Goal: Task Accomplishment & Management: Manage account settings

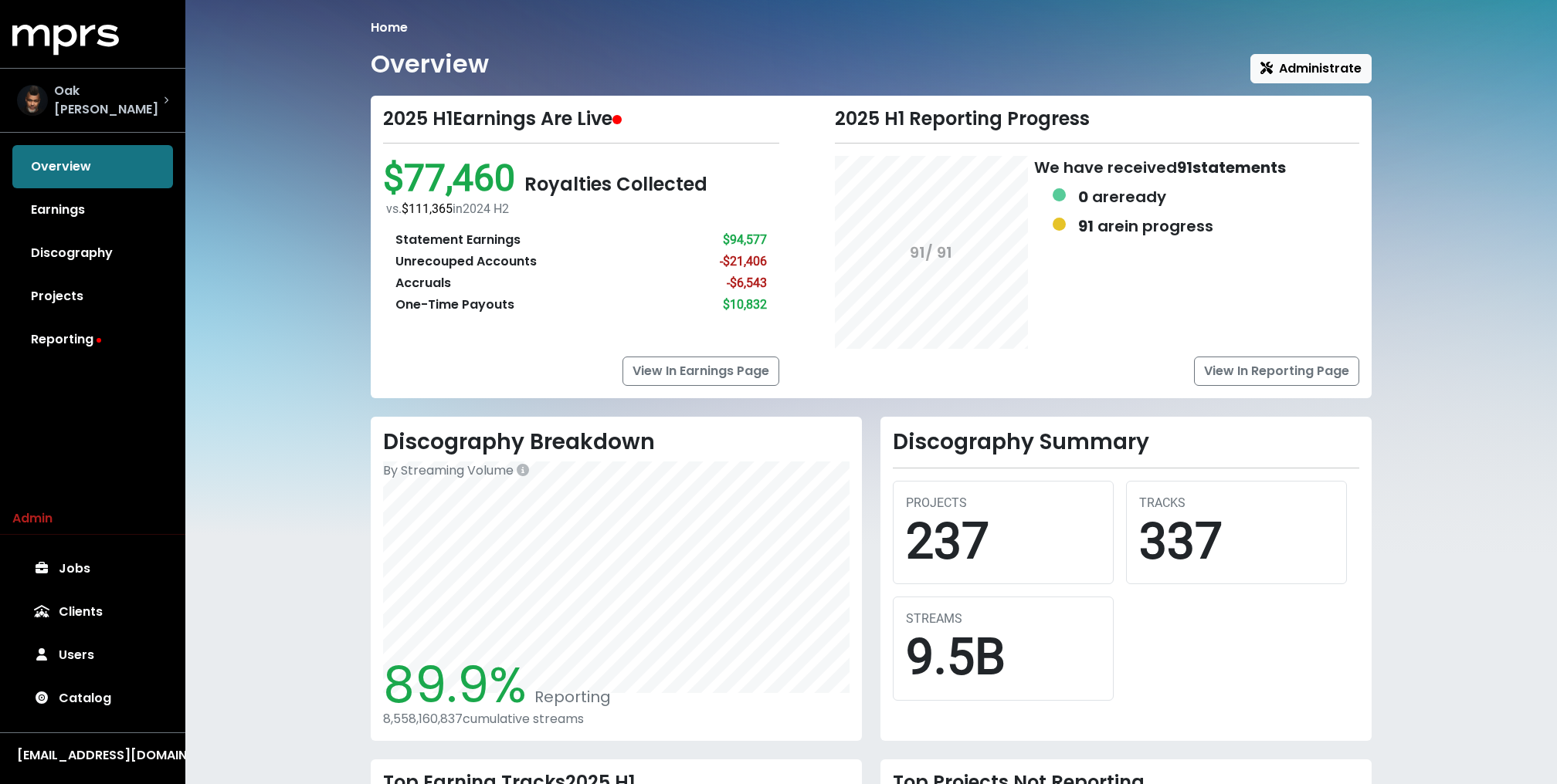
click at [127, 118] on div "Oak Felder" at bounding box center [93, 101] width 176 height 62
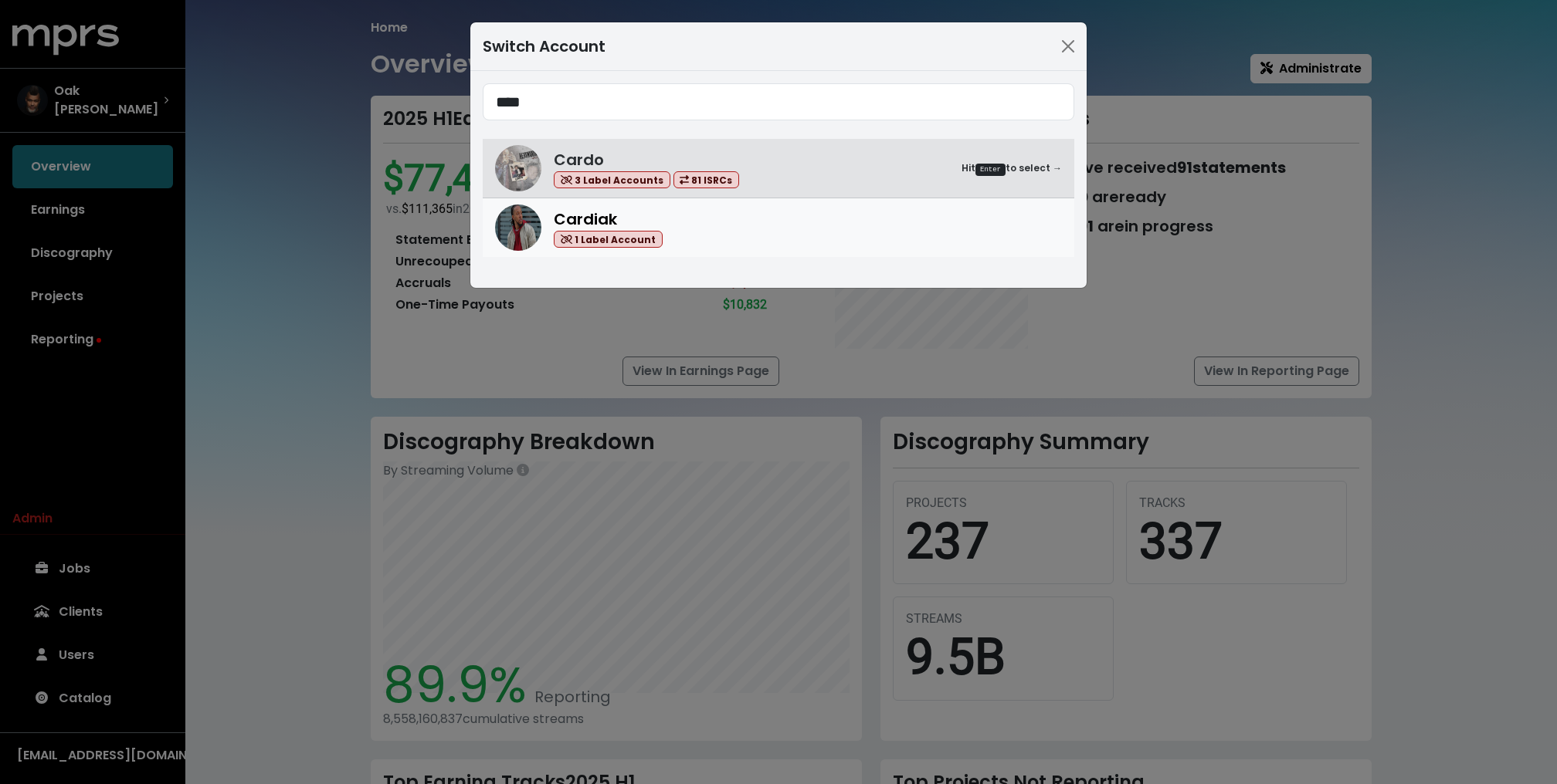
type input "****"
click at [677, 214] on div "Cardiak 1 Label Account" at bounding box center [808, 228] width 508 height 41
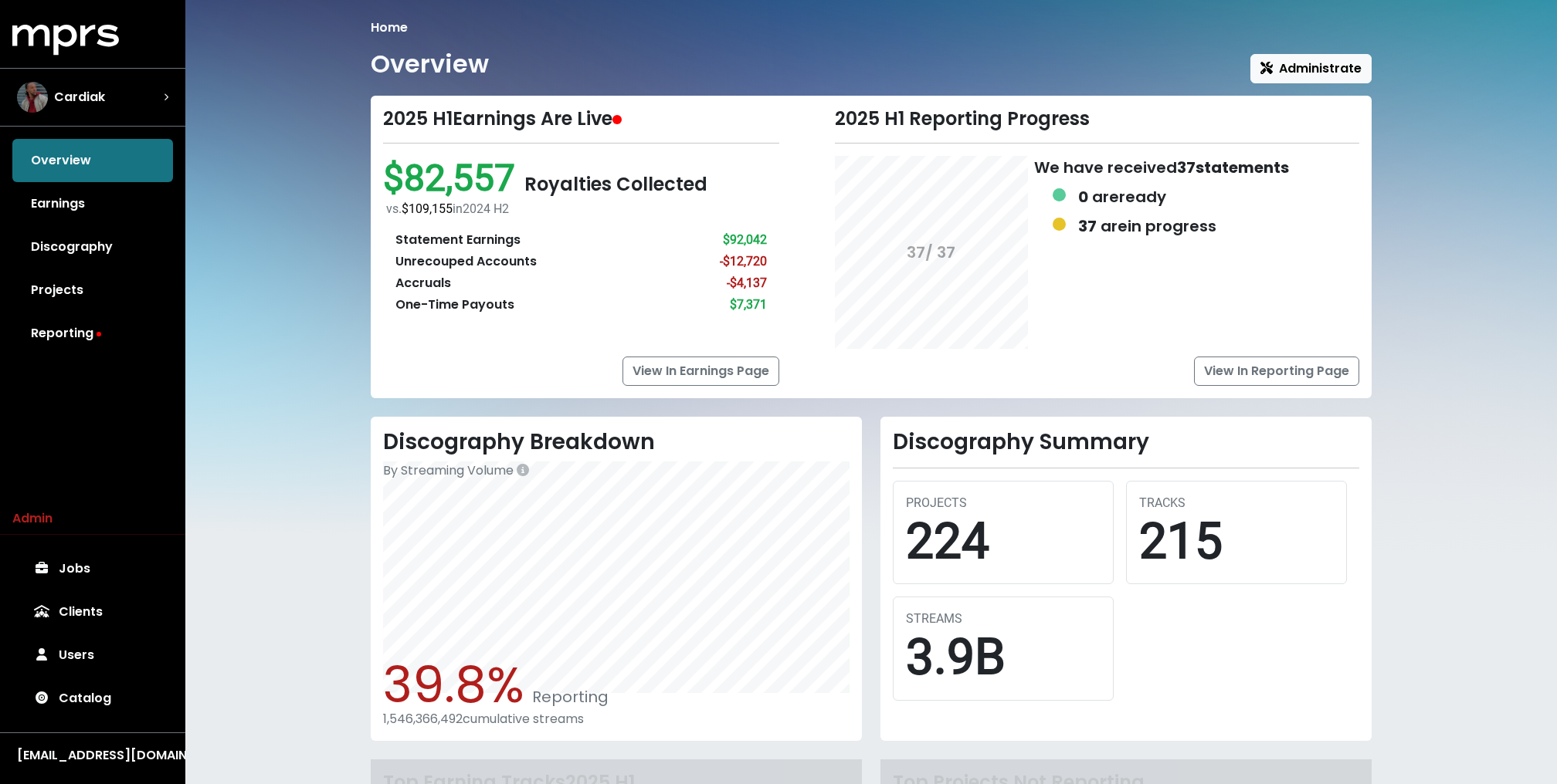
click at [292, 209] on div "Home Overview Administrate 2025 H1 Earnings Are Live $82,557 Royalties Collecte…" at bounding box center [871, 471] width 1372 height 942
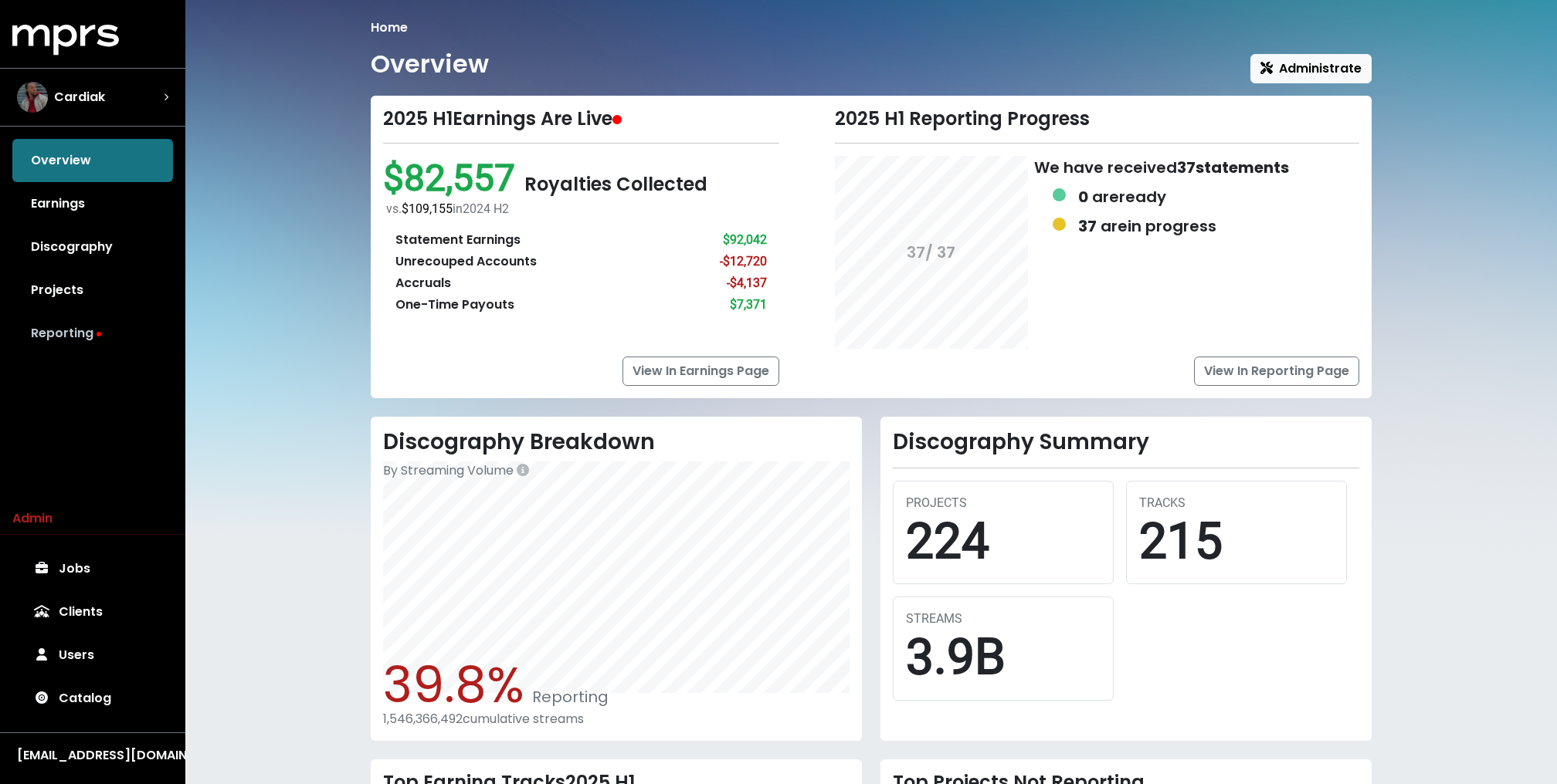
click at [93, 332] on link "Reporting" at bounding box center [93, 333] width 161 height 44
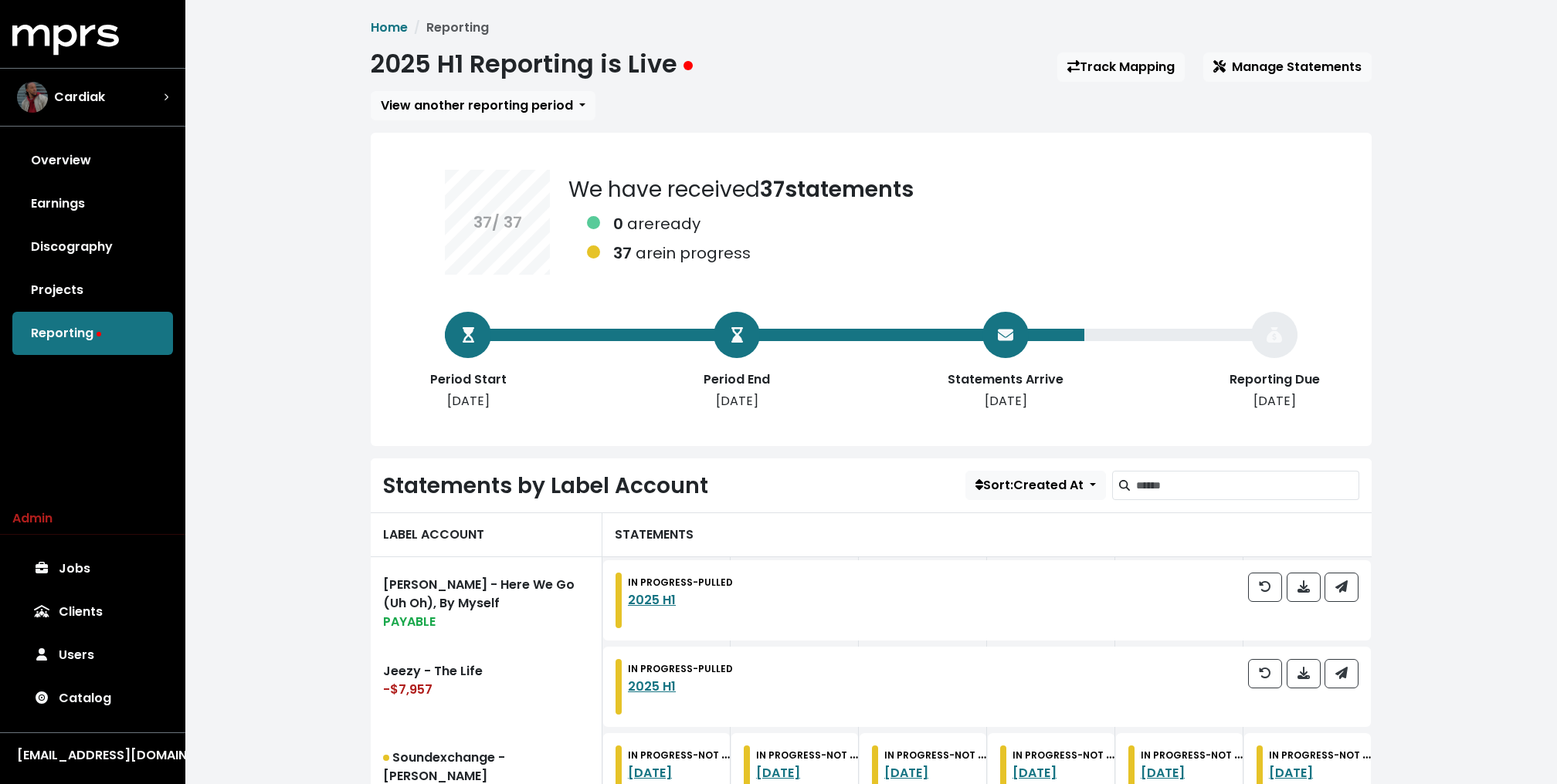
click at [739, 59] on div "2025 H1 Reporting is Live Track Mapping Manage Statements" at bounding box center [871, 67] width 1001 height 36
drag, startPoint x: 681, startPoint y: 63, endPoint x: 368, endPoint y: 55, distance: 313.1
drag, startPoint x: 368, startPoint y: 55, endPoint x: 676, endPoint y: 68, distance: 308.3
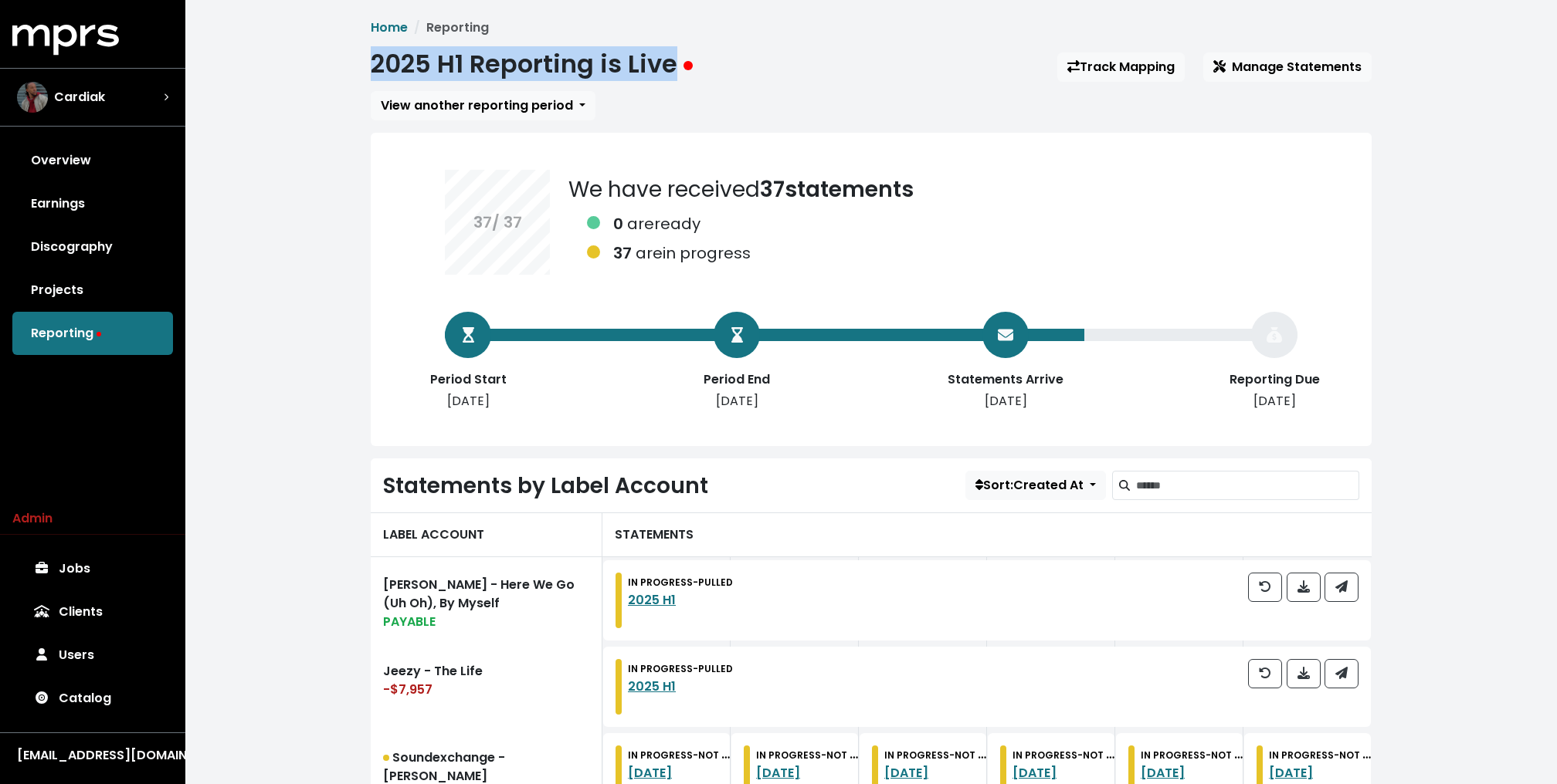
click at [749, 74] on div "2025 H1 Reporting is Live Track Mapping Manage Statements" at bounding box center [871, 67] width 1001 height 36
drag, startPoint x: 671, startPoint y: 60, endPoint x: 355, endPoint y: 51, distance: 316.1
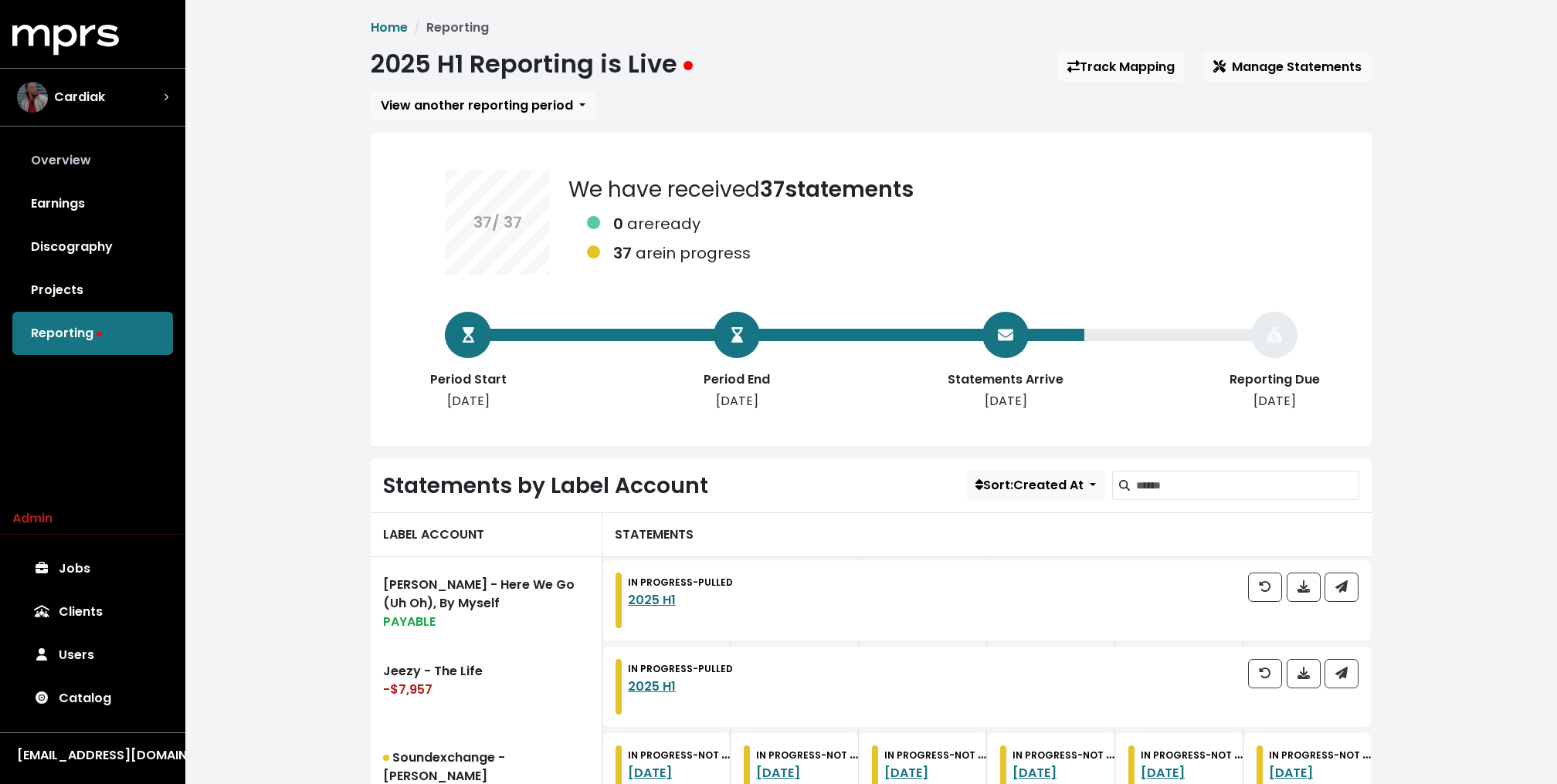
click at [110, 159] on link "Overview" at bounding box center [93, 160] width 161 height 44
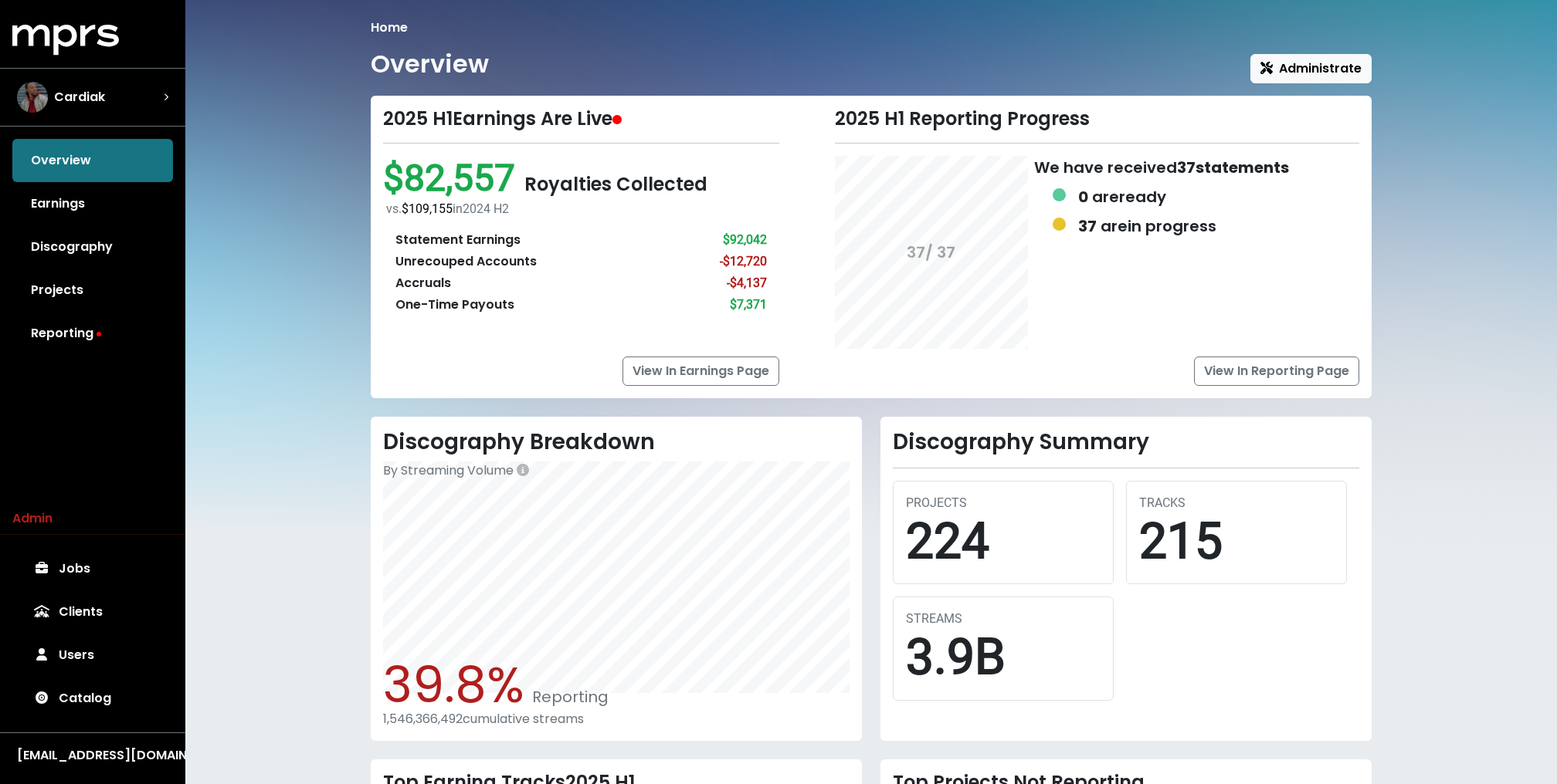
click at [282, 336] on div "Home Overview Administrate 2025 H1 Earnings Are Live $82,557 Royalties Collecte…" at bounding box center [871, 532] width 1372 height 1065
click at [109, 329] on link "Reporting" at bounding box center [93, 333] width 161 height 44
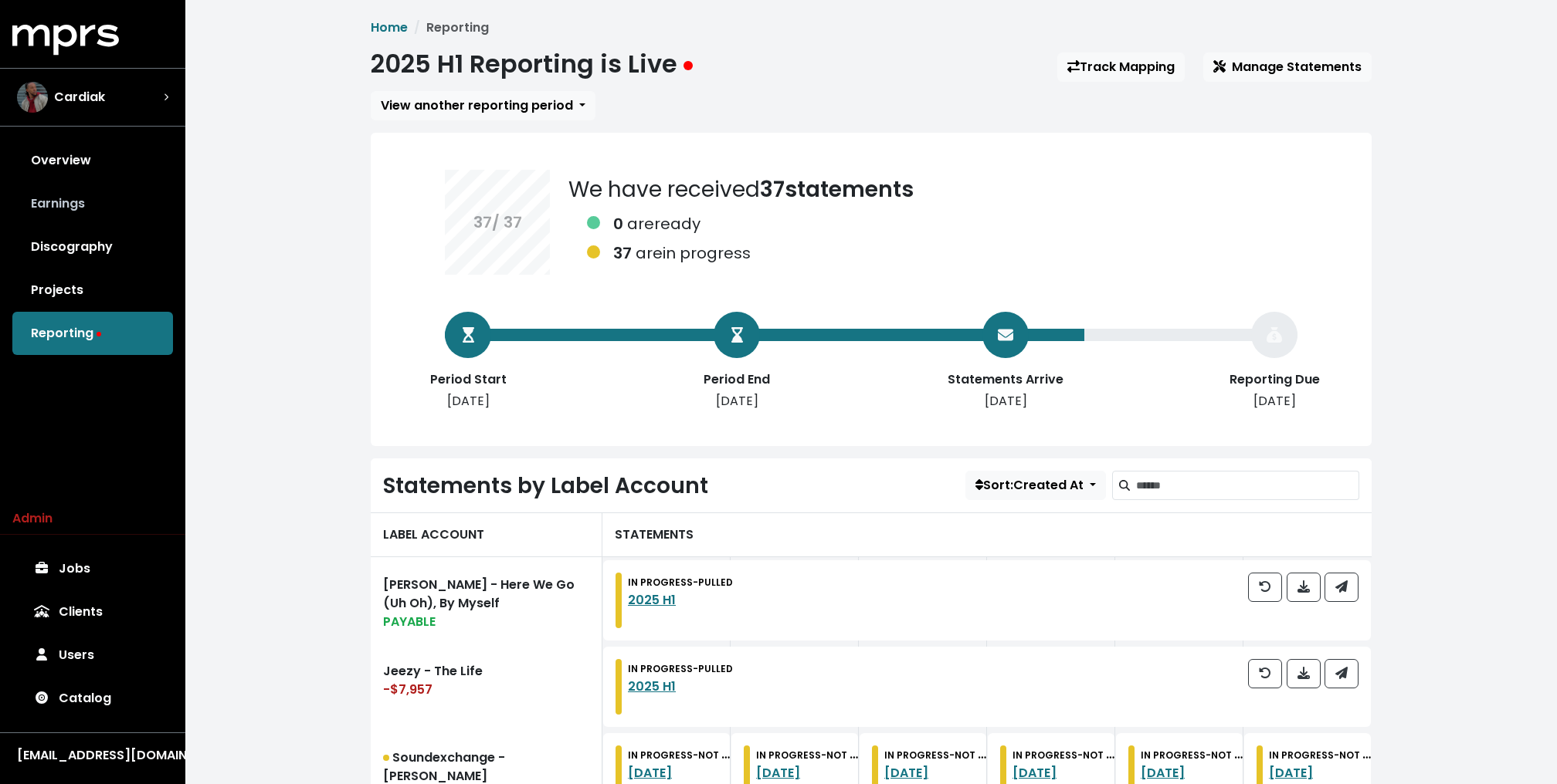
click at [95, 206] on link "Earnings" at bounding box center [93, 204] width 161 height 44
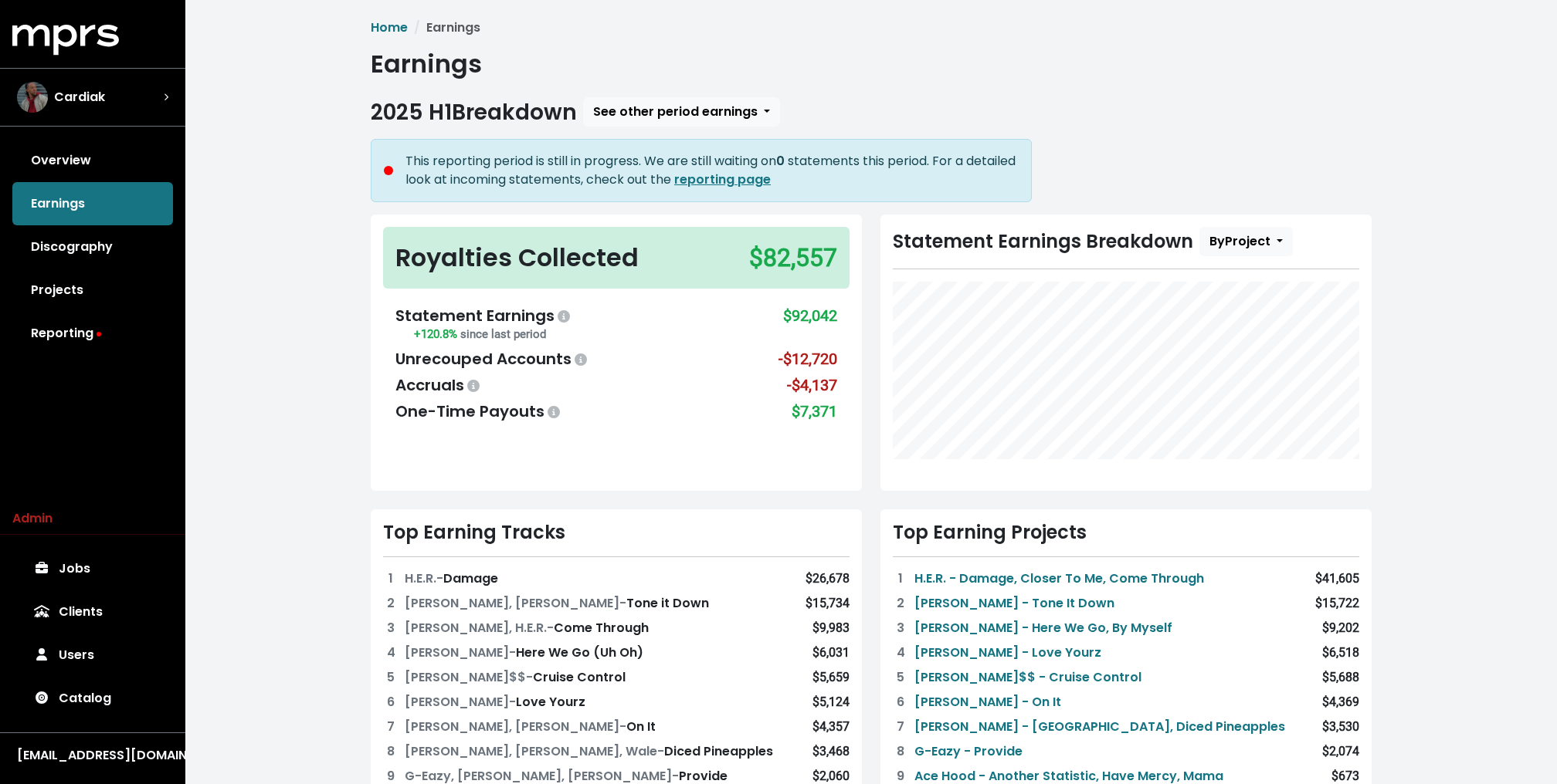
click at [334, 207] on div "Home Earnings Earnings 2025 H1 Breakdown See other period earnings This reporti…" at bounding box center [871, 682] width 1372 height 1364
click at [58, 332] on link "Reporting" at bounding box center [93, 333] width 161 height 44
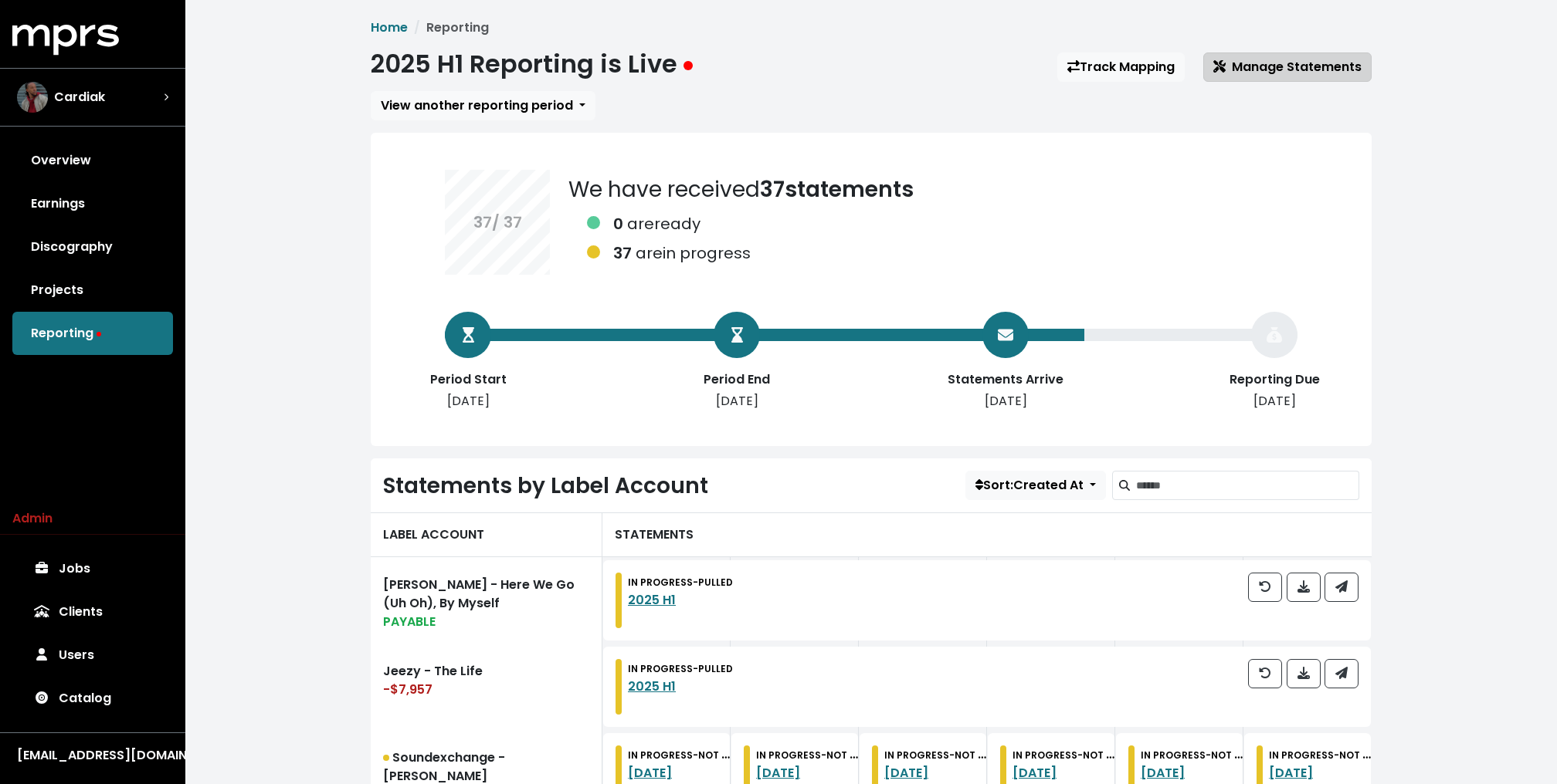
click at [1241, 63] on span "Manage Statements" at bounding box center [1287, 67] width 148 height 17
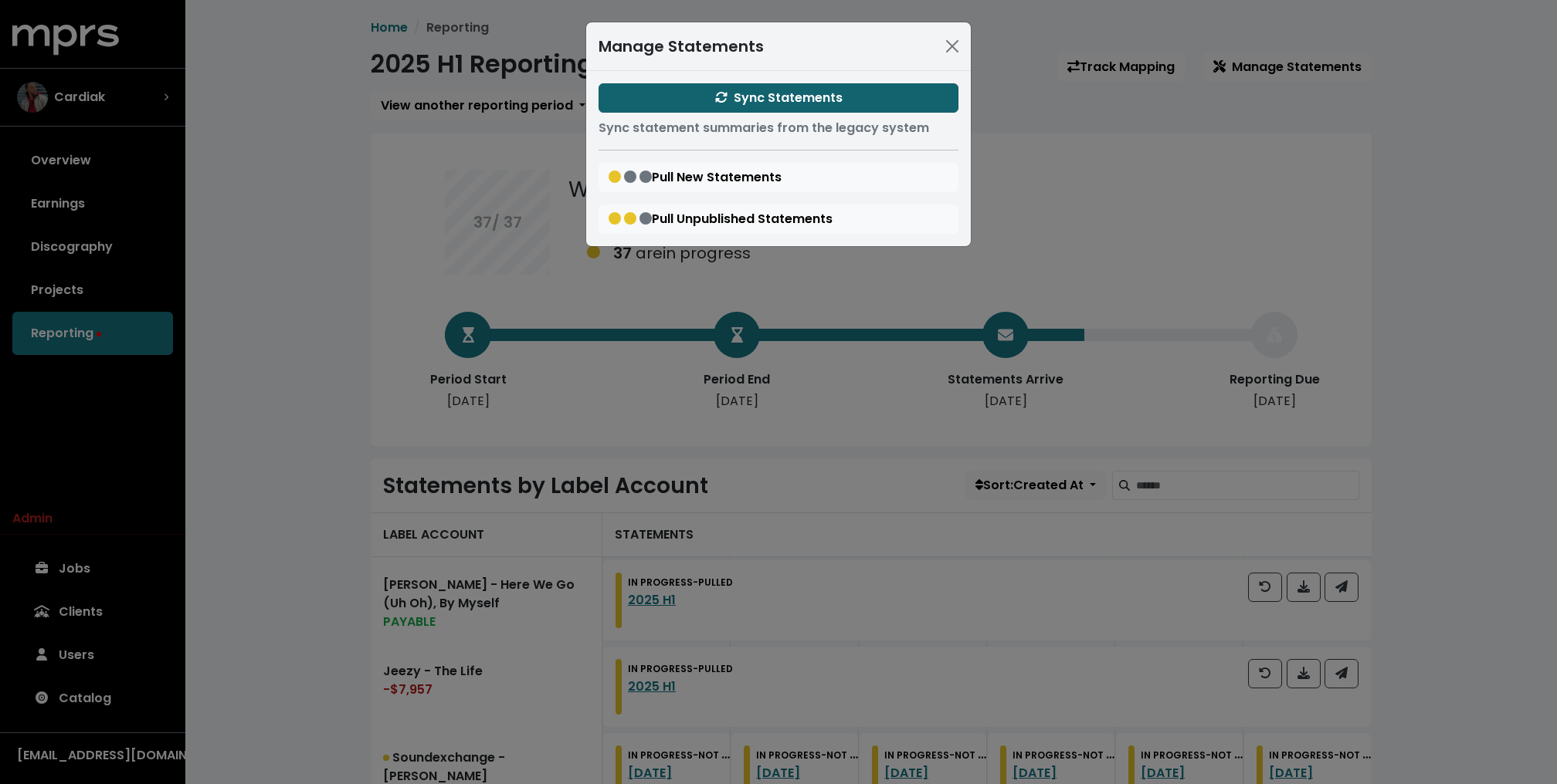
click at [826, 94] on span "Sync Statements" at bounding box center [778, 98] width 127 height 17
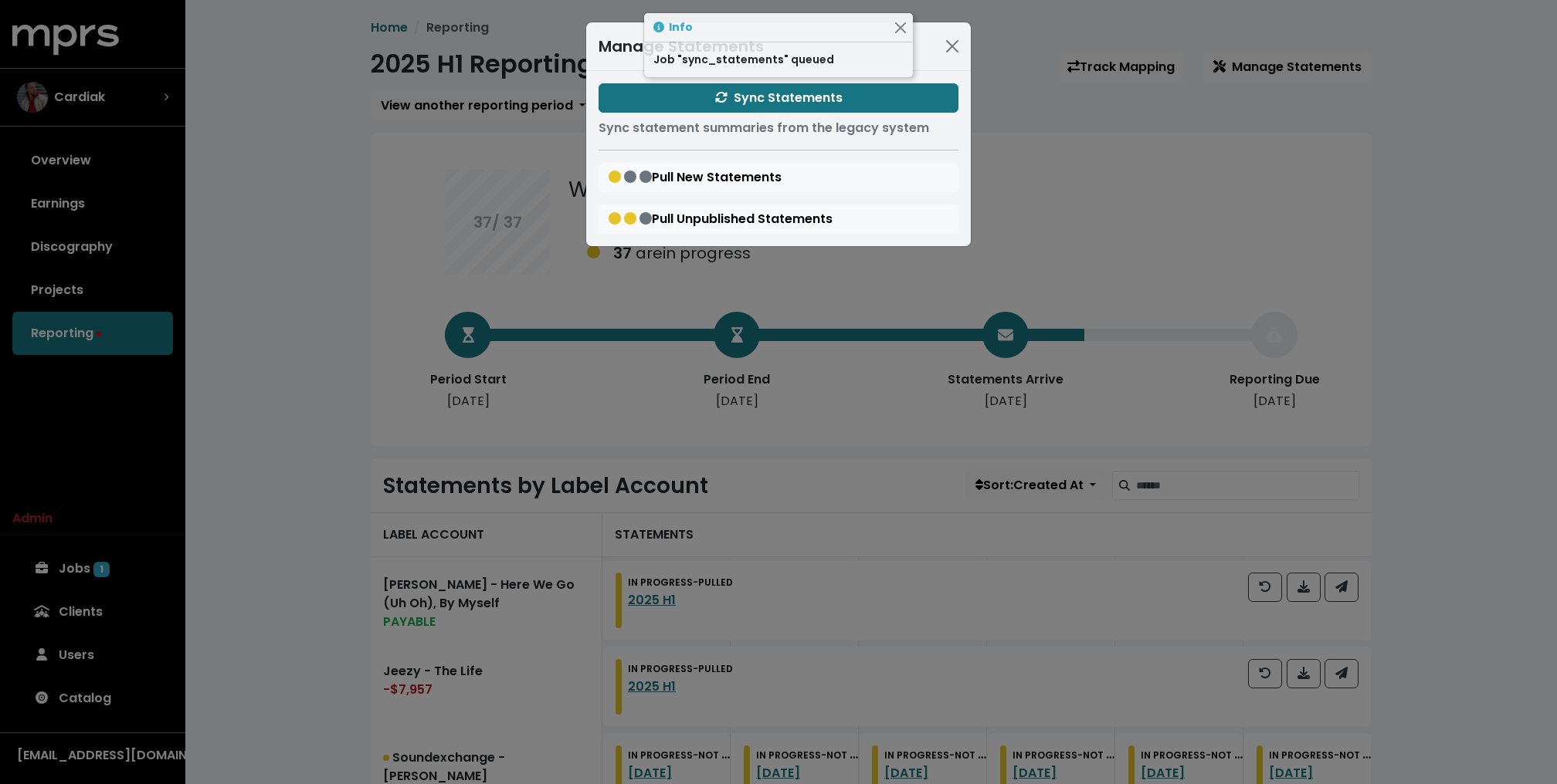
click at [1441, 200] on div "Manage Statements Sync Statements Sync statement summaries from the legacy syst…" at bounding box center [778, 392] width 1557 height 784
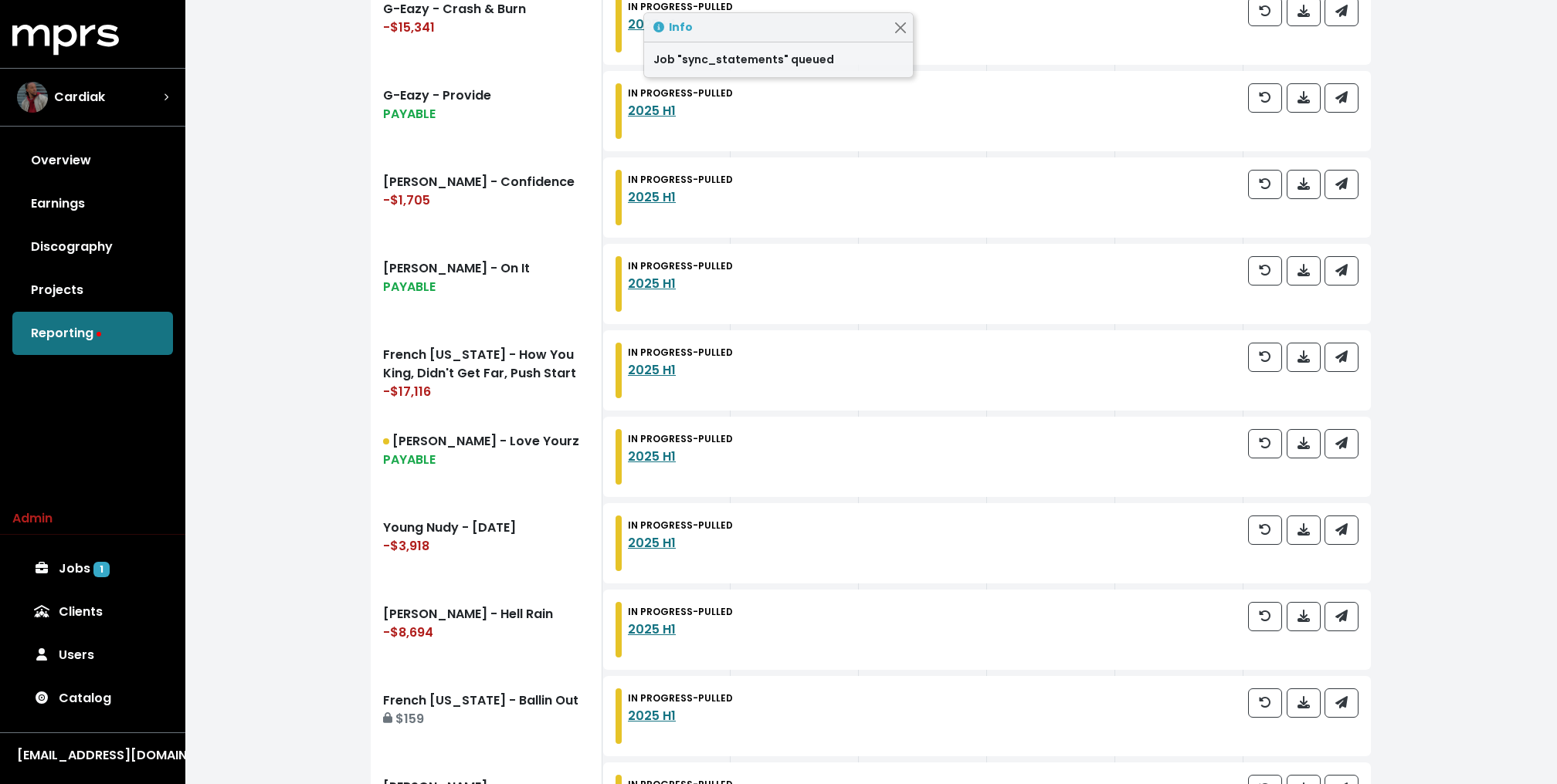
scroll to position [1523, 0]
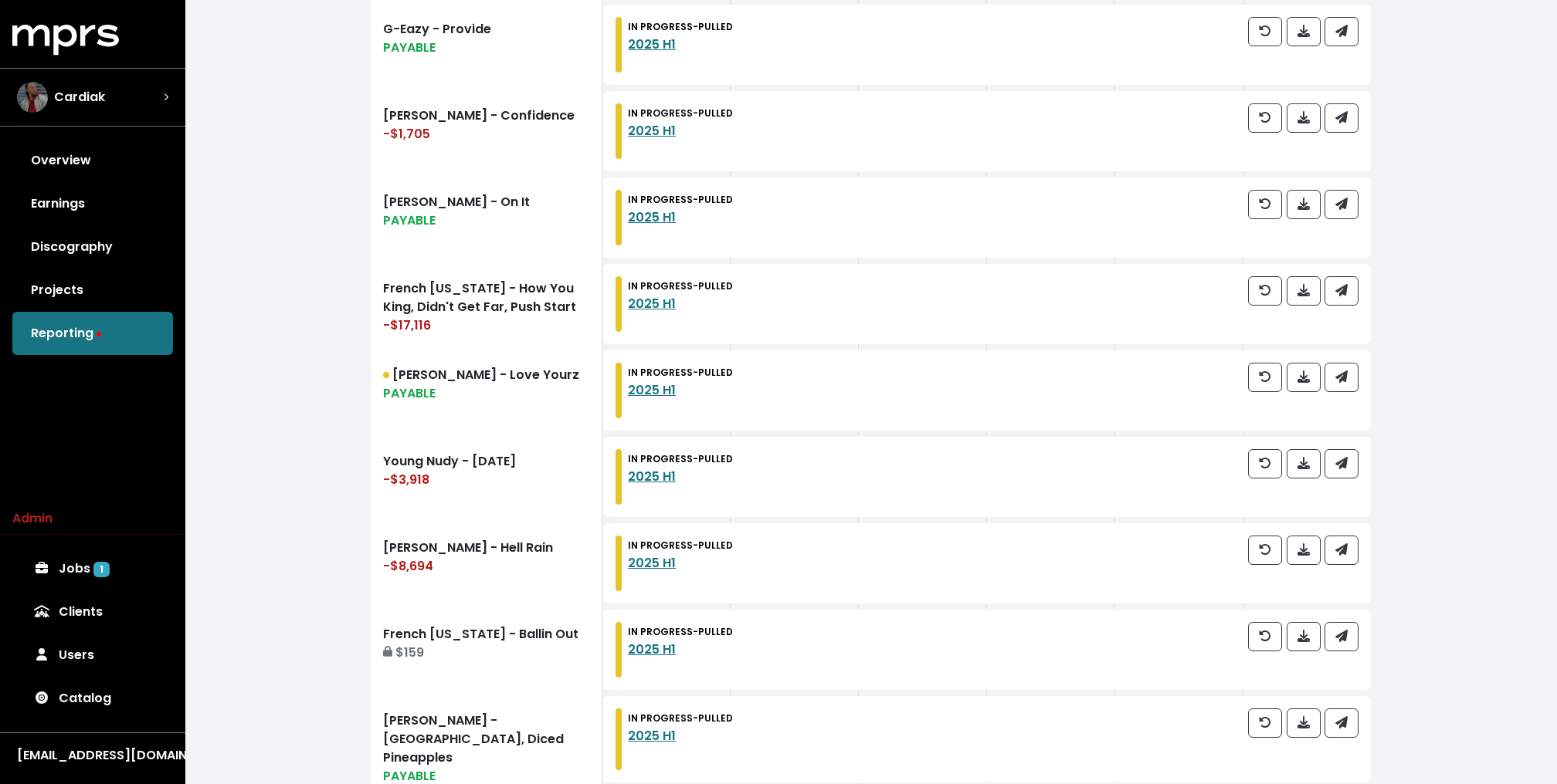
click at [87, 544] on div "Admin Jobs 1 Clients Users Catalog" at bounding box center [92, 614] width 185 height 210
click at [78, 556] on link "Jobs 1" at bounding box center [93, 569] width 161 height 44
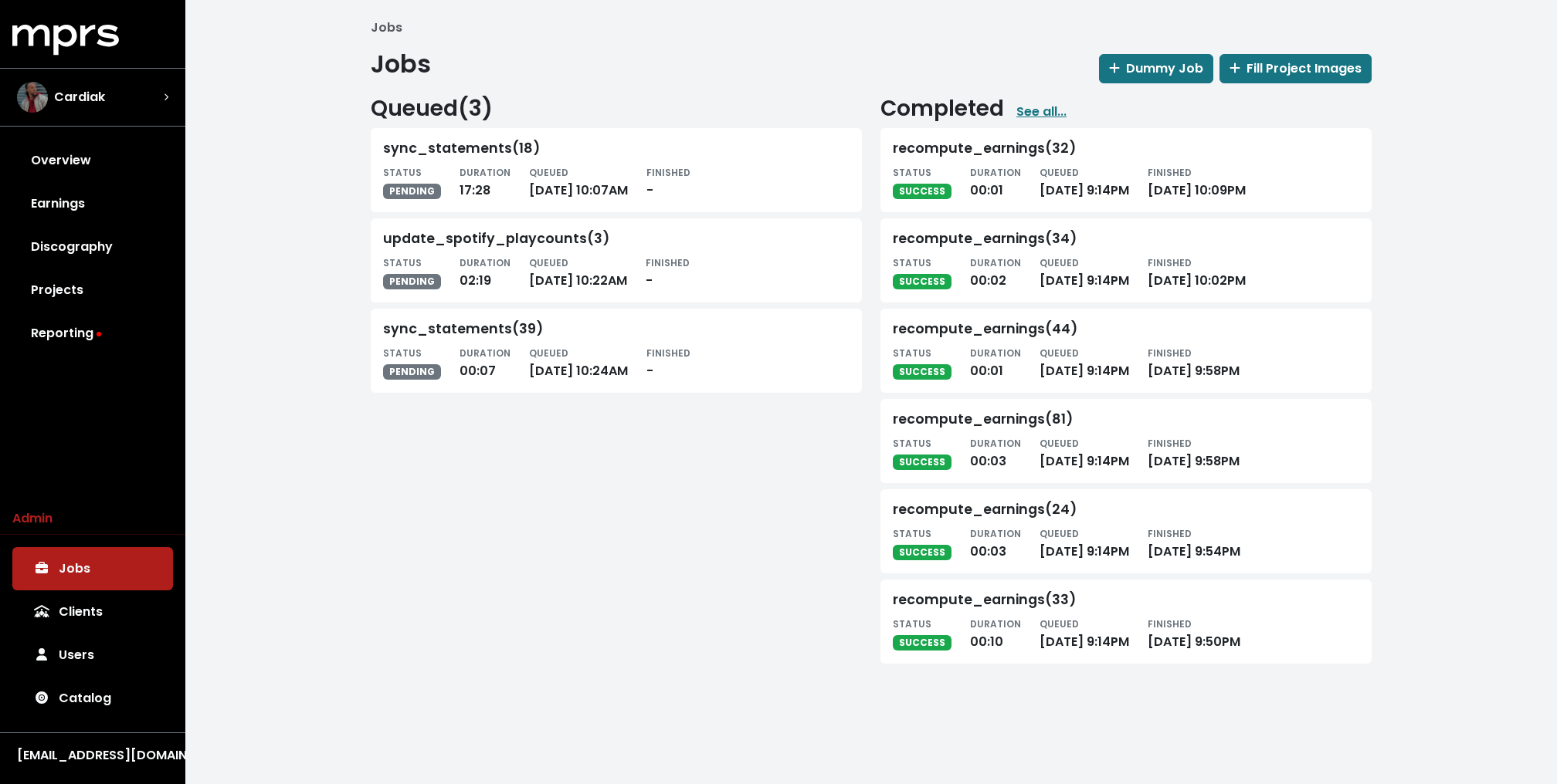
click at [241, 305] on div "Jobs Jobs Dummy Job Fill Project Images Queued ( 3 ) sync_statements(18) STATUS…" at bounding box center [871, 347] width 1372 height 695
click at [271, 236] on div "Jobs Jobs Dummy Job Fill Project Images Queued ( 3 ) sync_statements(18) STATUS…" at bounding box center [871, 347] width 1372 height 695
click at [99, 171] on link "Overview" at bounding box center [93, 160] width 161 height 44
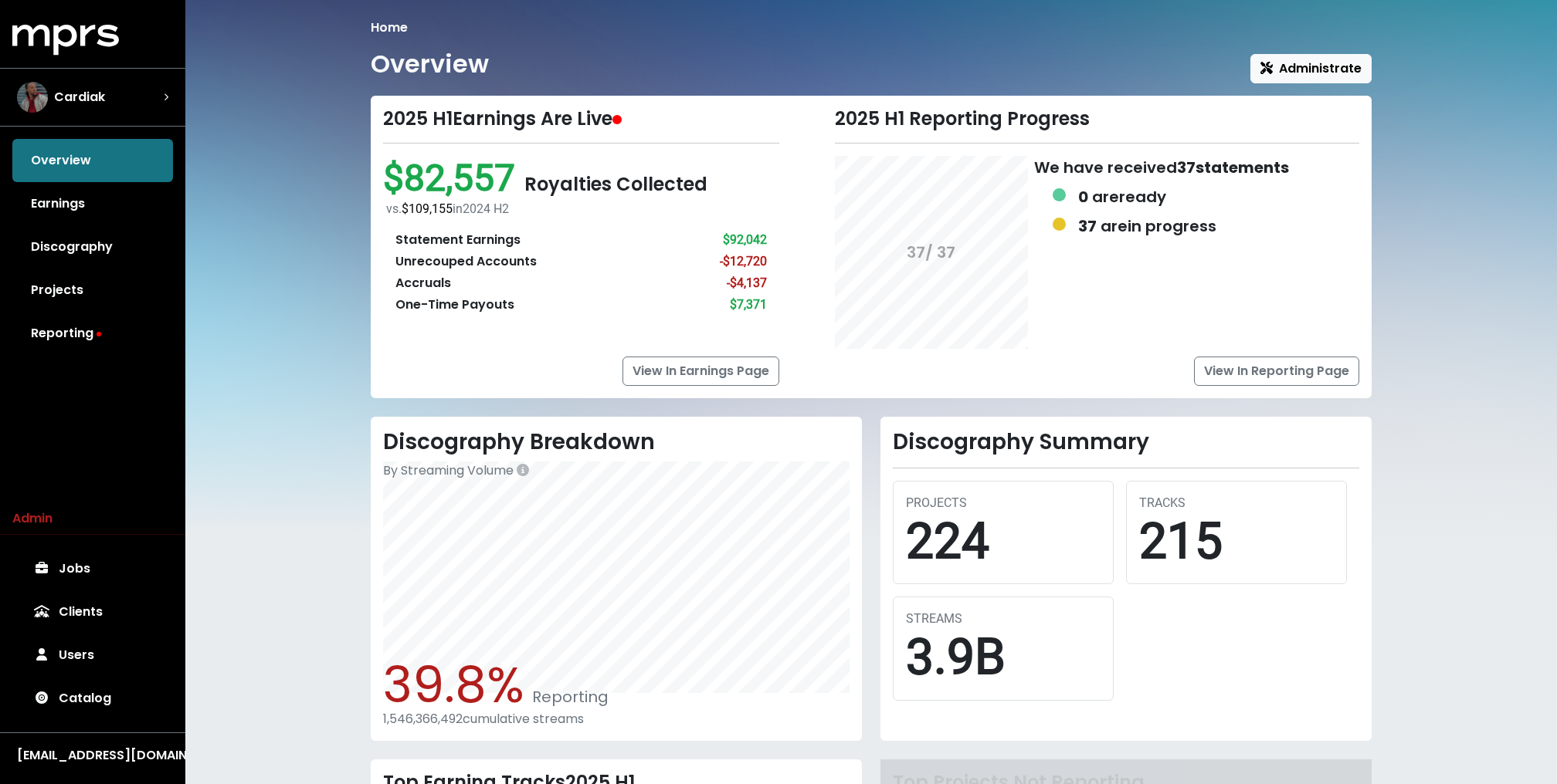
click at [302, 414] on div "Home Overview Administrate 2025 H1 Earnings Are Live $82,557 Royalties Collecte…" at bounding box center [871, 532] width 1372 height 1065
click at [89, 338] on link "Reporting" at bounding box center [93, 333] width 161 height 44
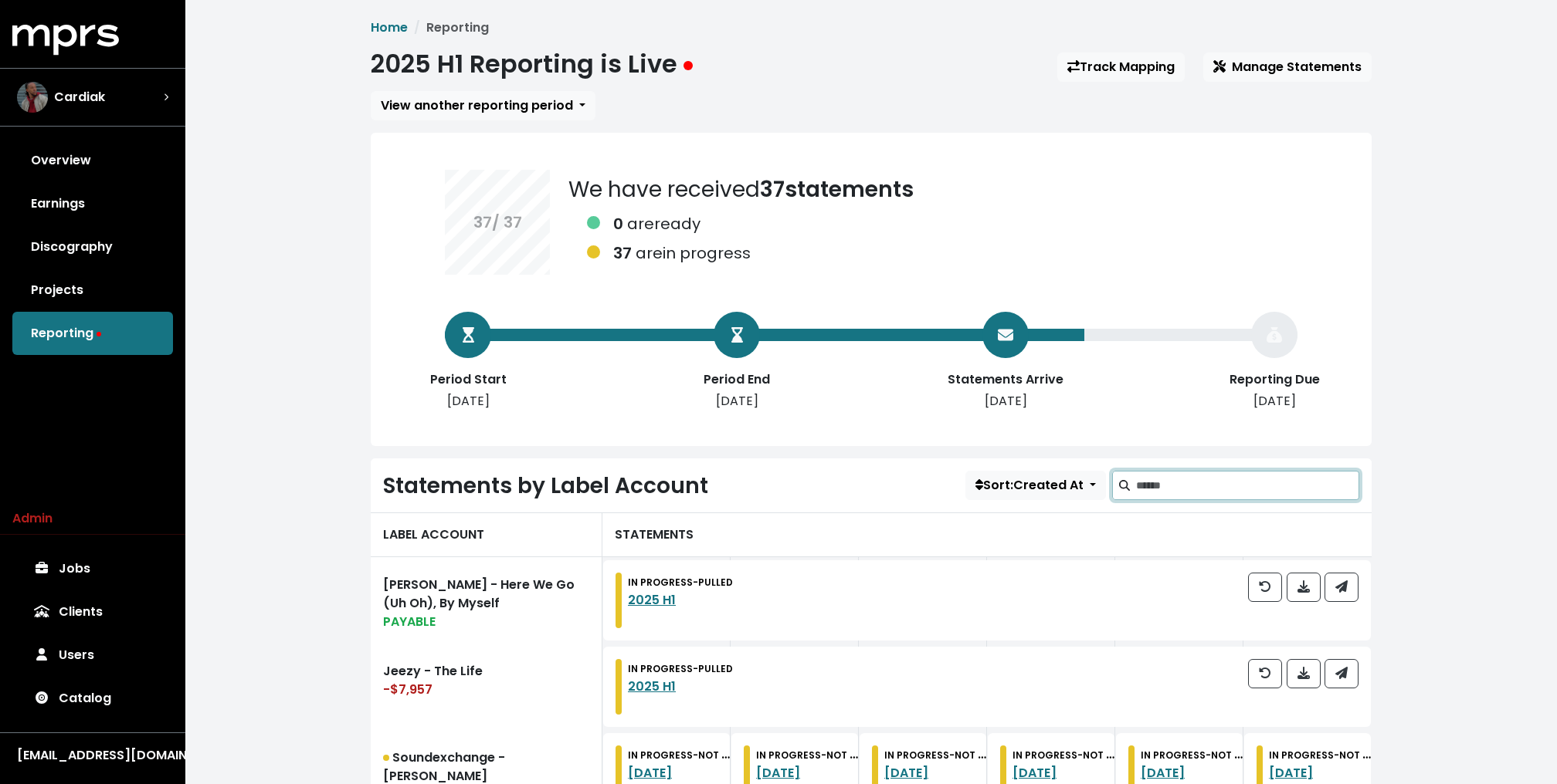
click at [1163, 489] on input "Search label accounts" at bounding box center [1248, 486] width 223 height 29
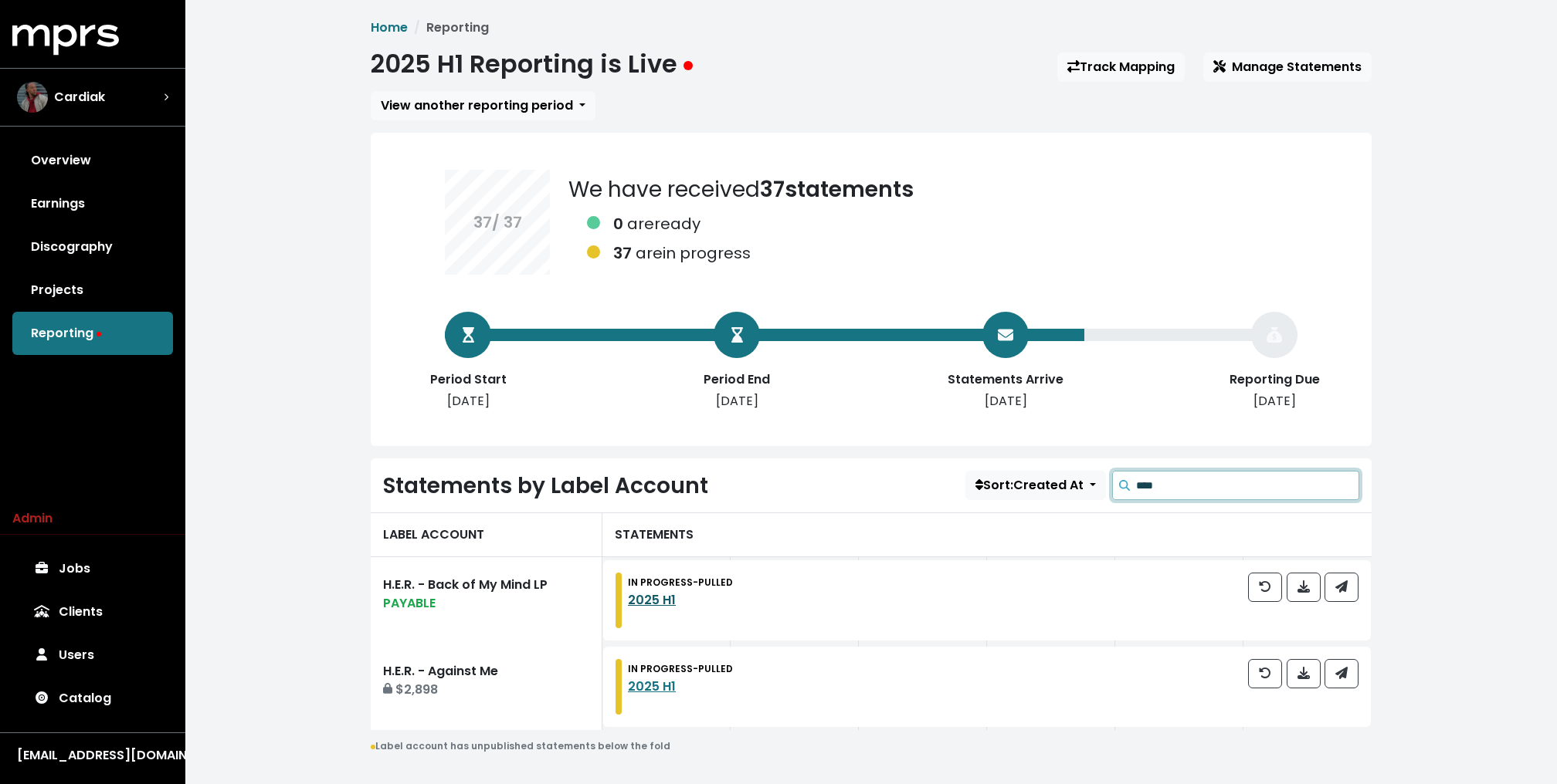
type input "****"
click at [662, 591] on link "2025 H1" at bounding box center [651, 600] width 48 height 17
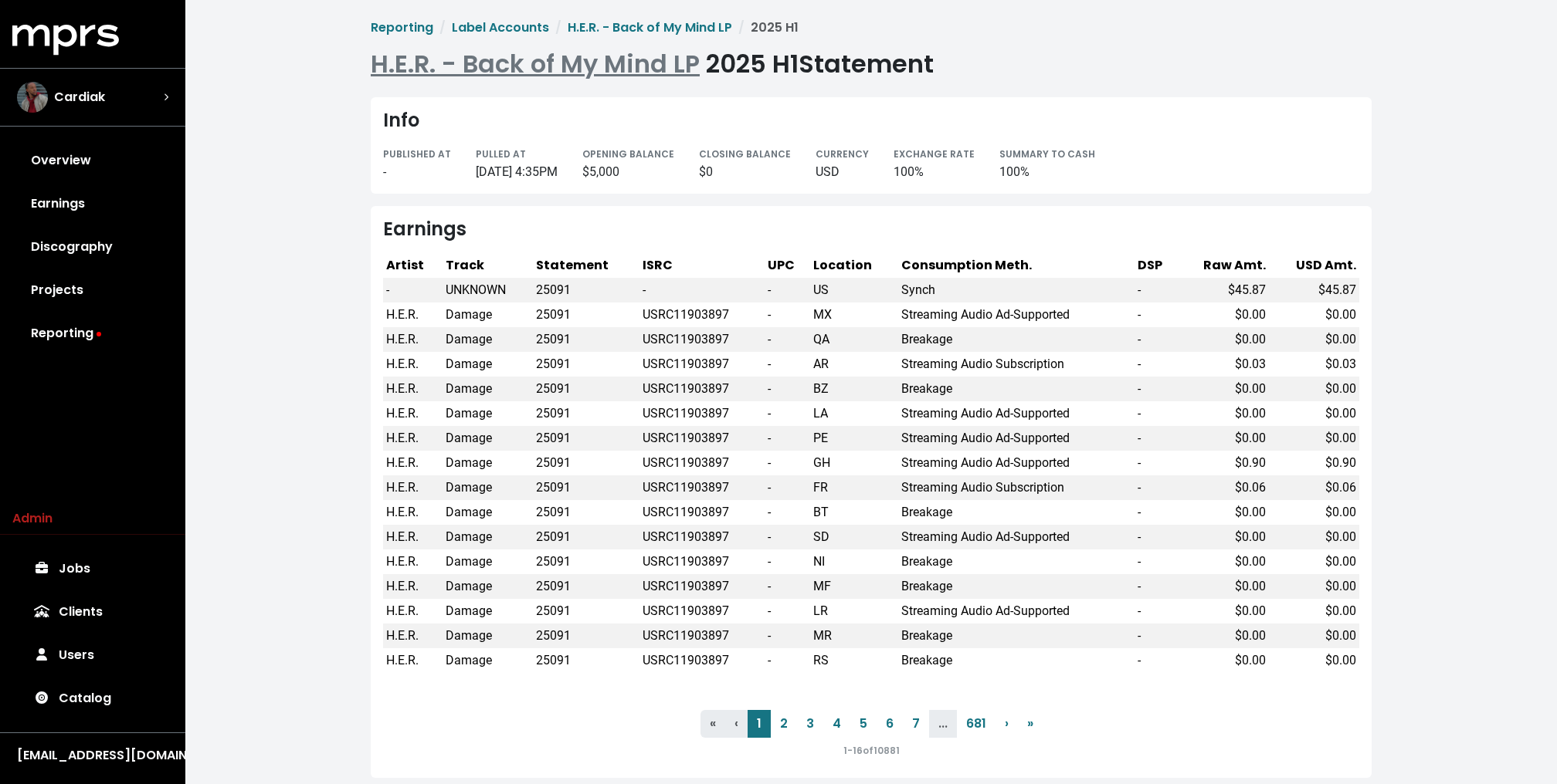
click at [591, 226] on div "Earnings" at bounding box center [871, 229] width 976 height 22
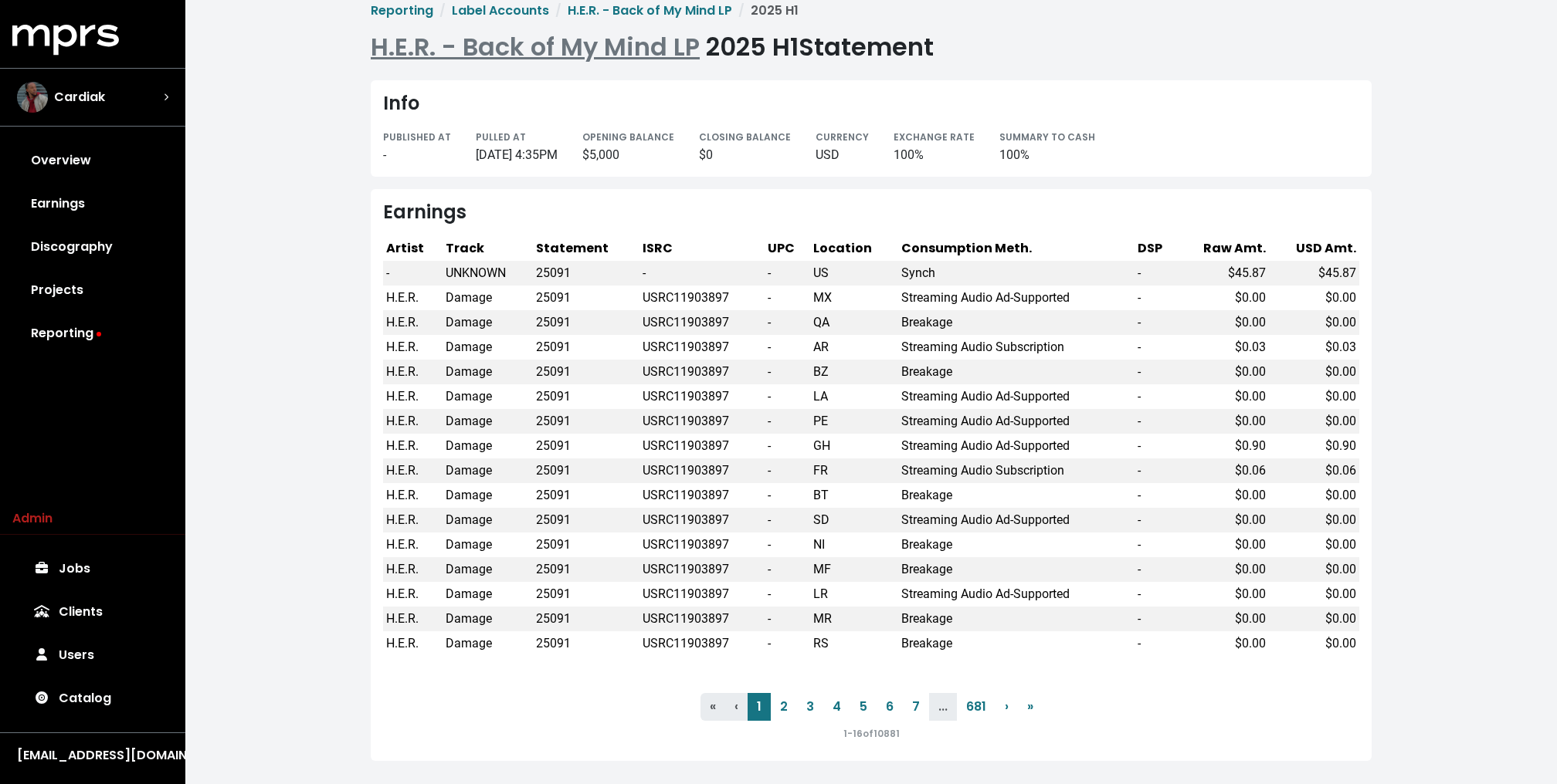
scroll to position [11, 0]
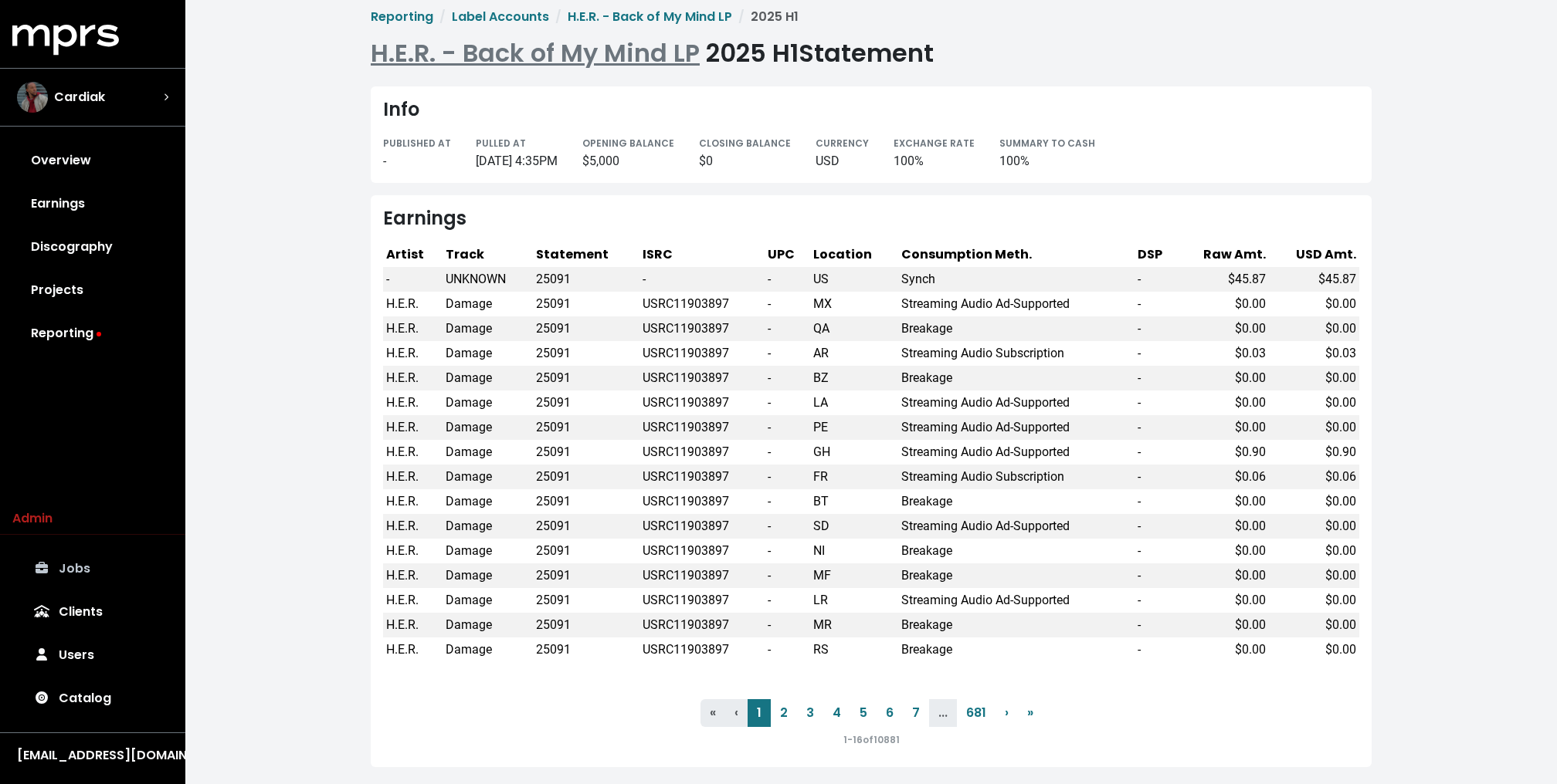
click at [85, 562] on link "Jobs" at bounding box center [93, 569] width 161 height 44
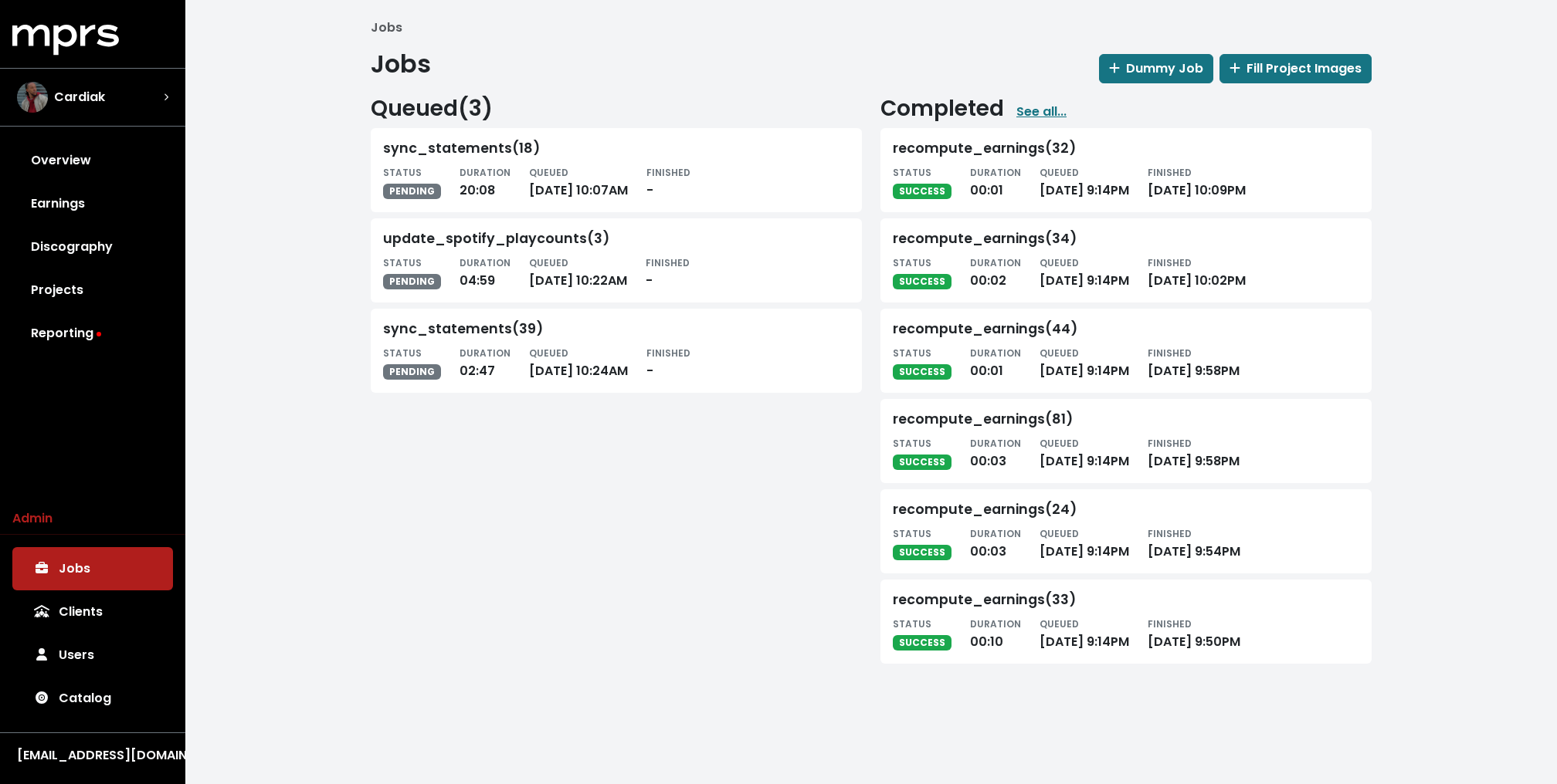
click at [303, 435] on div "Jobs Jobs Dummy Job Fill Project Images Queued ( 3 ) sync_statements(18) STATUS…" at bounding box center [871, 347] width 1372 height 695
click at [298, 138] on div "Jobs Jobs Dummy Job Fill Project Images Queued ( 3 ) sync_statements(18) STATUS…" at bounding box center [871, 347] width 1372 height 695
click at [101, 161] on link "Overview" at bounding box center [93, 160] width 161 height 44
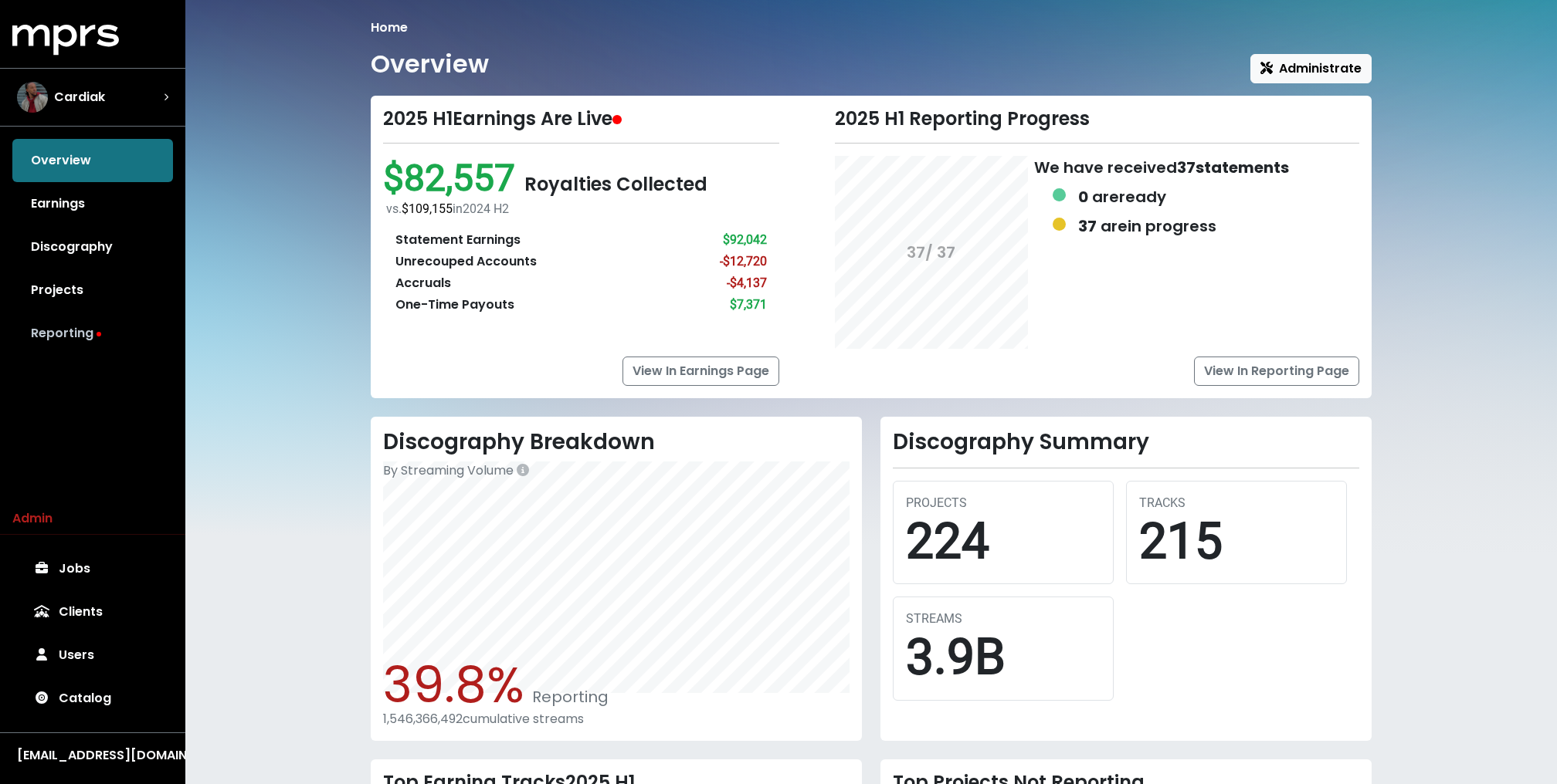
click at [105, 313] on link "Reporting" at bounding box center [93, 333] width 161 height 44
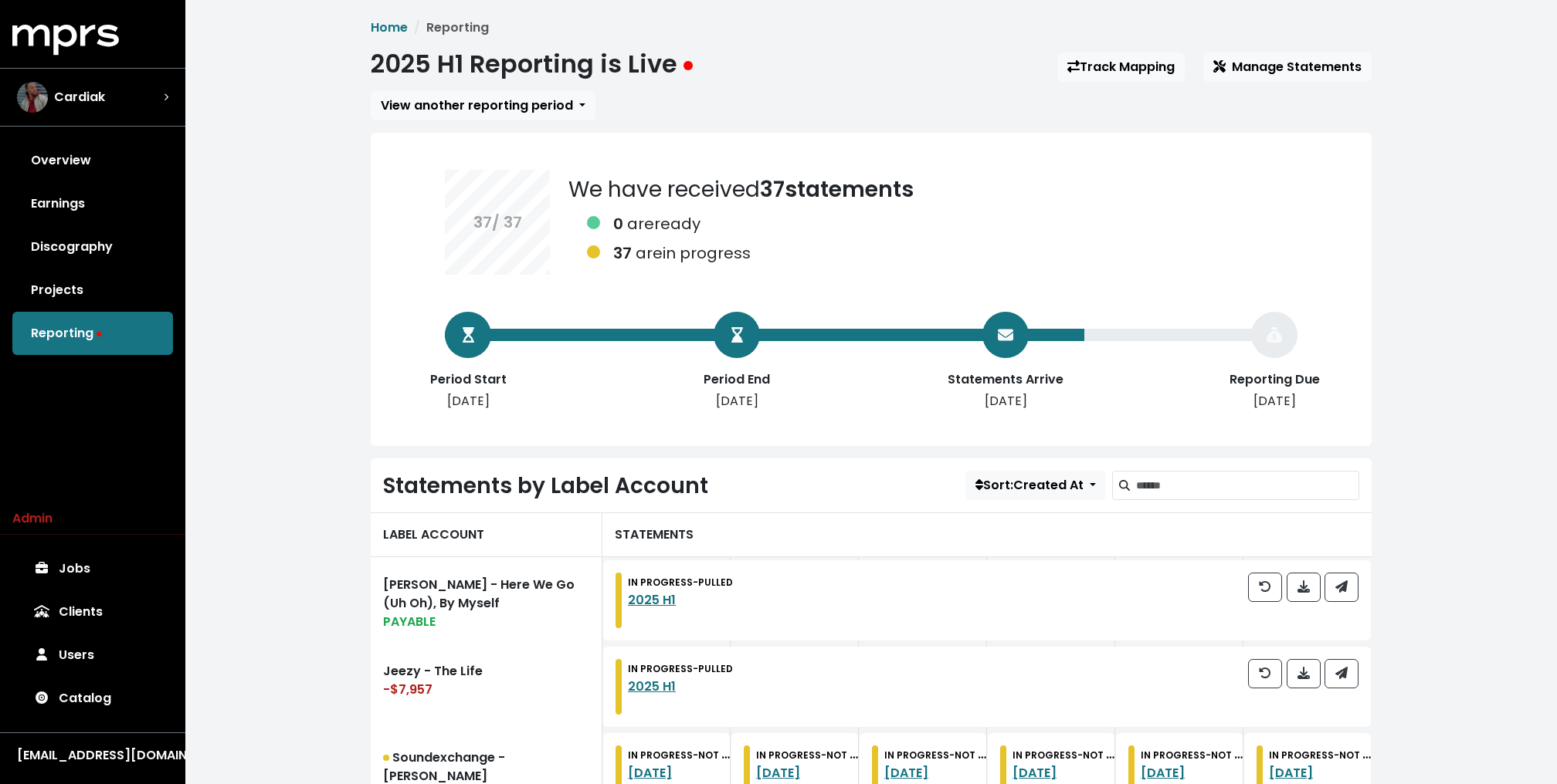
click at [103, 567] on link "Jobs" at bounding box center [93, 569] width 161 height 44
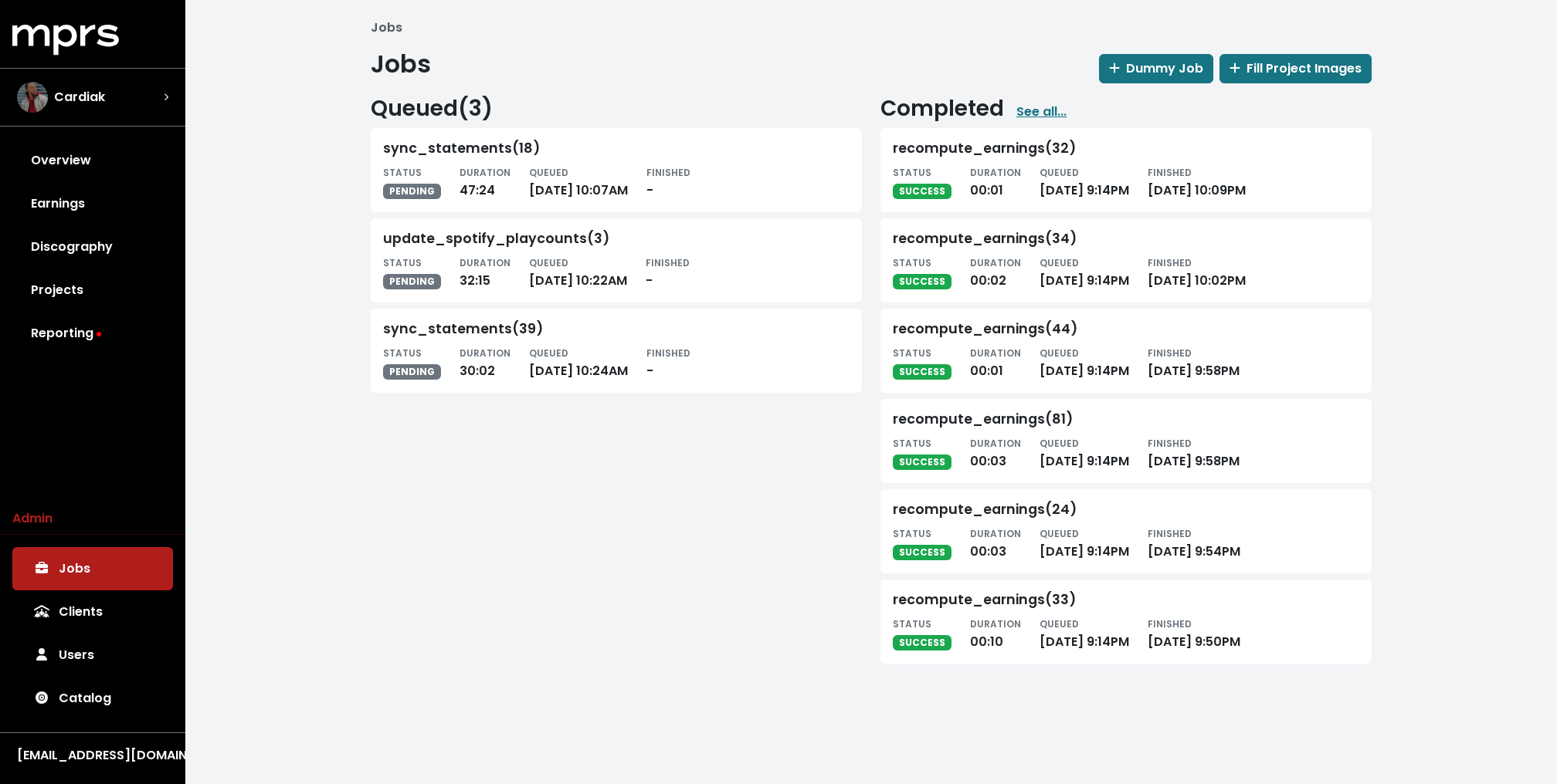
click at [340, 428] on div "Jobs Jobs Dummy Job Fill Project Images Queued ( 3 ) sync_statements(18) STATUS…" at bounding box center [871, 347] width 1372 height 695
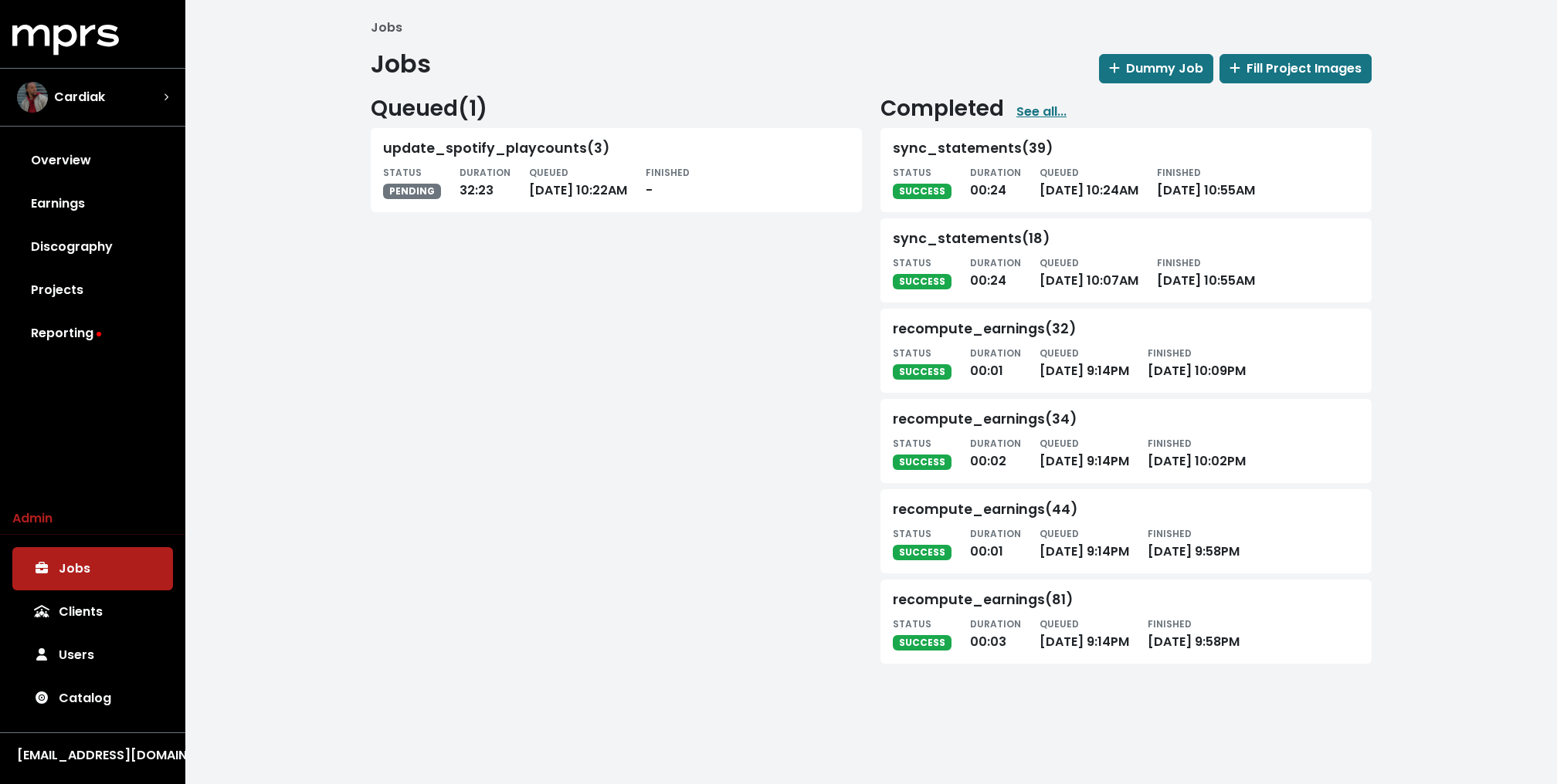
click at [286, 397] on div "Jobs Jobs Dummy Job Fill Project Images Queued ( 1 ) update_spotify_playcounts(…" at bounding box center [871, 347] width 1372 height 695
click at [72, 332] on link "Reporting" at bounding box center [93, 333] width 161 height 44
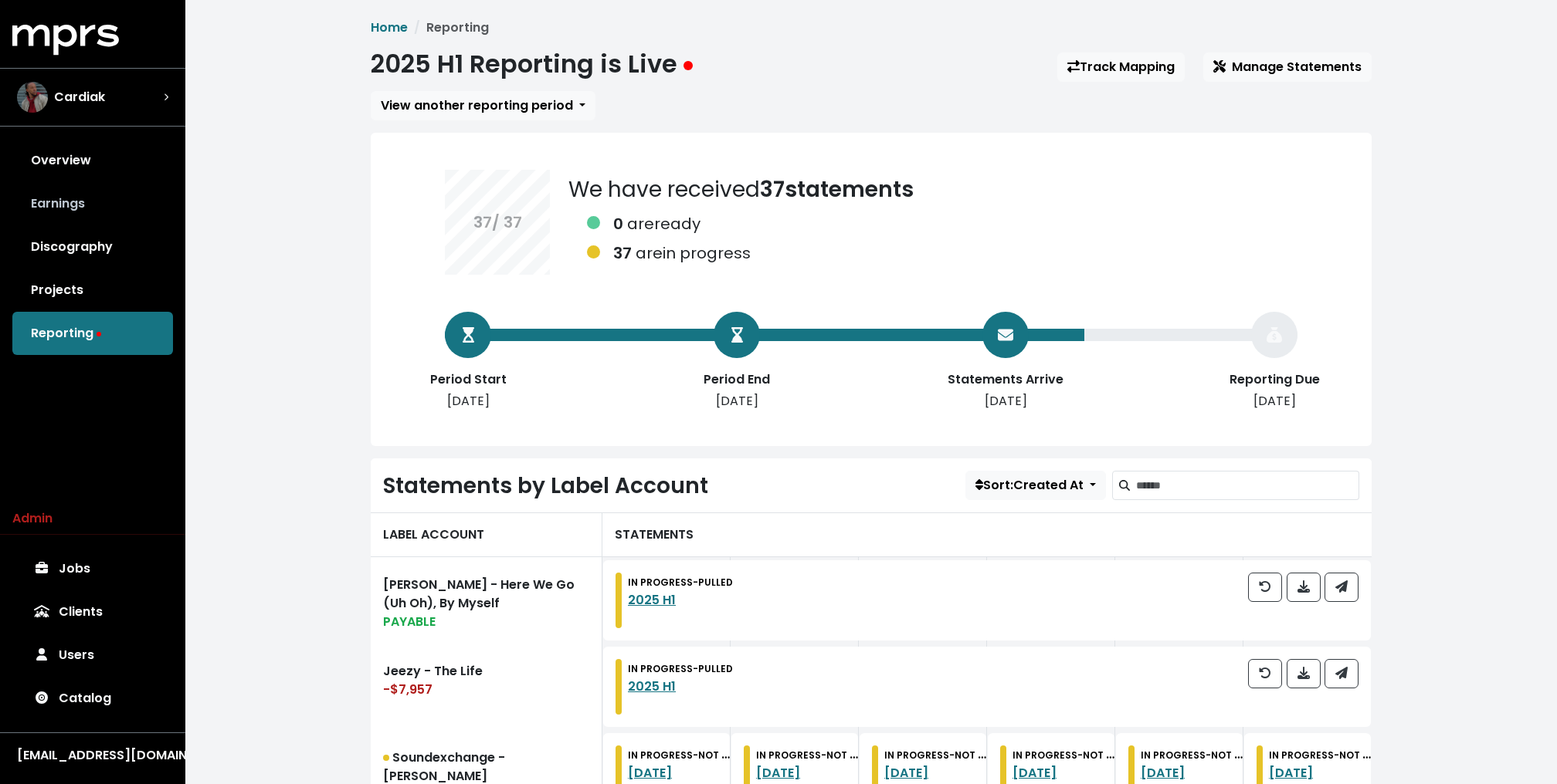
click at [79, 200] on link "Earnings" at bounding box center [93, 204] width 161 height 44
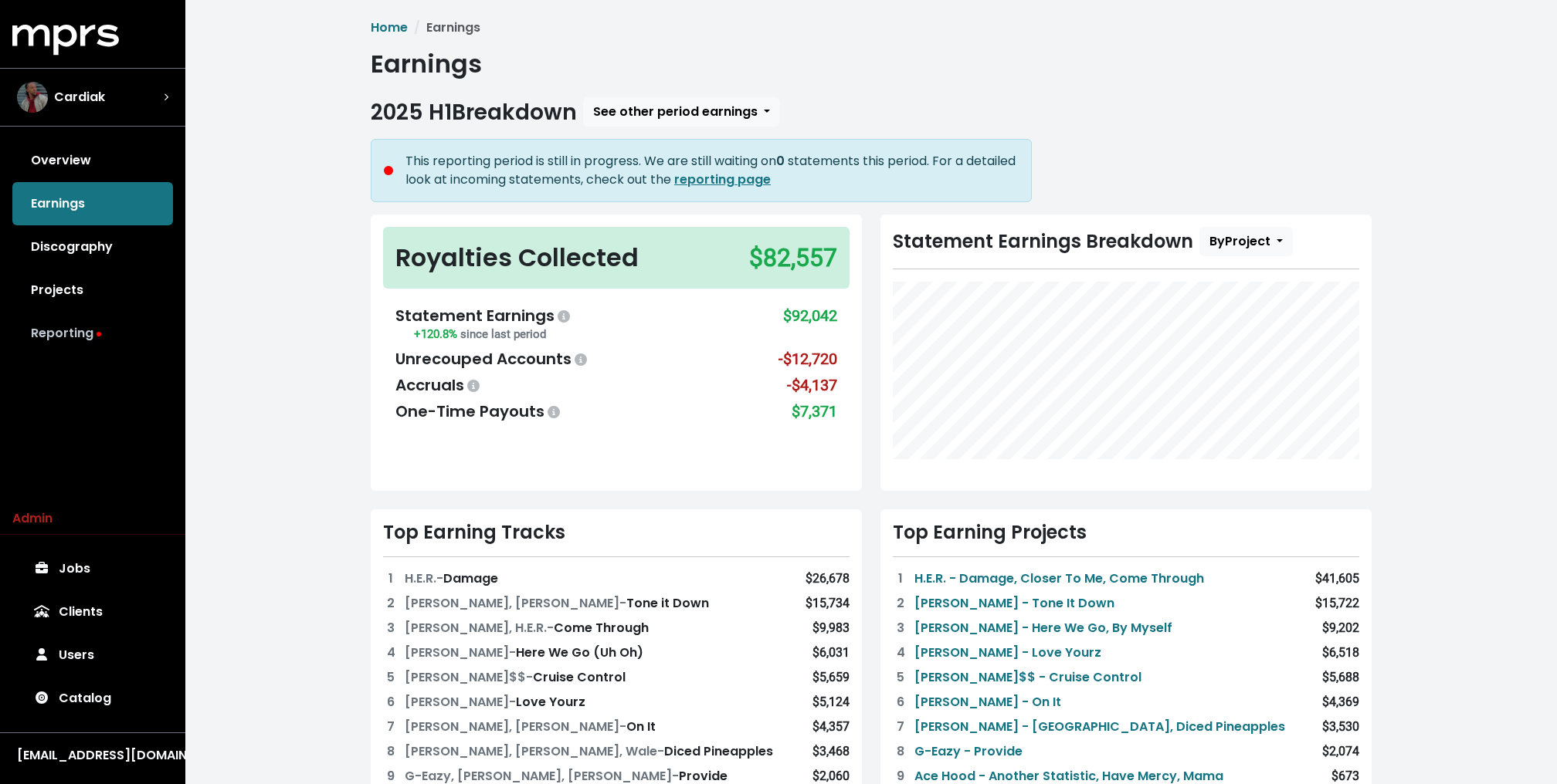
click at [76, 331] on link "Reporting" at bounding box center [93, 333] width 161 height 44
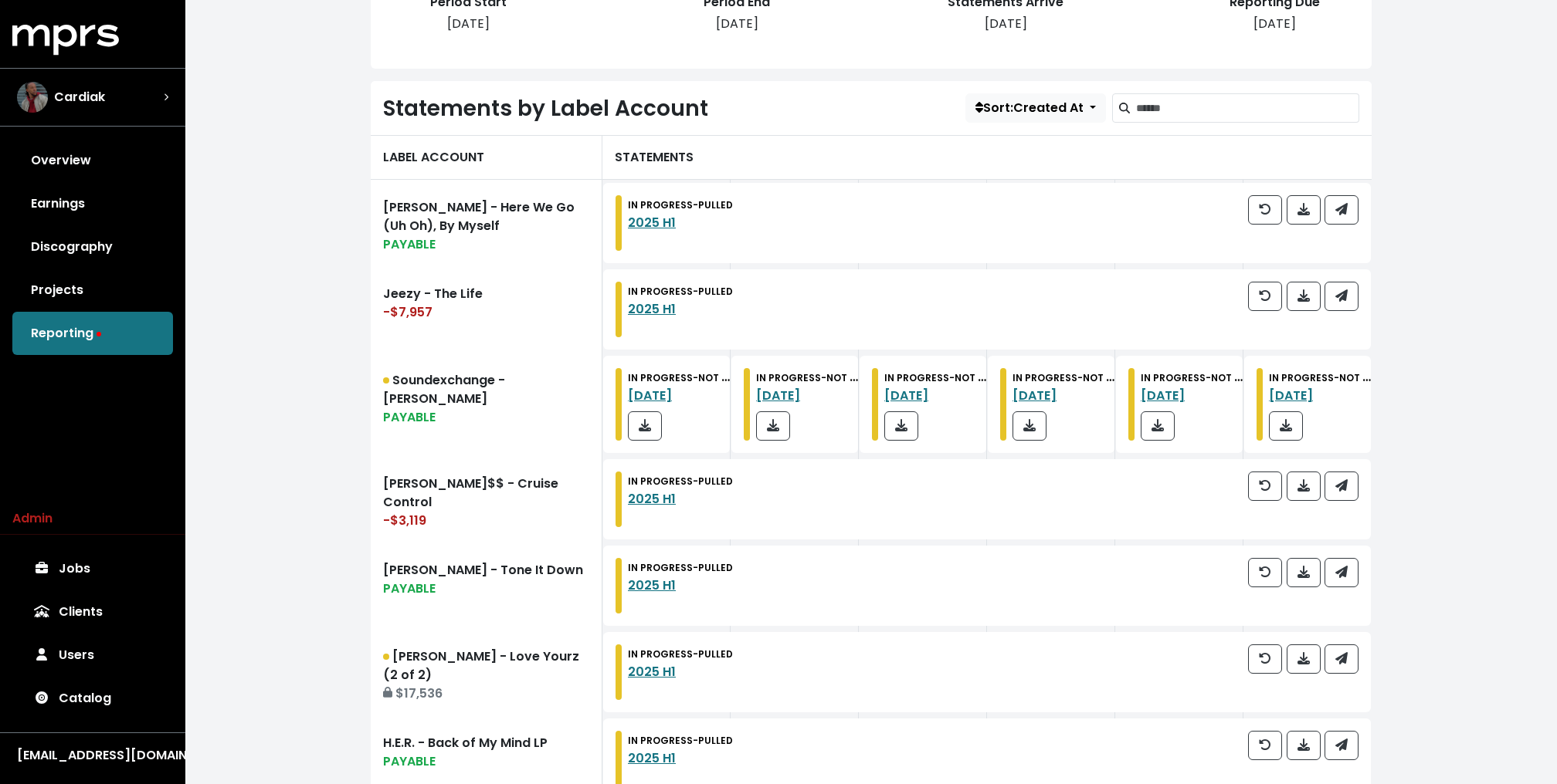
scroll to position [416, 0]
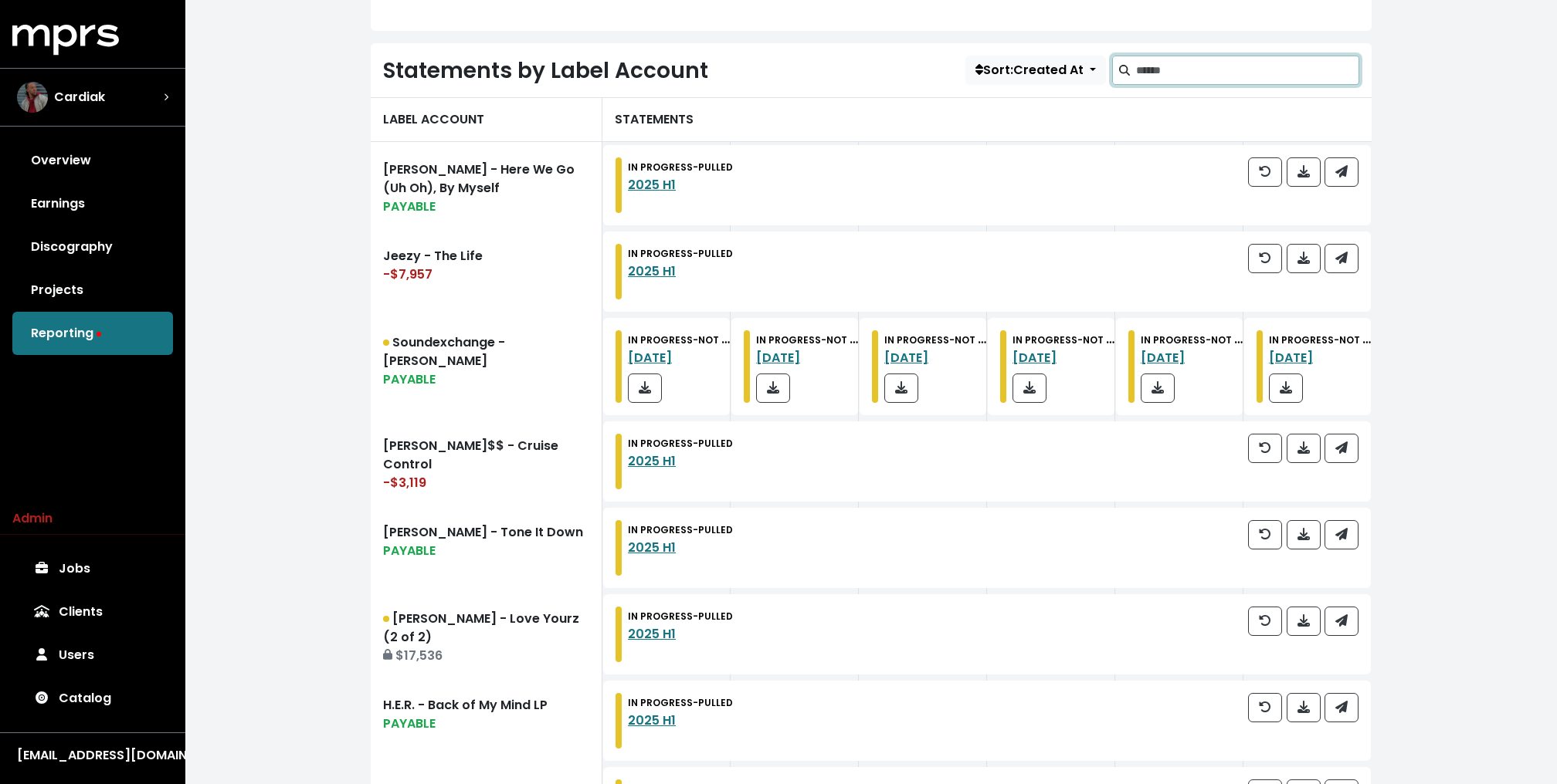
click at [1179, 69] on input "Search label accounts" at bounding box center [1248, 70] width 223 height 29
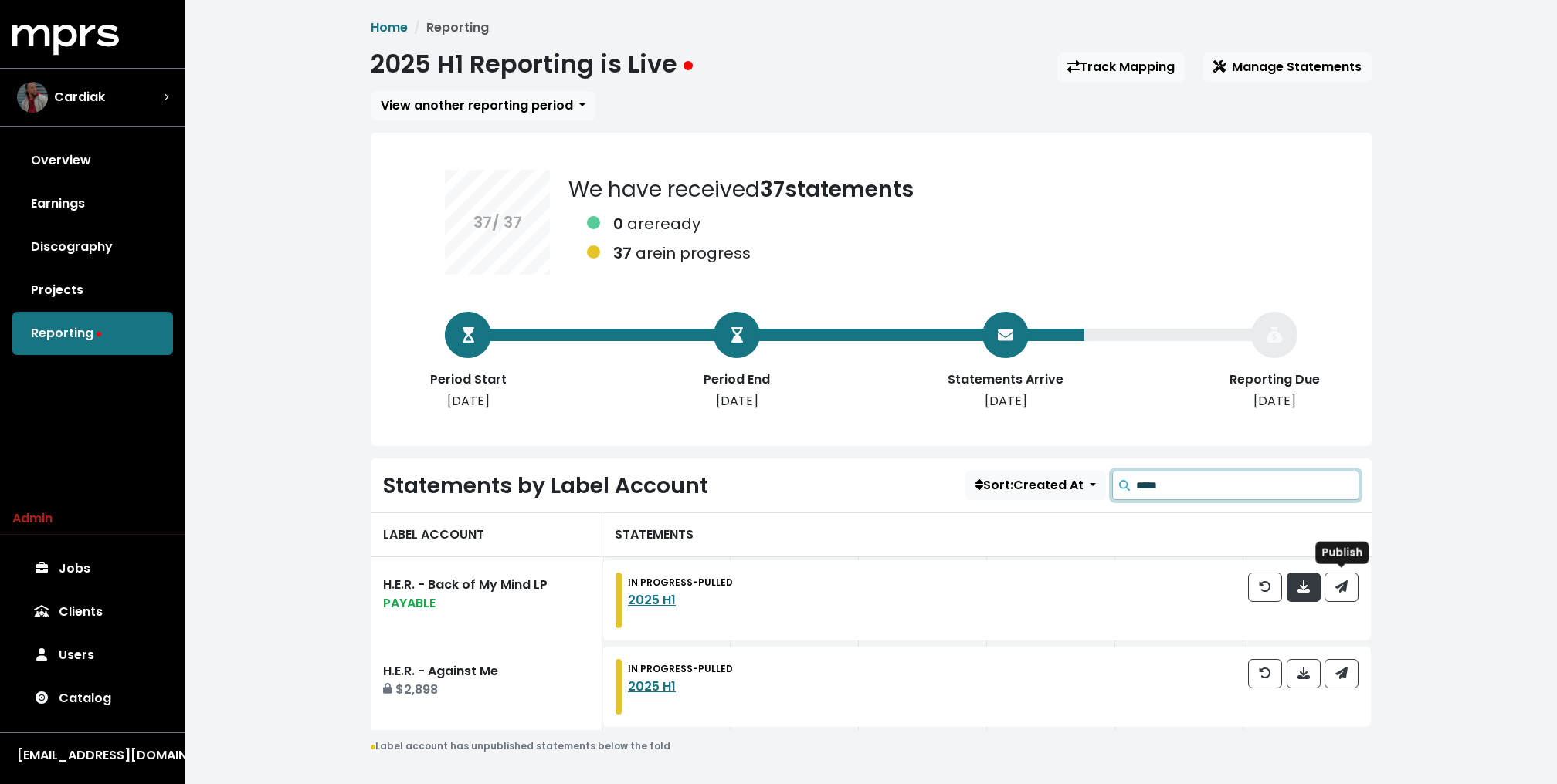
type input "*****"
click at [1301, 595] on button "button" at bounding box center [1303, 587] width 34 height 29
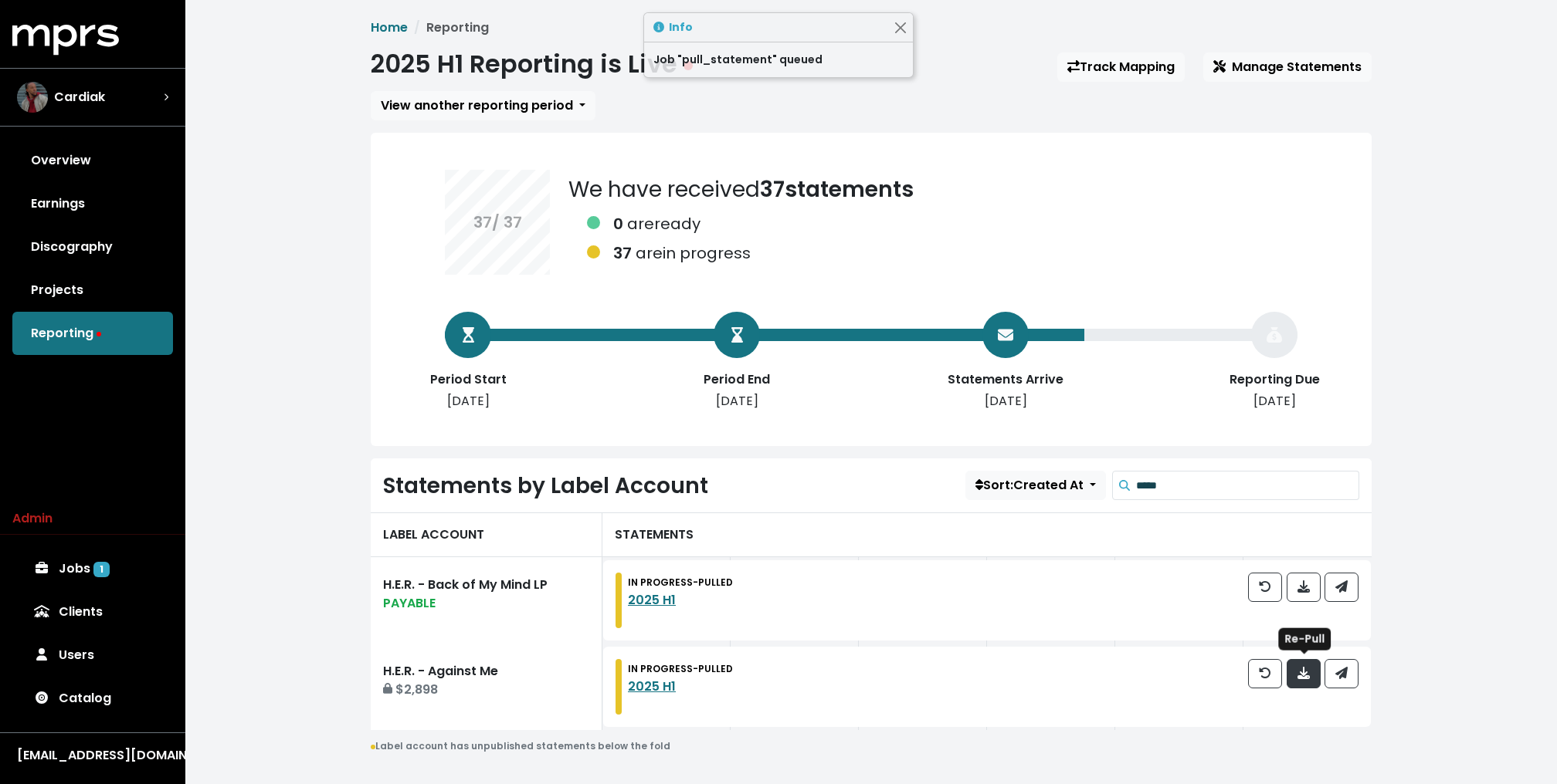
click at [1302, 674] on icon "button" at bounding box center [1303, 673] width 13 height 13
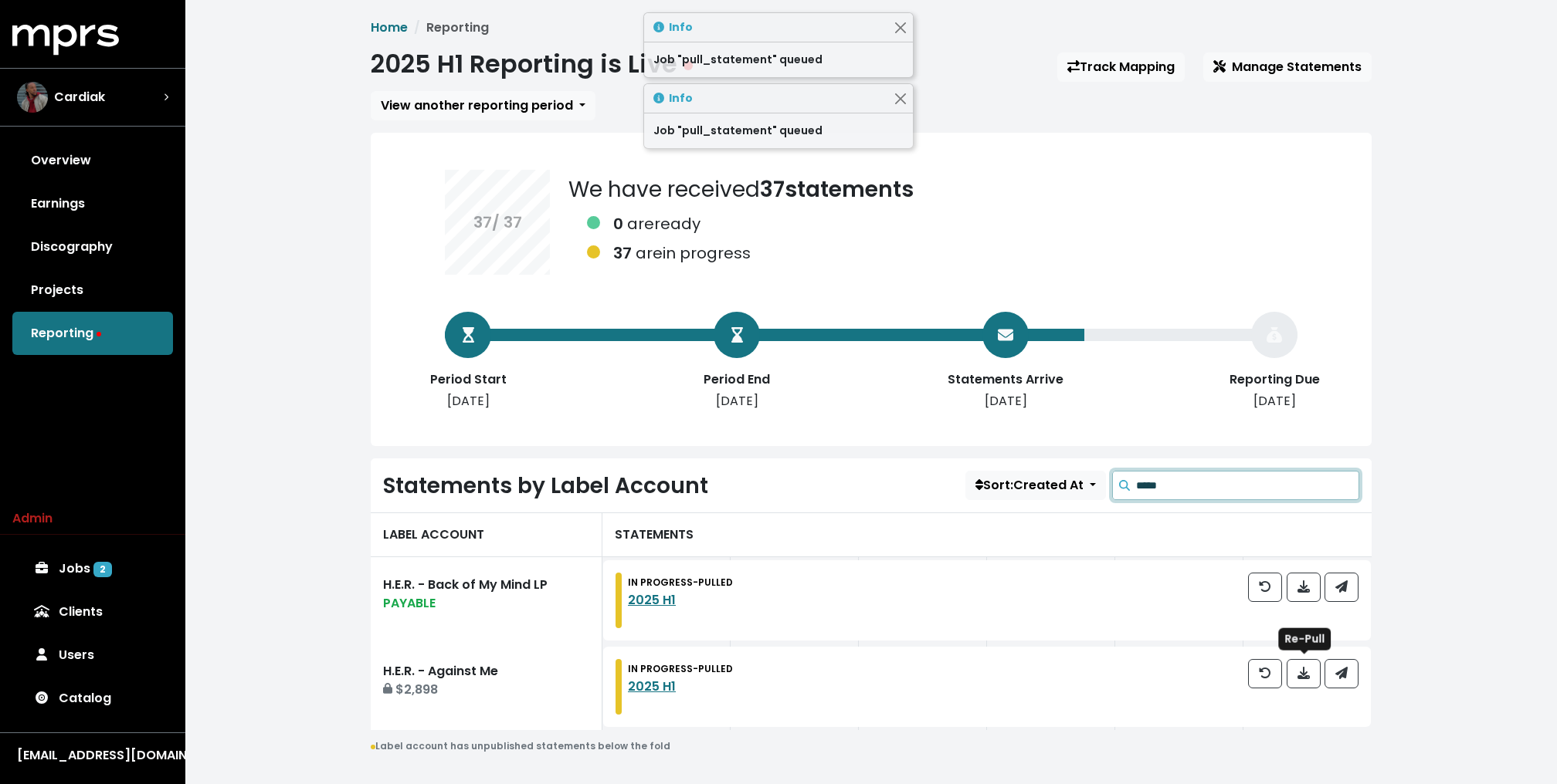
click at [1228, 489] on input "*****" at bounding box center [1248, 486] width 223 height 29
type input "****"
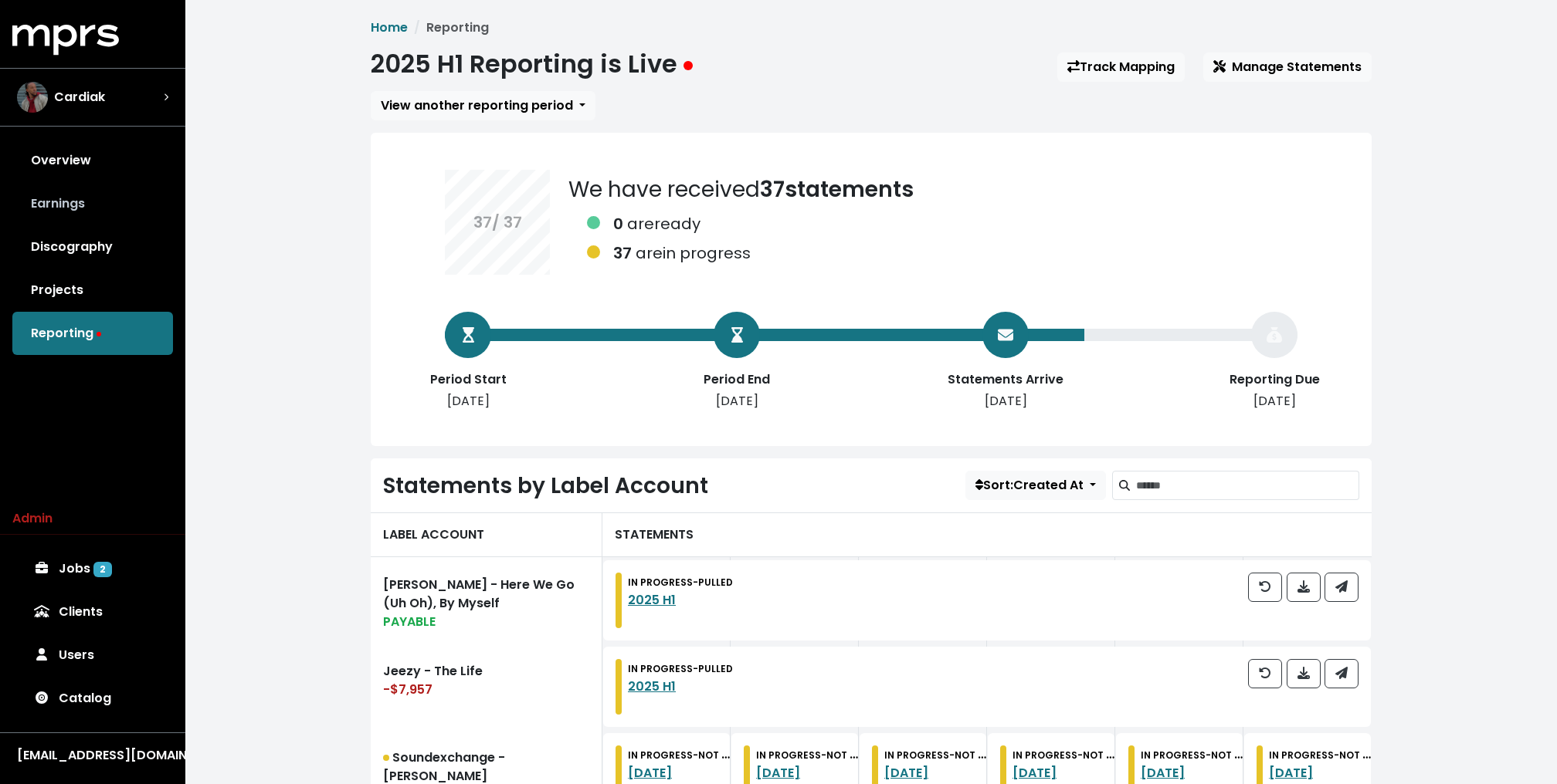
click at [70, 189] on link "Earnings" at bounding box center [93, 204] width 161 height 44
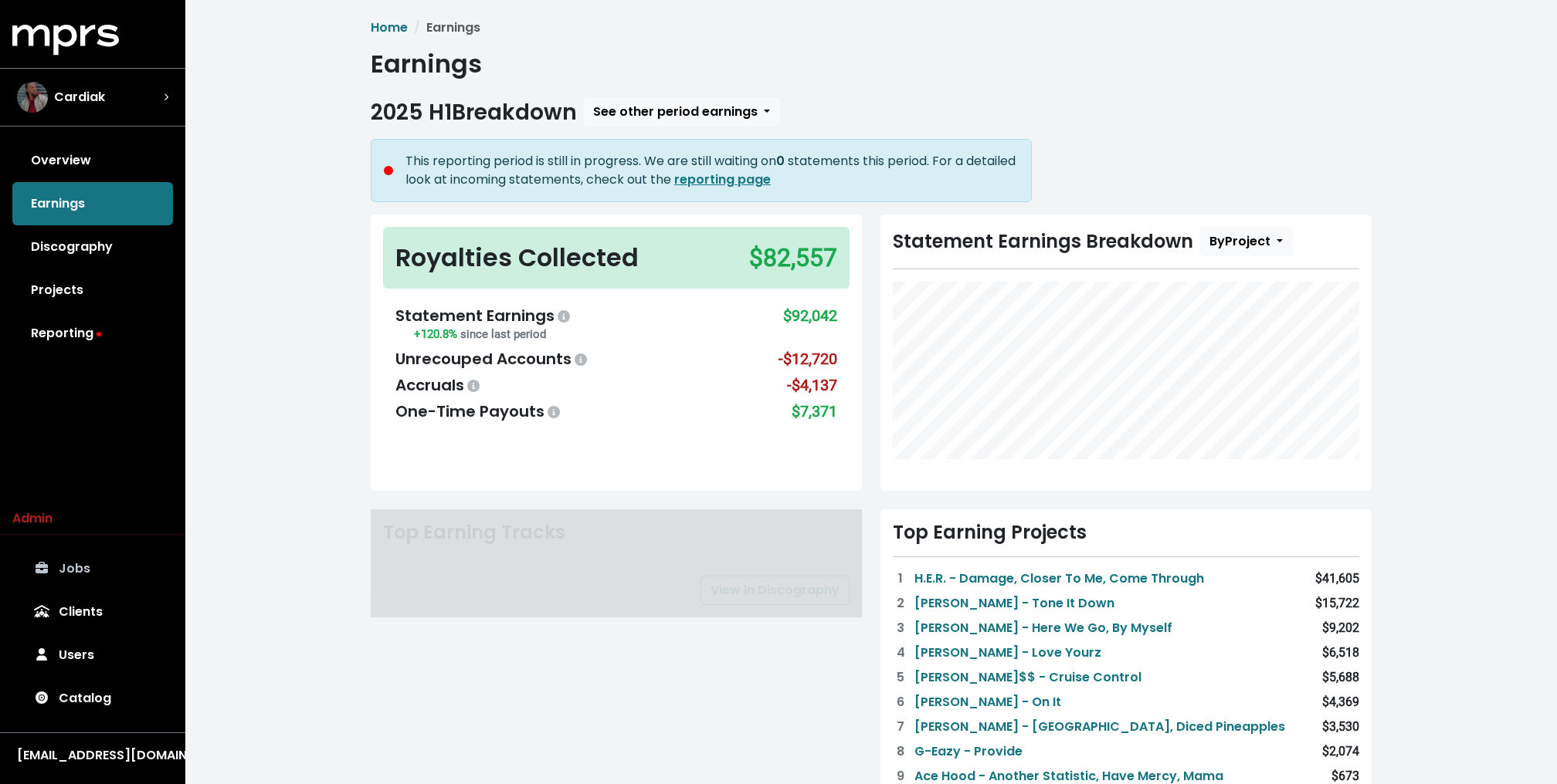
click at [83, 566] on link "Jobs" at bounding box center [93, 569] width 161 height 44
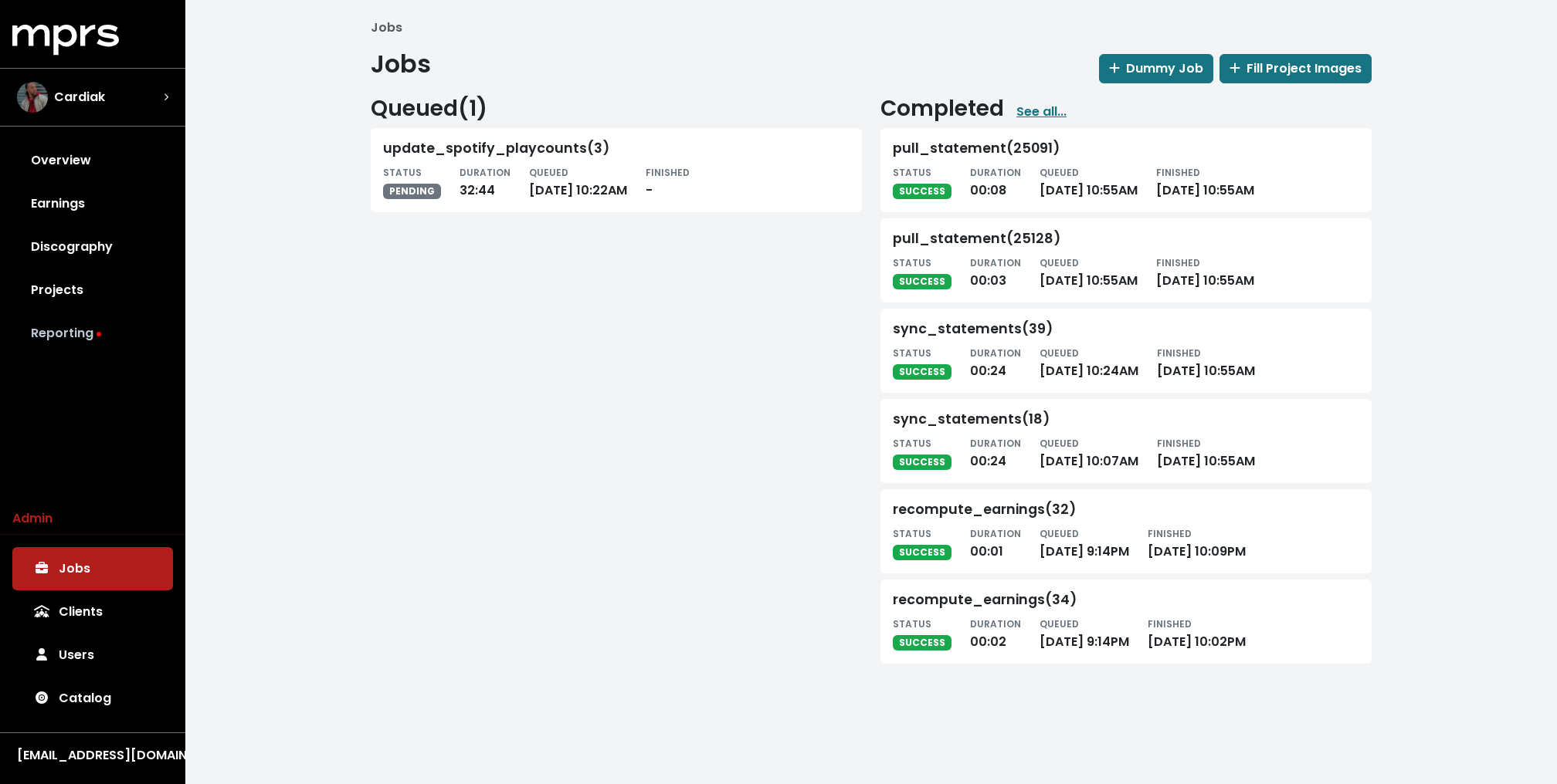
click at [60, 337] on link "Reporting" at bounding box center [93, 333] width 161 height 44
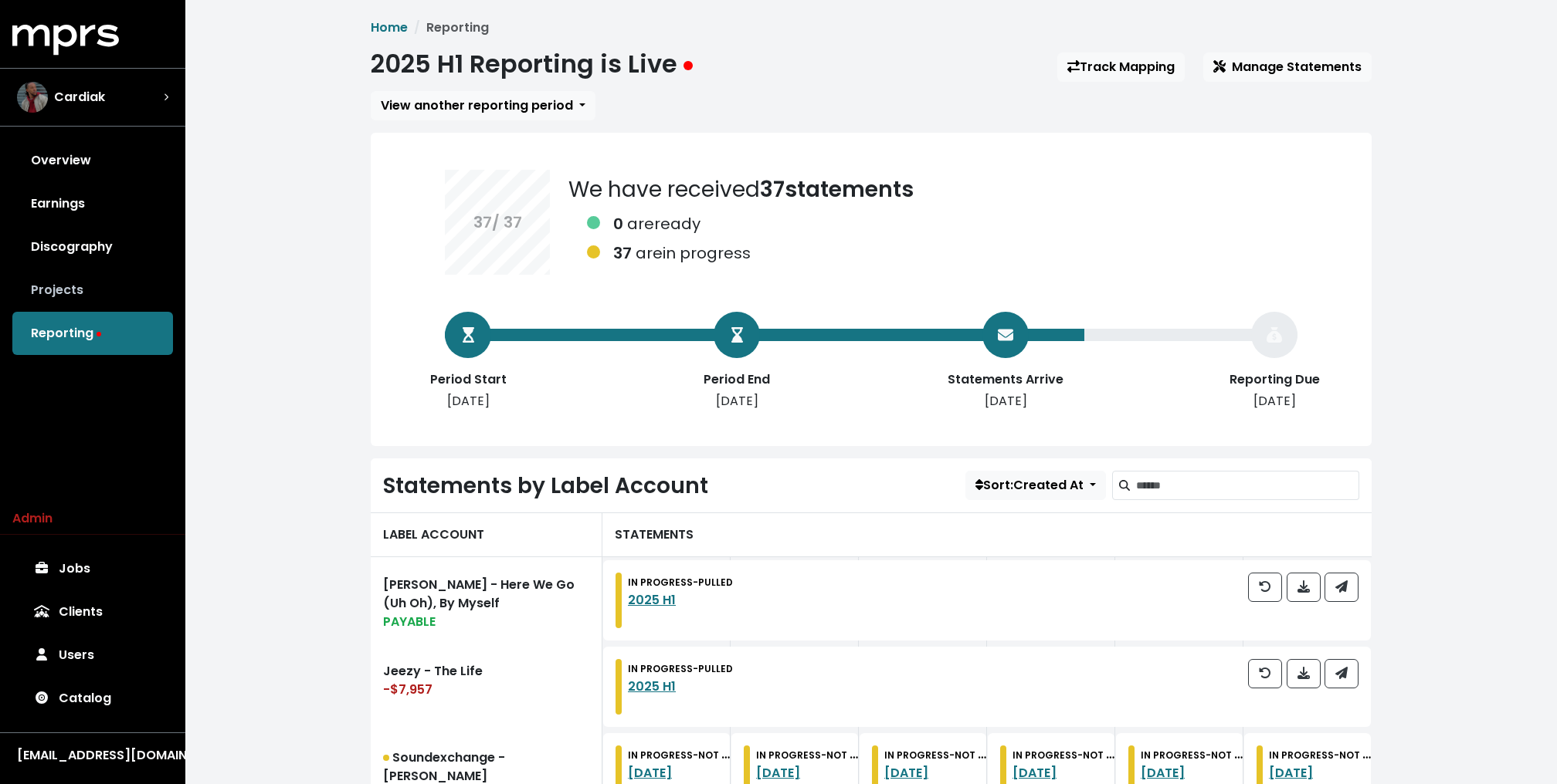
click at [121, 294] on link "Projects" at bounding box center [93, 290] width 161 height 44
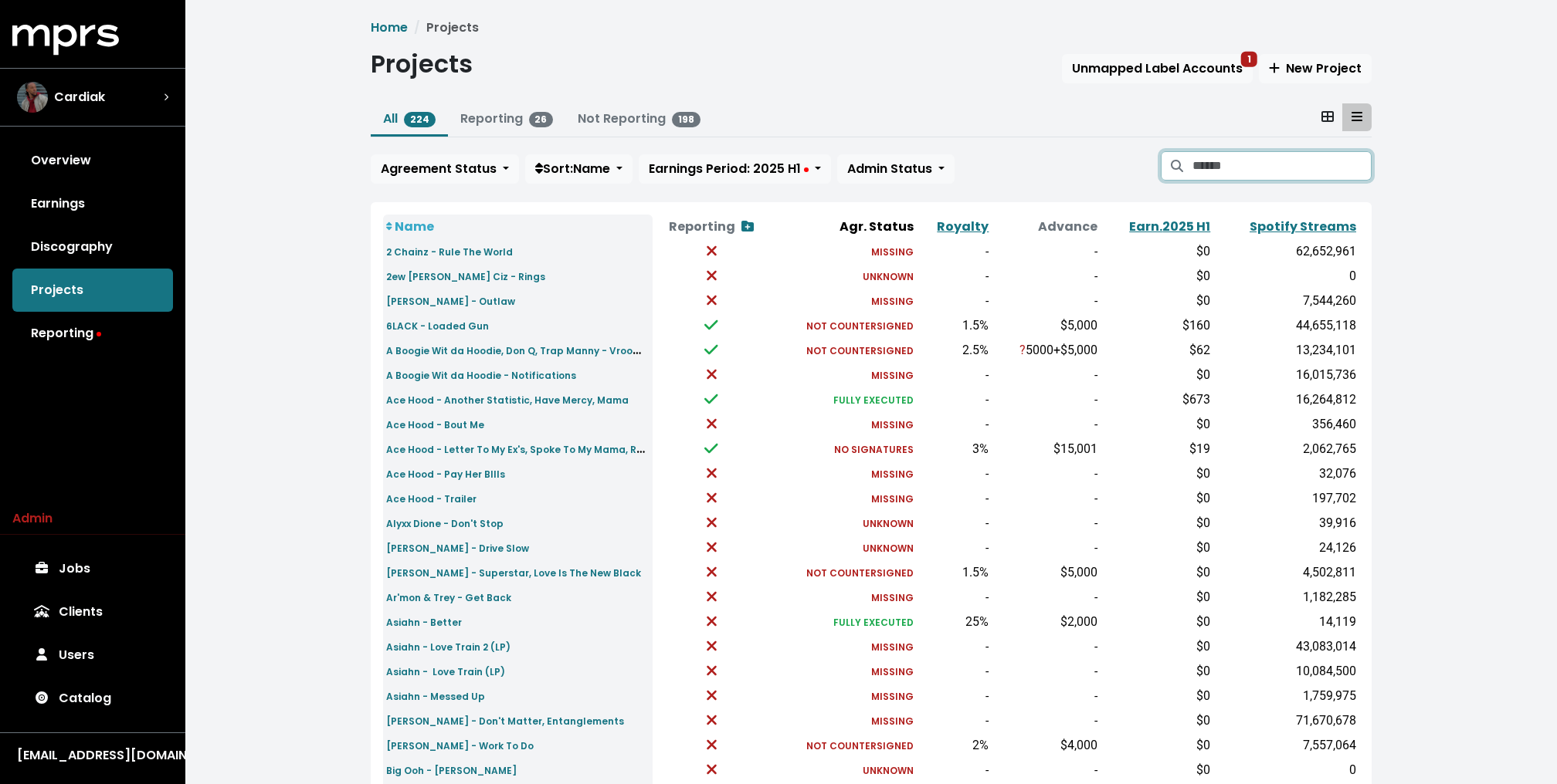
click at [1234, 163] on input "Search projects" at bounding box center [1282, 166] width 179 height 29
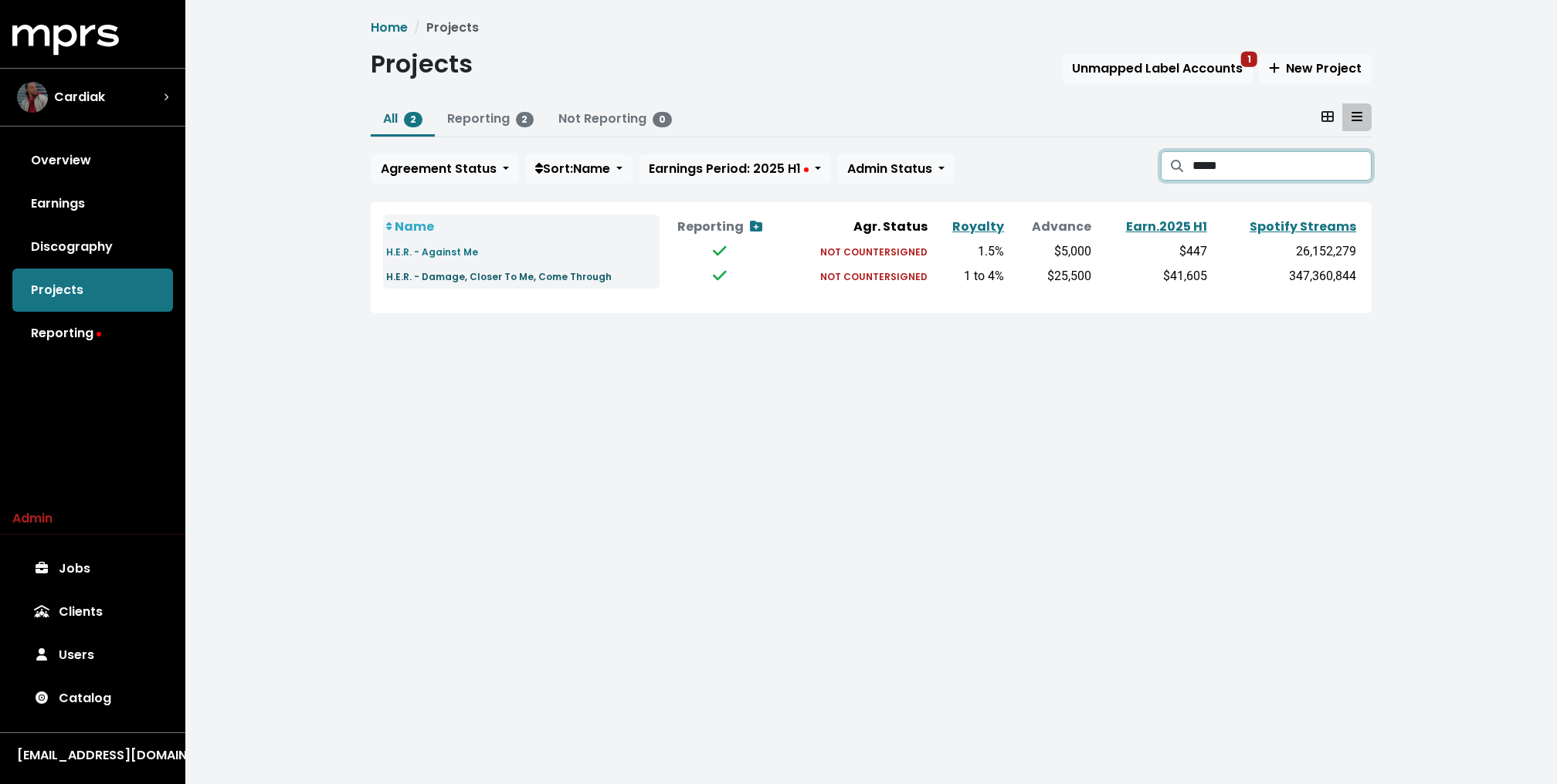
type input "*****"
click at [432, 279] on small "H.E.R. - Damage, Closer To Me, Come Through" at bounding box center [498, 277] width 226 height 14
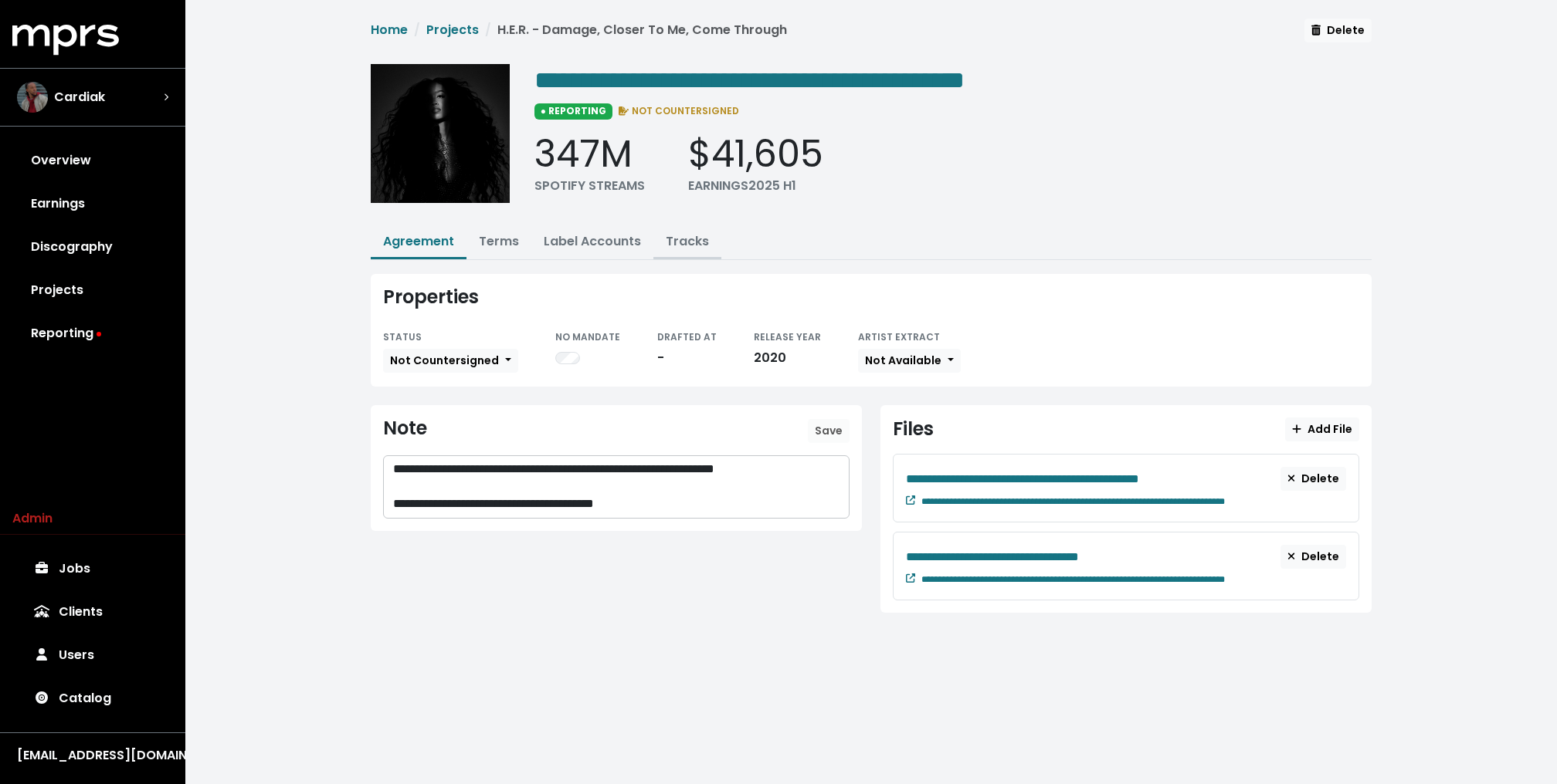
click at [704, 237] on link "Tracks" at bounding box center [687, 241] width 44 height 17
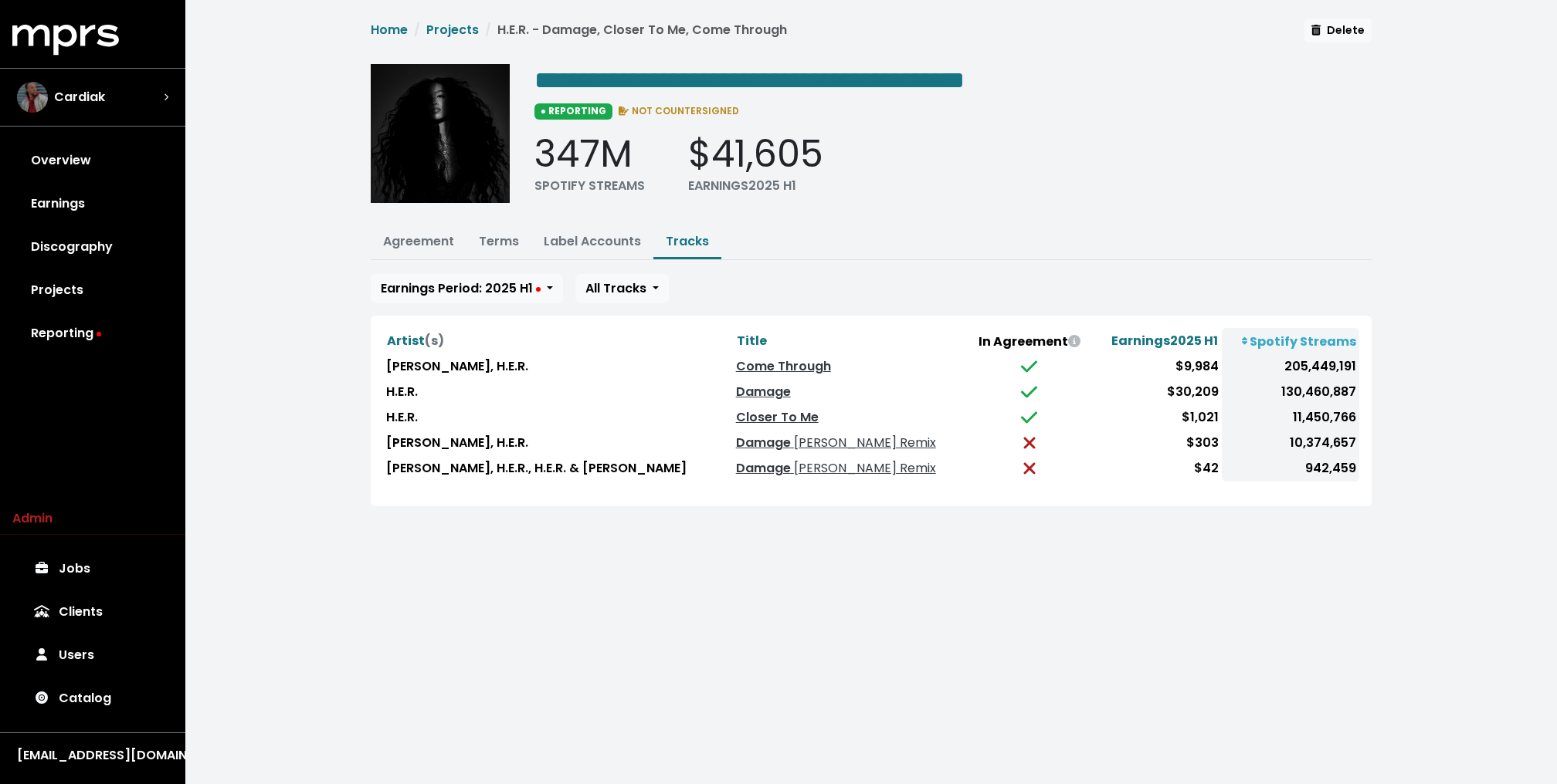
click at [305, 265] on div "**********" at bounding box center [871, 271] width 1372 height 544
click at [603, 248] on button "Label Accounts" at bounding box center [592, 242] width 122 height 33
click at [587, 235] on link "Label Accounts" at bounding box center [592, 241] width 97 height 17
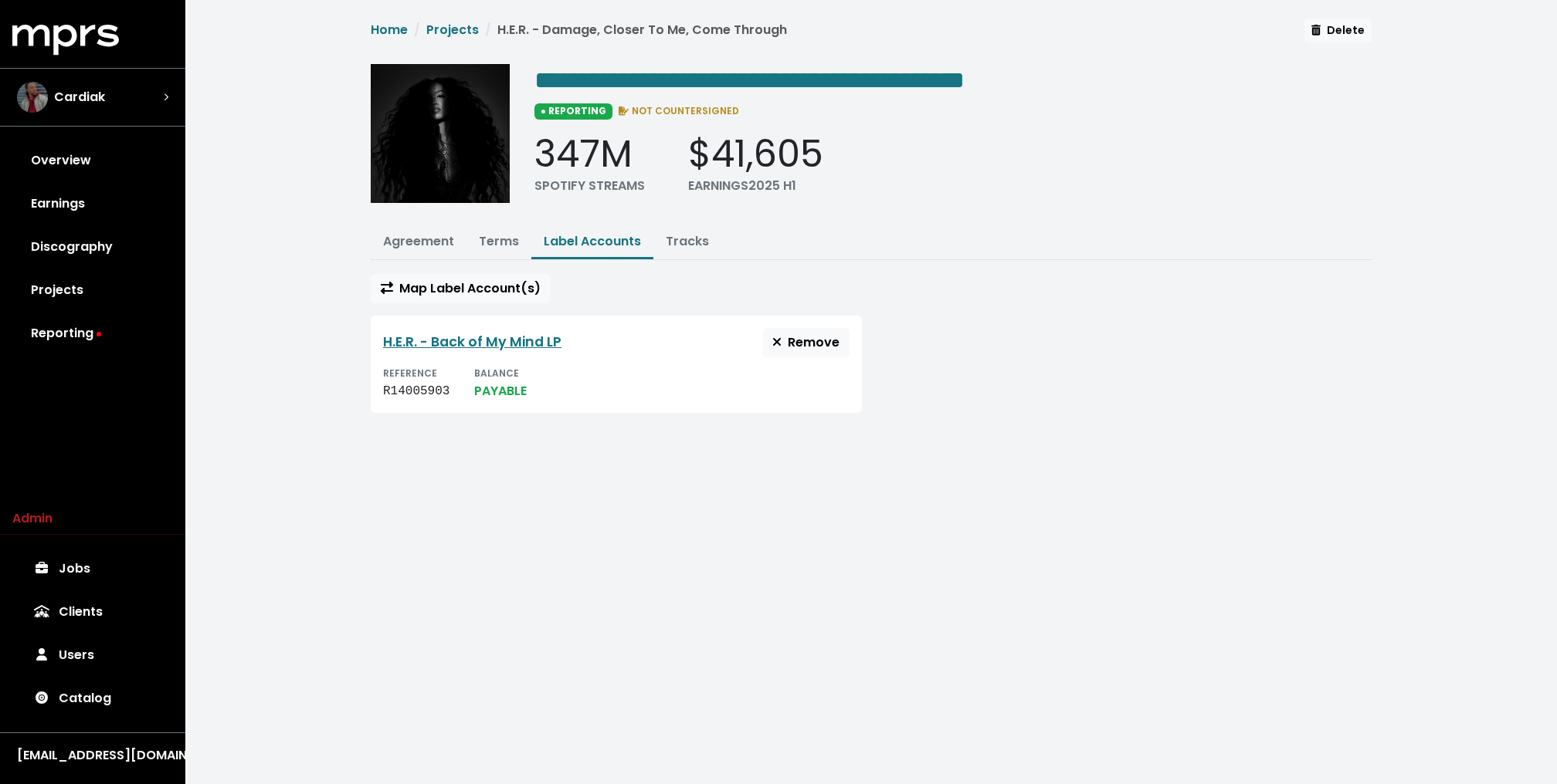
click at [420, 375] on small "REFERENCE" at bounding box center [410, 373] width 54 height 14
click at [409, 386] on div "R14005903" at bounding box center [416, 391] width 67 height 18
copy div "R14005903"
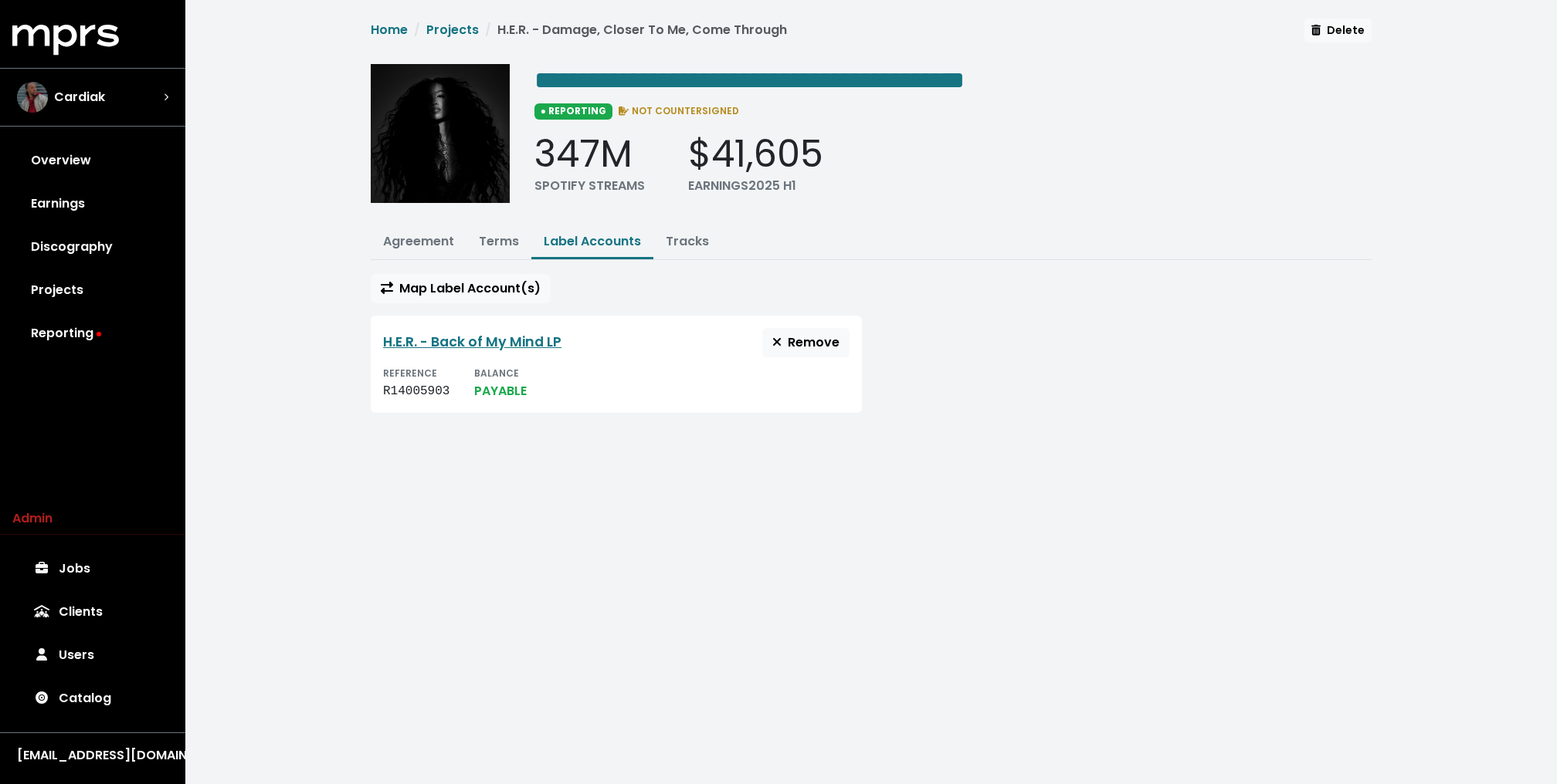
click at [283, 191] on div "**********" at bounding box center [871, 225] width 1372 height 450
click at [67, 330] on link "Reporting" at bounding box center [93, 333] width 161 height 44
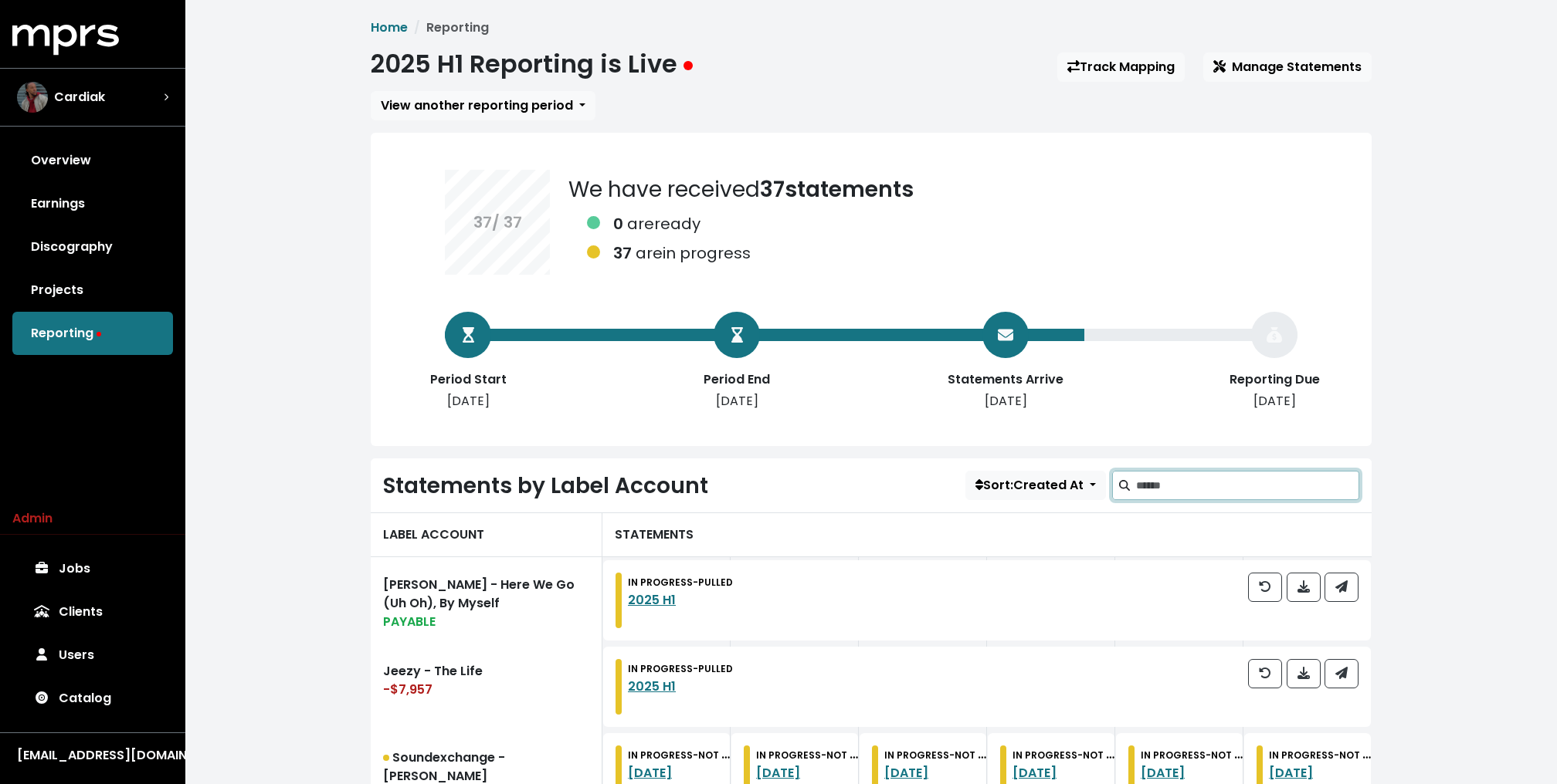
click at [1258, 485] on input "Search label accounts" at bounding box center [1248, 486] width 223 height 29
paste input "*********"
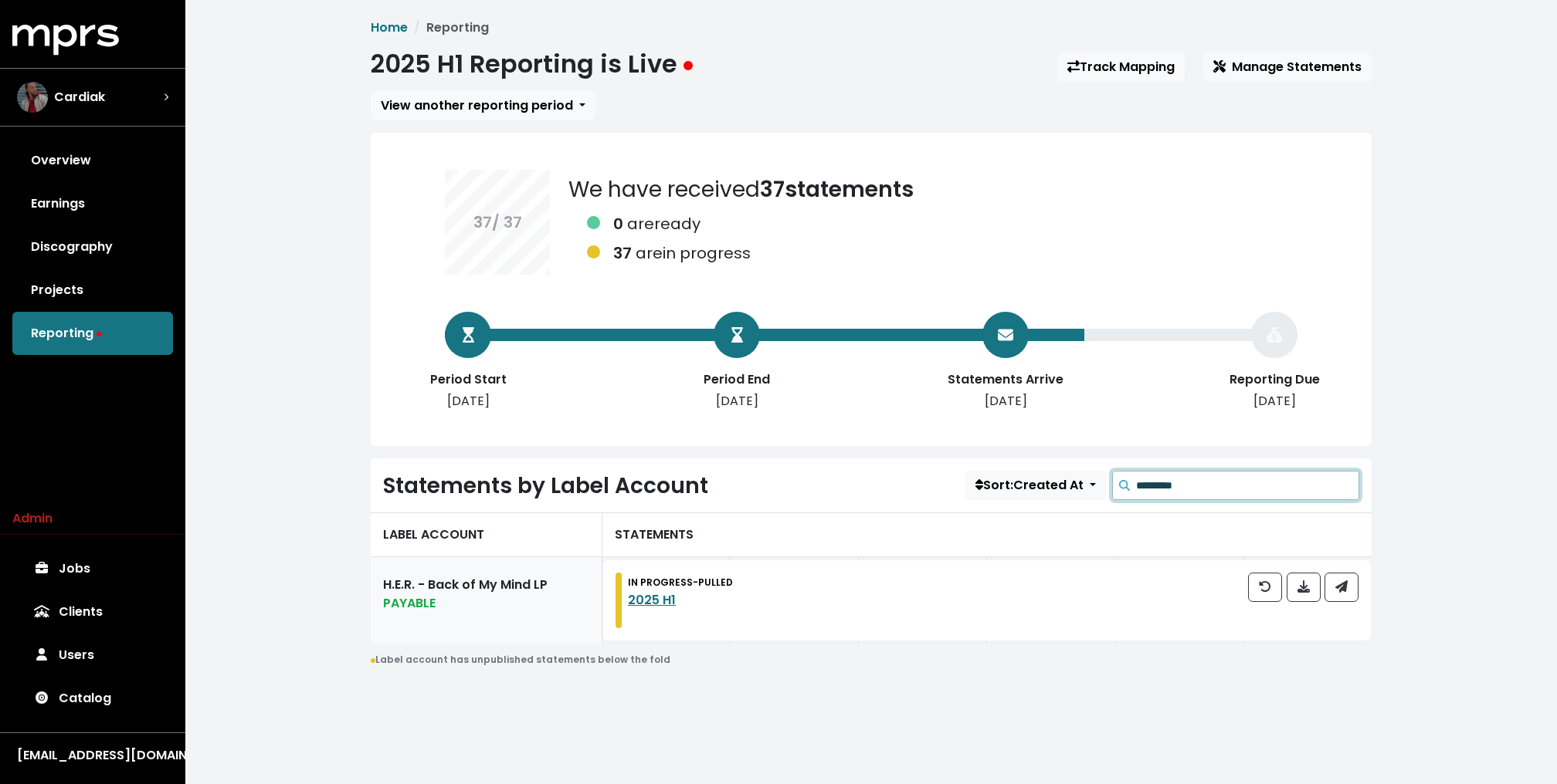
type input "*********"
click at [499, 594] on div "PAYABLE" at bounding box center [486, 603] width 207 height 18
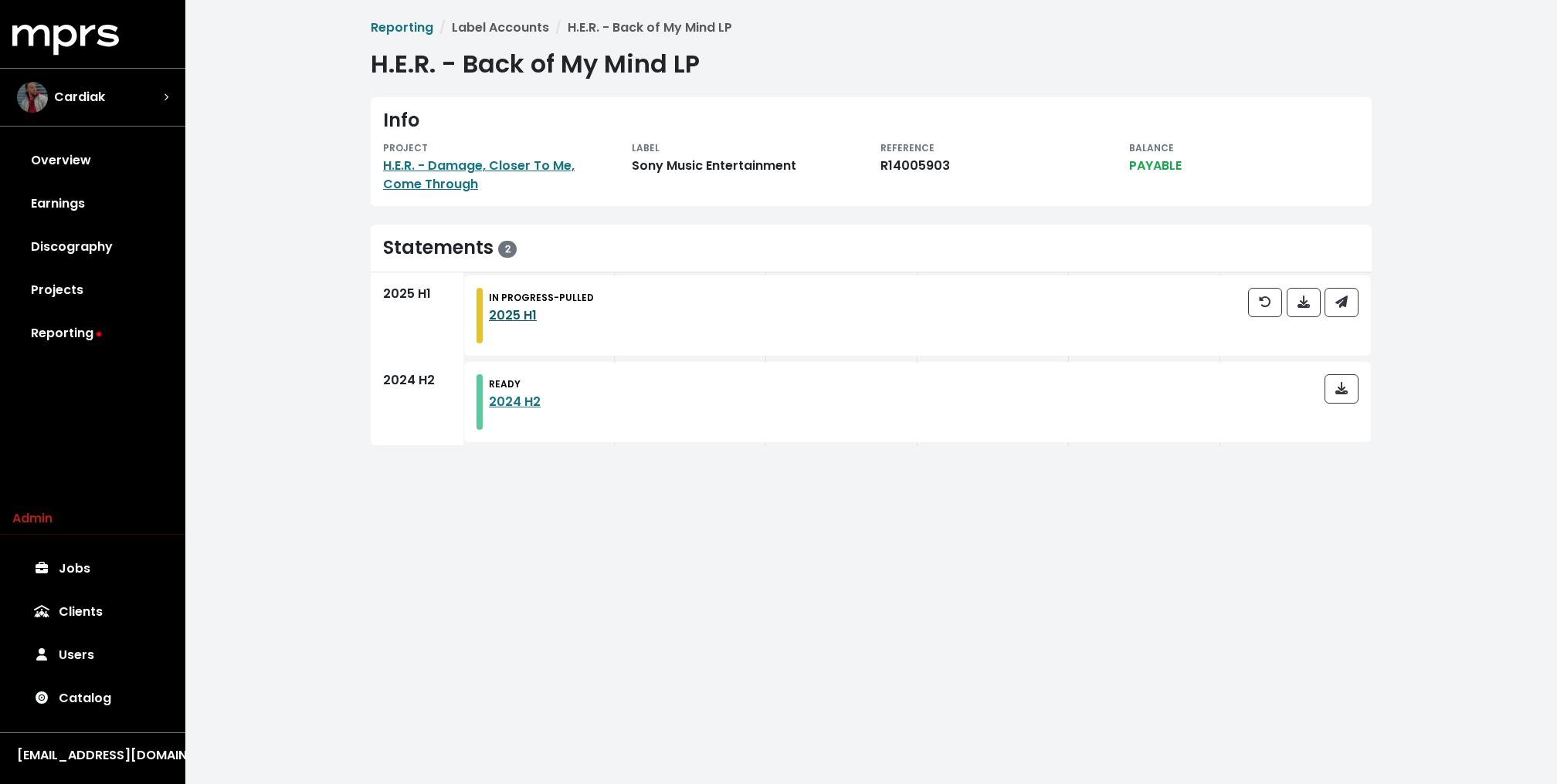
click at [518, 318] on link "2025 H1" at bounding box center [512, 315] width 48 height 17
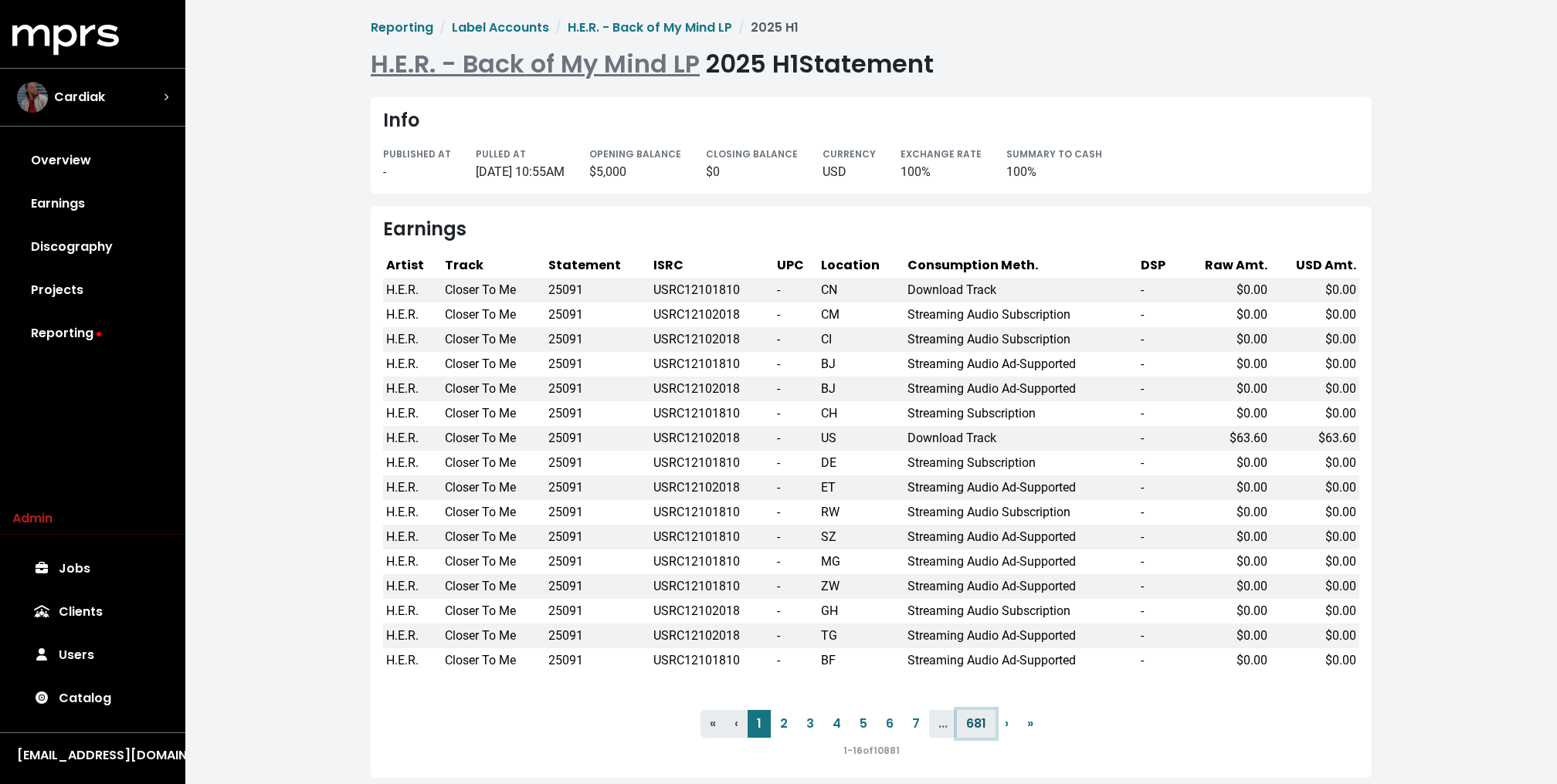
click at [975, 721] on link "681" at bounding box center [976, 724] width 39 height 28
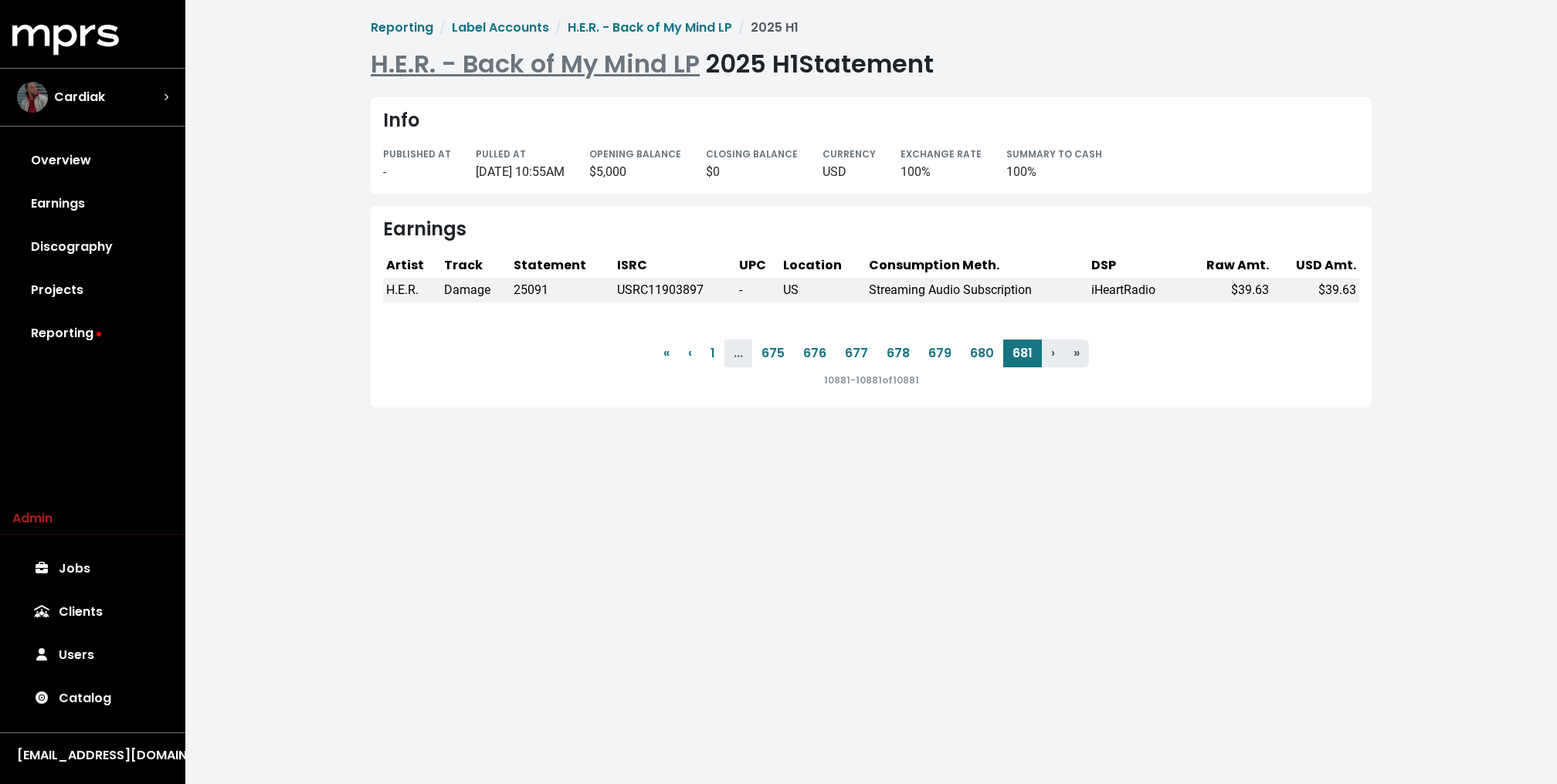
click at [334, 215] on div "Reporting Label Accounts H.E.R. - Back of My Mind LP 2025 H1 H.E.R. - Back of M…" at bounding box center [871, 269] width 1372 height 540
click at [982, 346] on link "680" at bounding box center [982, 353] width 43 height 28
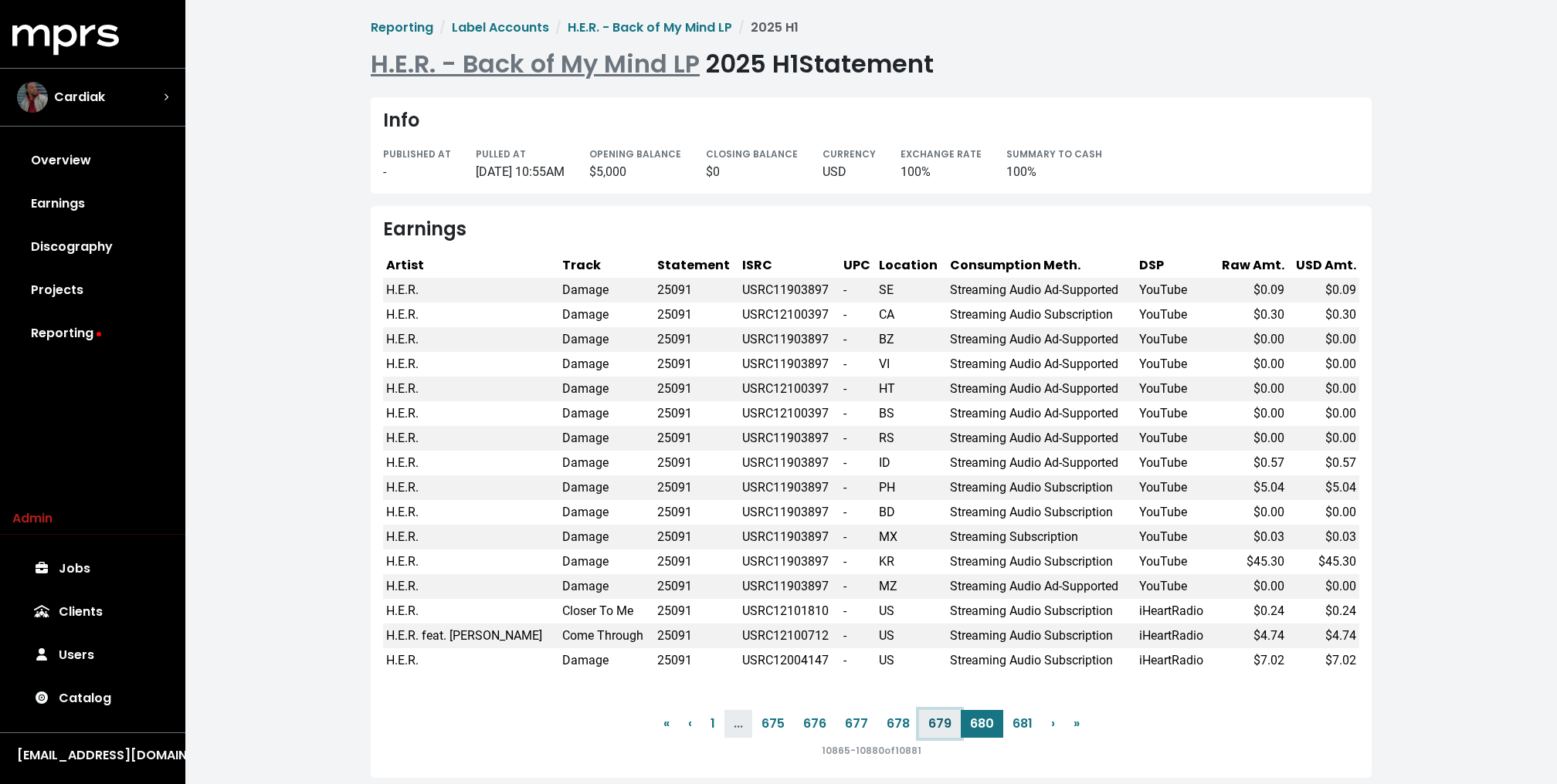
click at [939, 722] on link "679" at bounding box center [939, 724] width 42 height 28
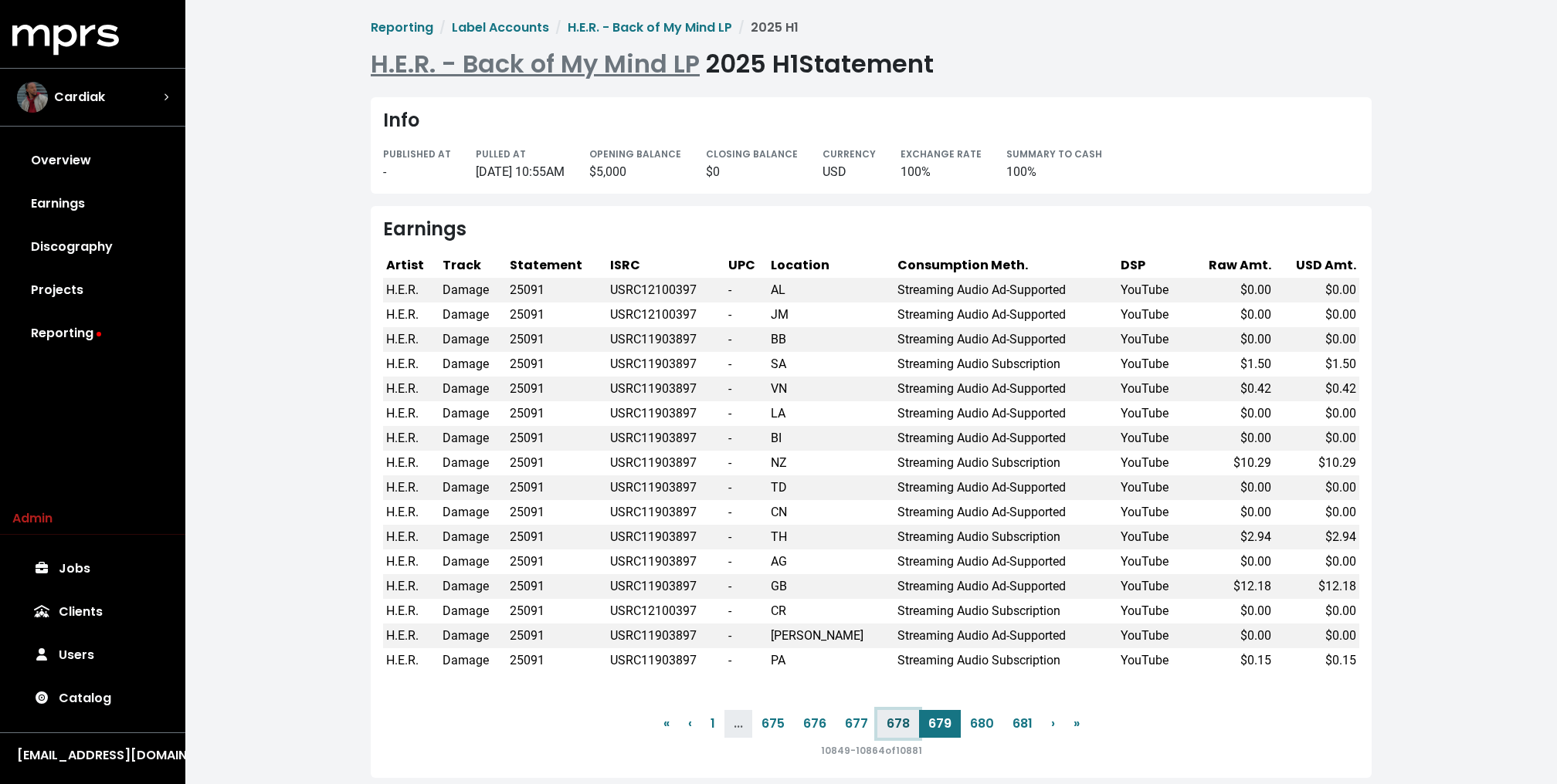
click at [909, 724] on link "678" at bounding box center [898, 724] width 42 height 28
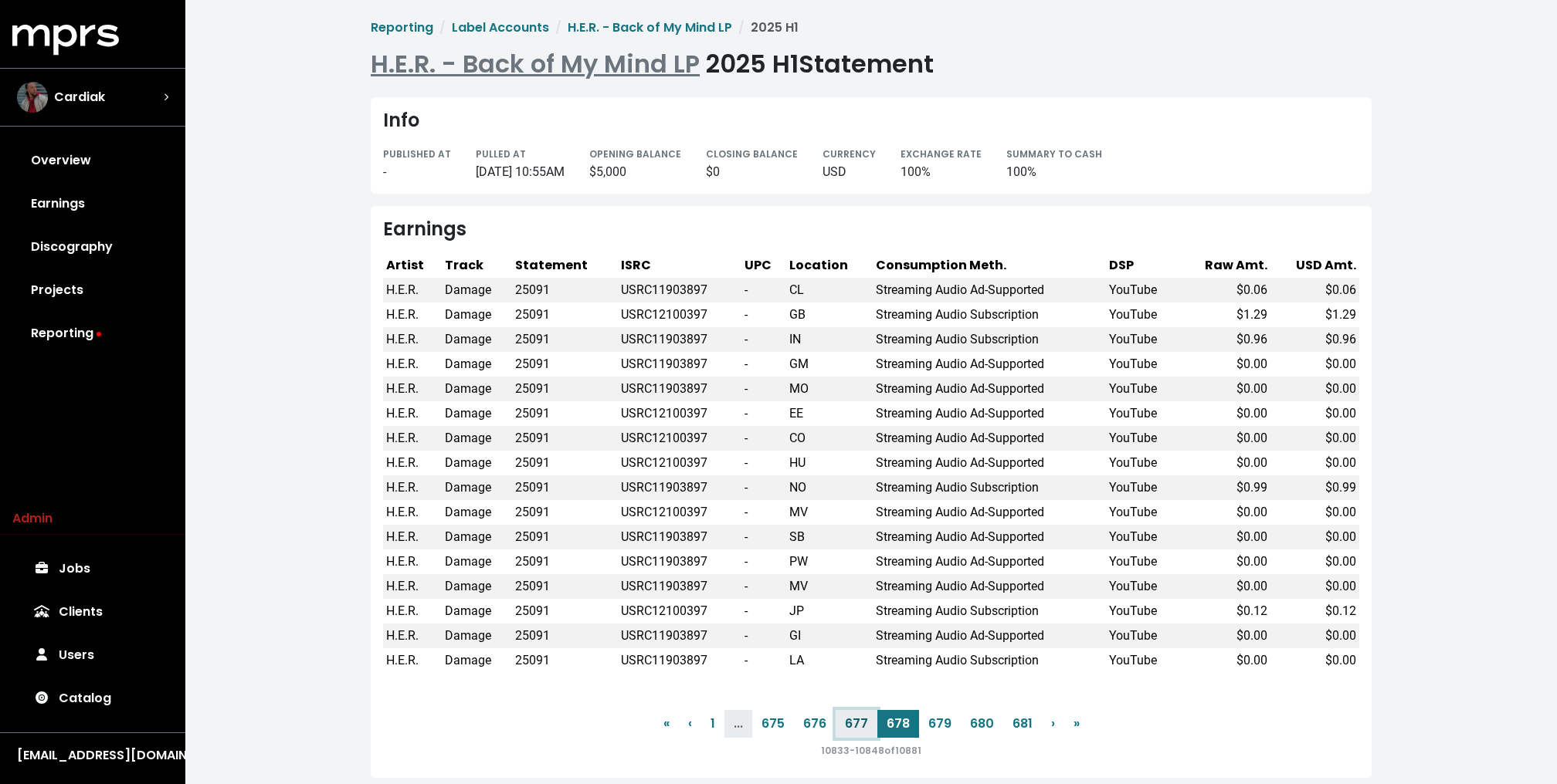
click at [864, 727] on link "677" at bounding box center [856, 724] width 42 height 28
click at [819, 727] on link "676" at bounding box center [814, 724] width 42 height 28
click at [780, 726] on link "674" at bounding box center [780, 724] width 43 height 28
click at [719, 727] on link "1" at bounding box center [719, 724] width 23 height 28
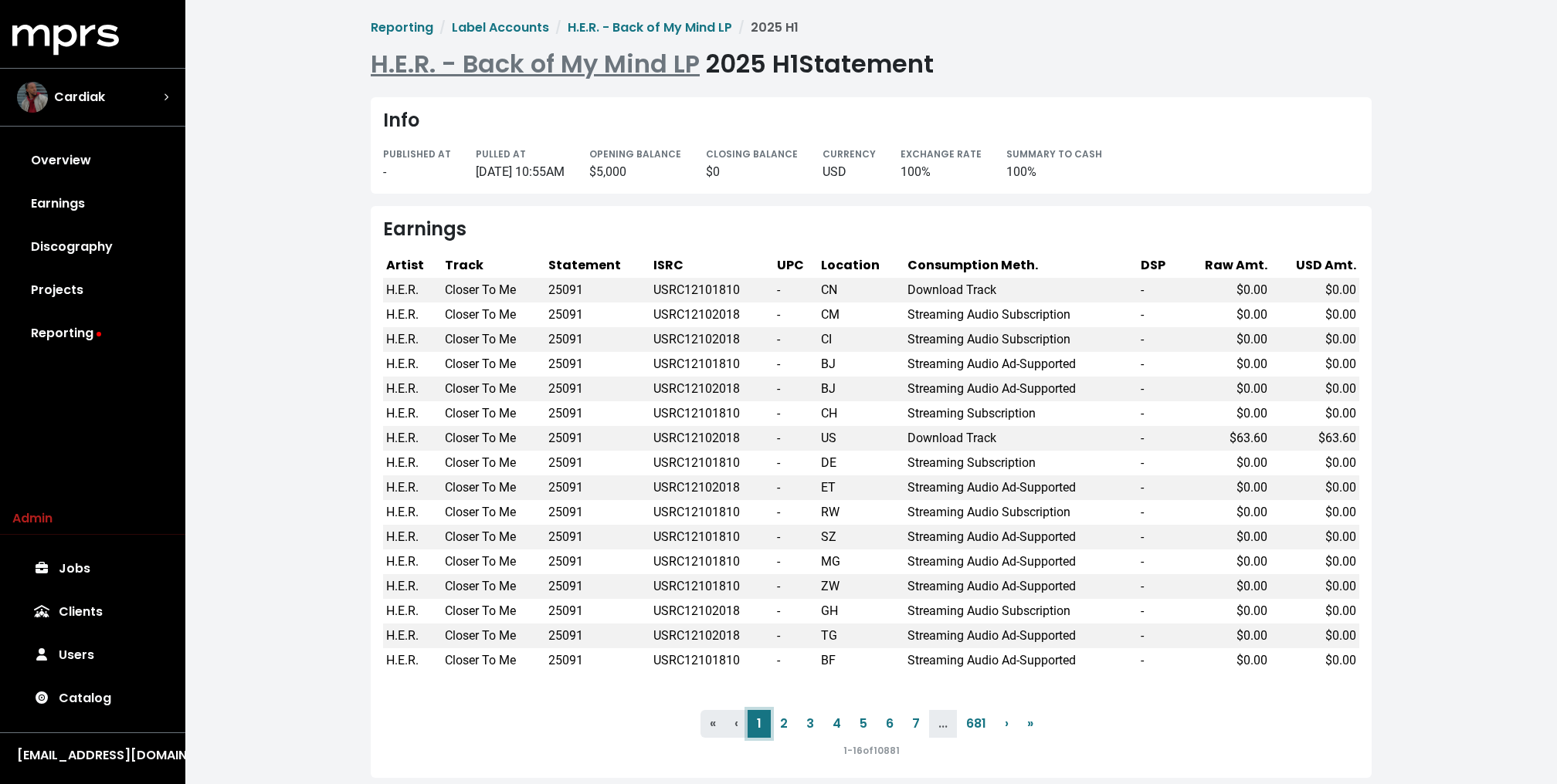
scroll to position [18, 0]
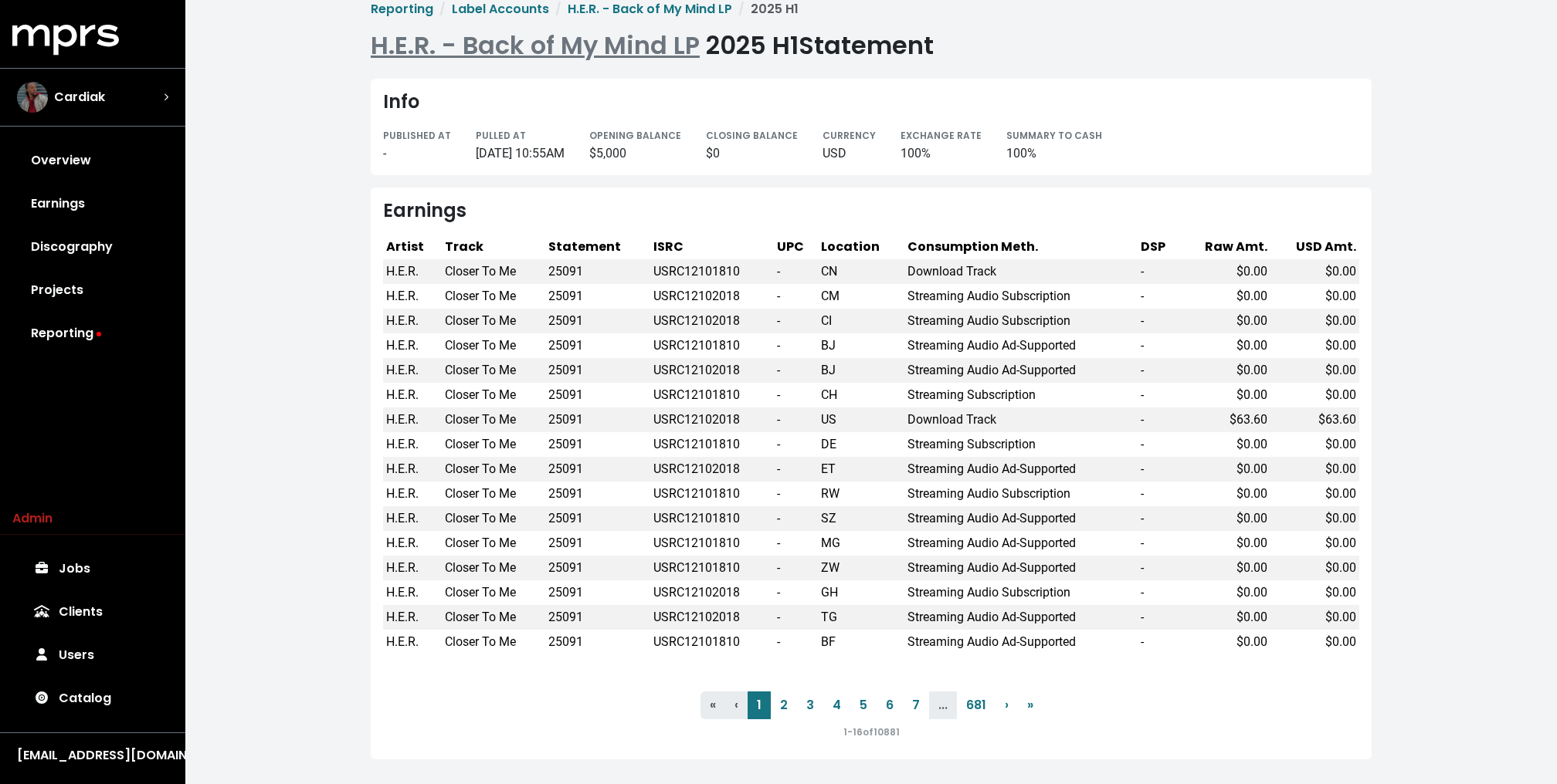
click at [283, 157] on div "Reporting Label Accounts H.E.R. - Back of My Mind LP 2025 H1 H.E.R. - Back of M…" at bounding box center [871, 383] width 1372 height 802
click at [84, 169] on link "Overview" at bounding box center [93, 160] width 161 height 44
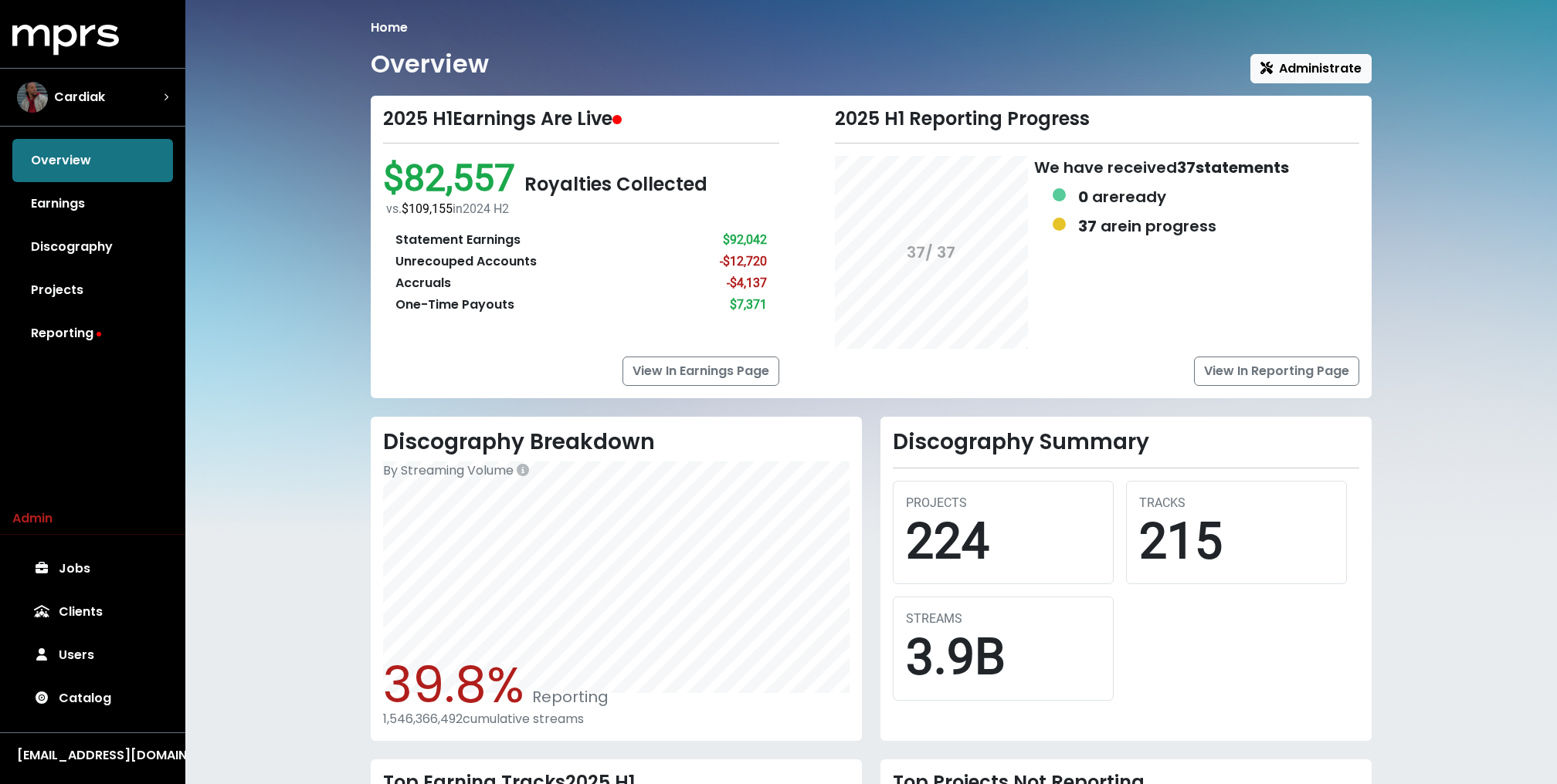
click at [302, 372] on div "Home Overview Administrate 2025 H1 Earnings Are Live $82,557 Royalties Collecte…" at bounding box center [871, 532] width 1372 height 1065
click at [112, 347] on link "Reporting" at bounding box center [93, 333] width 161 height 44
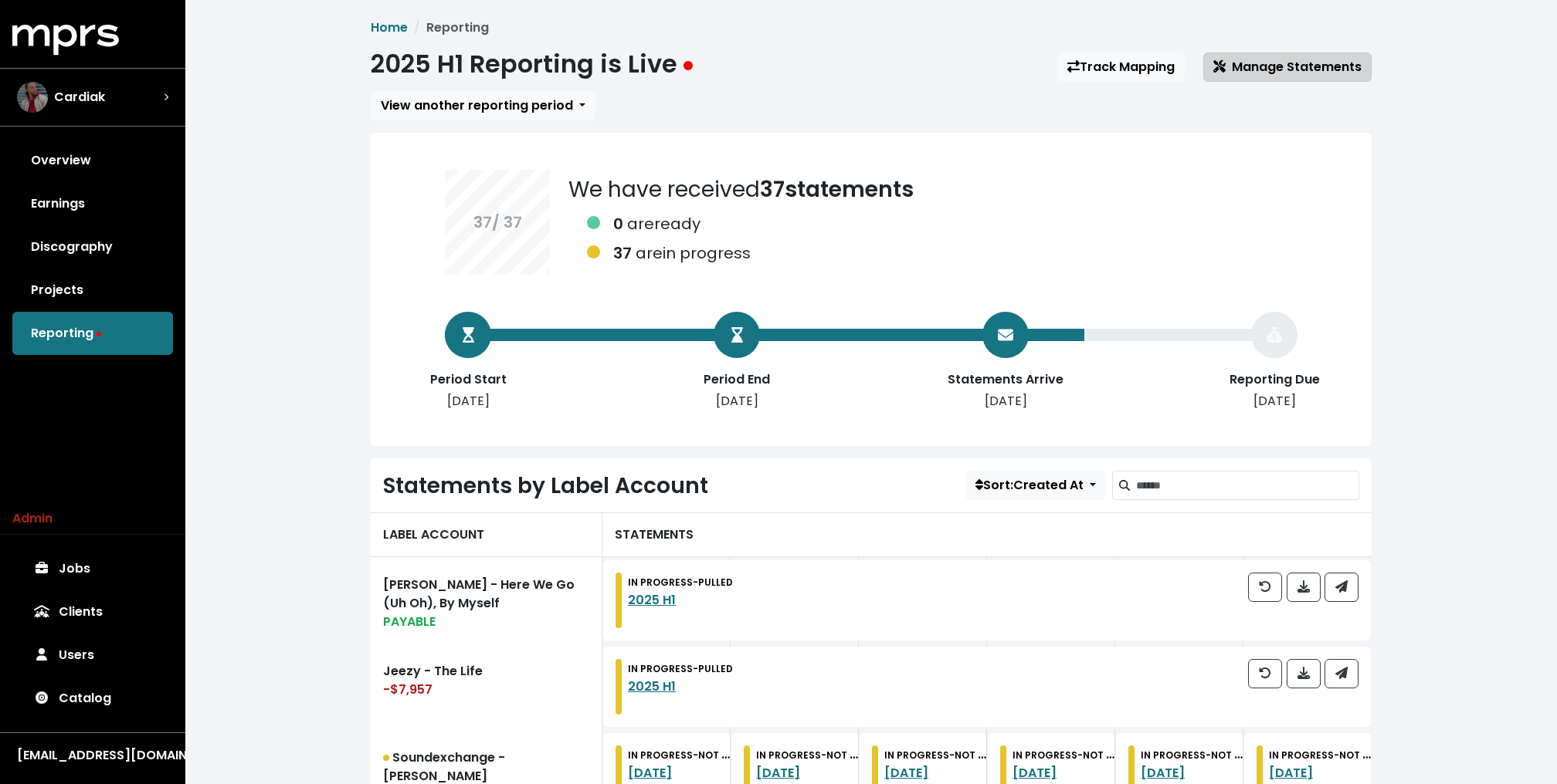
click at [1355, 72] on span "Manage Statements" at bounding box center [1287, 67] width 148 height 17
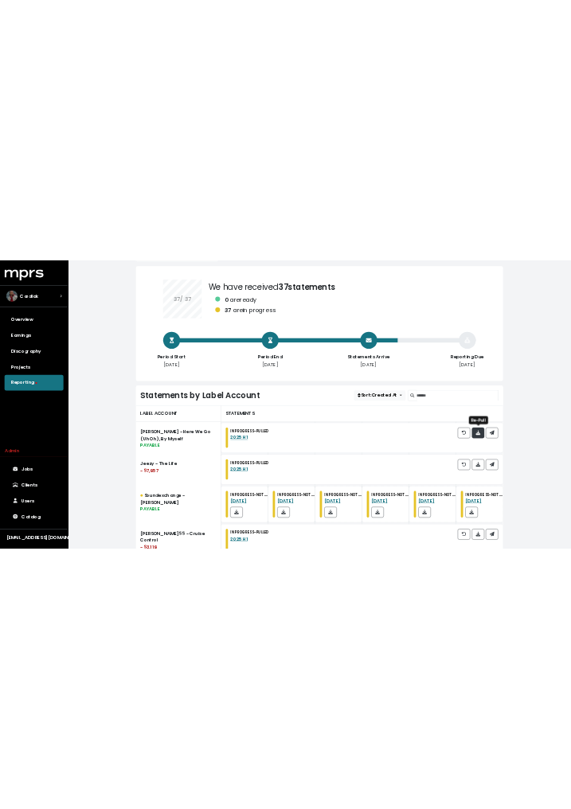
scroll to position [125, 0]
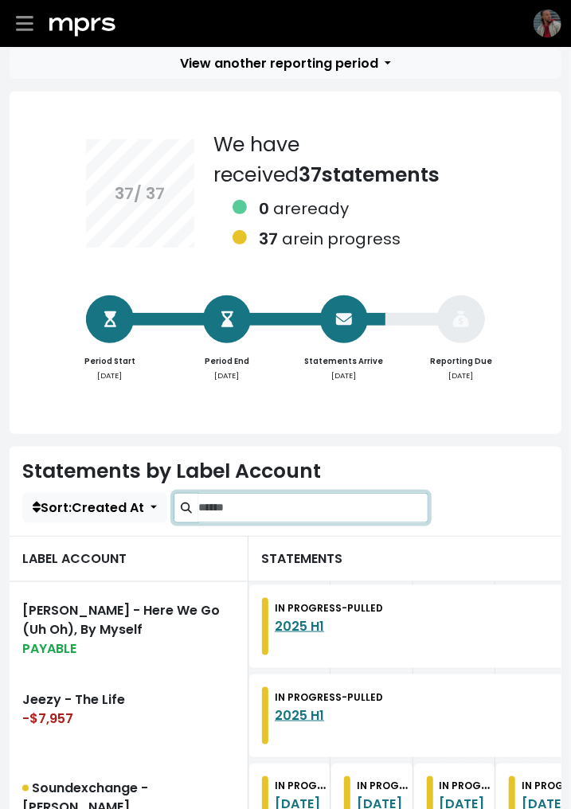
click at [302, 507] on input "Search label accounts" at bounding box center [313, 508] width 230 height 30
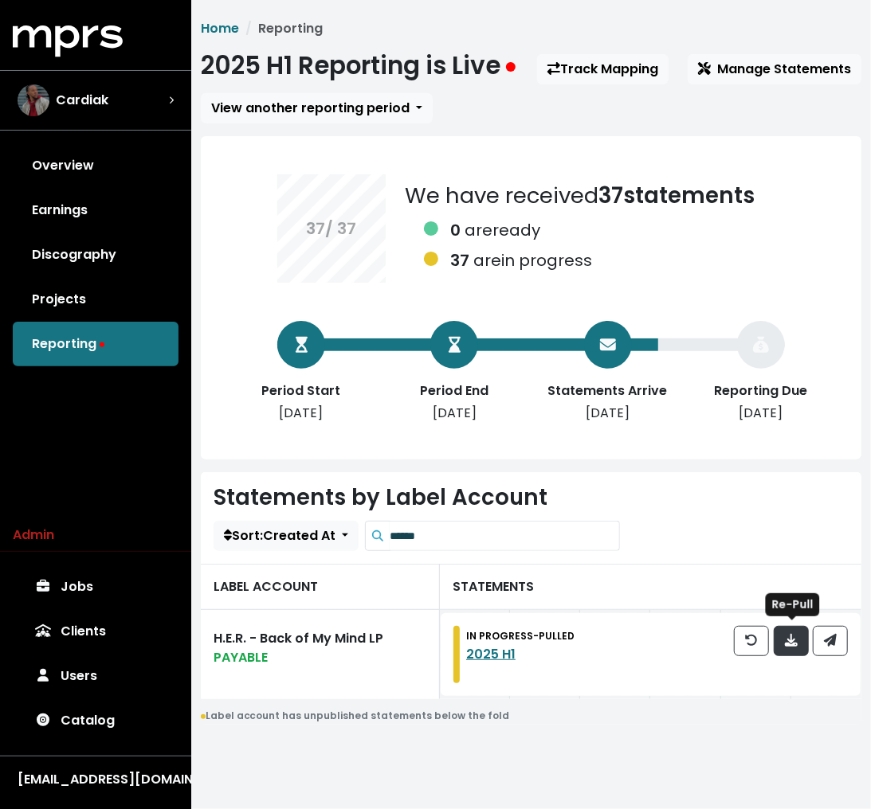
click at [785, 640] on span "button" at bounding box center [791, 641] width 14 height 19
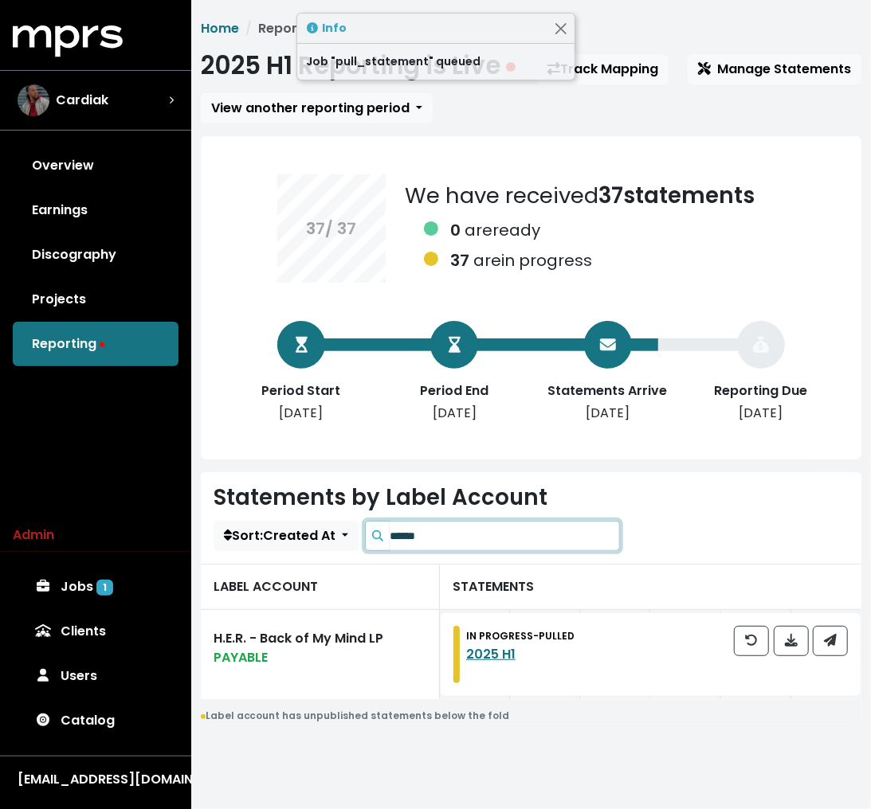
click at [542, 535] on input "******" at bounding box center [505, 536] width 230 height 30
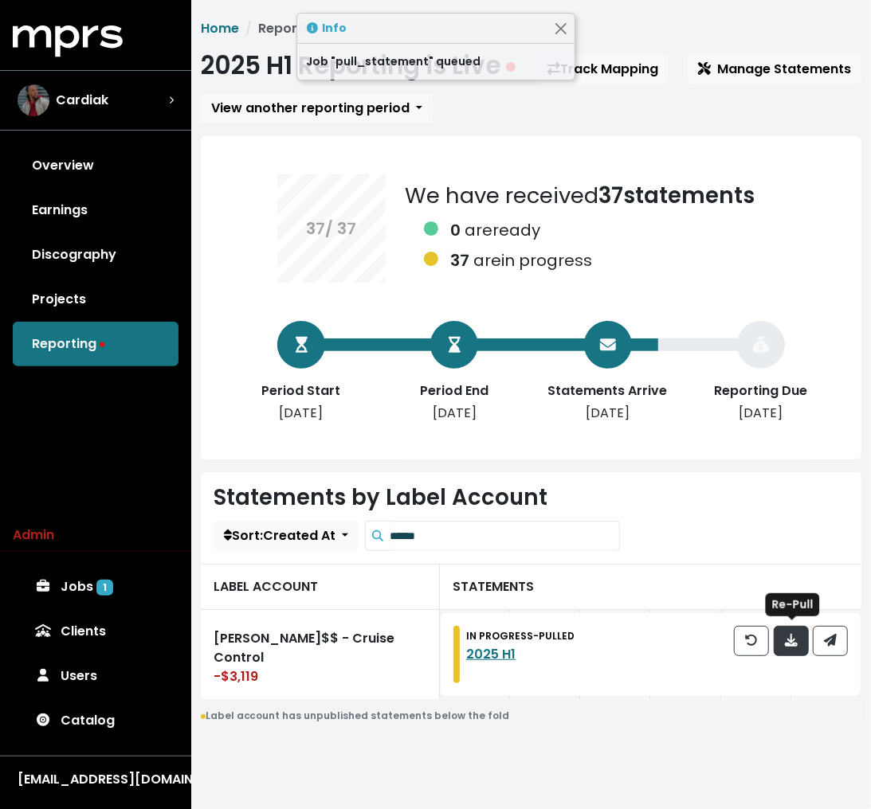
click at [803, 649] on button "button" at bounding box center [790, 641] width 35 height 30
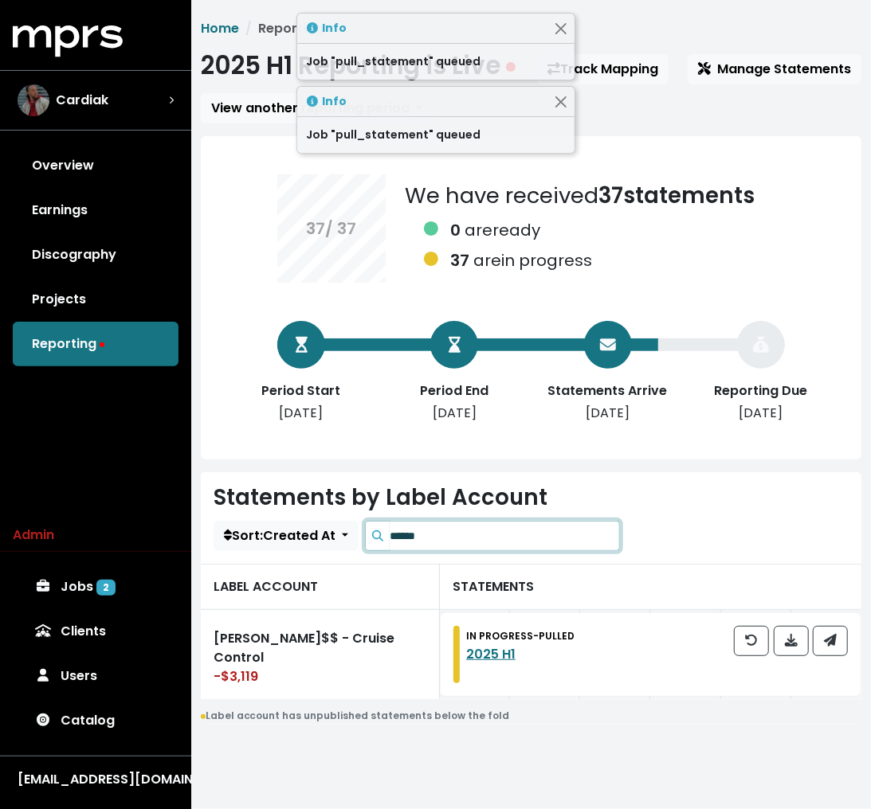
click at [481, 539] on input "******" at bounding box center [505, 536] width 230 height 30
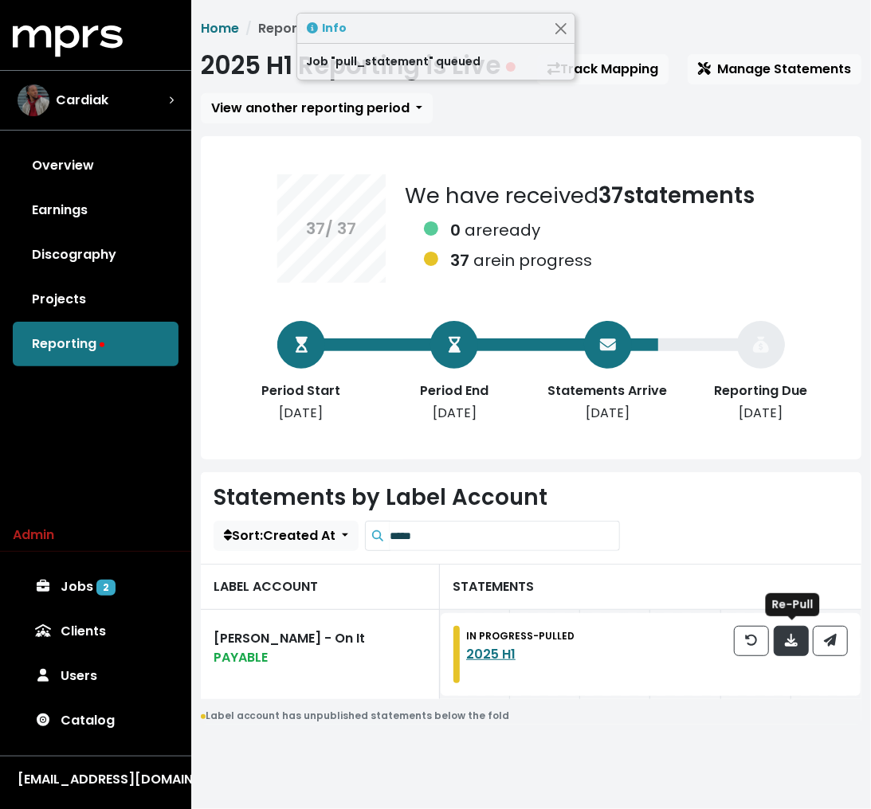
click at [796, 640] on icon "button" at bounding box center [791, 640] width 13 height 13
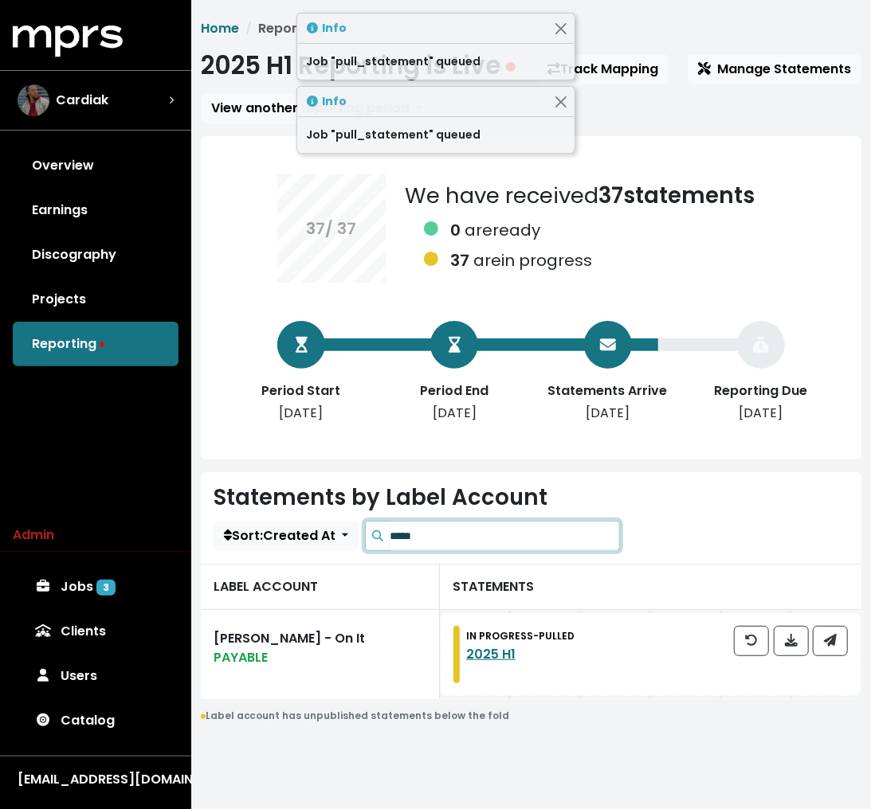
click at [488, 537] on input "*****" at bounding box center [505, 536] width 230 height 30
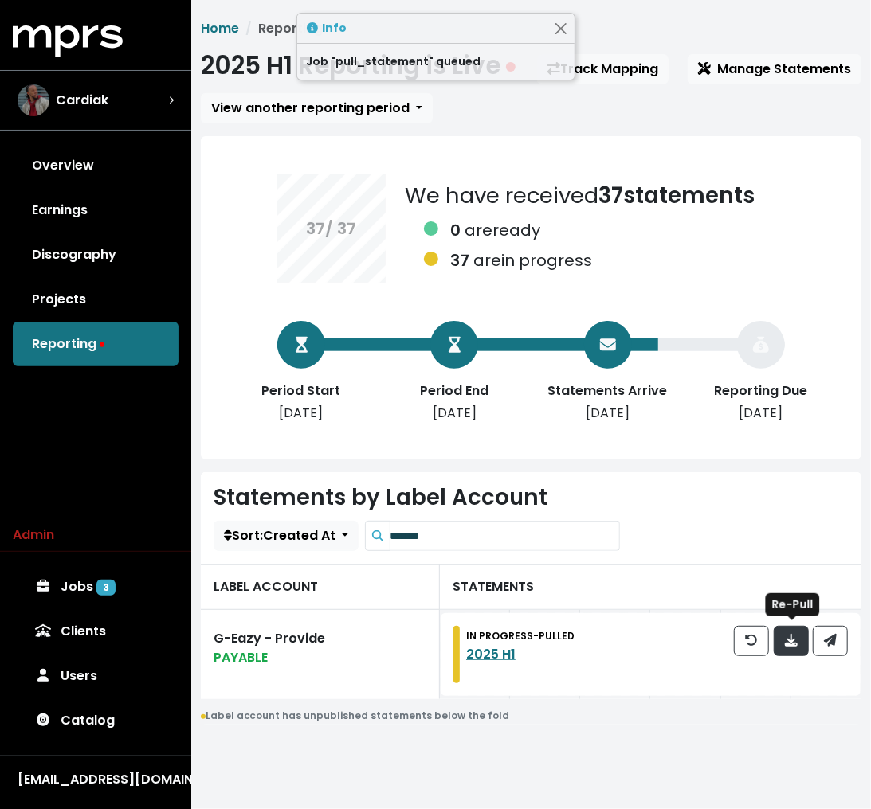
click at [791, 645] on icon "button" at bounding box center [791, 640] width 13 height 13
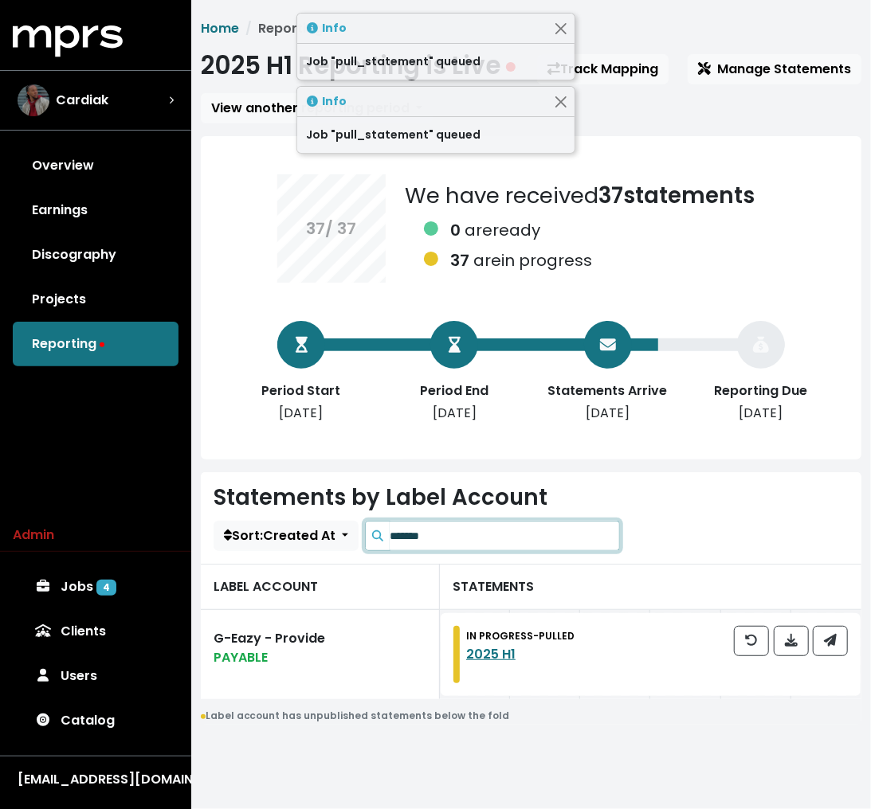
click at [468, 535] on input "*******" at bounding box center [505, 536] width 230 height 30
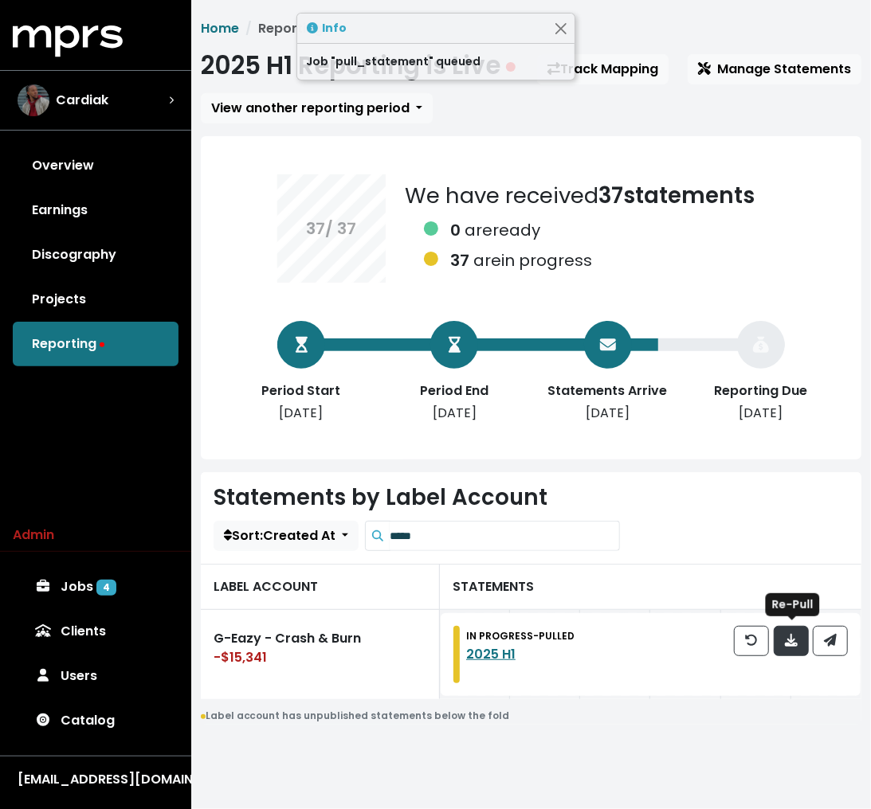
click at [803, 643] on button "button" at bounding box center [790, 641] width 35 height 30
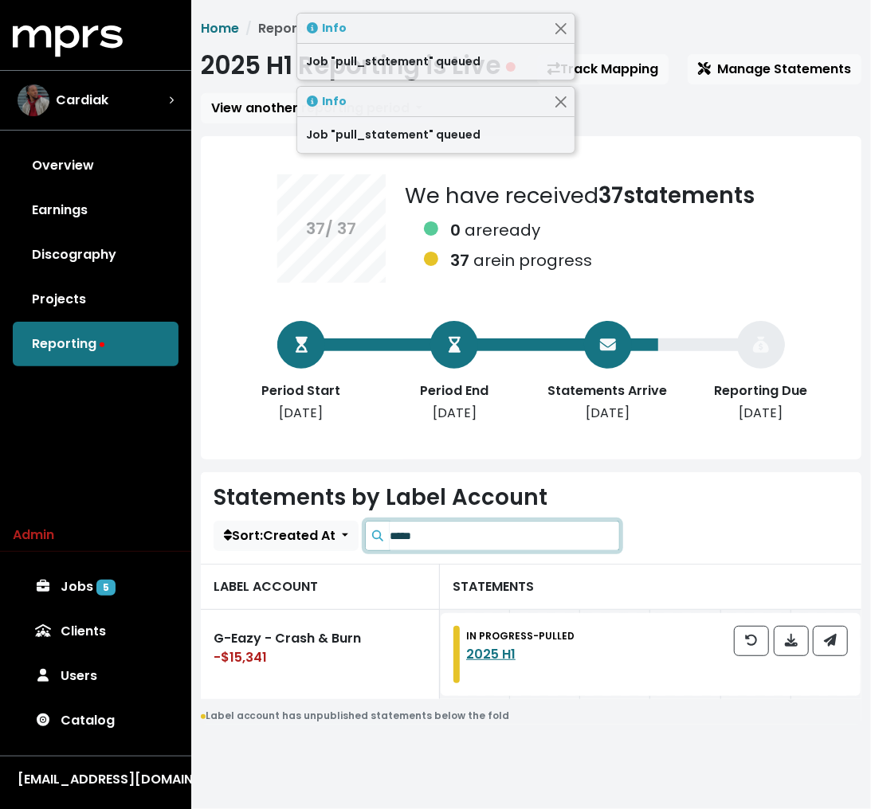
click at [516, 527] on input "*****" at bounding box center [505, 536] width 230 height 30
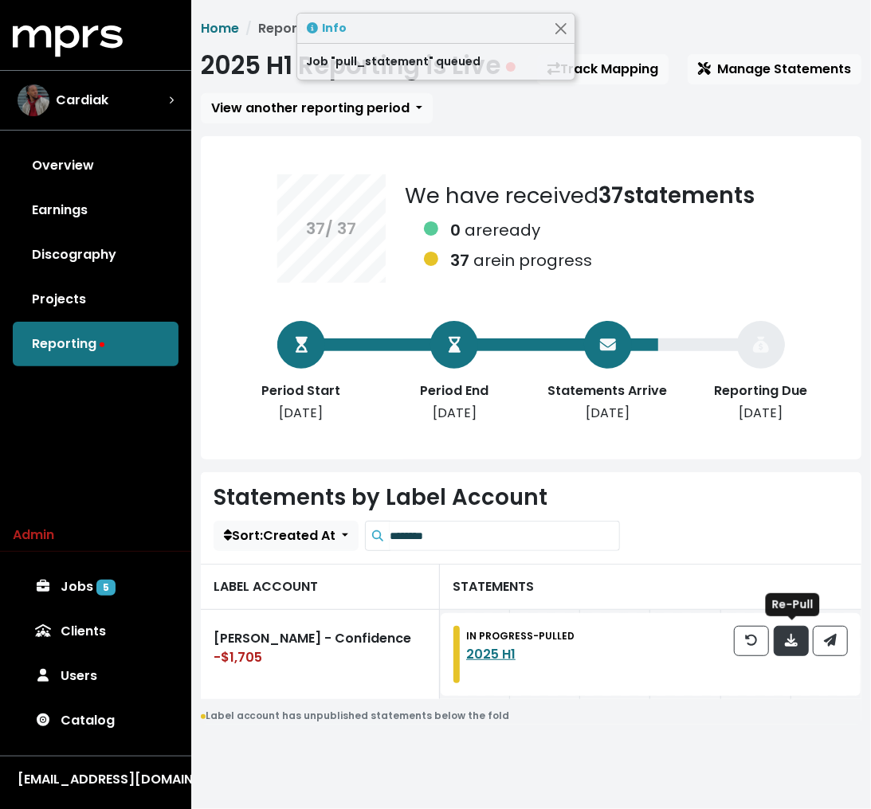
click at [795, 637] on icon "button" at bounding box center [791, 640] width 13 height 13
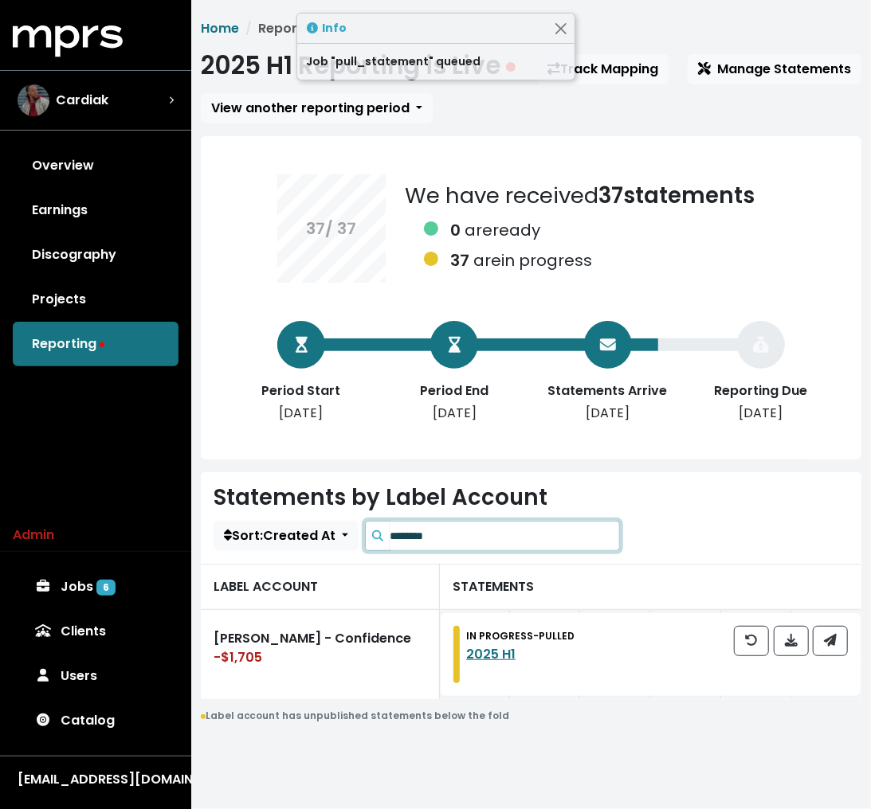
click at [429, 536] on input "********" at bounding box center [505, 536] width 230 height 30
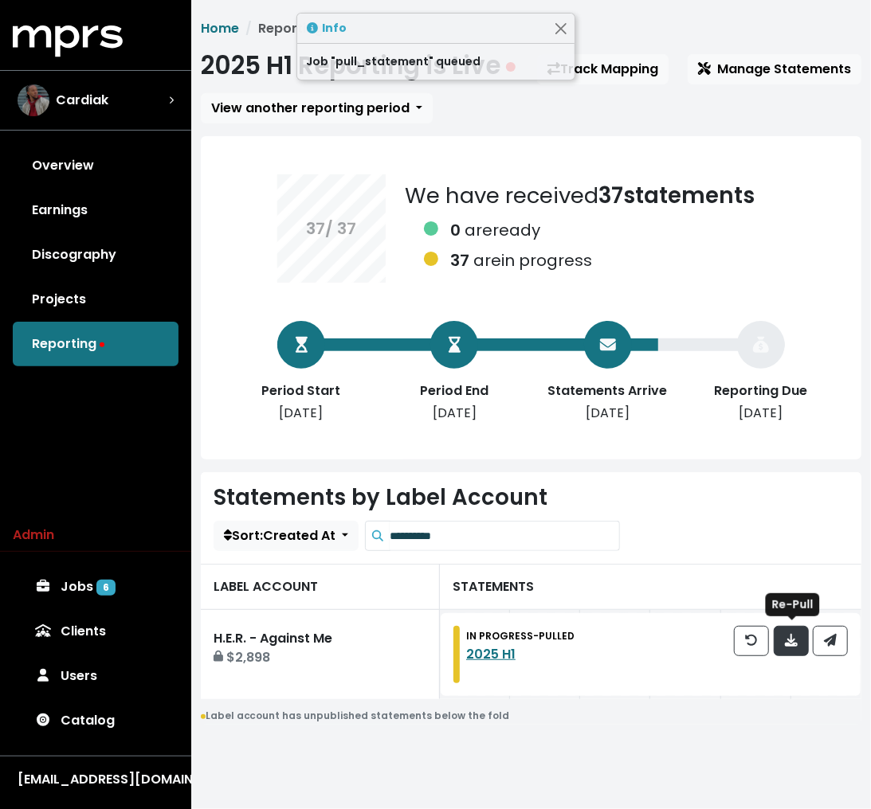
click at [793, 640] on icon "button" at bounding box center [791, 640] width 13 height 13
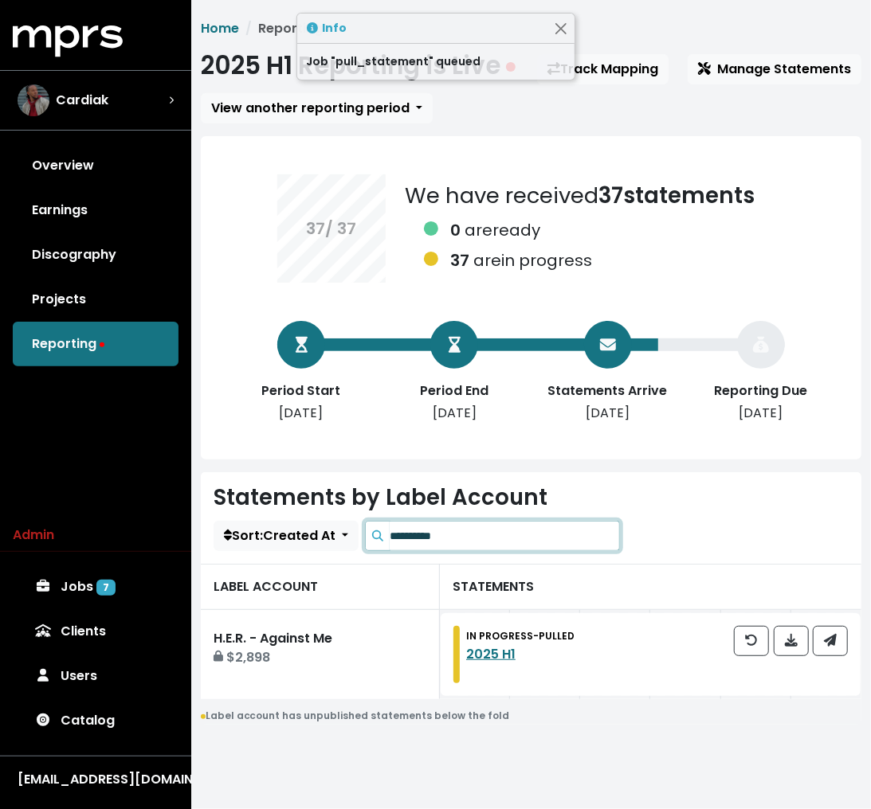
click at [469, 535] on input "**********" at bounding box center [505, 536] width 230 height 30
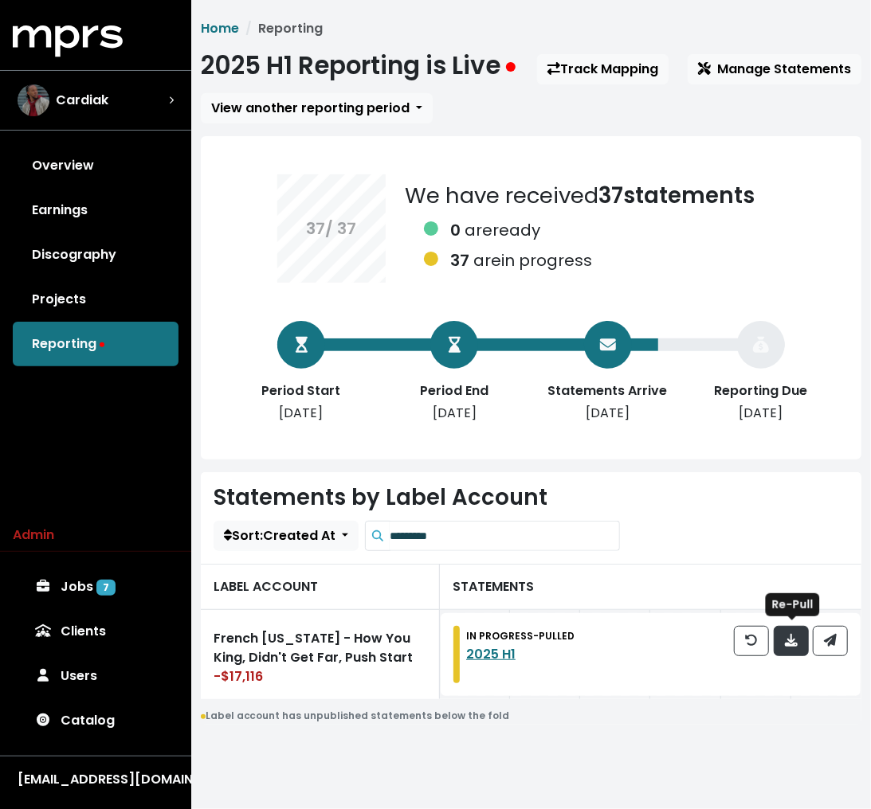
click at [794, 640] on icon "button" at bounding box center [791, 640] width 13 height 13
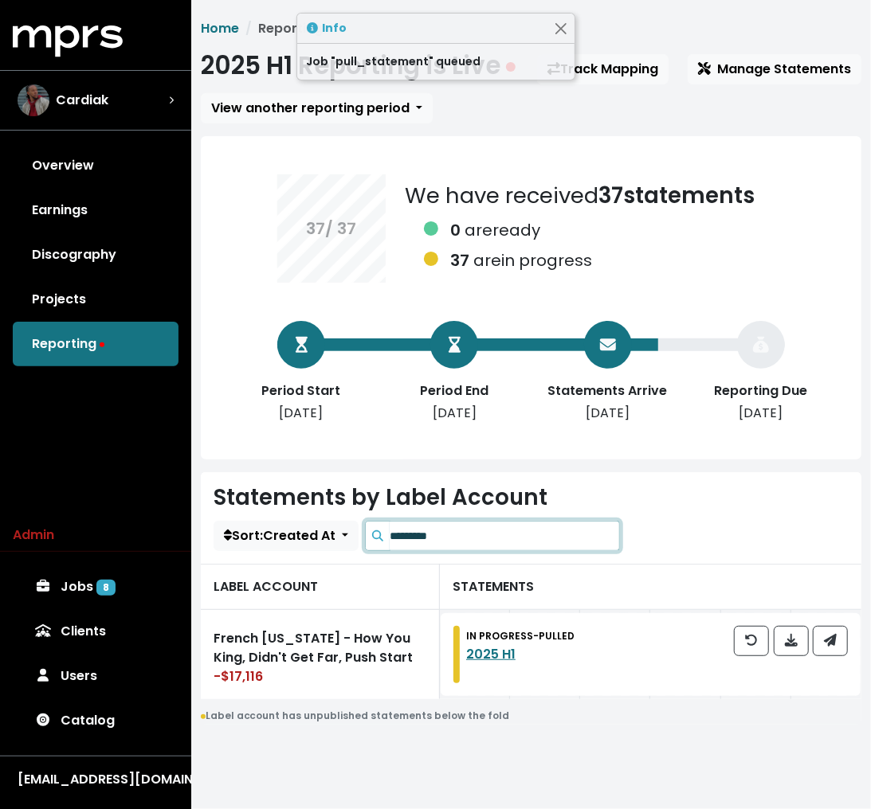
click at [501, 541] on input "*********" at bounding box center [505, 536] width 230 height 30
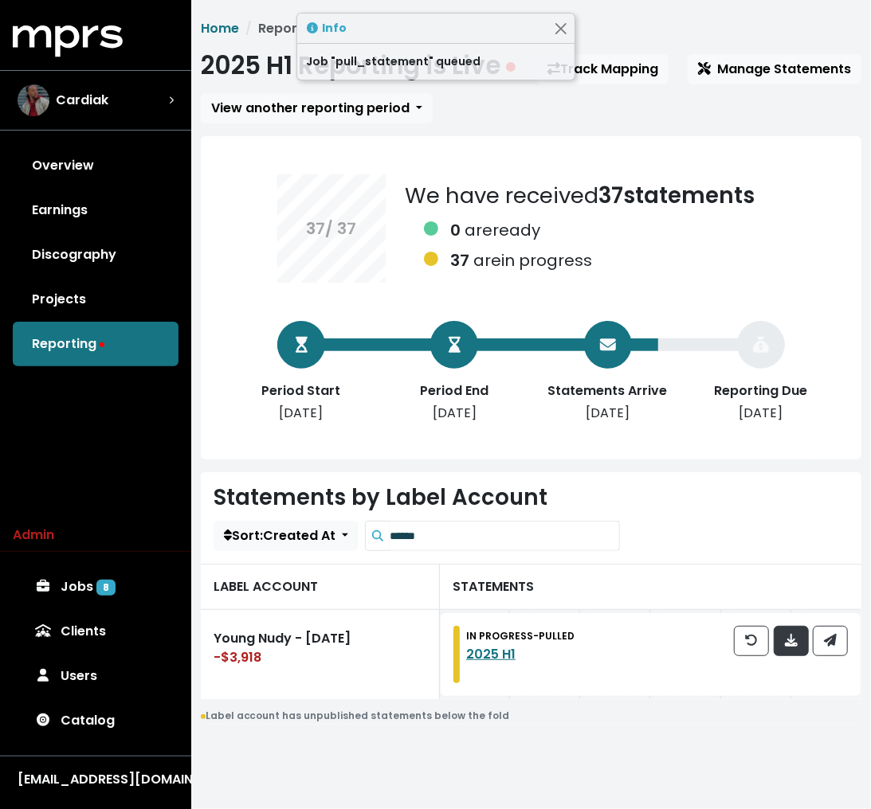
click at [788, 640] on icon "button" at bounding box center [791, 640] width 13 height 13
click at [549, 537] on input "******" at bounding box center [505, 536] width 230 height 30
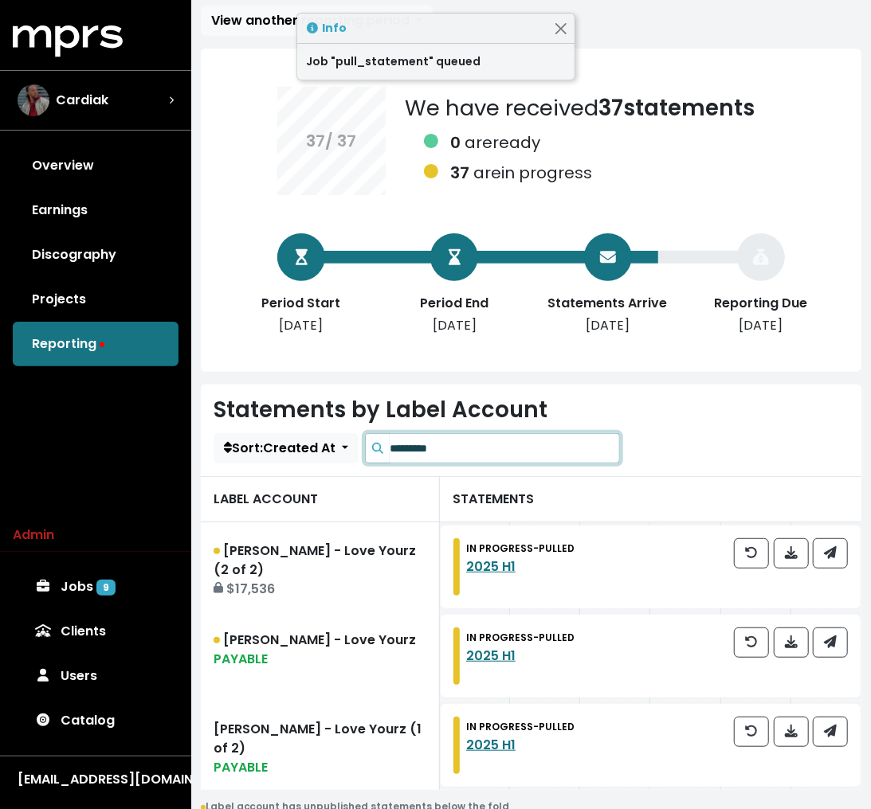
scroll to position [92, 0]
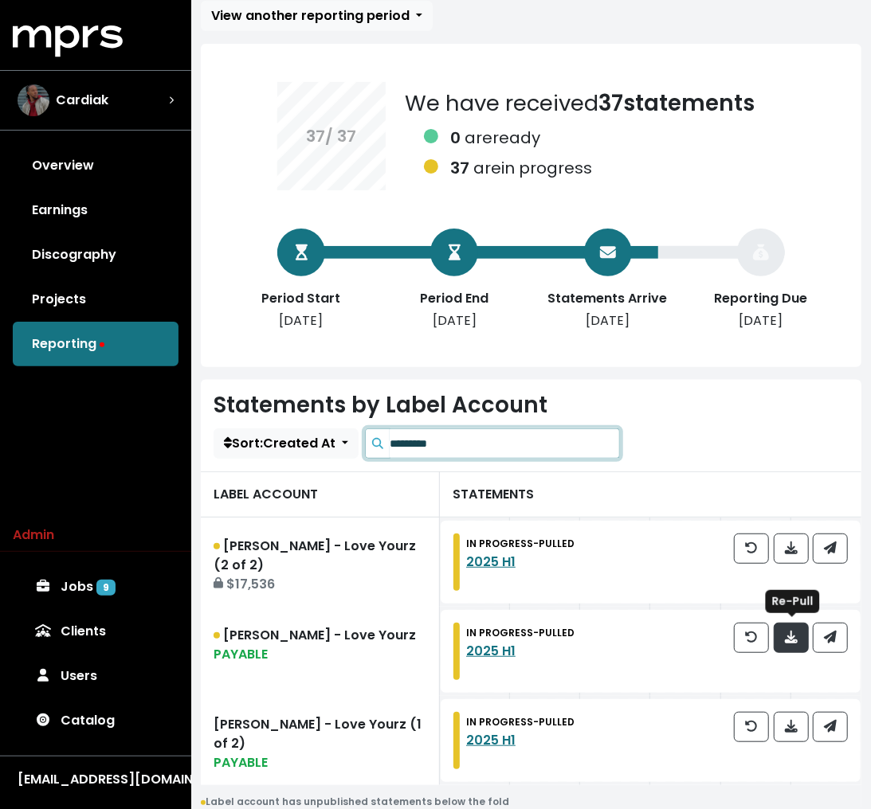
type input "*********"
click at [801, 642] on button "button" at bounding box center [790, 638] width 35 height 30
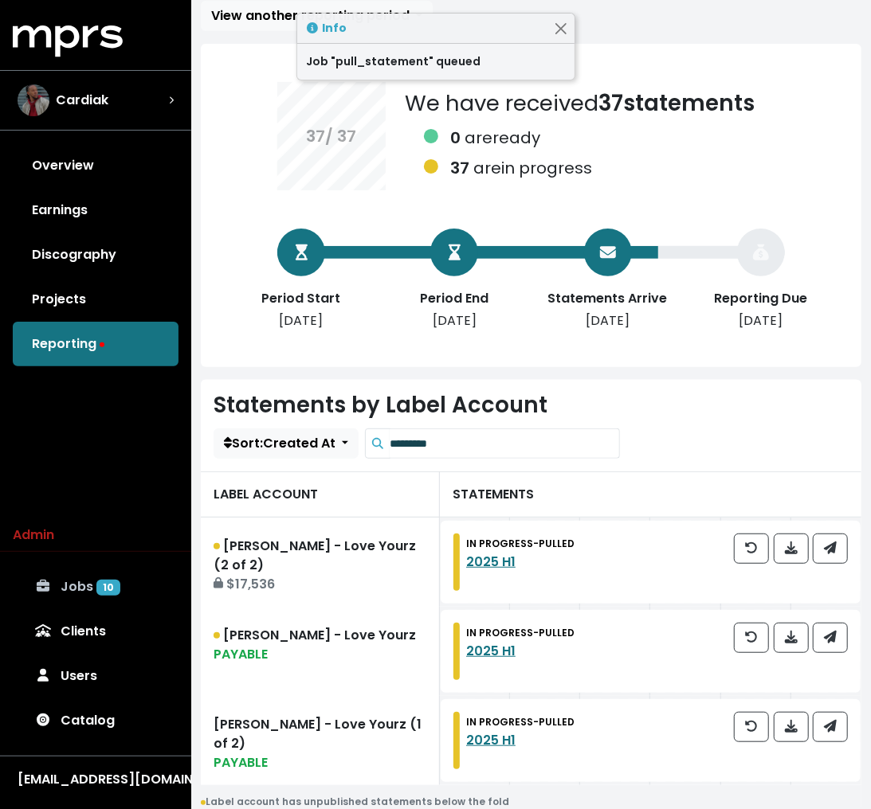
click at [100, 584] on span "10" at bounding box center [108, 588] width 24 height 16
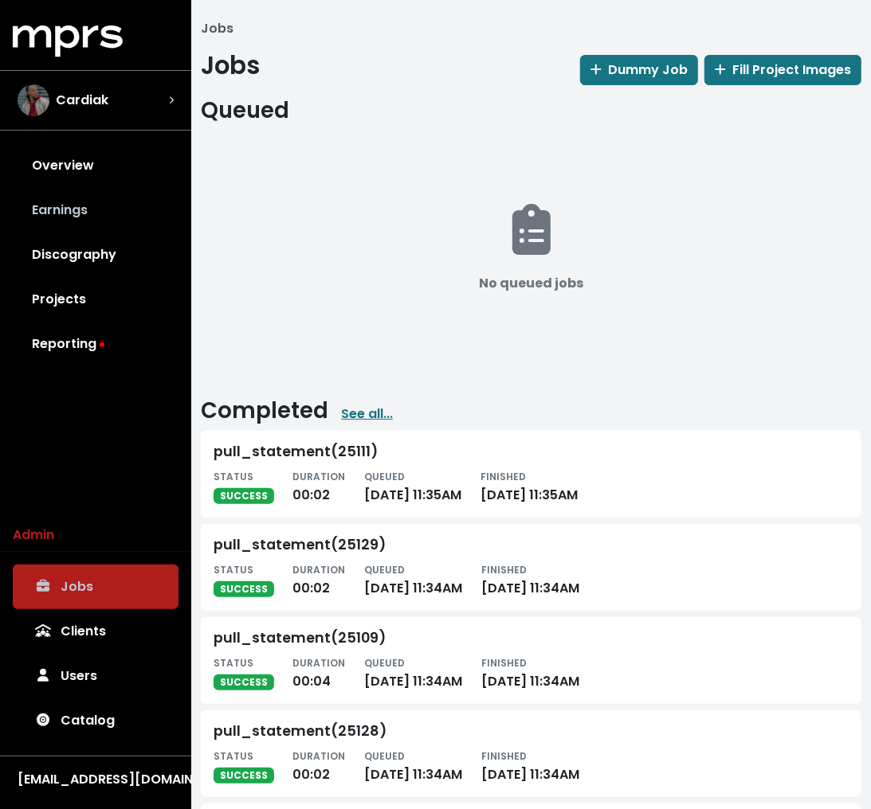
click at [107, 207] on link "Earnings" at bounding box center [96, 210] width 166 height 45
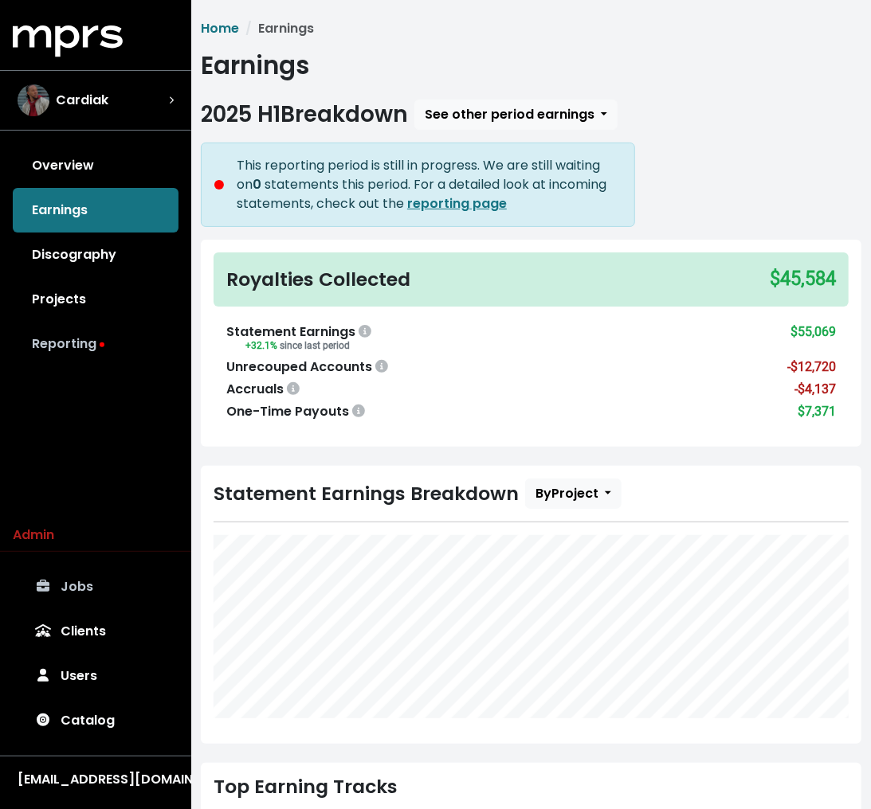
click at [88, 342] on link "Reporting" at bounding box center [96, 344] width 166 height 45
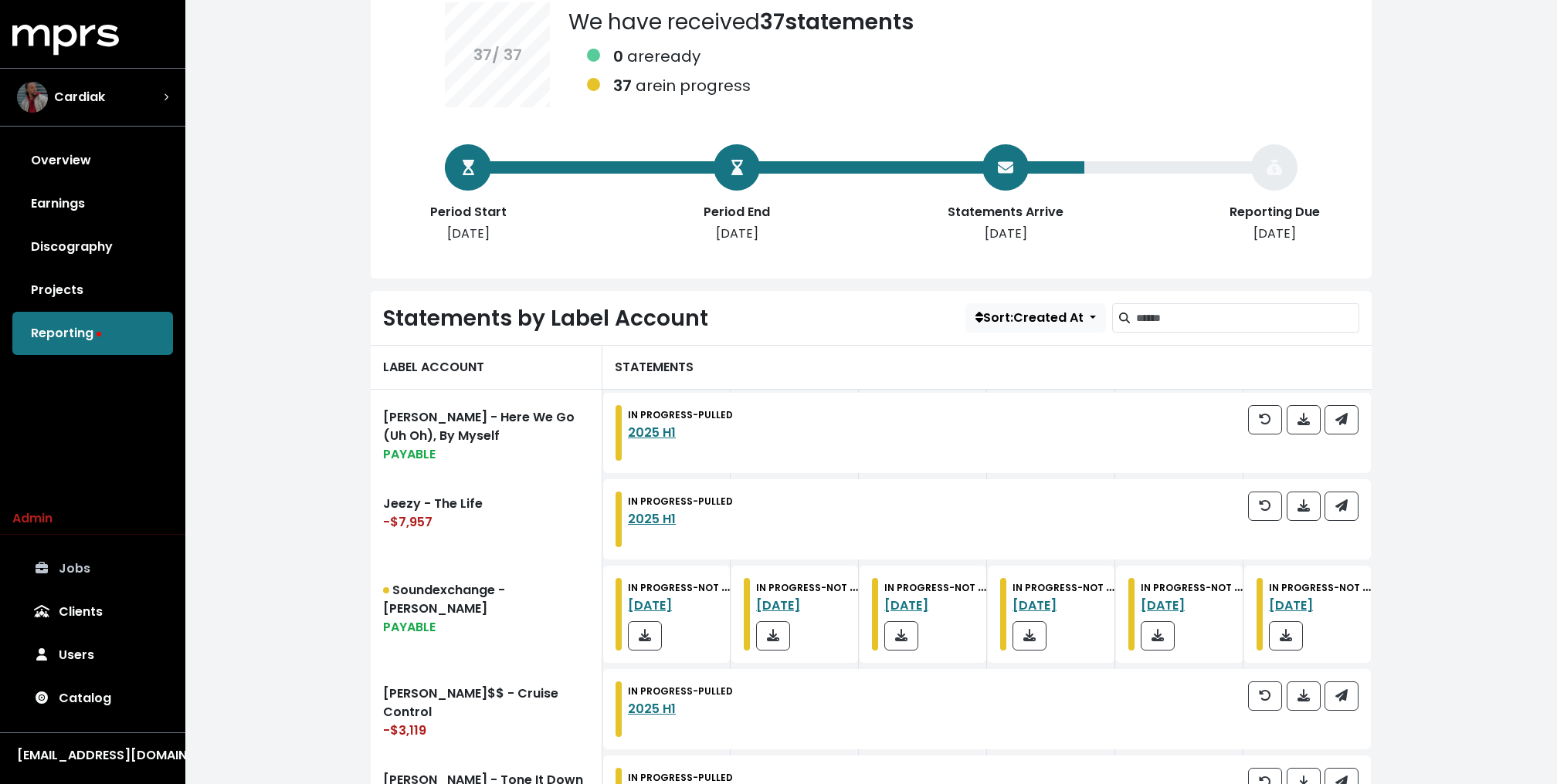
scroll to position [192, 0]
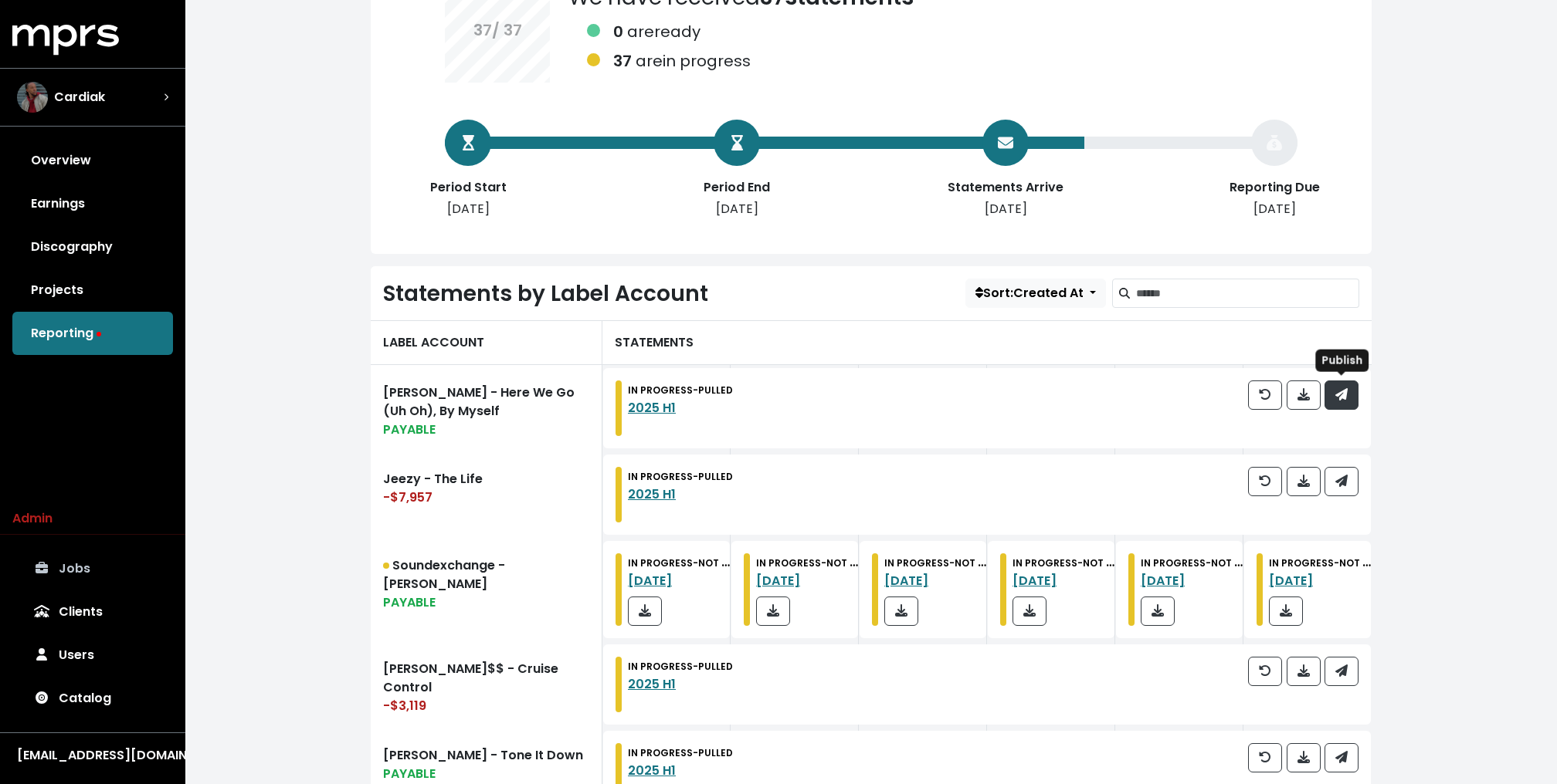
click at [1344, 392] on icon "button" at bounding box center [1341, 394] width 13 height 13
click at [1342, 481] on icon "button" at bounding box center [1341, 481] width 13 height 13
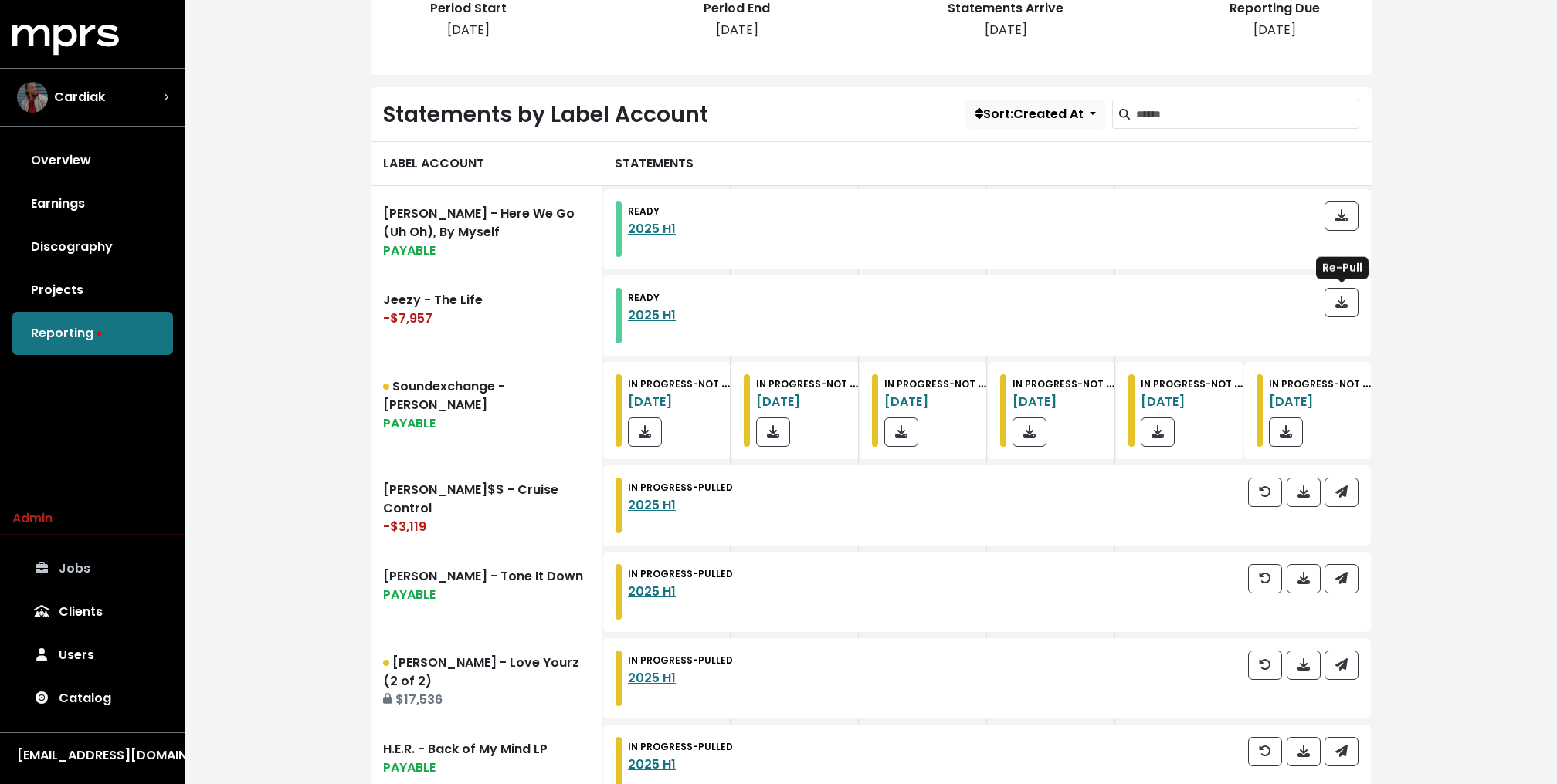
scroll to position [375, 0]
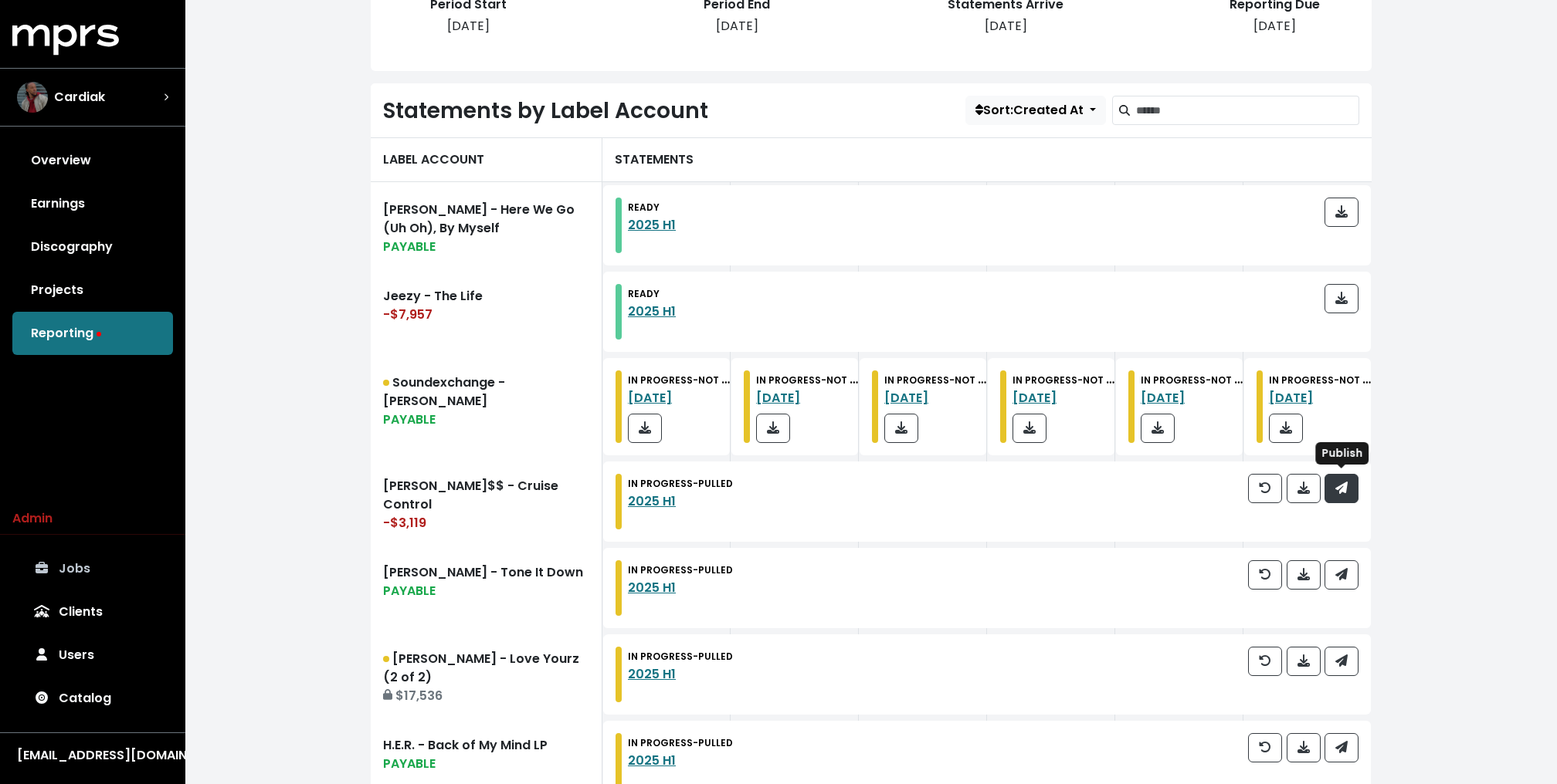
click at [1336, 491] on icon "button" at bounding box center [1341, 487] width 13 height 13
click at [1342, 579] on span "button" at bounding box center [1341, 575] width 13 height 17
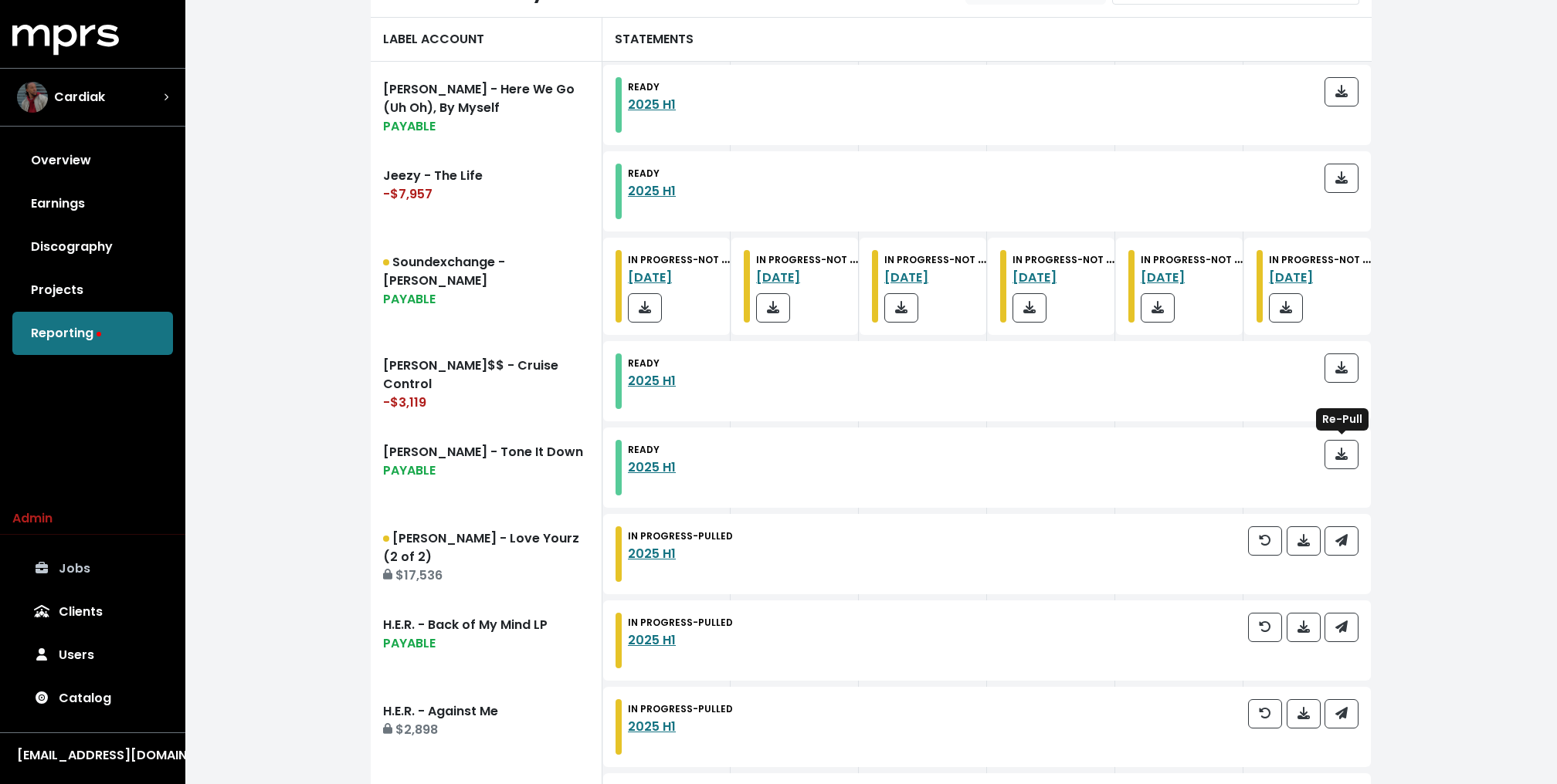
scroll to position [533, 0]
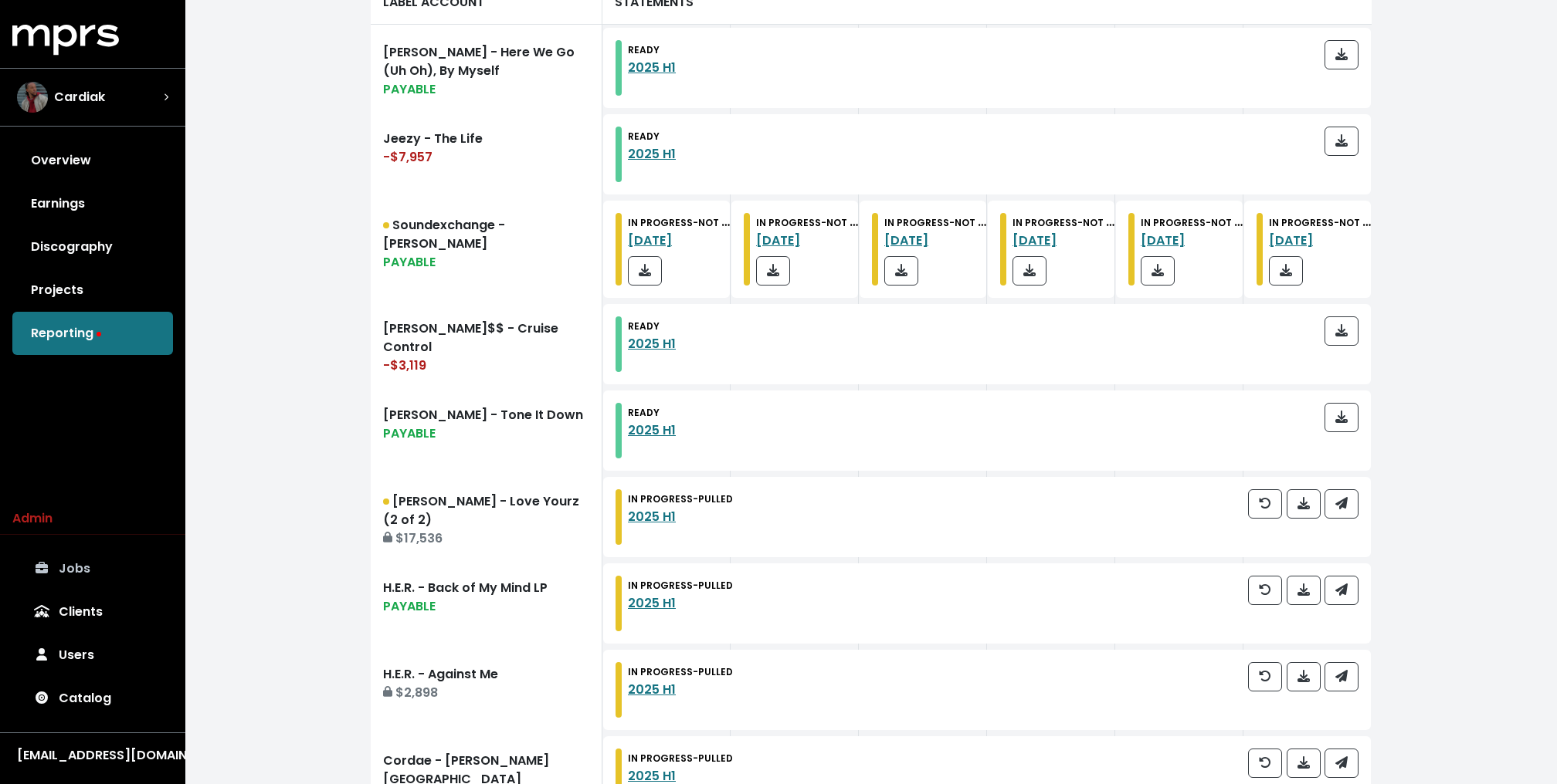
click at [1342, 521] on div at bounding box center [1303, 517] width 111 height 55
click at [1342, 517] on div at bounding box center [1303, 517] width 111 height 55
click at [1342, 501] on icon "button" at bounding box center [1341, 503] width 13 height 13
click at [1343, 586] on icon "button" at bounding box center [1341, 589] width 13 height 13
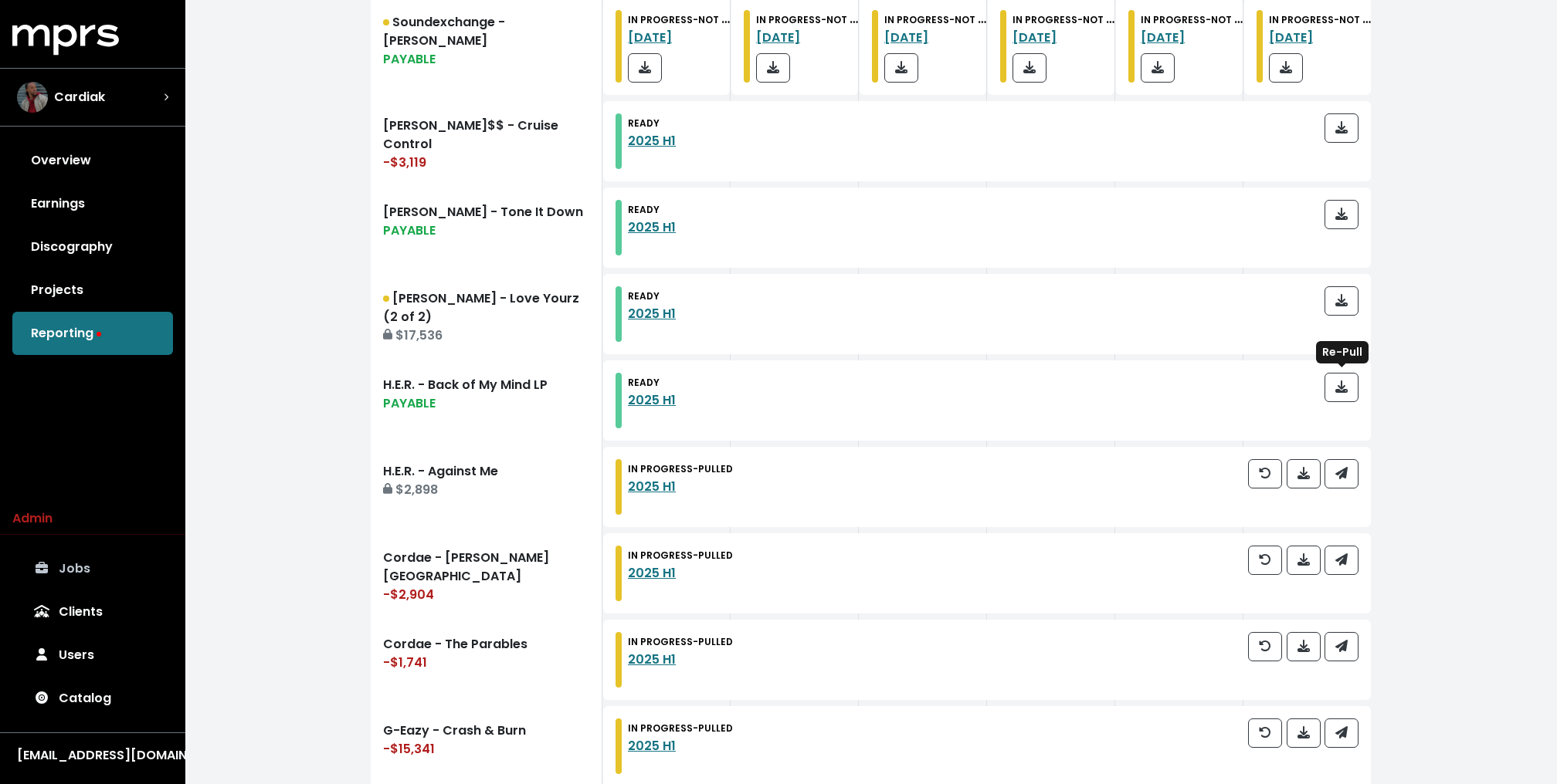
scroll to position [775, 0]
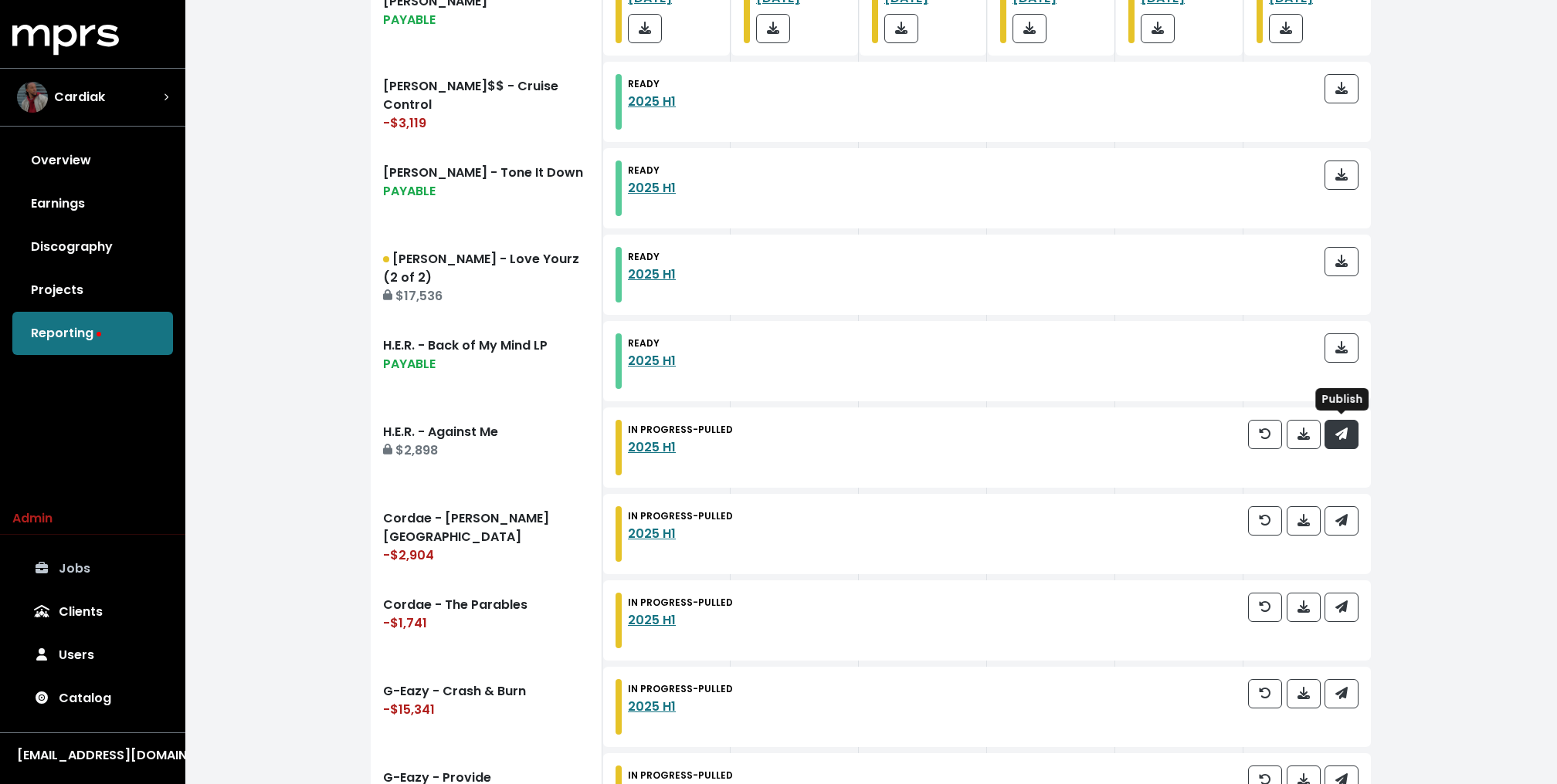
click at [1338, 428] on icon "button" at bounding box center [1341, 433] width 13 height 13
click at [1338, 522] on icon "button" at bounding box center [1341, 520] width 13 height 13
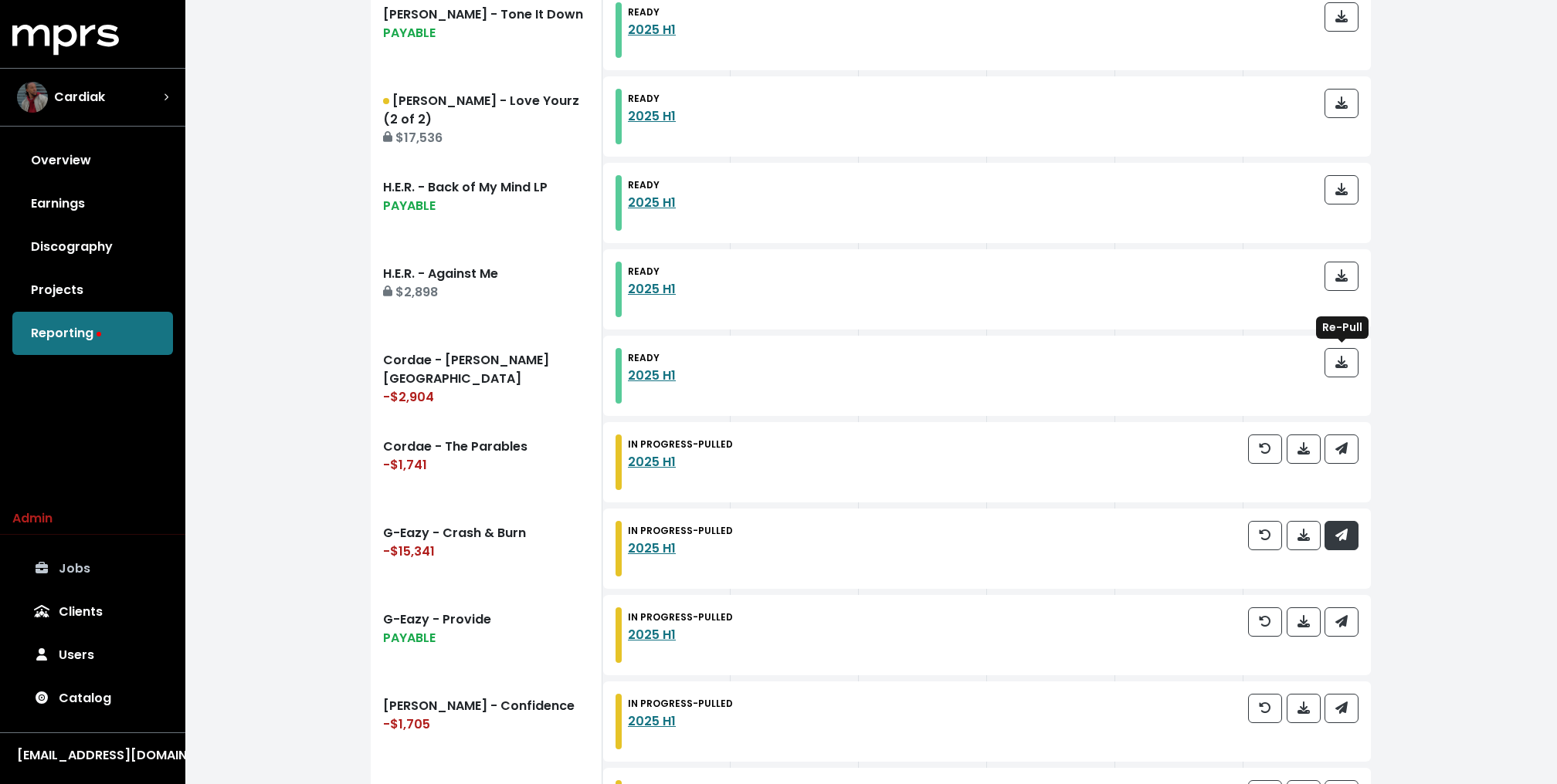
scroll to position [949, 0]
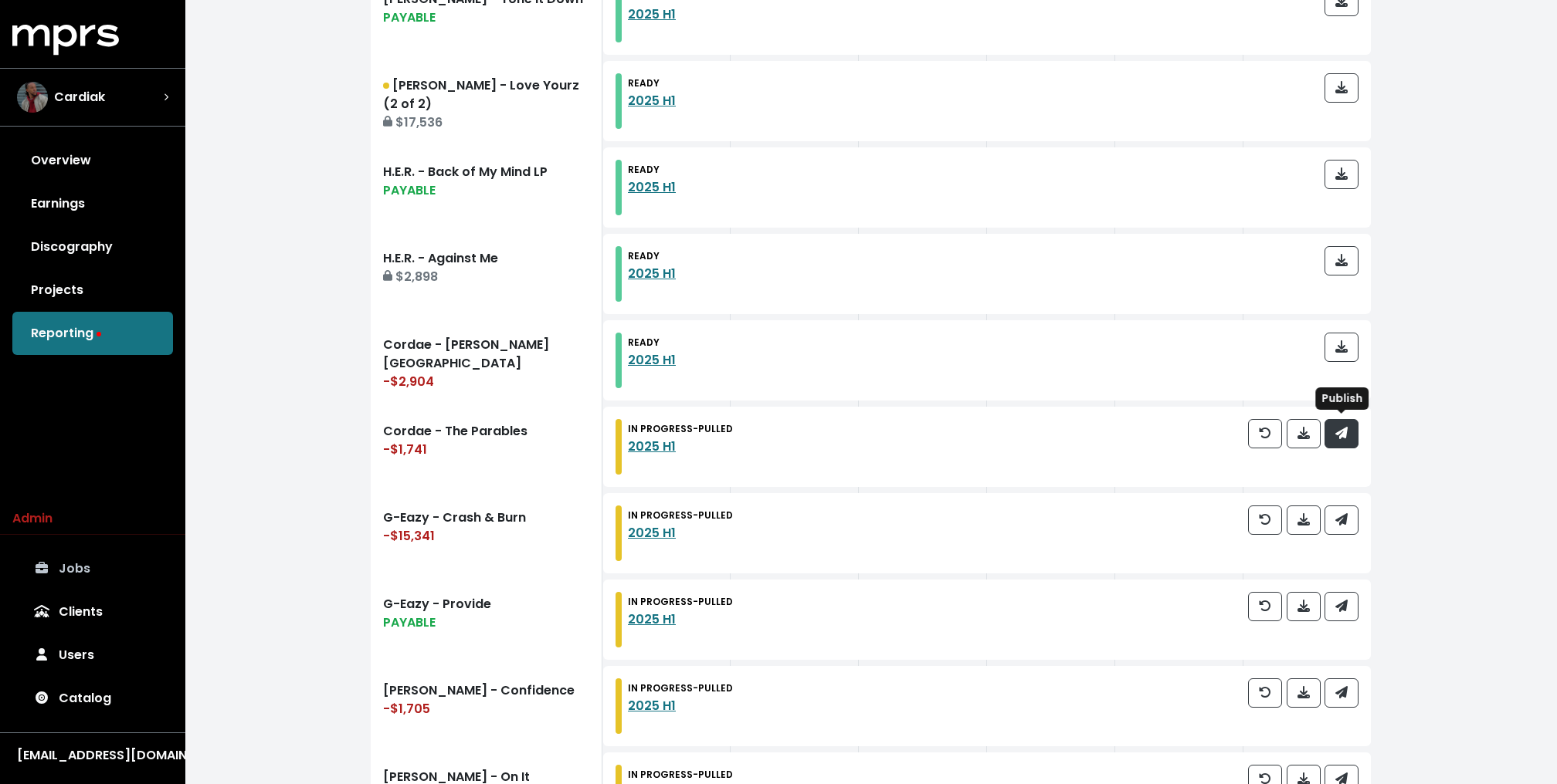
click at [1337, 434] on icon "button" at bounding box center [1341, 433] width 13 height 13
click at [1342, 517] on icon "button" at bounding box center [1341, 519] width 13 height 13
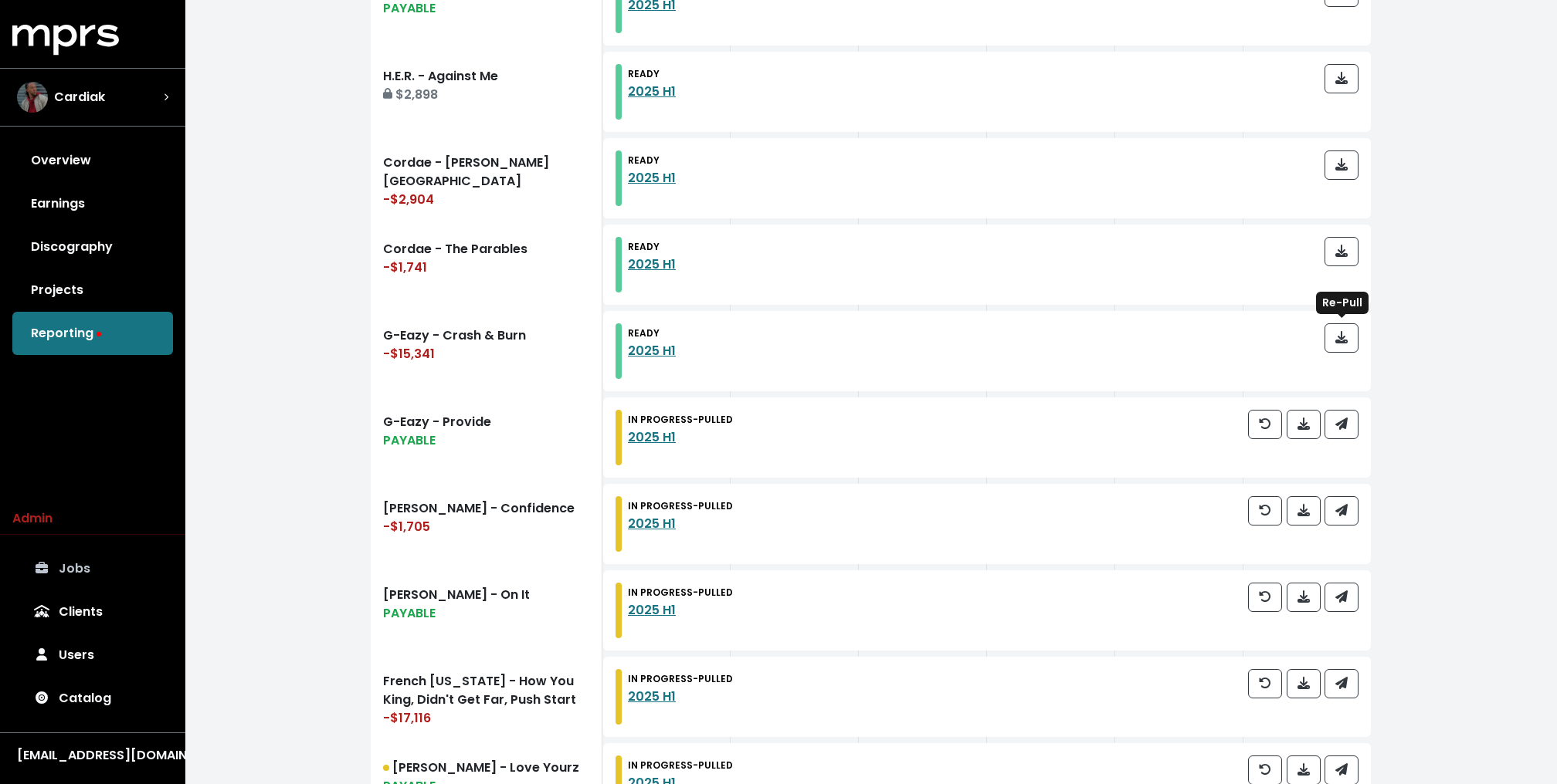
scroll to position [1155, 0]
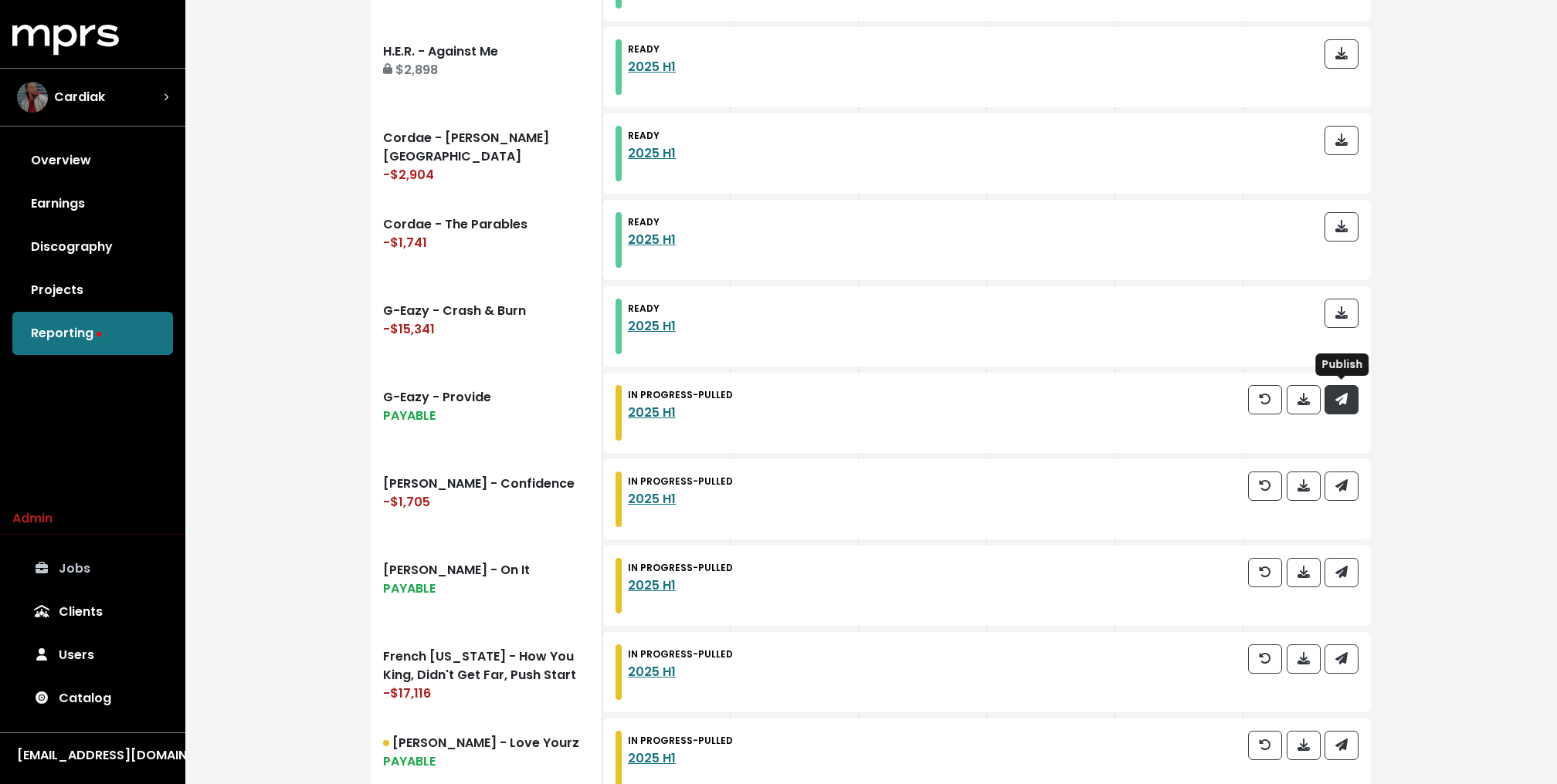
click at [1341, 408] on button "button" at bounding box center [1341, 399] width 34 height 29
click at [1337, 480] on icon "button" at bounding box center [1341, 486] width 13 height 13
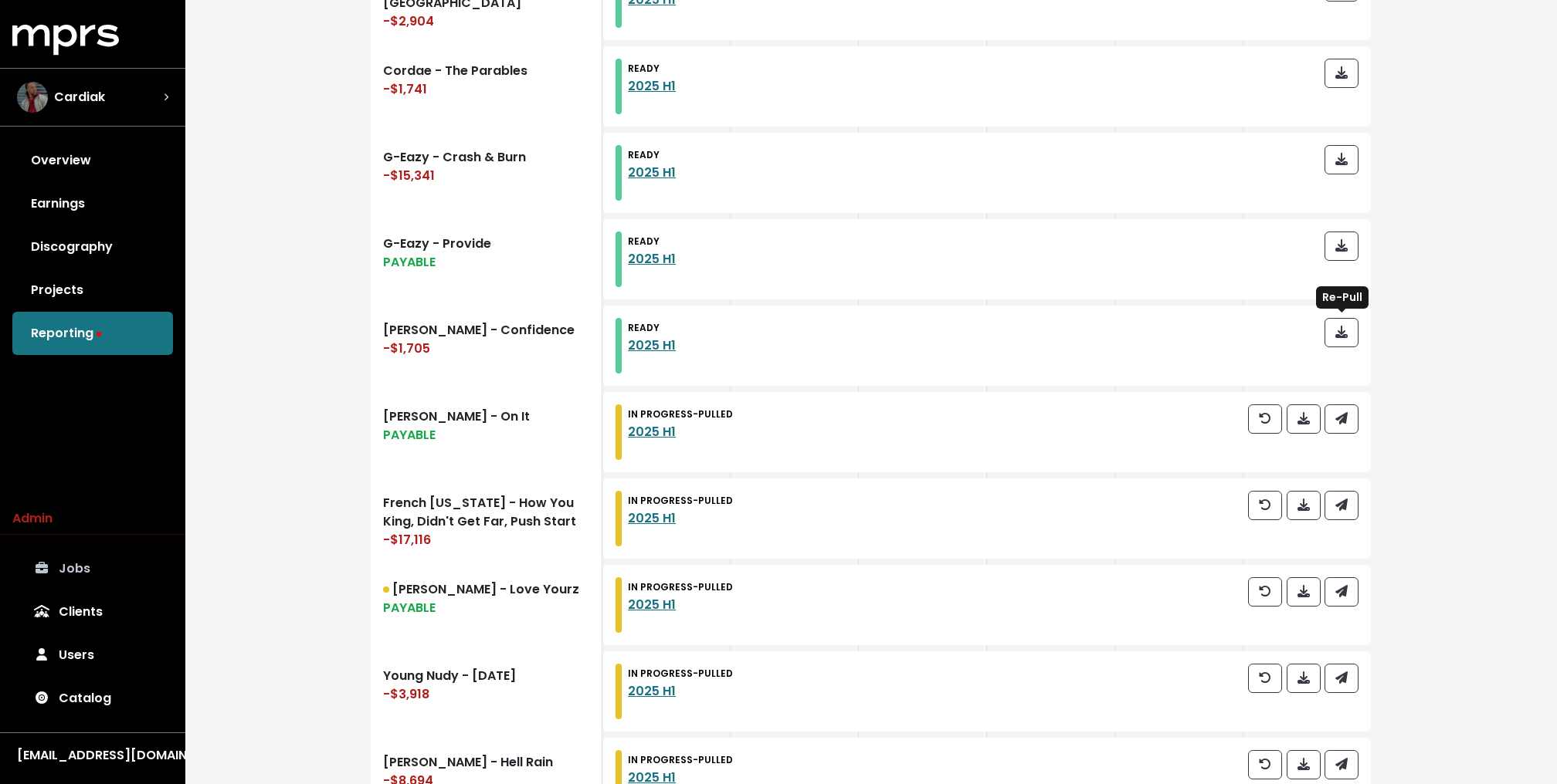
scroll to position [1311, 0]
click at [1338, 420] on icon "button" at bounding box center [1341, 417] width 13 height 13
click at [1338, 497] on icon "button" at bounding box center [1341, 503] width 13 height 13
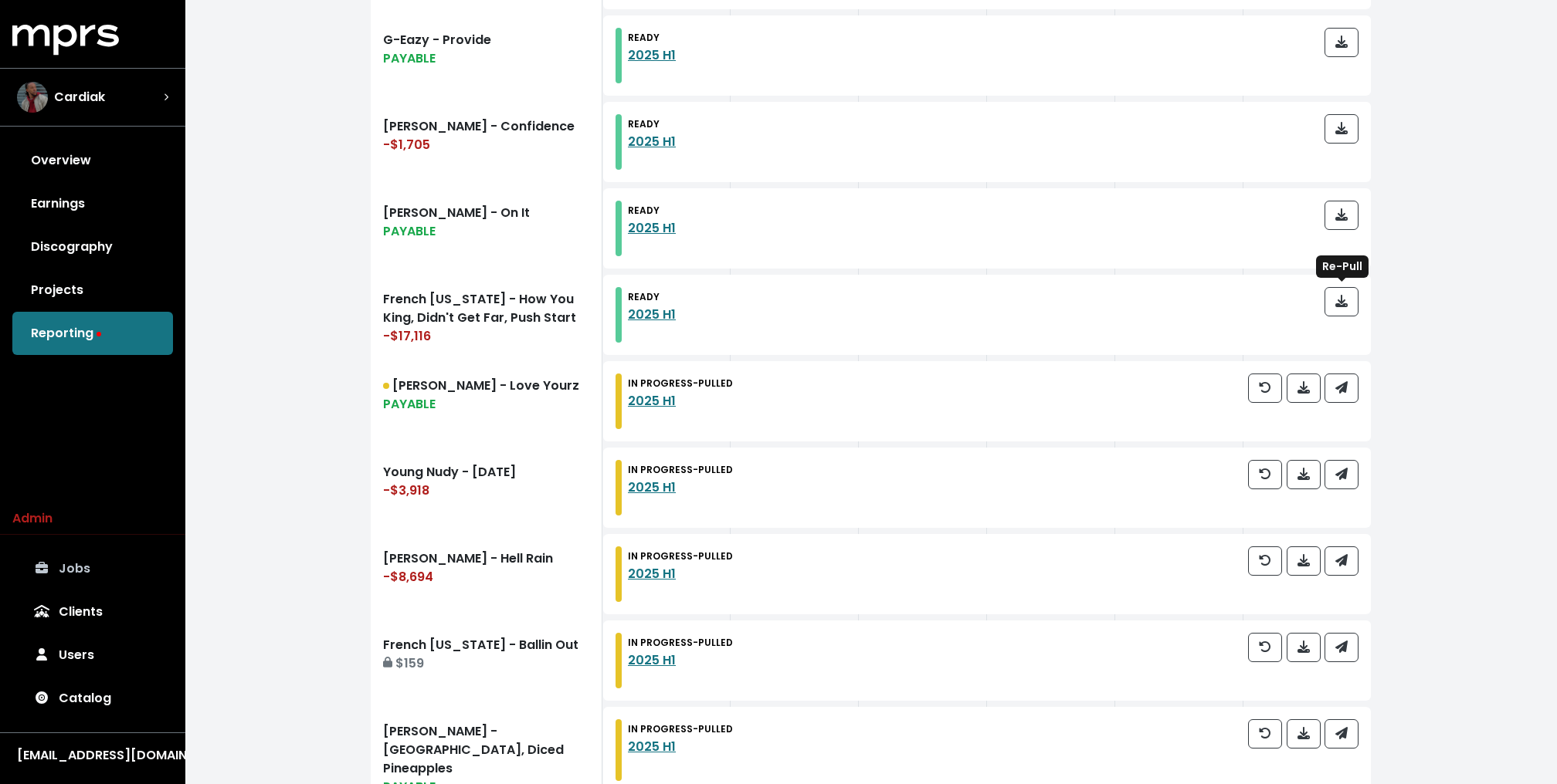
scroll to position [1587, 0]
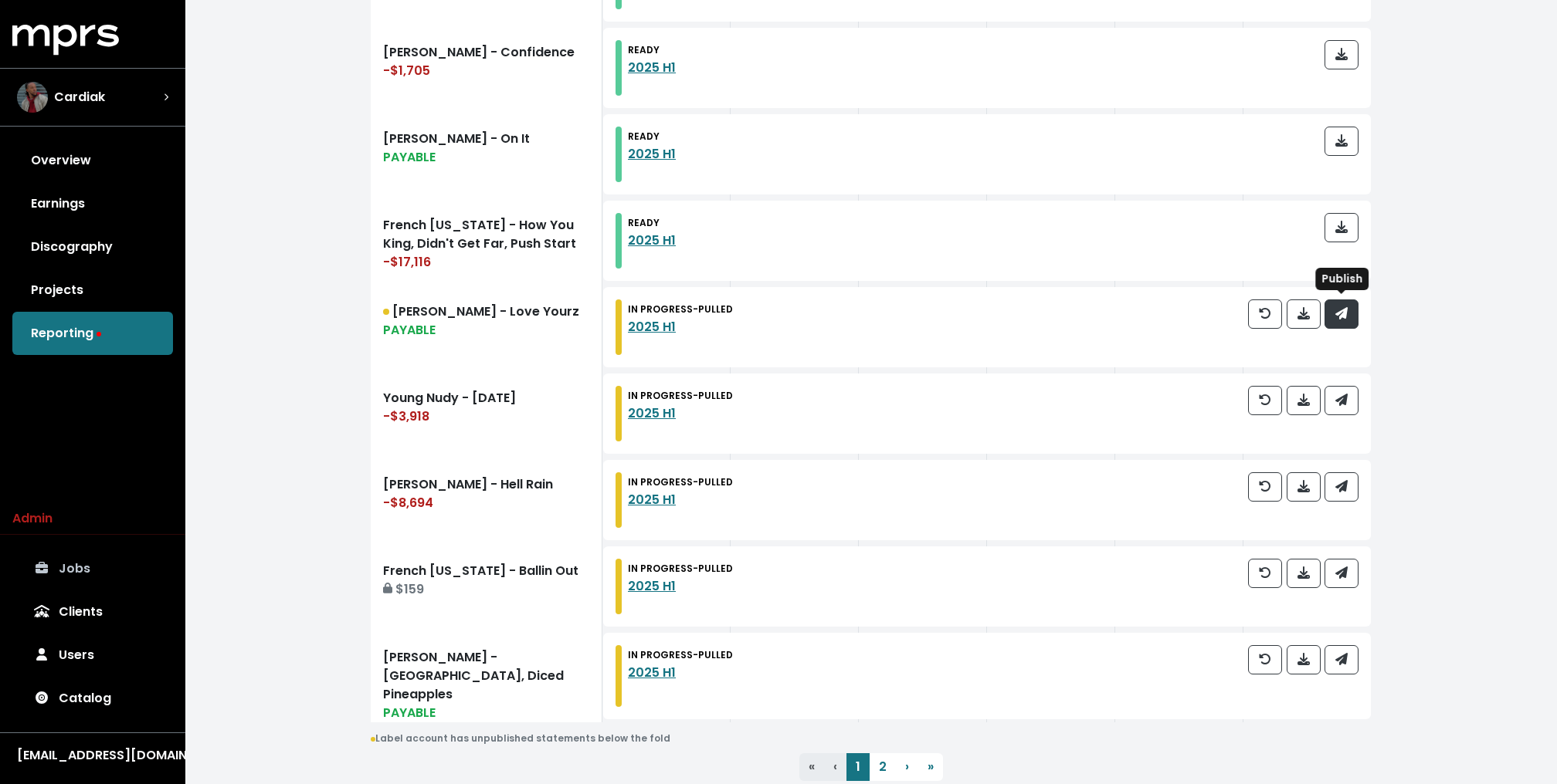
click at [1334, 315] on span "button" at bounding box center [1341, 314] width 14 height 18
click at [1334, 404] on span "button" at bounding box center [1341, 400] width 14 height 18
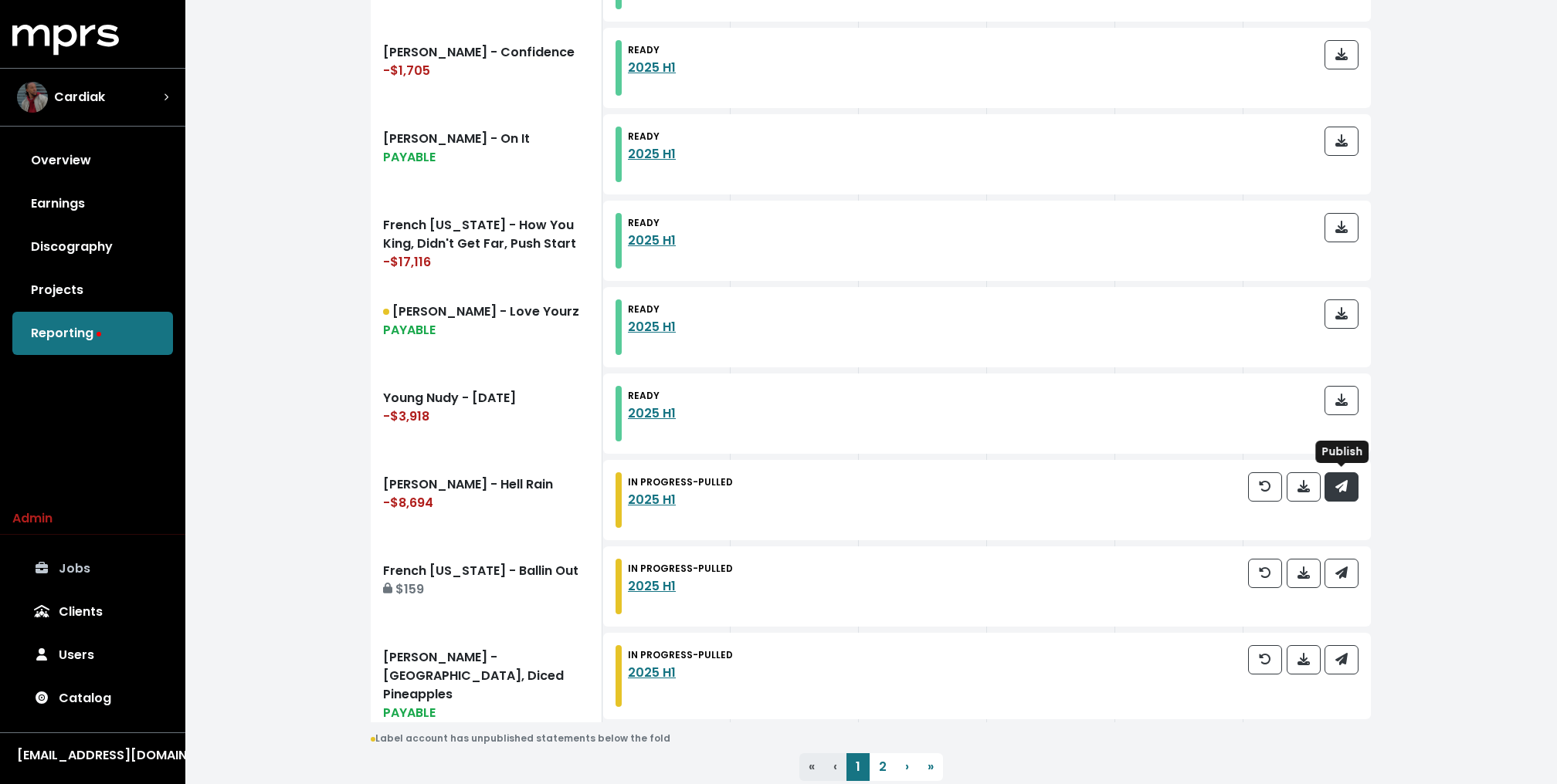
click at [1338, 481] on icon "button" at bounding box center [1341, 486] width 13 height 13
click at [1344, 570] on icon "button" at bounding box center [1341, 573] width 13 height 13
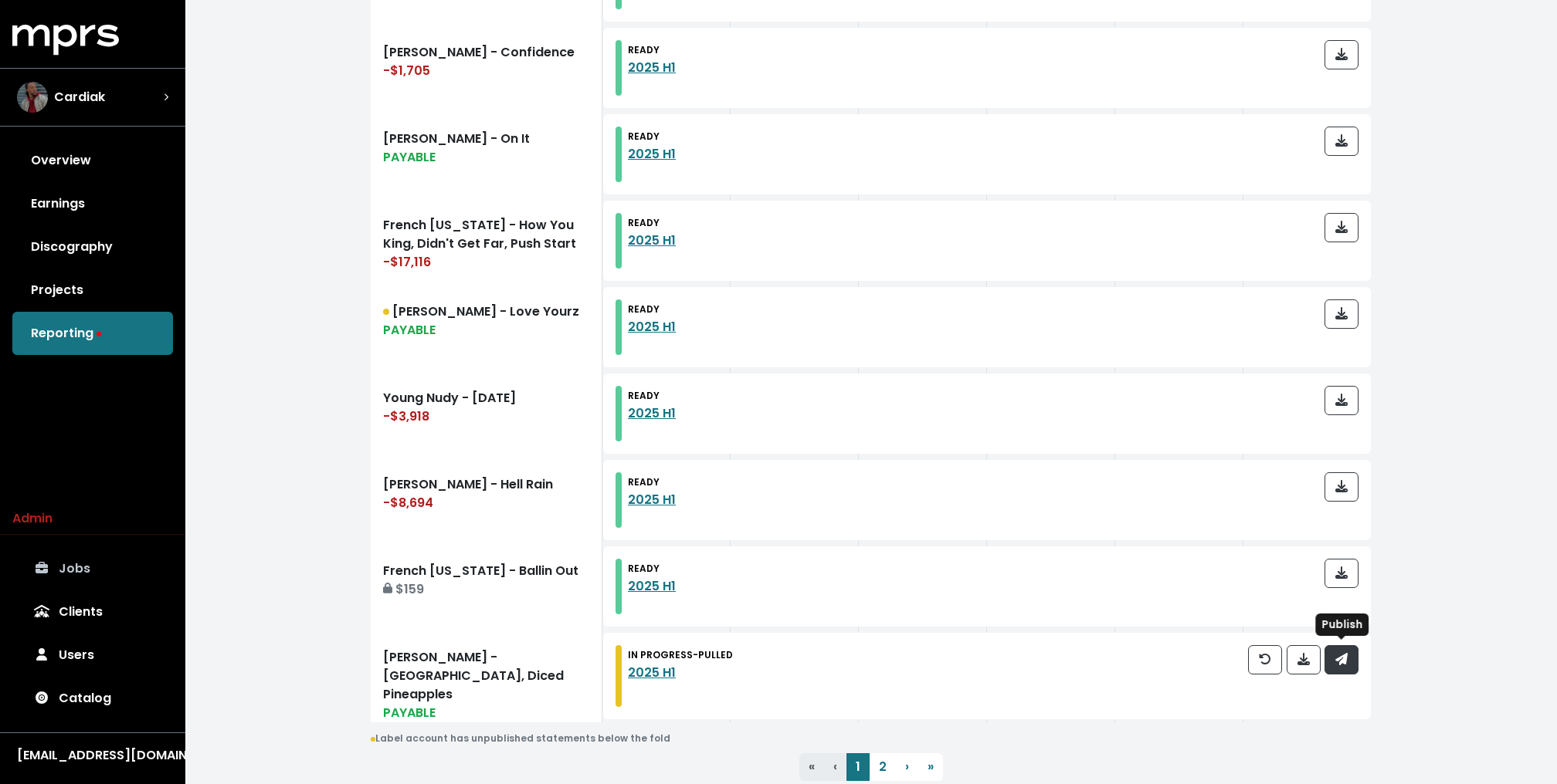
click at [1341, 659] on icon "button" at bounding box center [1341, 659] width 13 height 13
click at [877, 756] on link "2" at bounding box center [882, 767] width 26 height 28
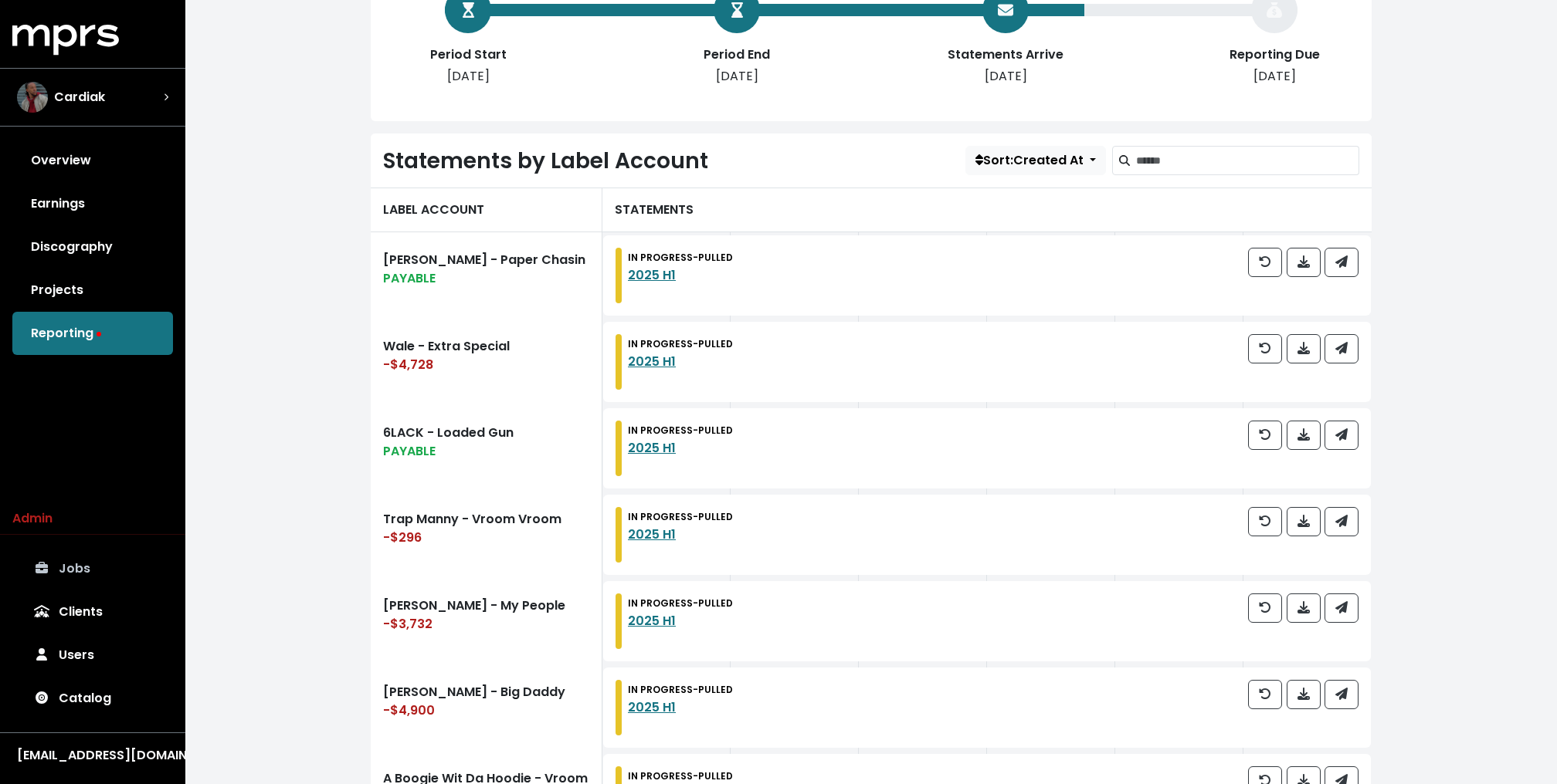
scroll to position [346, 0]
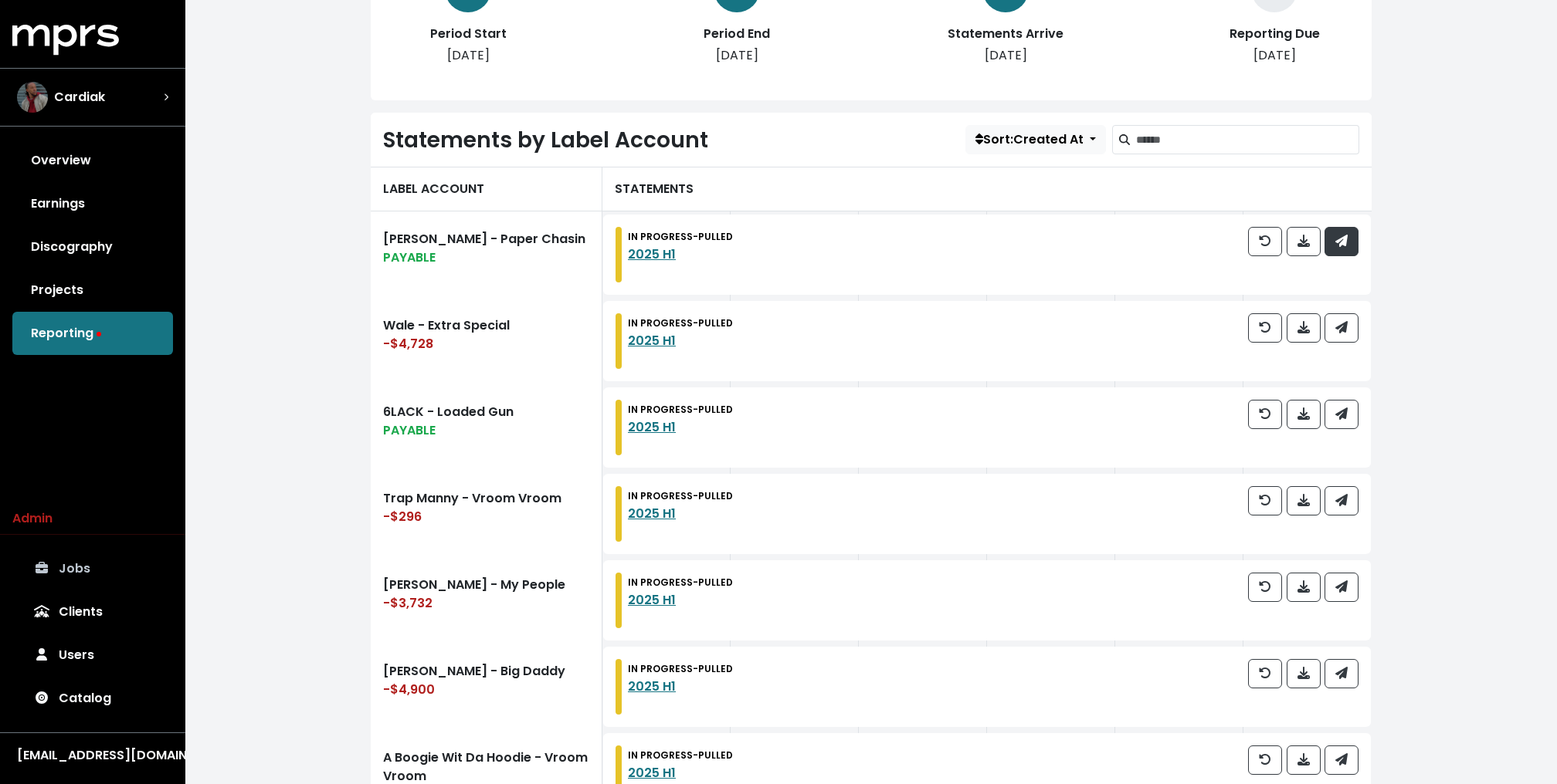
click at [1346, 252] on button "button" at bounding box center [1341, 241] width 34 height 29
click at [1344, 321] on icon "button" at bounding box center [1341, 327] width 13 height 13
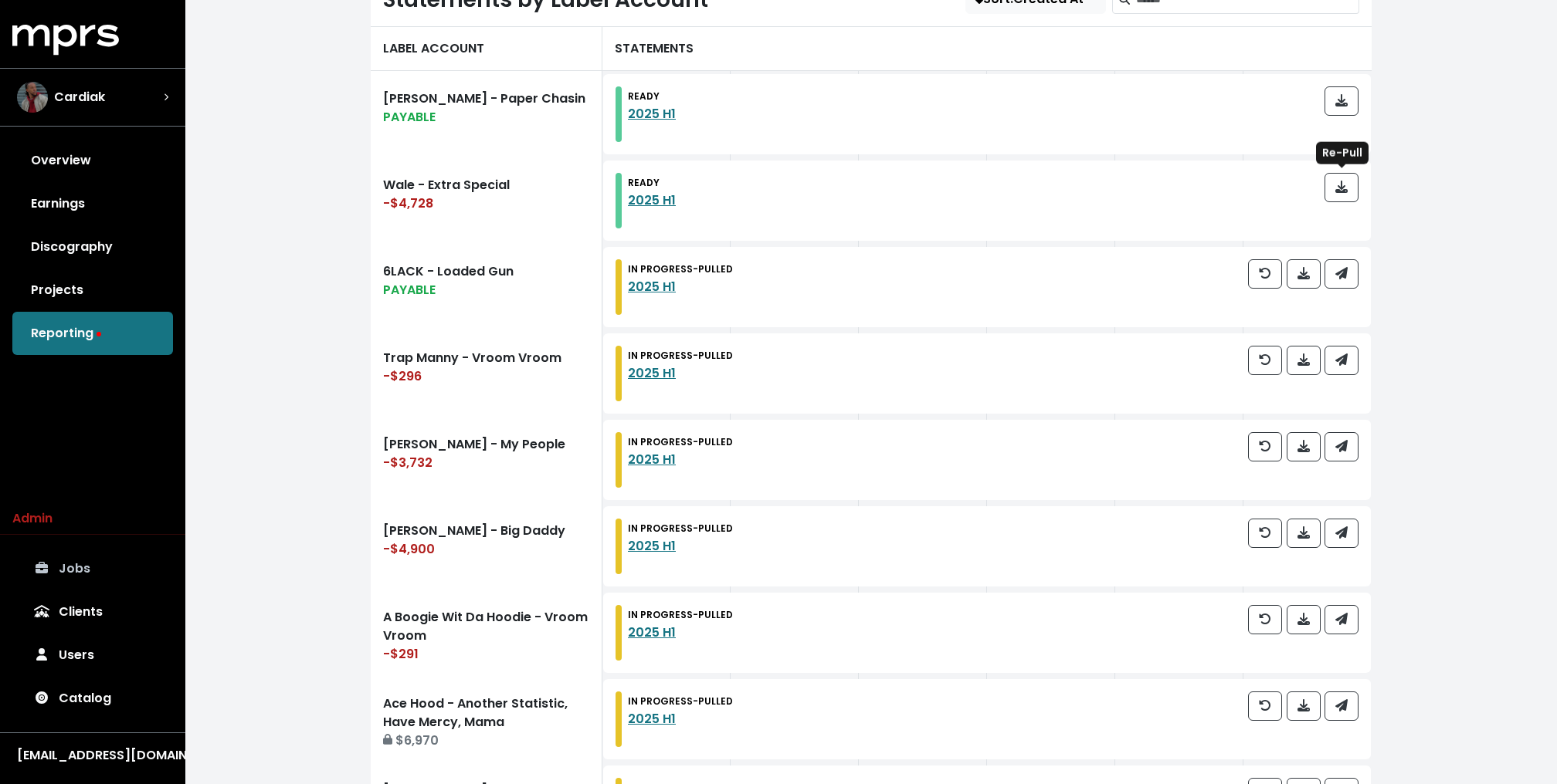
scroll to position [497, 0]
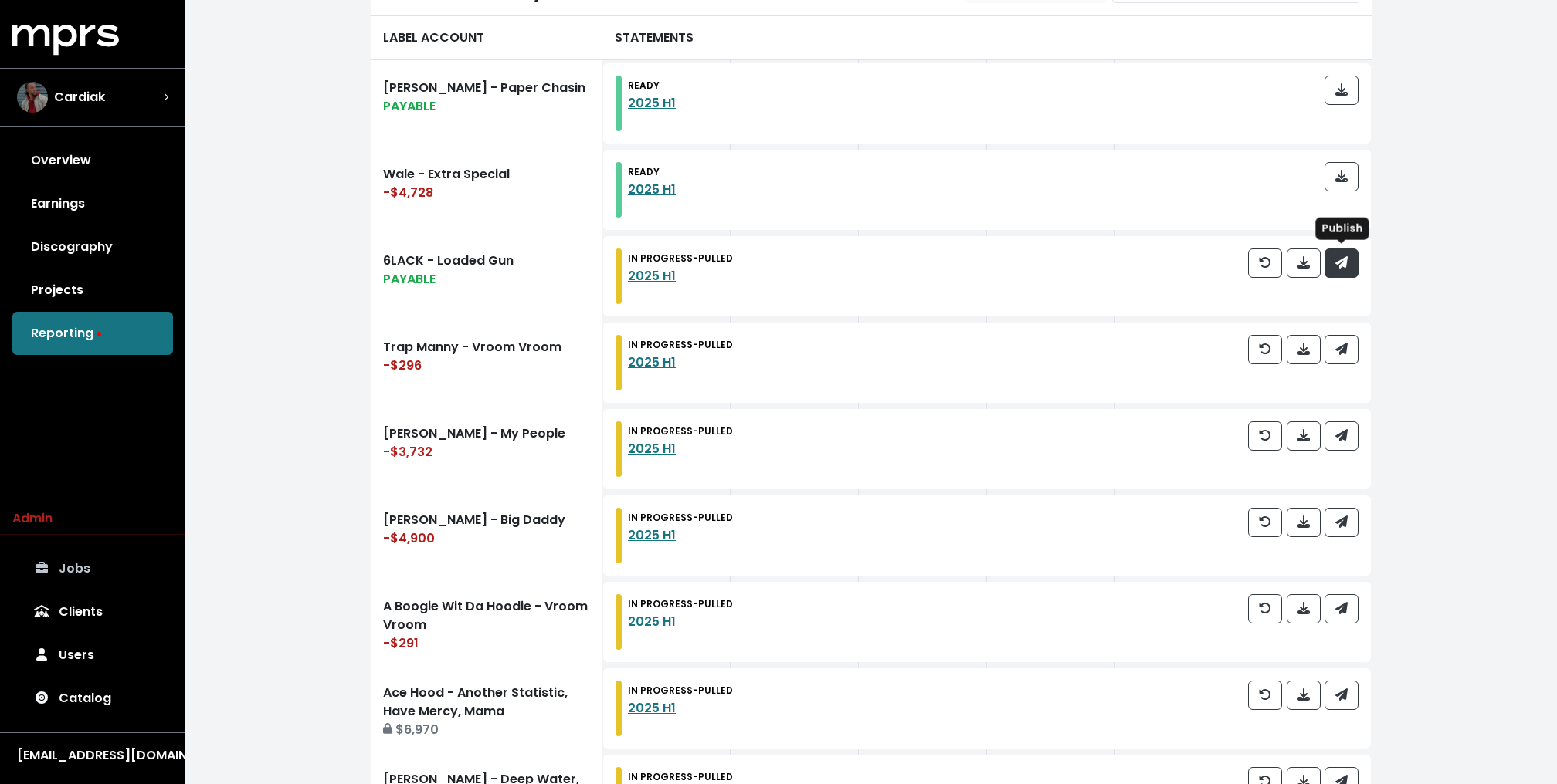
click at [1340, 271] on button "button" at bounding box center [1341, 263] width 34 height 29
click at [1340, 355] on span "button" at bounding box center [1341, 349] width 13 height 17
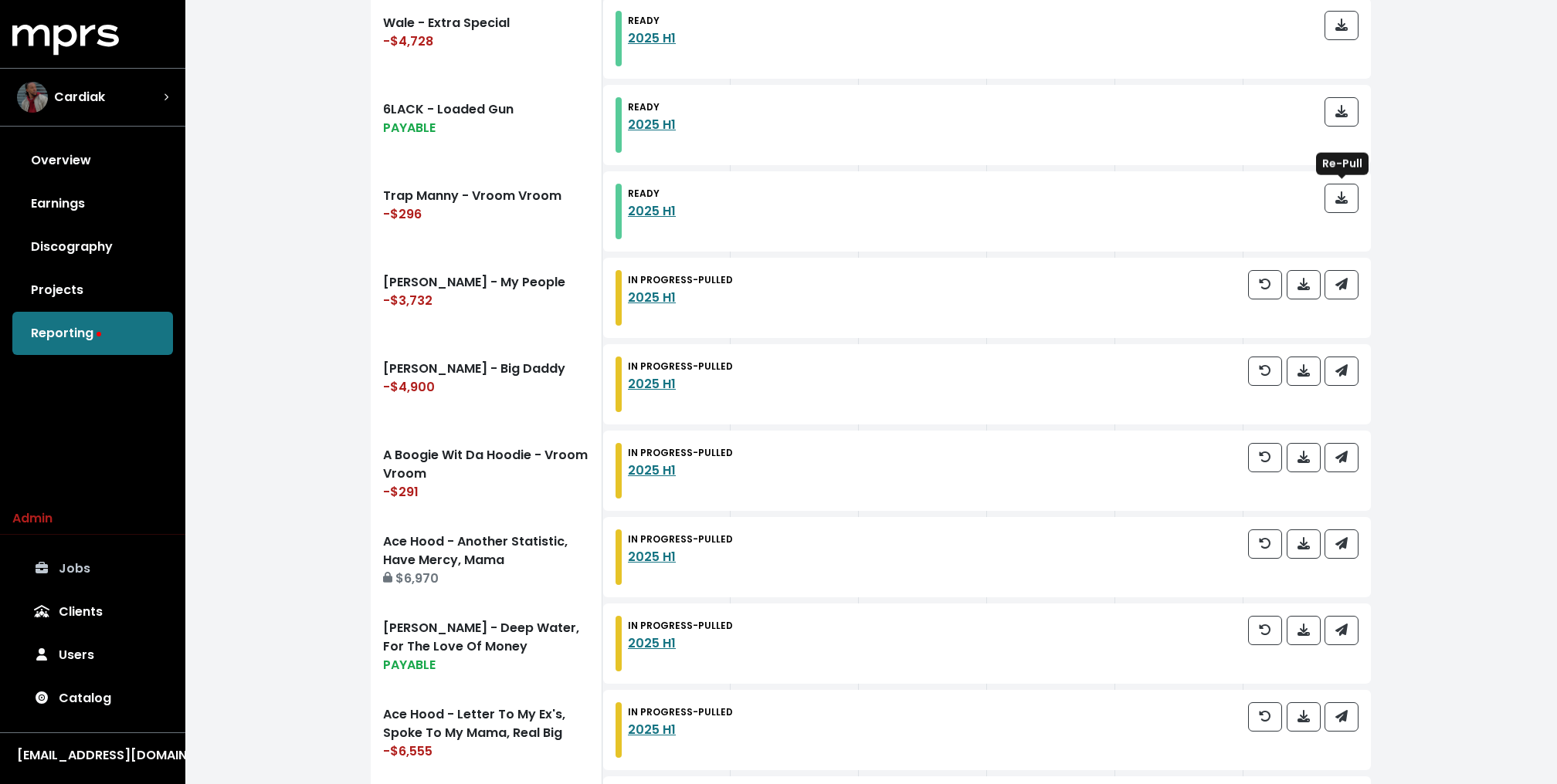
scroll to position [647, 0]
click at [1346, 307] on div at bounding box center [1303, 298] width 111 height 55
click at [1346, 283] on icon "button" at bounding box center [1341, 285] width 13 height 13
click at [1342, 370] on icon "button" at bounding box center [1341, 372] width 13 height 13
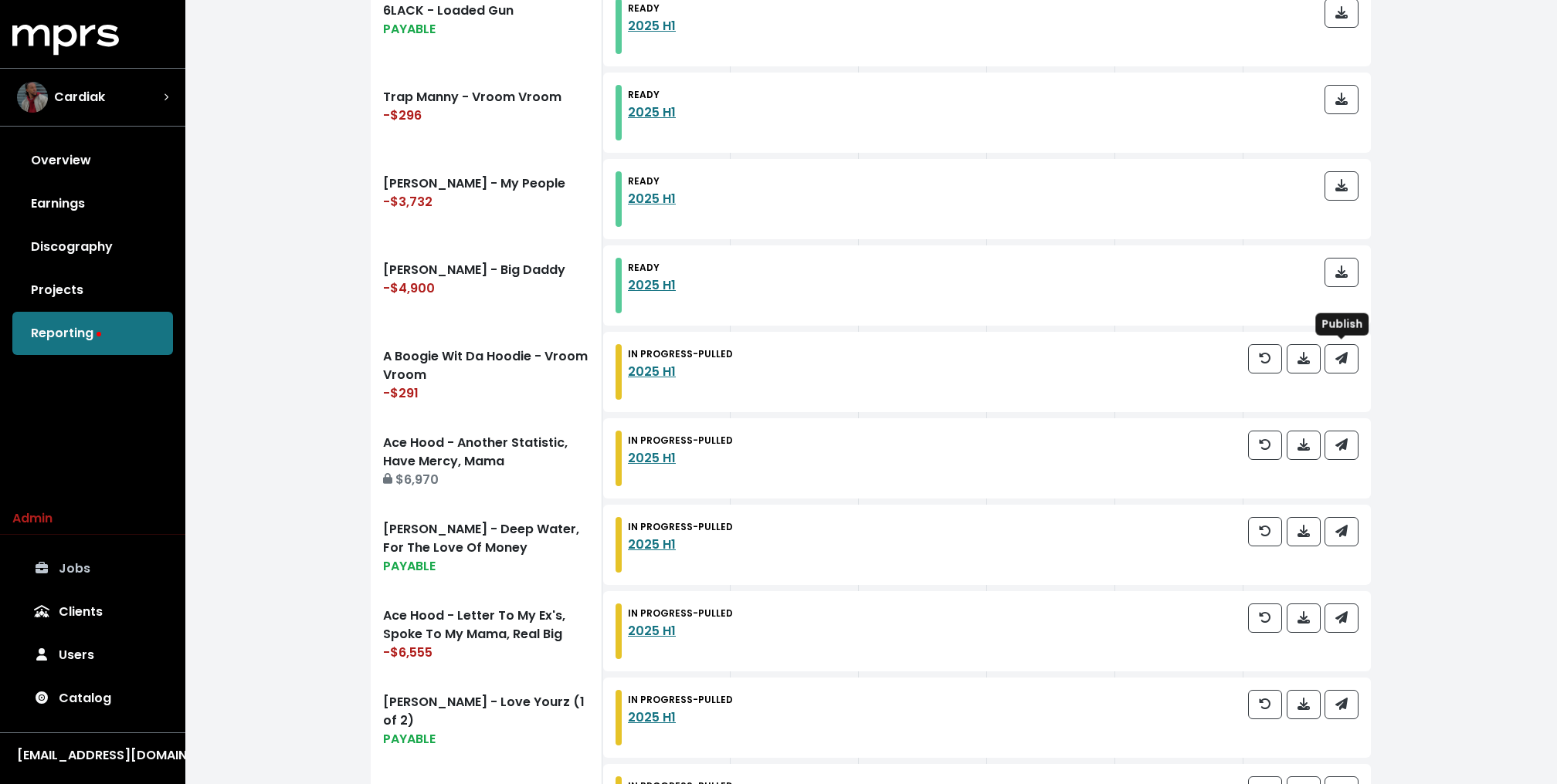
scroll to position [754, 0]
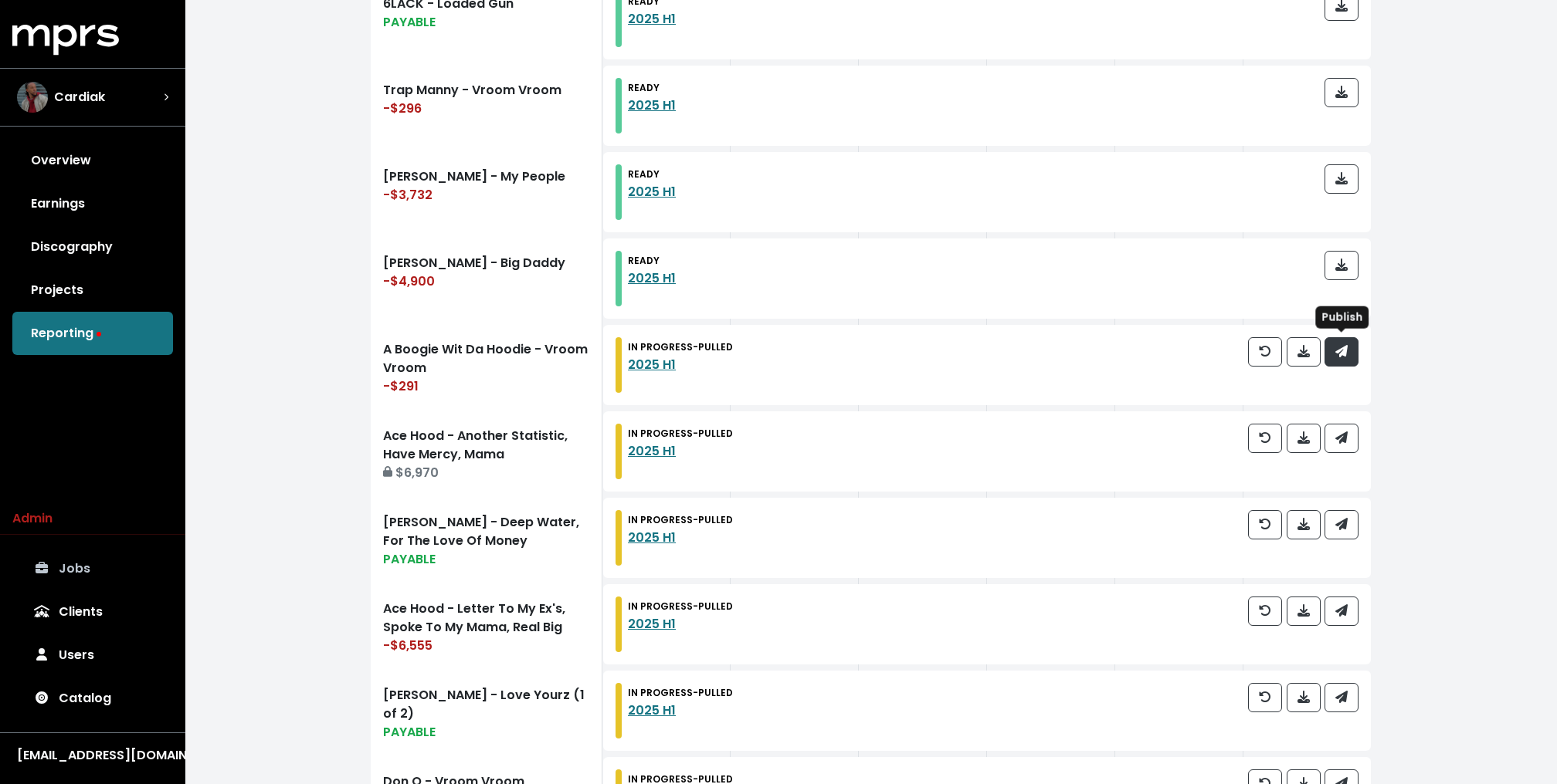
click at [1343, 359] on button "button" at bounding box center [1341, 352] width 34 height 29
click at [1340, 438] on icon "button" at bounding box center [1341, 437] width 13 height 13
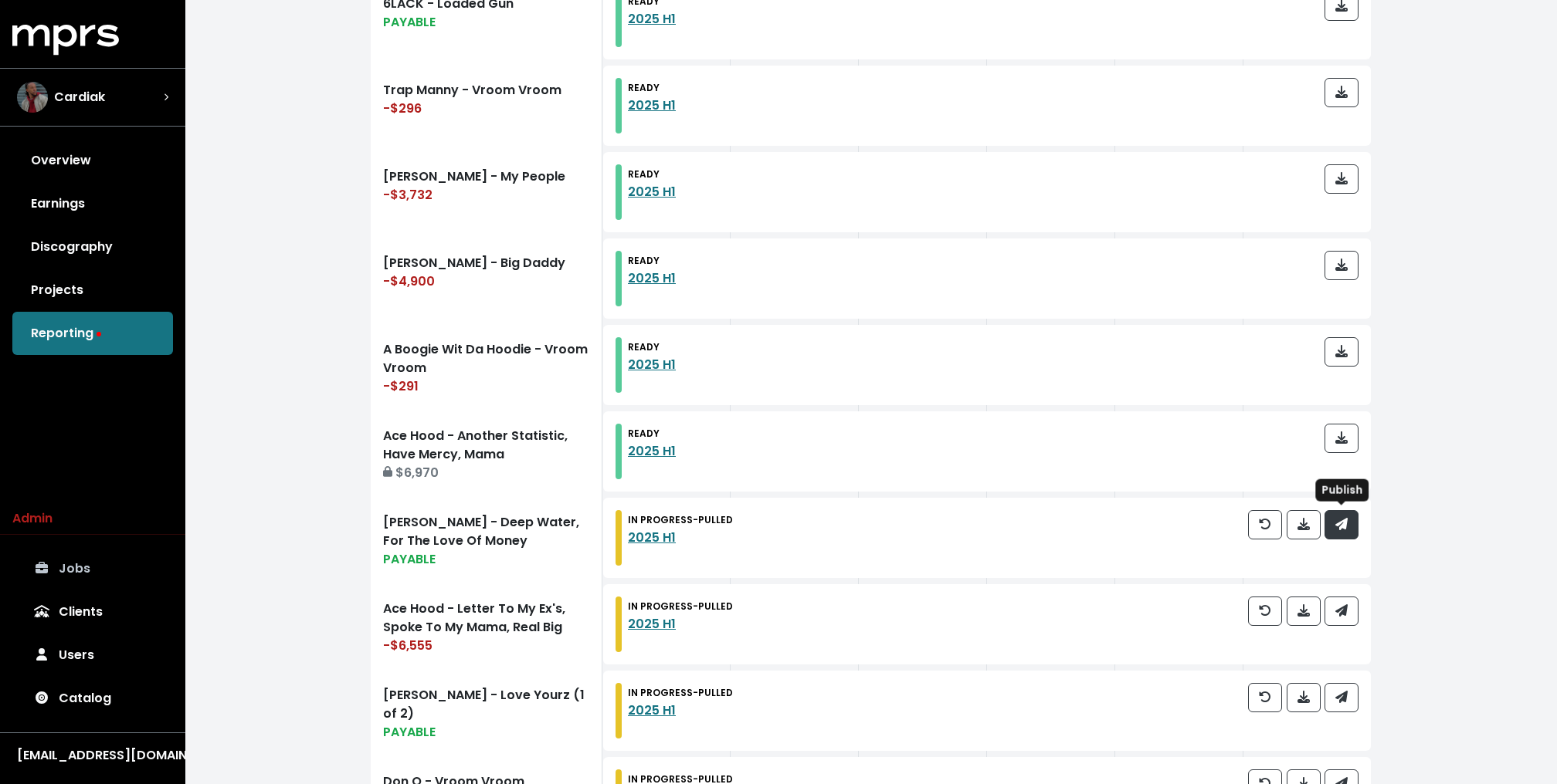
click at [1334, 524] on button "button" at bounding box center [1341, 525] width 34 height 29
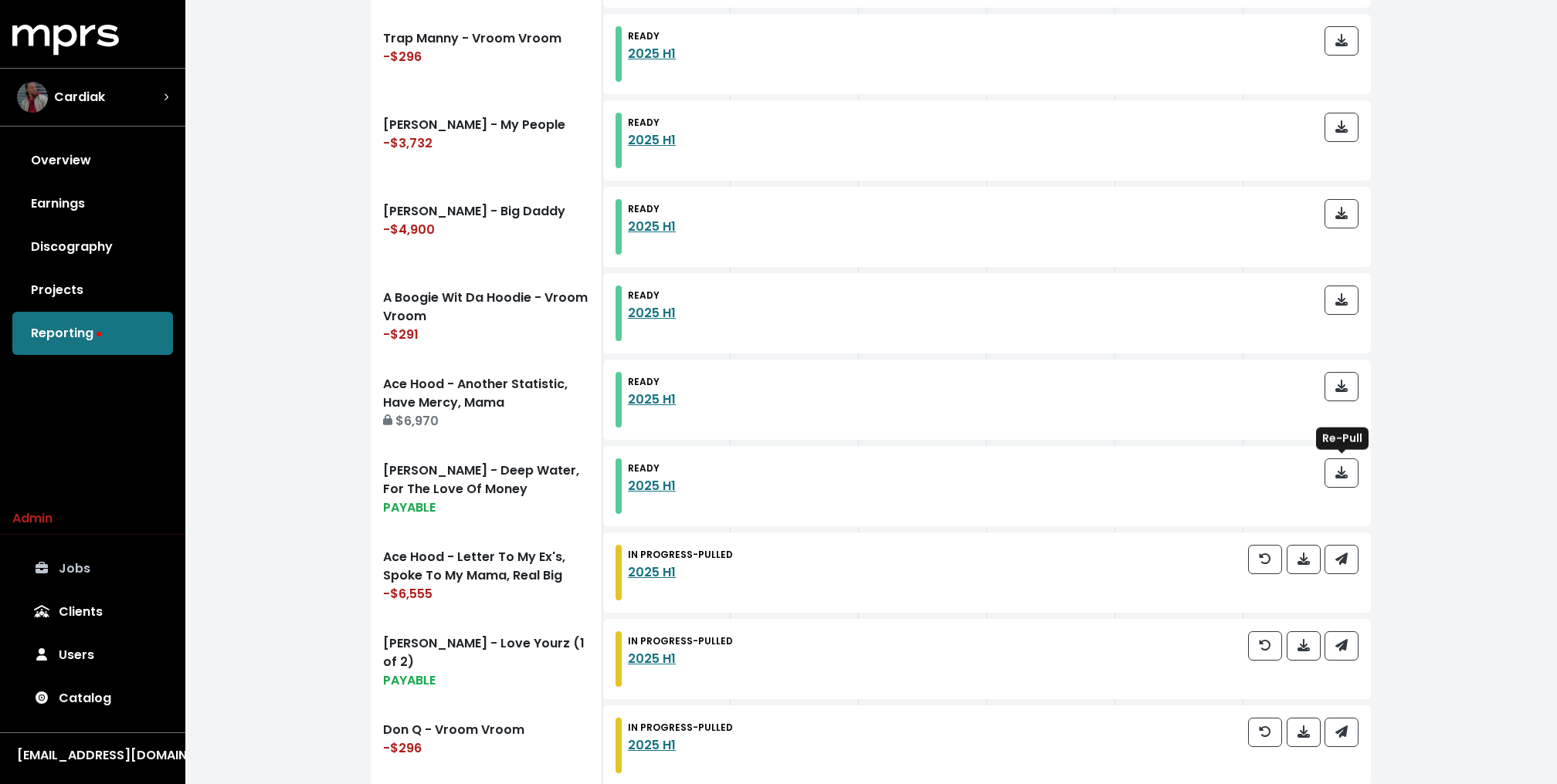
scroll to position [825, 0]
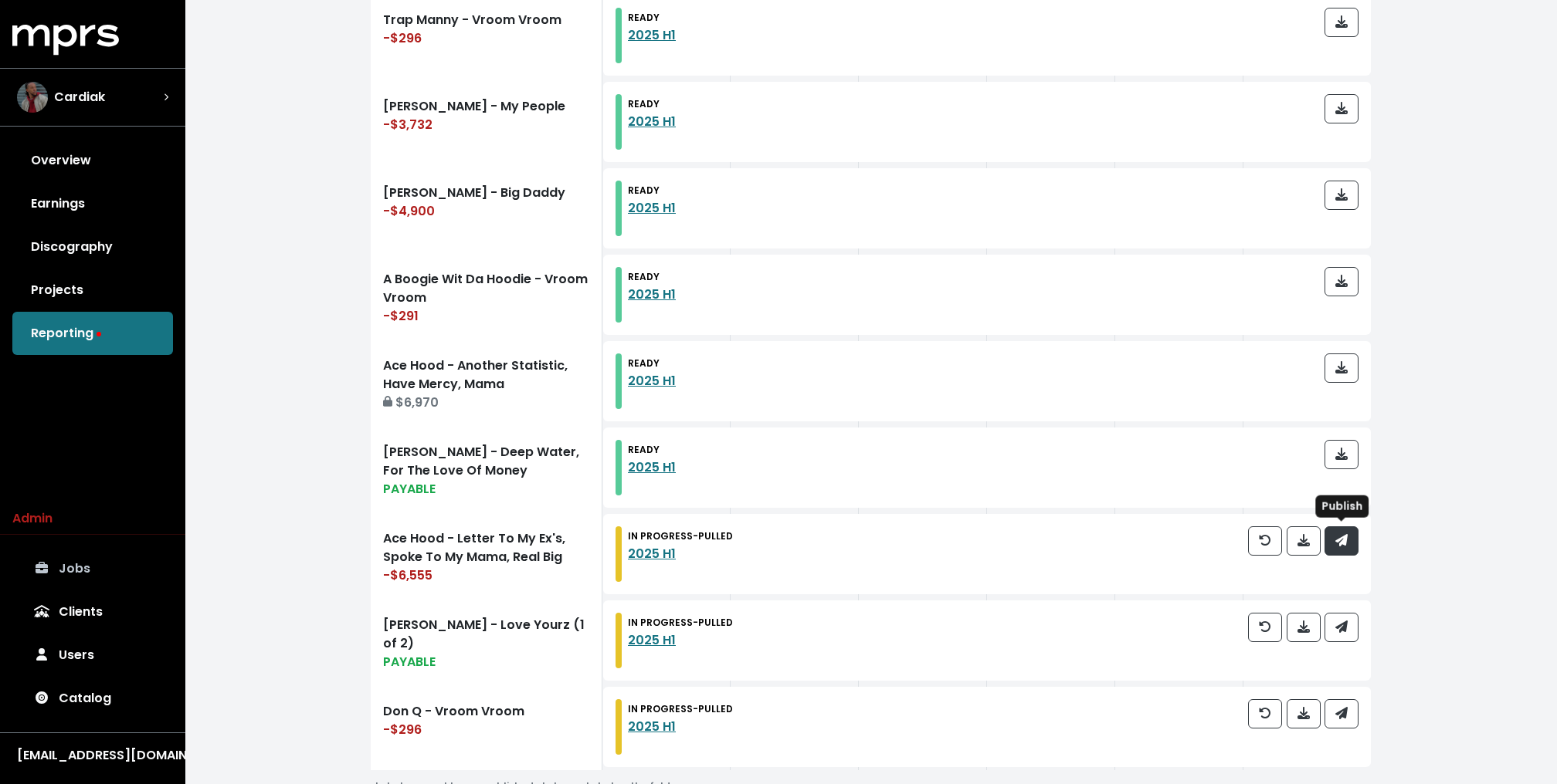
click at [1338, 542] on icon "button" at bounding box center [1341, 540] width 13 height 13
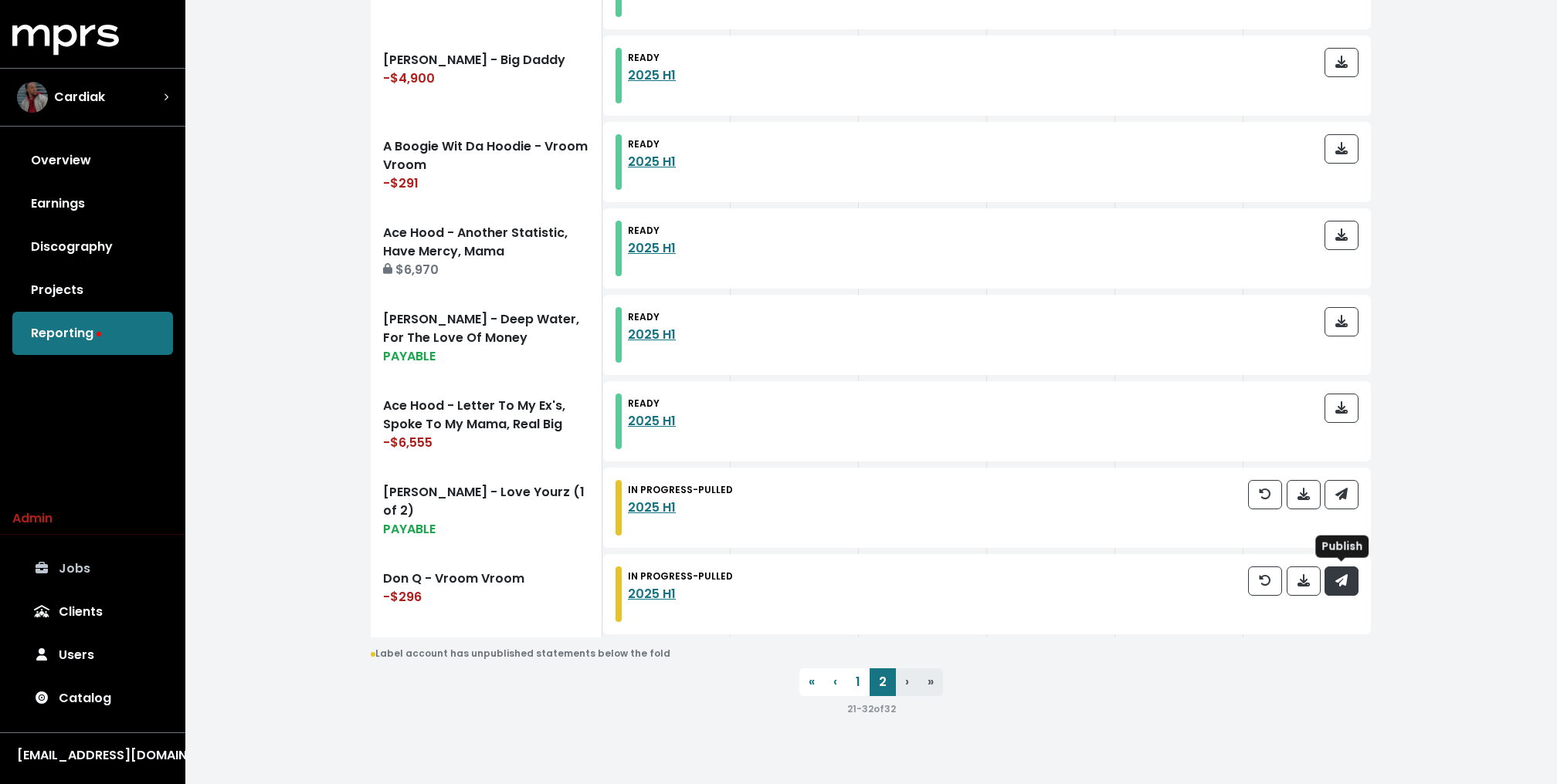
click at [1341, 585] on span "button" at bounding box center [1341, 580] width 13 height 17
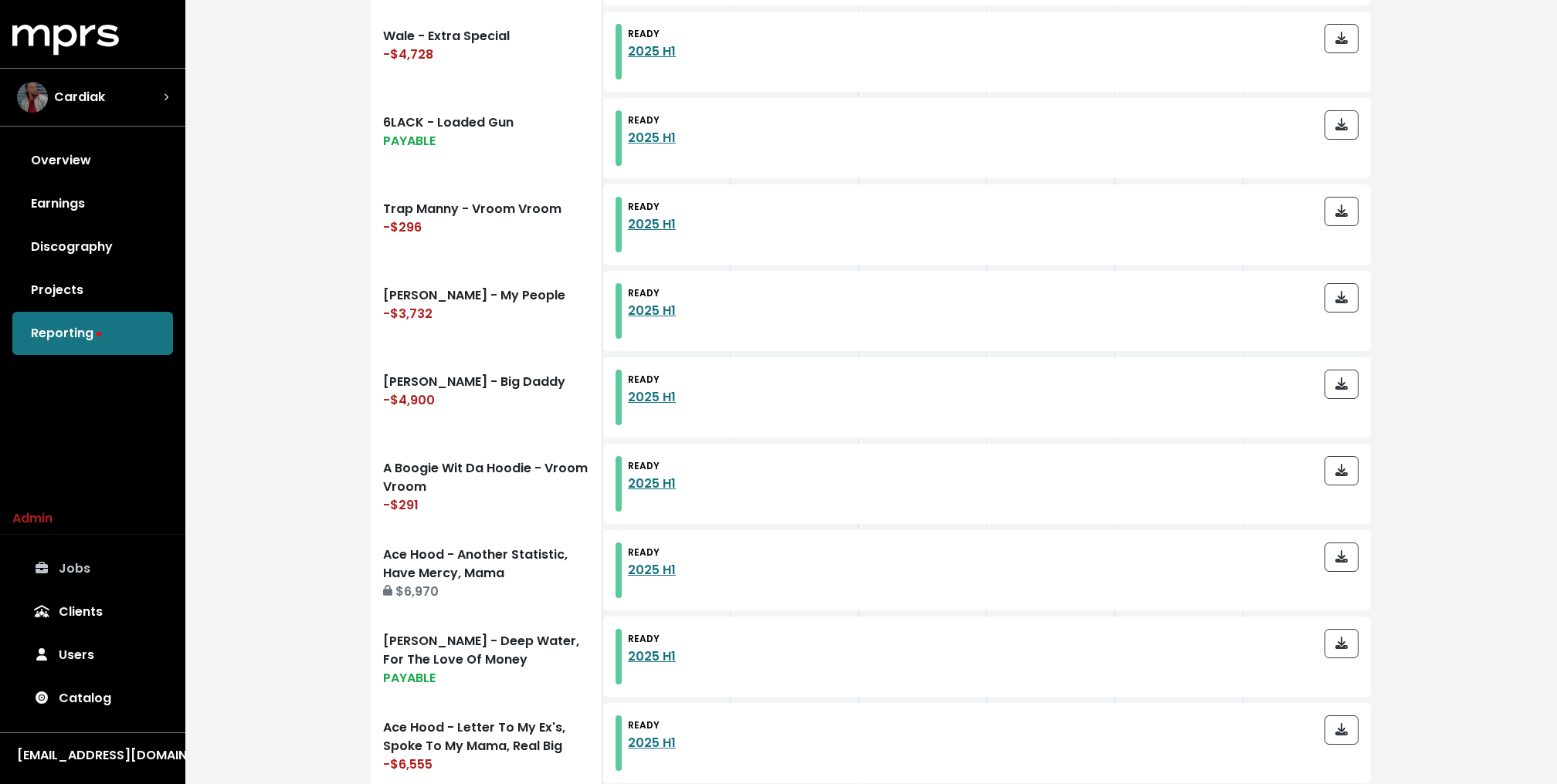
scroll to position [218, 0]
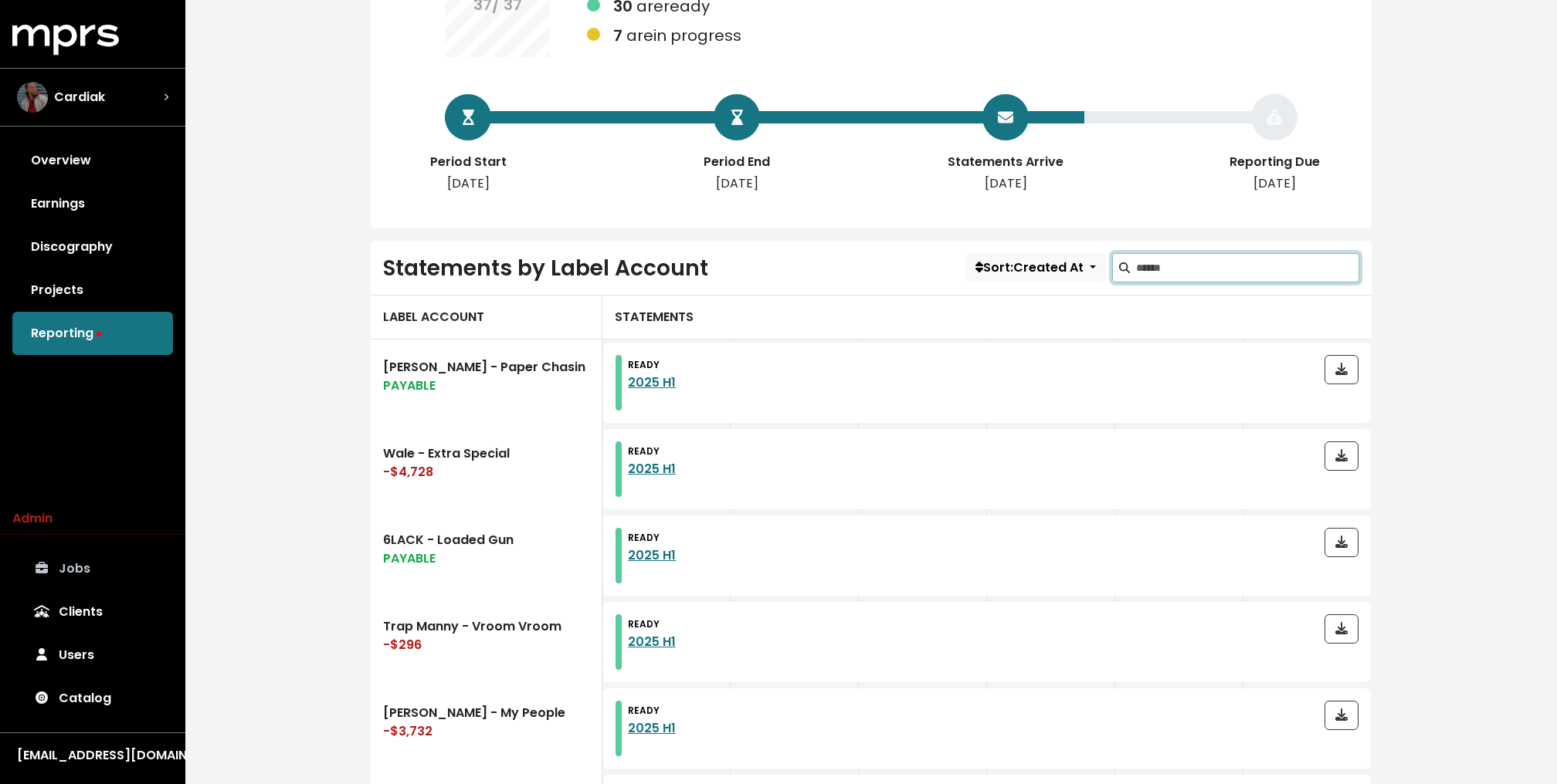
click at [1156, 264] on input "Search label accounts" at bounding box center [1248, 267] width 223 height 29
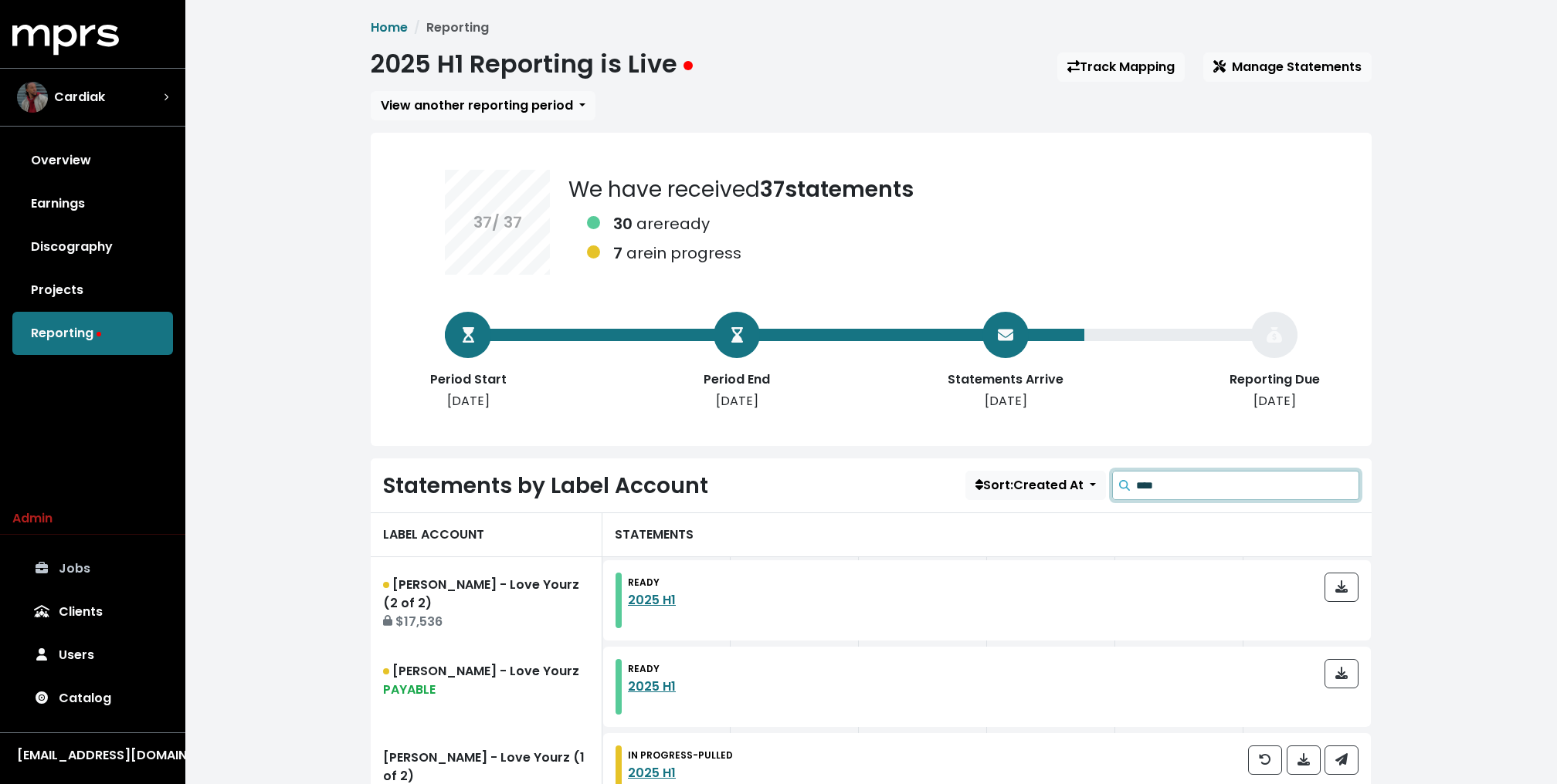
scroll to position [117, 0]
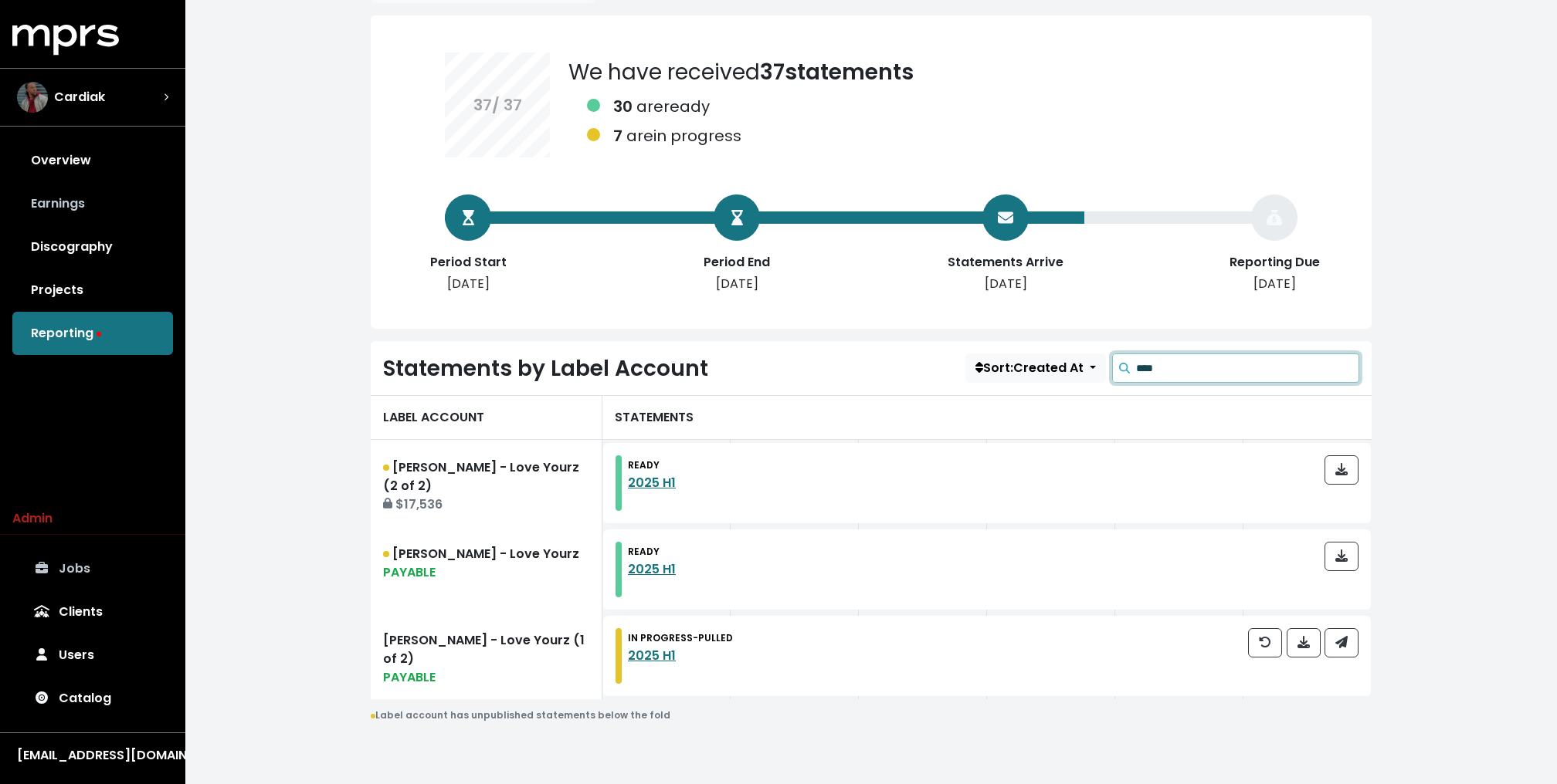
type input "****"
click at [110, 191] on link "Earnings" at bounding box center [93, 204] width 161 height 44
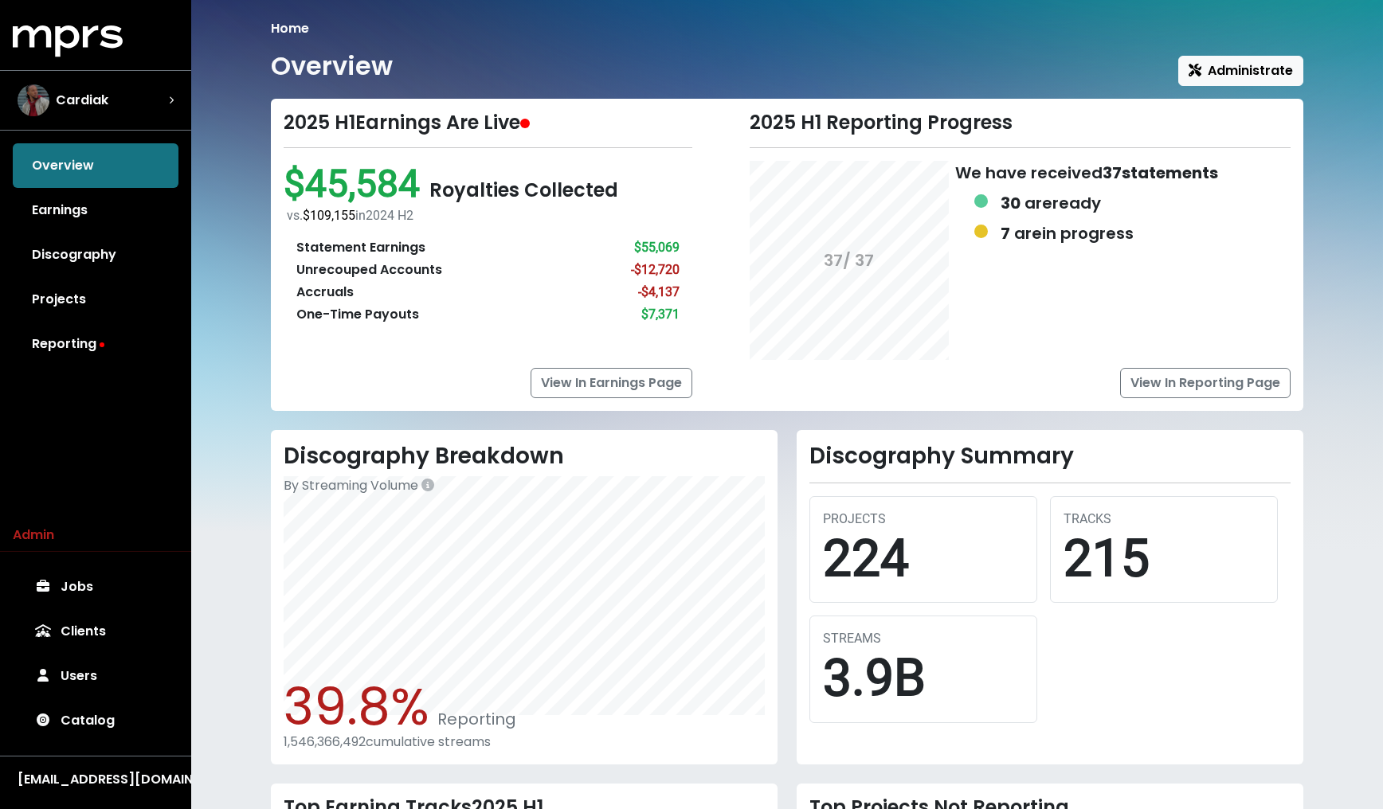
click at [249, 211] on div "Home Overview Administrate 2025 H1 Earnings Are Live $45,584 Royalties Collecte…" at bounding box center [787, 549] width 1192 height 1099
click at [92, 214] on link "Earnings" at bounding box center [96, 210] width 166 height 45
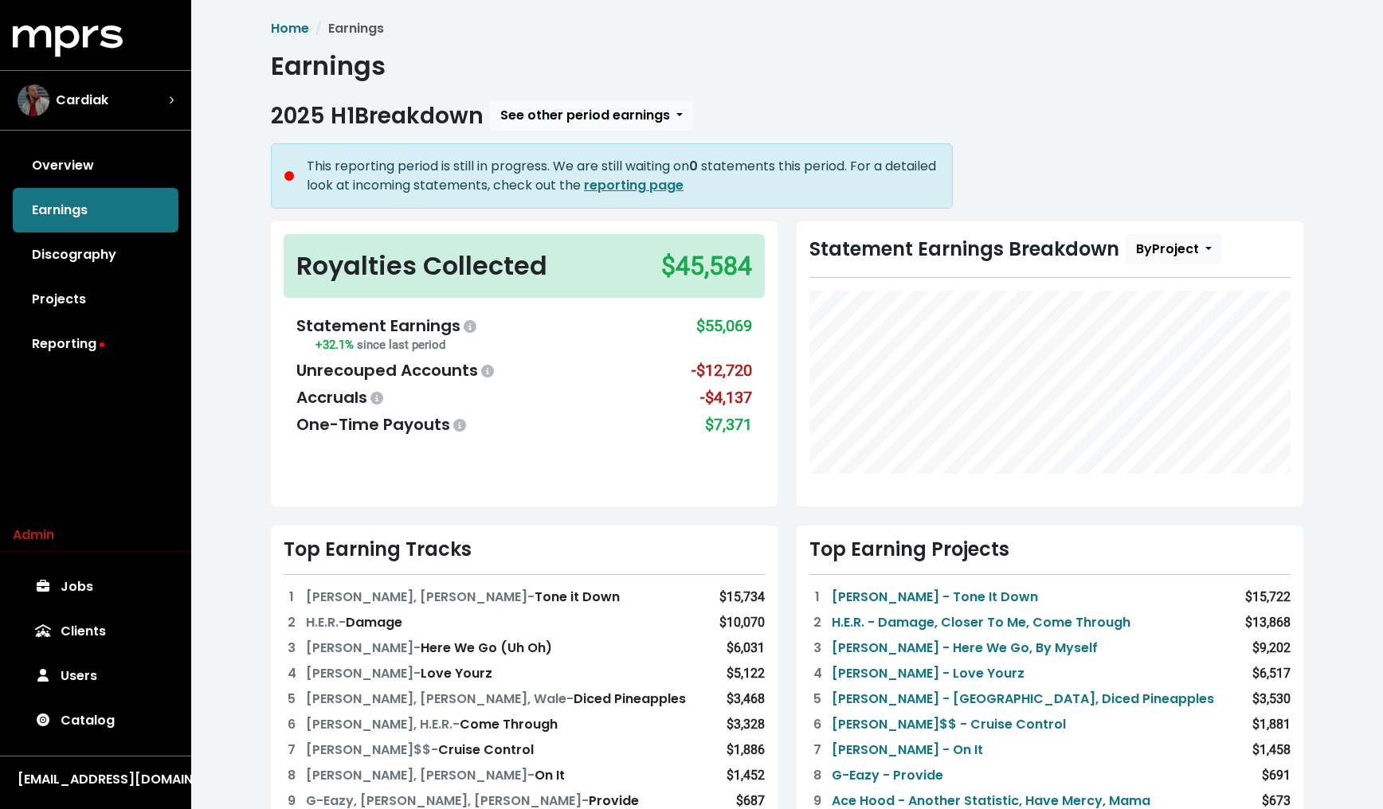
click at [935, 155] on div "This reporting period is still in progress. We are still waiting on 0 statement…" at bounding box center [612, 175] width 682 height 65
click at [100, 113] on div "Cardiak" at bounding box center [63, 100] width 91 height 32
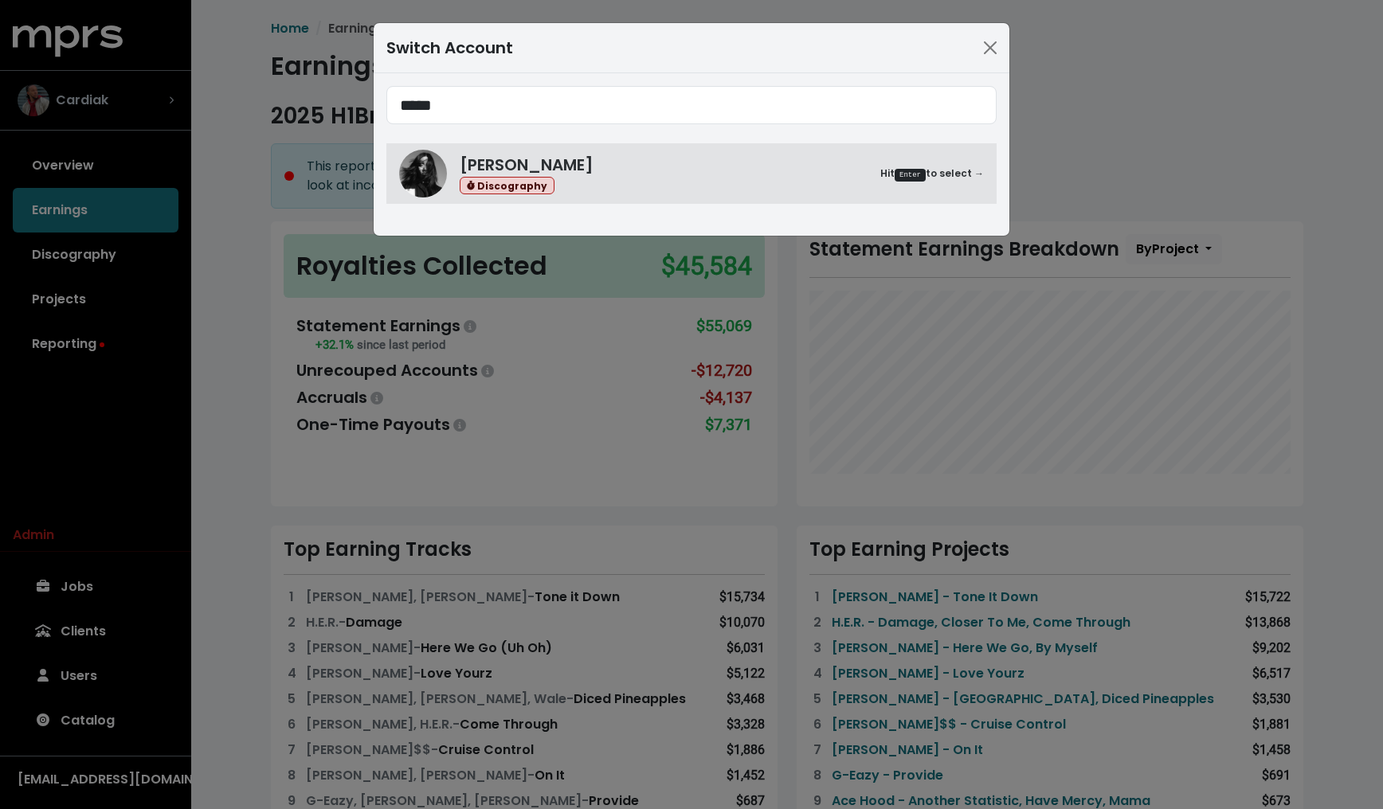
type input "*****"
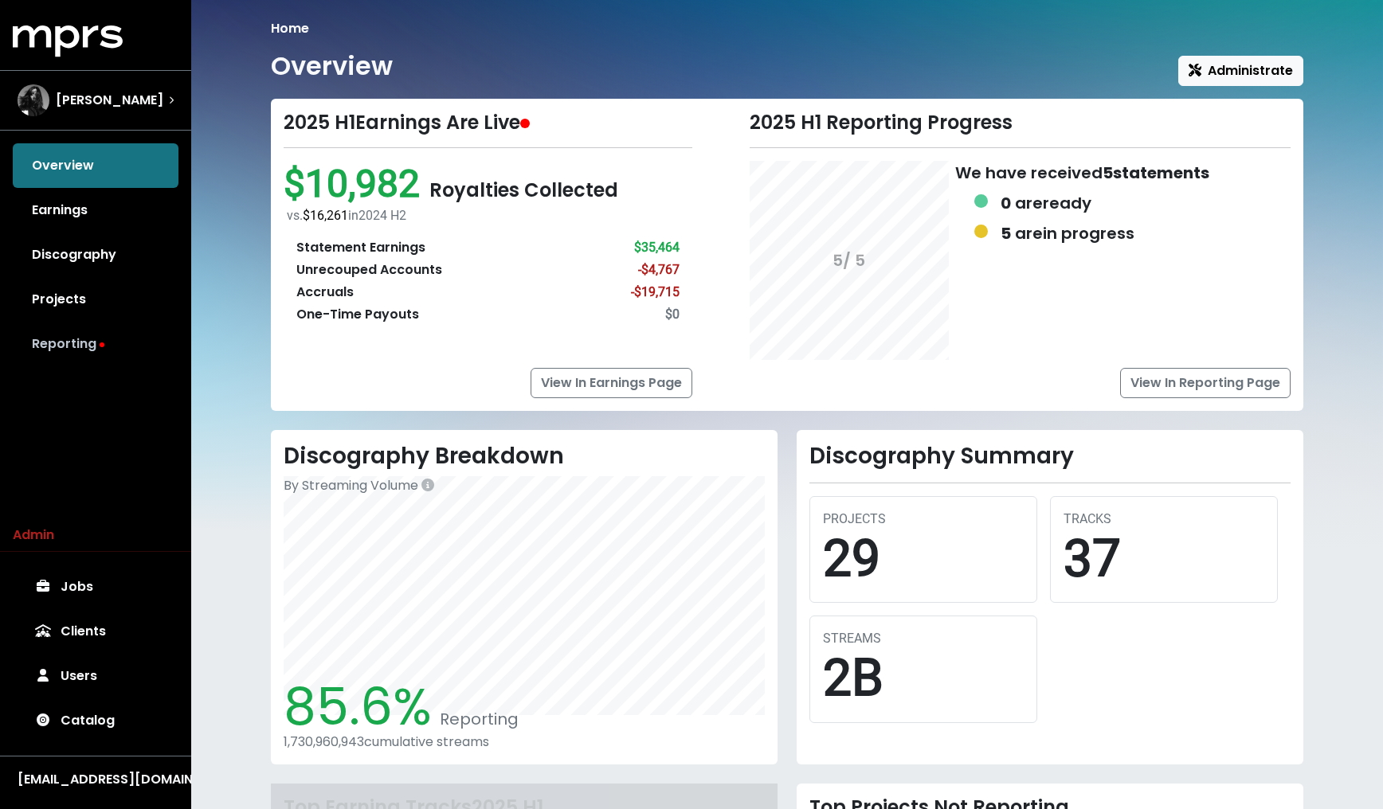
click at [74, 337] on link "Reporting" at bounding box center [96, 344] width 166 height 45
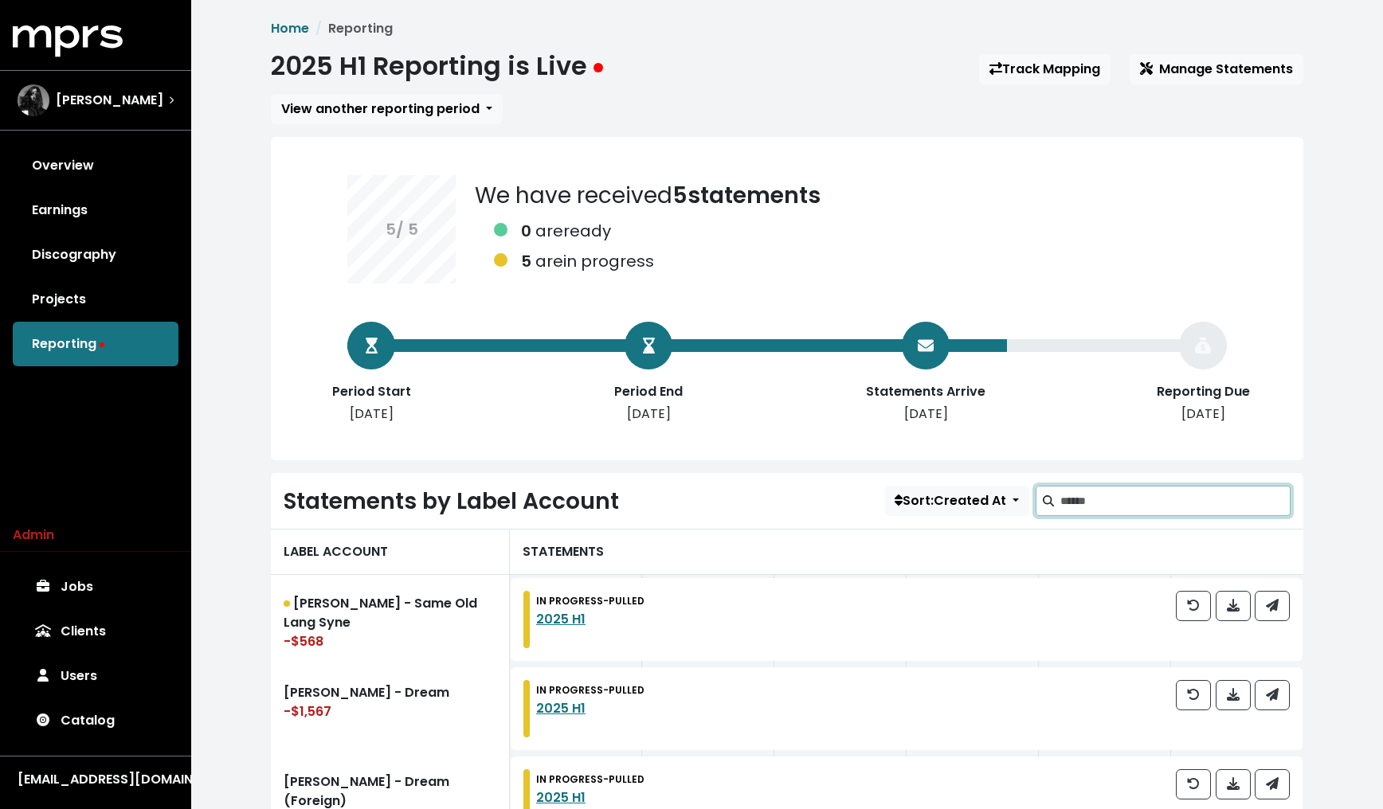
click at [1138, 501] on input "Search label accounts" at bounding box center [1175, 501] width 230 height 30
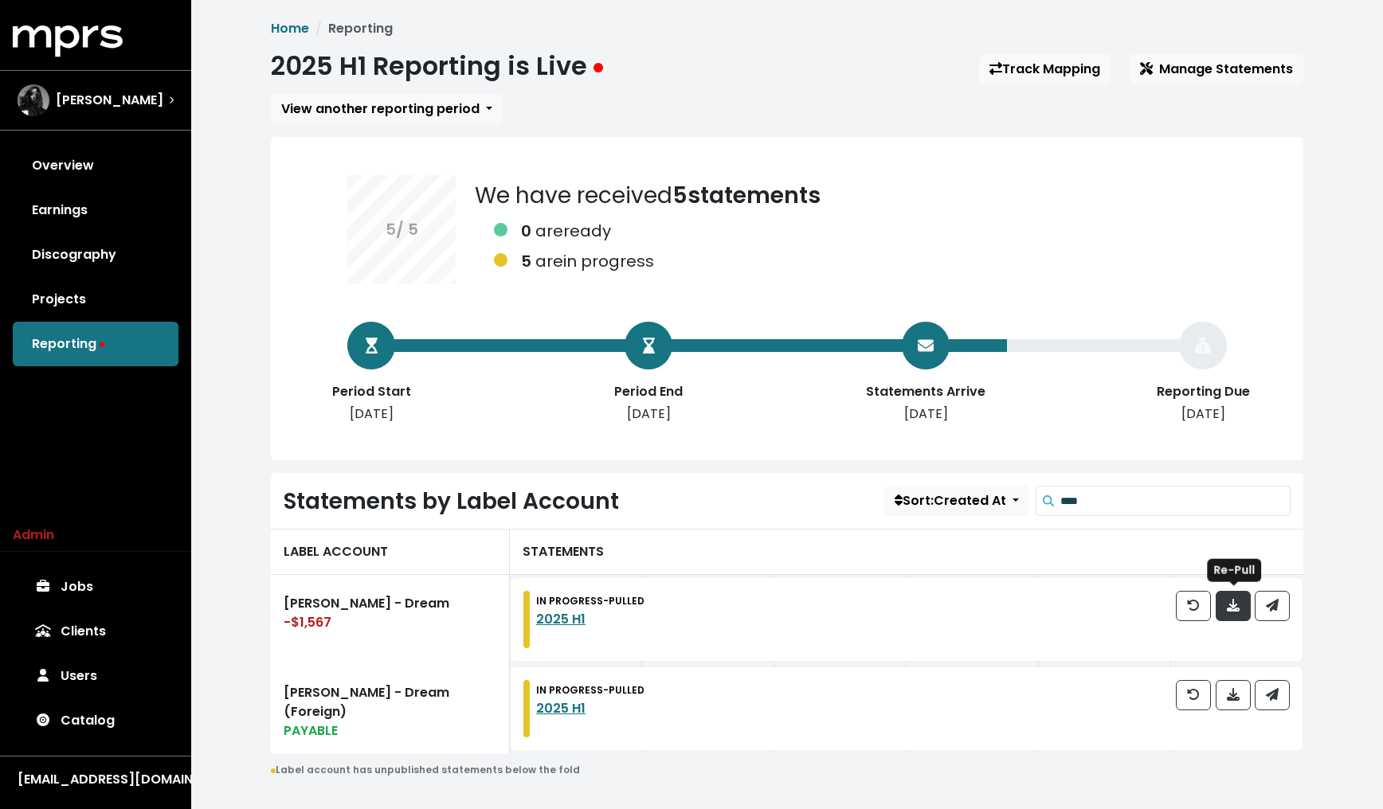
click at [1244, 597] on button "button" at bounding box center [1233, 606] width 35 height 30
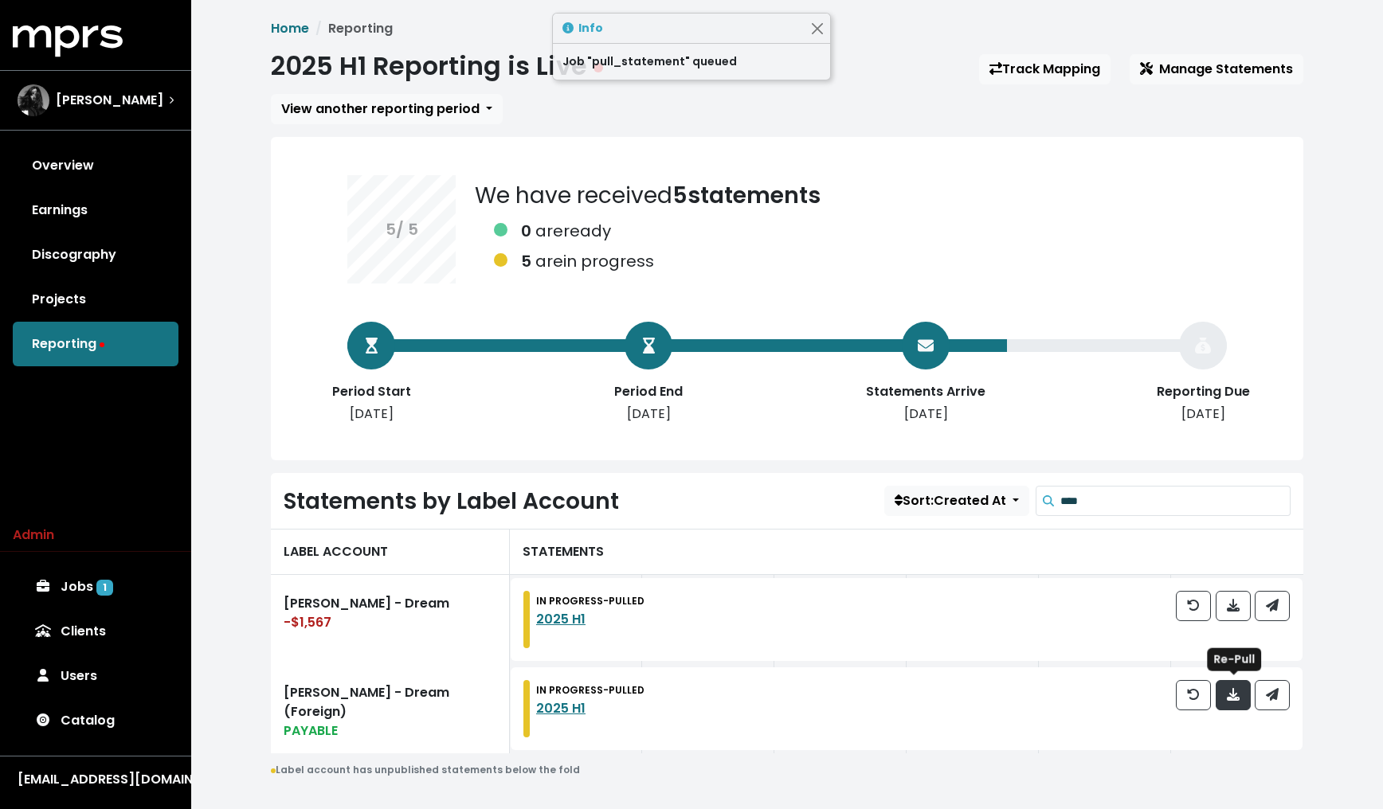
click at [1228, 704] on button "button" at bounding box center [1233, 695] width 35 height 30
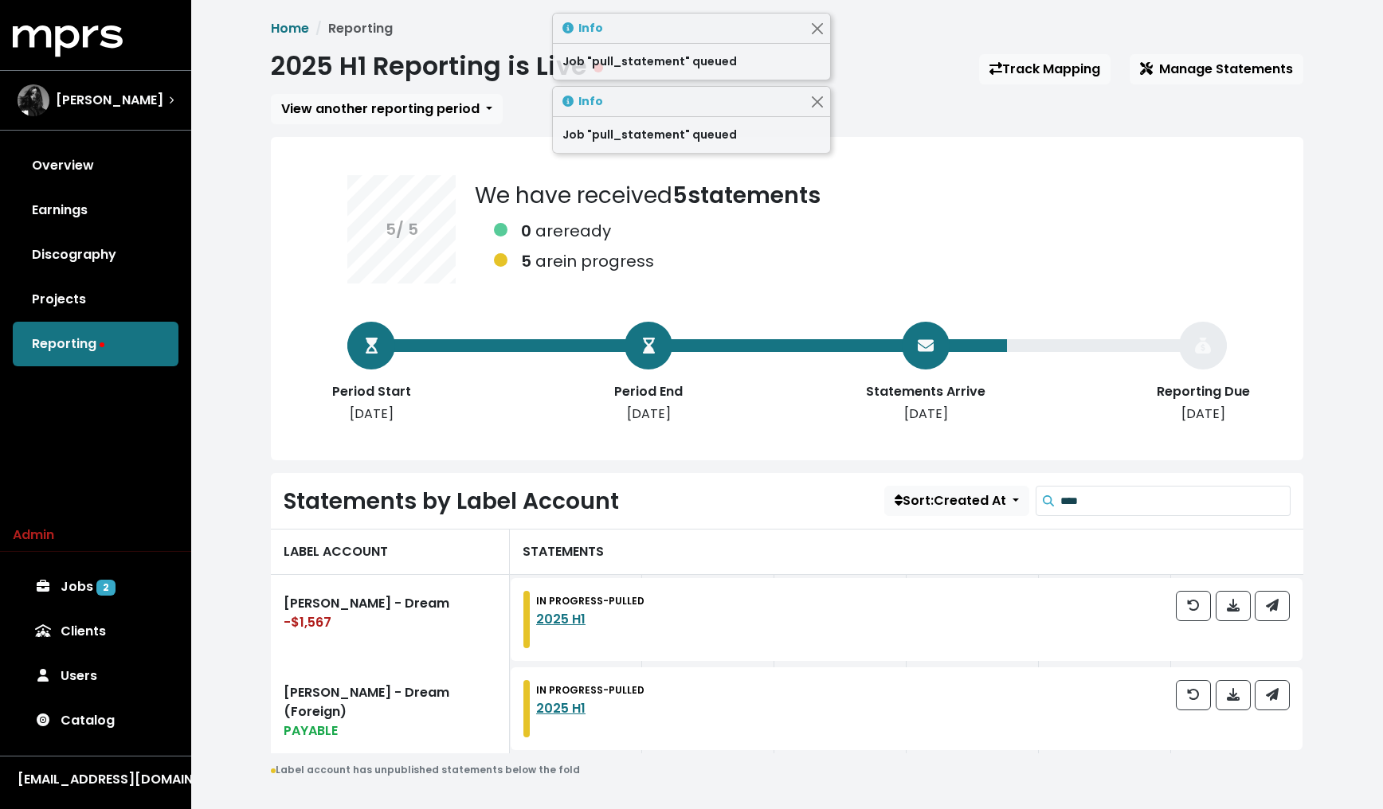
click at [1013, 141] on div "[DATE] have received 5 statements 0 are ready 5 are in progress Period Start [D…" at bounding box center [787, 263] width 956 height 252
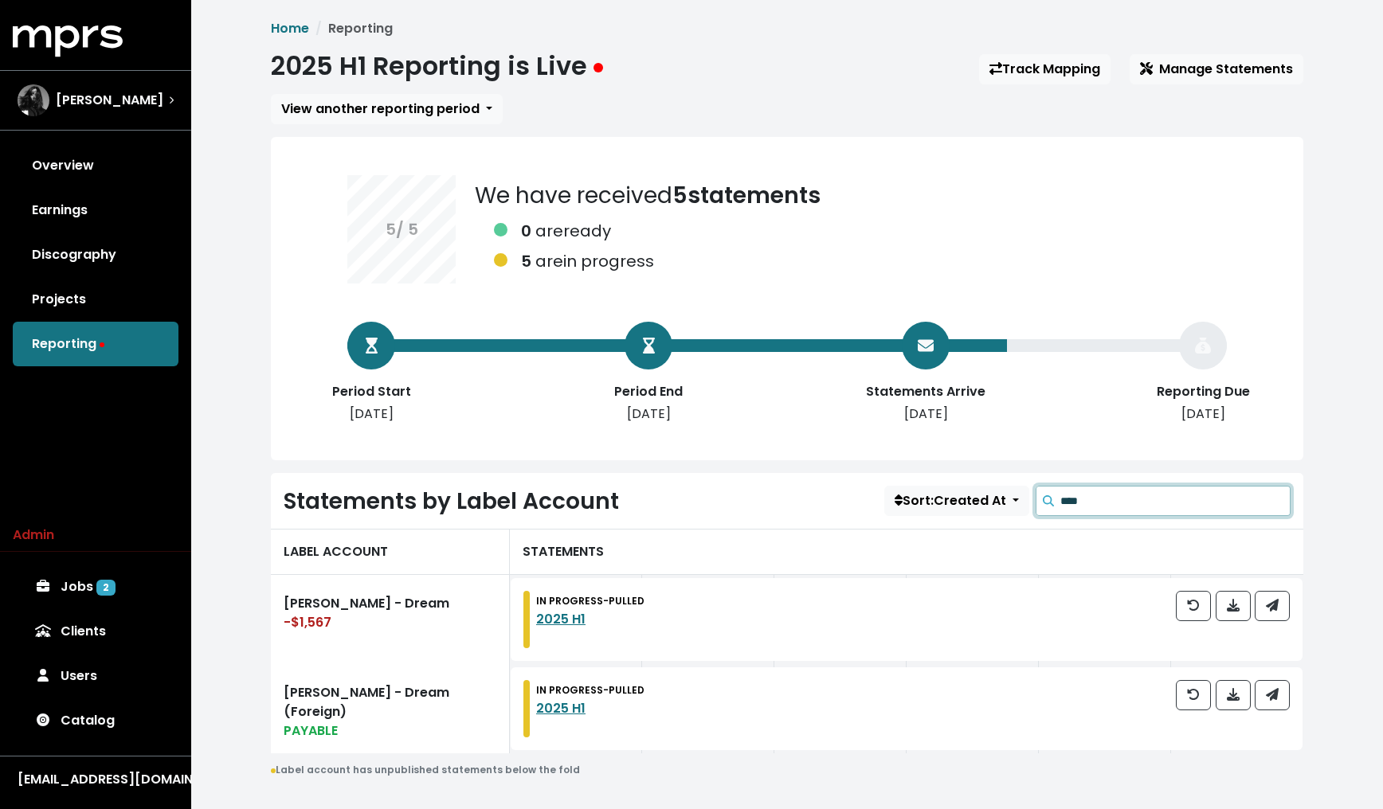
click at [1151, 498] on input "****" at bounding box center [1175, 501] width 230 height 30
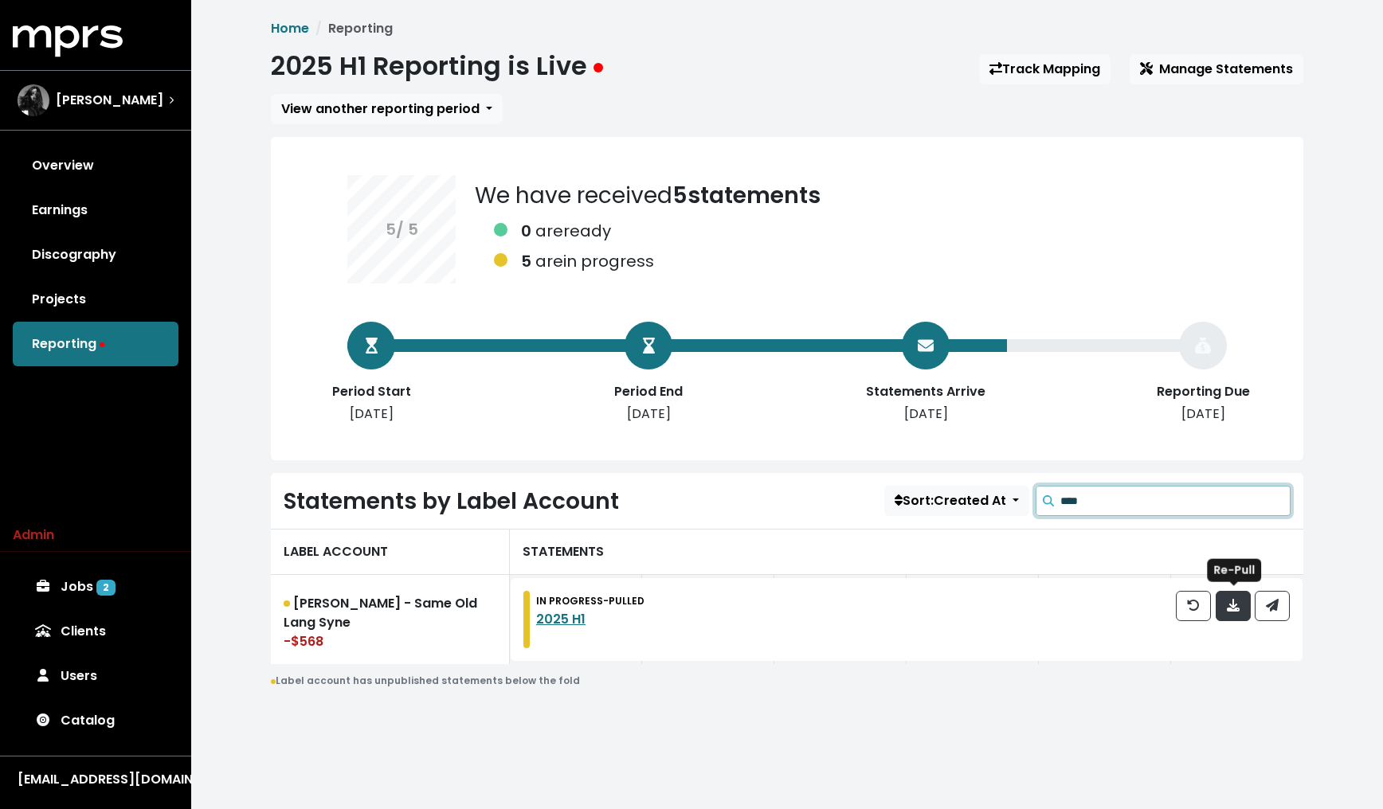
type input "****"
click at [1230, 613] on span "button" at bounding box center [1233, 606] width 14 height 19
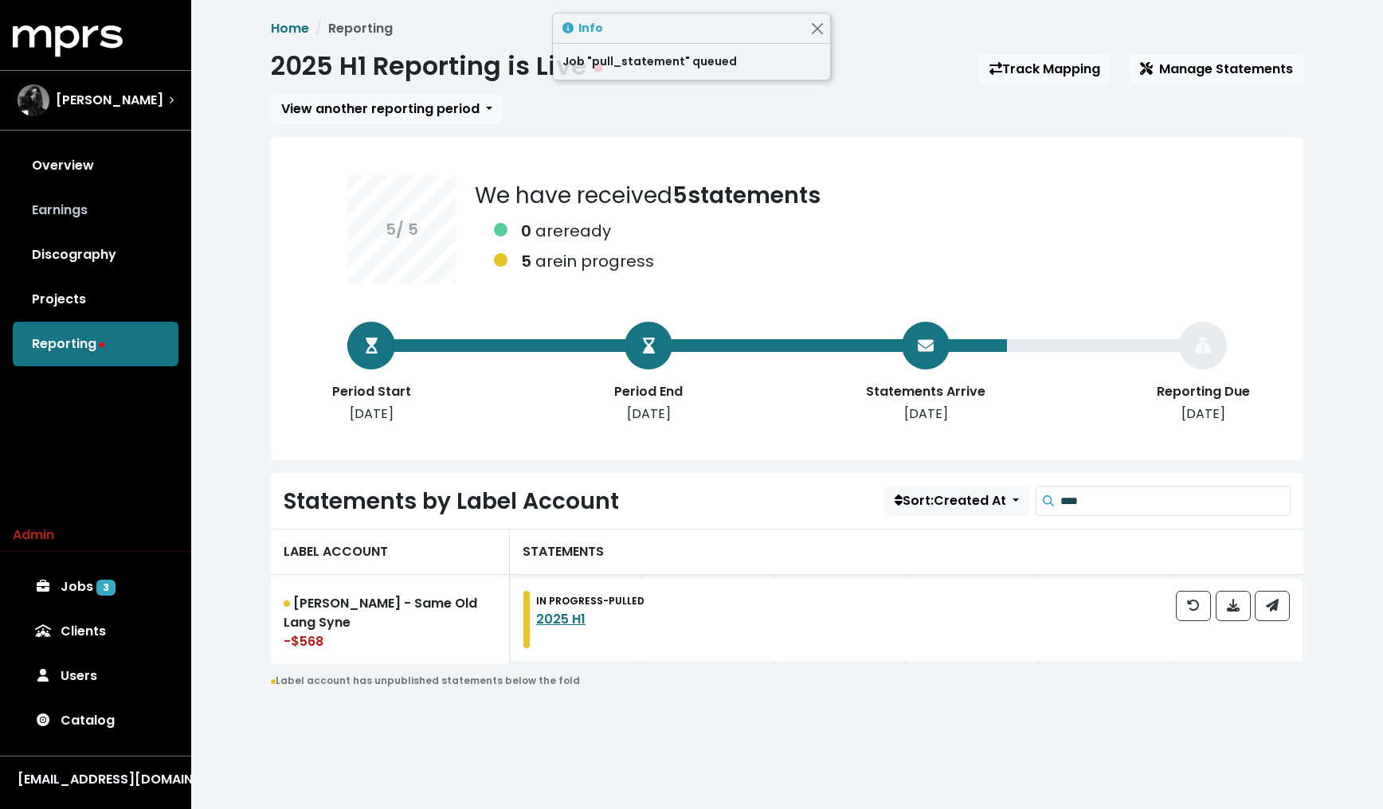
click at [87, 209] on link "Earnings" at bounding box center [96, 210] width 166 height 45
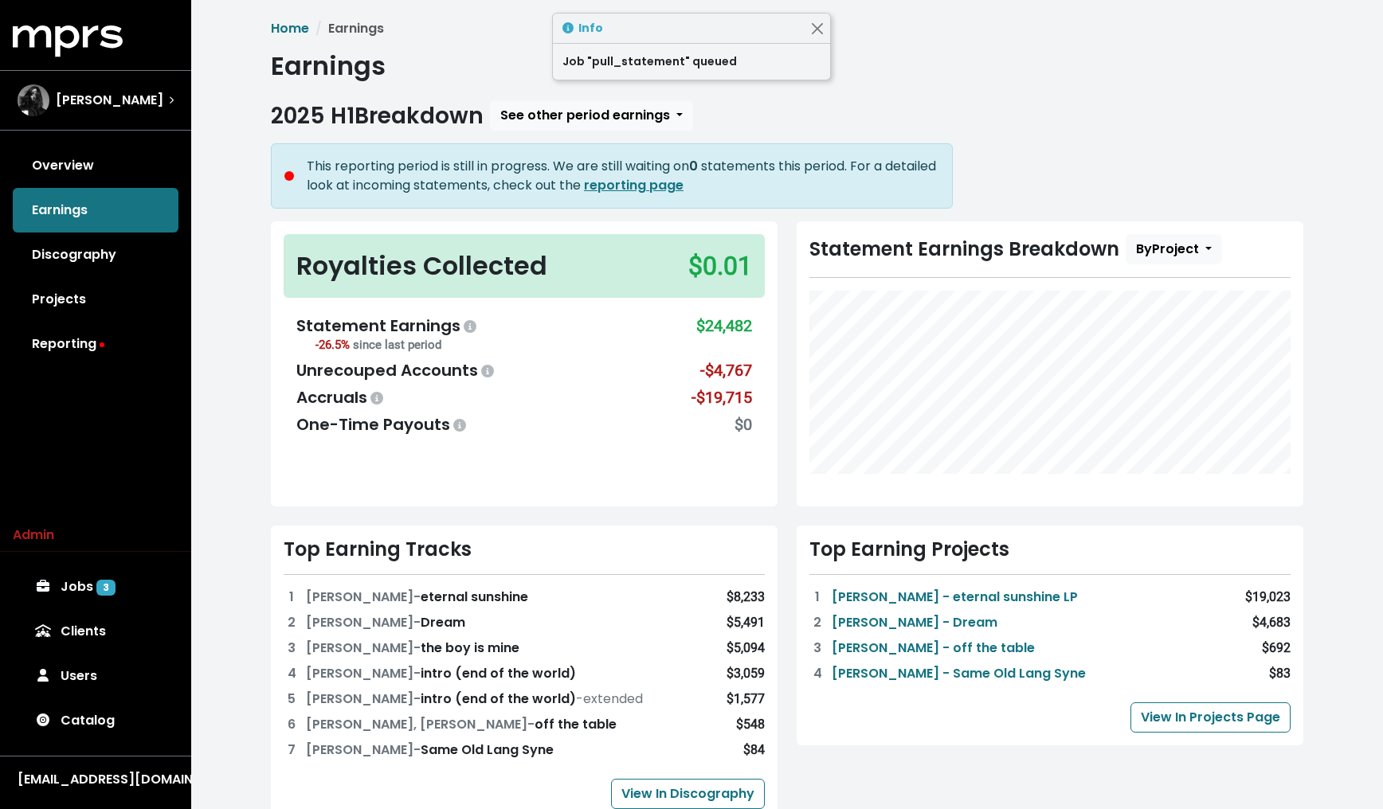
click at [319, 294] on div "Royalties Collected $0.01" at bounding box center [524, 266] width 481 height 64
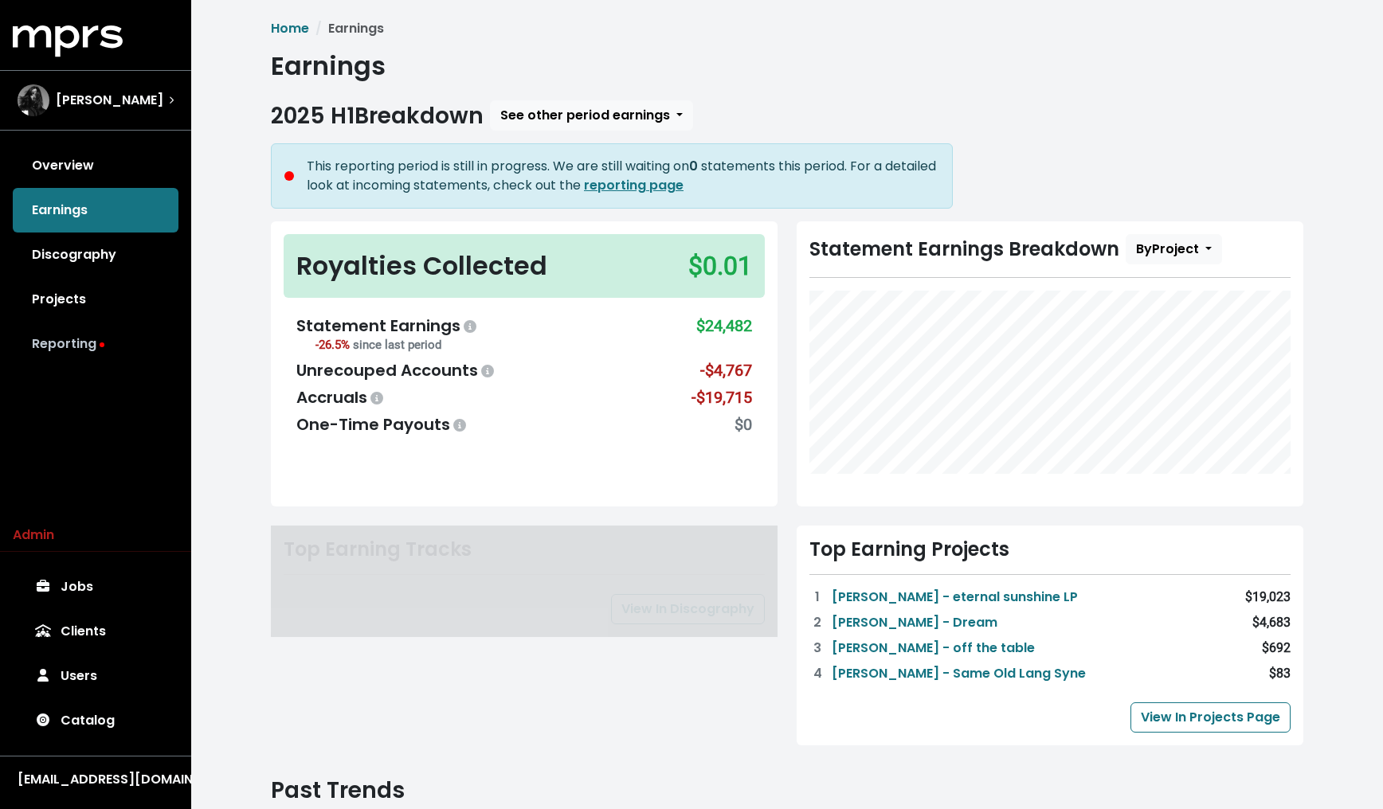
click at [91, 346] on link "Reporting" at bounding box center [96, 344] width 166 height 45
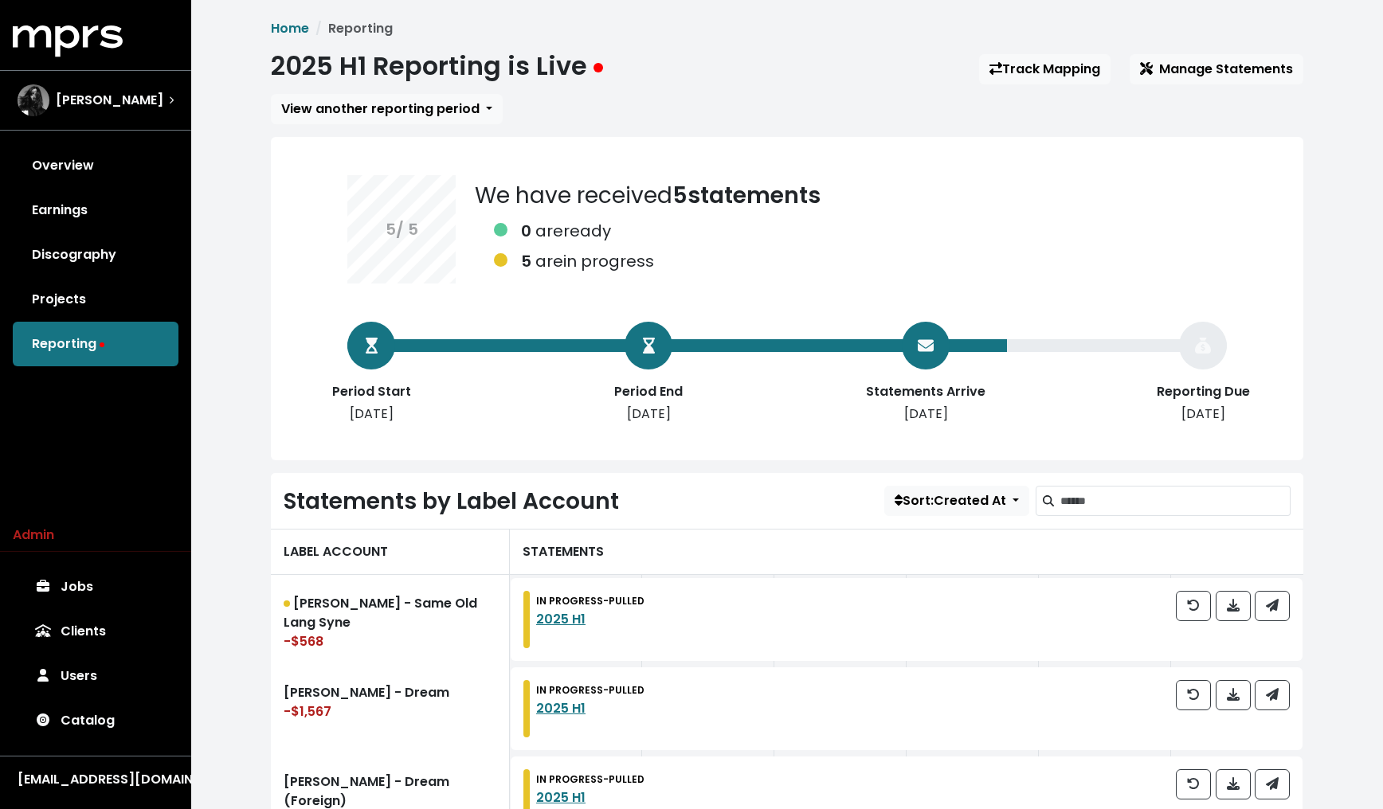
scroll to position [300, 0]
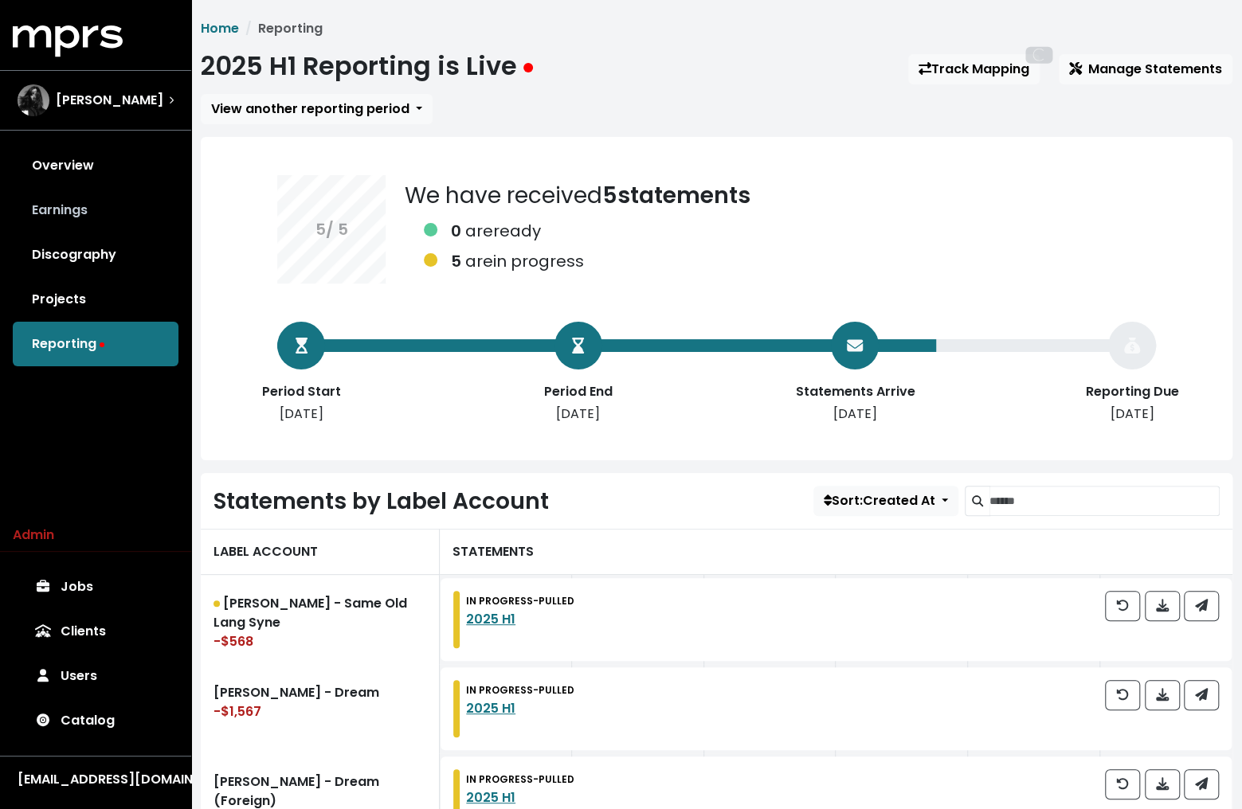
click at [92, 202] on link "Earnings" at bounding box center [96, 210] width 166 height 45
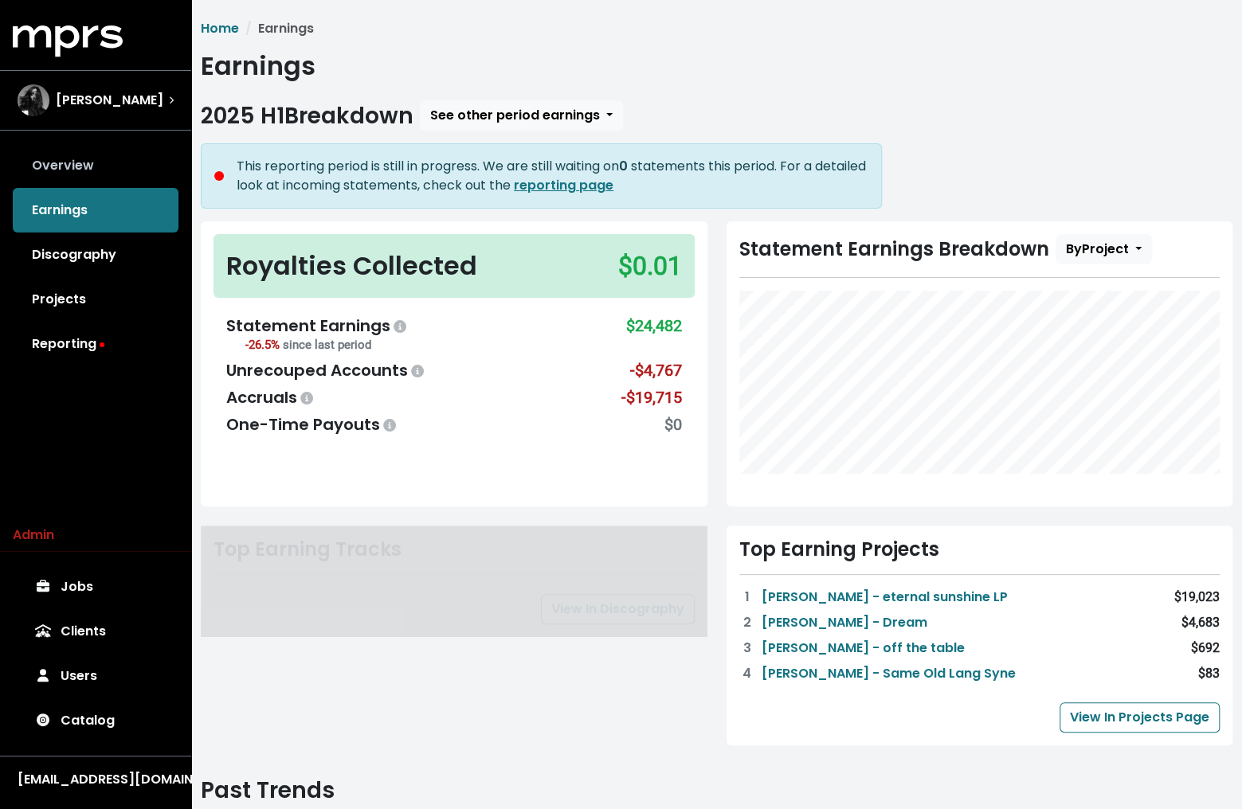
click at [88, 175] on link "Overview" at bounding box center [96, 165] width 166 height 45
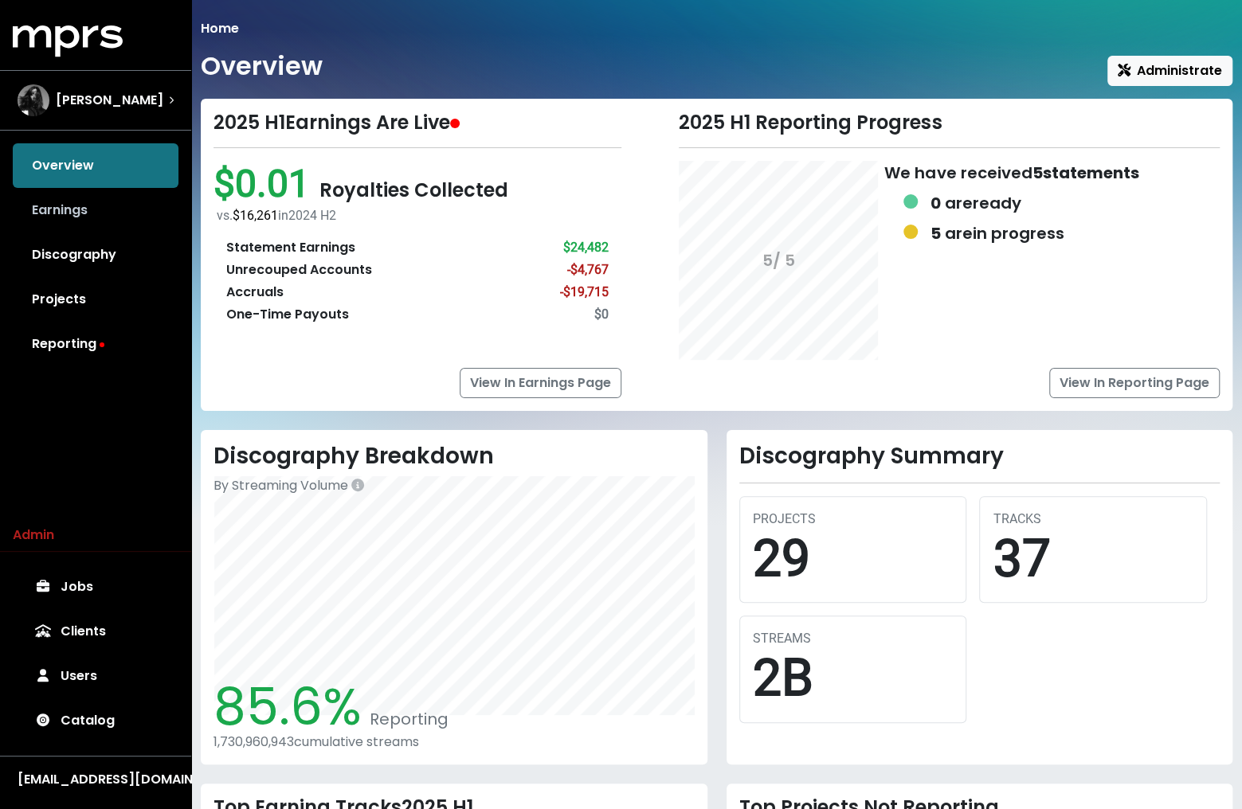
click at [77, 222] on link "Earnings" at bounding box center [96, 210] width 166 height 45
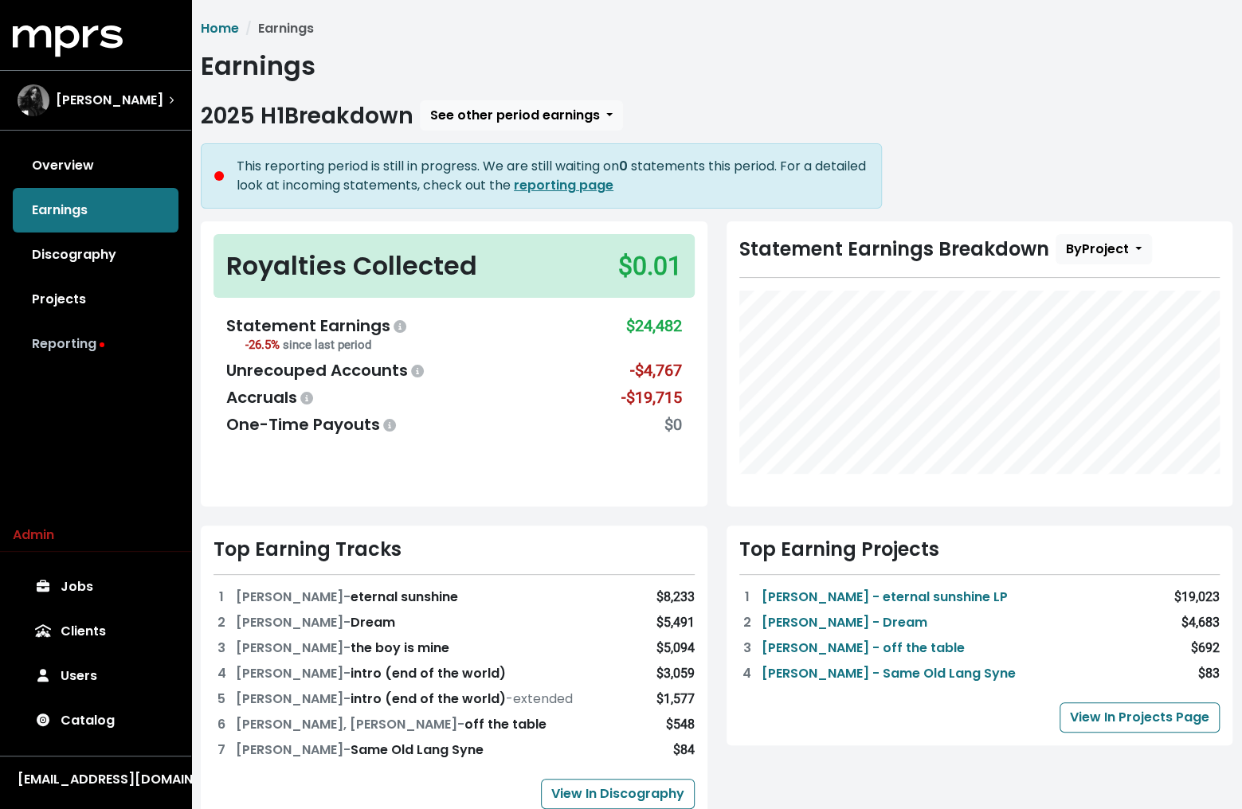
click at [85, 347] on link "Reporting" at bounding box center [96, 344] width 166 height 45
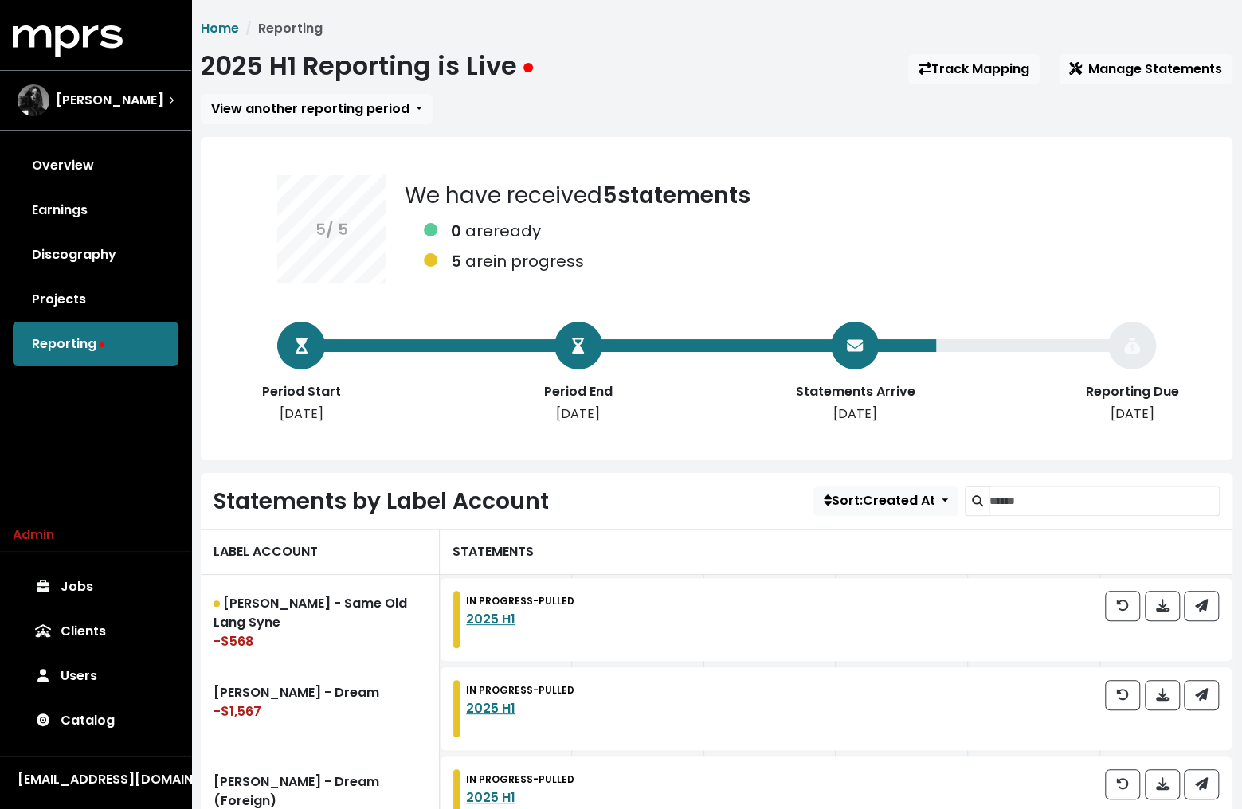
click at [1138, 53] on div "2025 H1 Reporting is Live Track Mapping Manage Statements" at bounding box center [717, 69] width 1032 height 37
click at [1113, 73] on span "Manage Statements" at bounding box center [1145, 69] width 153 height 18
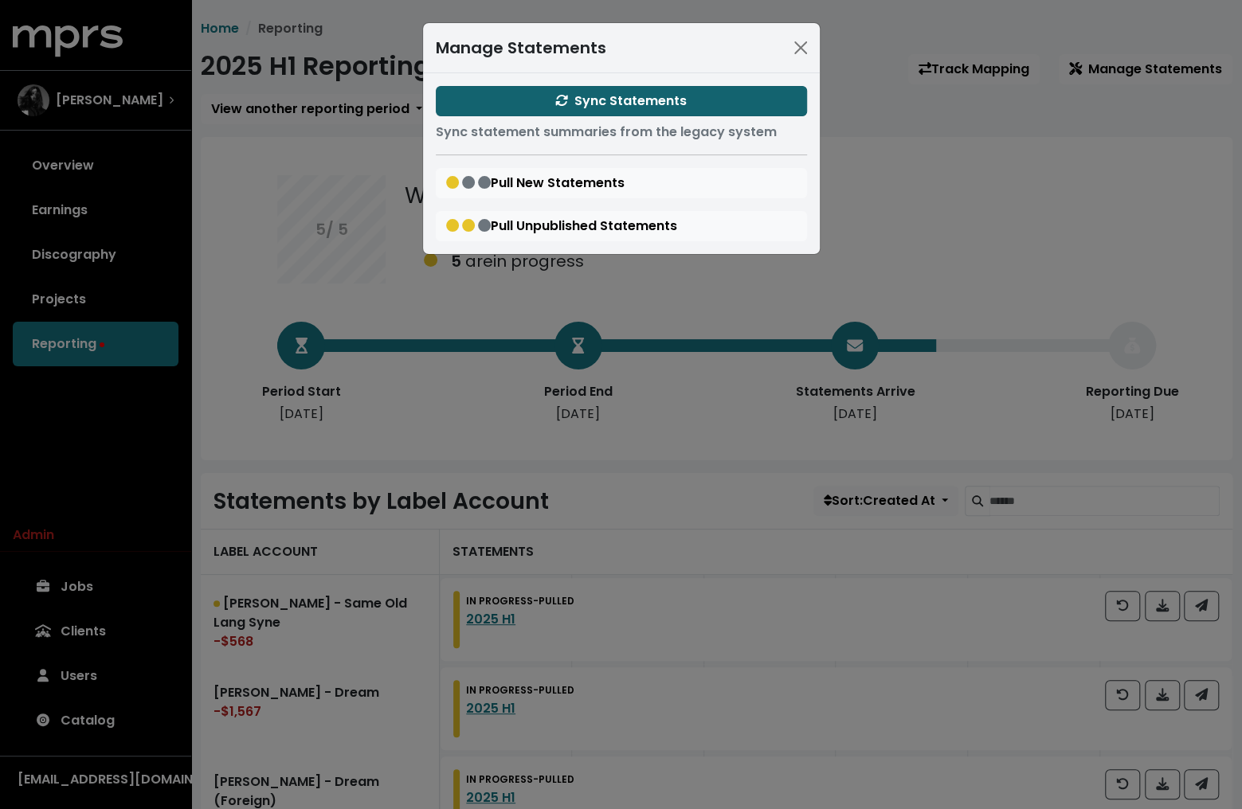
click at [700, 102] on button "Sync Statements" at bounding box center [621, 101] width 371 height 30
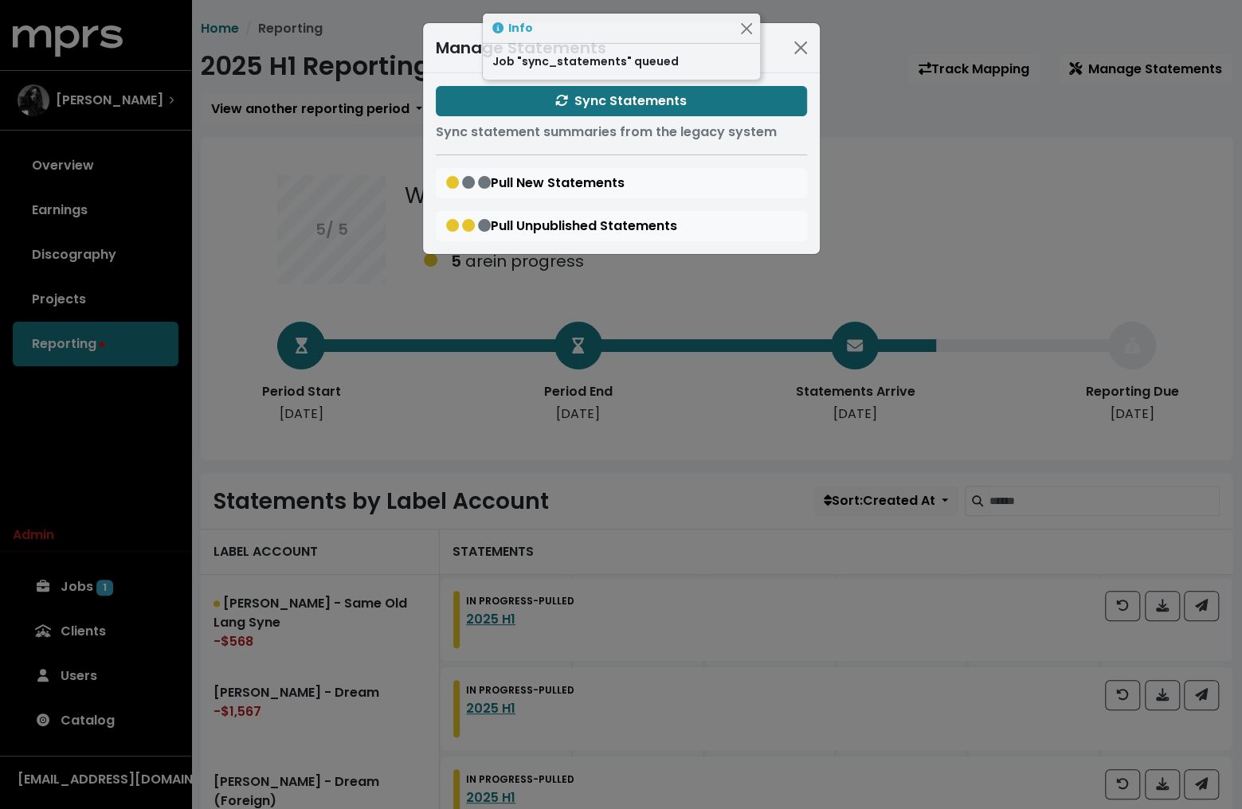
click at [922, 103] on div "Manage Statements Sync Statements Sync statement summaries from the legacy syst…" at bounding box center [621, 404] width 1242 height 809
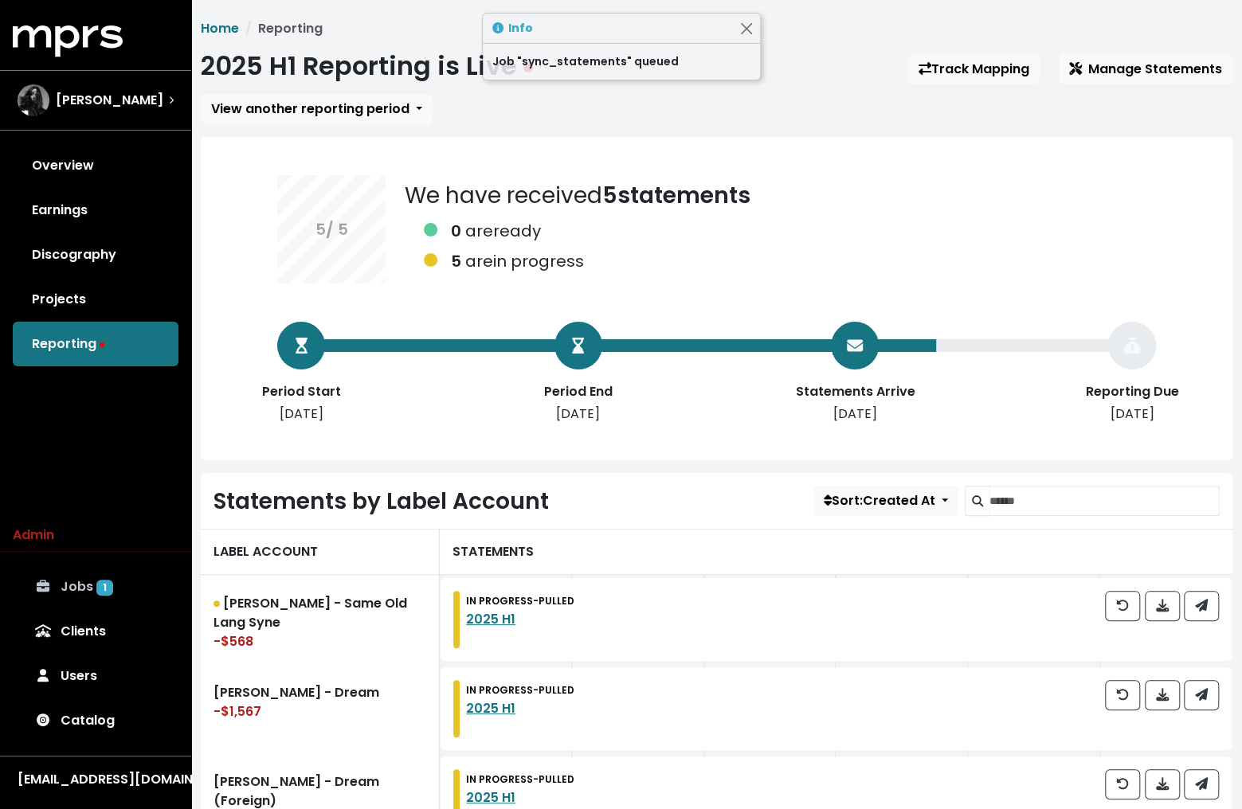
click at [116, 582] on link "Jobs 1" at bounding box center [96, 587] width 166 height 45
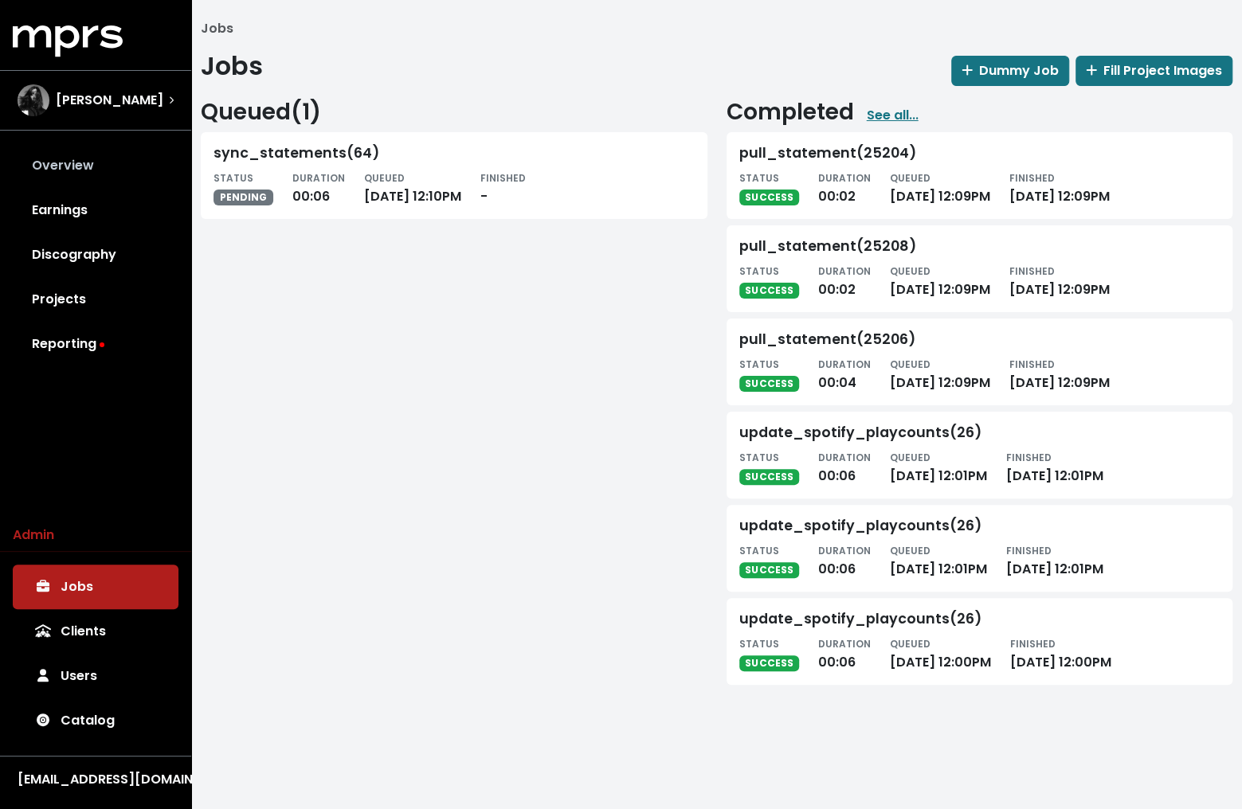
click at [112, 183] on link "Overview" at bounding box center [96, 165] width 166 height 45
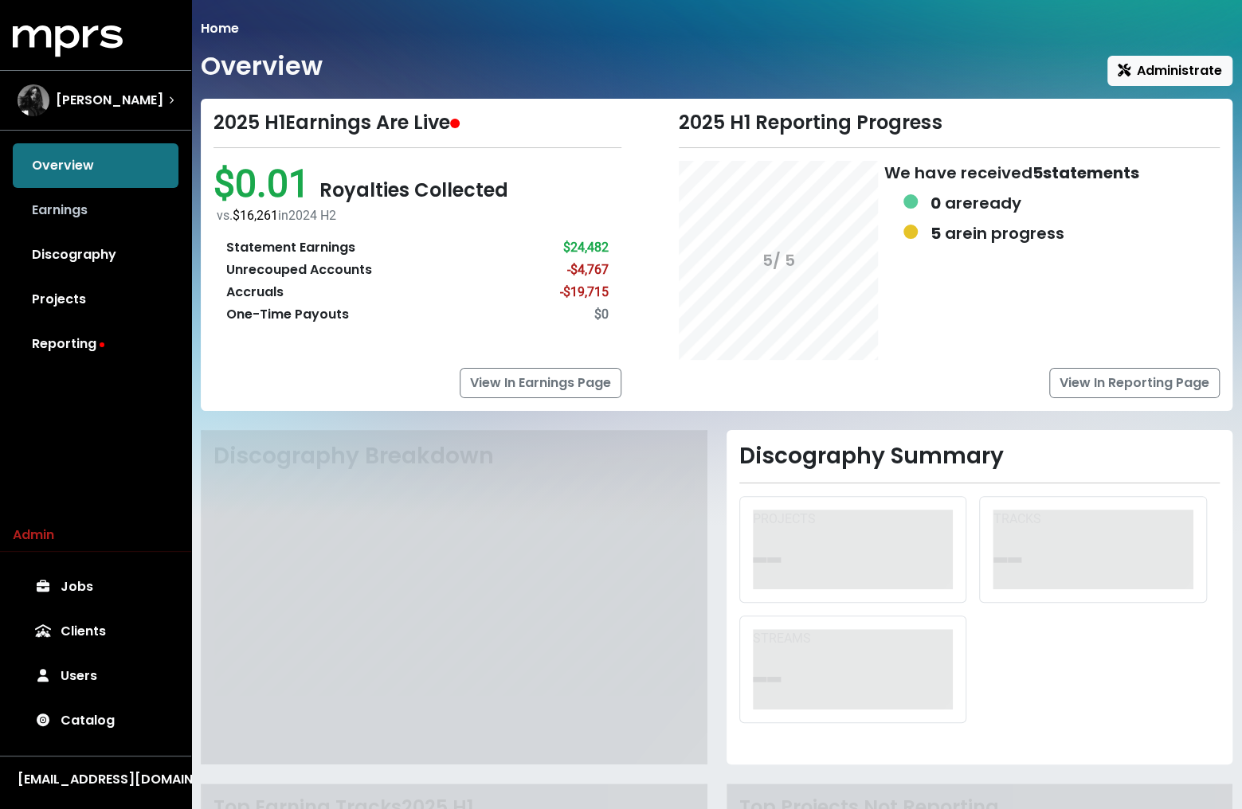
click at [83, 220] on link "Earnings" at bounding box center [96, 210] width 166 height 45
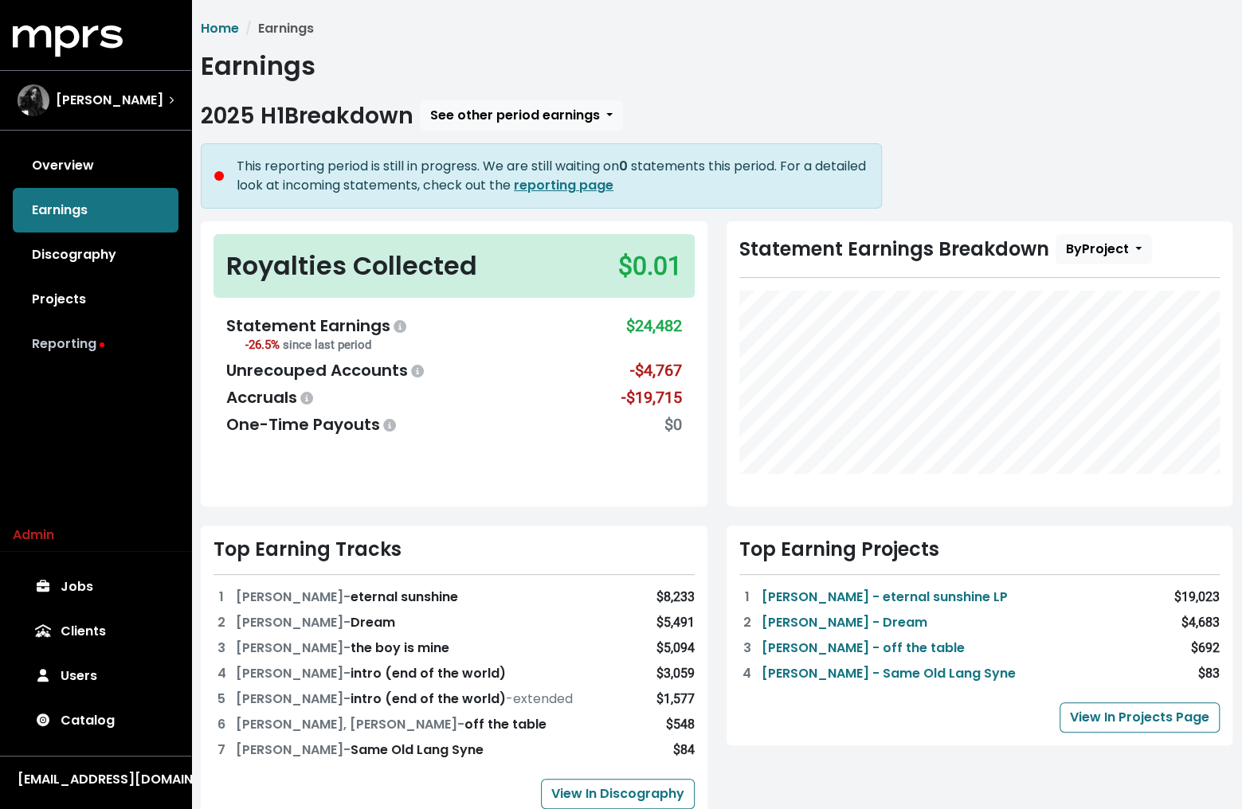
click at [65, 352] on link "Reporting" at bounding box center [96, 344] width 166 height 45
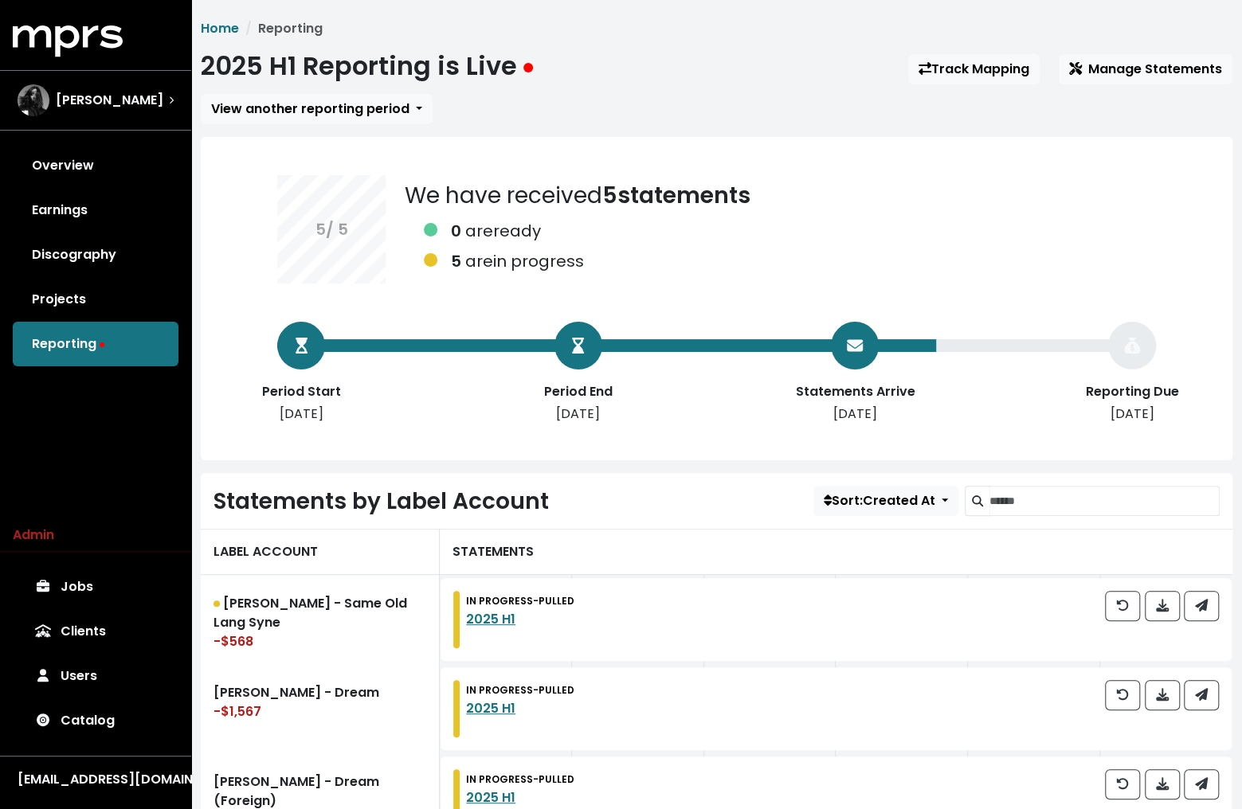
scroll to position [300, 0]
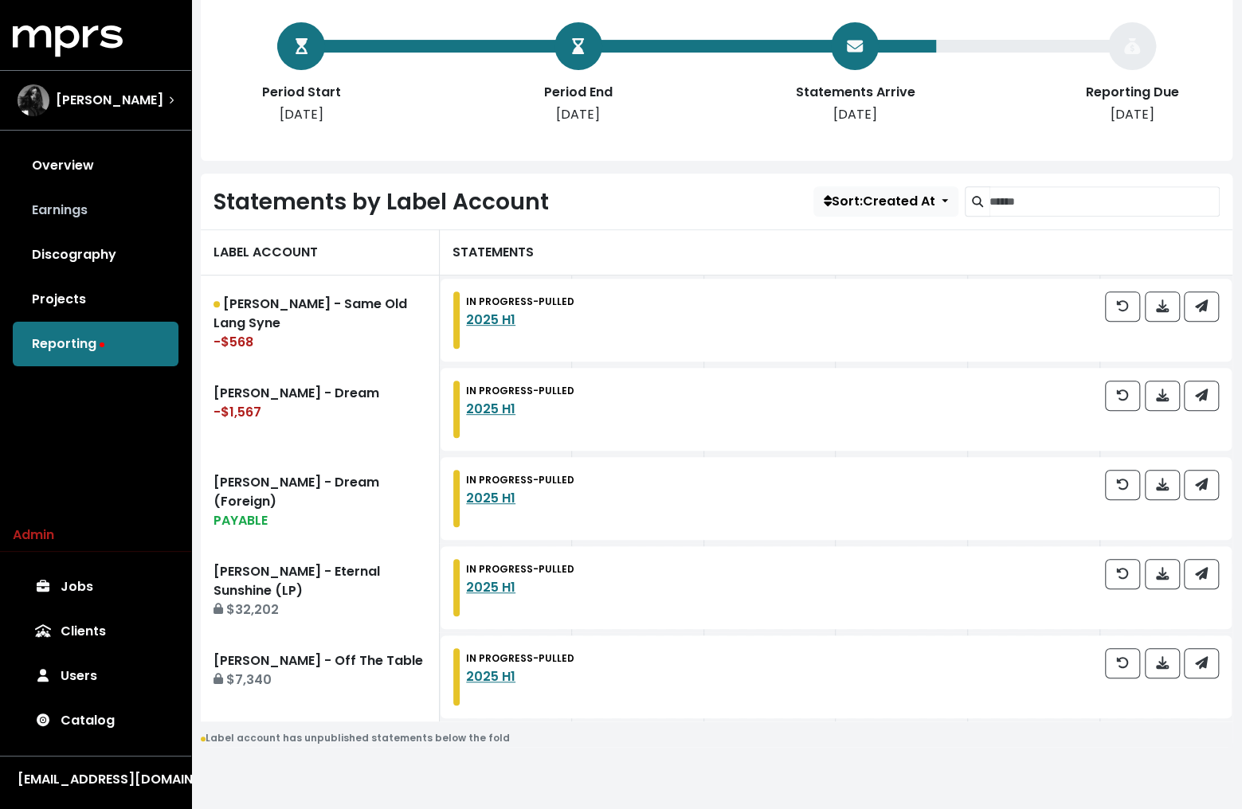
click at [65, 225] on link "Earnings" at bounding box center [96, 210] width 166 height 45
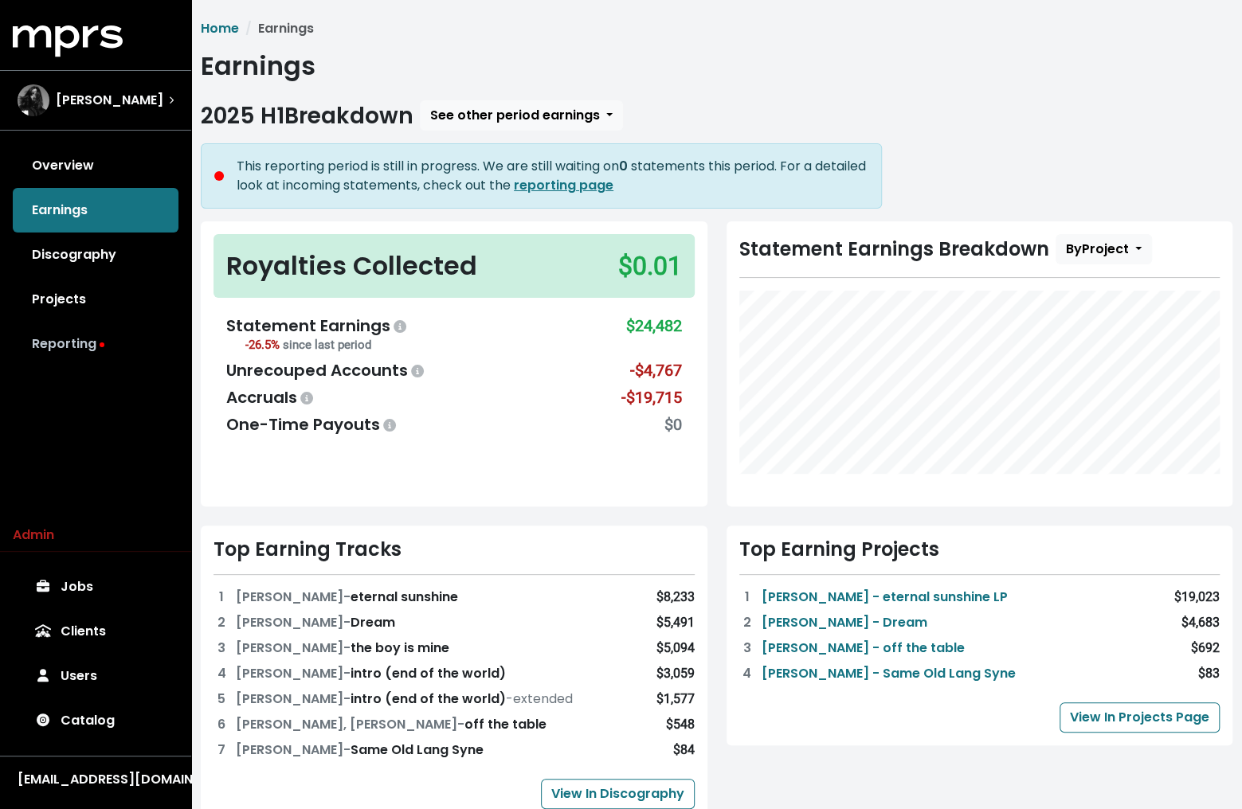
click at [78, 343] on link "Reporting" at bounding box center [96, 344] width 166 height 45
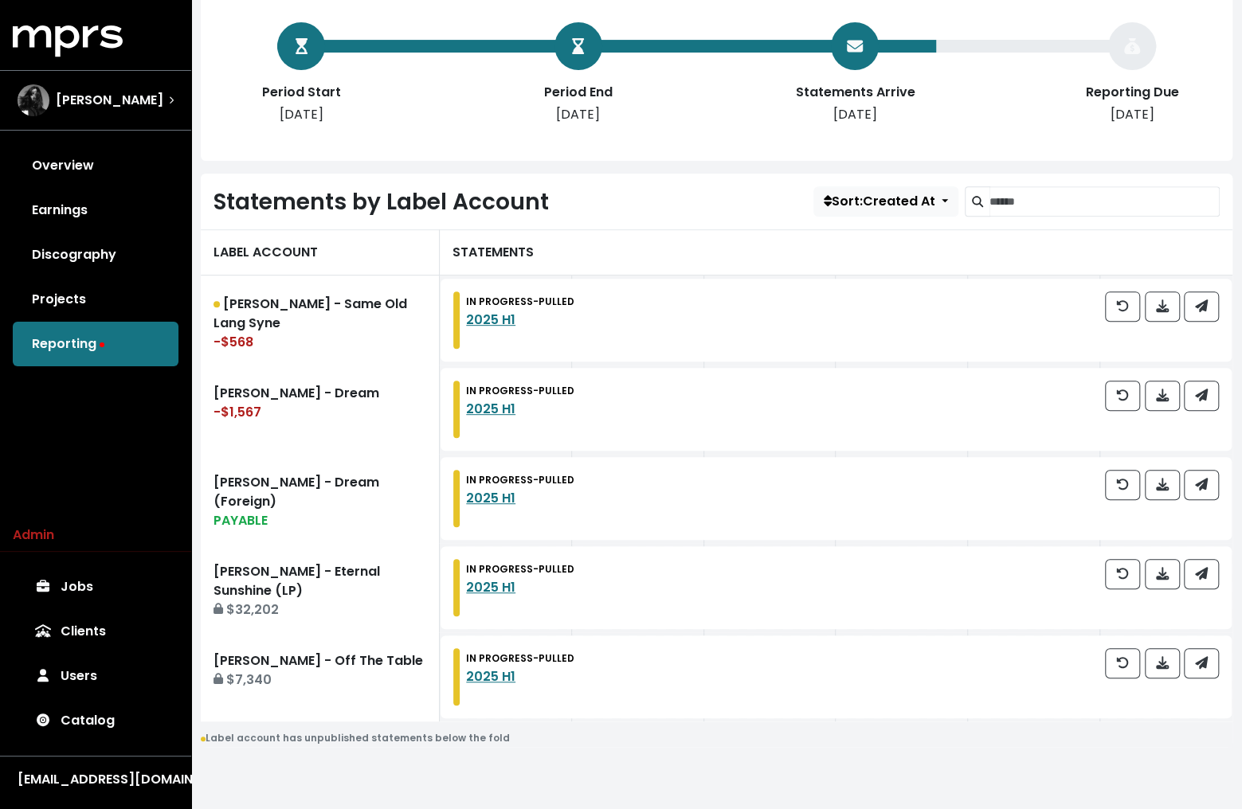
scroll to position [293, 0]
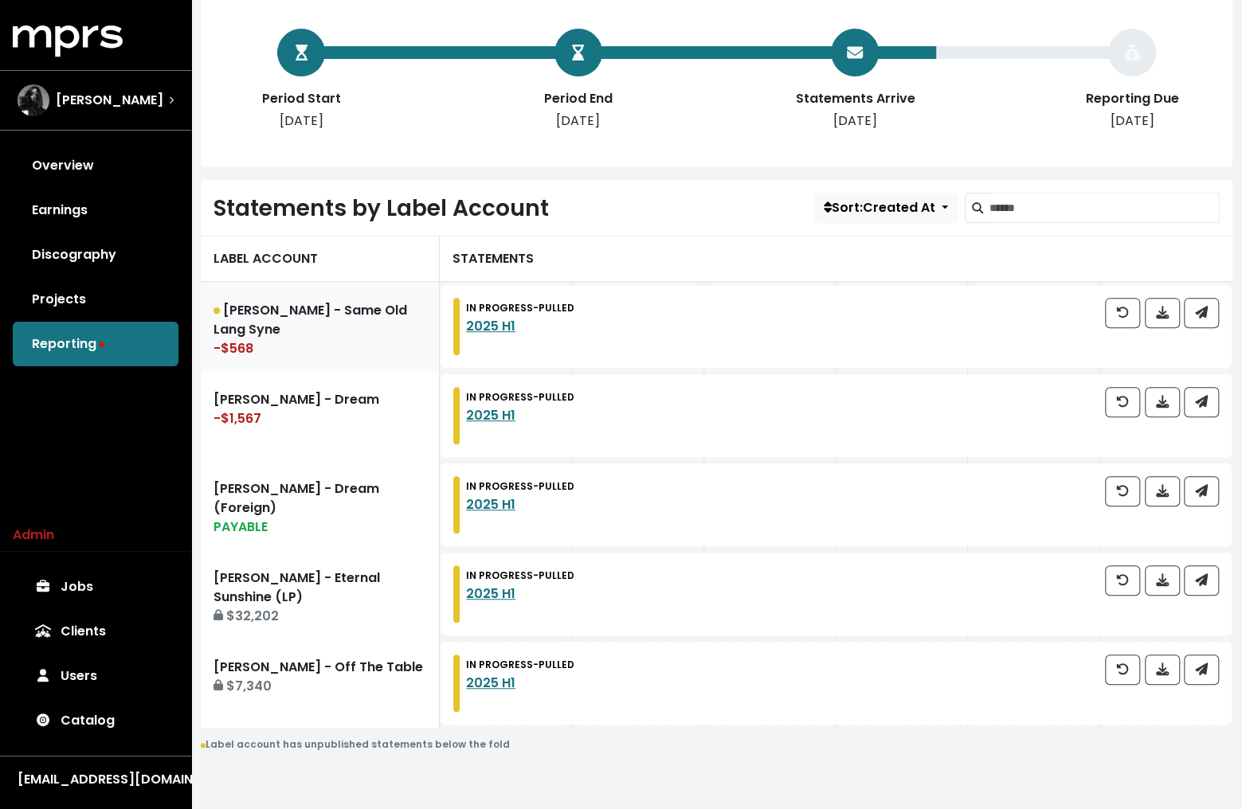
click at [329, 327] on link "Backstreet Boys - Same Old Lang Syne -$568" at bounding box center [320, 326] width 239 height 89
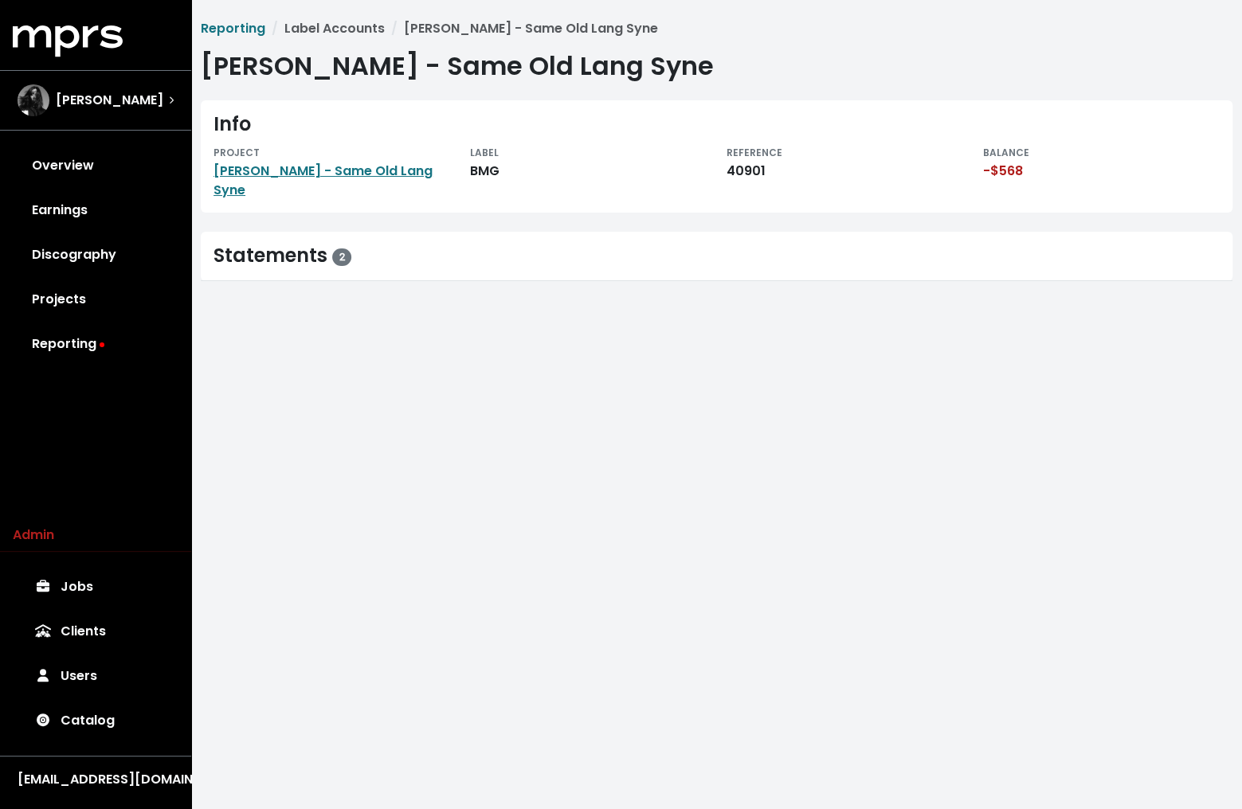
click at [272, 214] on span "Reporting Label Accounts [PERSON_NAME] - Same Old Lang Syne [PERSON_NAME] - Sam…" at bounding box center [717, 150] width 1032 height 262
click at [88, 315] on link "Projects" at bounding box center [96, 299] width 166 height 45
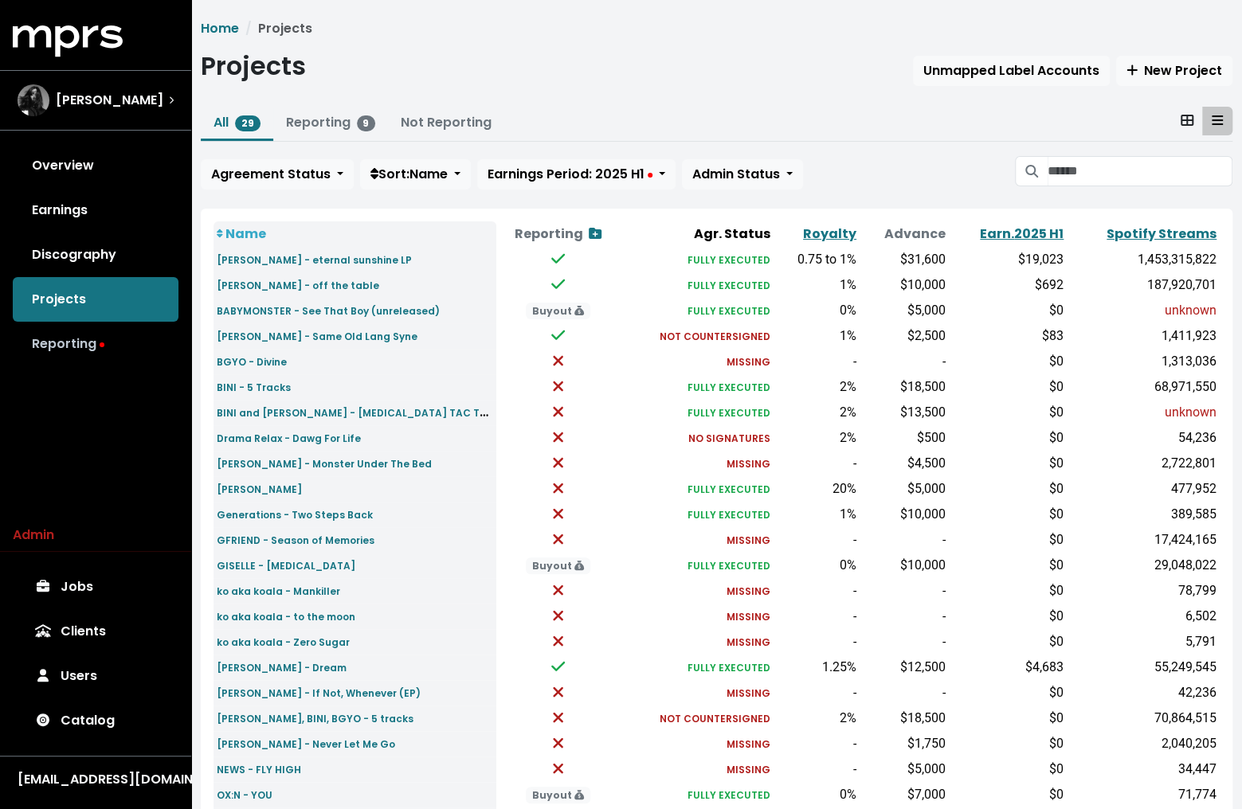
click at [74, 332] on link "Reporting" at bounding box center [96, 344] width 166 height 45
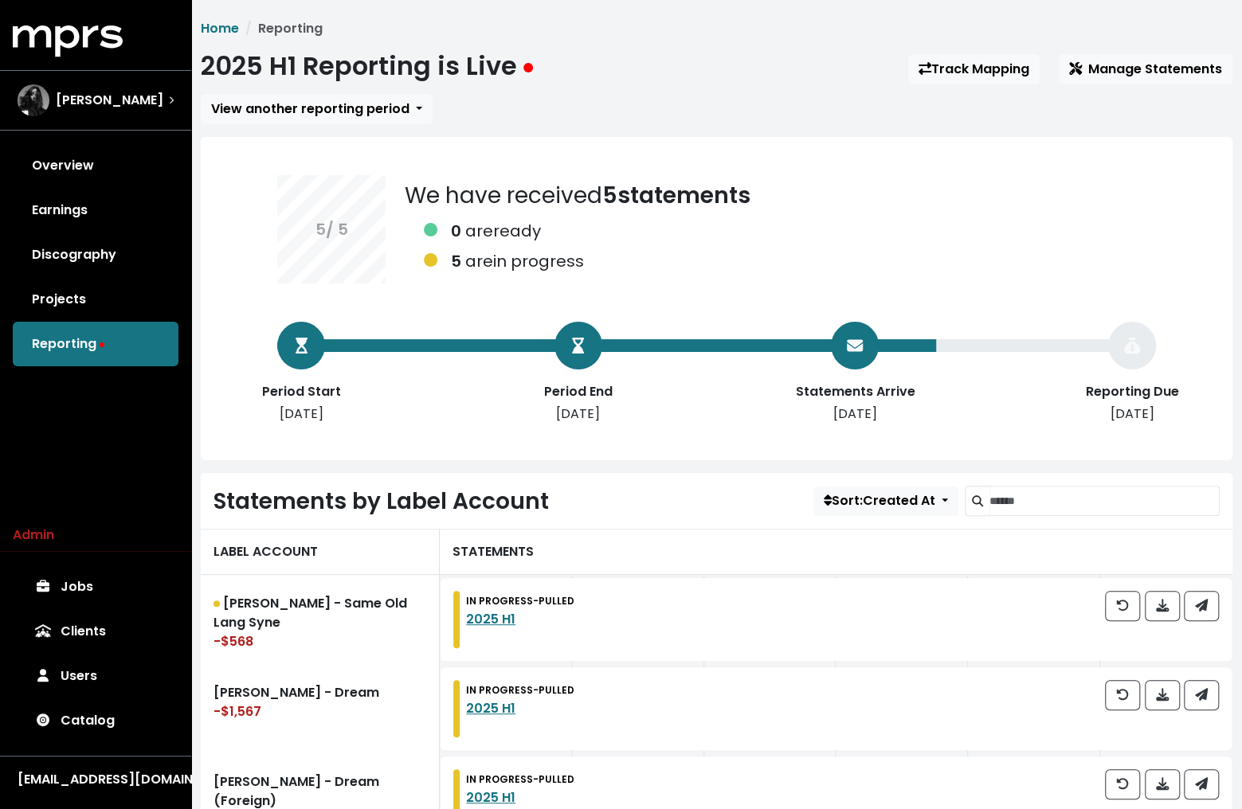
scroll to position [300, 0]
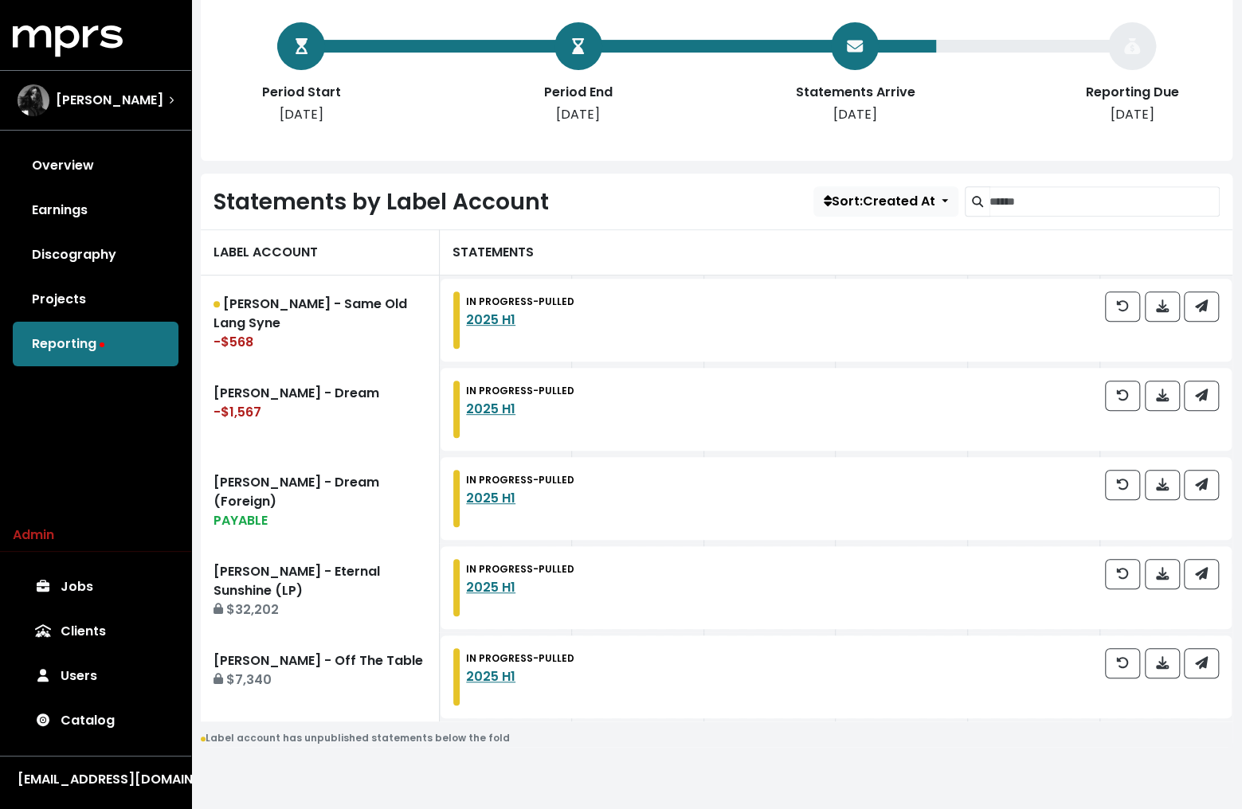
click at [636, 321] on div "IN PROGRESS - PULLED 2025 H1" at bounding box center [842, 320] width 753 height 57
click at [253, 330] on link "Backstreet Boys - Same Old Lang Syne -$568" at bounding box center [320, 320] width 239 height 89
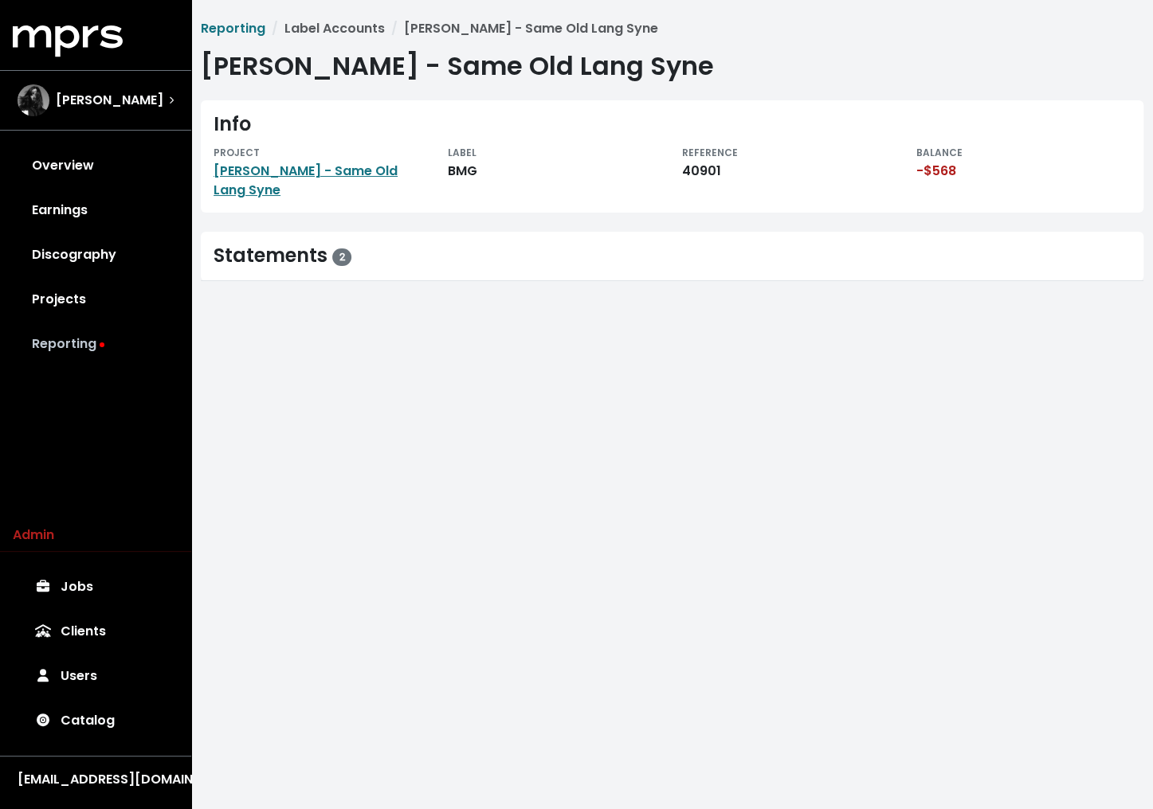
click at [91, 342] on link "Reporting" at bounding box center [96, 344] width 166 height 45
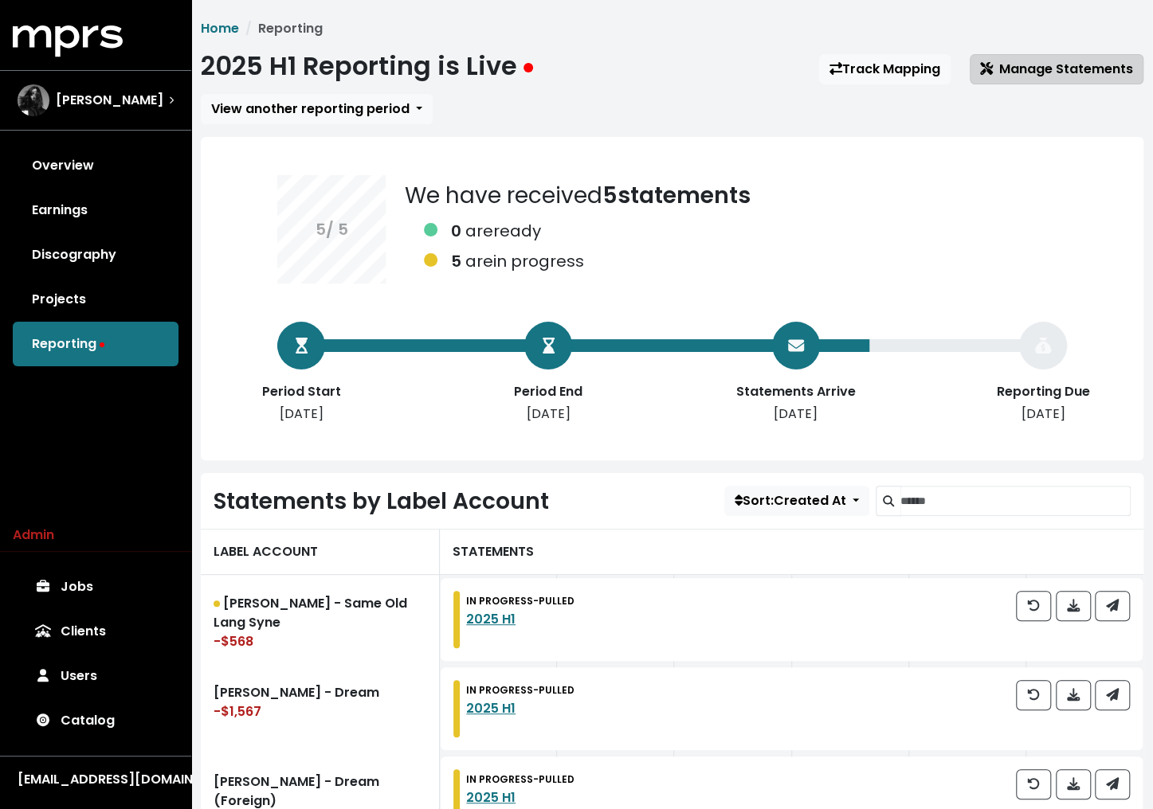
click at [1016, 73] on span "Manage Statements" at bounding box center [1056, 69] width 153 height 18
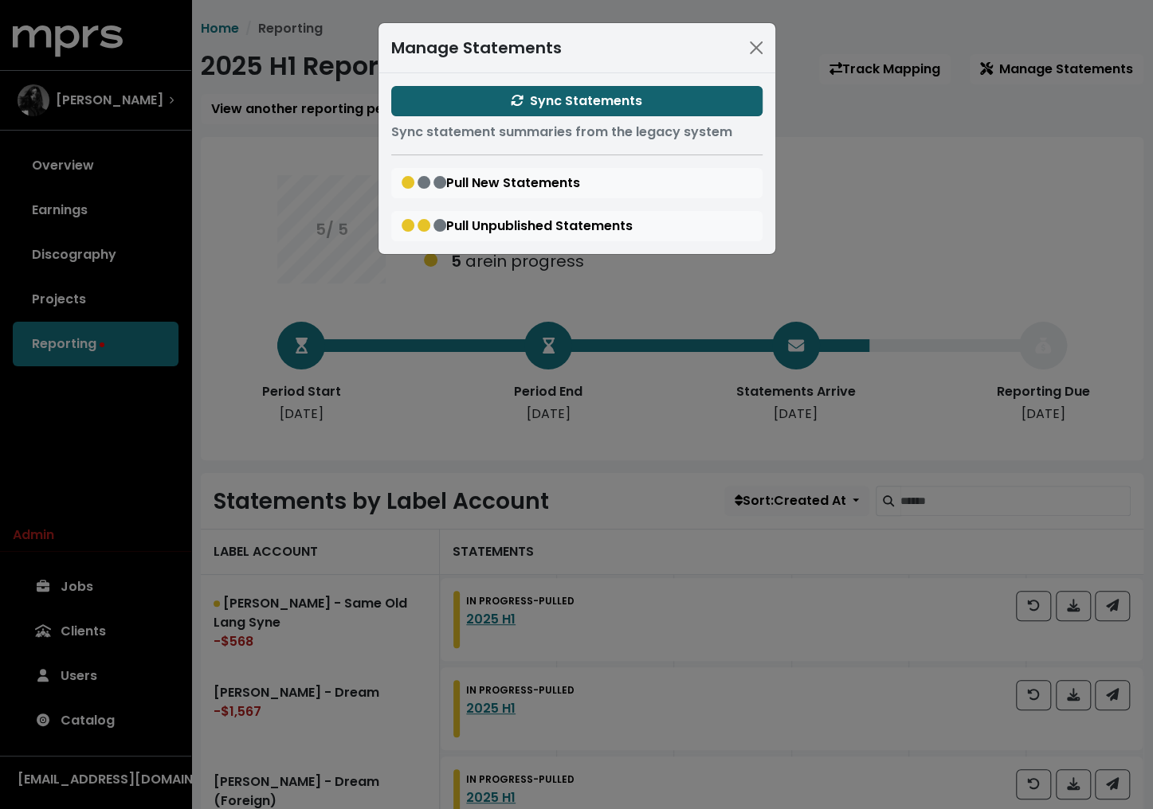
click at [668, 97] on button "Sync Statements" at bounding box center [576, 101] width 371 height 30
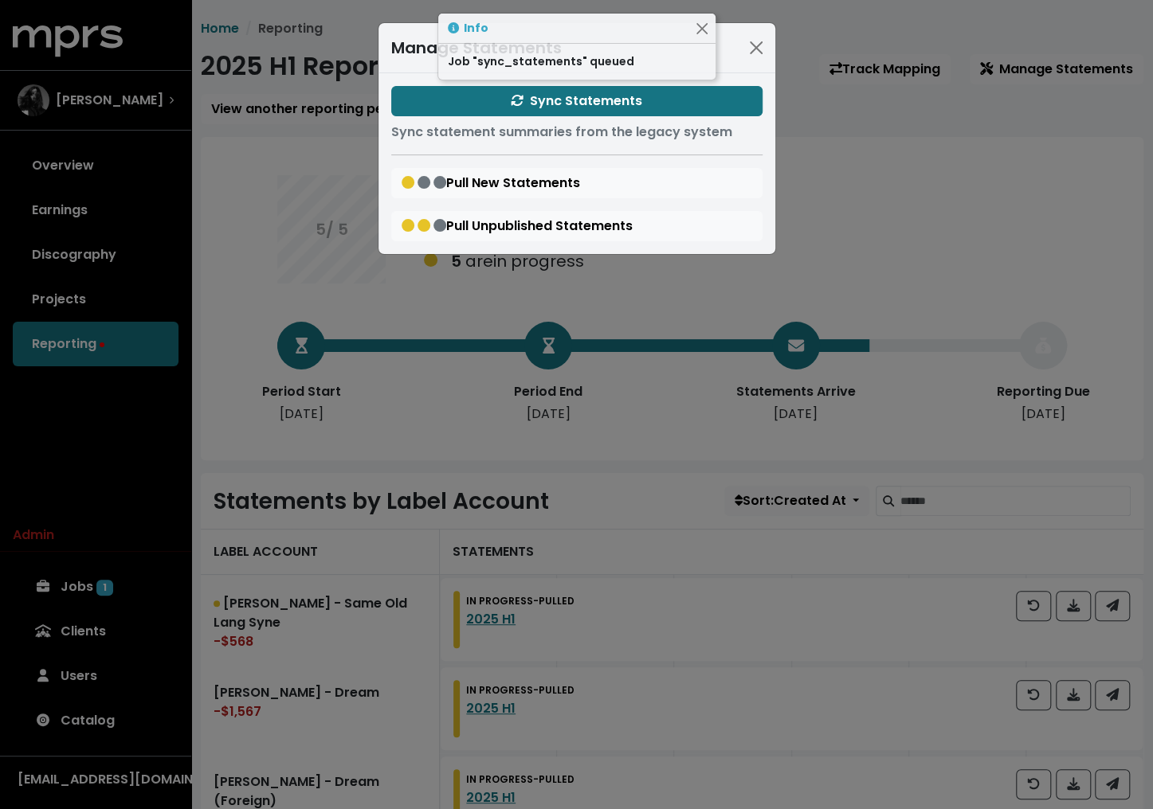
click at [202, 171] on div "Manage Statements Sync Statements Sync statement summaries from the legacy syst…" at bounding box center [576, 404] width 1153 height 809
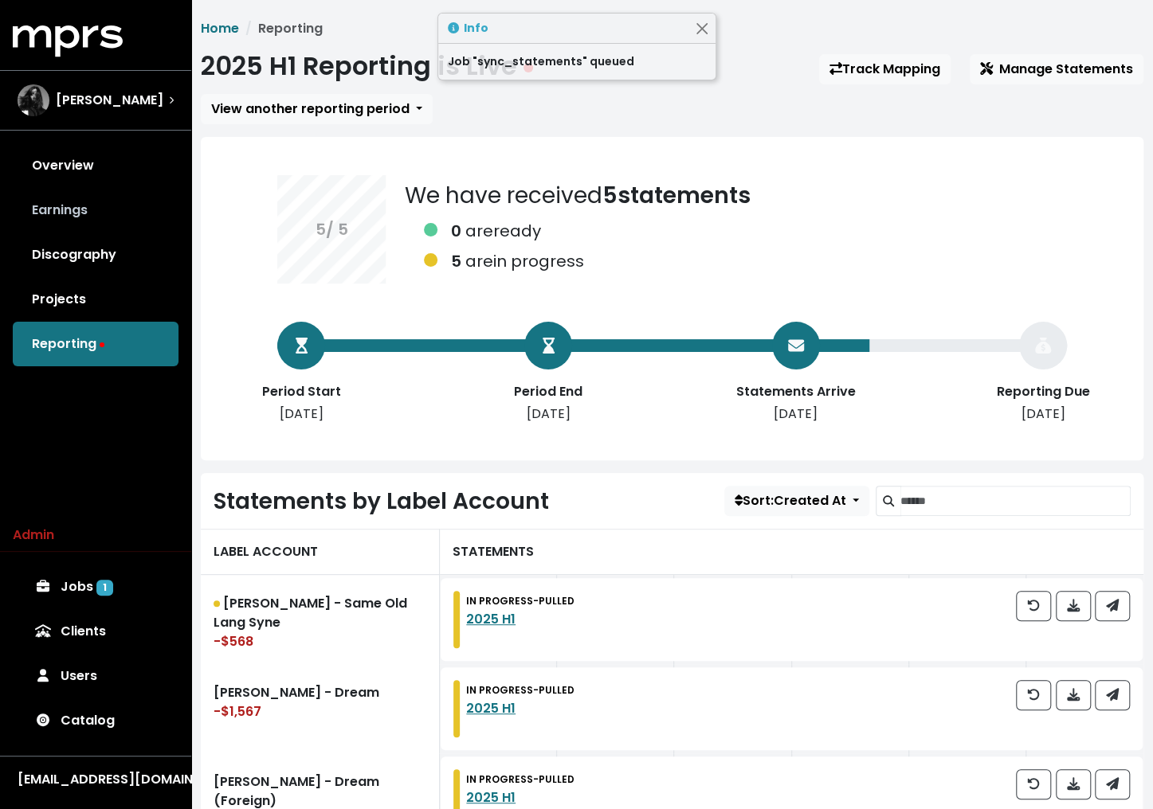
click at [114, 205] on link "Earnings" at bounding box center [96, 210] width 166 height 45
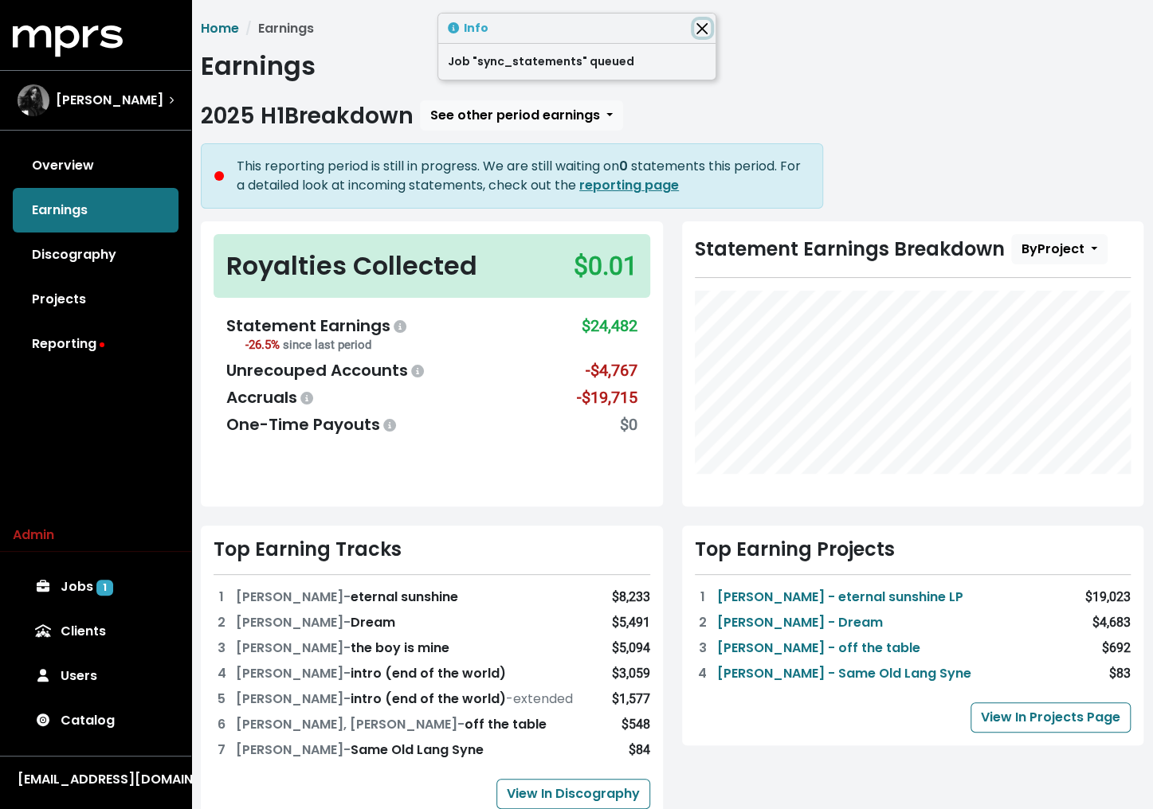
click at [701, 26] on button "Close" at bounding box center [702, 28] width 17 height 17
click at [124, 343] on link "Reporting" at bounding box center [96, 344] width 166 height 45
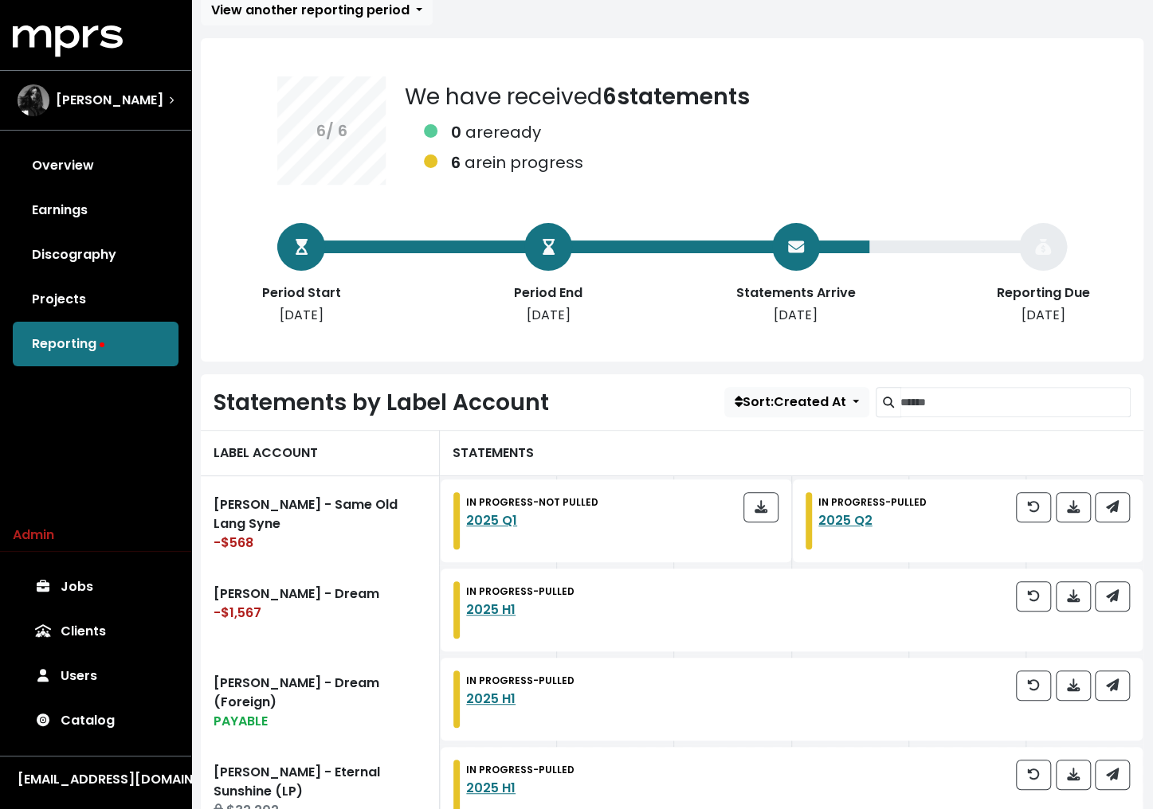
scroll to position [129, 0]
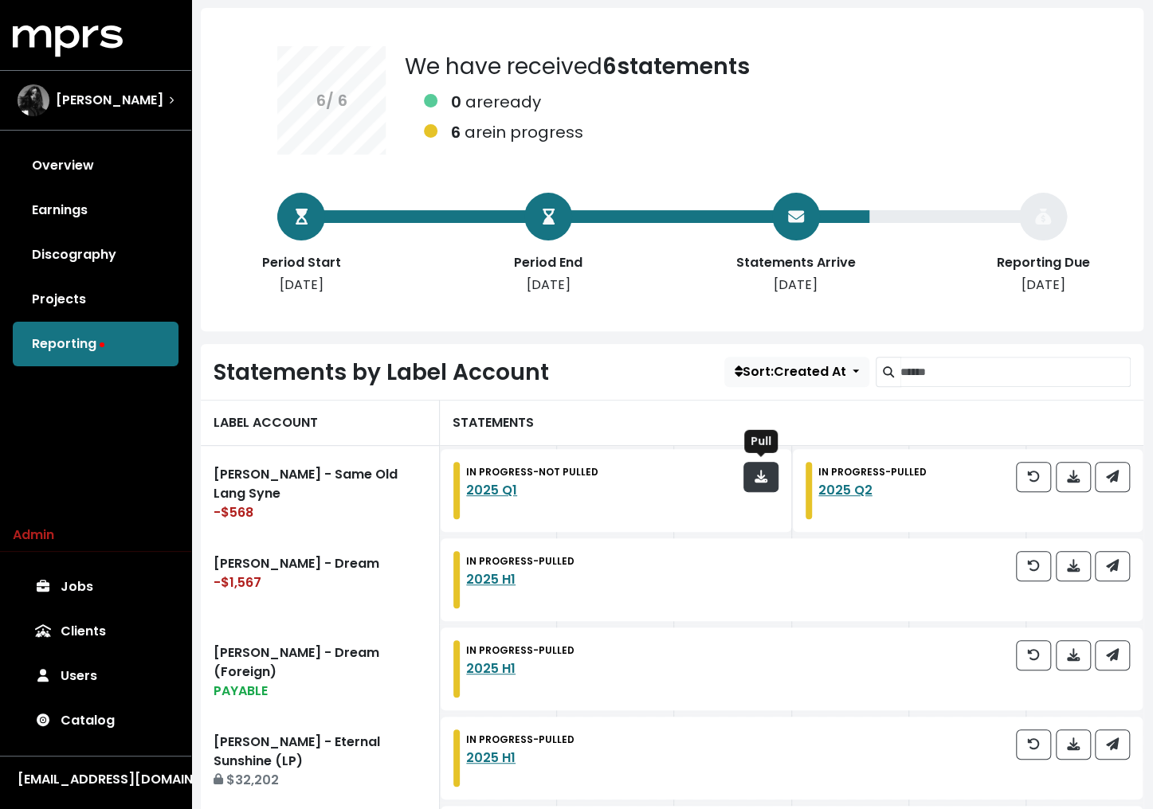
click at [762, 470] on icon "button" at bounding box center [760, 476] width 13 height 13
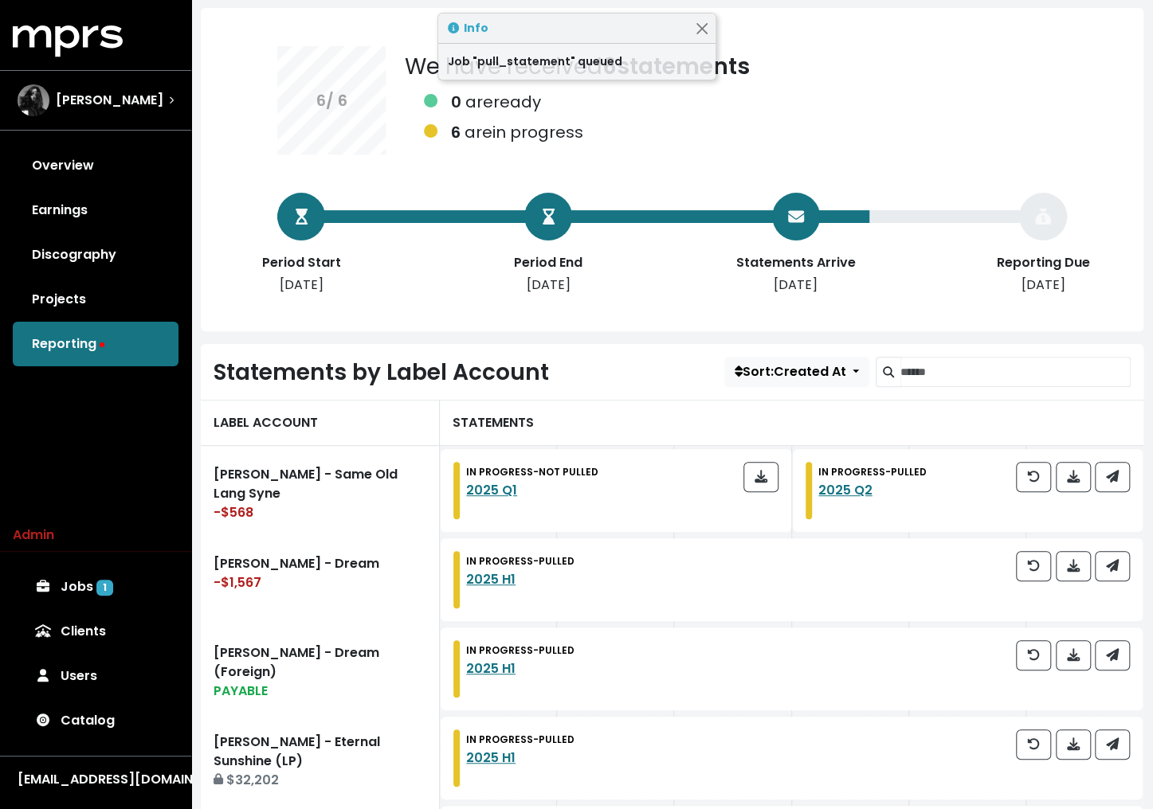
click at [675, 402] on div "STATEMENTS" at bounding box center [791, 423] width 703 height 46
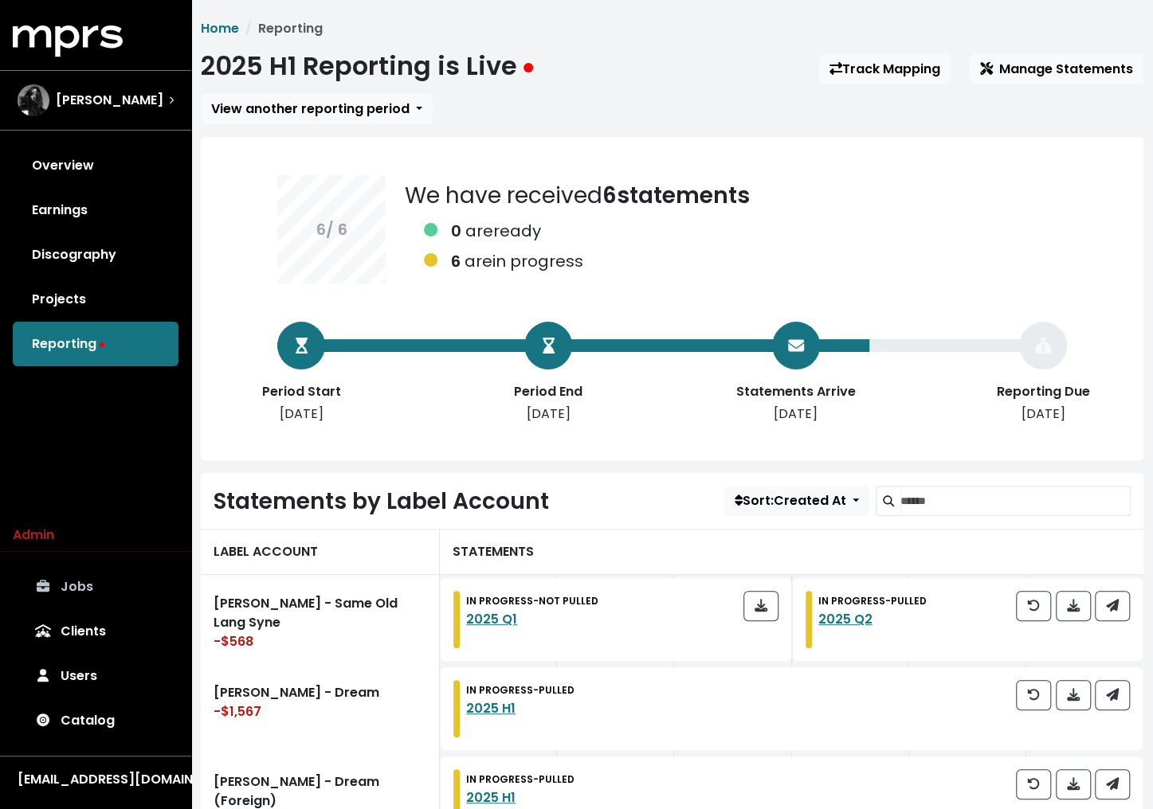
click at [89, 579] on link "Jobs" at bounding box center [96, 587] width 166 height 45
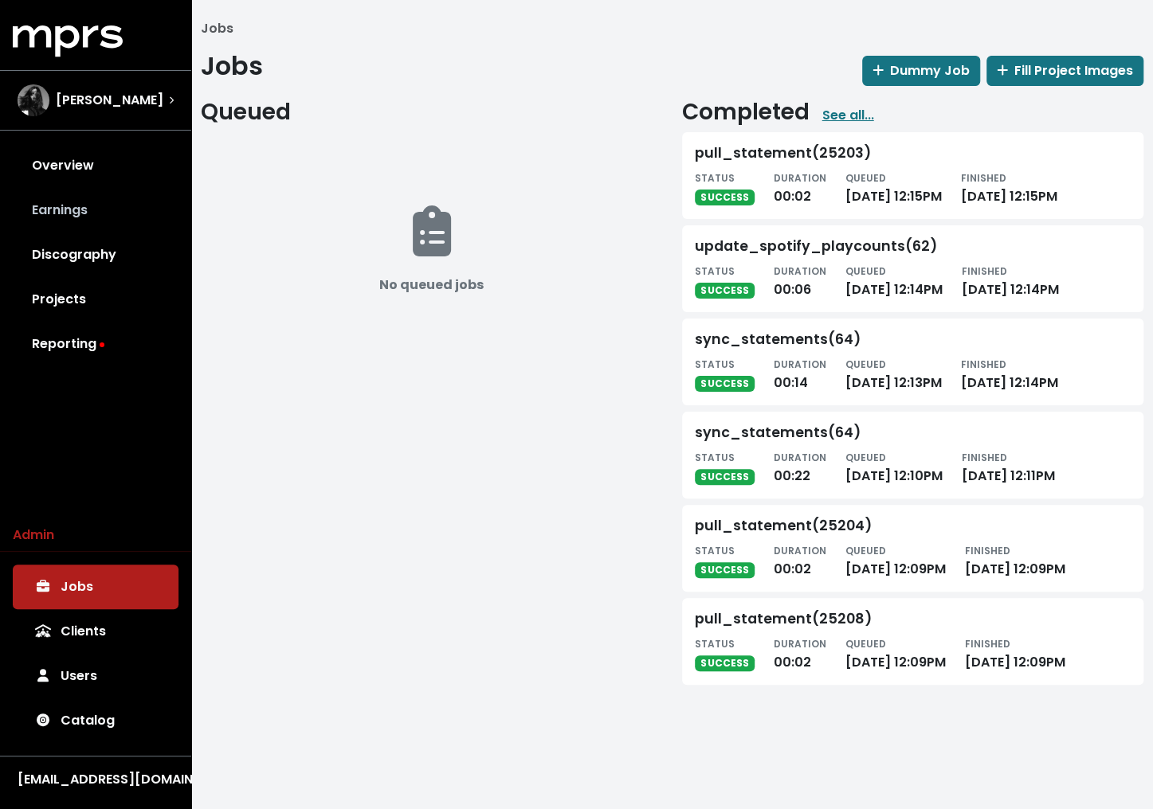
click at [84, 205] on link "Earnings" at bounding box center [96, 210] width 166 height 45
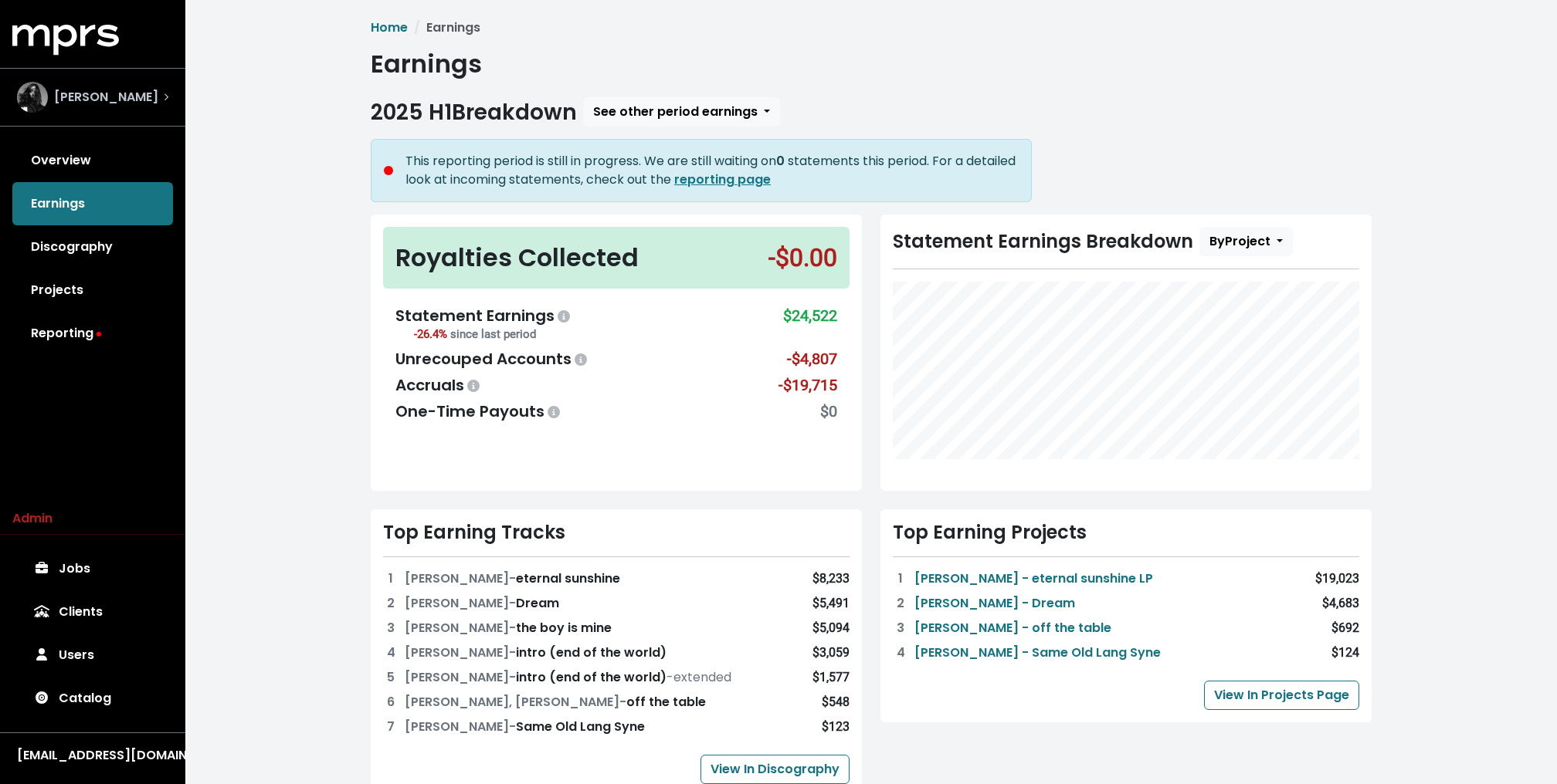
click at [159, 75] on div "[PERSON_NAME]" at bounding box center [93, 97] width 176 height 55
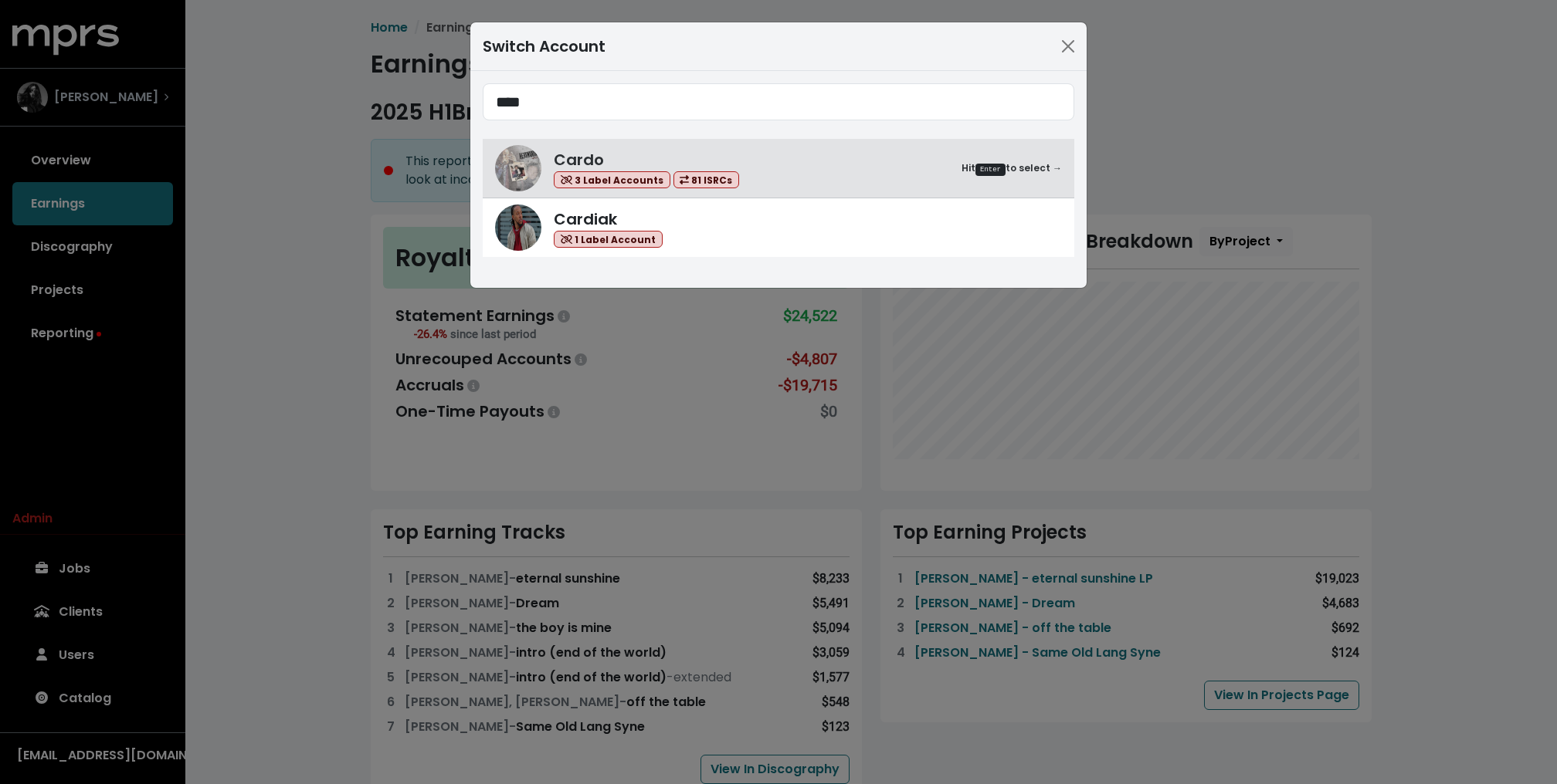
type input "****"
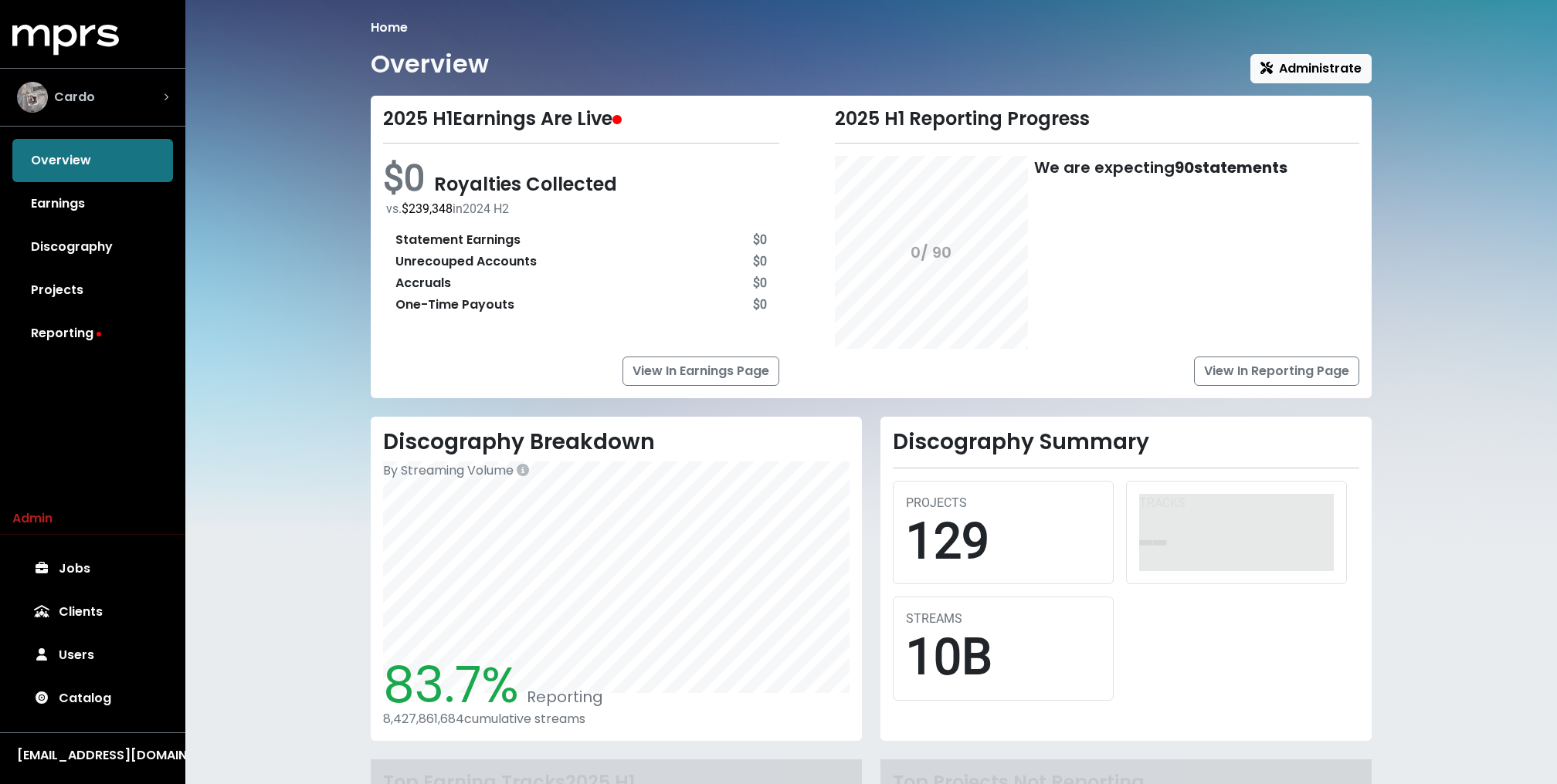
click at [159, 75] on div "Cardo" at bounding box center [93, 97] width 176 height 55
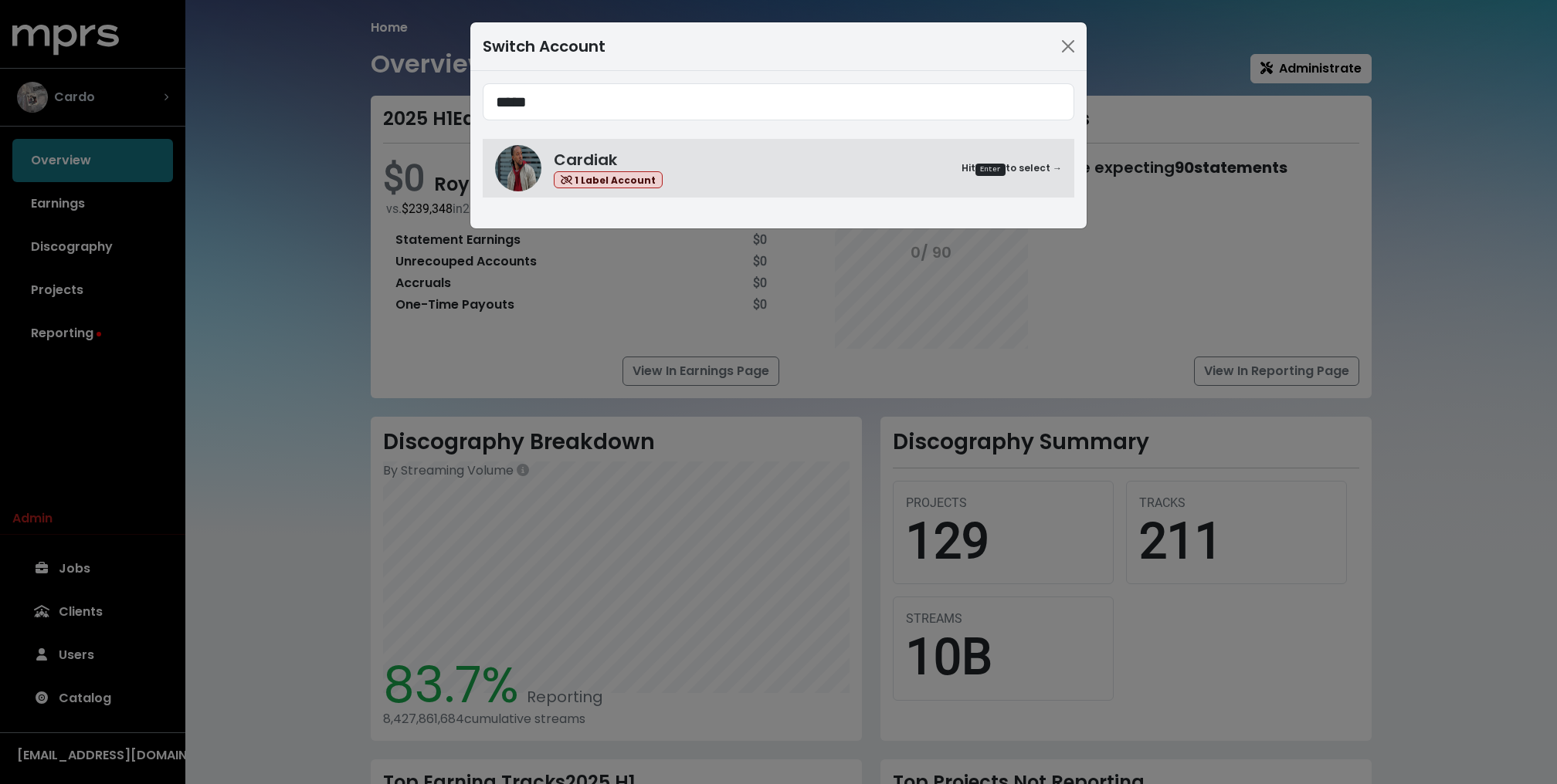
type input "*****"
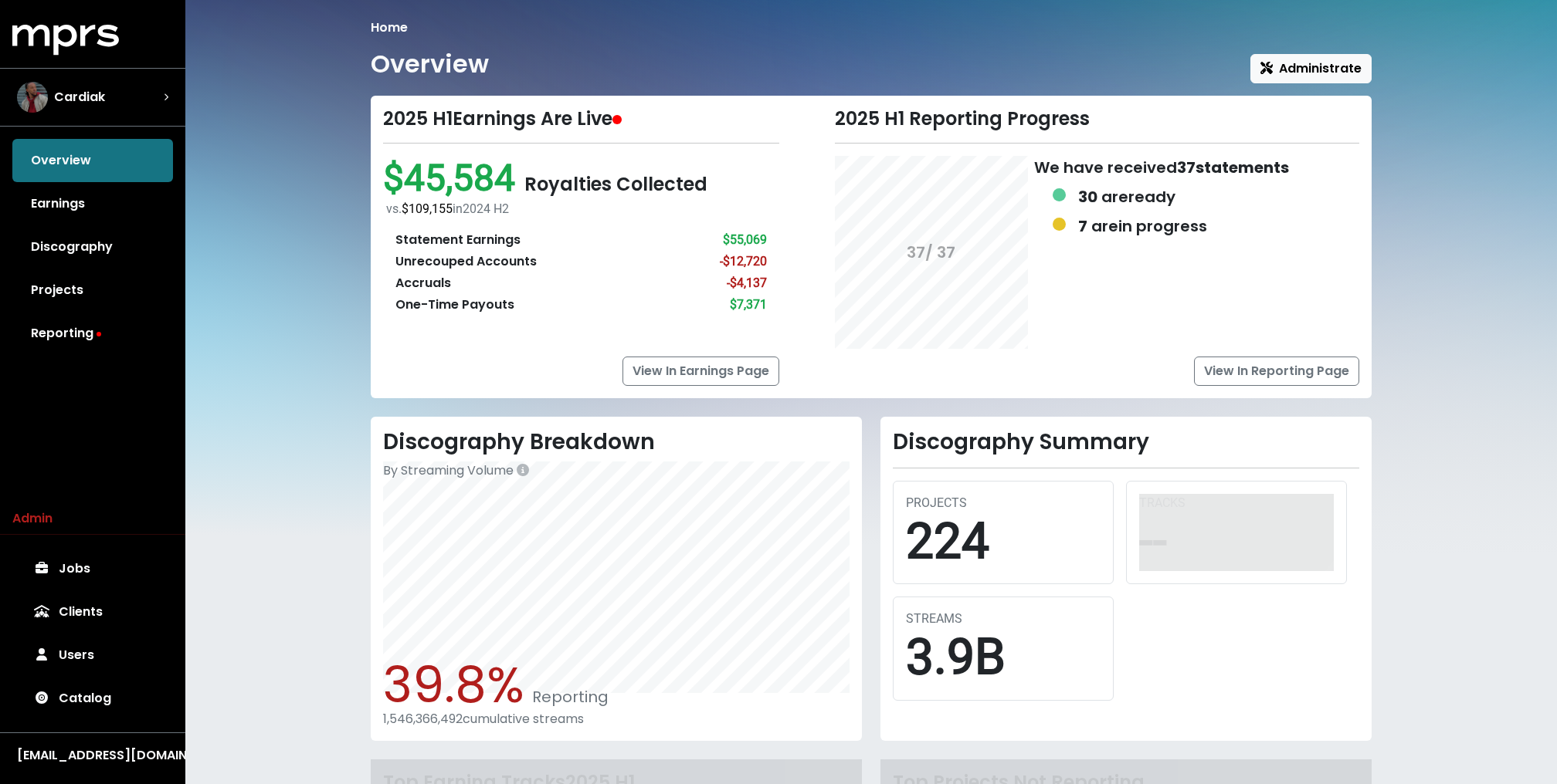
click at [351, 182] on div "Home Overview Administrate 2025 H1 Earnings Are Live $45,584 Royalties Collecte…" at bounding box center [871, 471] width 1372 height 942
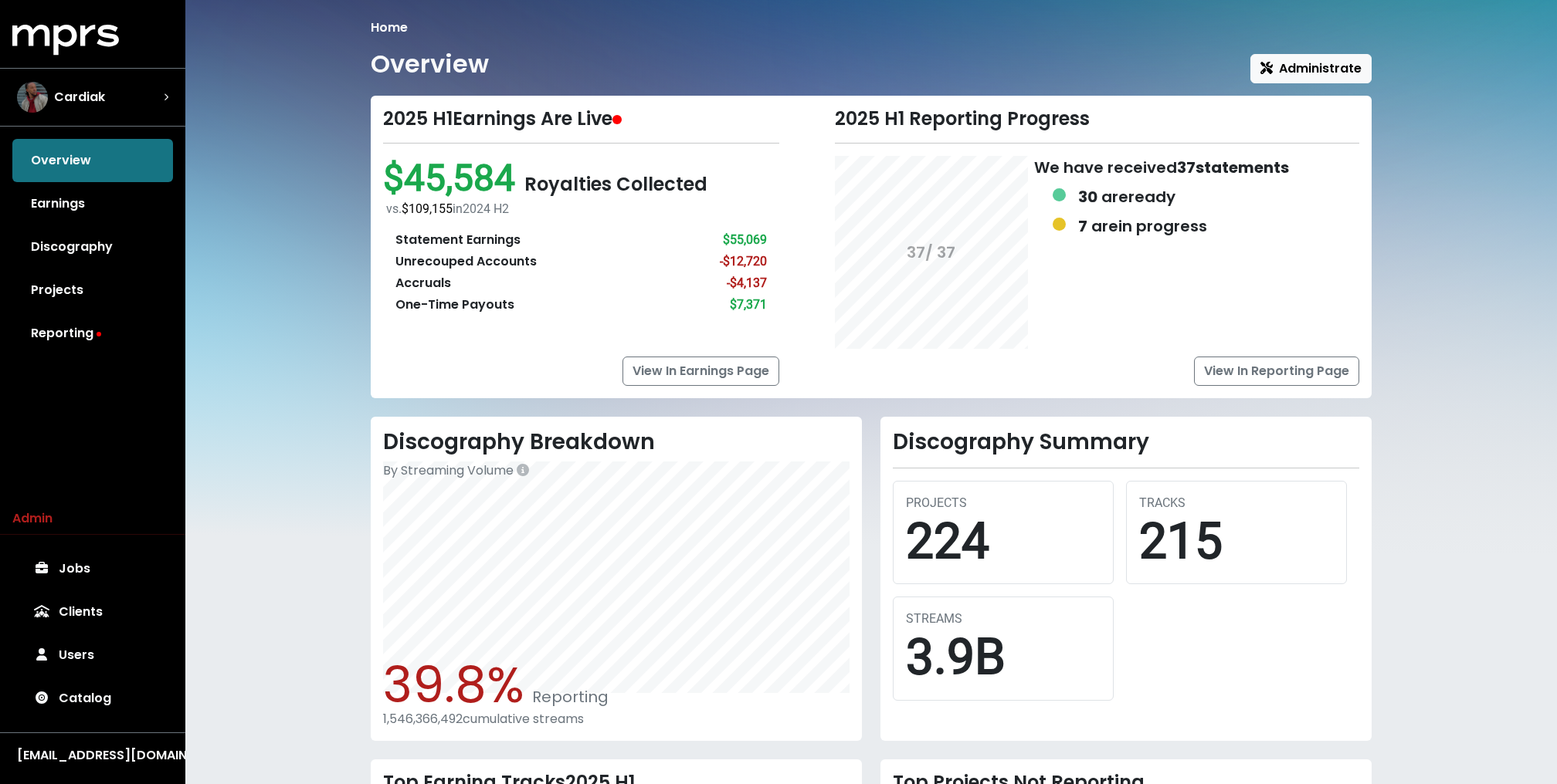
click at [306, 98] on div "Home Overview Administrate 2025 H1 Earnings Are Live $45,584 Royalties Collecte…" at bounding box center [871, 532] width 1372 height 1065
click at [146, 89] on div "Cardiak" at bounding box center [93, 97] width 151 height 31
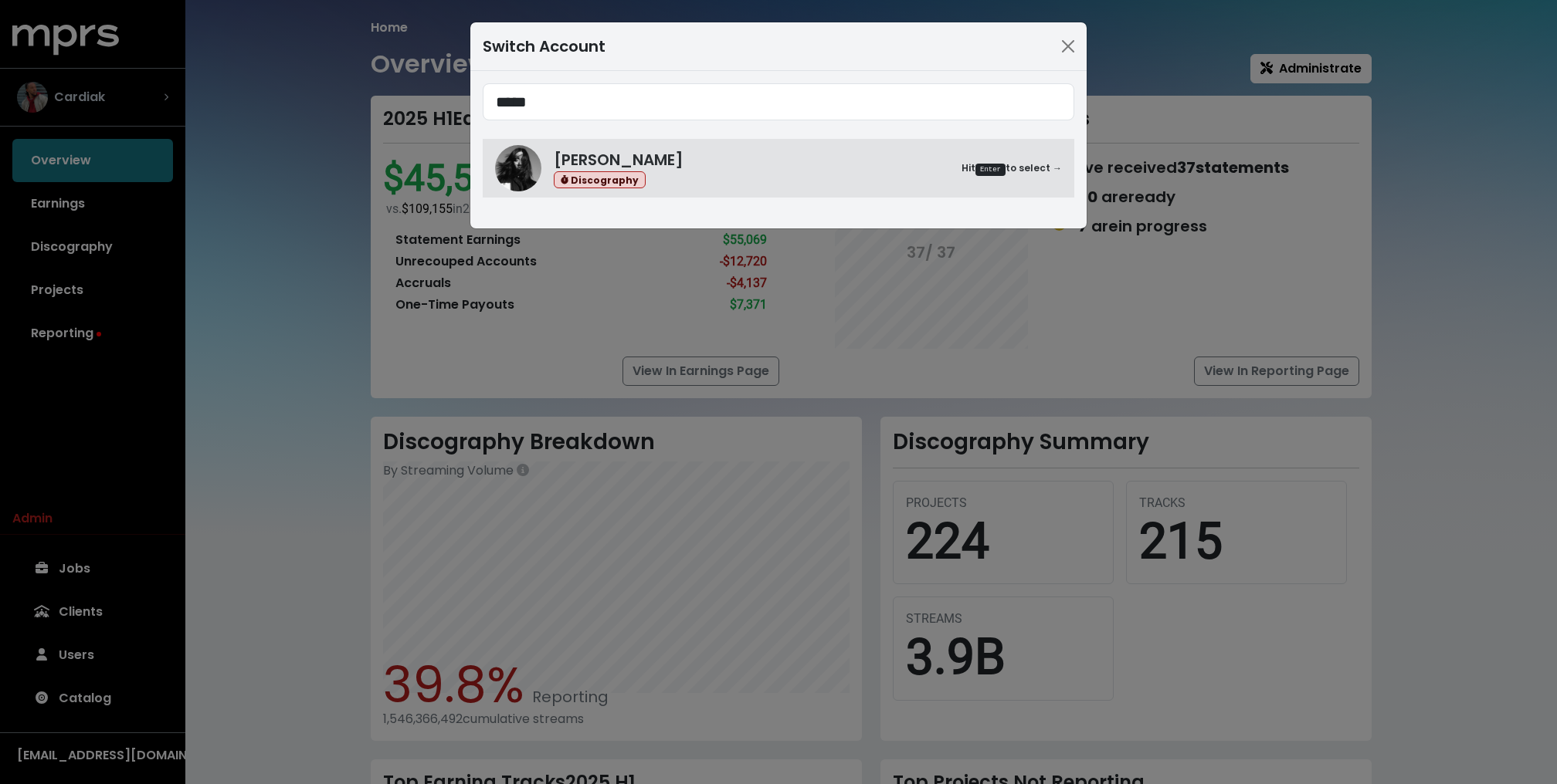
type input "*****"
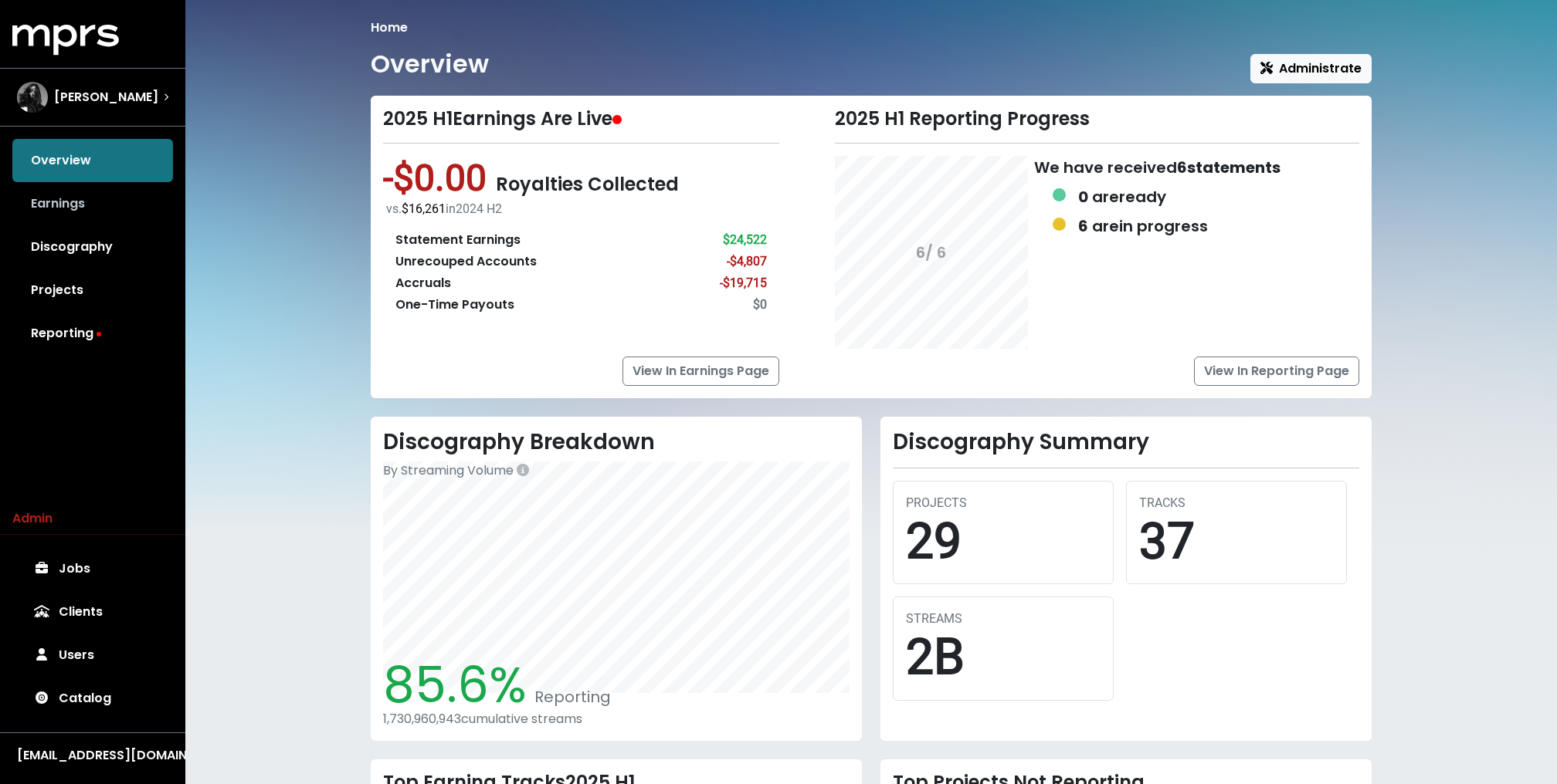
click at [67, 205] on link "Earnings" at bounding box center [93, 204] width 161 height 44
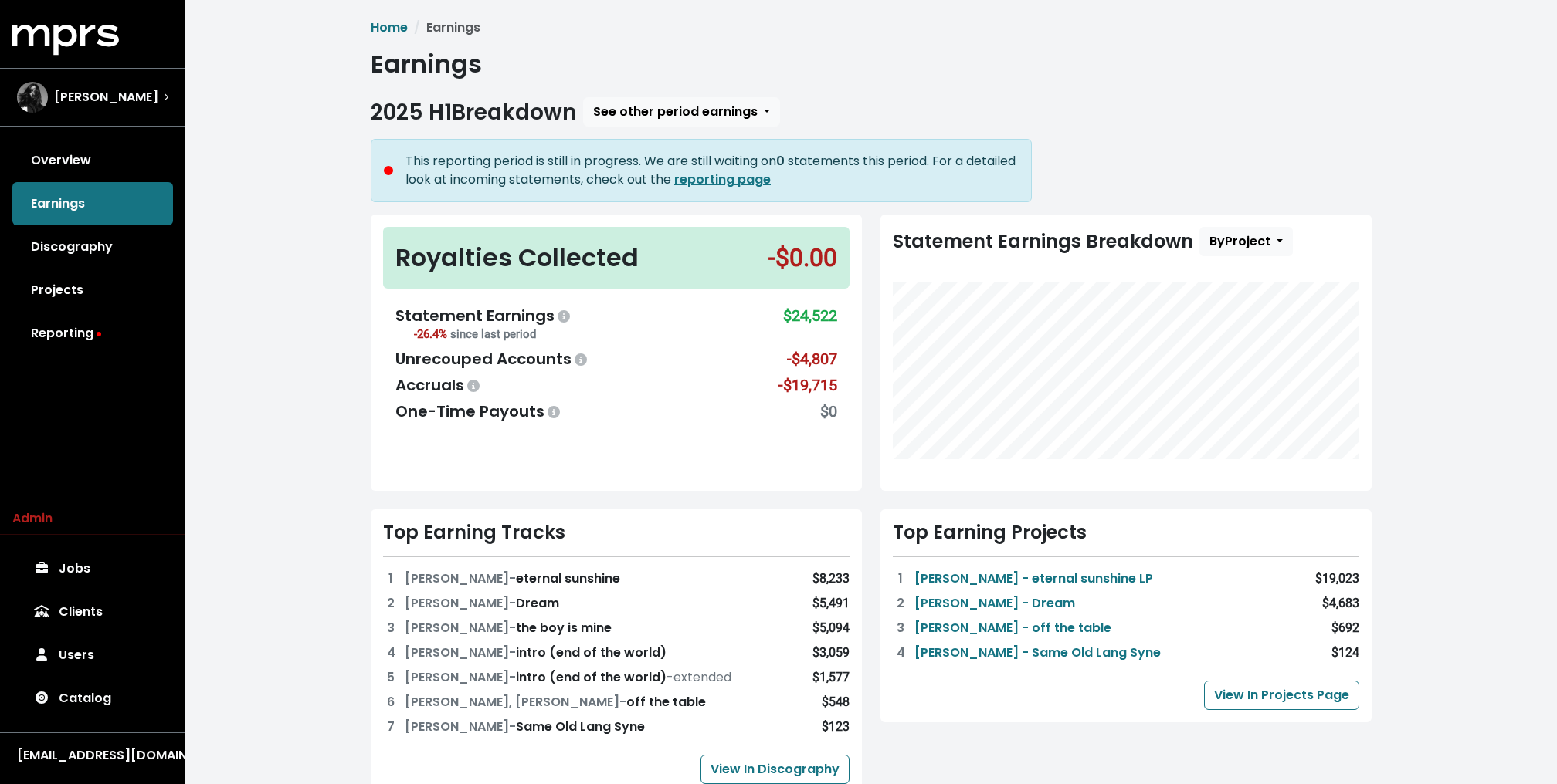
click at [251, 141] on div "Home Earnings Earnings 2025 H1 Breakdown See other period earnings This reporti…" at bounding box center [871, 645] width 1372 height 1291
click at [264, 239] on div "Home Earnings Earnings 2025 H1 Breakdown See other period earnings This reporti…" at bounding box center [871, 645] width 1372 height 1291
click at [138, 117] on div "[PERSON_NAME]" at bounding box center [93, 97] width 176 height 55
click at [354, 313] on div "Home Earnings Earnings 2025 H1 Breakdown See other period earnings This reporti…" at bounding box center [871, 645] width 1372 height 1291
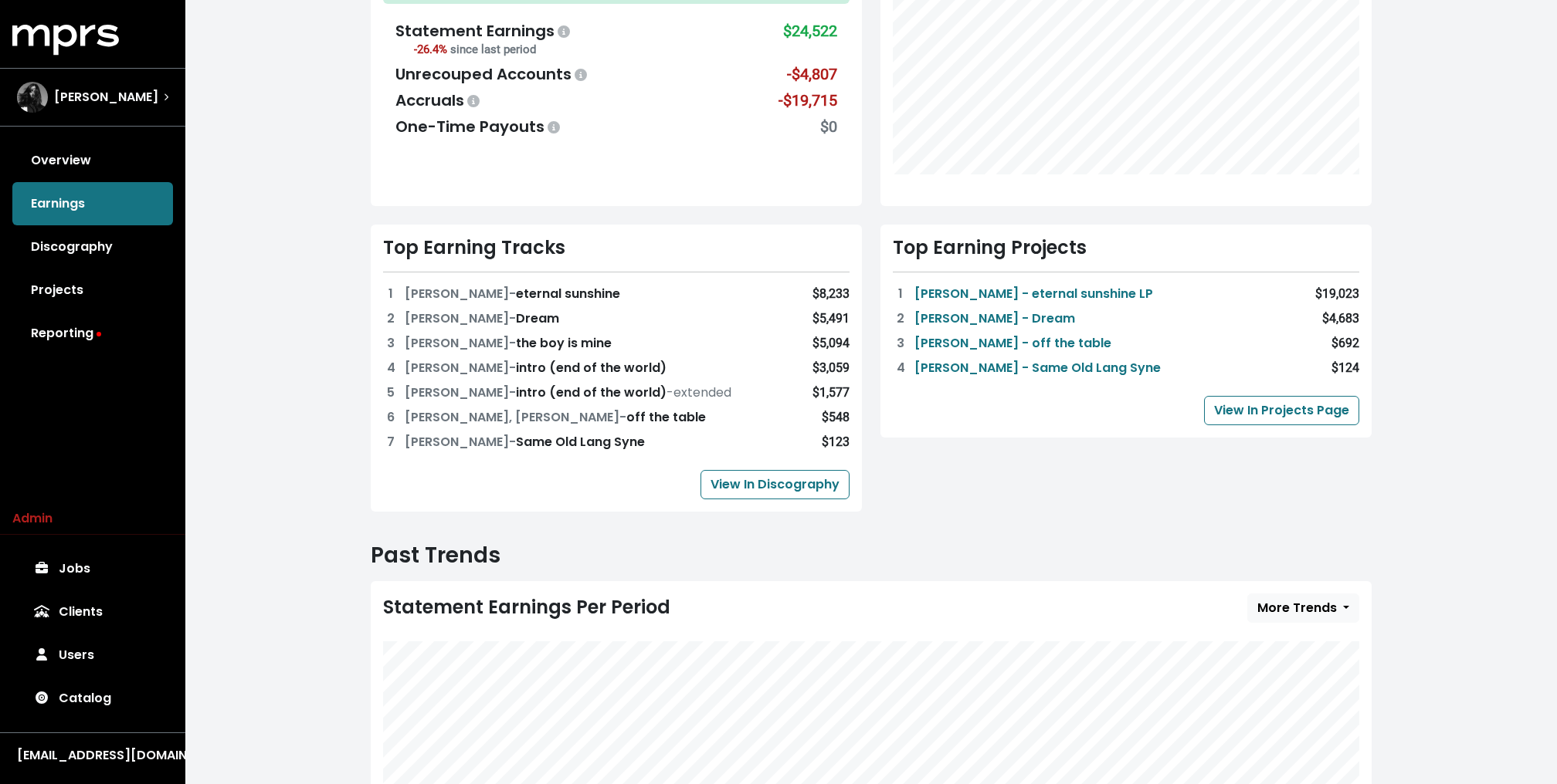
scroll to position [286, 0]
click at [123, 163] on link "Overview" at bounding box center [93, 160] width 161 height 44
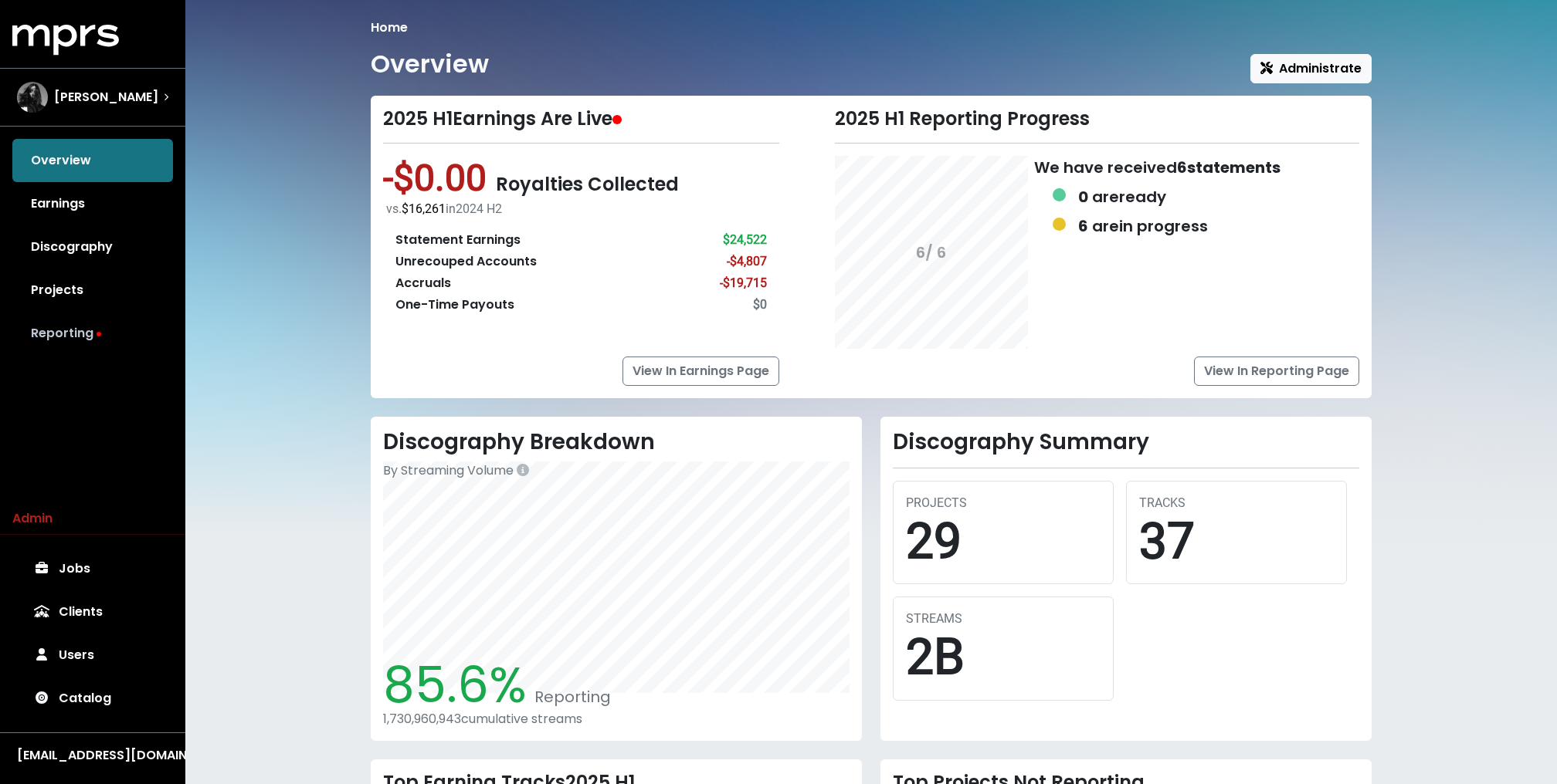
click at [95, 328] on link "Reporting" at bounding box center [93, 333] width 161 height 44
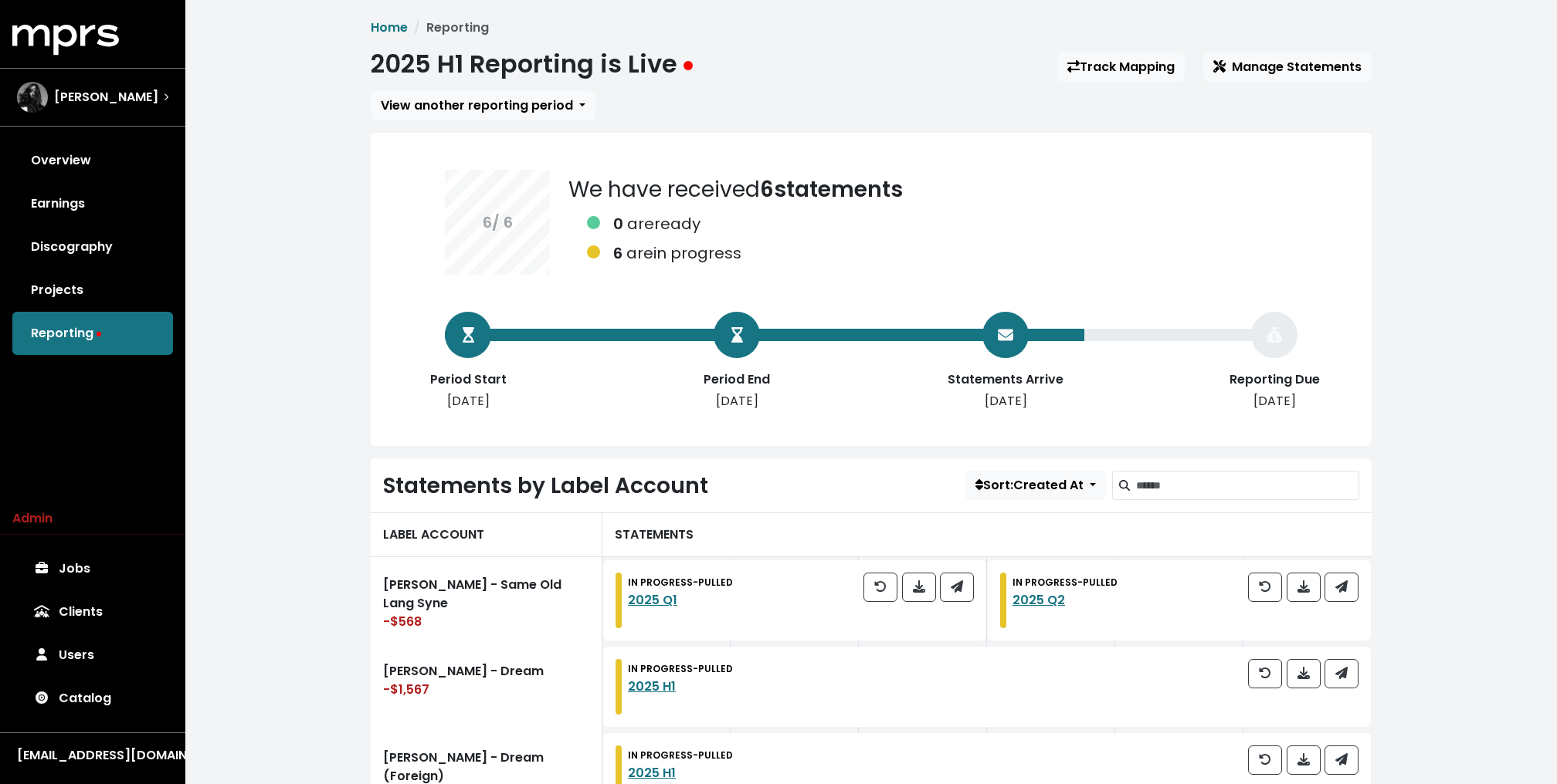
scroll to position [291, 0]
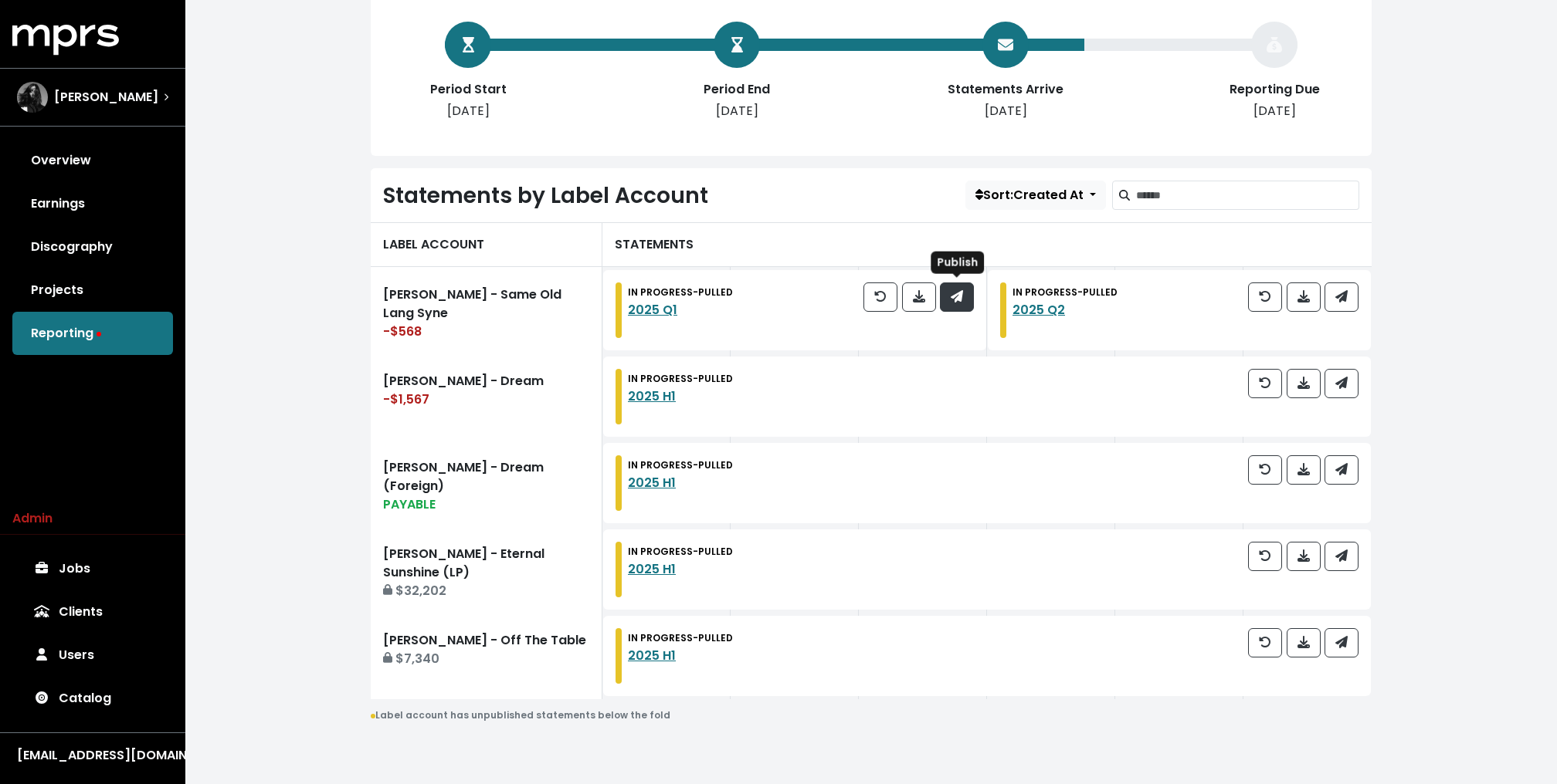
click at [954, 301] on span "button" at bounding box center [957, 297] width 13 height 17
click at [1330, 301] on button "button" at bounding box center [1341, 298] width 34 height 29
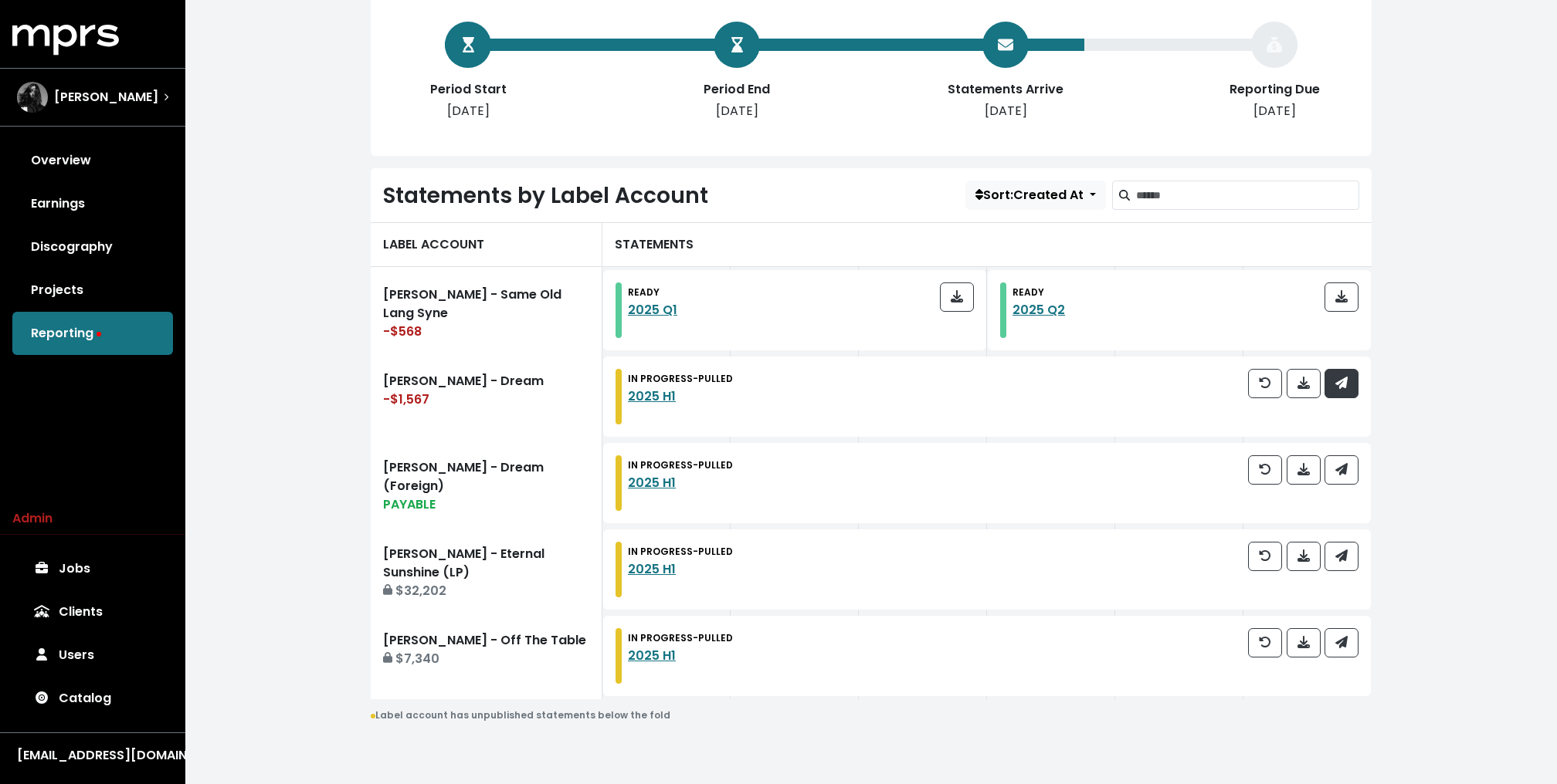
click at [1347, 383] on icon "button" at bounding box center [1341, 383] width 13 height 13
click at [1347, 473] on icon "button" at bounding box center [1341, 469] width 13 height 13
click at [1344, 570] on div at bounding box center [1303, 569] width 111 height 55
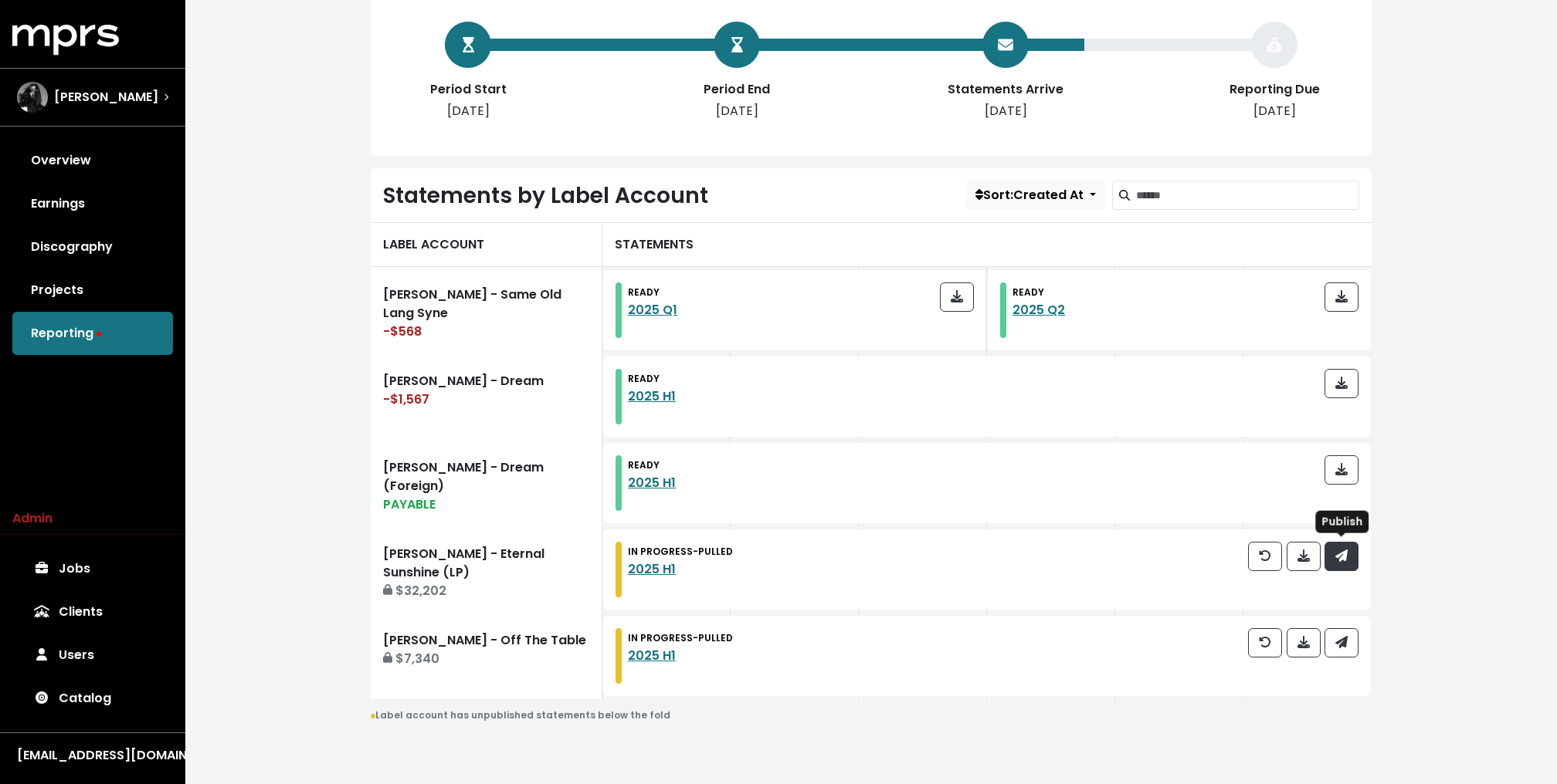
click at [1346, 554] on icon "button" at bounding box center [1341, 555] width 13 height 13
click at [1342, 639] on icon "button" at bounding box center [1341, 642] width 13 height 13
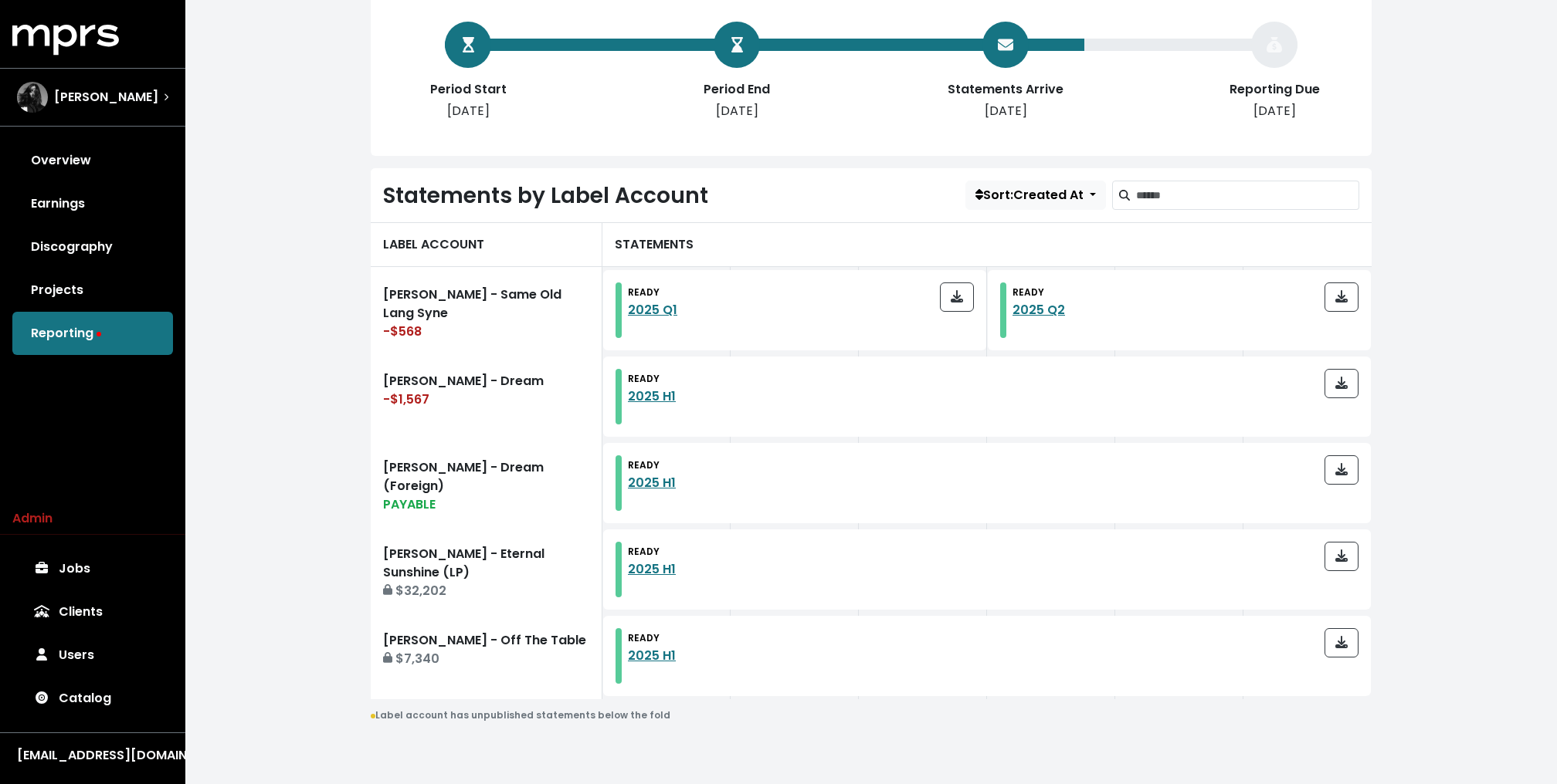
click at [388, 222] on div "LABEL ACCOUNT" at bounding box center [486, 244] width 232 height 45
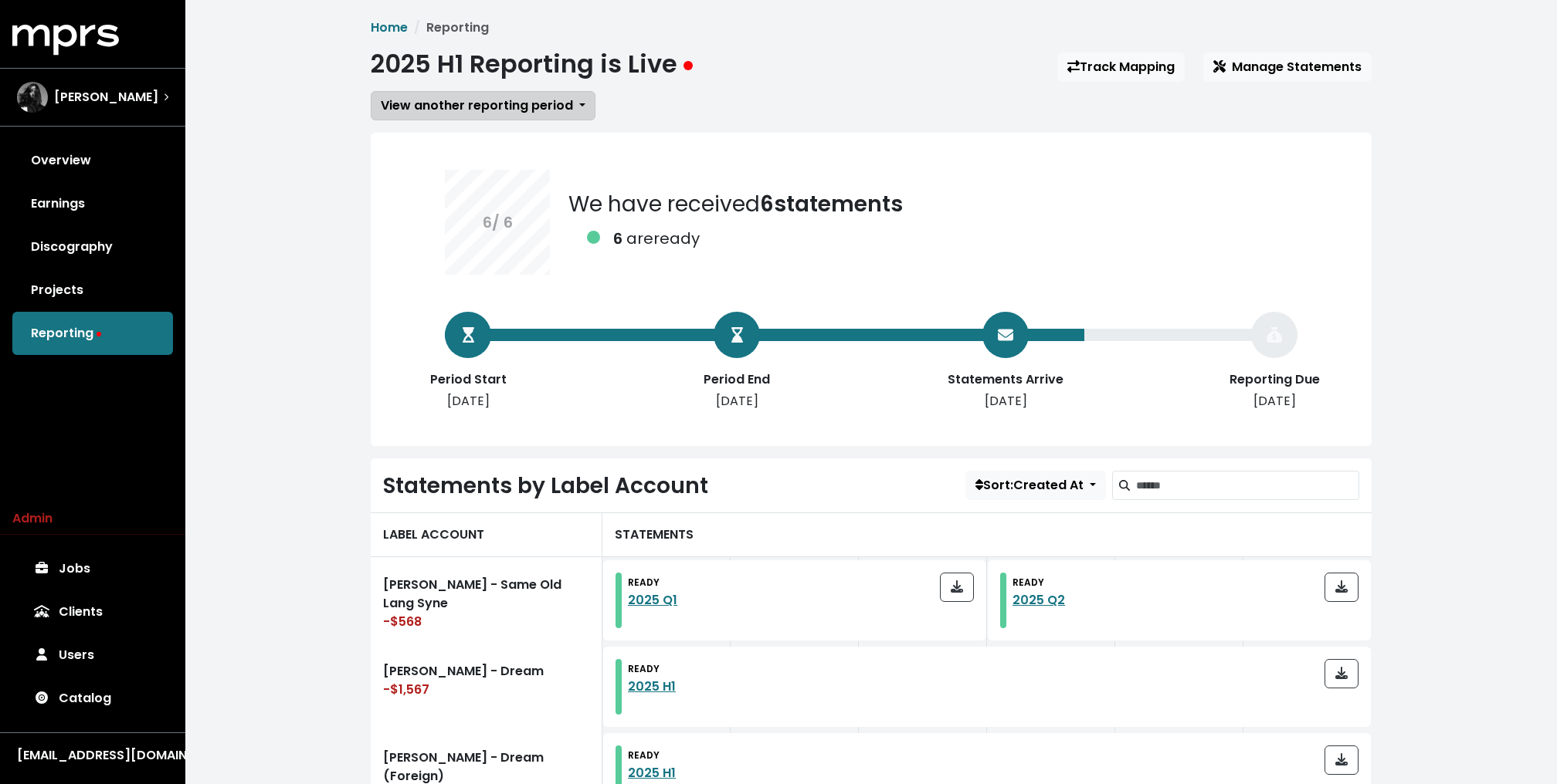
click at [482, 103] on span "View another reporting period" at bounding box center [477, 106] width 192 height 17
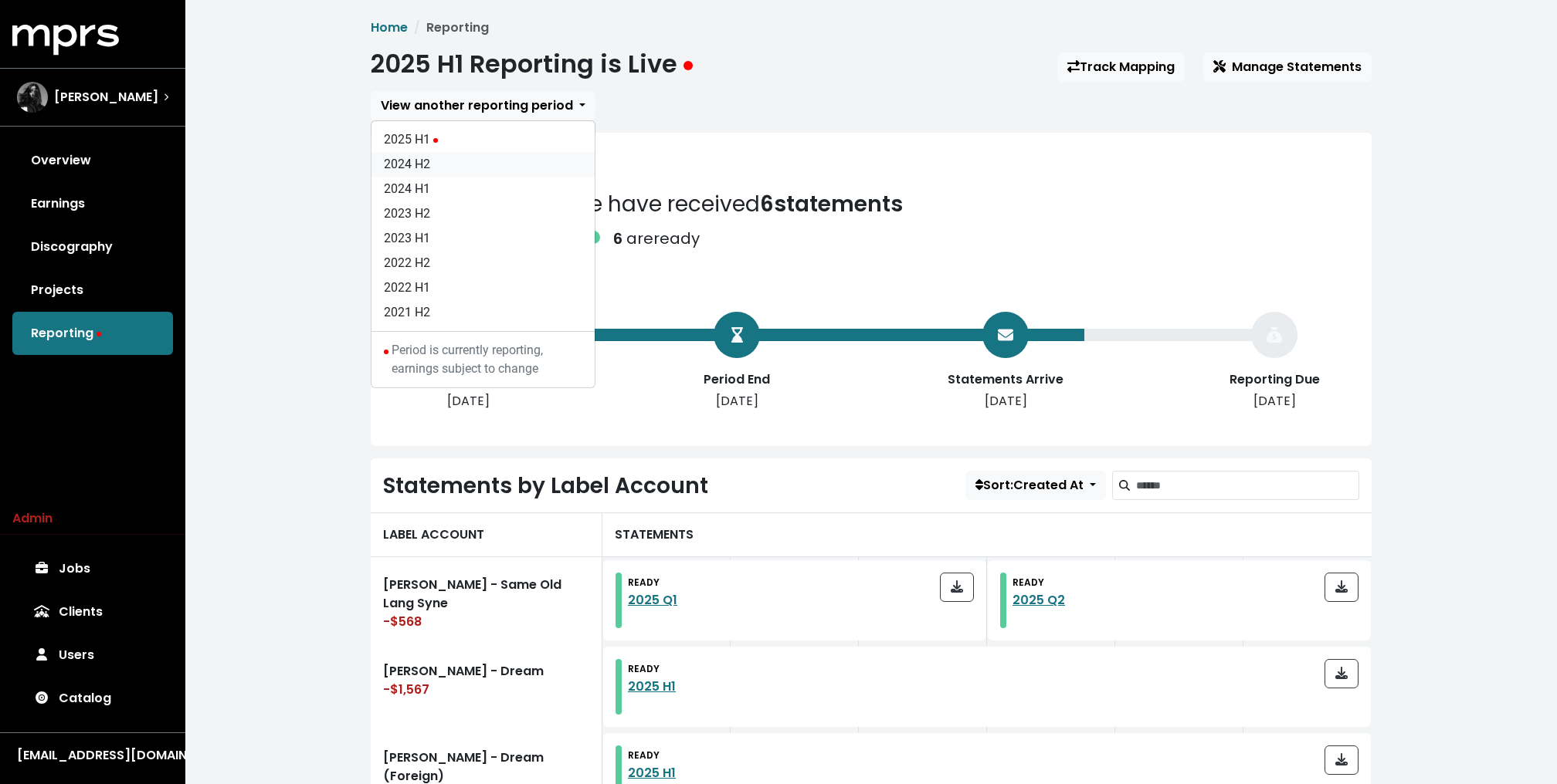
click at [434, 165] on link "2024 H2" at bounding box center [483, 164] width 223 height 24
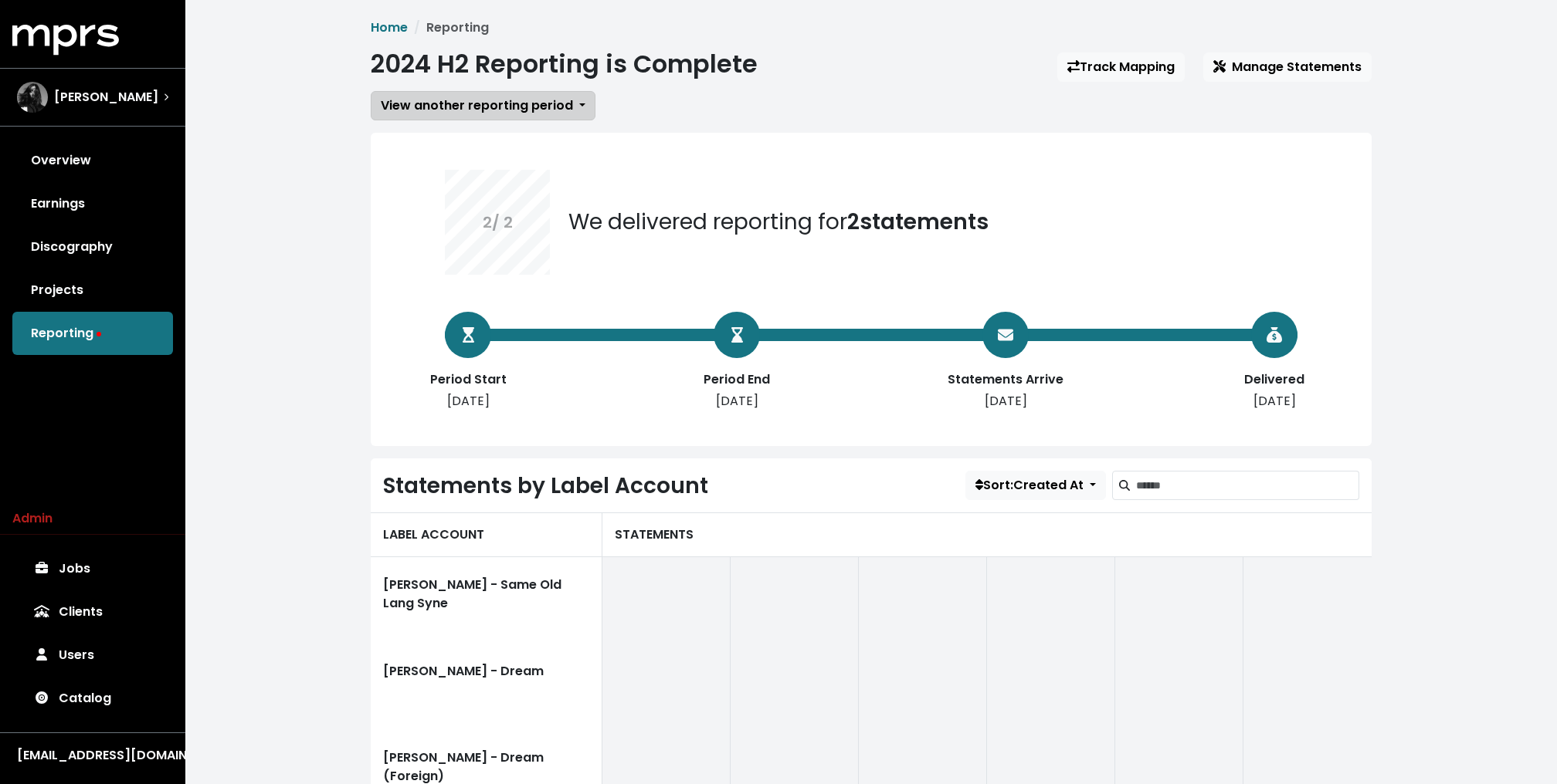
click at [541, 113] on span "View another reporting period" at bounding box center [477, 106] width 192 height 18
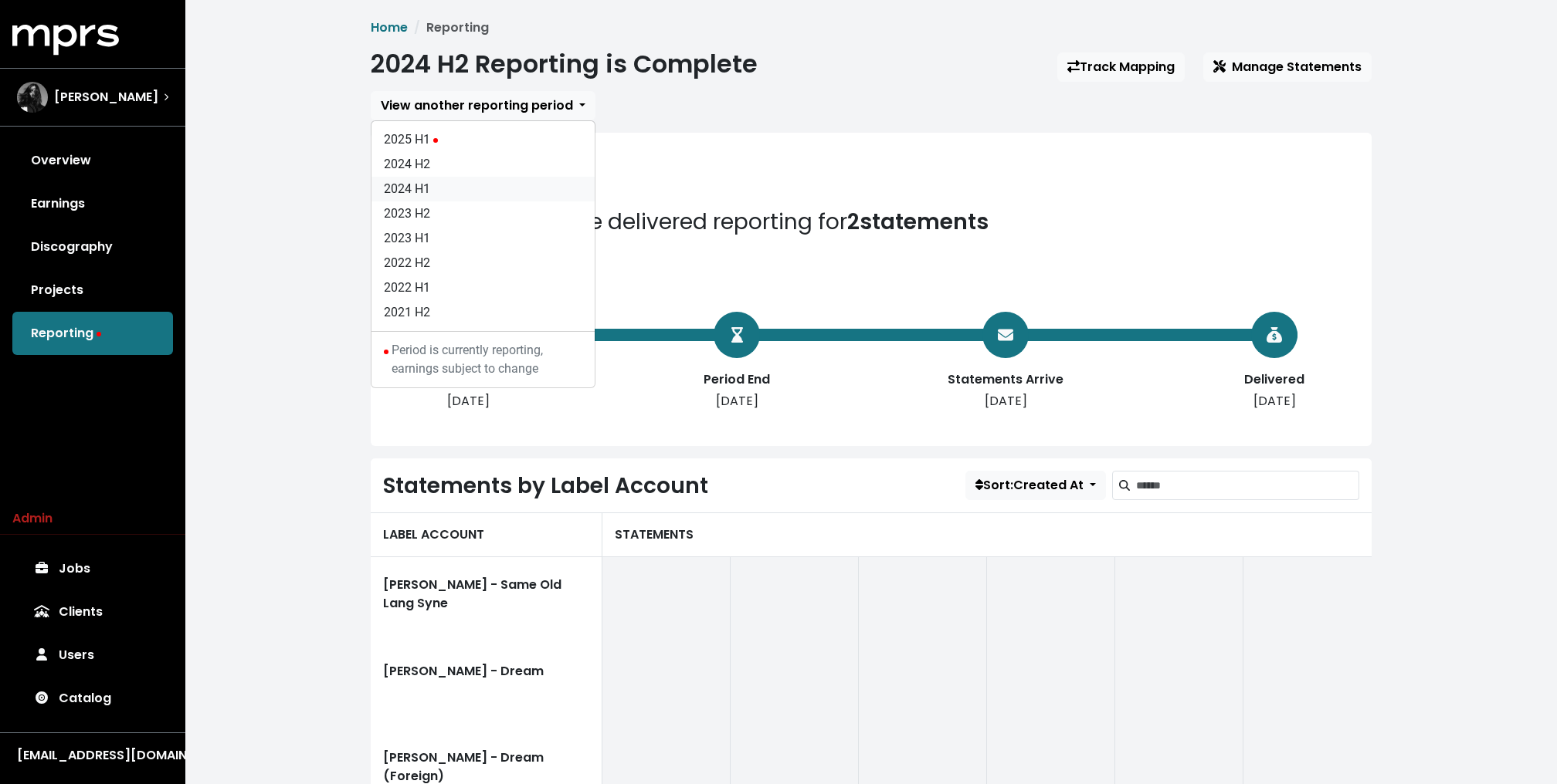
click at [460, 191] on link "2024 H1" at bounding box center [483, 188] width 223 height 24
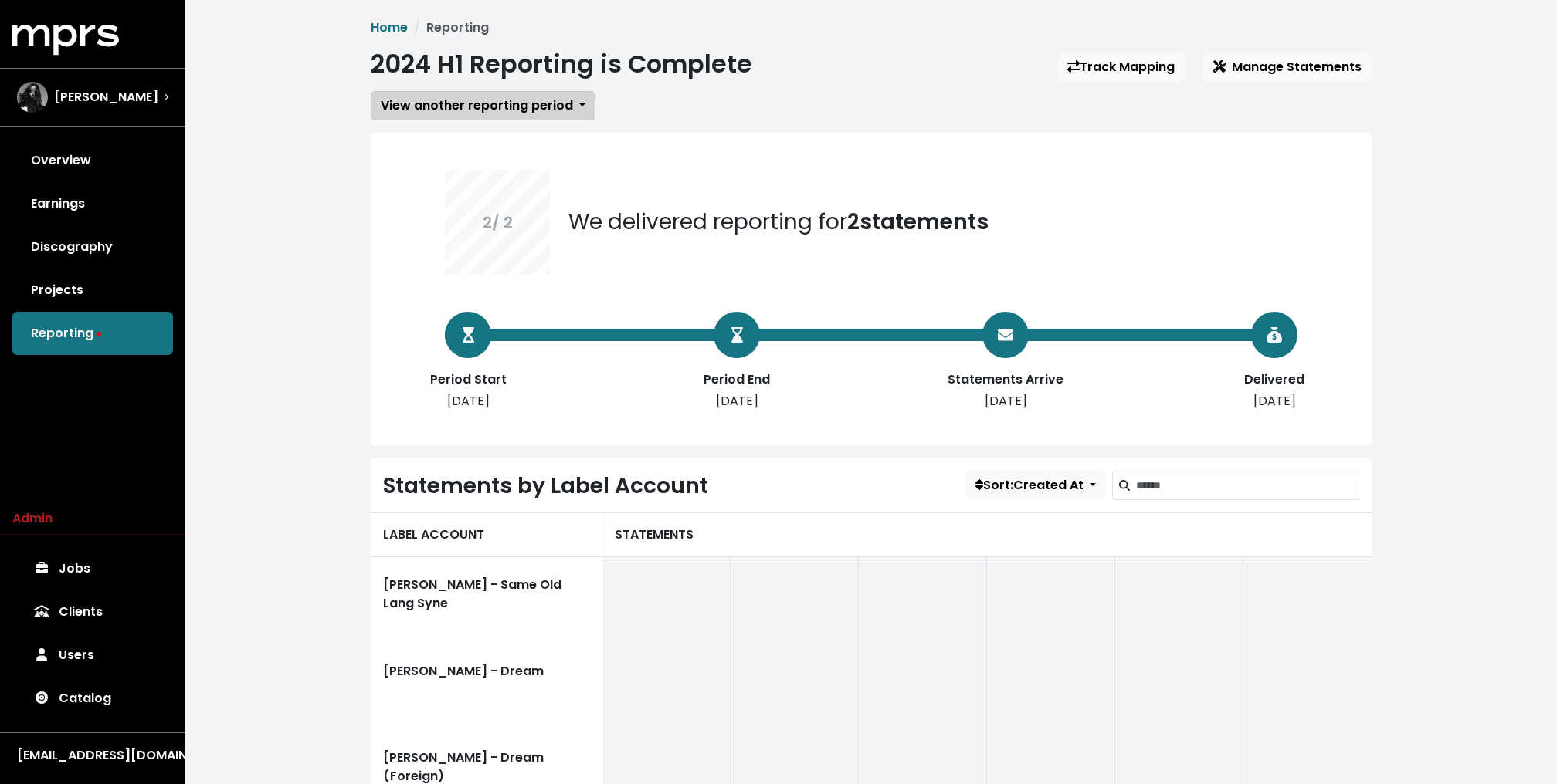
click at [486, 113] on span "View another reporting period" at bounding box center [477, 106] width 192 height 17
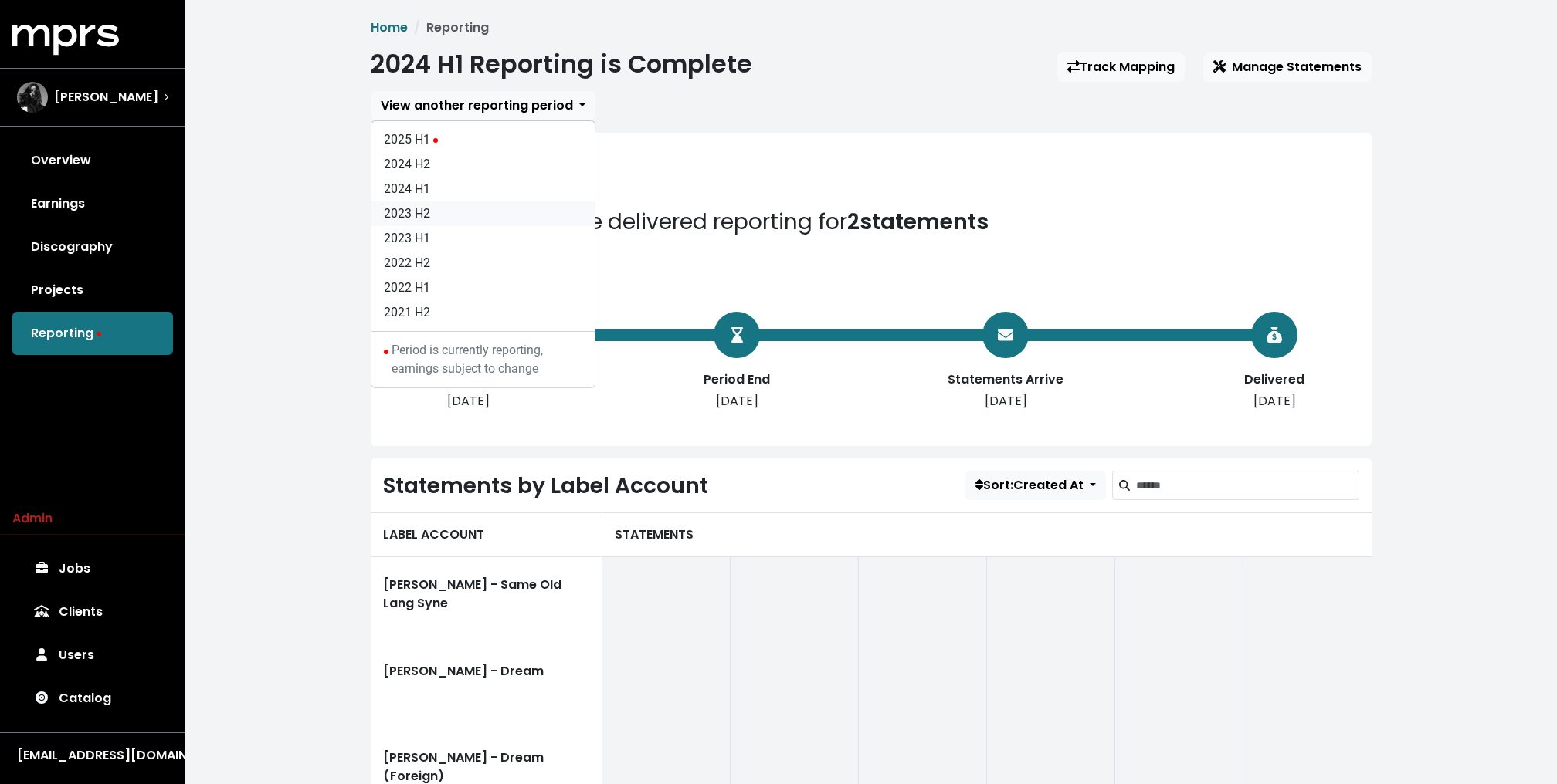
click at [483, 210] on link "2023 H2" at bounding box center [483, 213] width 223 height 24
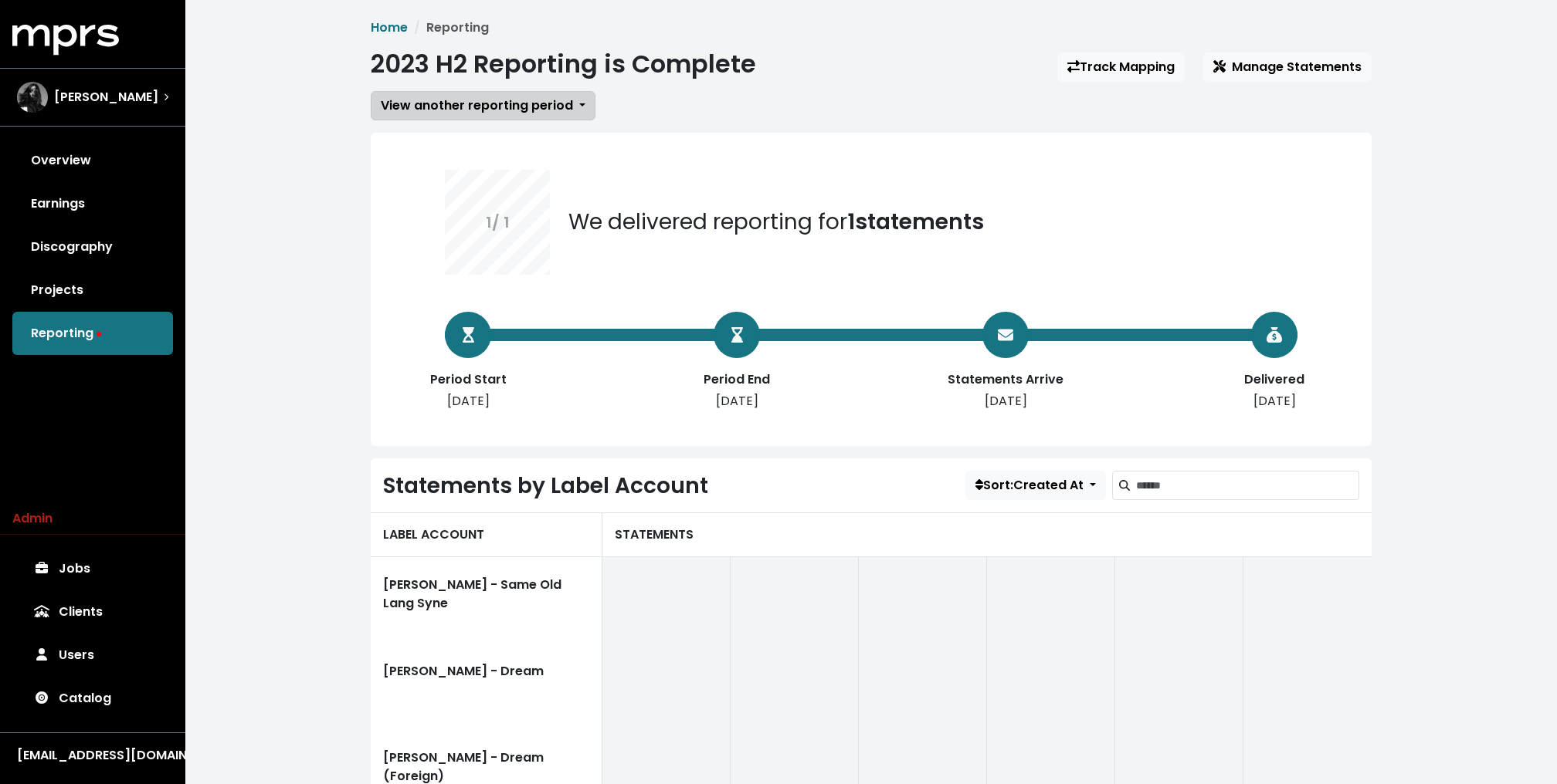
click at [461, 106] on span "View another reporting period" at bounding box center [477, 106] width 192 height 17
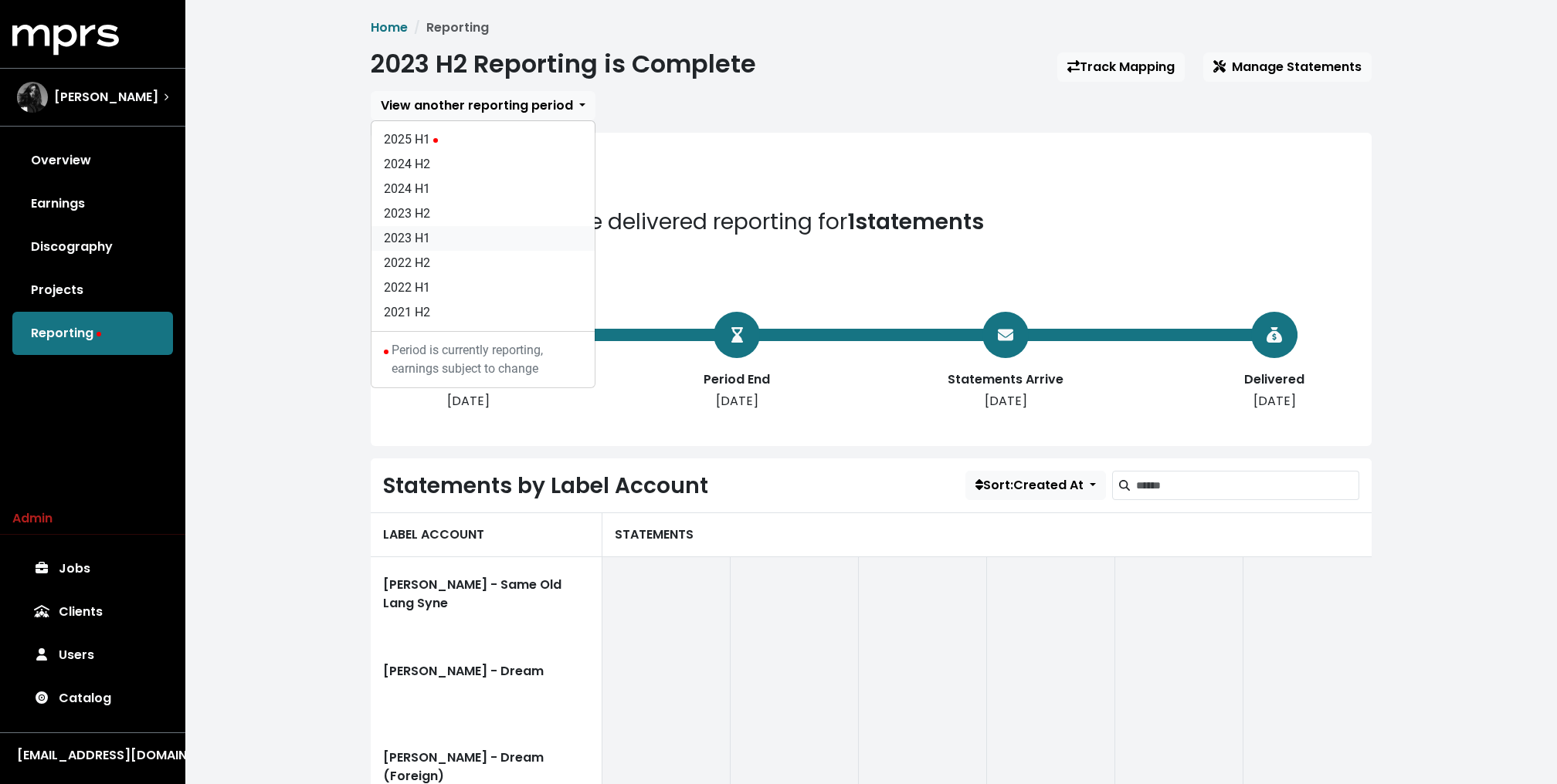
click at [475, 237] on link "2023 H1" at bounding box center [483, 237] width 223 height 24
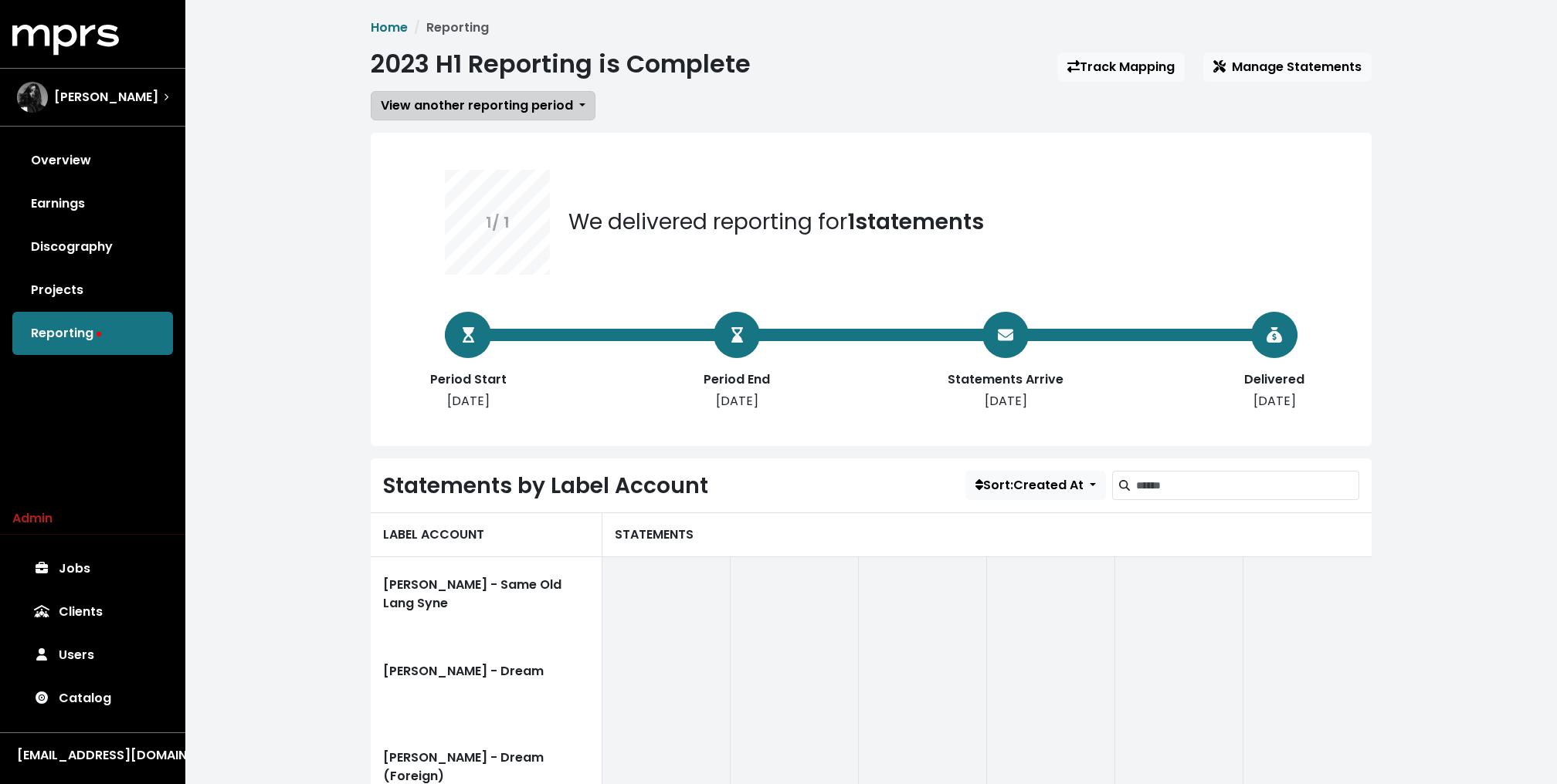
click at [515, 113] on span "View another reporting period" at bounding box center [477, 106] width 192 height 17
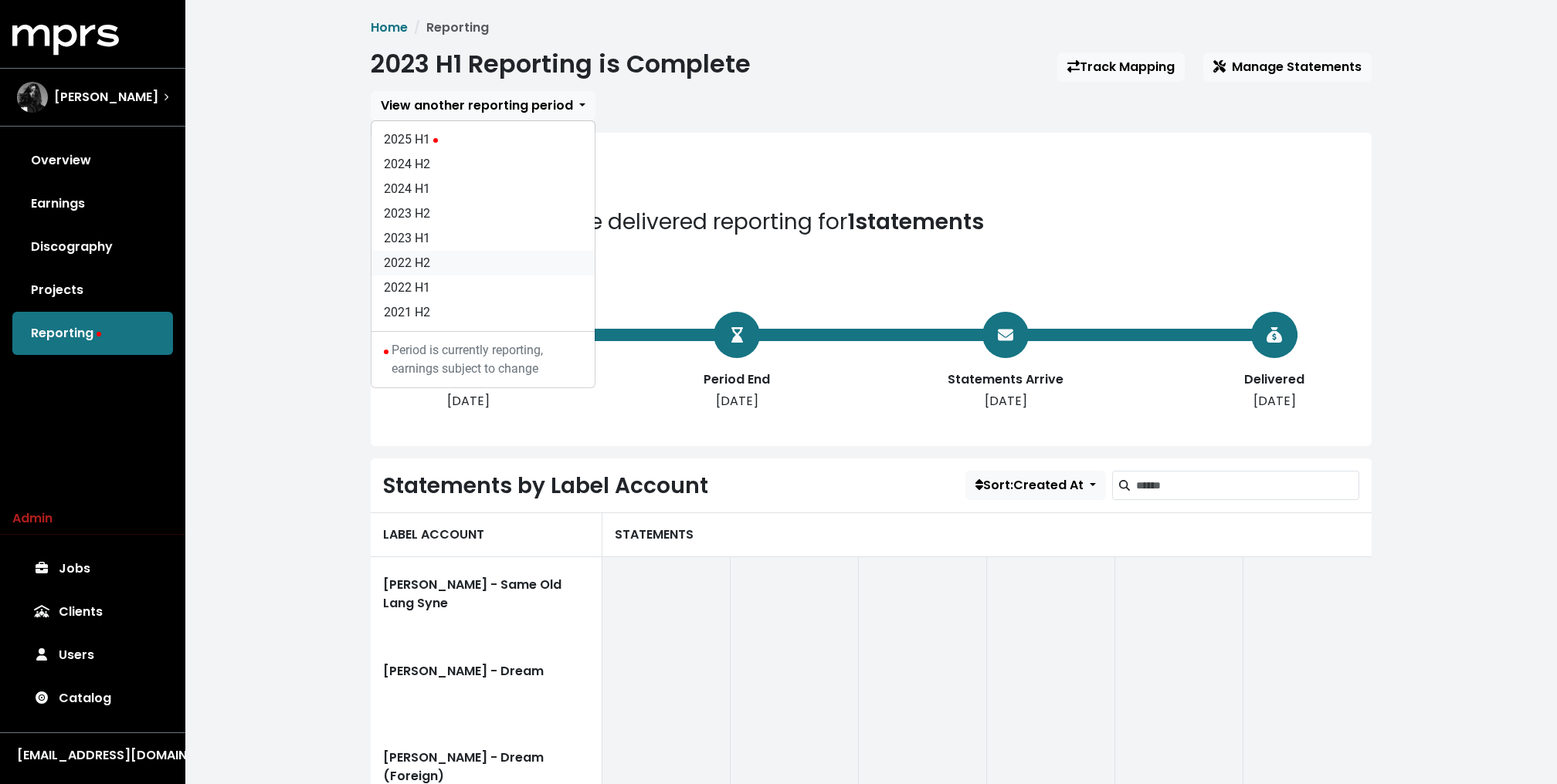
click at [503, 262] on link "2022 H2" at bounding box center [483, 263] width 223 height 24
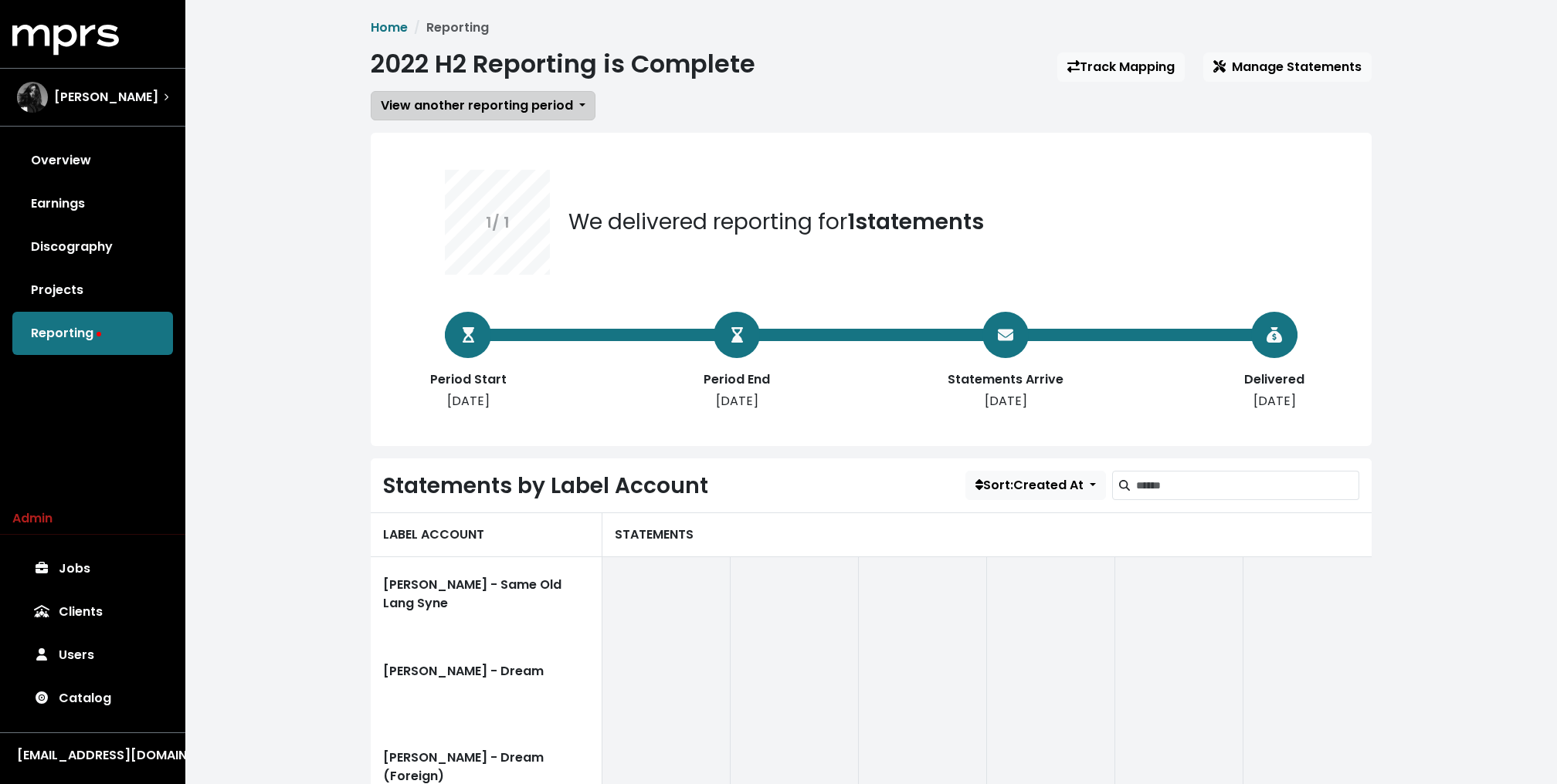
click at [482, 114] on span "View another reporting period" at bounding box center [477, 106] width 192 height 18
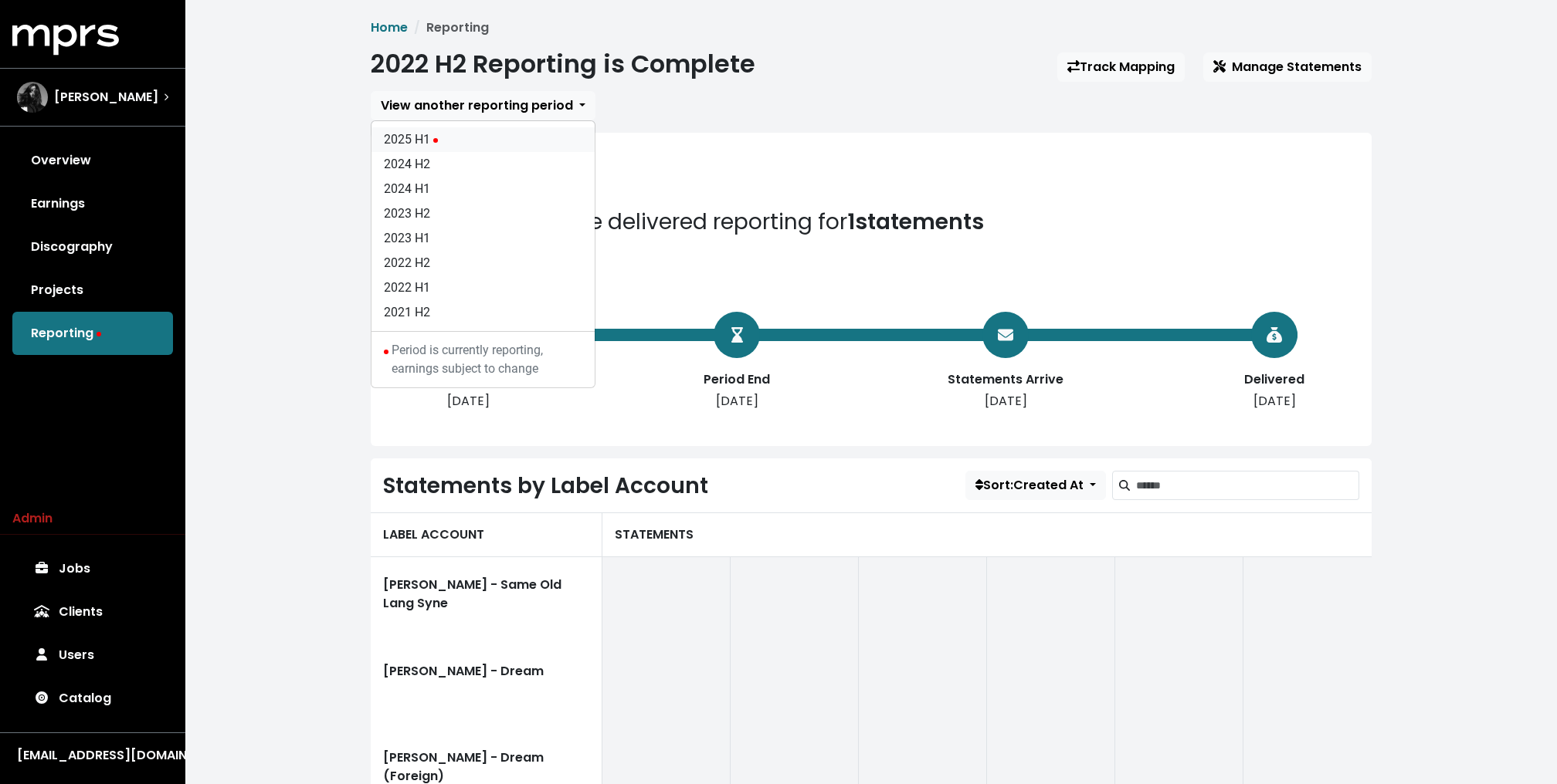
scroll to position [7, 0]
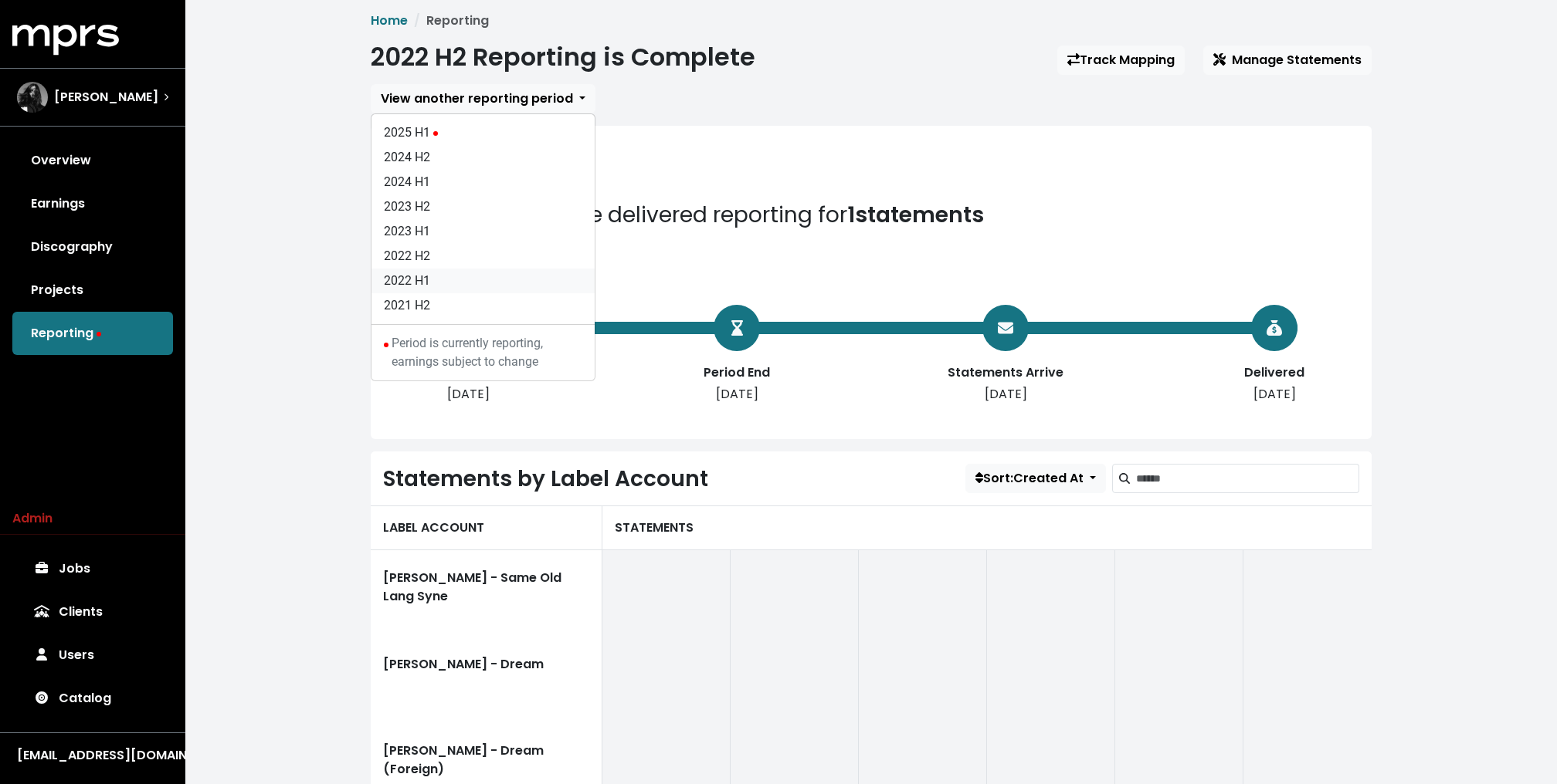
click at [482, 281] on link "2022 H1" at bounding box center [483, 280] width 223 height 24
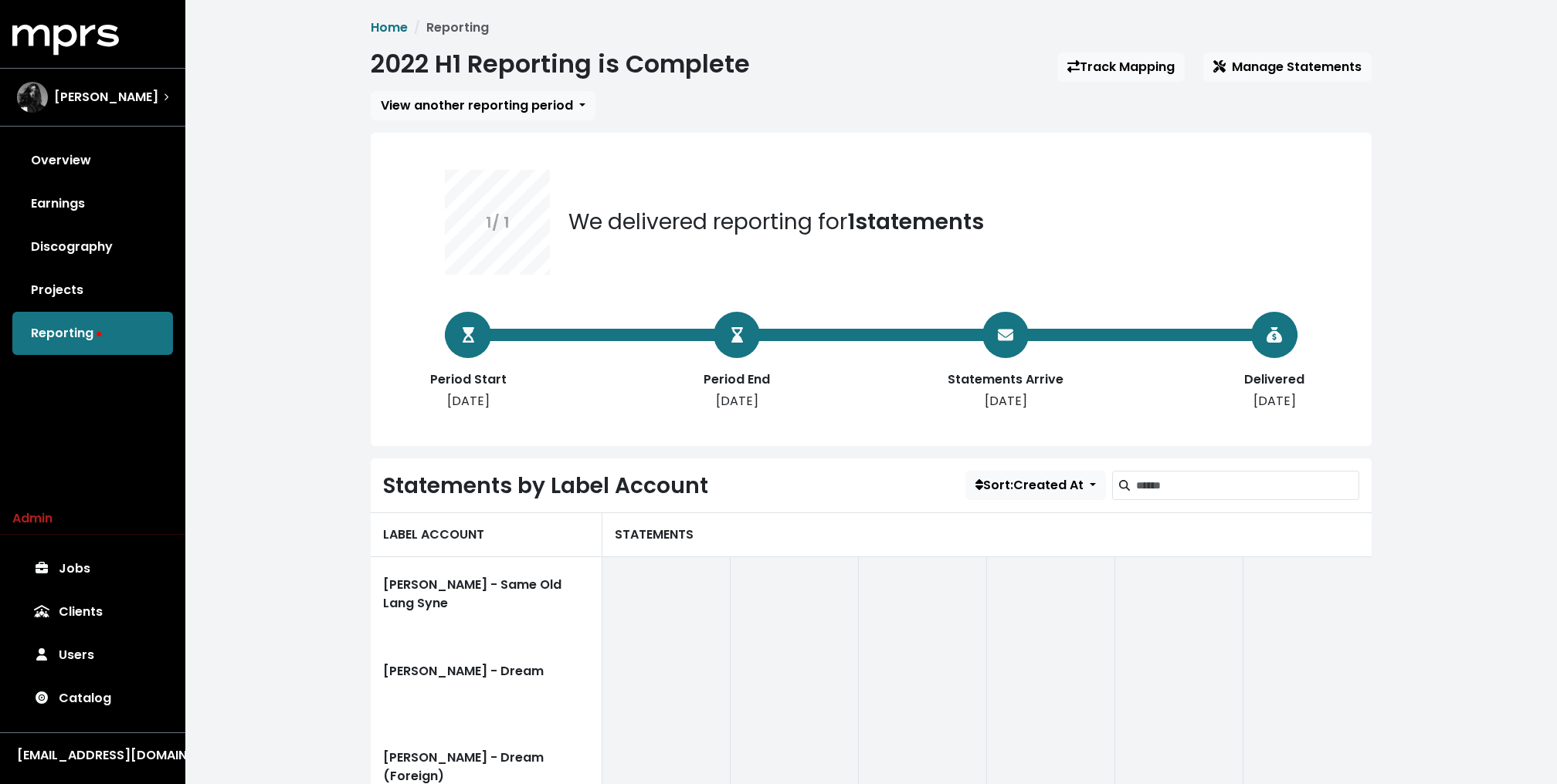
scroll to position [291, 0]
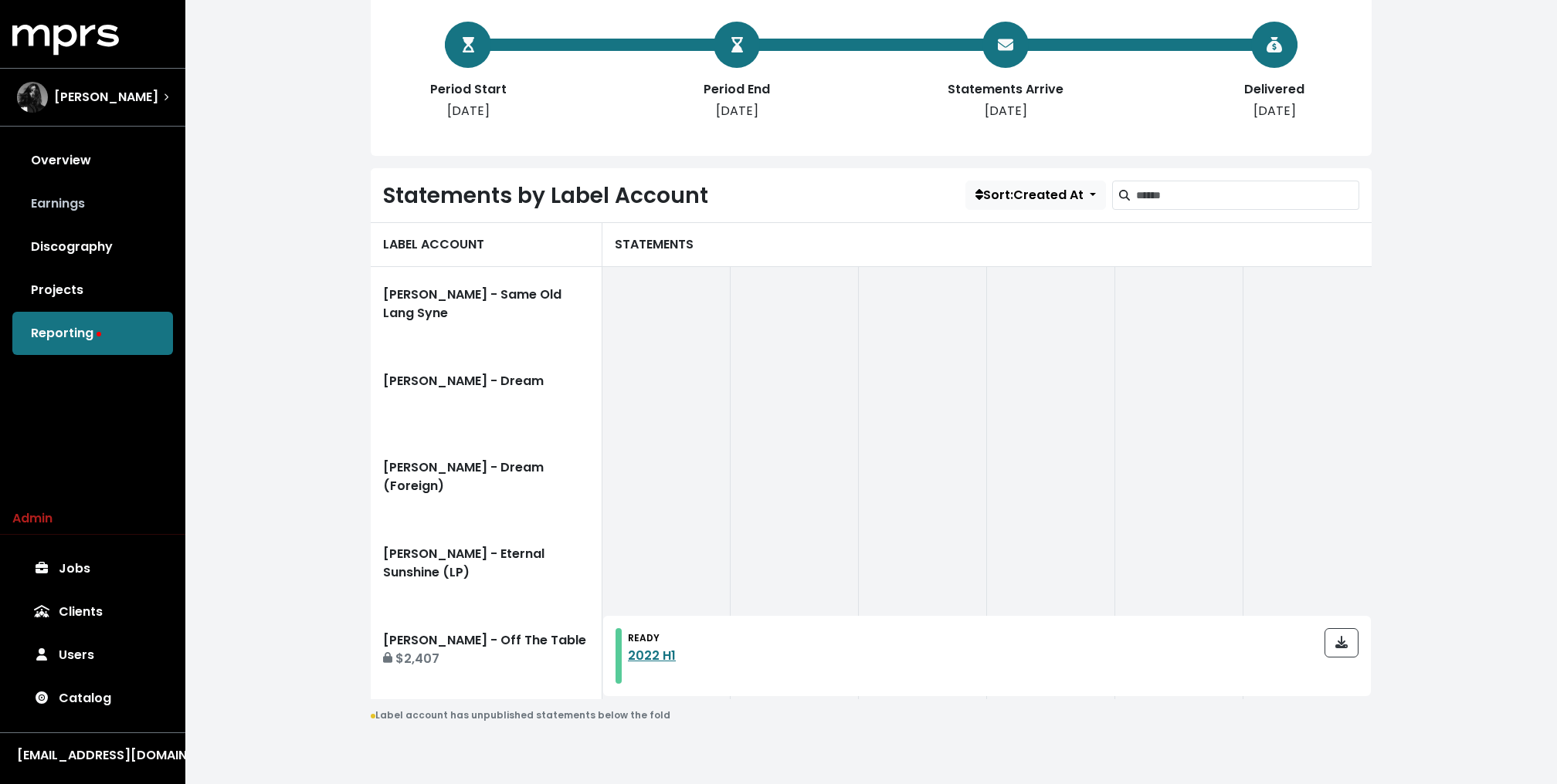
click at [151, 210] on link "Earnings" at bounding box center [93, 204] width 161 height 44
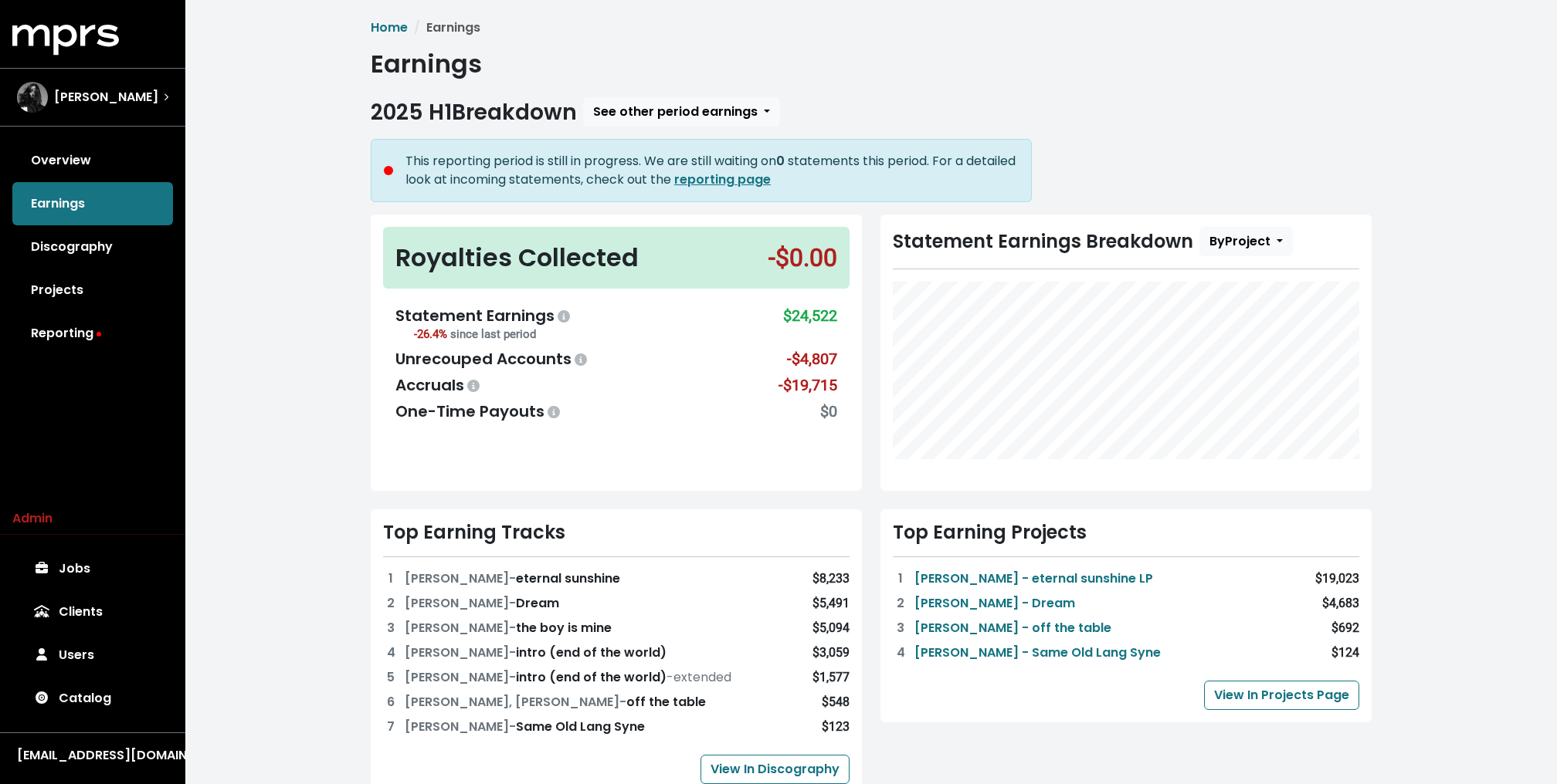
click at [389, 255] on div "Royalties Collected -$0.00" at bounding box center [616, 258] width 466 height 62
click at [171, 105] on div "Shintaro Yasuda" at bounding box center [93, 97] width 176 height 55
click at [260, 194] on div "Home Earnings Earnings 2025 H1 Breakdown See other period earnings This reporti…" at bounding box center [871, 645] width 1372 height 1291
click at [208, 267] on div "Home Earnings Earnings 2025 H1 Breakdown See other period earnings This reporti…" at bounding box center [871, 645] width 1372 height 1291
click at [109, 167] on link "Overview" at bounding box center [93, 160] width 161 height 44
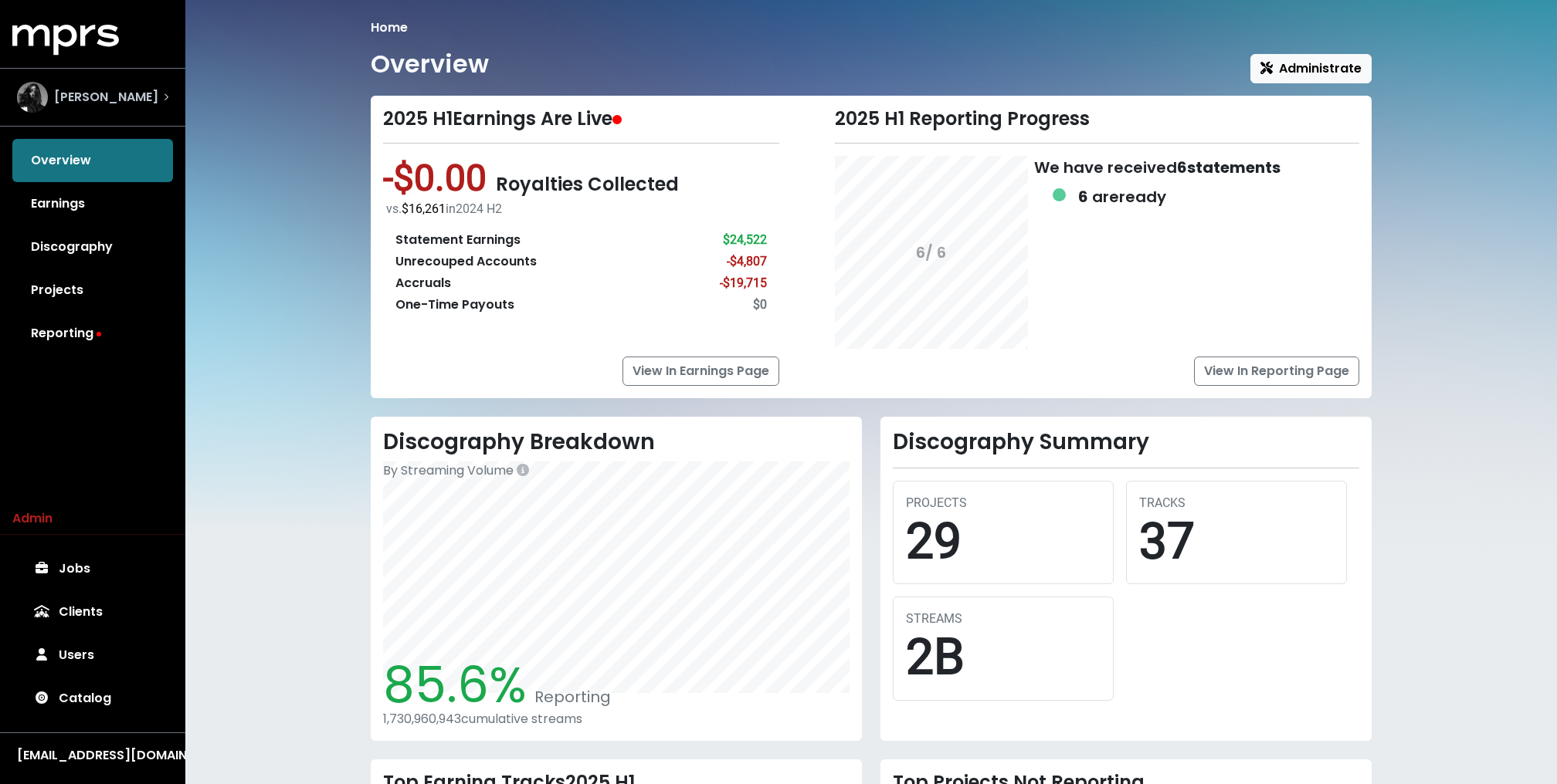
click at [139, 91] on span "[PERSON_NAME]" at bounding box center [107, 97] width 105 height 18
click at [101, 320] on link "Reporting" at bounding box center [93, 333] width 161 height 44
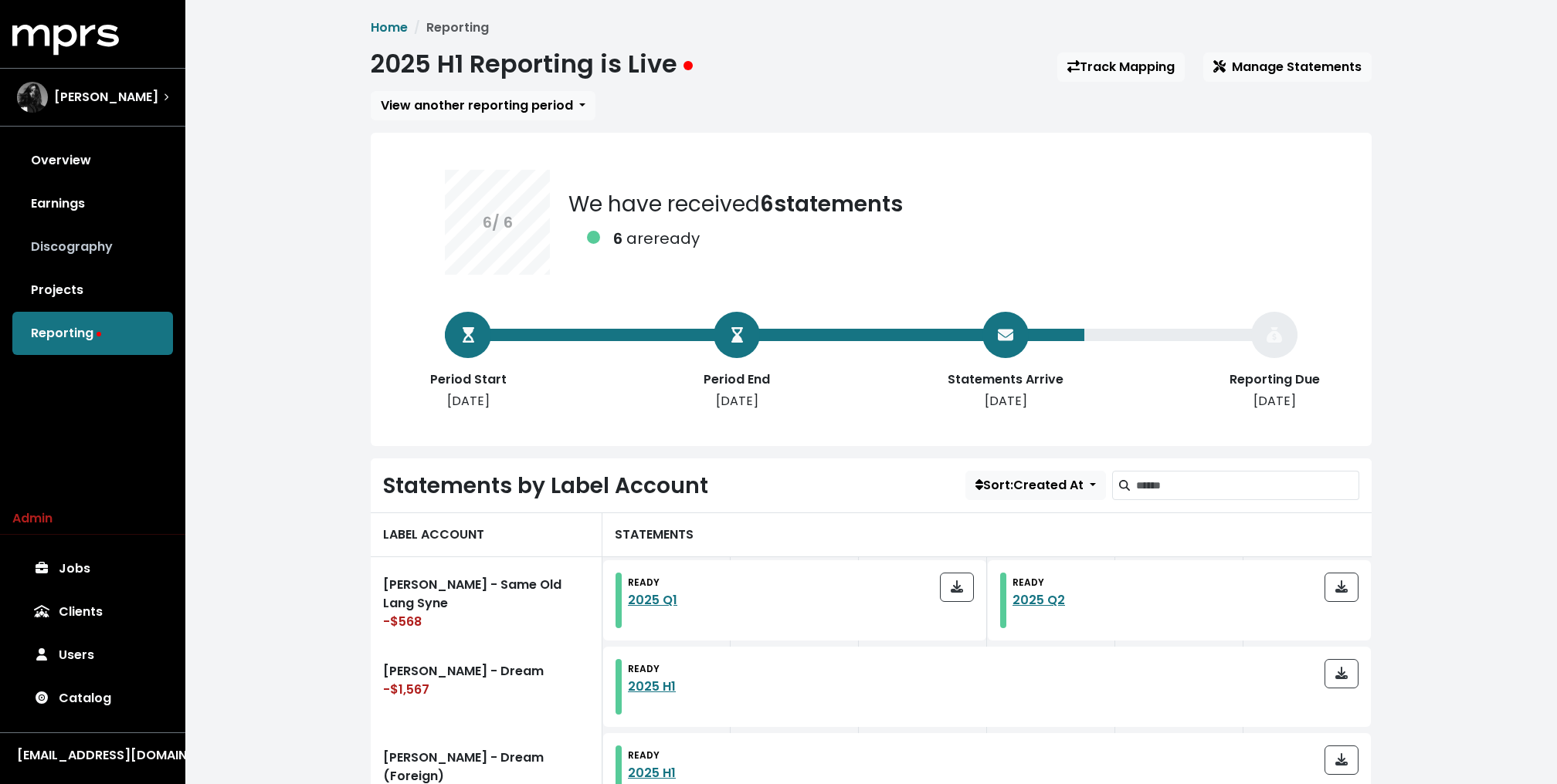
click at [74, 240] on link "Discography" at bounding box center [93, 247] width 161 height 44
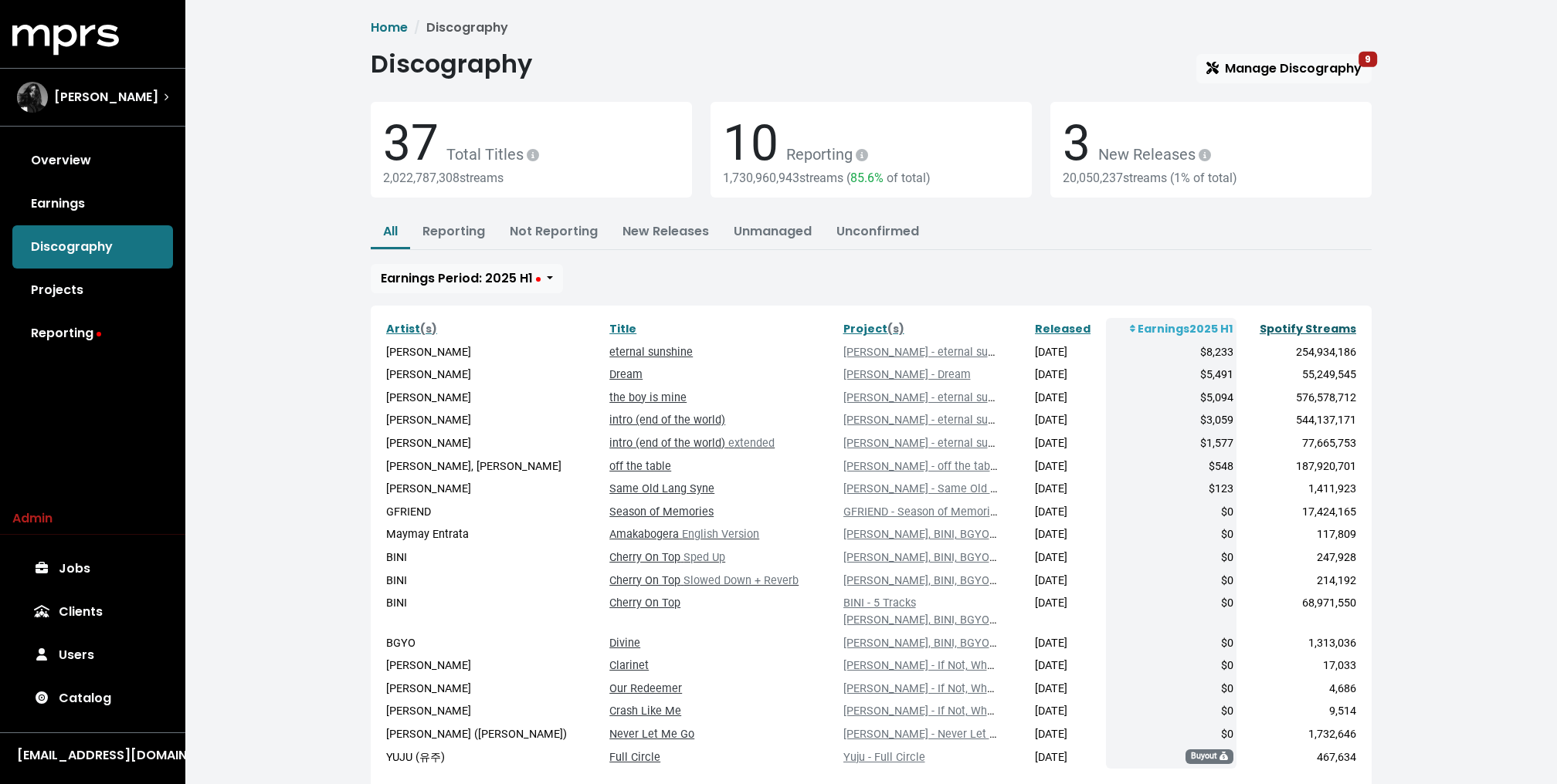
click at [1300, 329] on link "Spotify Streams" at bounding box center [1308, 329] width 97 height 16
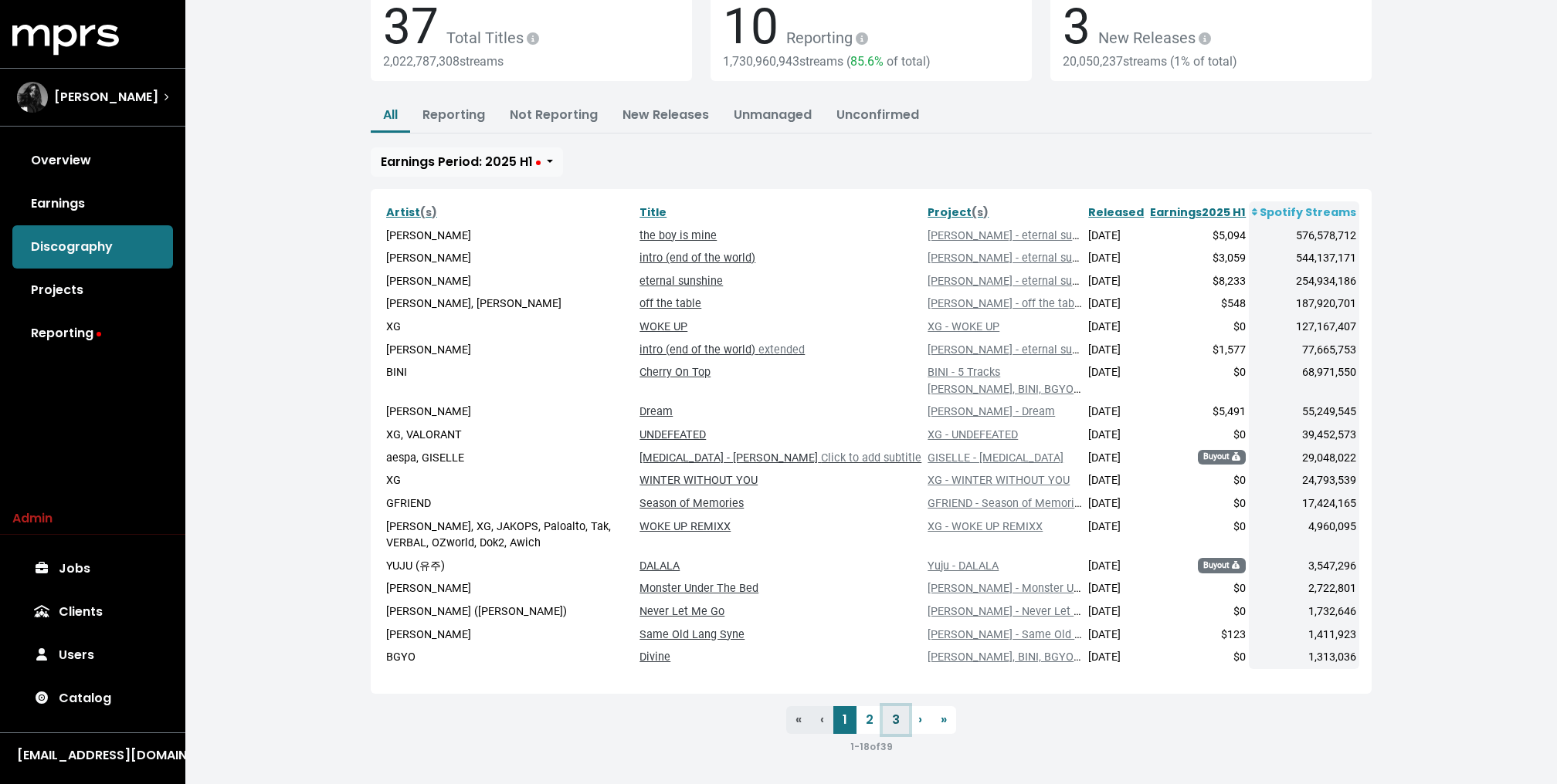
click at [888, 719] on link "3" at bounding box center [895, 720] width 26 height 28
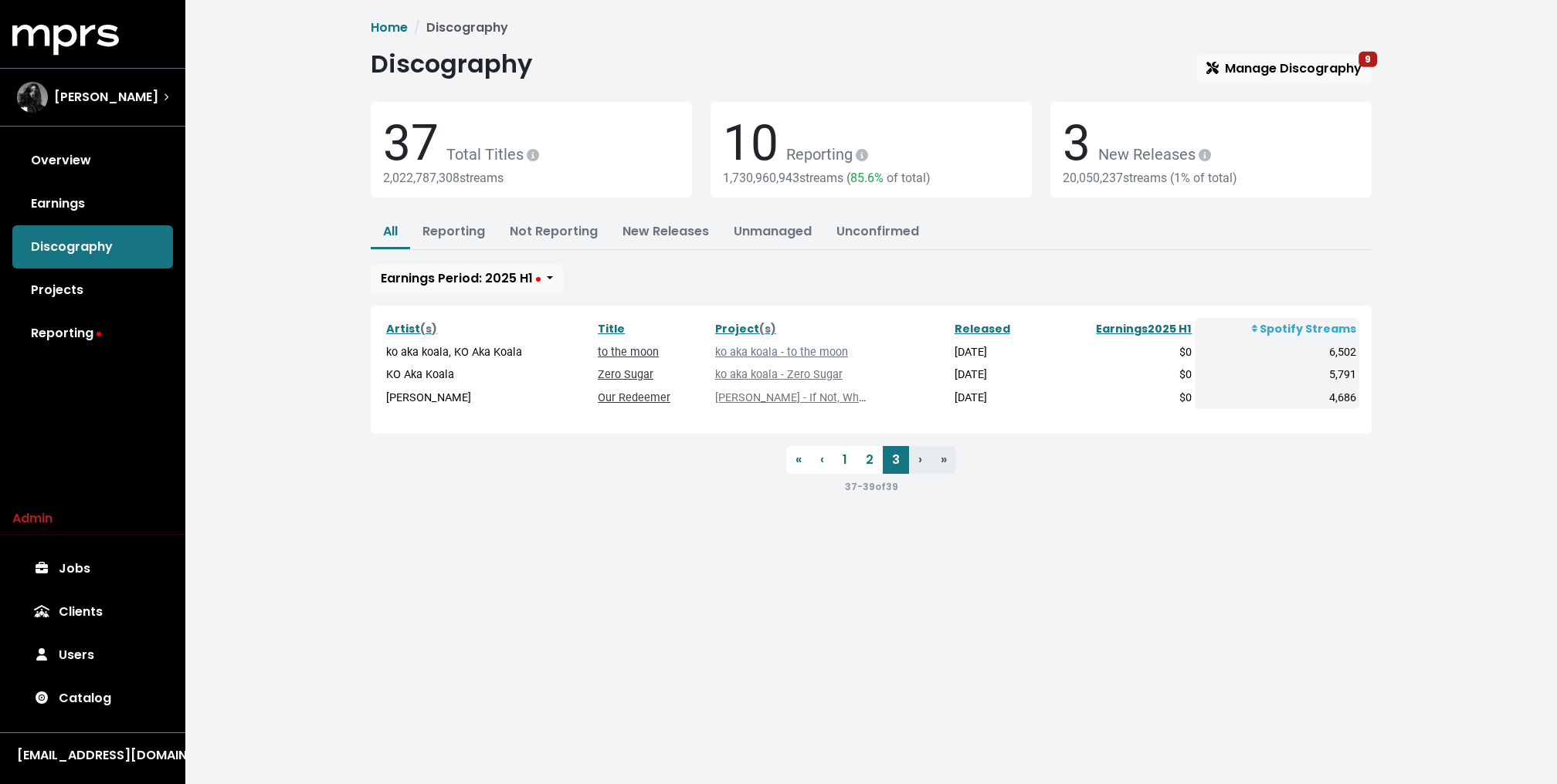
click at [367, 331] on div "Home Discography Discography Manage Discography 9 37 Total Titles 2,022,787,308…" at bounding box center [871, 257] width 1019 height 477
click at [102, 188] on link "Earnings" at bounding box center [93, 204] width 161 height 44
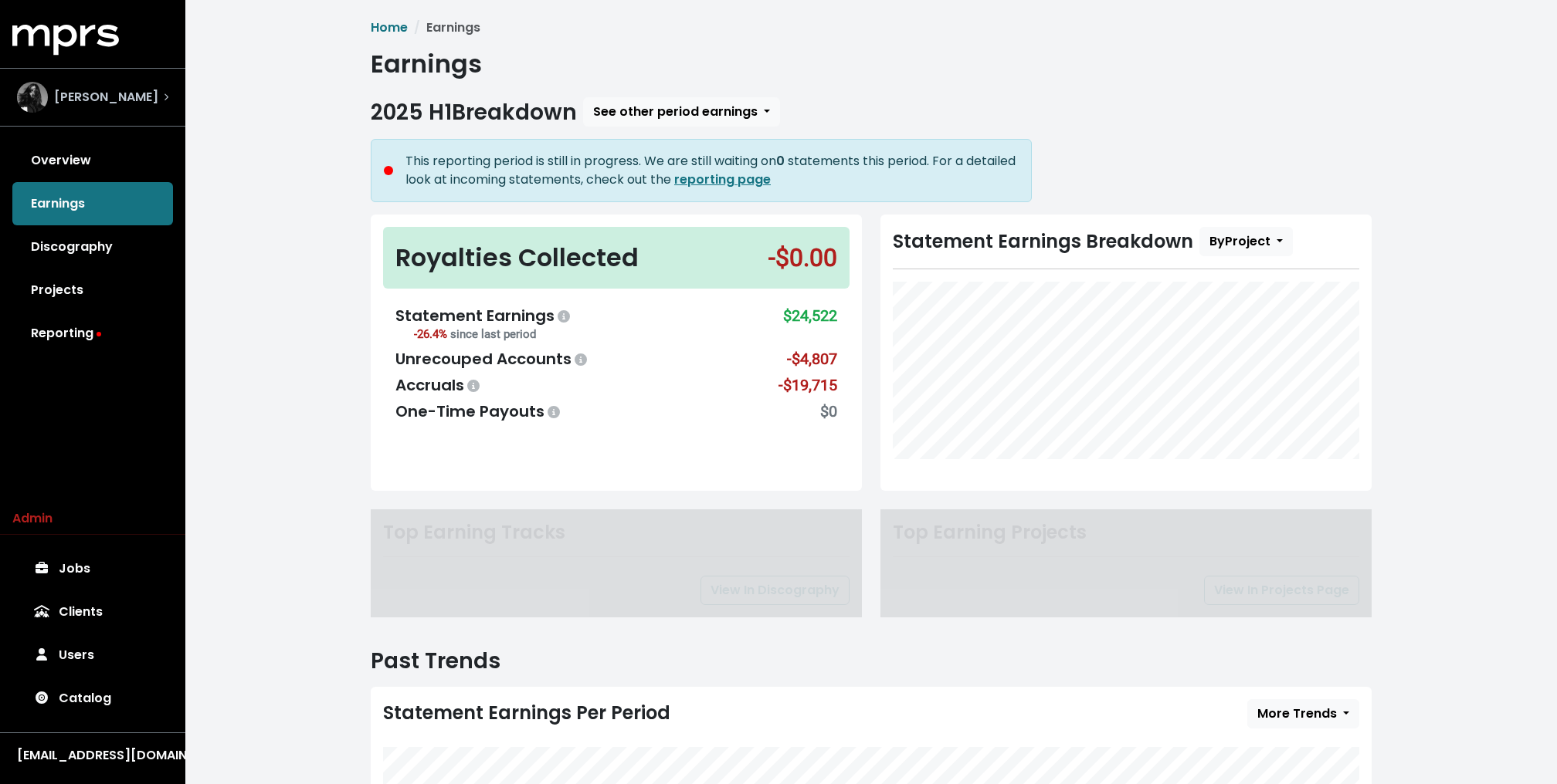
click at [109, 105] on span "[PERSON_NAME]" at bounding box center [107, 97] width 105 height 18
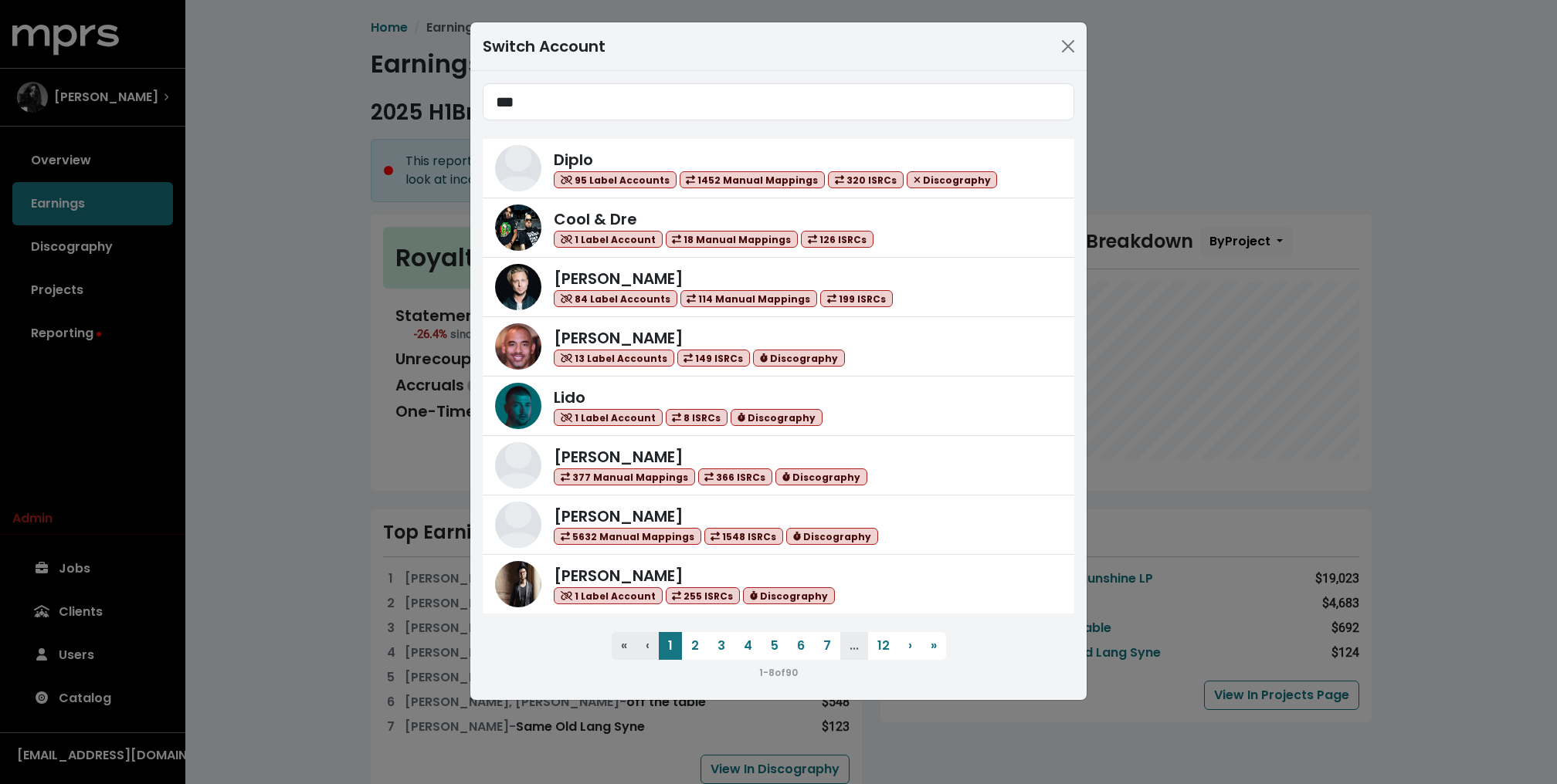
type input "****"
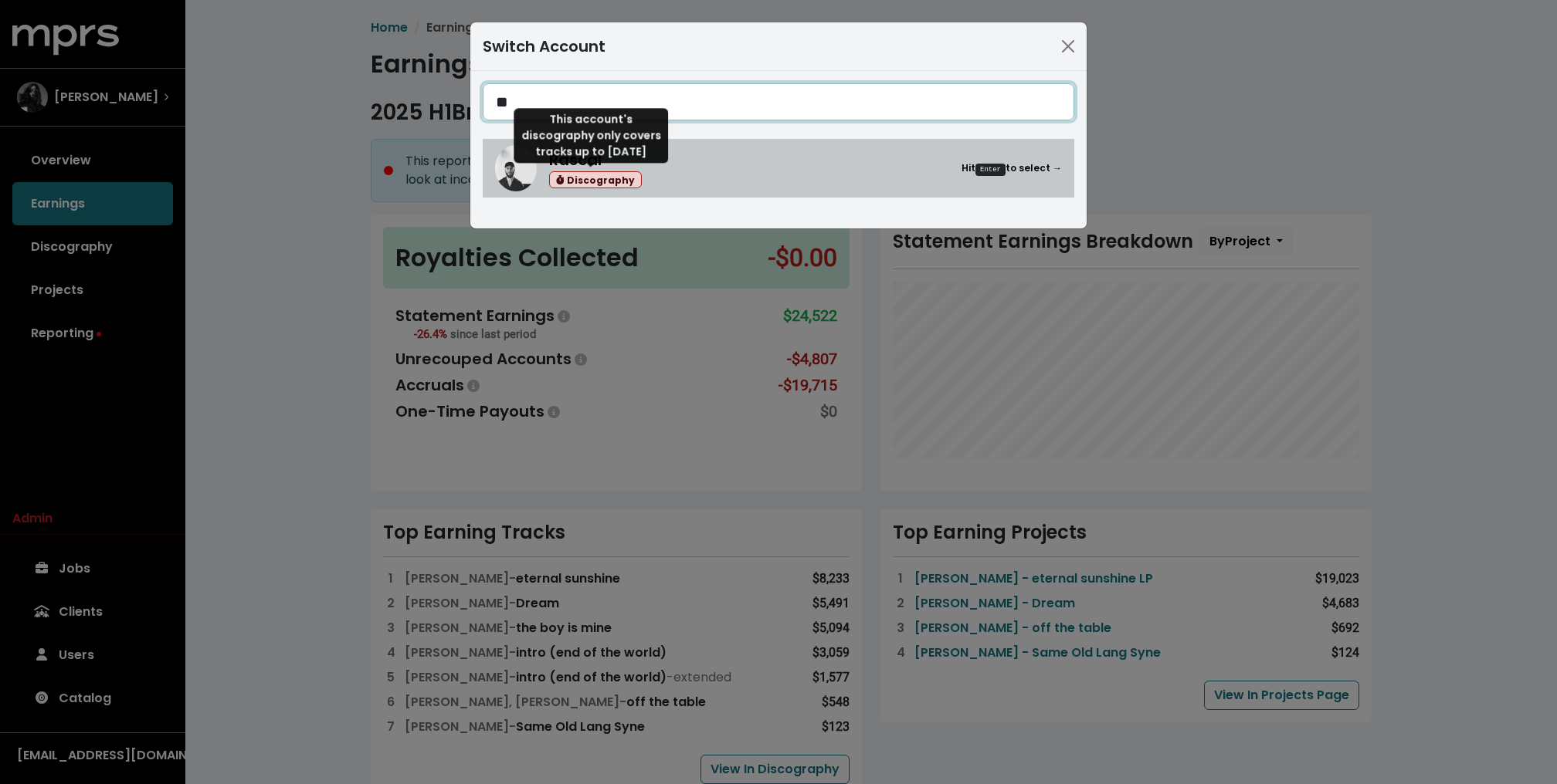
type input "*"
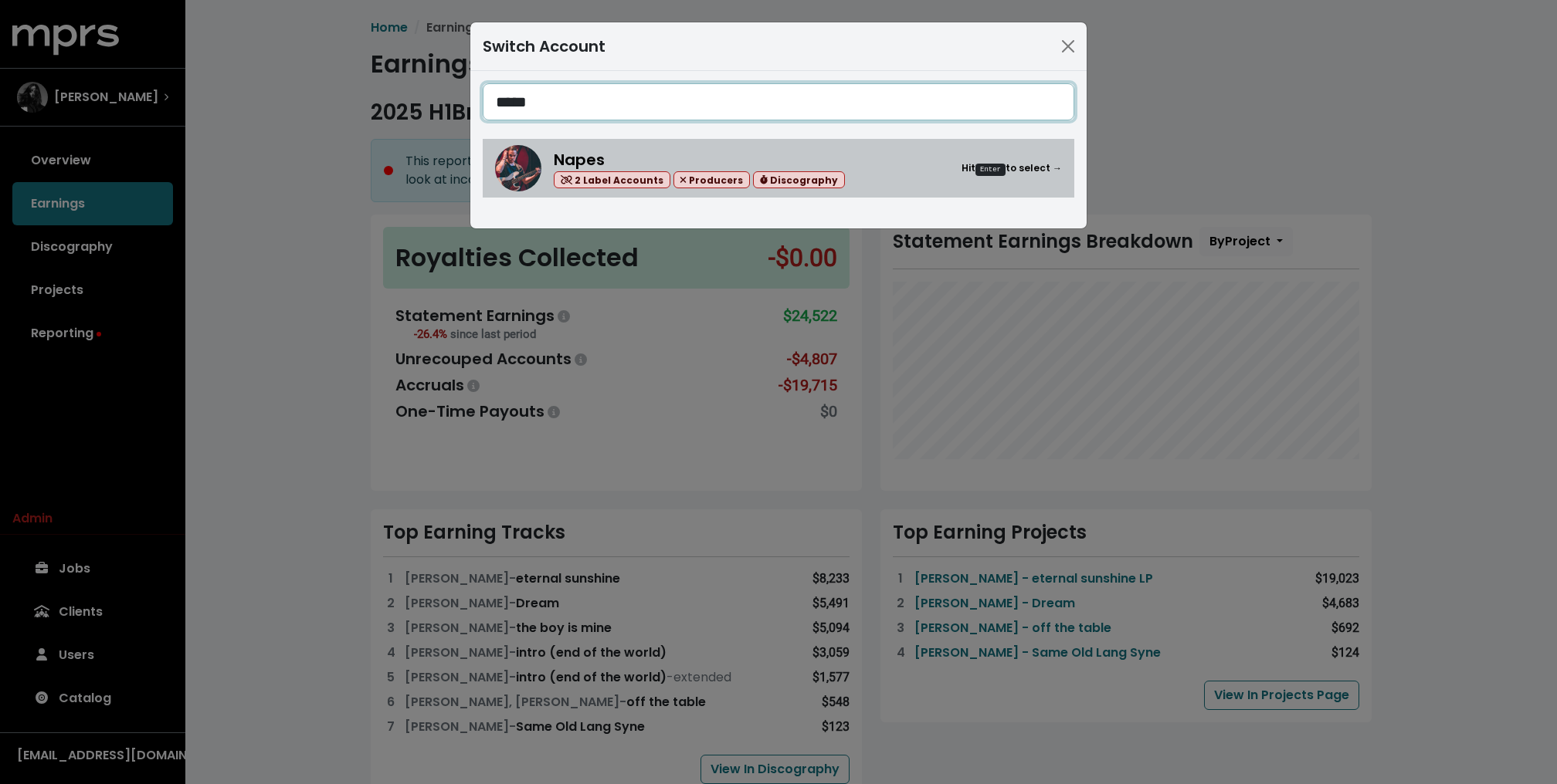
type input "*****"
click at [575, 150] on span "Napes" at bounding box center [579, 160] width 51 height 21
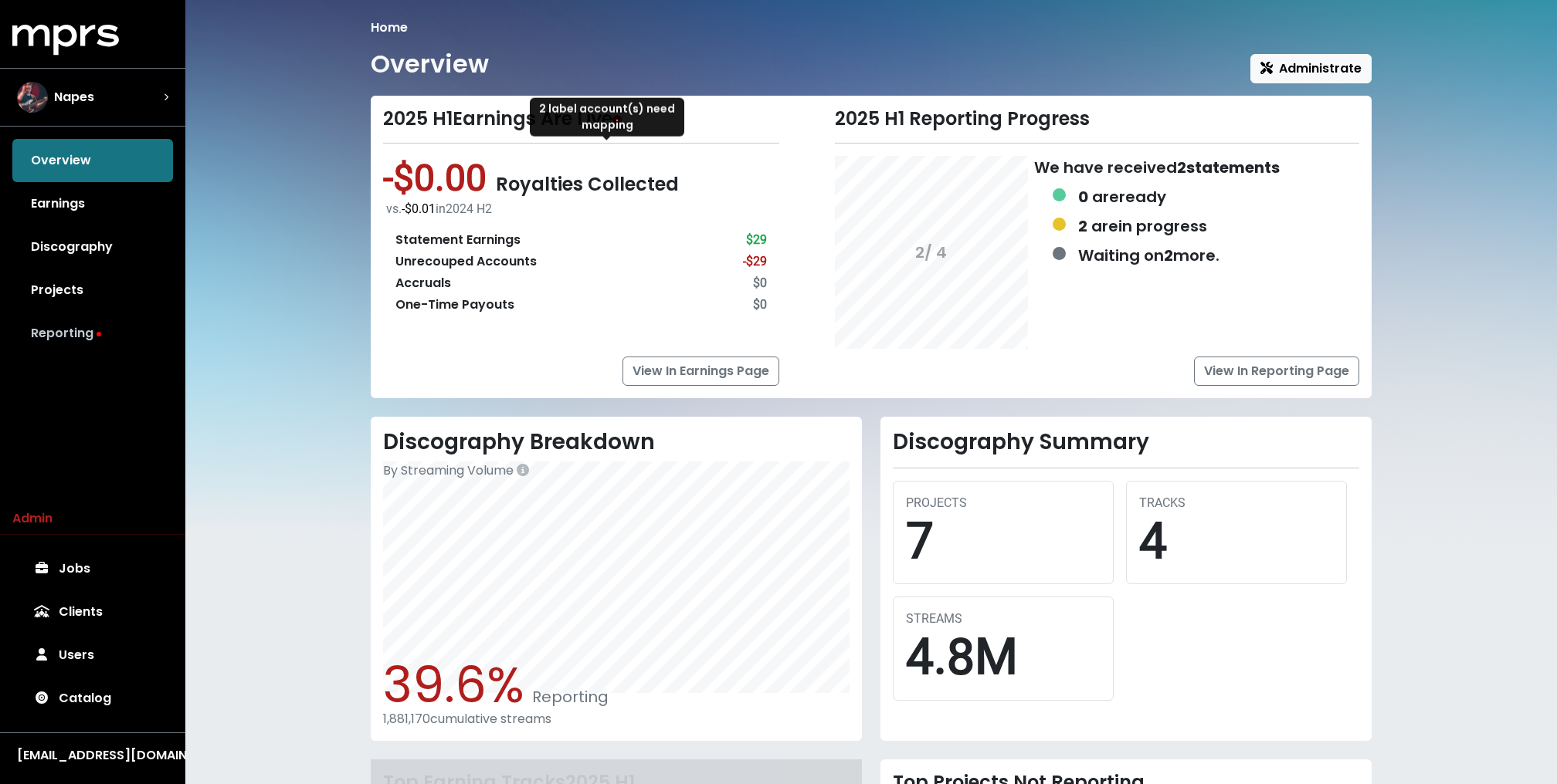
click at [105, 322] on link "Reporting" at bounding box center [93, 333] width 161 height 44
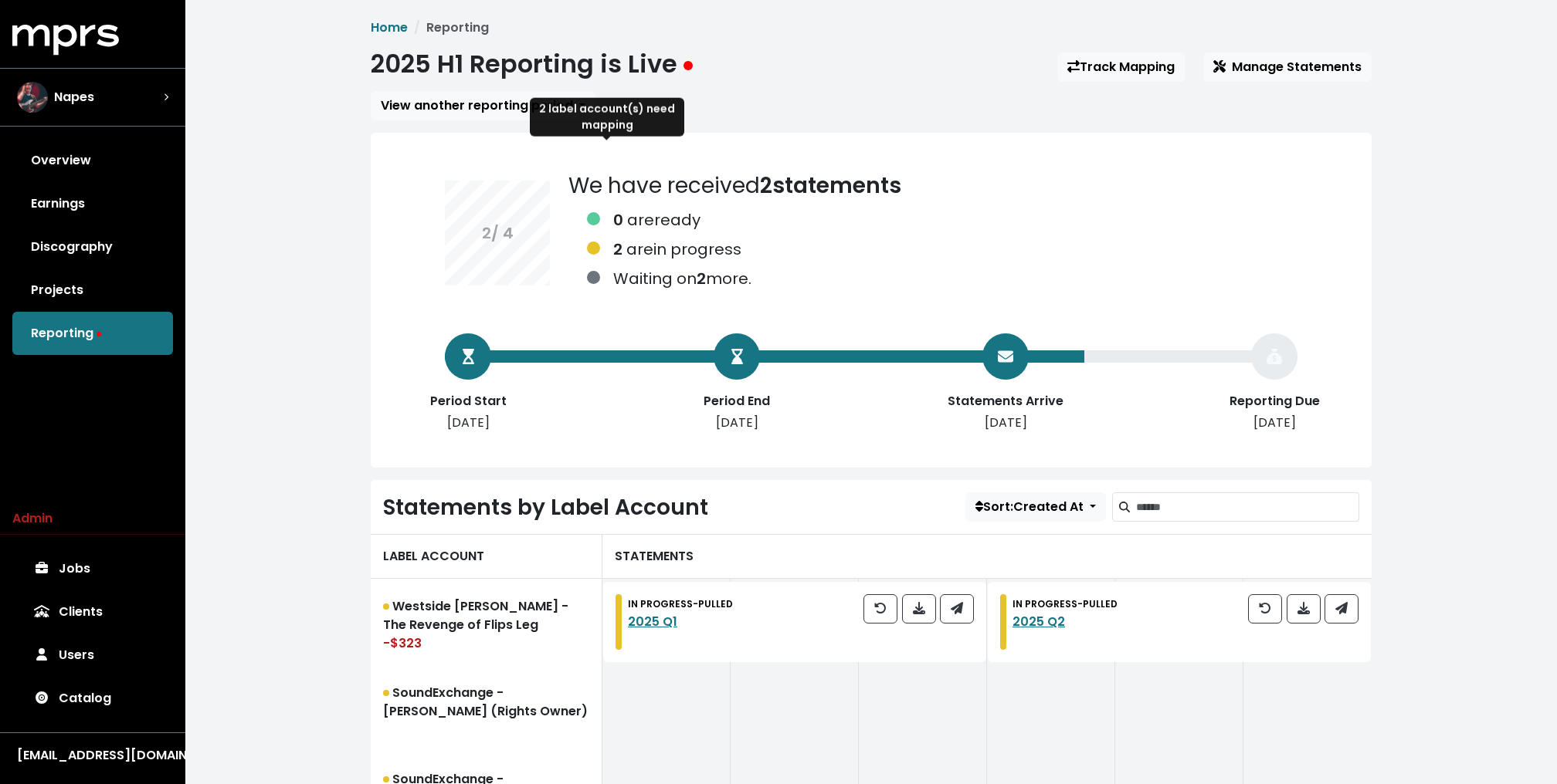
scroll to position [139, 0]
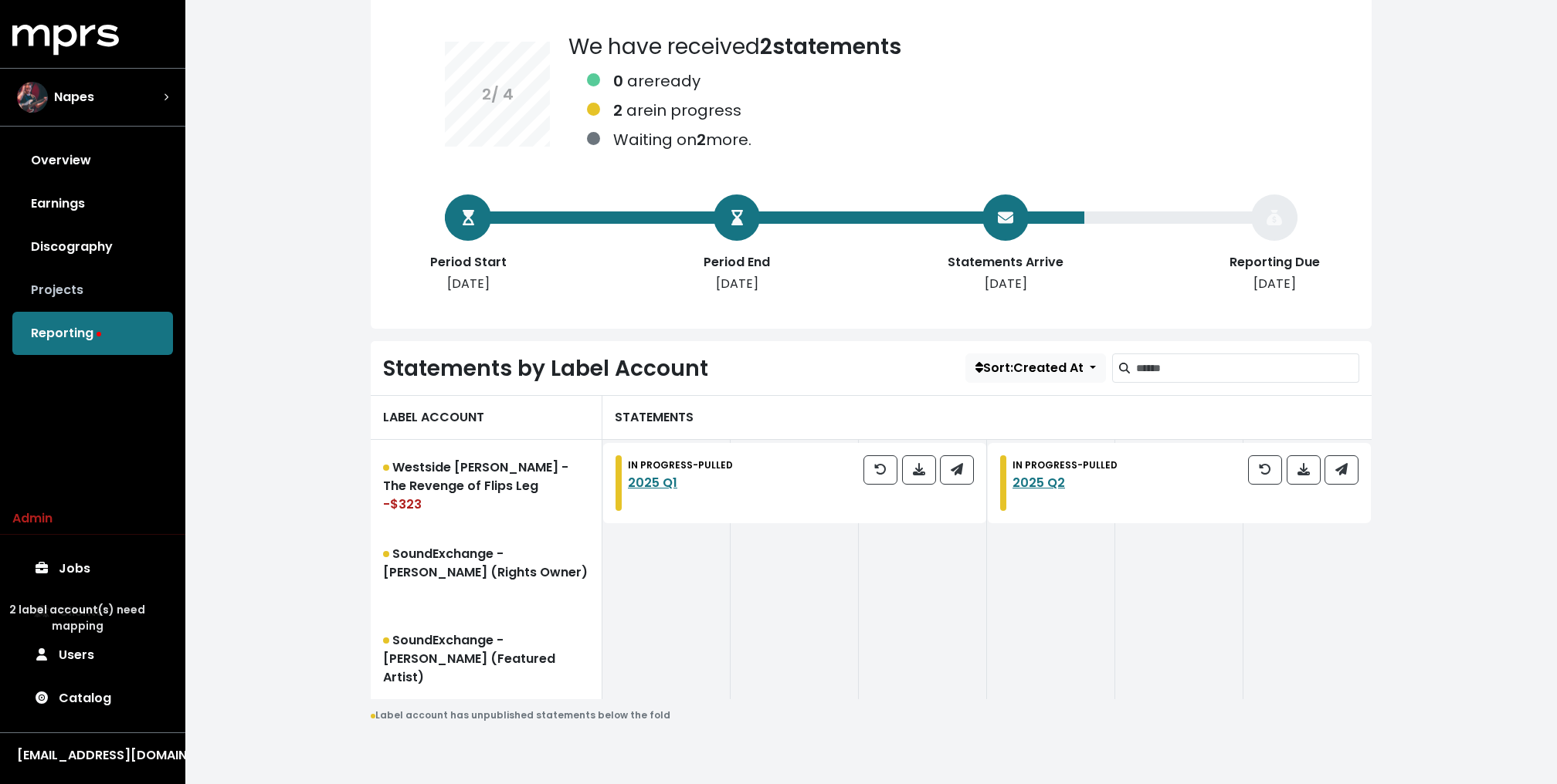
click at [109, 283] on link "Projects" at bounding box center [93, 290] width 161 height 44
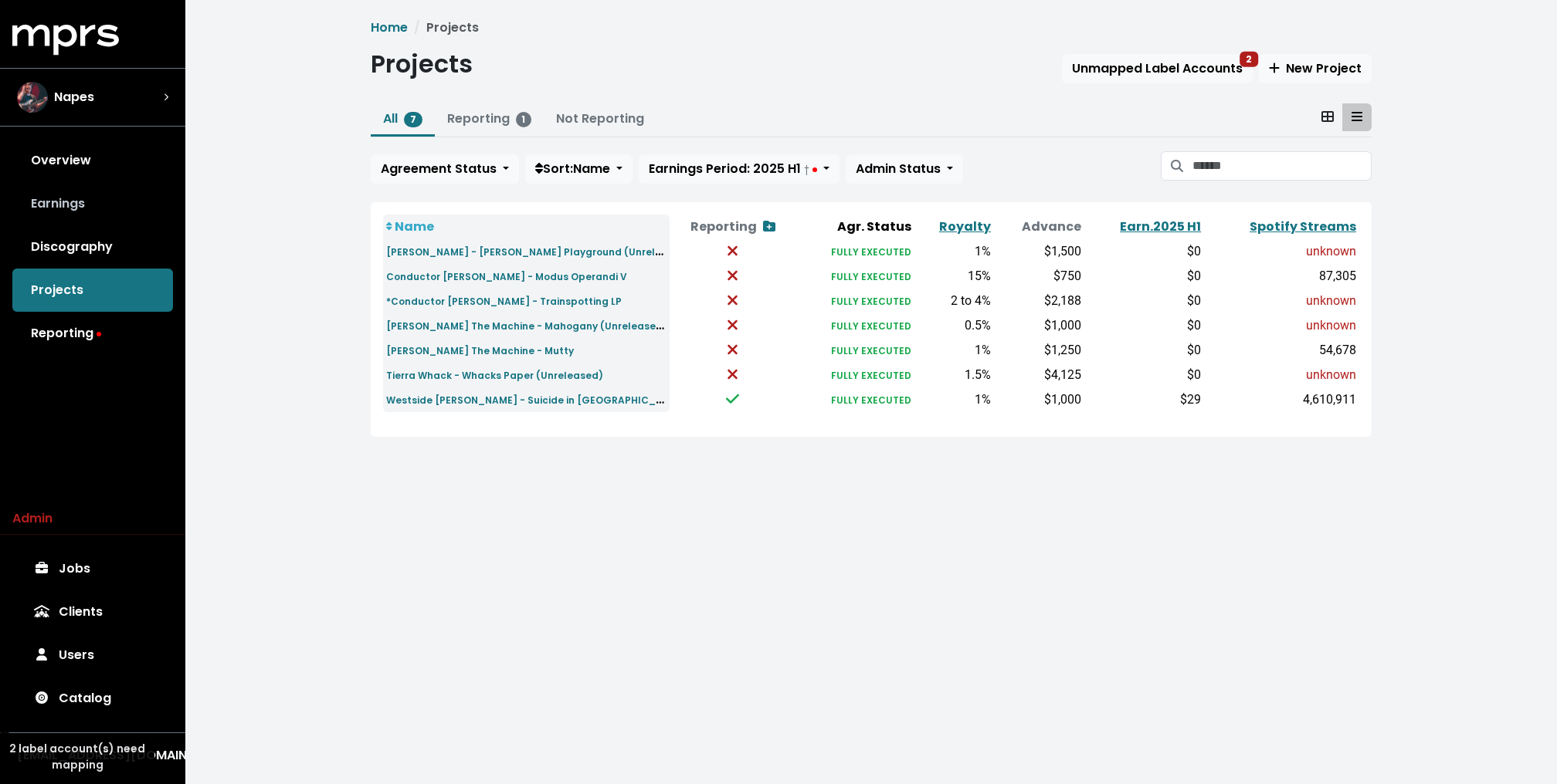
click at [99, 204] on link "Earnings" at bounding box center [93, 204] width 161 height 44
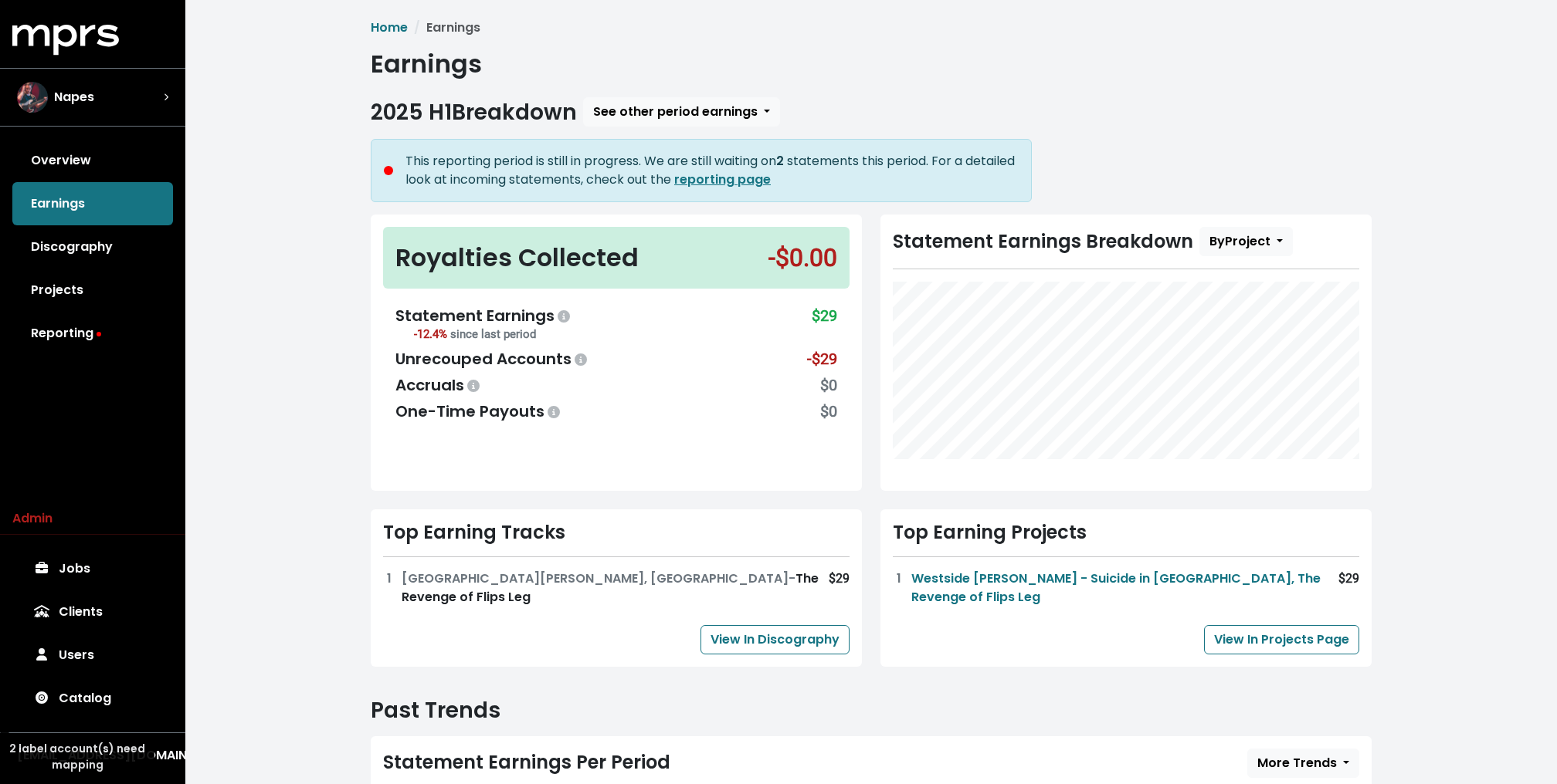
click at [310, 127] on div "Home Earnings Earnings 2025 H1 Breakdown See other period earnings This reporti…" at bounding box center [871, 580] width 1372 height 1161
click at [242, 207] on div "Home Earnings Earnings 2025 H1 Breakdown See other period earnings This reporti…" at bounding box center [871, 580] width 1372 height 1161
click at [99, 175] on link "Overview" at bounding box center [93, 160] width 161 height 44
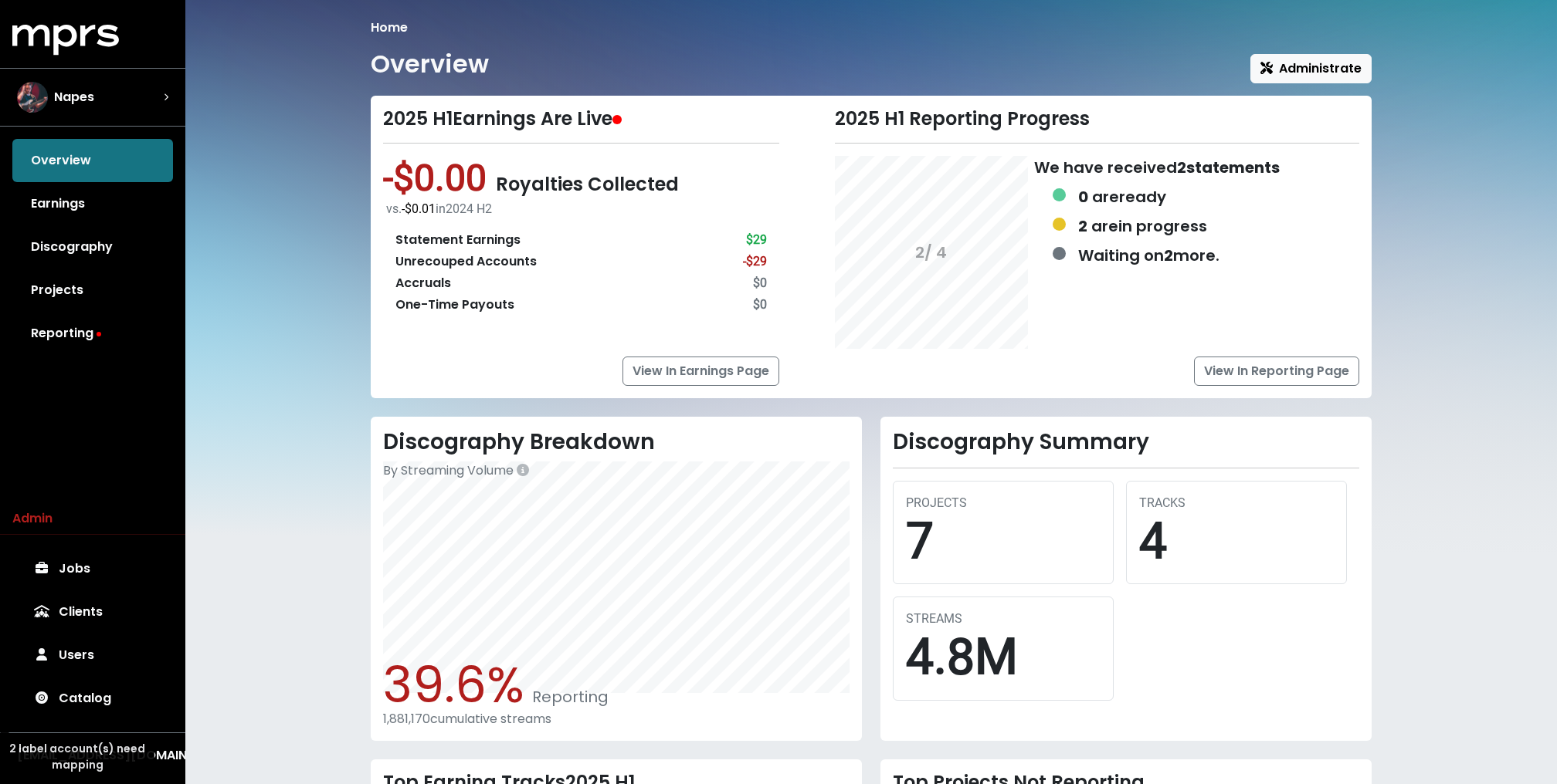
click at [230, 235] on div "Home Overview Administrate 2025 H1 Earnings Are Live -$0.00 Royalties Collected…" at bounding box center [871, 532] width 1372 height 1065
click at [55, 341] on link "Reporting" at bounding box center [93, 333] width 161 height 44
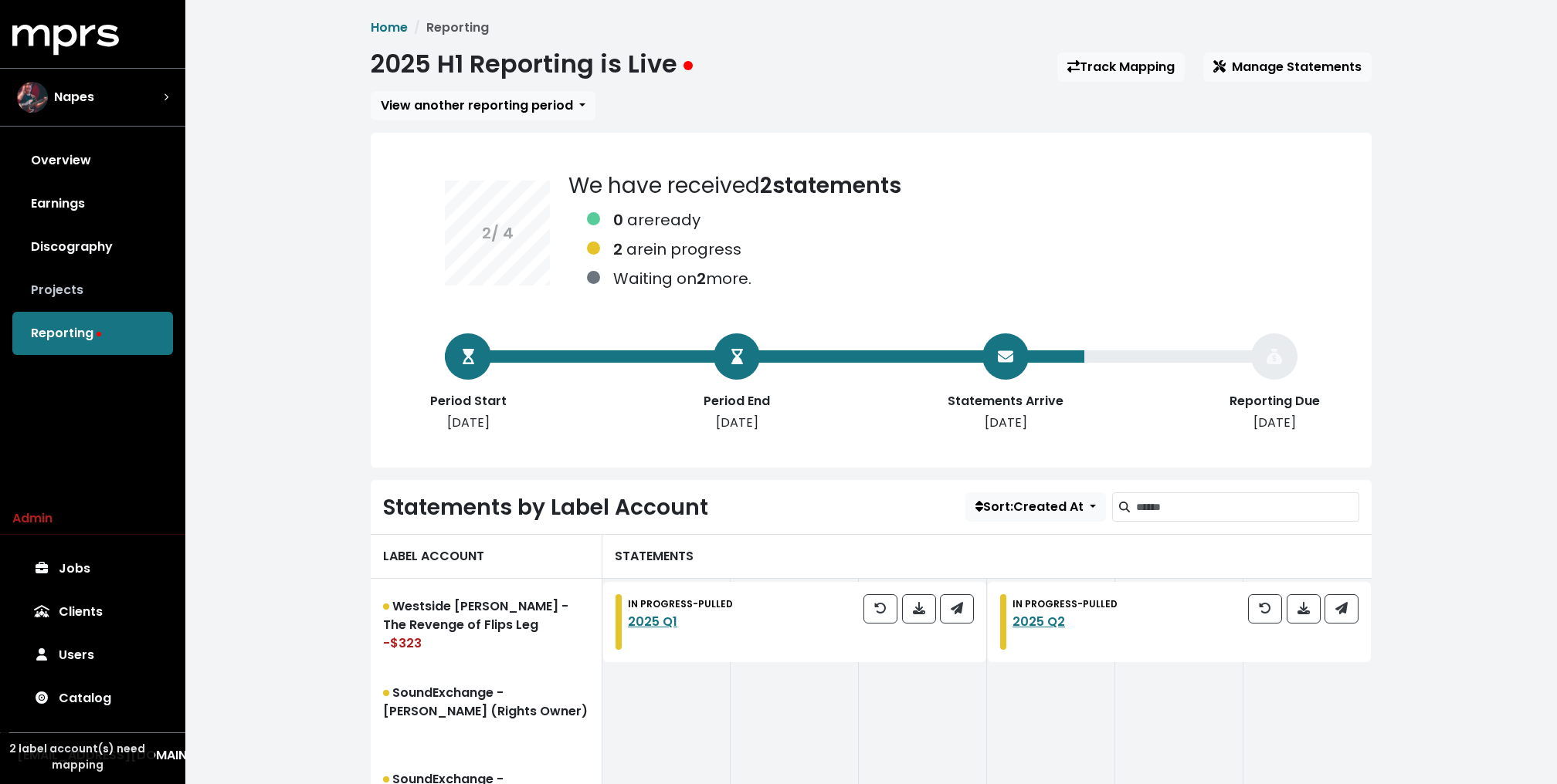
click at [55, 296] on link "Projects" at bounding box center [93, 290] width 161 height 44
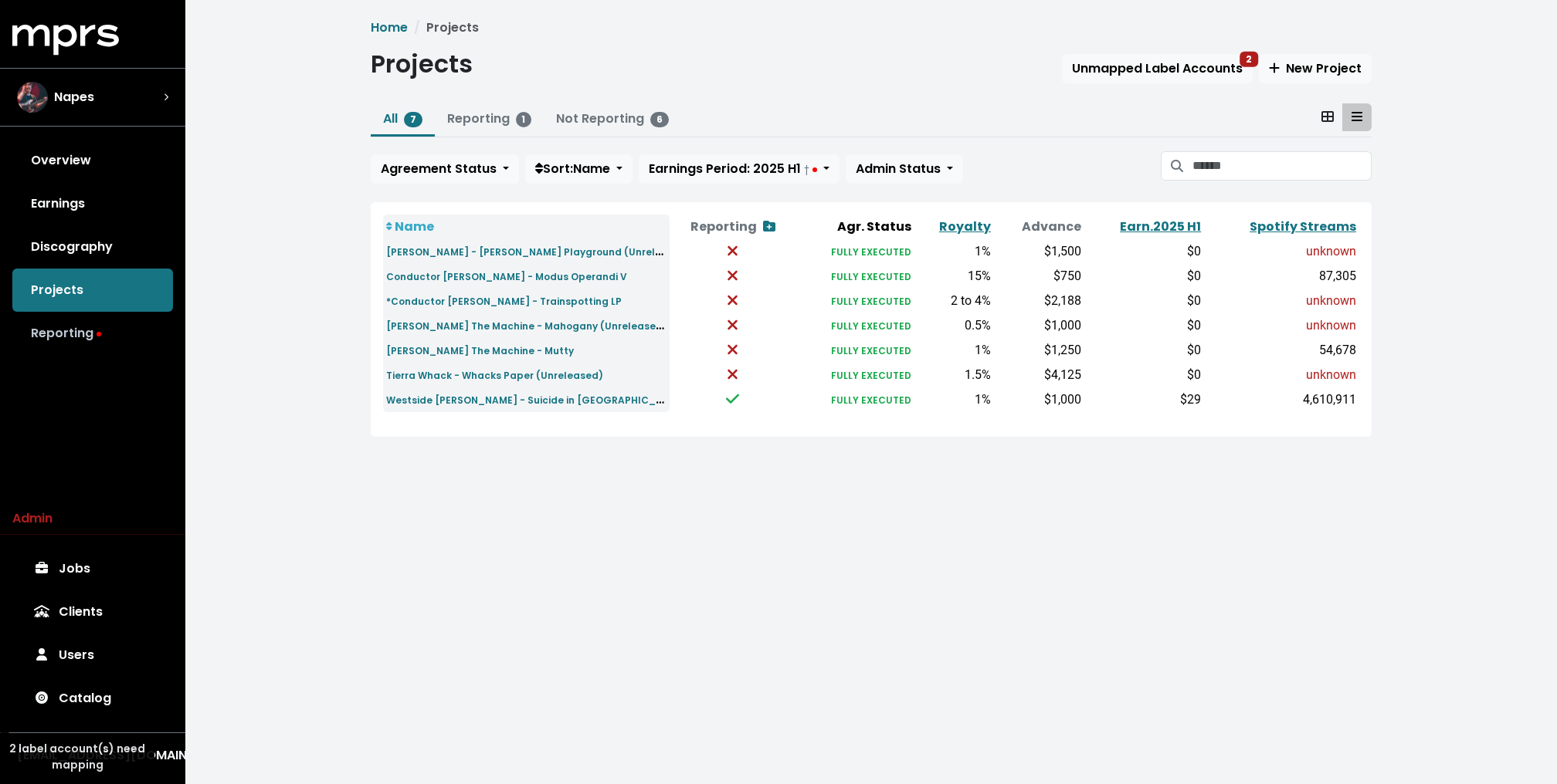
click at [60, 336] on link "Reporting" at bounding box center [93, 333] width 161 height 44
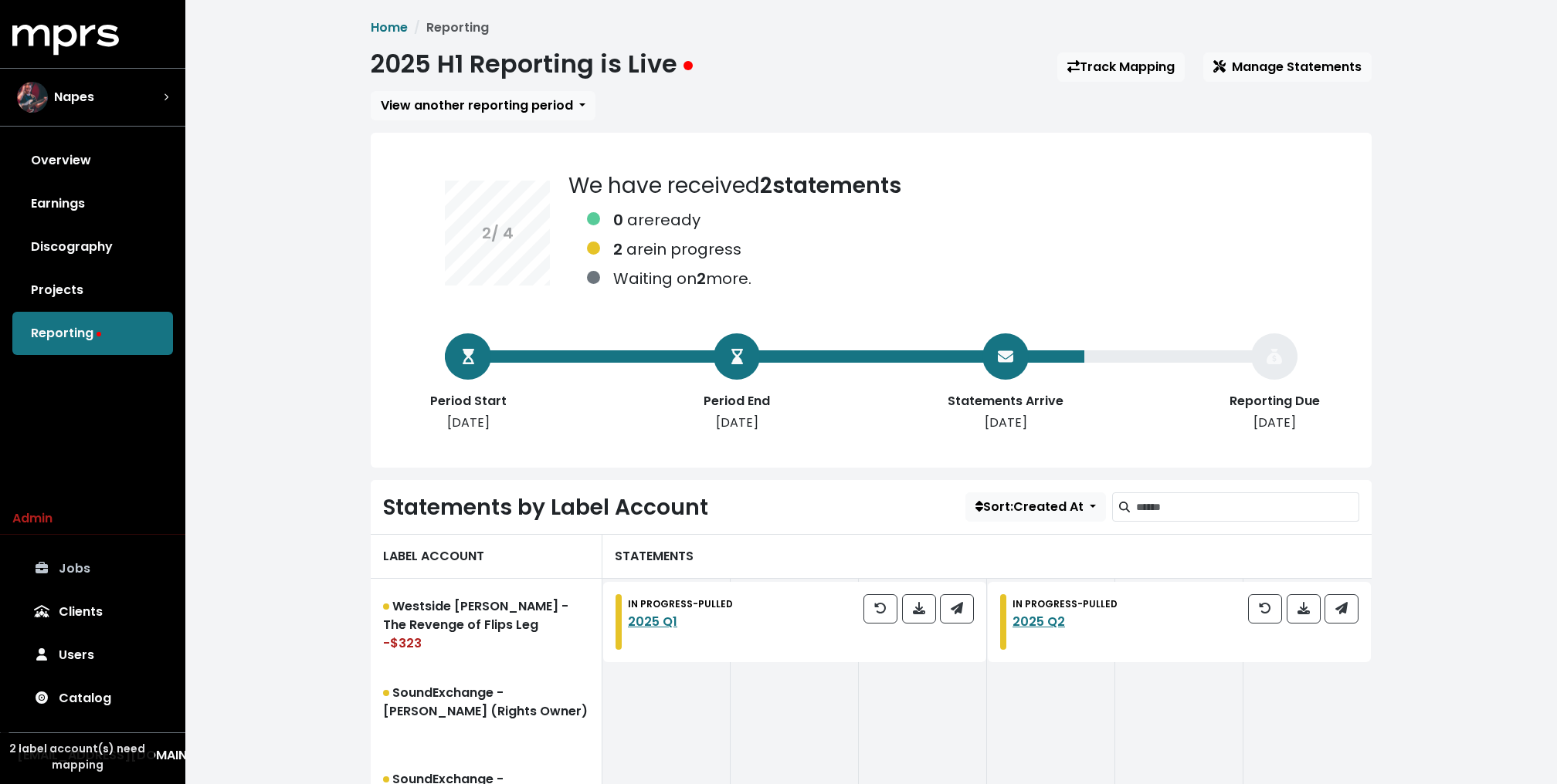
click at [75, 566] on link "Jobs" at bounding box center [93, 569] width 161 height 44
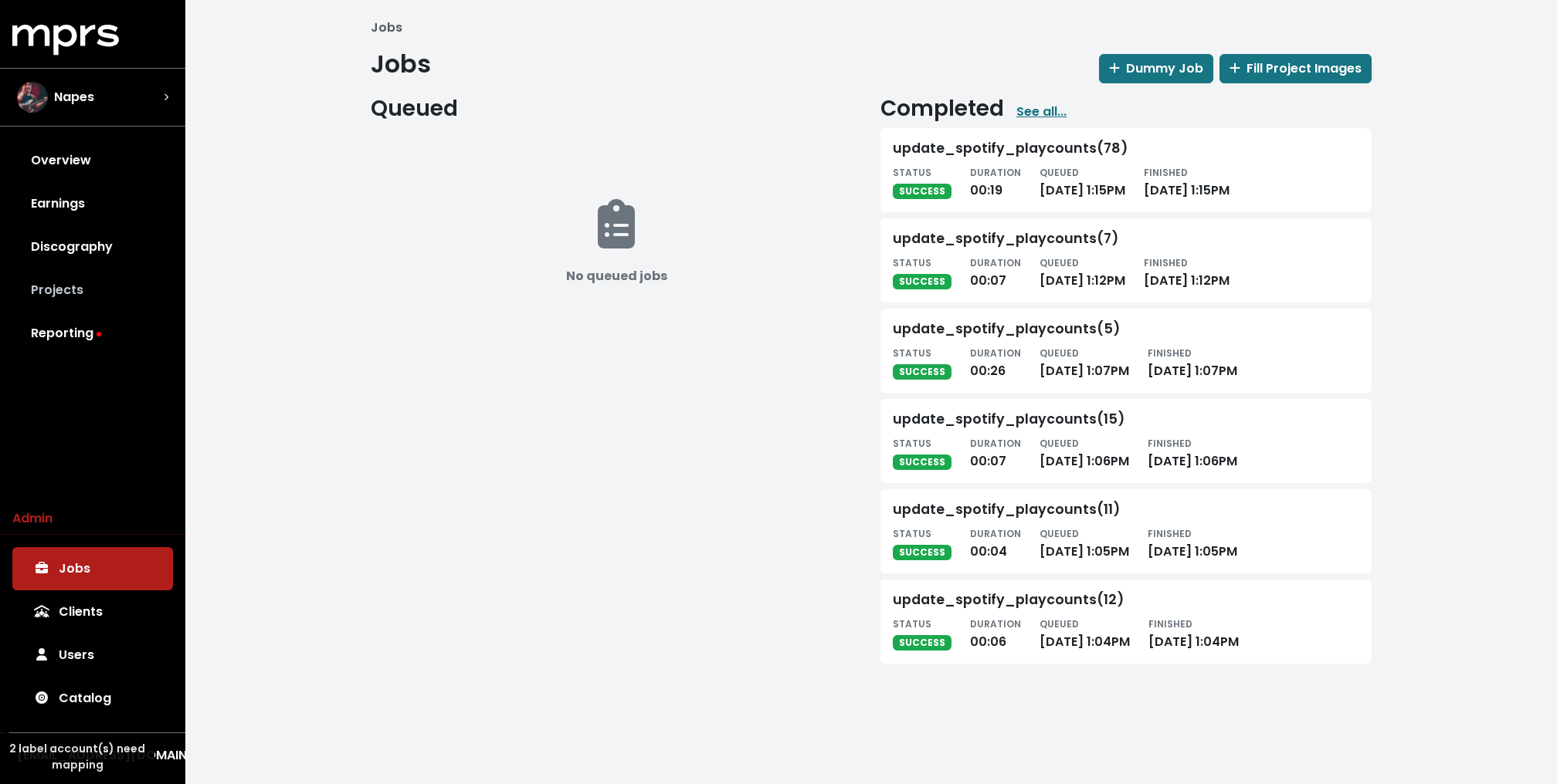
click at [72, 268] on link "Projects" at bounding box center [93, 290] width 161 height 44
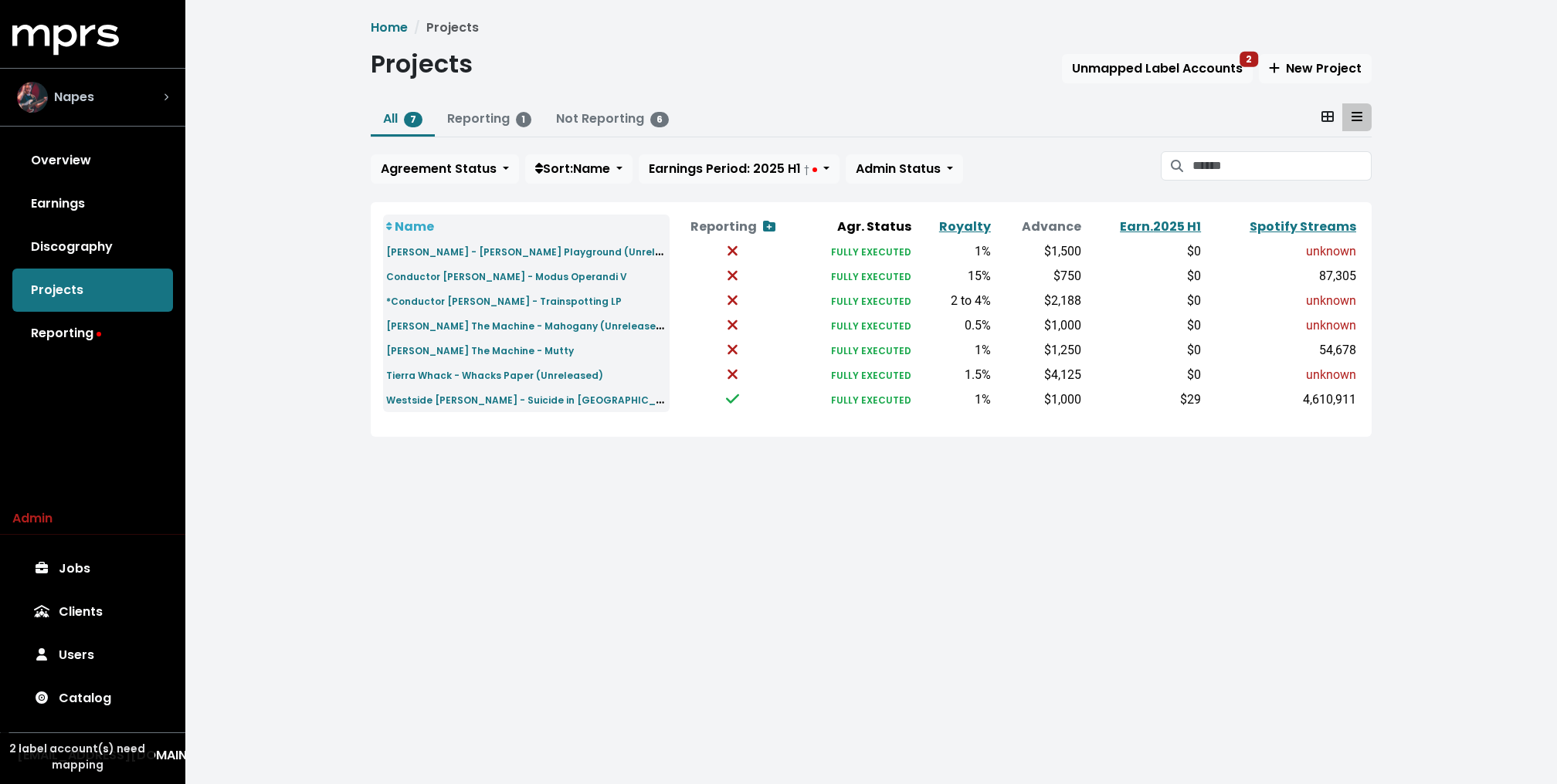
click at [79, 104] on span "Napes" at bounding box center [74, 97] width 40 height 18
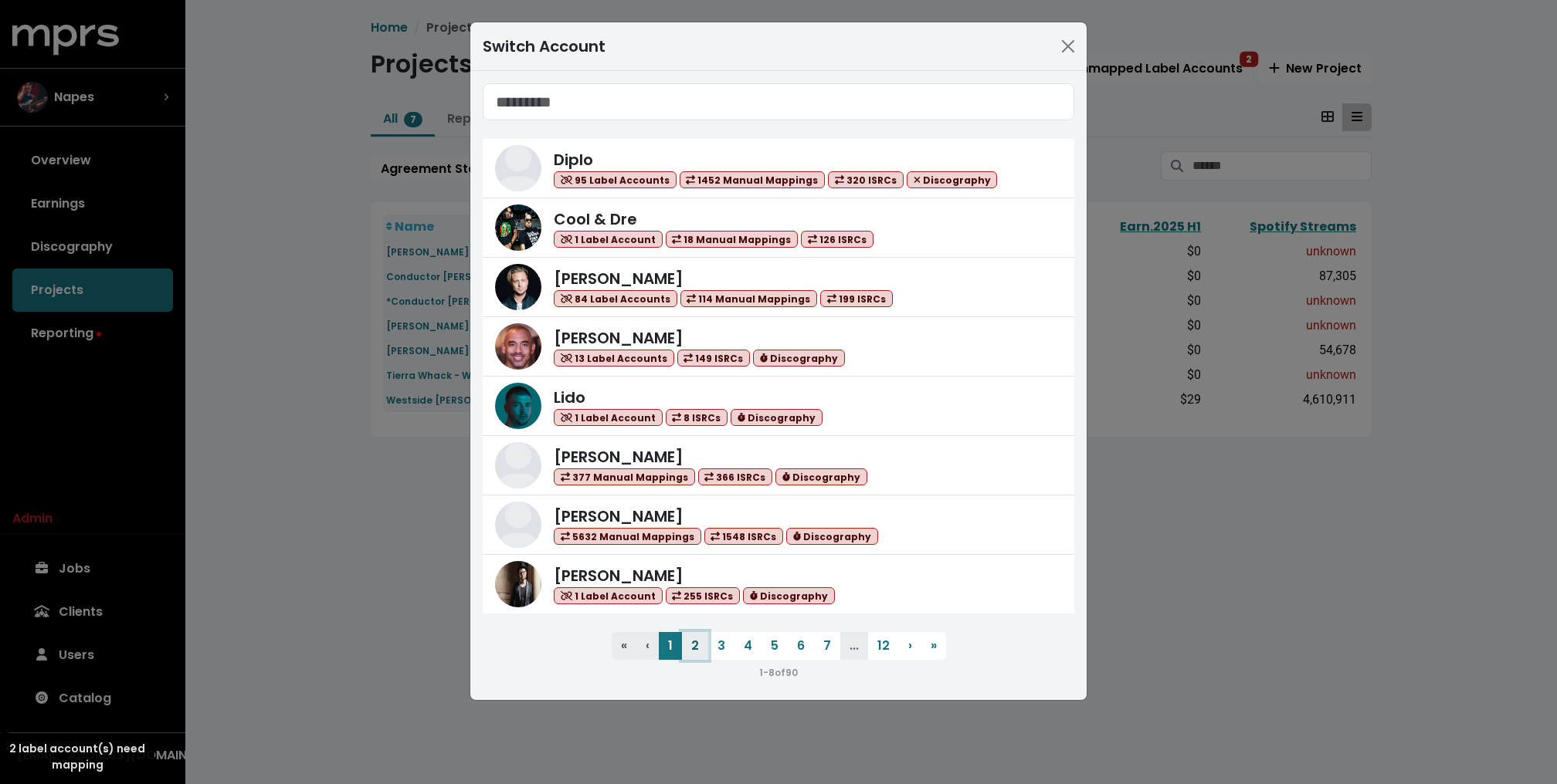
click at [691, 645] on button "2" at bounding box center [694, 645] width 26 height 28
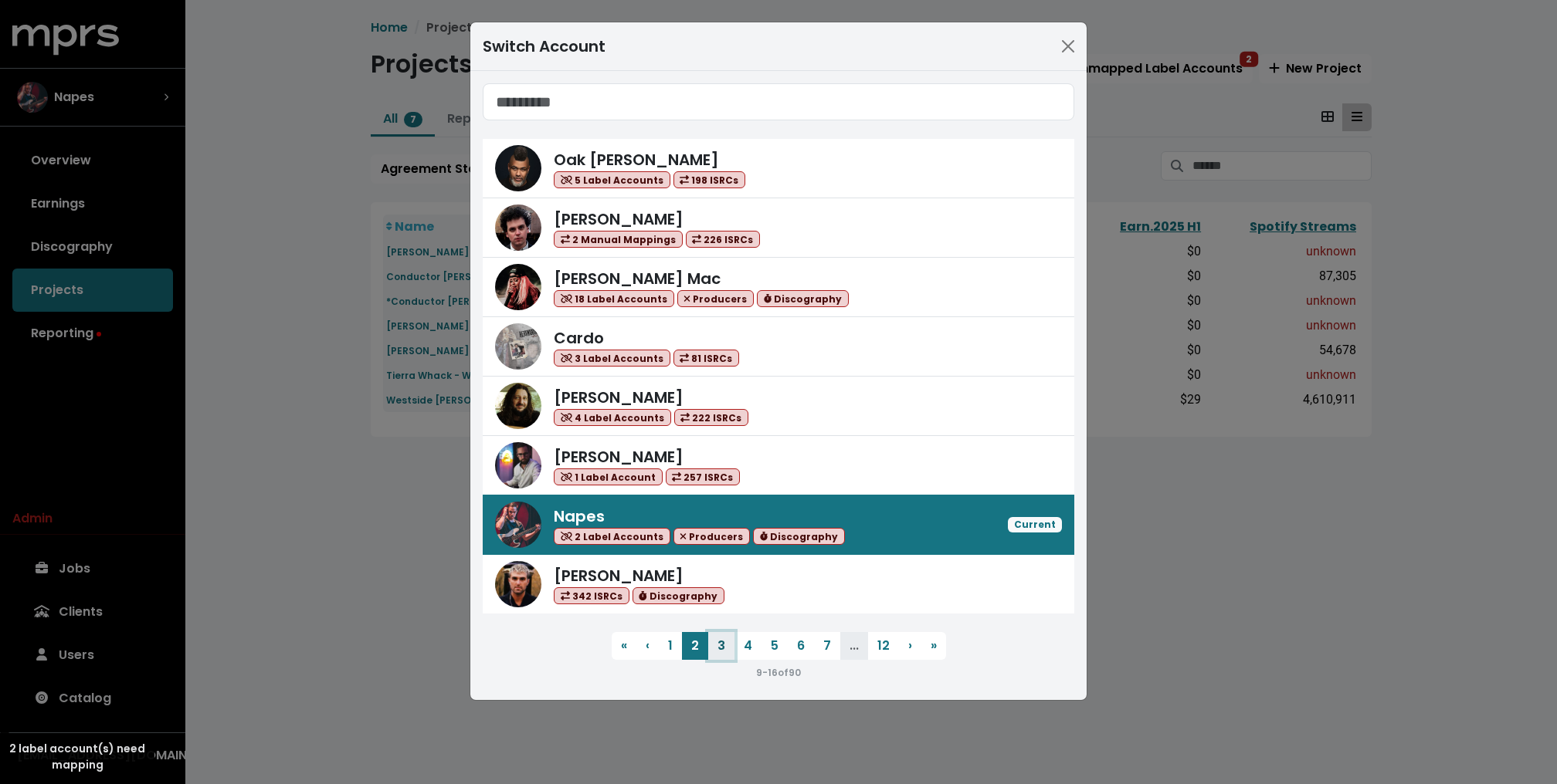
click at [727, 645] on button "3" at bounding box center [720, 645] width 26 height 28
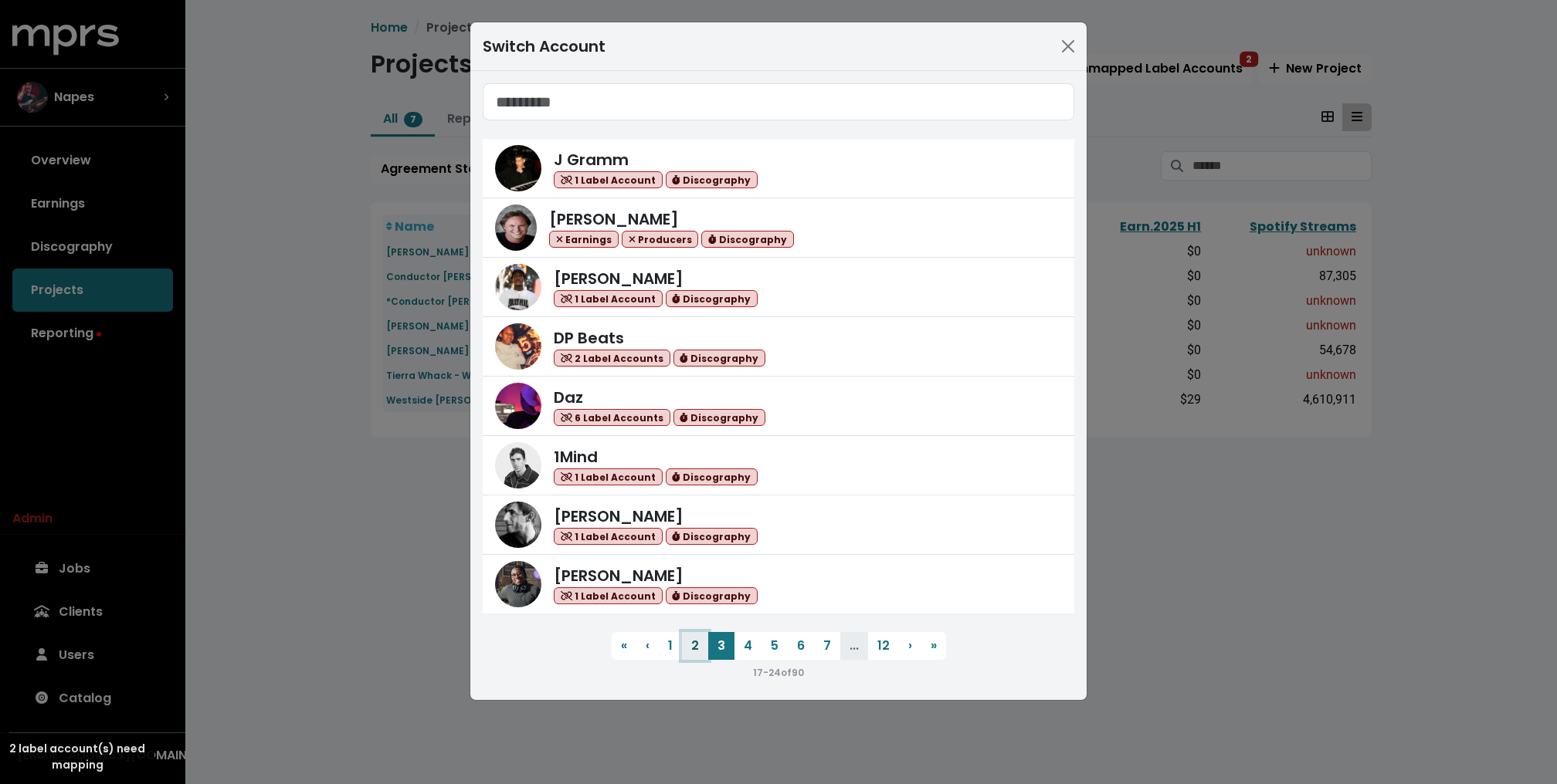
click at [695, 639] on button "2" at bounding box center [694, 645] width 26 height 28
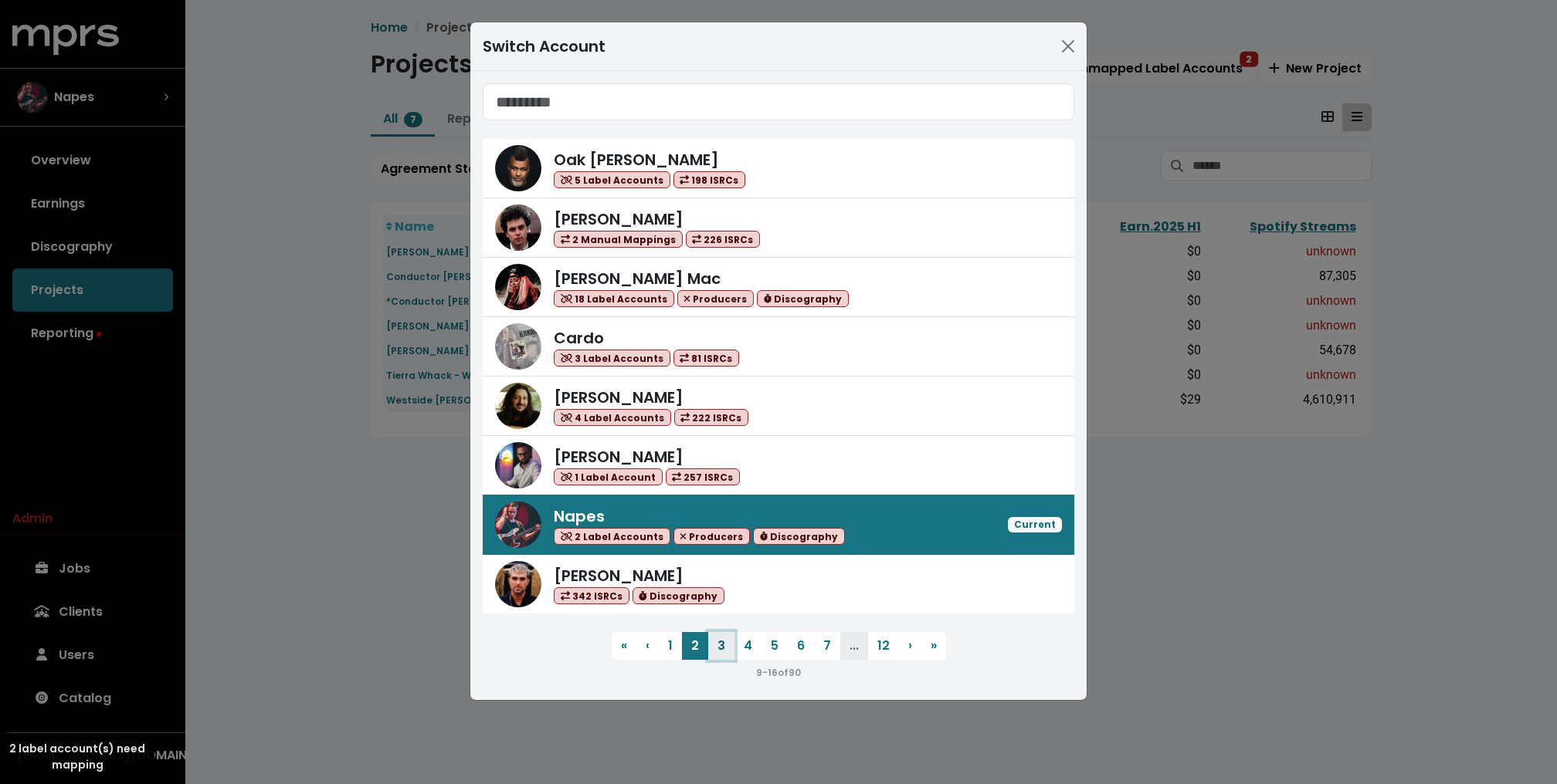
click at [732, 643] on button "3" at bounding box center [720, 645] width 26 height 28
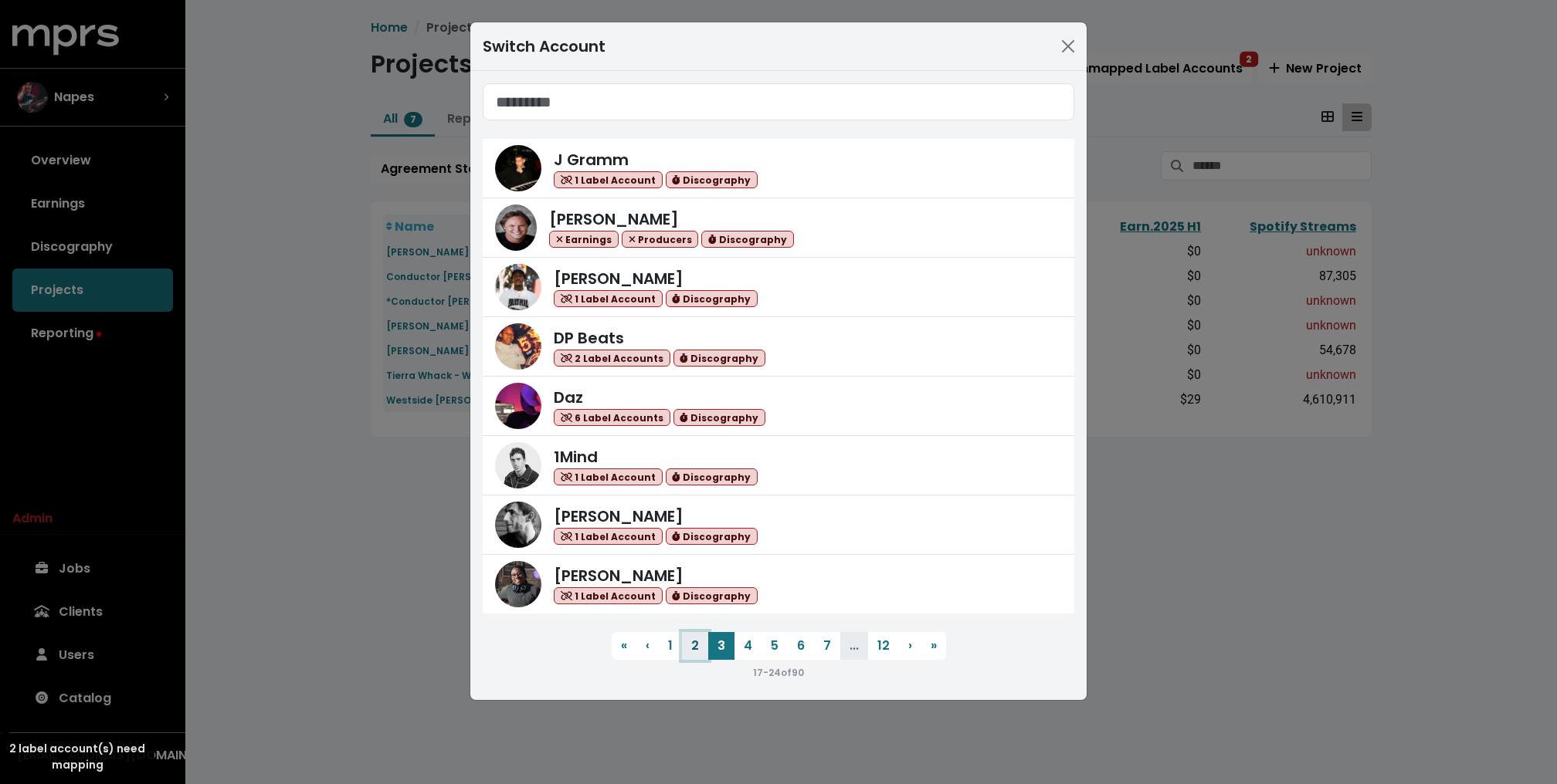
click at [703, 643] on button "2" at bounding box center [694, 645] width 26 height 28
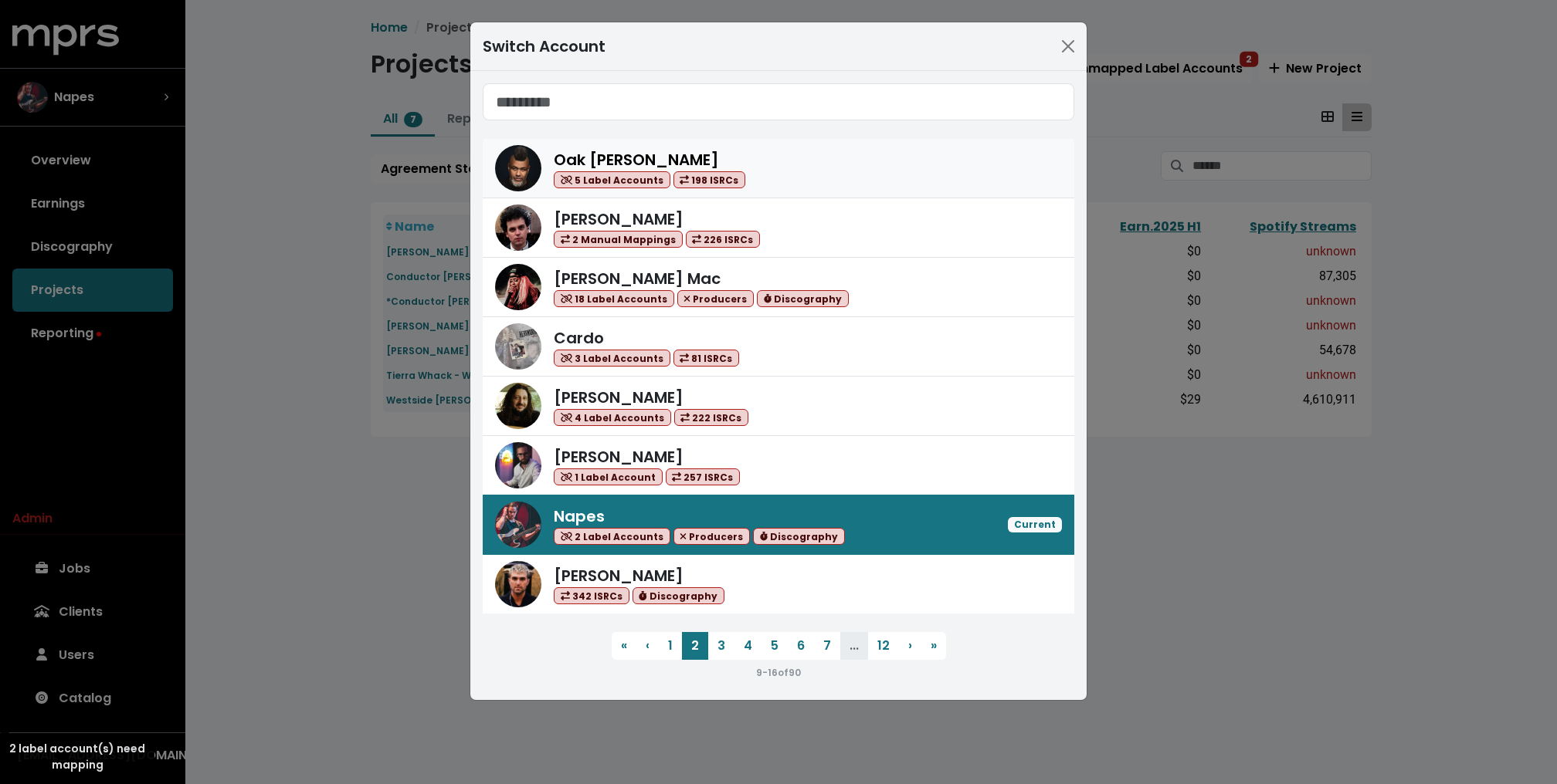
click at [595, 158] on span "Oak Felder" at bounding box center [636, 160] width 165 height 21
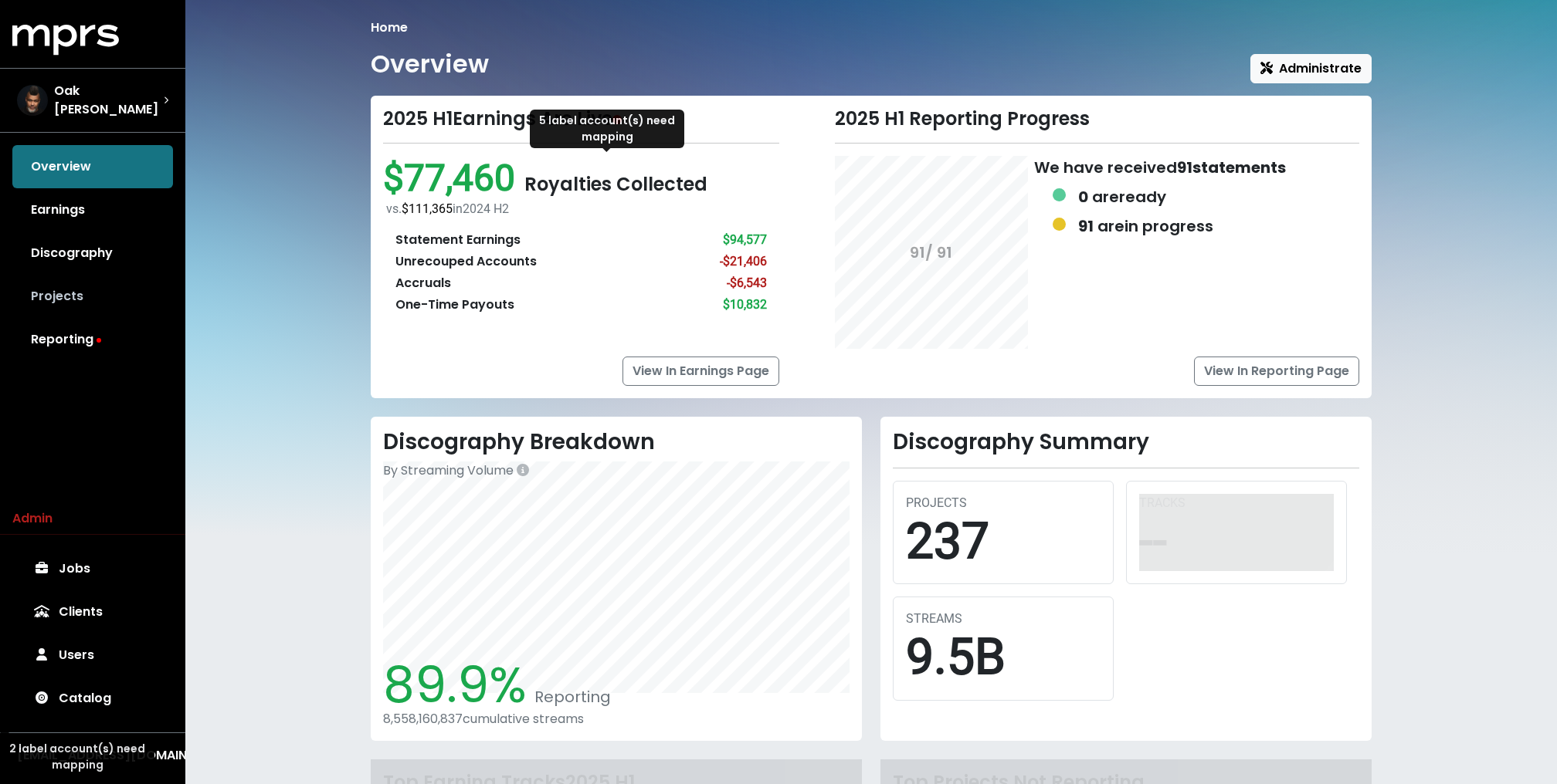
click at [101, 283] on link "Projects" at bounding box center [93, 297] width 161 height 44
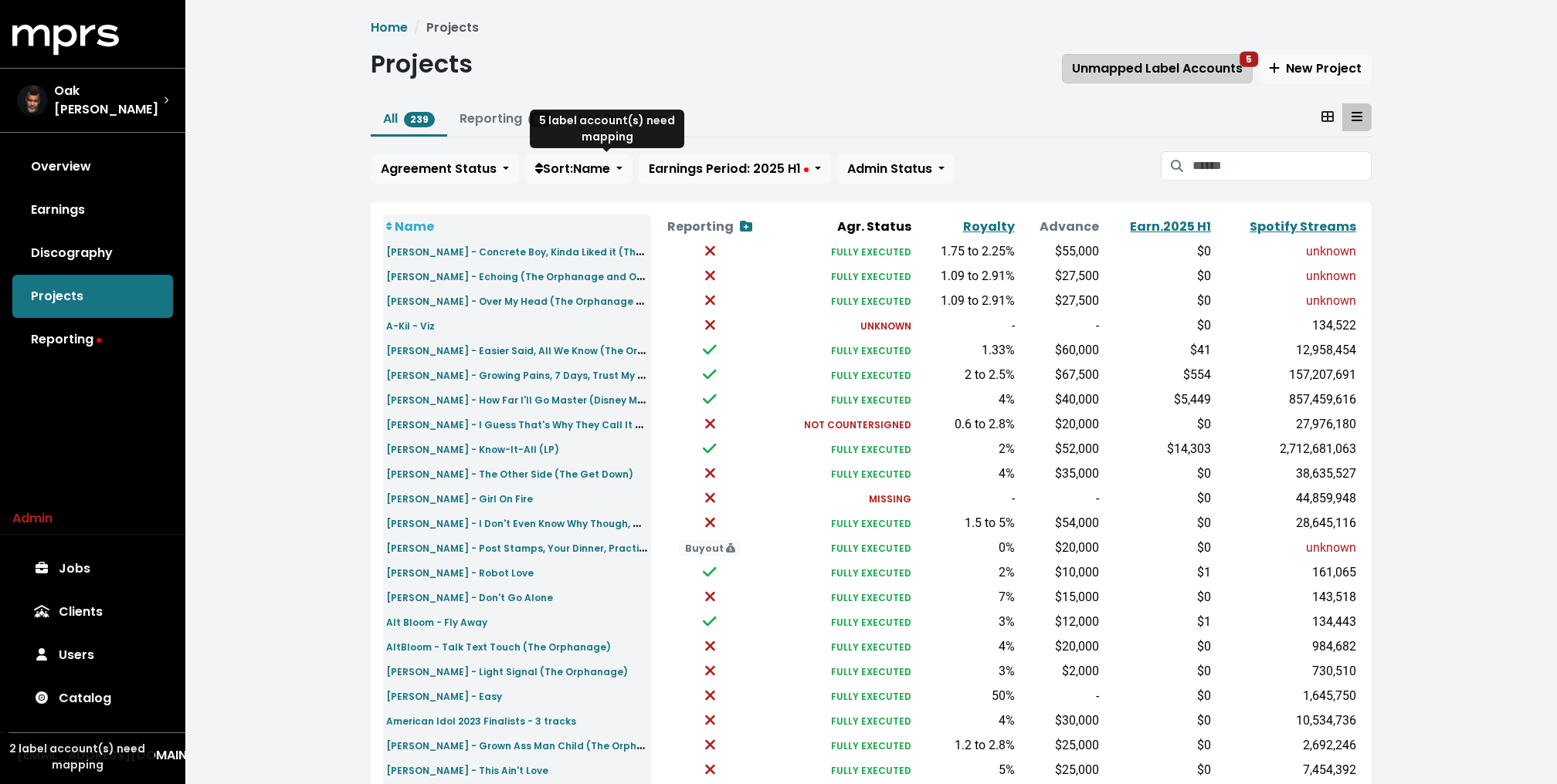
click at [1153, 77] on span "Unmapped Label Accounts 5" at bounding box center [1158, 68] width 171 height 18
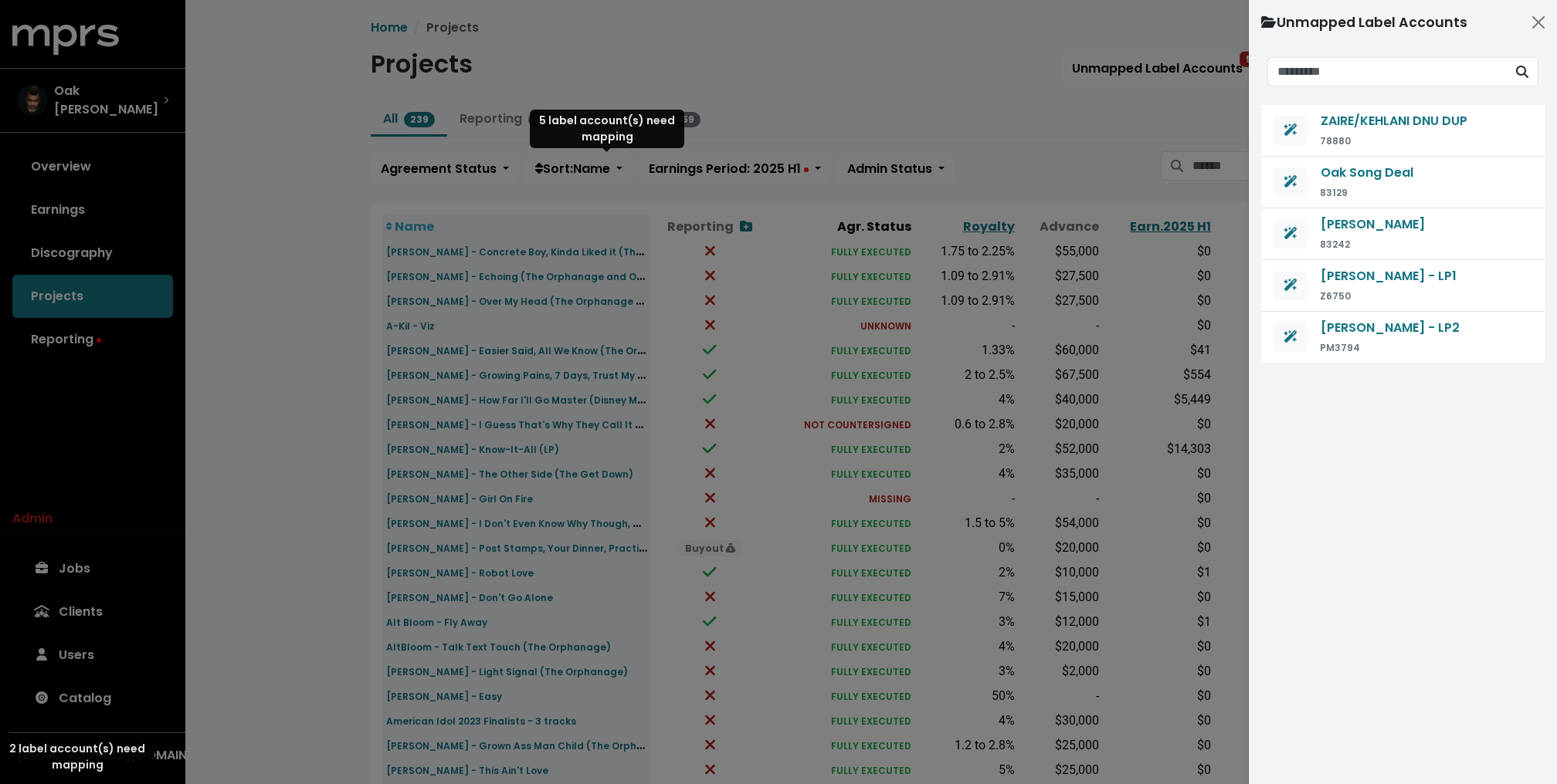
click at [963, 102] on div at bounding box center [778, 392] width 1557 height 784
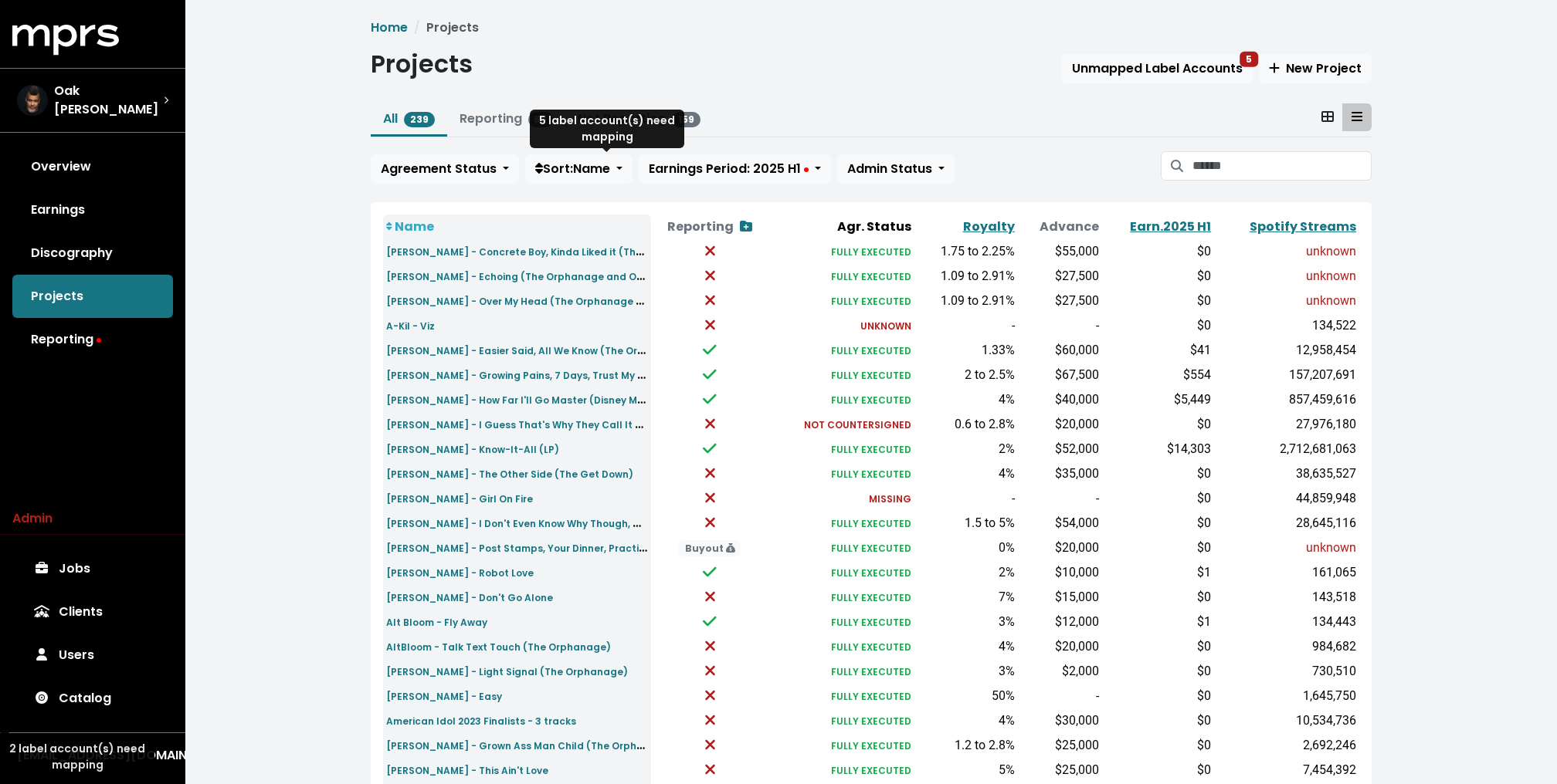
click at [325, 204] on div "Home Projects Projects Unmapped Label Accounts 5 New Project All 239 Reporting …" at bounding box center [871, 577] width 1372 height 1153
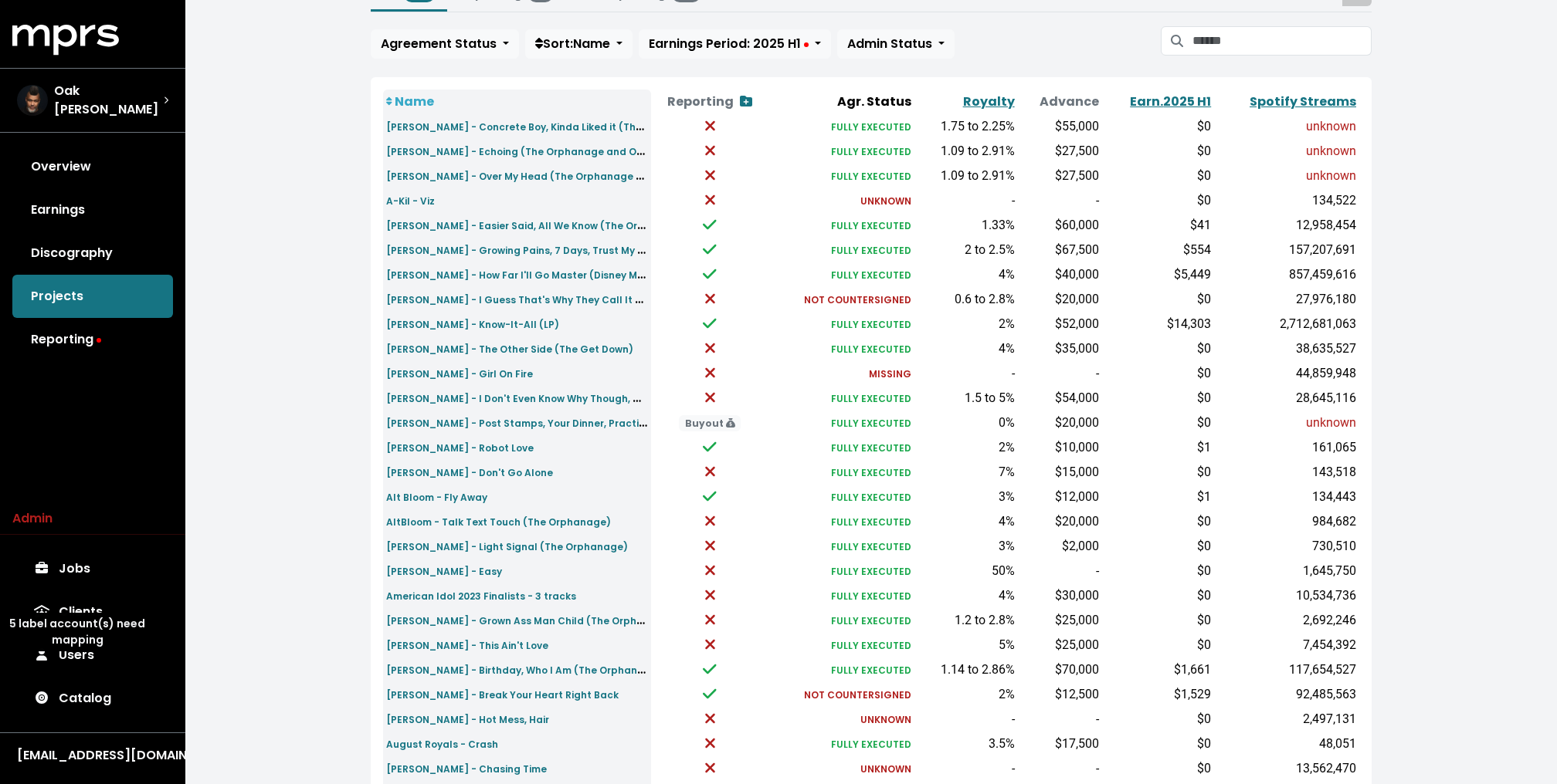
scroll to position [151, 0]
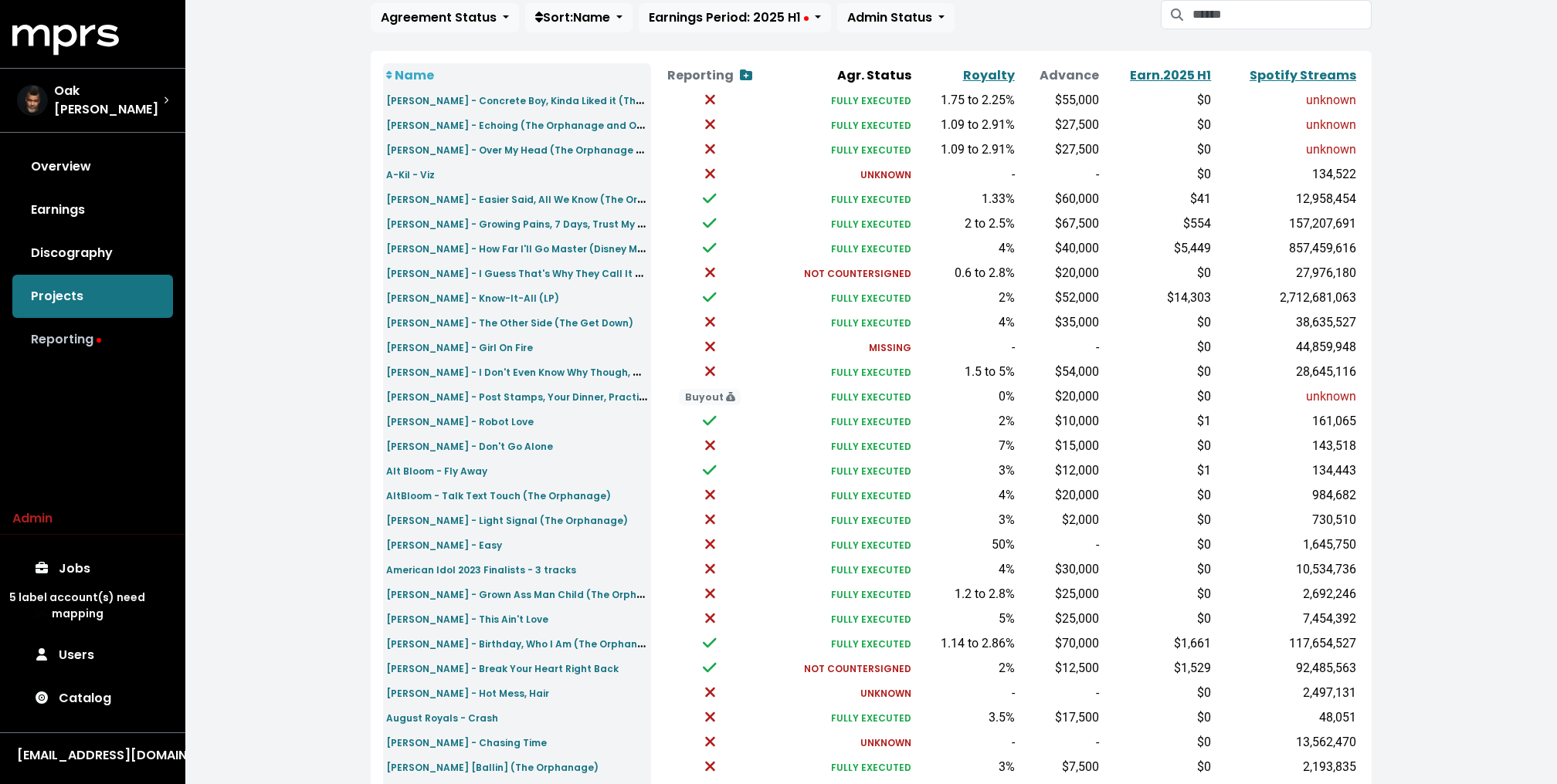
click at [78, 324] on link "Reporting" at bounding box center [93, 339] width 161 height 44
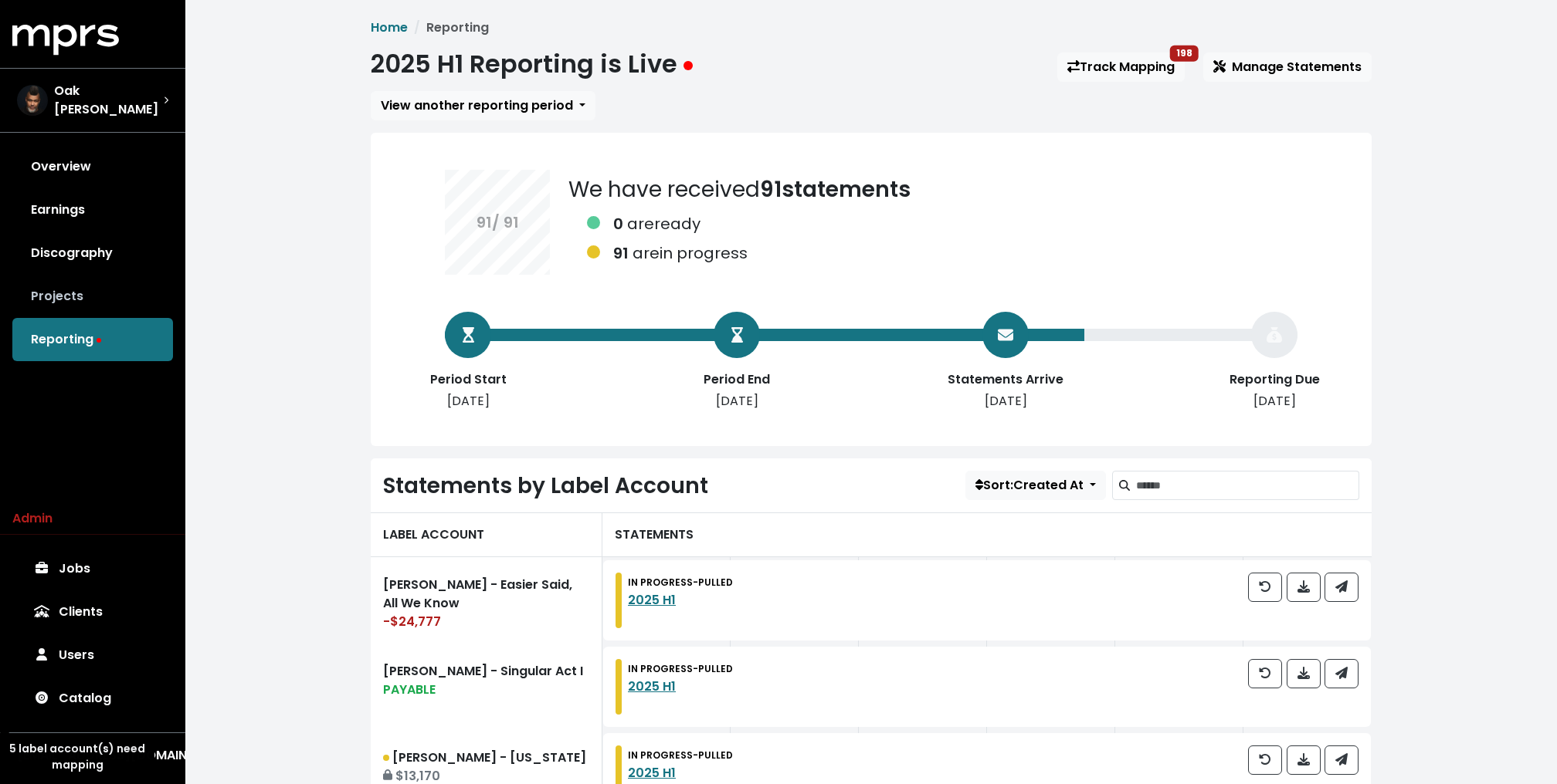
click at [77, 292] on link "Projects" at bounding box center [93, 297] width 161 height 44
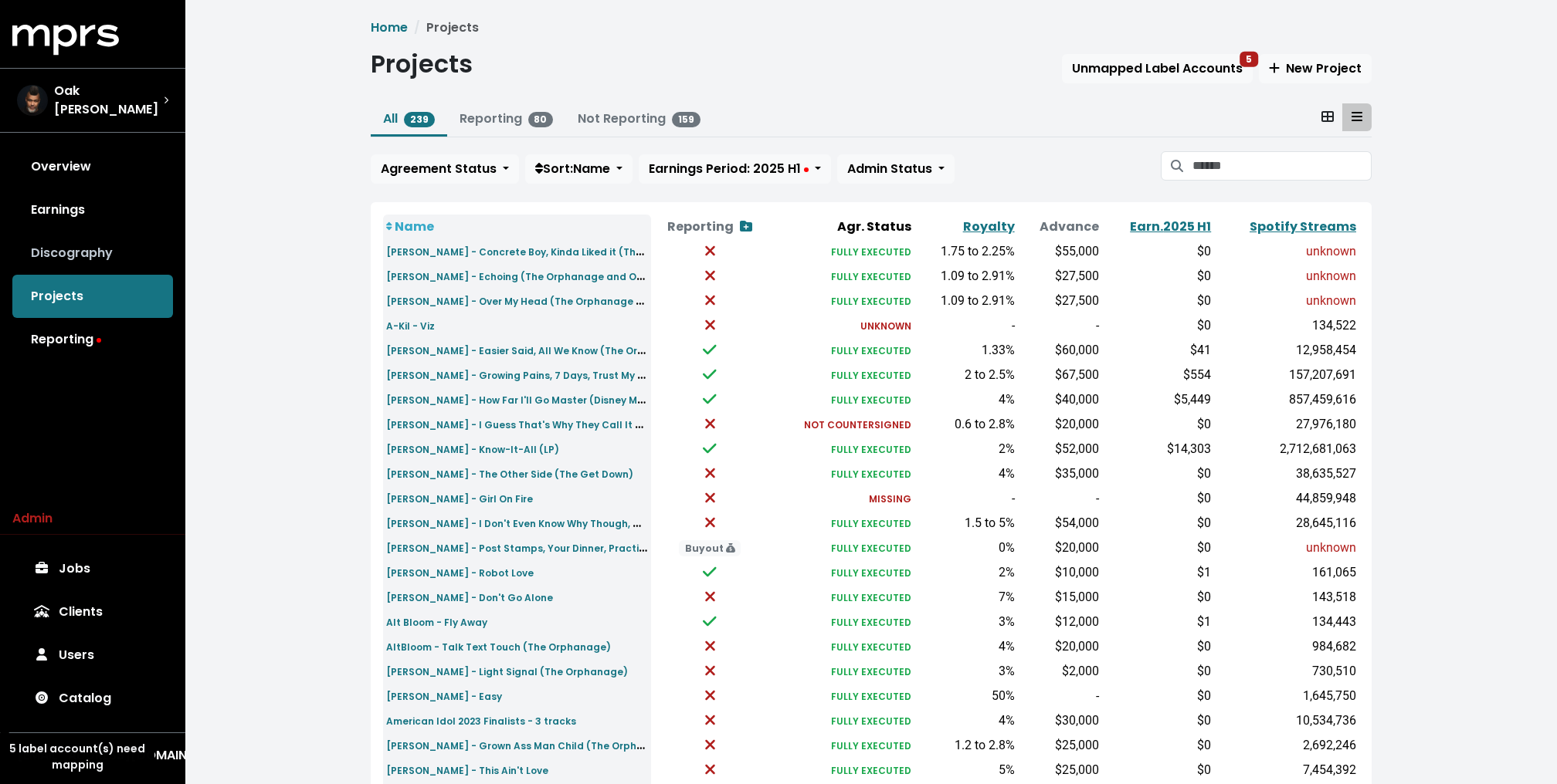
click at [74, 232] on link "Discography" at bounding box center [93, 253] width 161 height 44
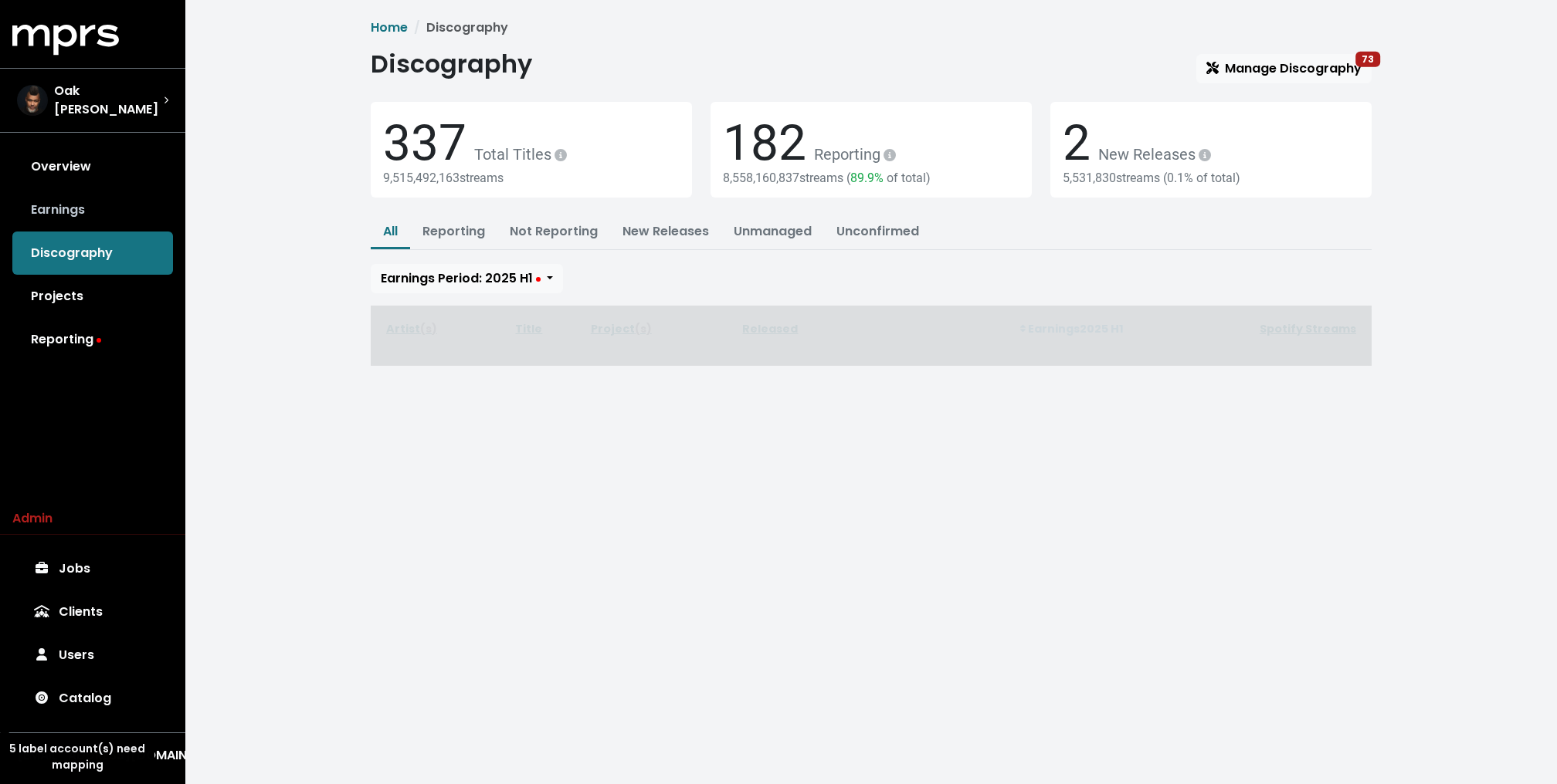
click at [67, 192] on link "Earnings" at bounding box center [93, 209] width 161 height 44
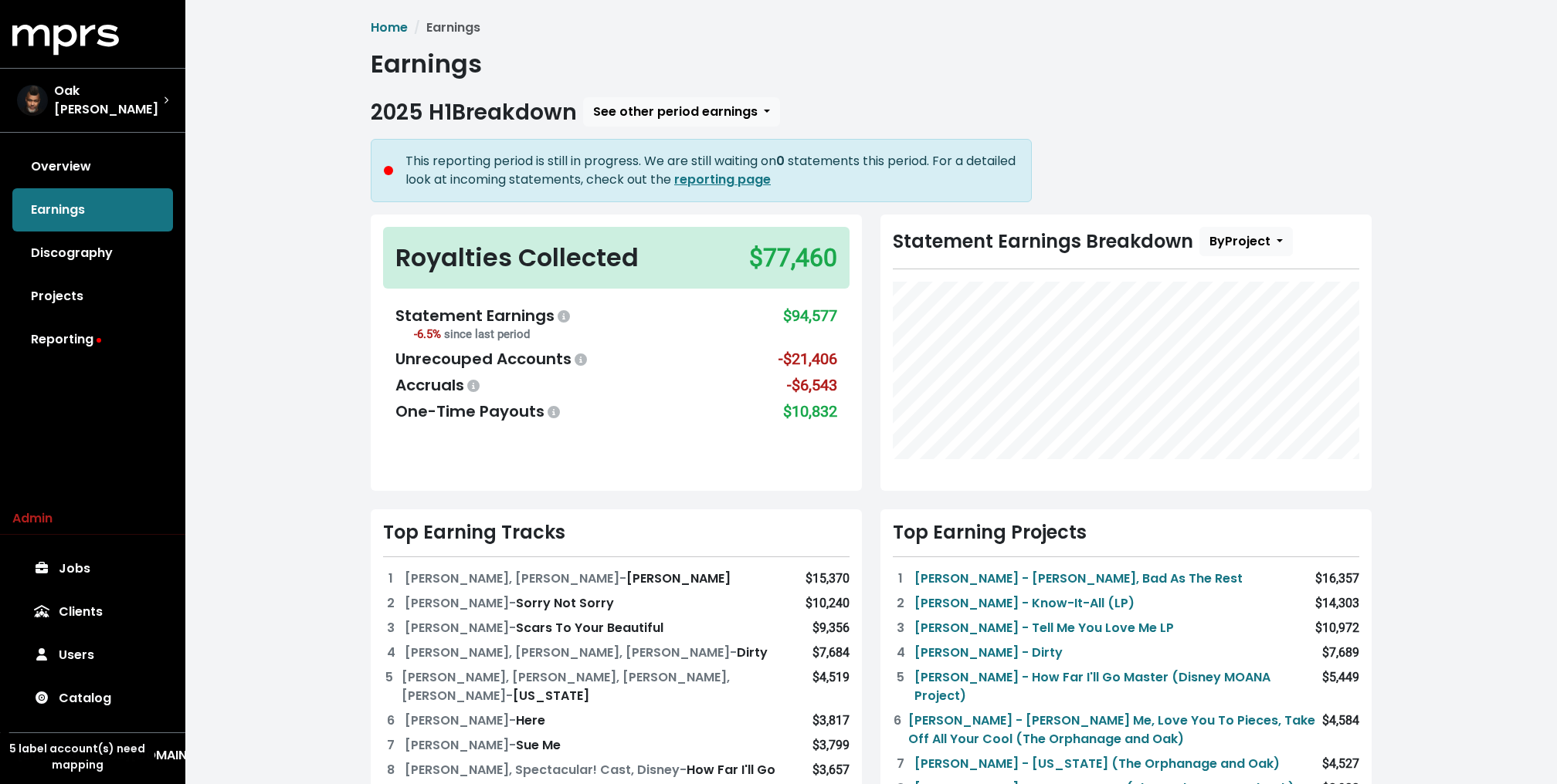
click at [93, 137] on div "MPRS Logo Oak Felder Overview Earnings Discography Projects Reporting" at bounding box center [92, 192] width 185 height 336
click at [90, 155] on link "Overview" at bounding box center [93, 167] width 161 height 44
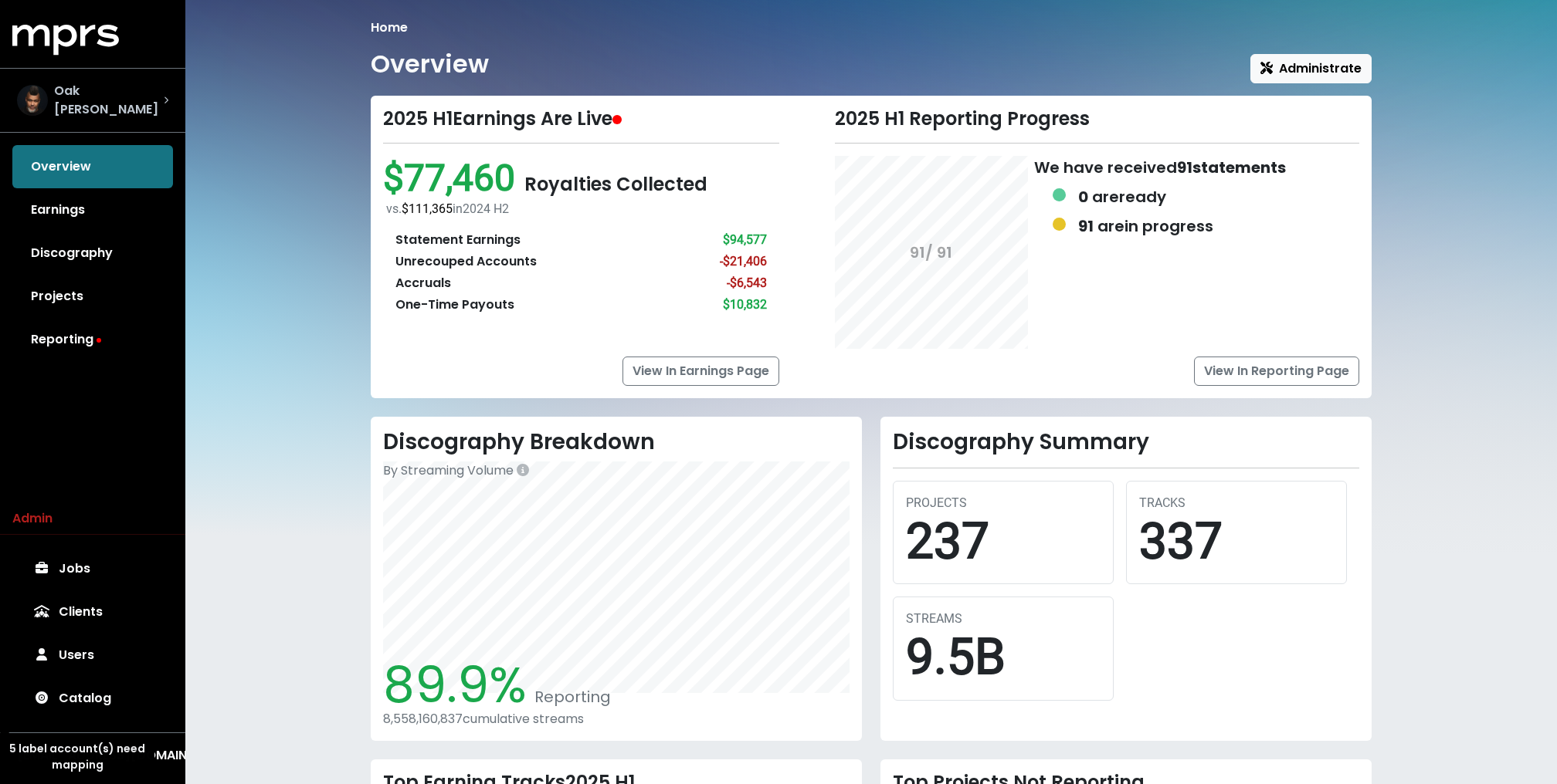
click at [119, 92] on span "Oak Felder" at bounding box center [109, 100] width 110 height 37
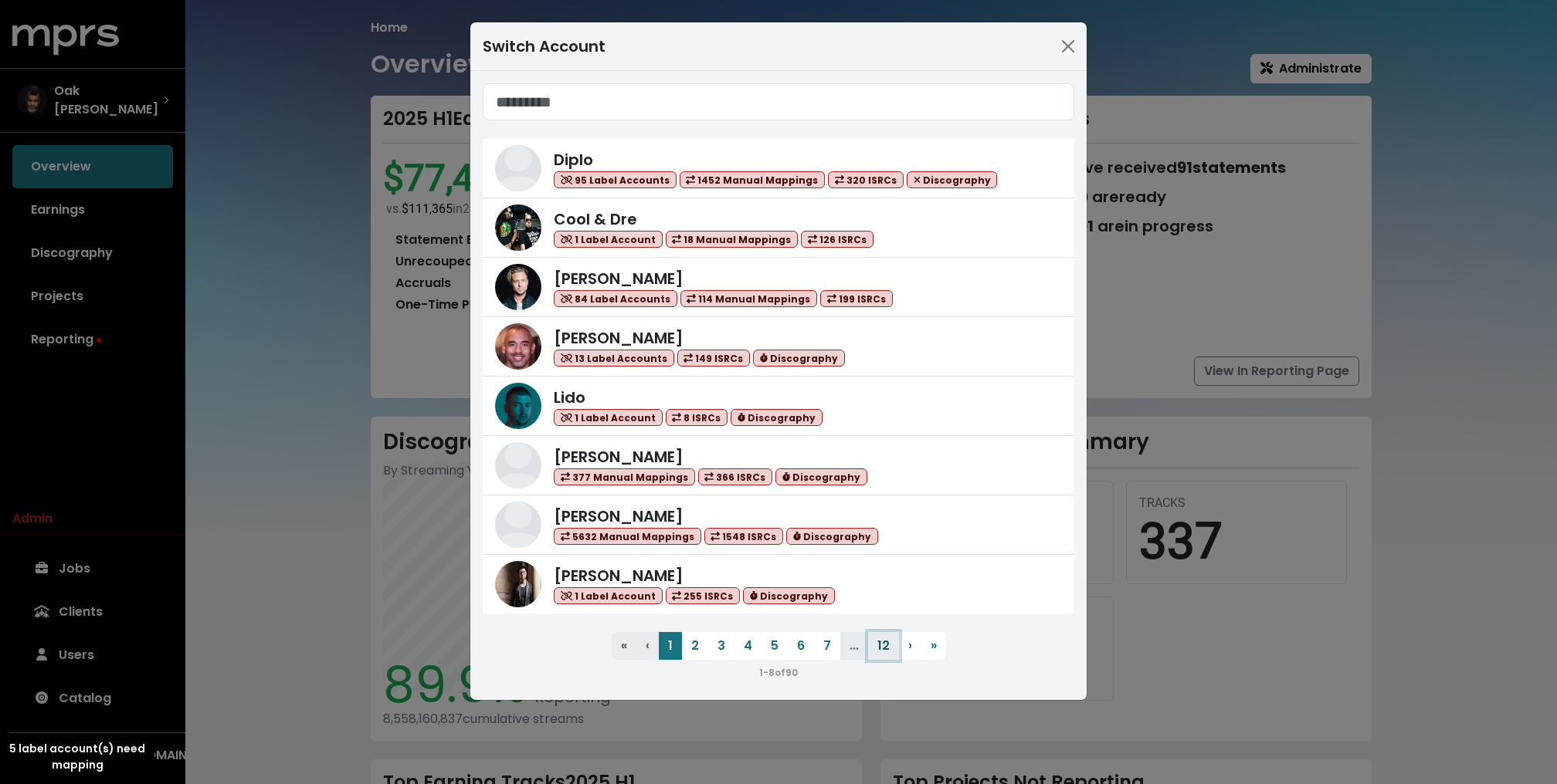
click at [891, 640] on button "12" at bounding box center [883, 645] width 31 height 28
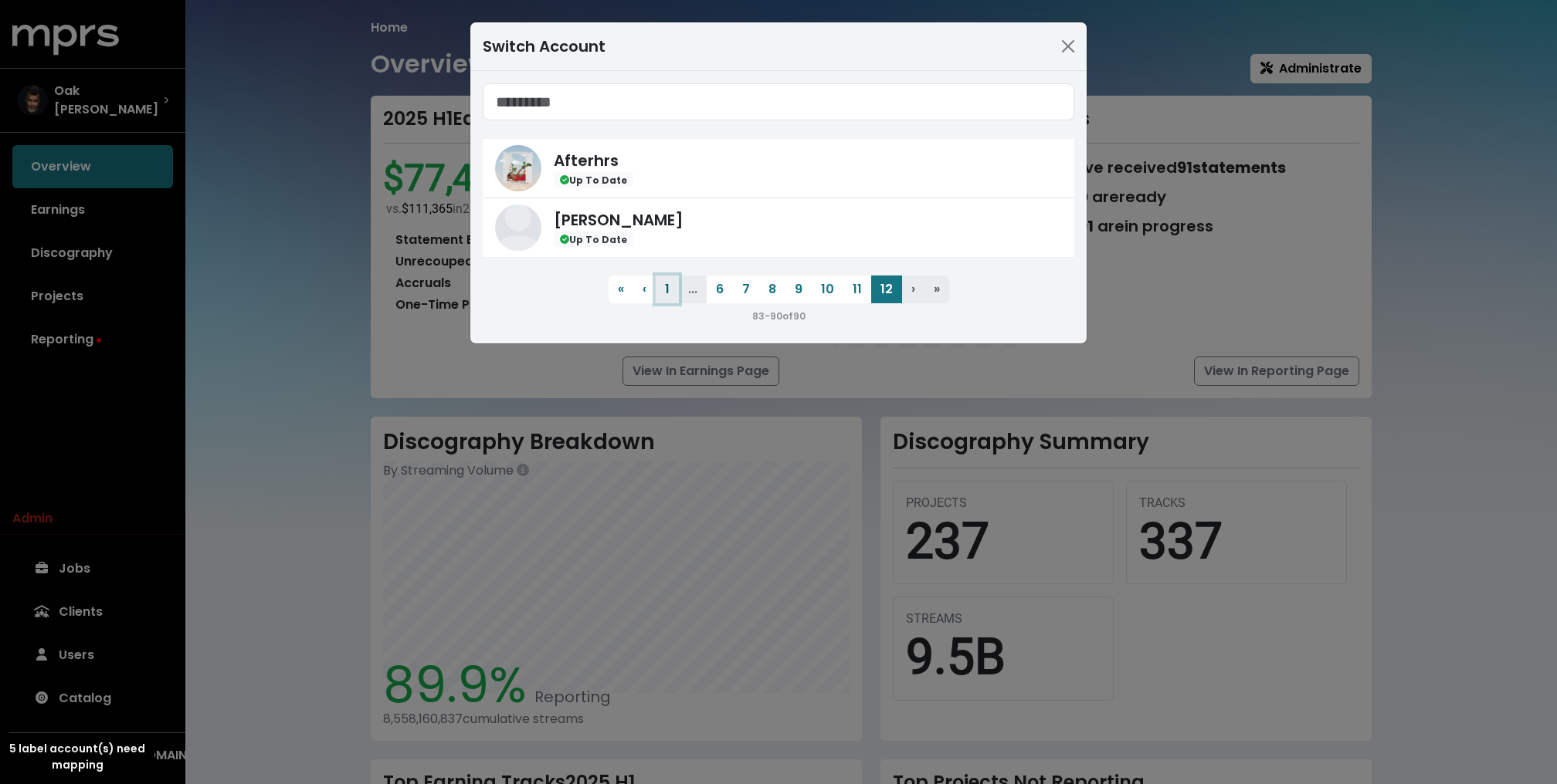
click at [664, 292] on button "1" at bounding box center [667, 289] width 23 height 28
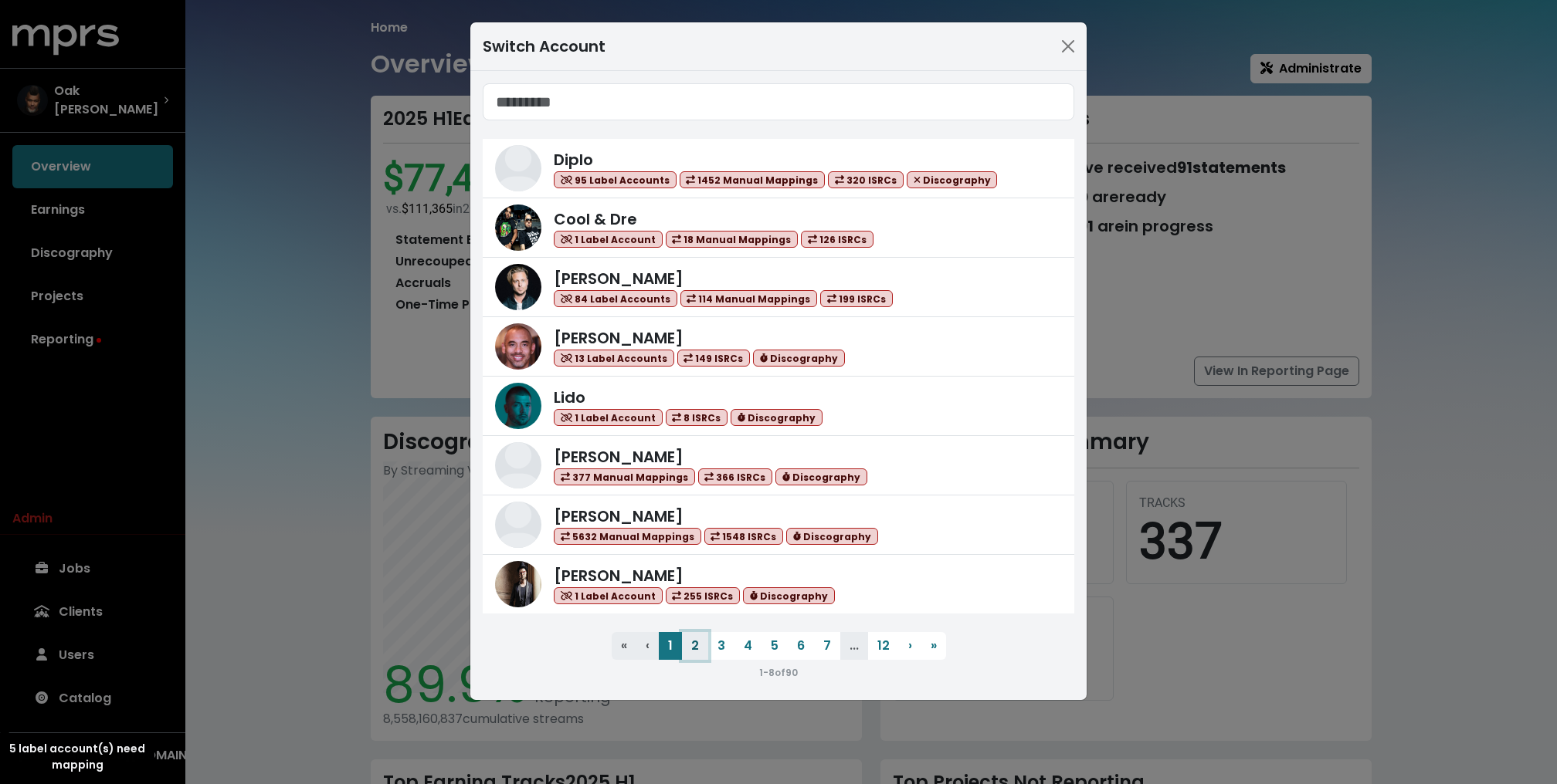
click at [698, 649] on button "2" at bounding box center [694, 645] width 26 height 28
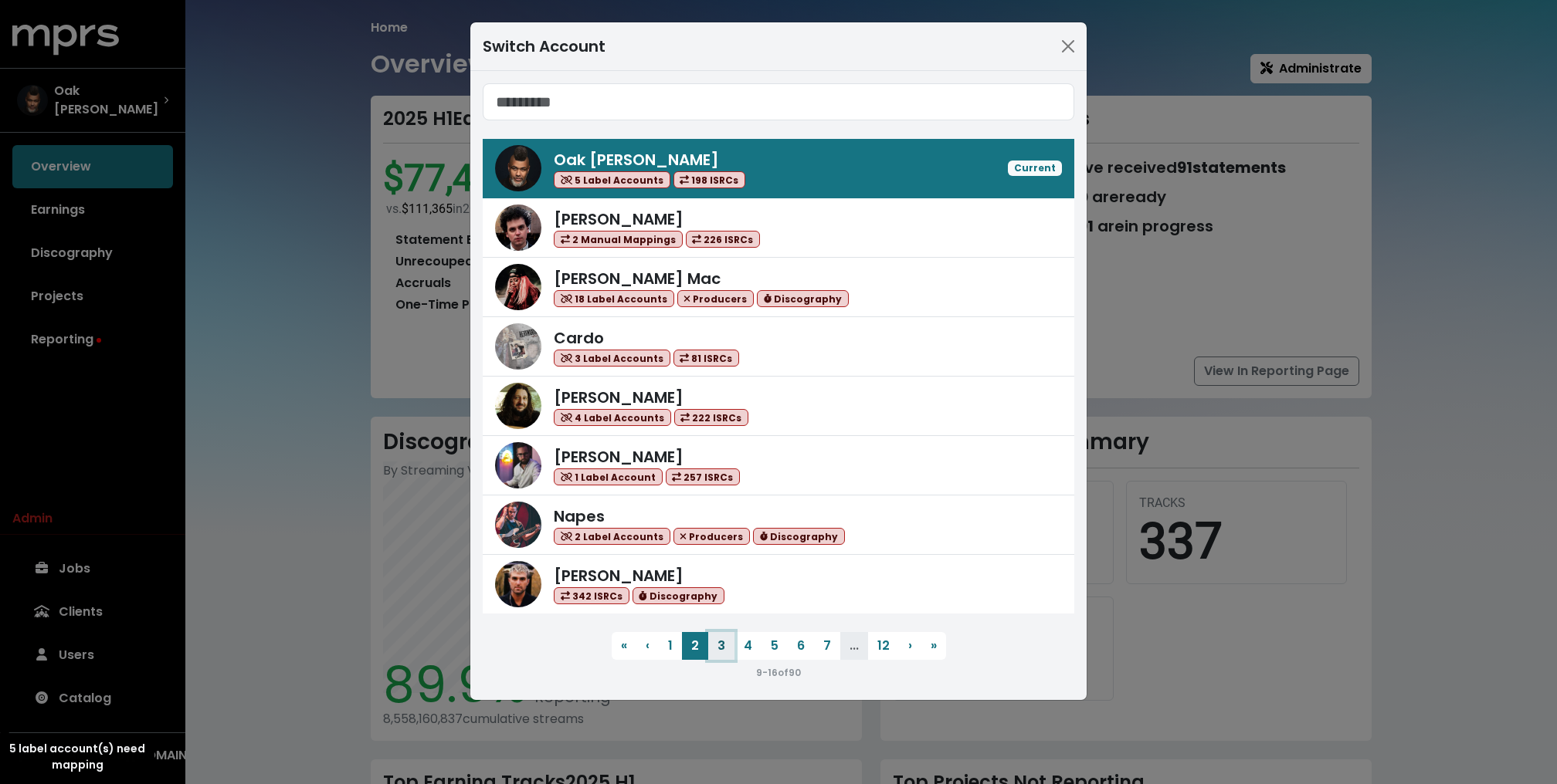
click at [727, 649] on button "3" at bounding box center [720, 645] width 26 height 28
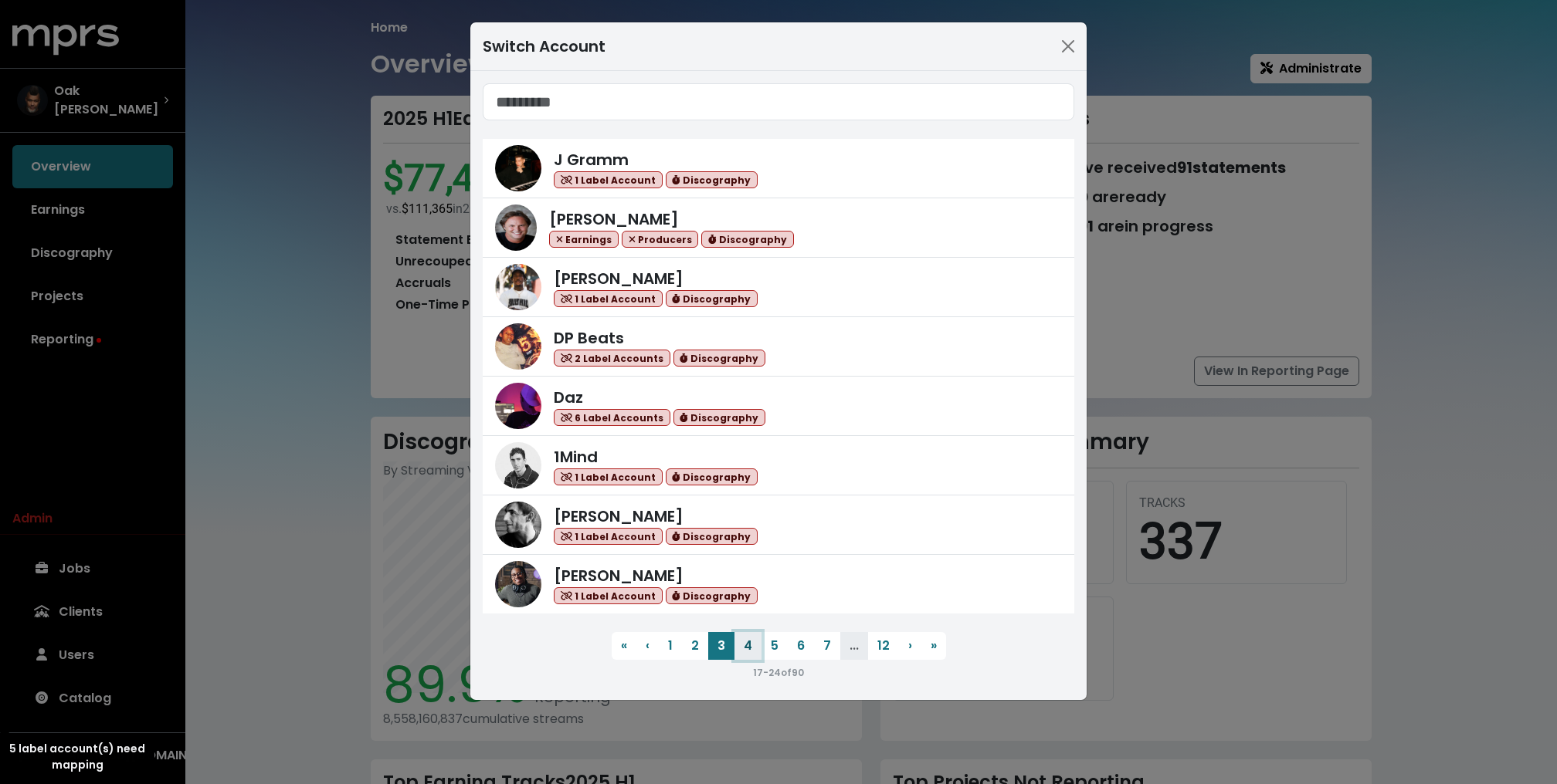
click at [754, 651] on button "4" at bounding box center [748, 645] width 27 height 28
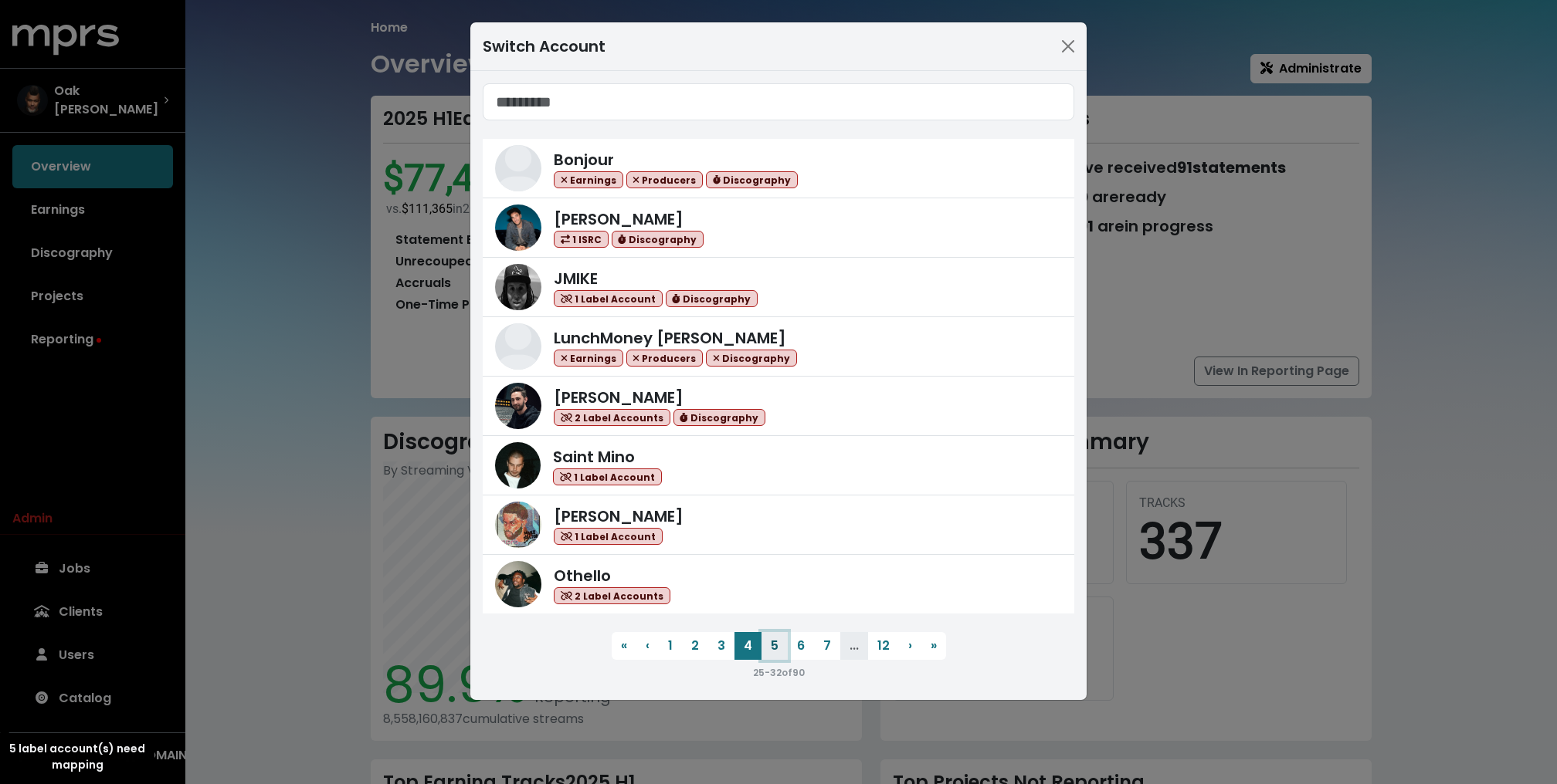
click at [781, 642] on button "5" at bounding box center [774, 645] width 26 height 28
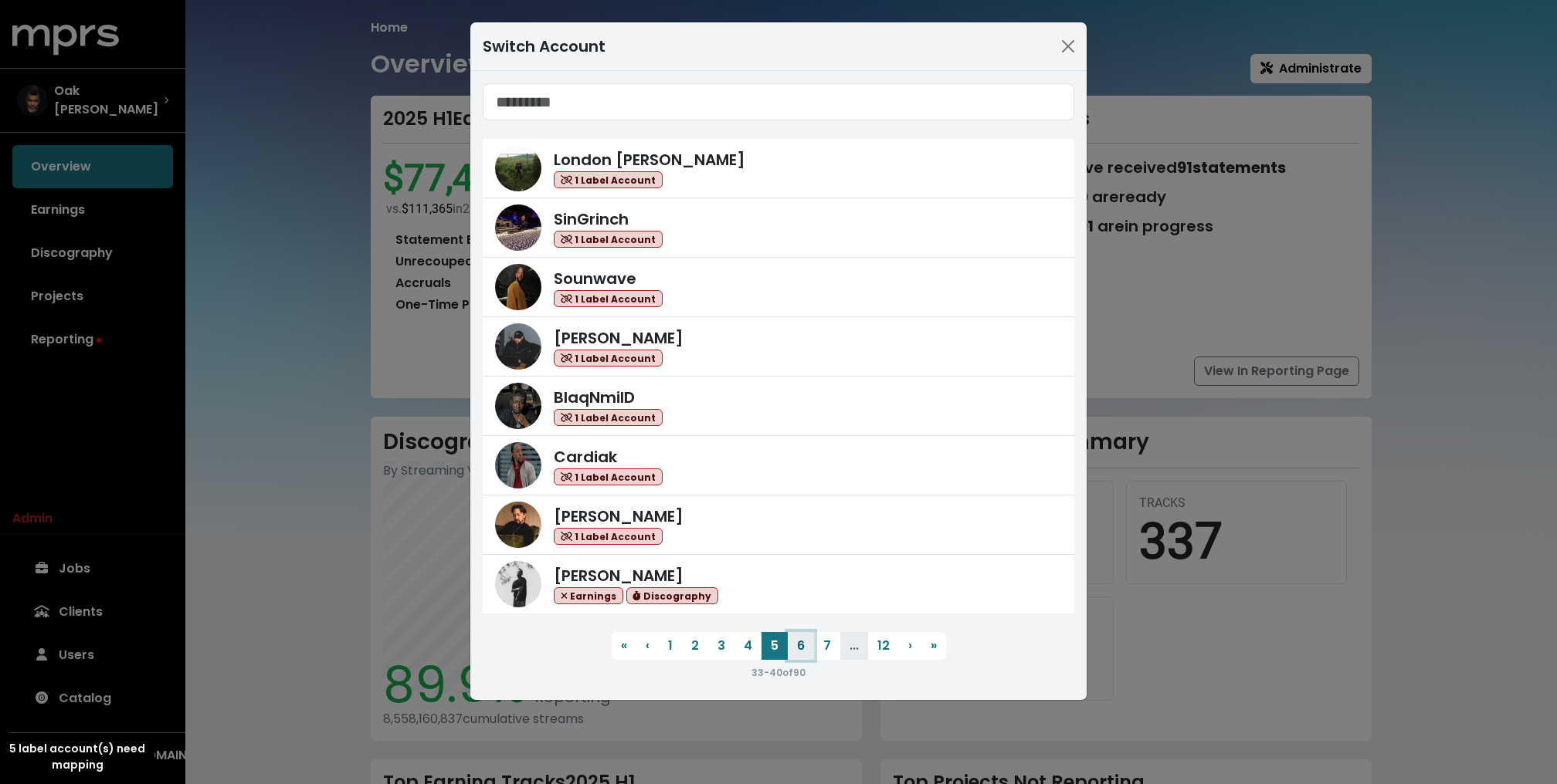
click at [802, 648] on button "6" at bounding box center [801, 645] width 26 height 28
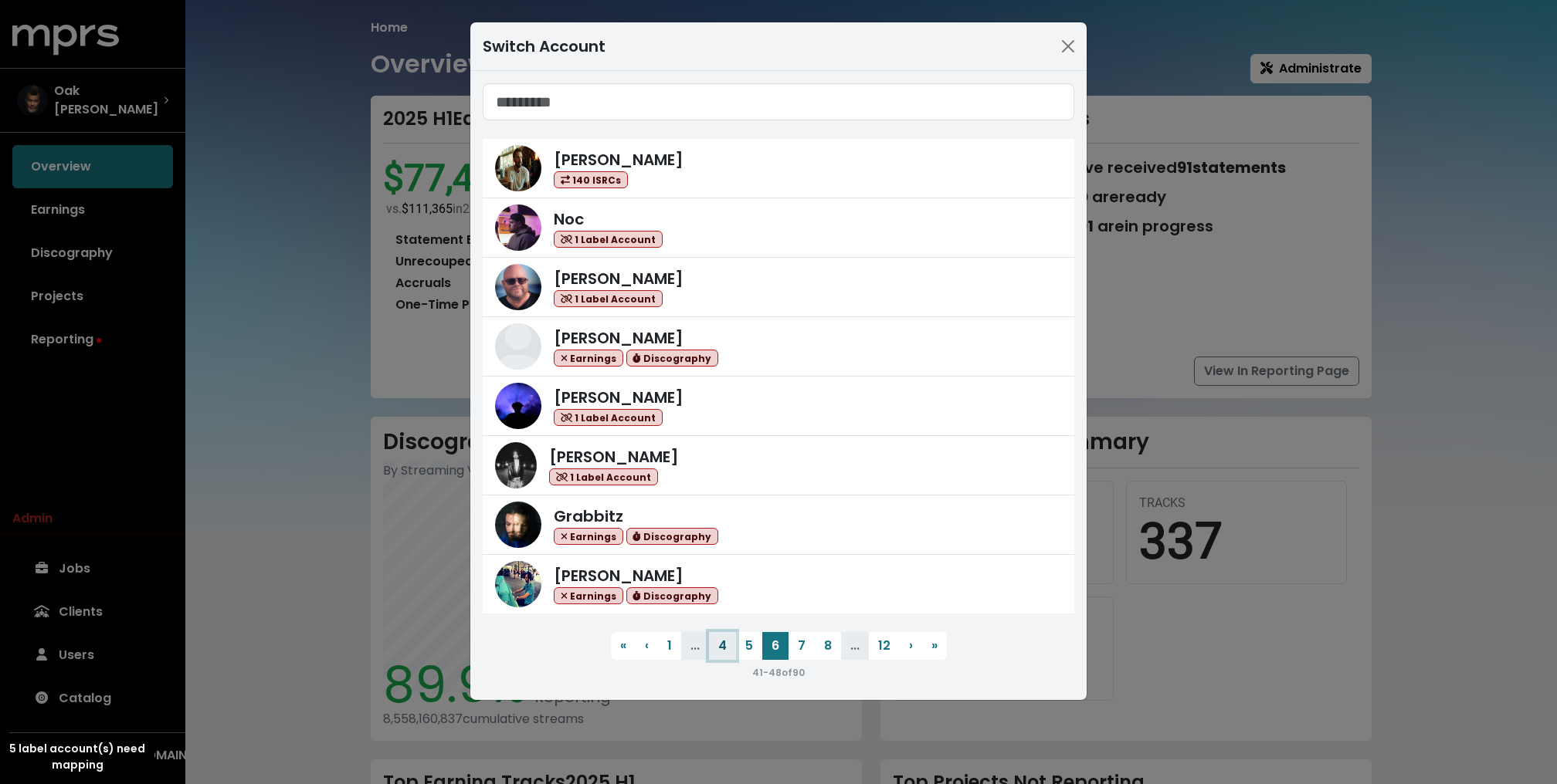
click at [728, 640] on button "4" at bounding box center [722, 645] width 27 height 28
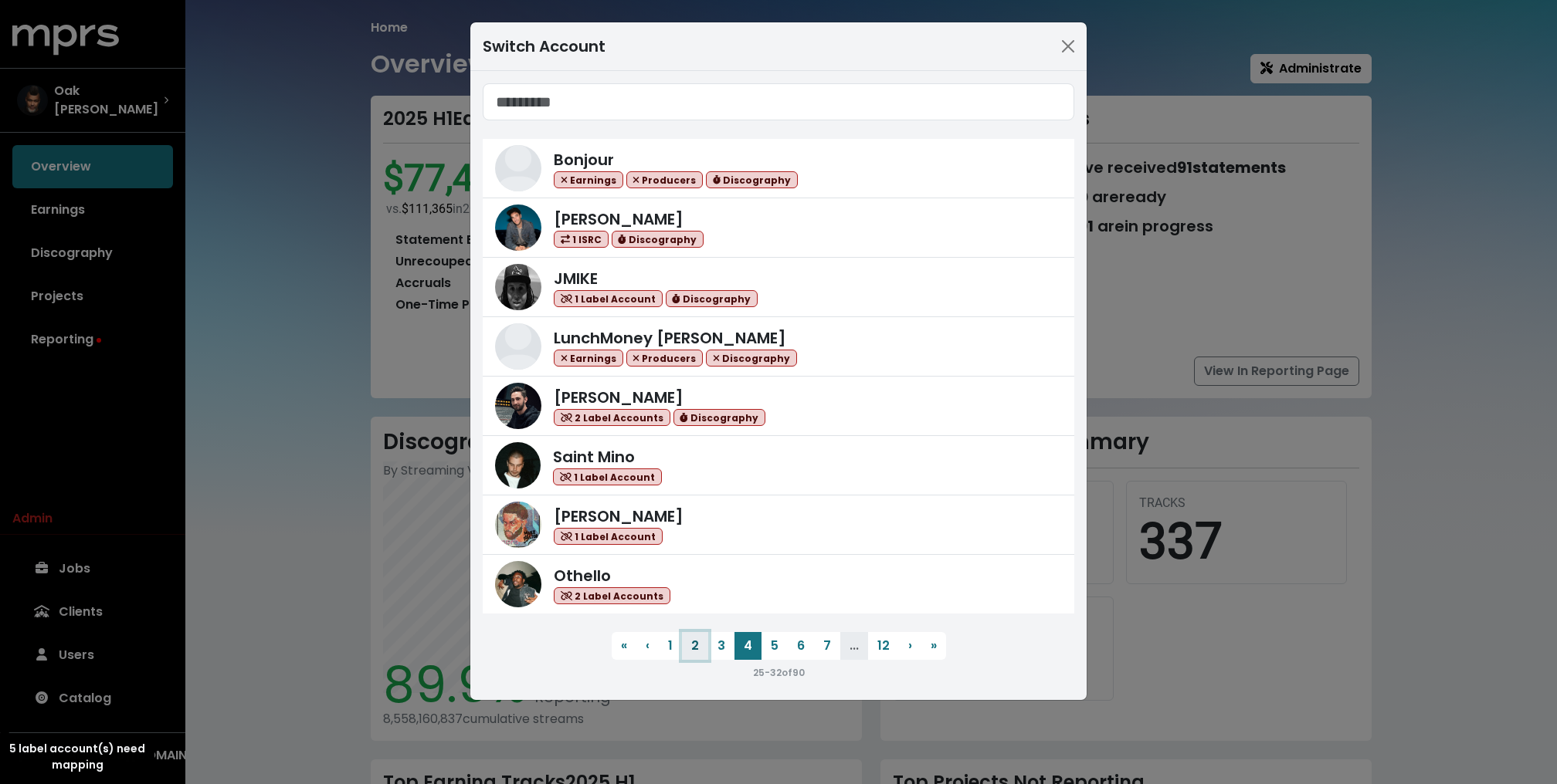
click at [700, 643] on button "2" at bounding box center [694, 645] width 26 height 28
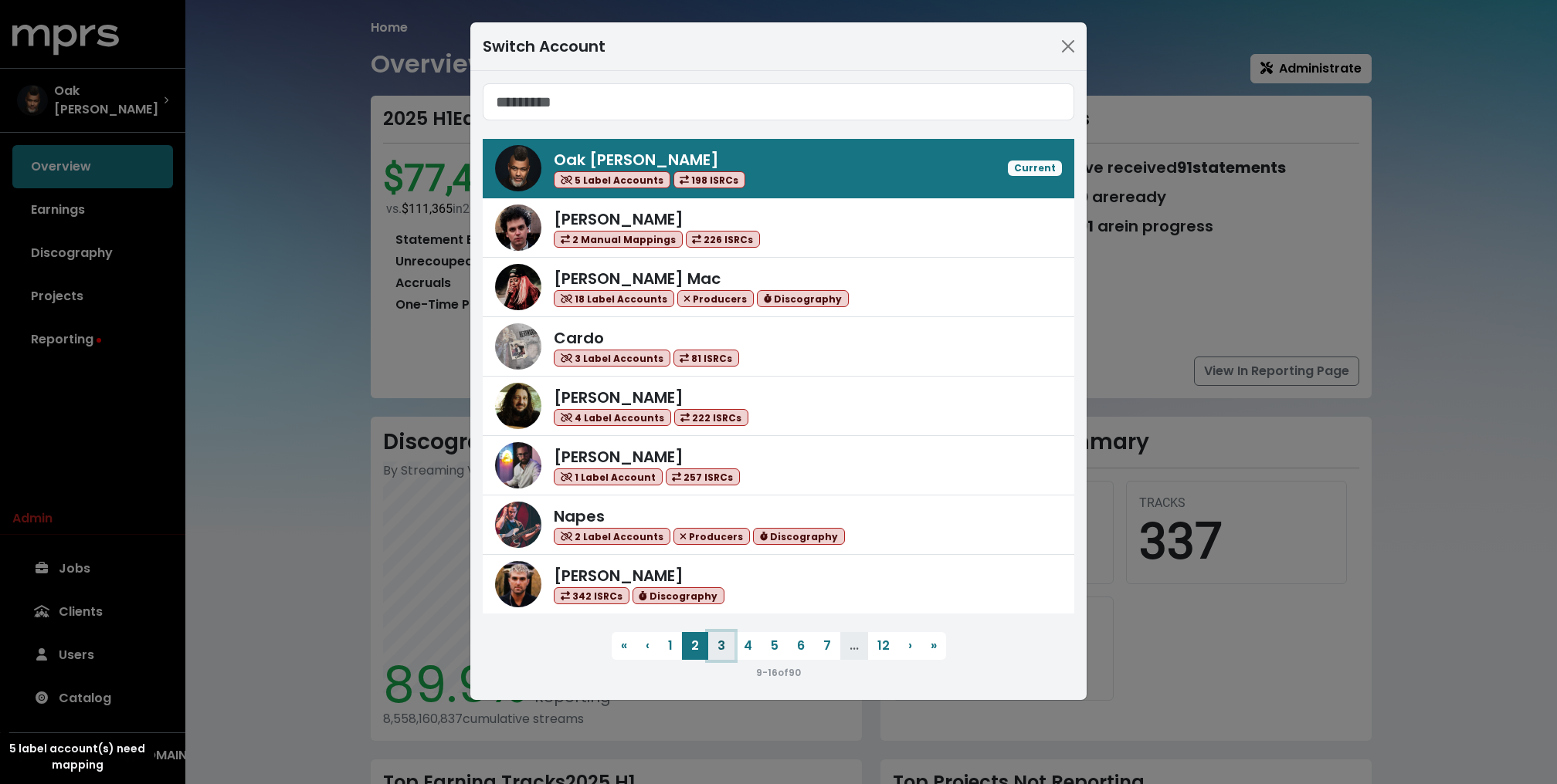
click at [726, 644] on button "3" at bounding box center [720, 645] width 26 height 28
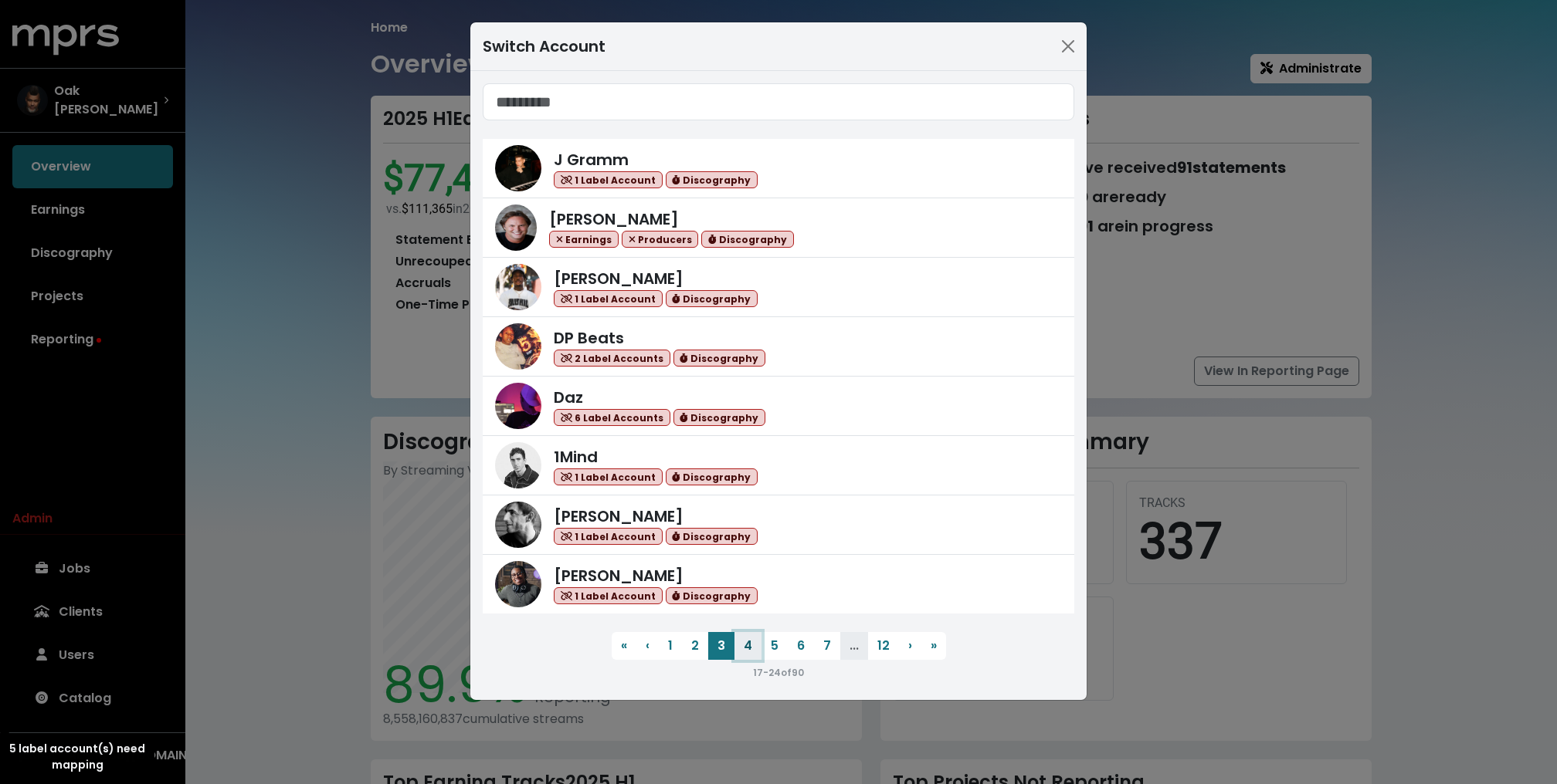
click at [741, 640] on button "4" at bounding box center [748, 645] width 27 height 28
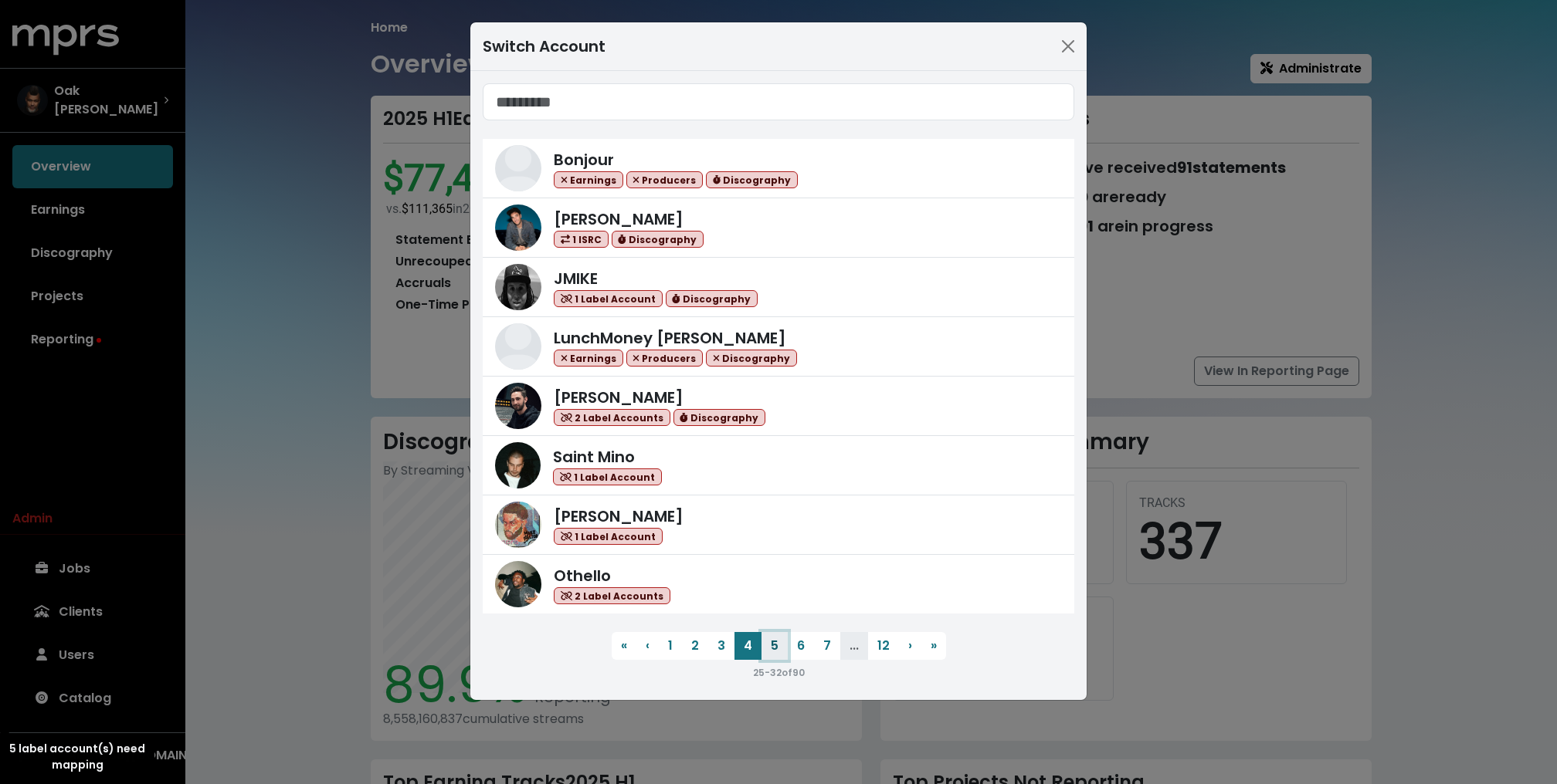
click at [776, 648] on button "5" at bounding box center [774, 645] width 26 height 28
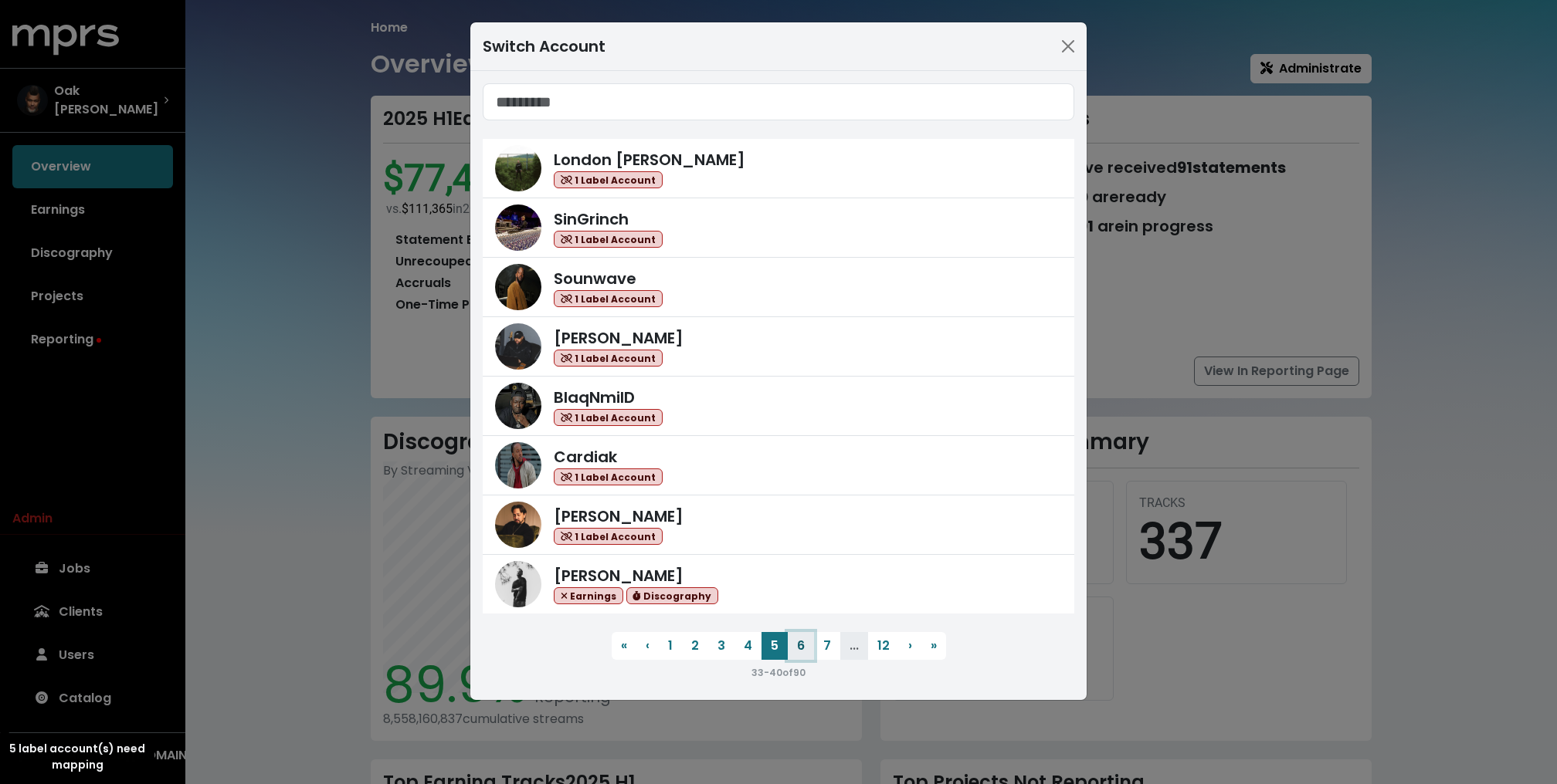
click at [802, 653] on button "6" at bounding box center [801, 645] width 26 height 28
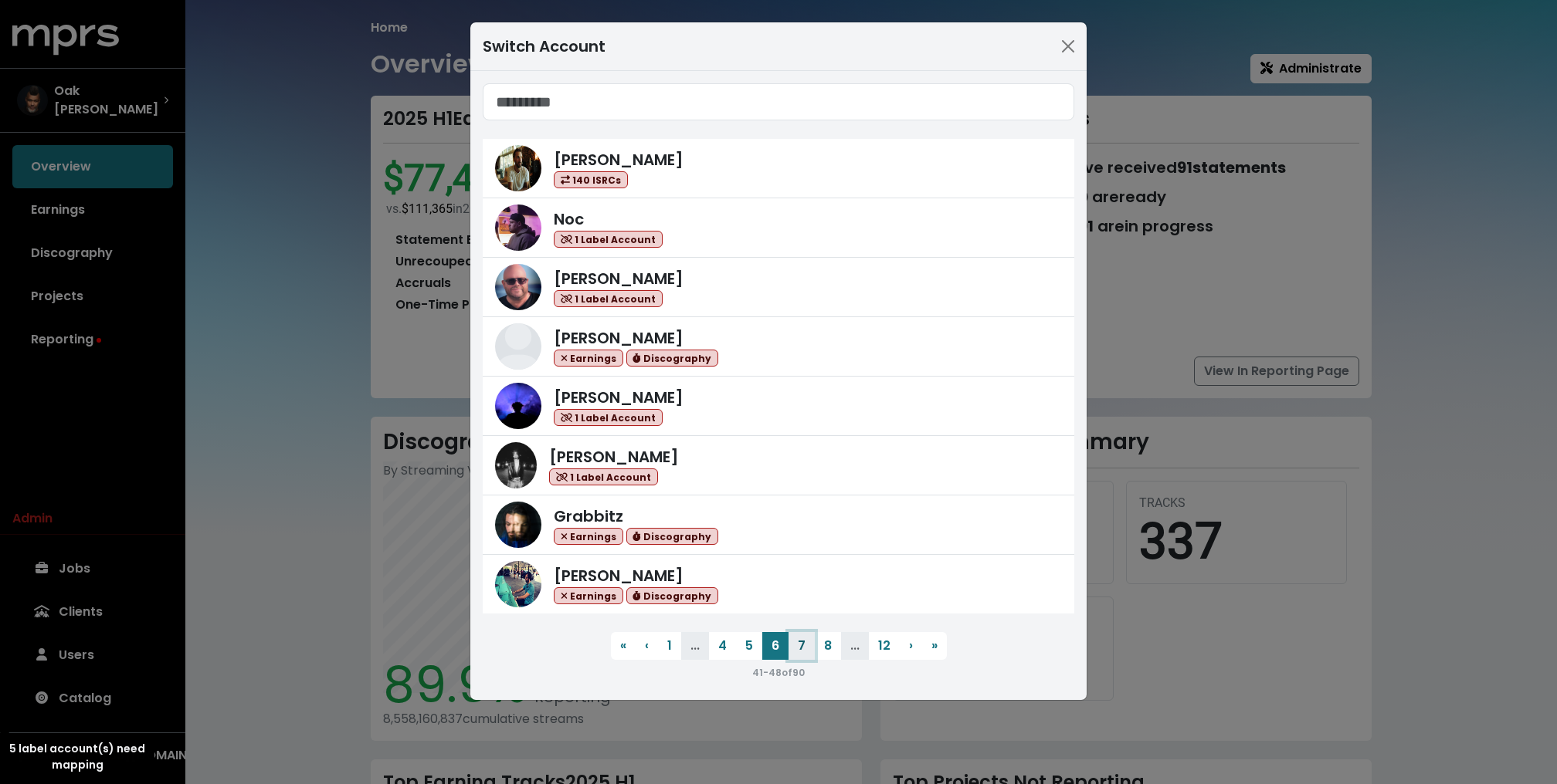
click at [807, 650] on button "7" at bounding box center [801, 645] width 26 height 28
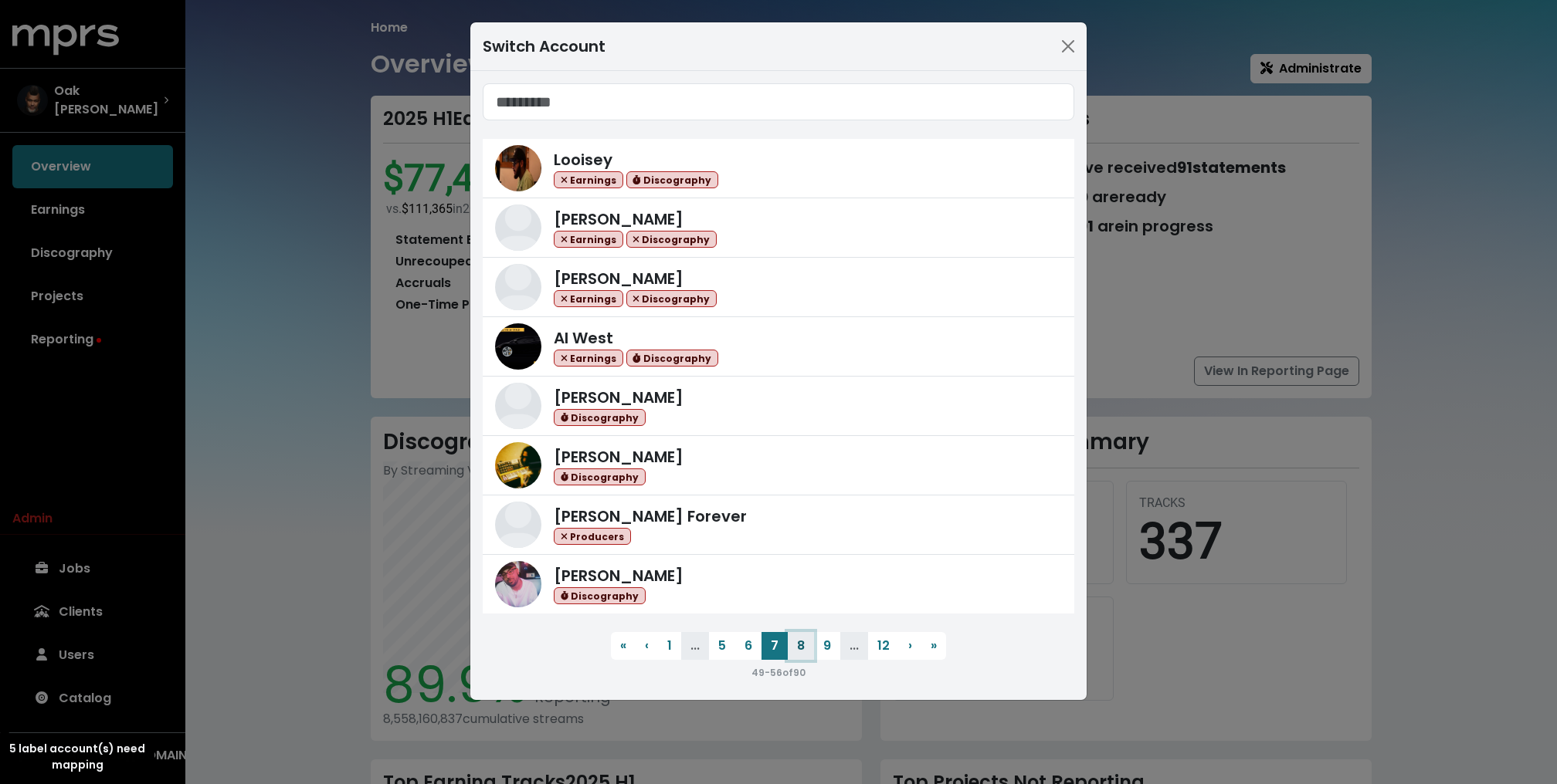
click at [807, 650] on button "8" at bounding box center [801, 645] width 26 height 28
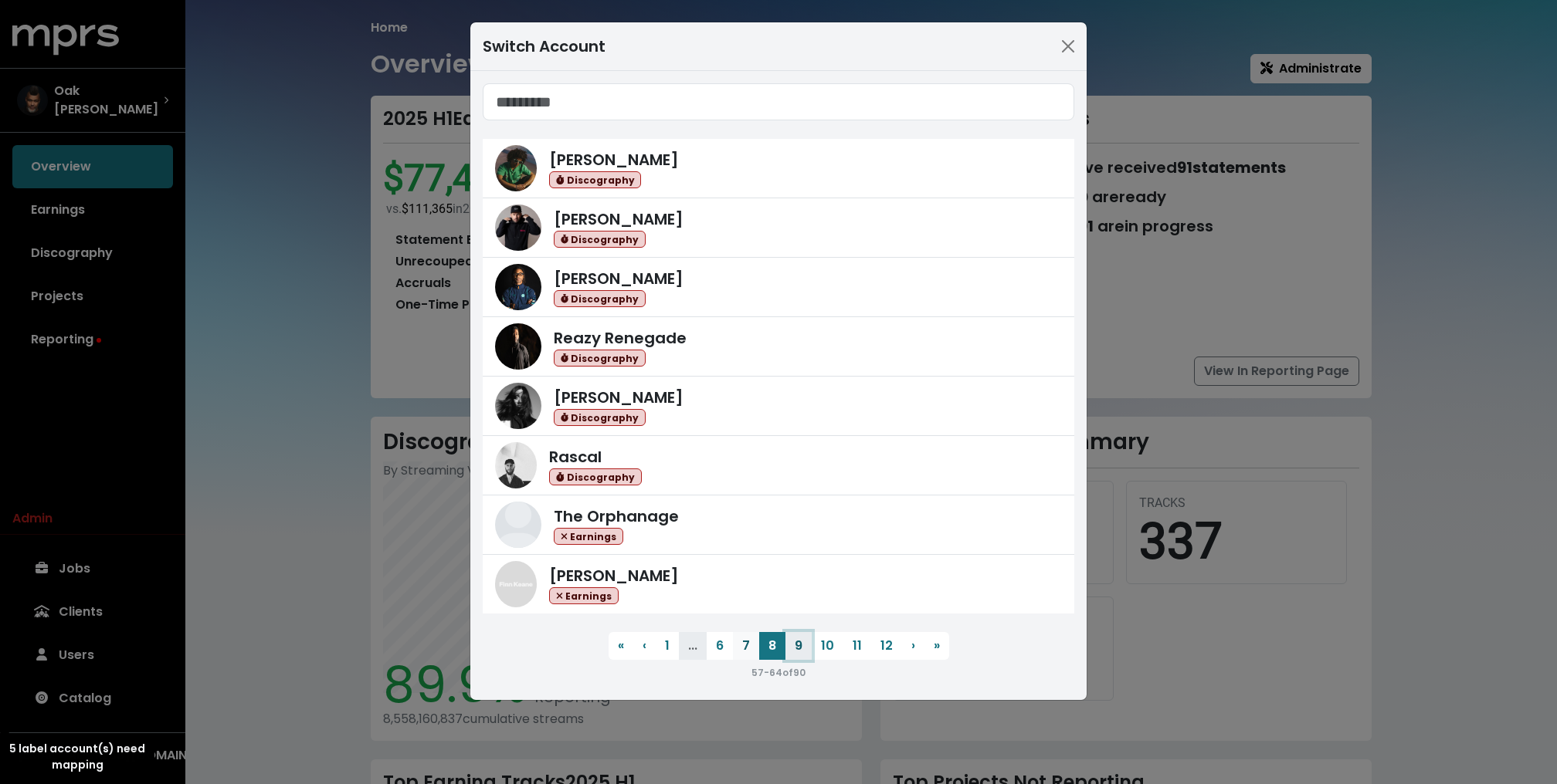
click at [807, 650] on button "9" at bounding box center [798, 645] width 26 height 28
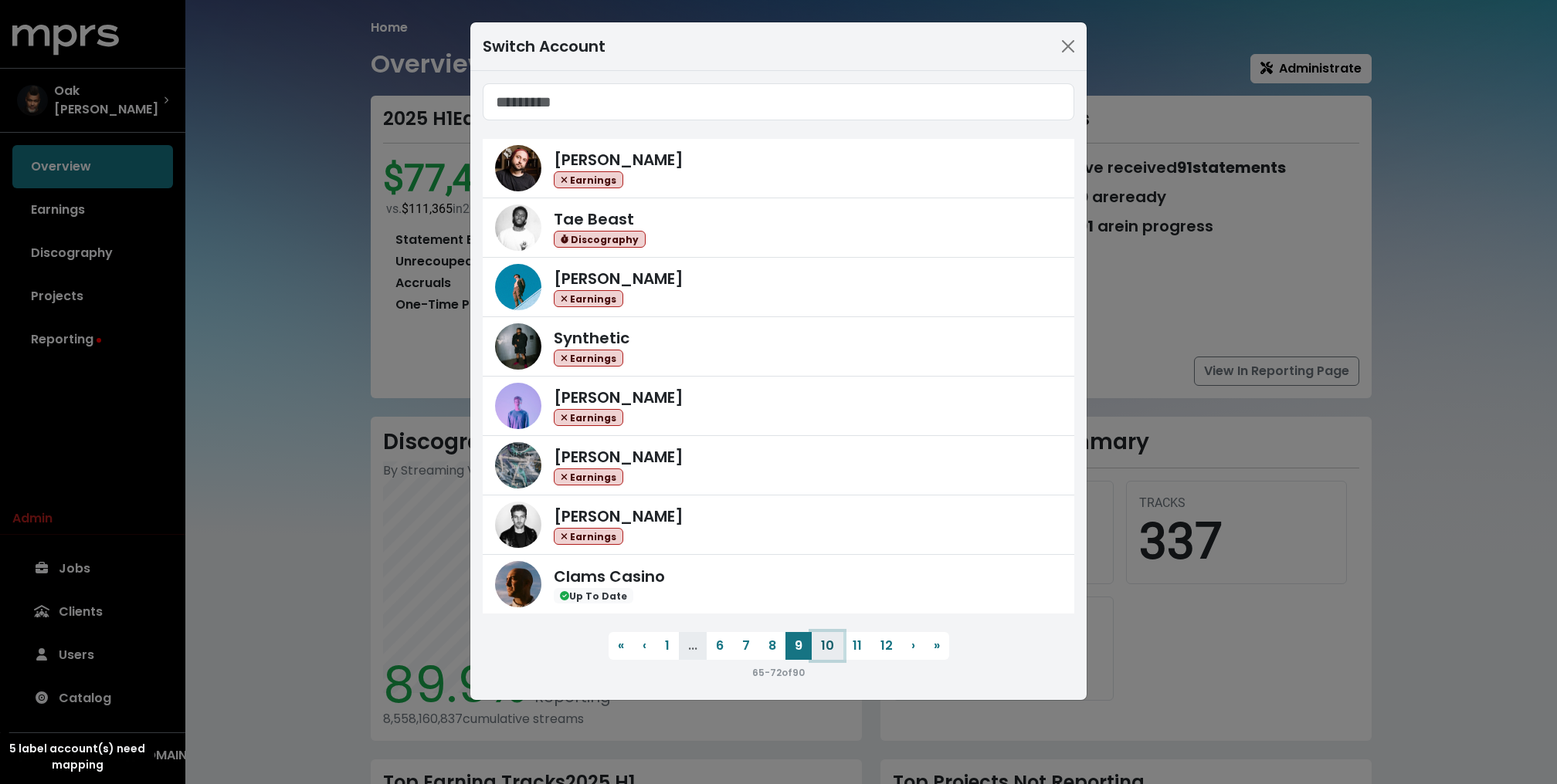
click at [823, 647] on button "10" at bounding box center [827, 645] width 32 height 28
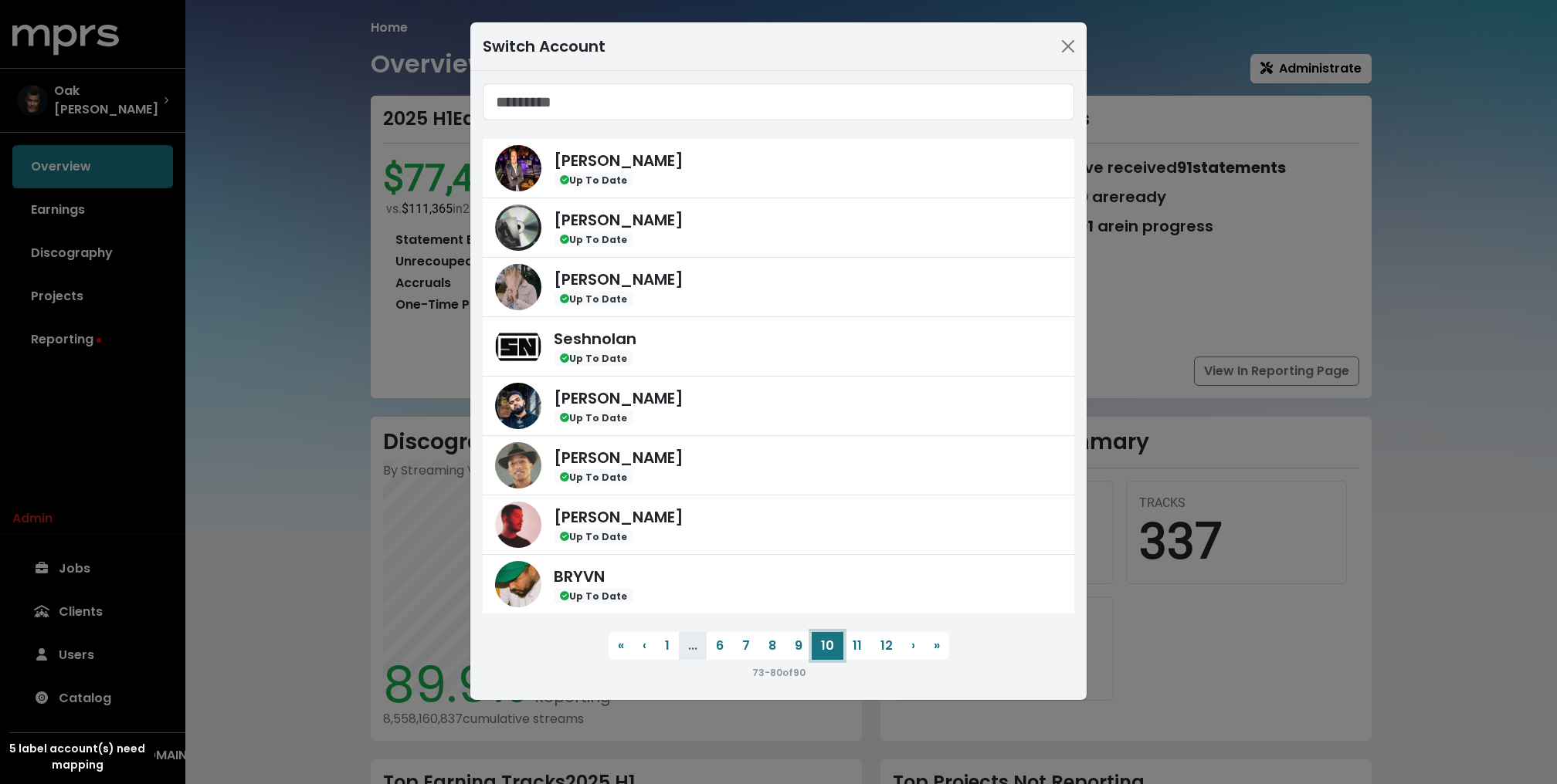
click at [841, 647] on button "10" at bounding box center [827, 645] width 32 height 28
click at [860, 647] on button "11" at bounding box center [857, 645] width 28 height 28
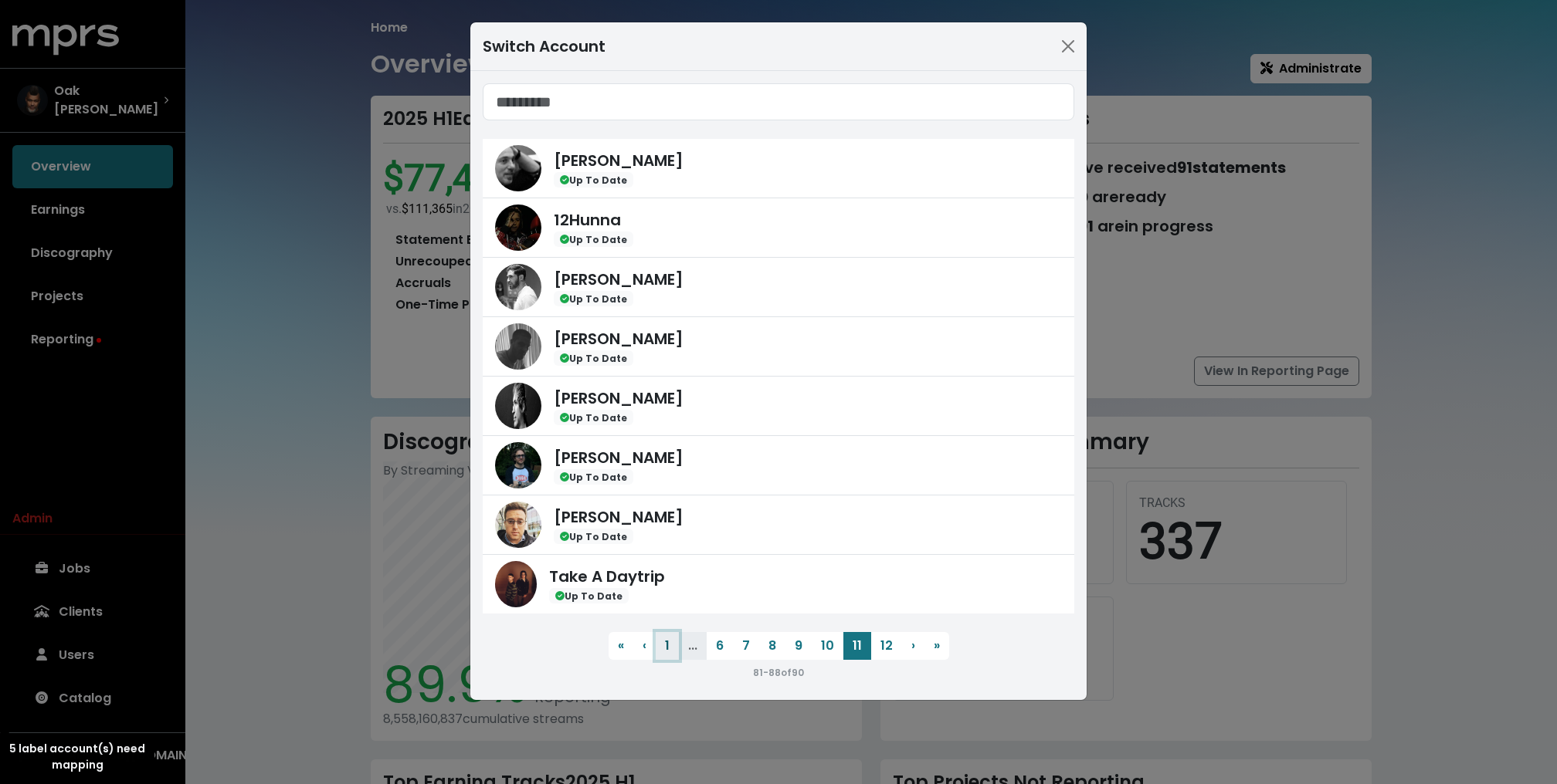
click at [672, 640] on button "1" at bounding box center [667, 645] width 23 height 28
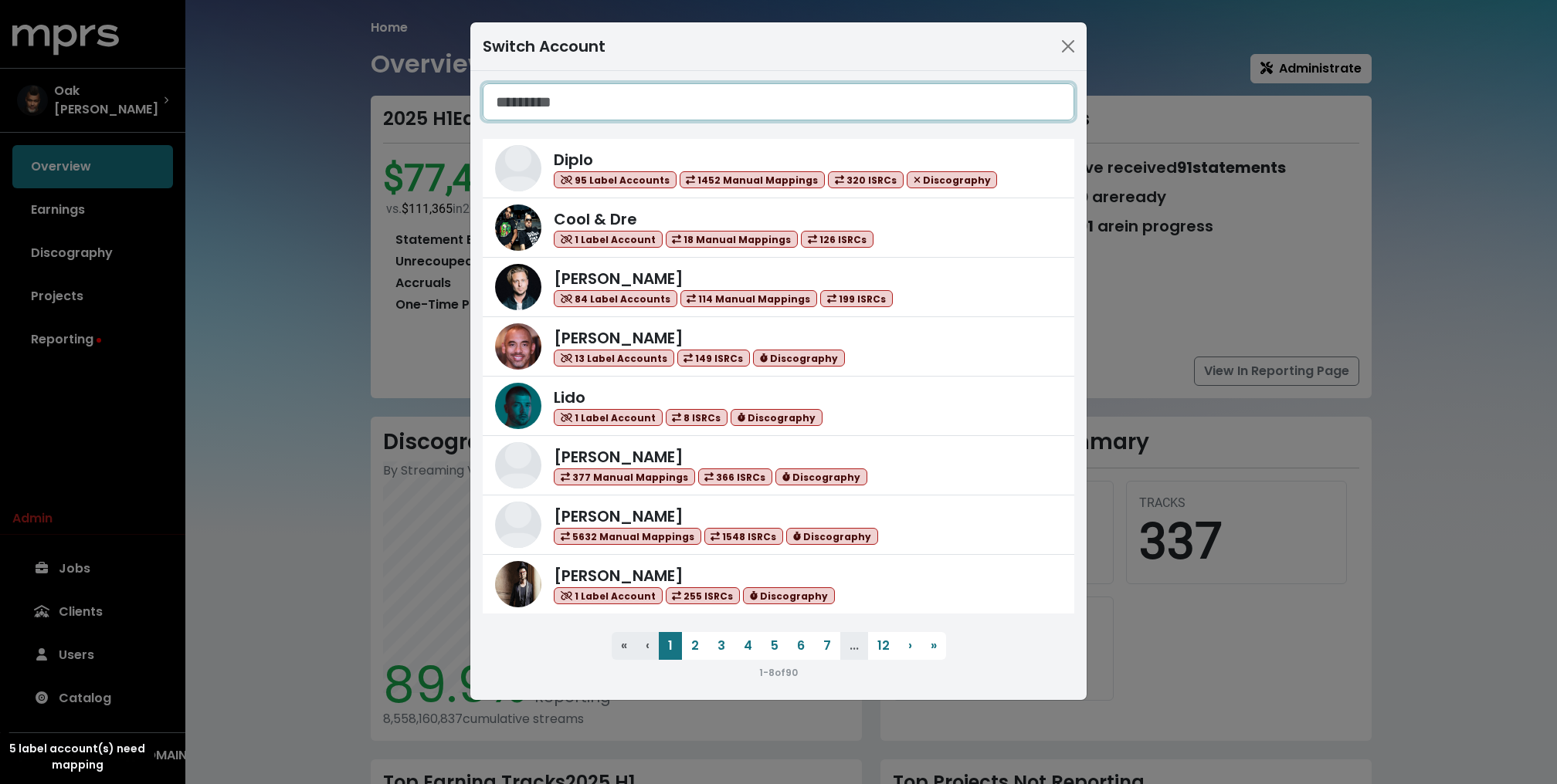
click at [557, 97] on input "Search accounts" at bounding box center [778, 102] width 591 height 37
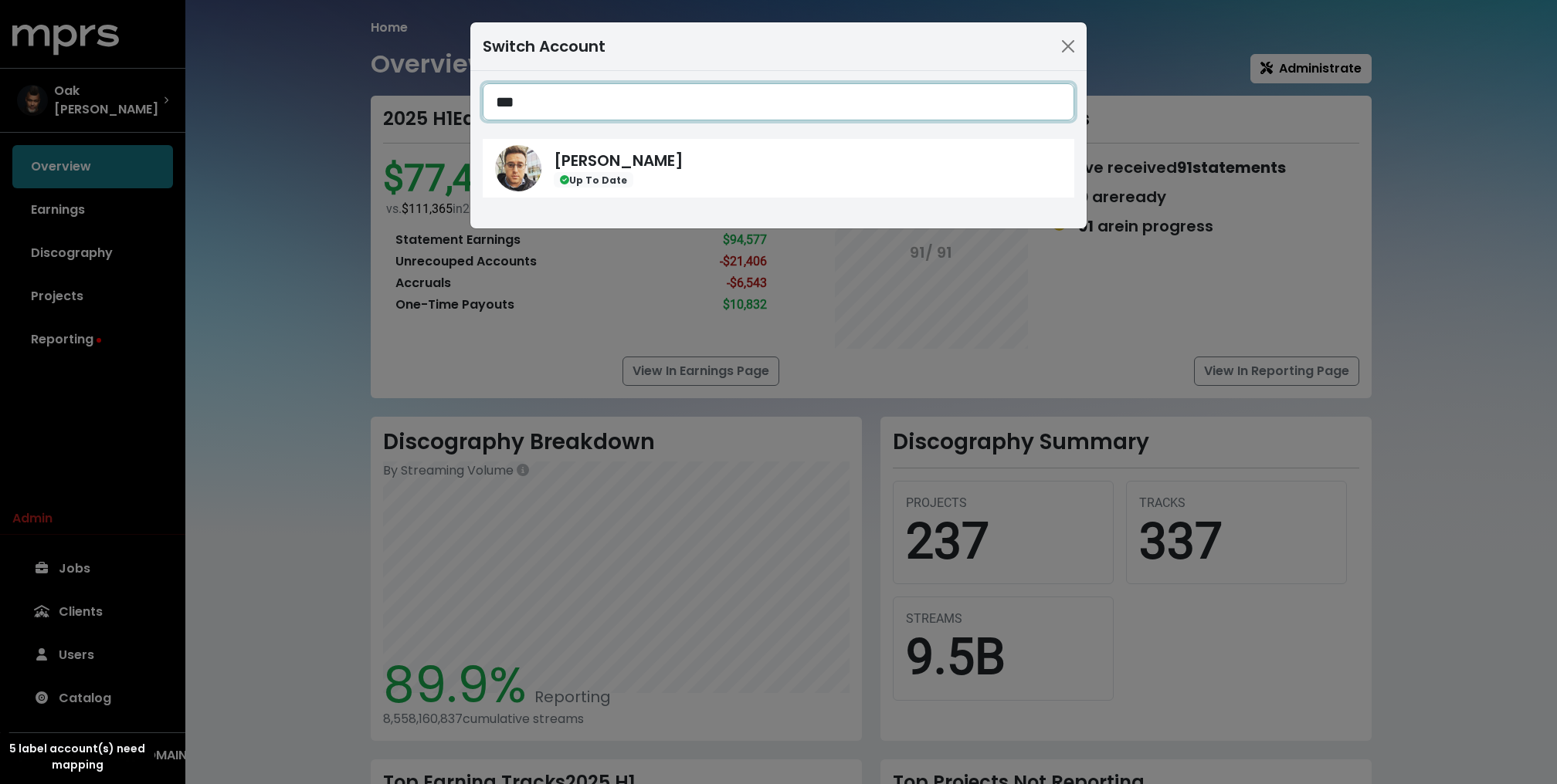
type input "****"
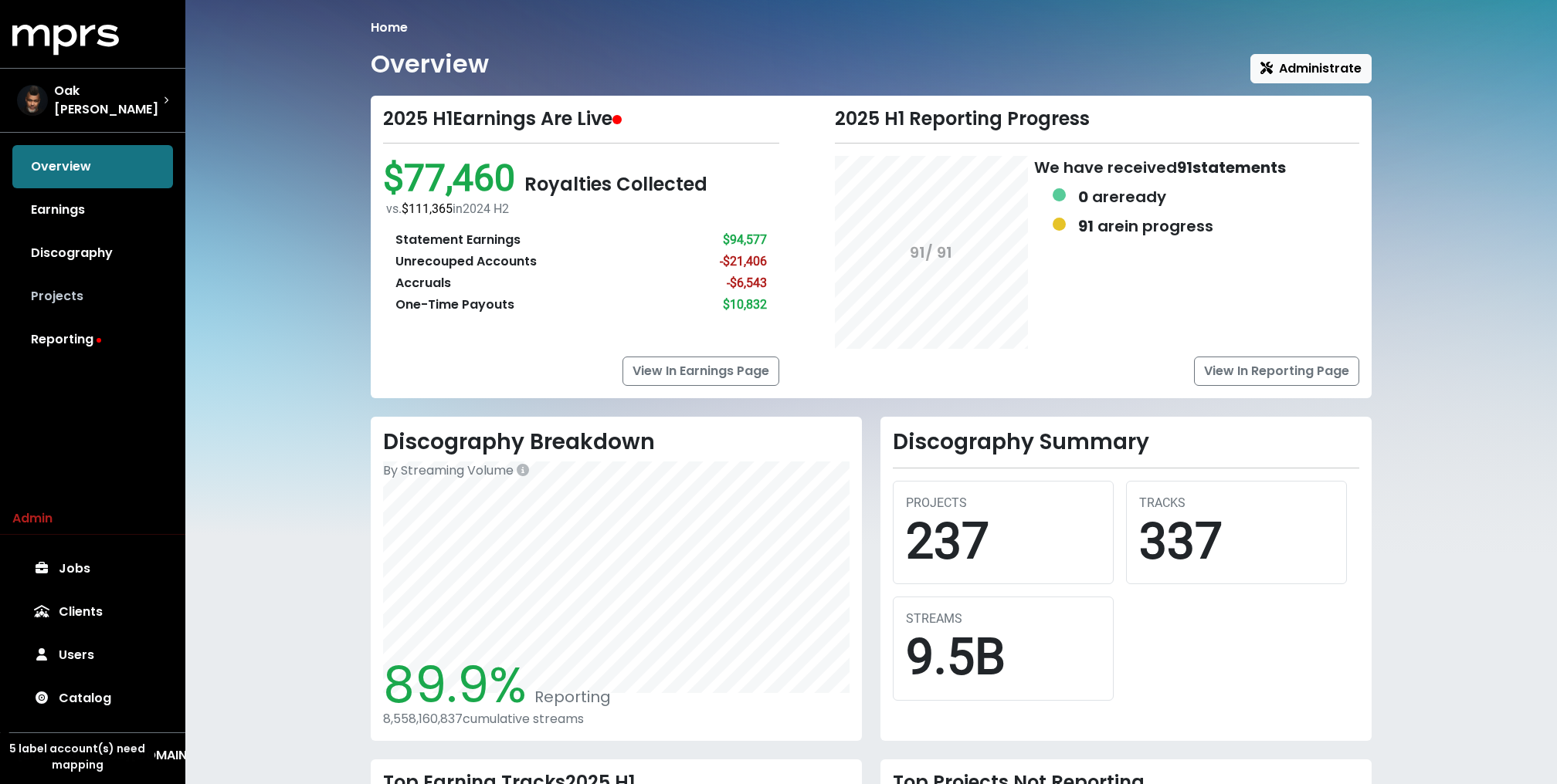
click at [67, 281] on link "Projects" at bounding box center [93, 297] width 161 height 44
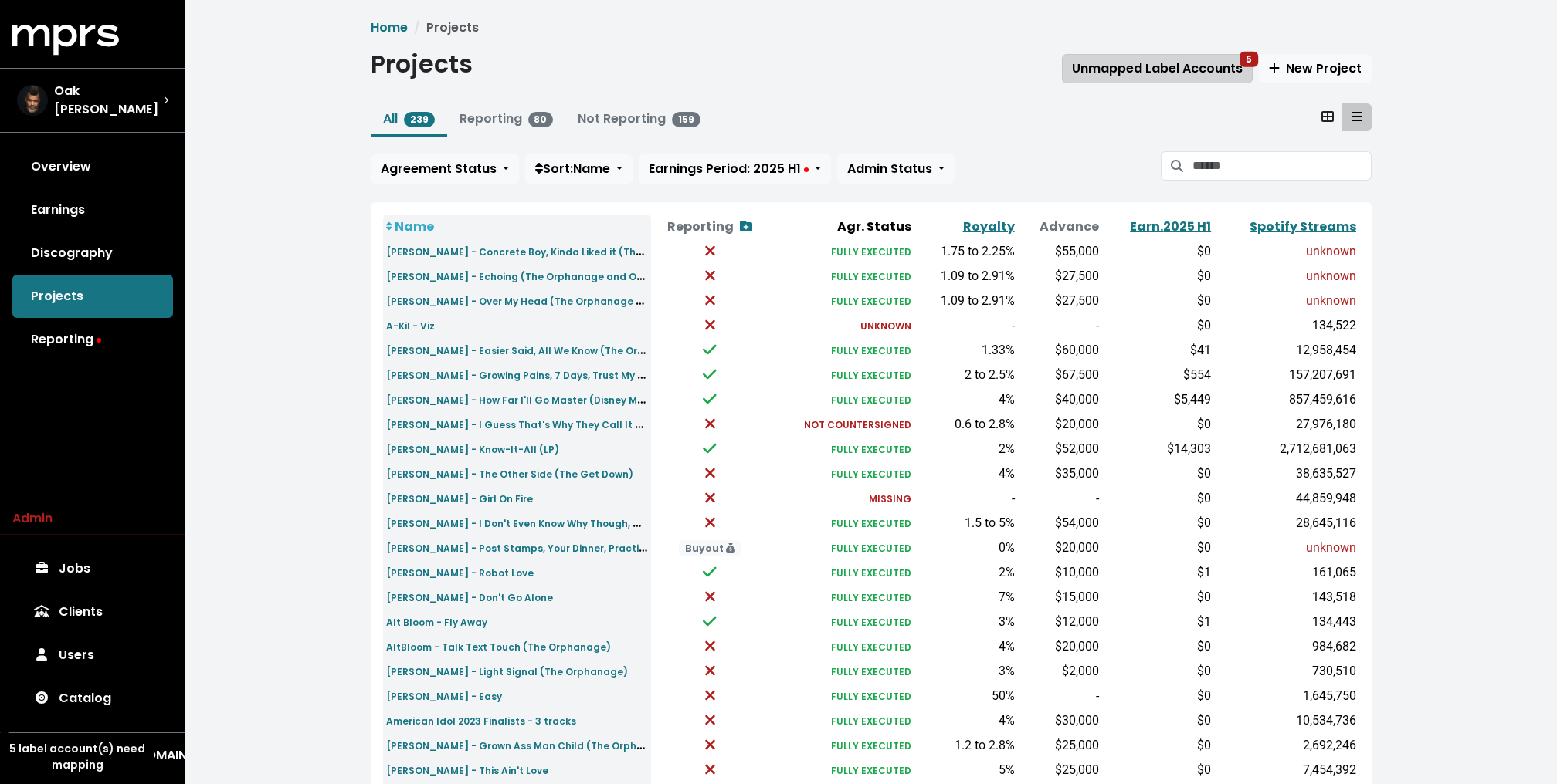
click at [1182, 61] on span "Unmapped Label Accounts 5" at bounding box center [1158, 68] width 171 height 17
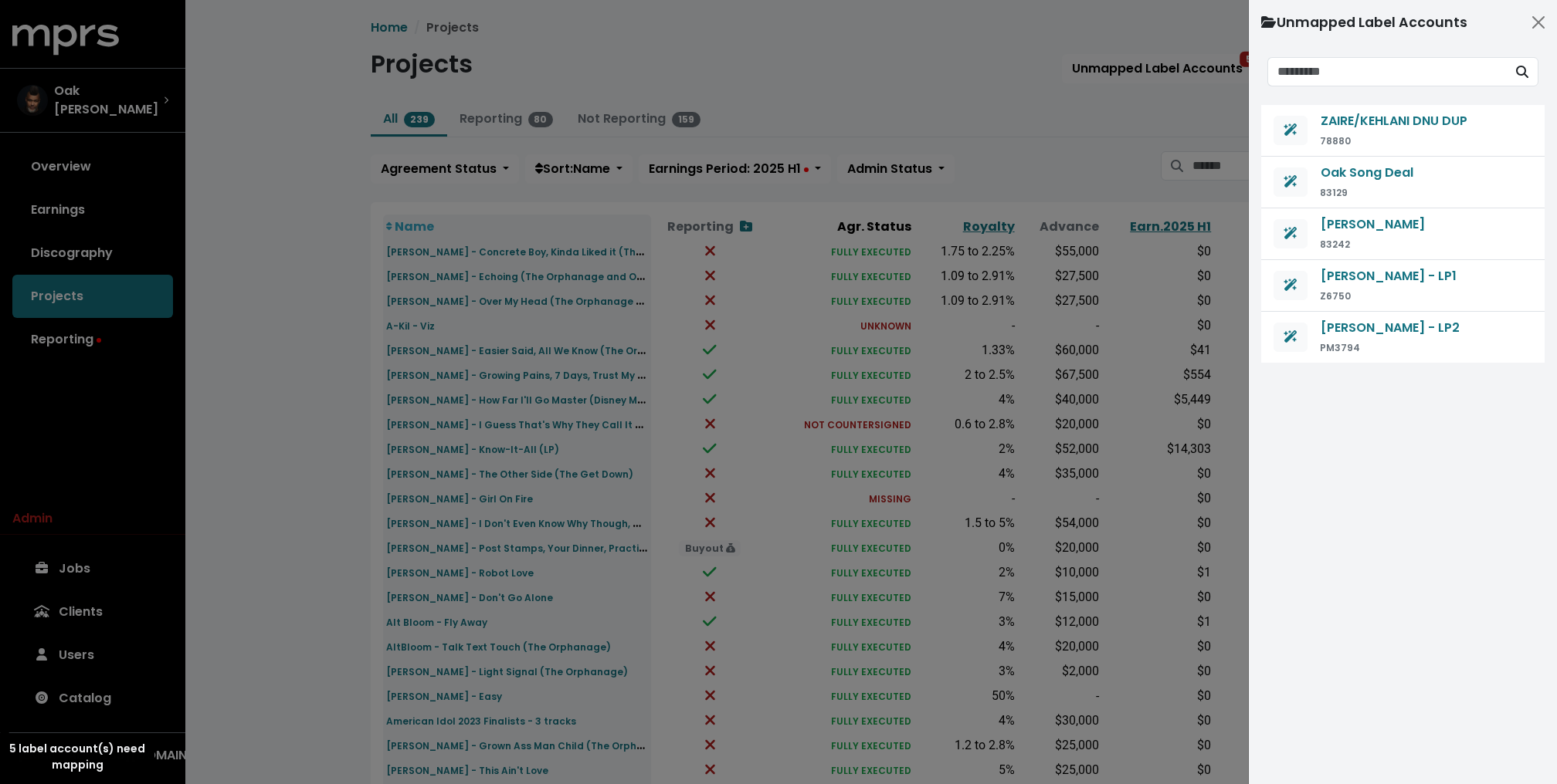
click at [1023, 105] on div at bounding box center [778, 392] width 1557 height 784
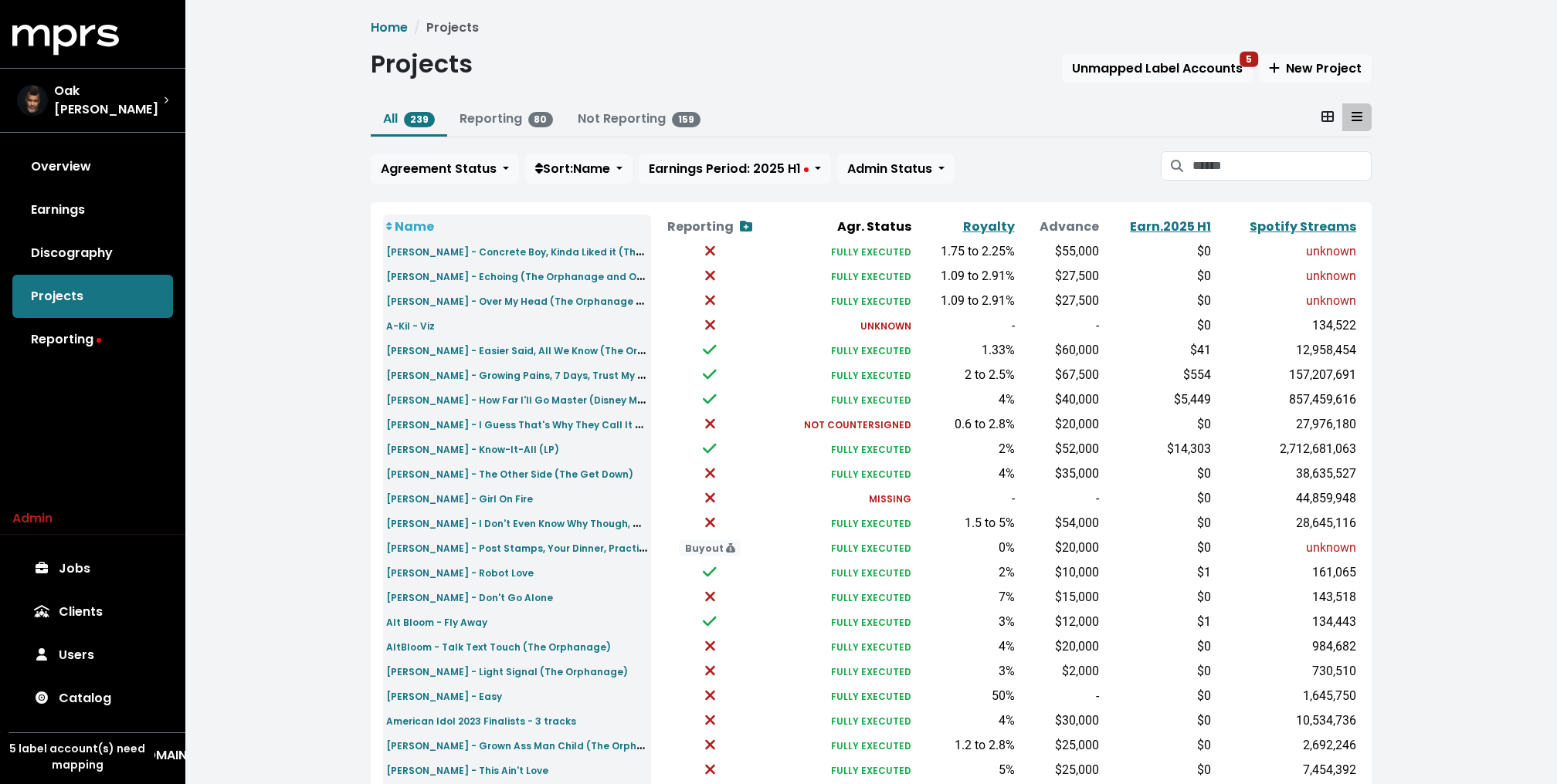
click at [959, 93] on div "Home Projects Projects Unmapped Label Accounts 5 New Project All 239 Reporting …" at bounding box center [871, 570] width 1019 height 1104
click at [741, 52] on div "Projects Unmapped Label Accounts 5 New Project" at bounding box center [871, 67] width 1001 height 36
click at [241, 170] on div "Home Projects Projects Unmapped Label Accounts 5 New Project All 239 Reporting …" at bounding box center [871, 577] width 1372 height 1153
click at [72, 575] on link "Jobs" at bounding box center [93, 569] width 161 height 44
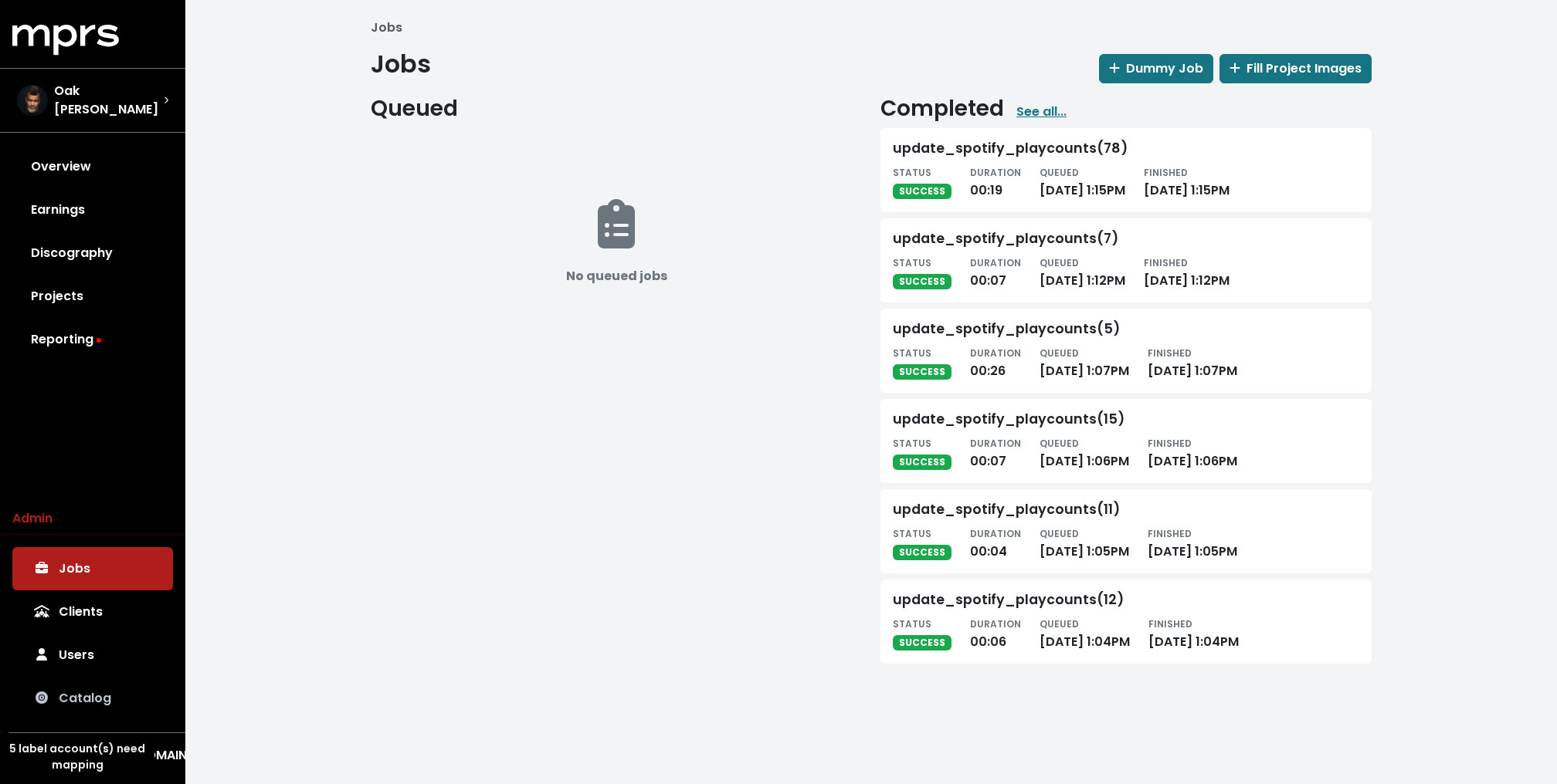
click at [106, 685] on link "Catalog" at bounding box center [93, 699] width 161 height 44
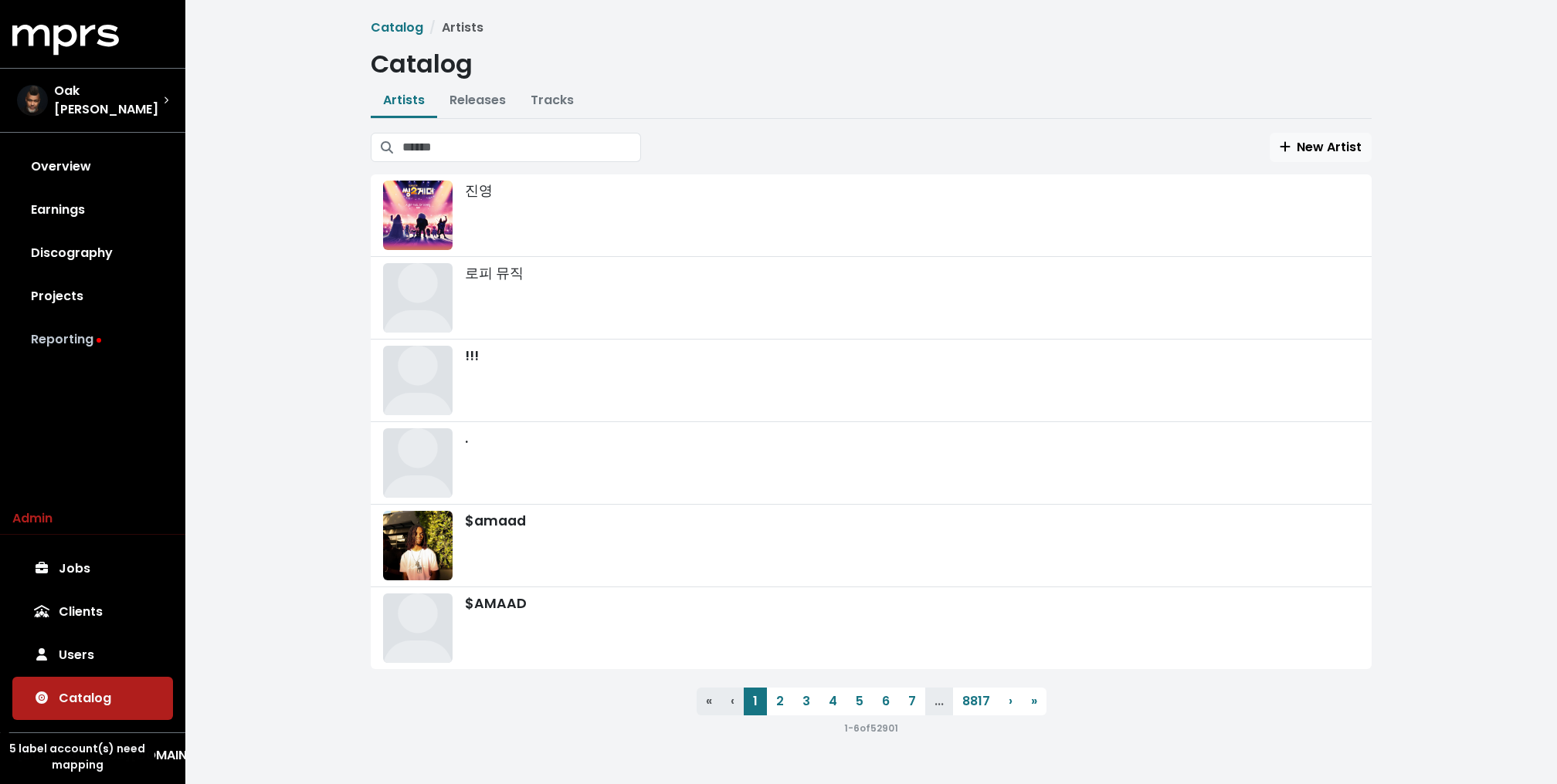
click at [52, 325] on link "Reporting" at bounding box center [93, 339] width 161 height 44
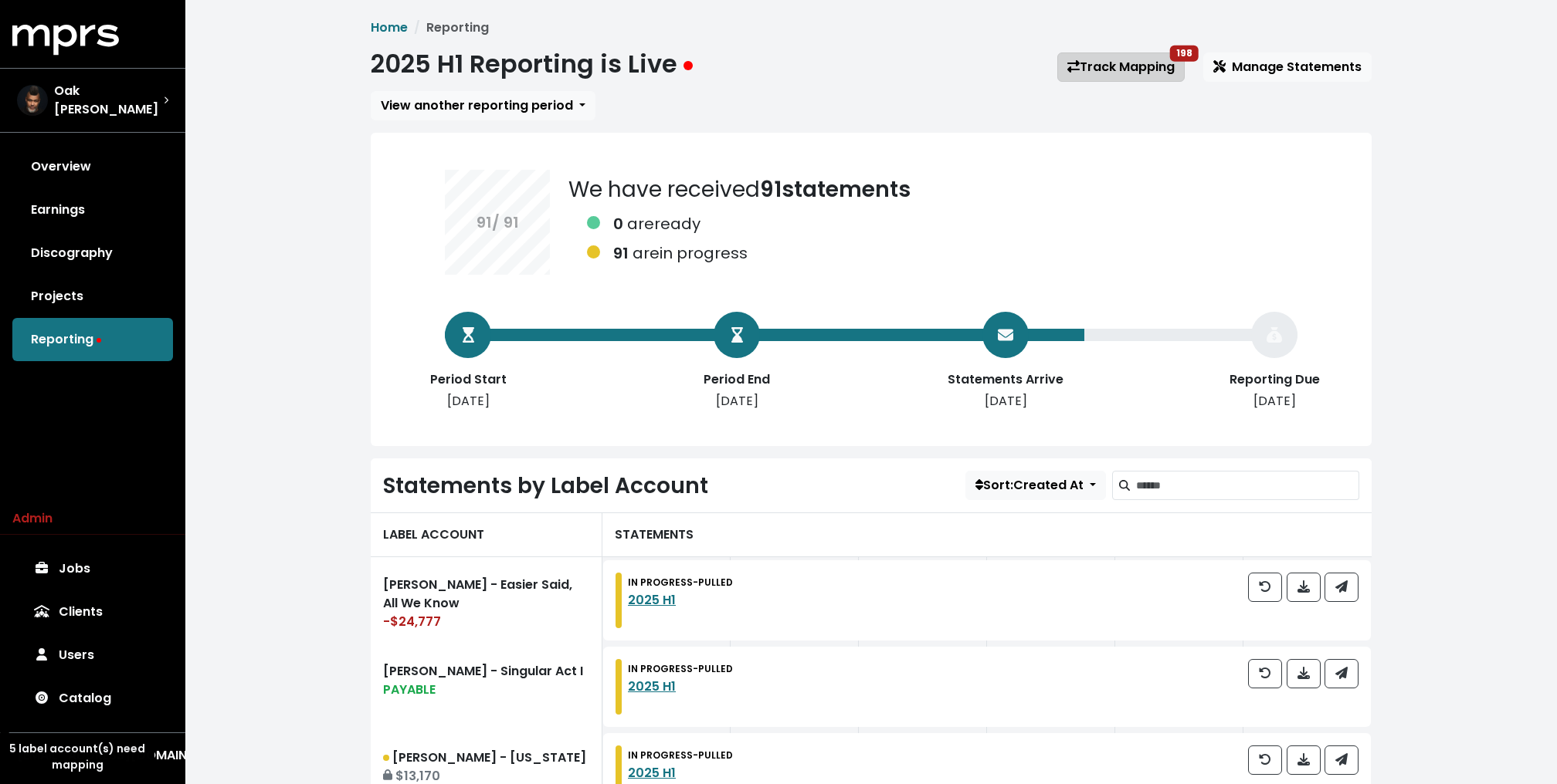
click at [1114, 69] on link "Track Mapping 198" at bounding box center [1121, 67] width 127 height 29
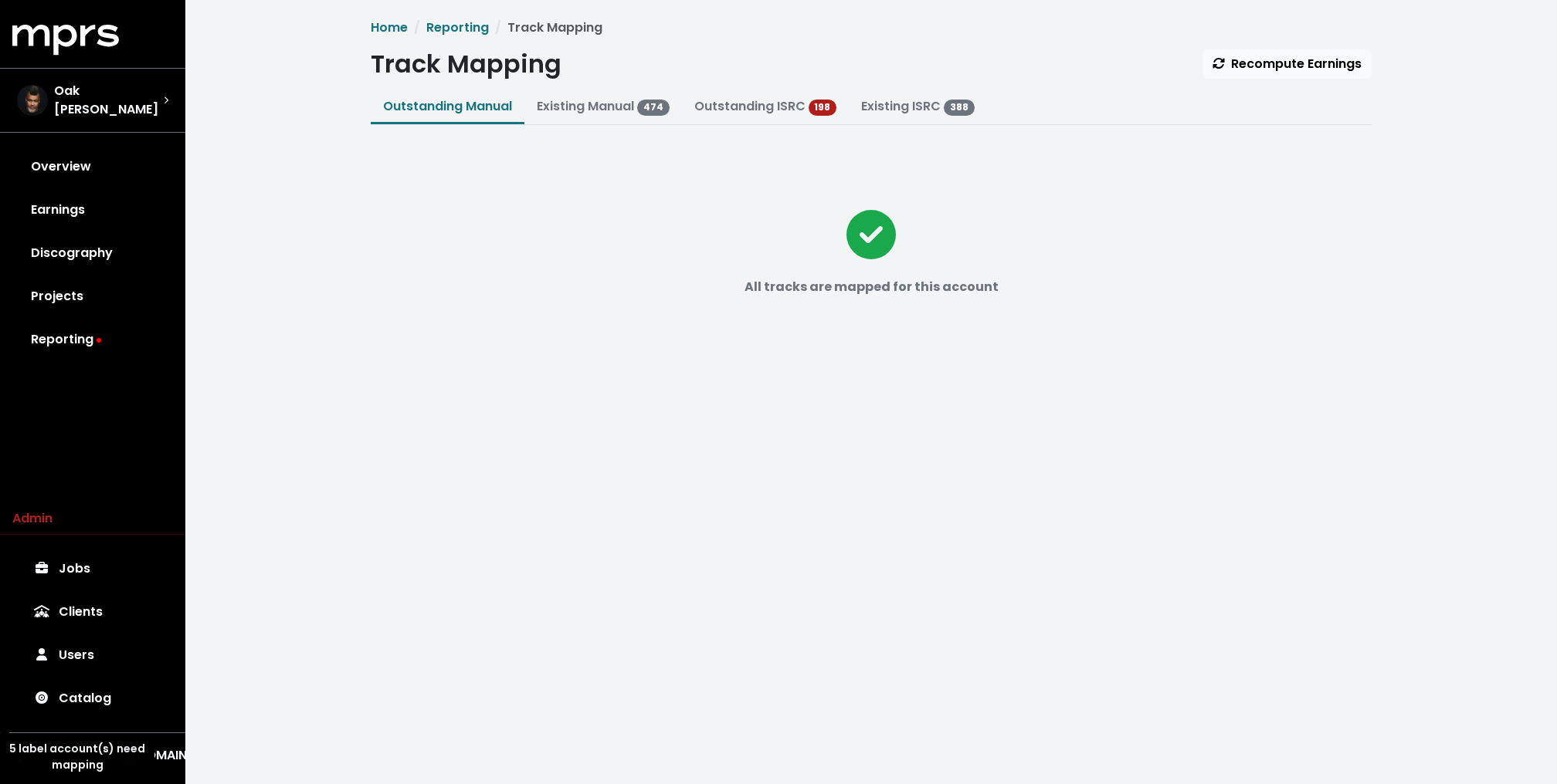
click at [721, 27] on ol "Home Reporting Track Mapping" at bounding box center [871, 27] width 1001 height 18
click at [78, 693] on link "Catalog" at bounding box center [93, 699] width 161 height 44
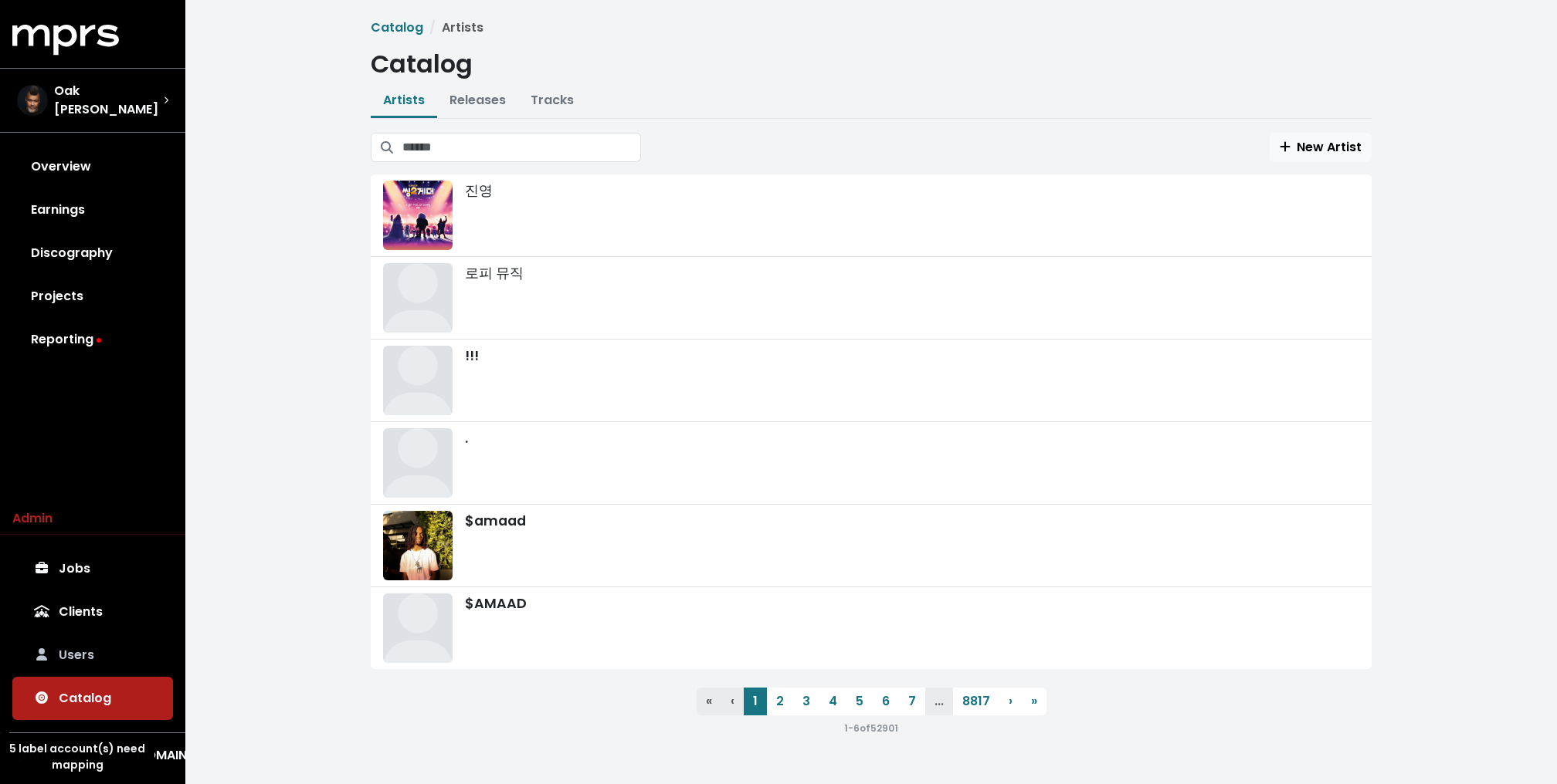
click at [78, 653] on link "Users" at bounding box center [93, 655] width 161 height 44
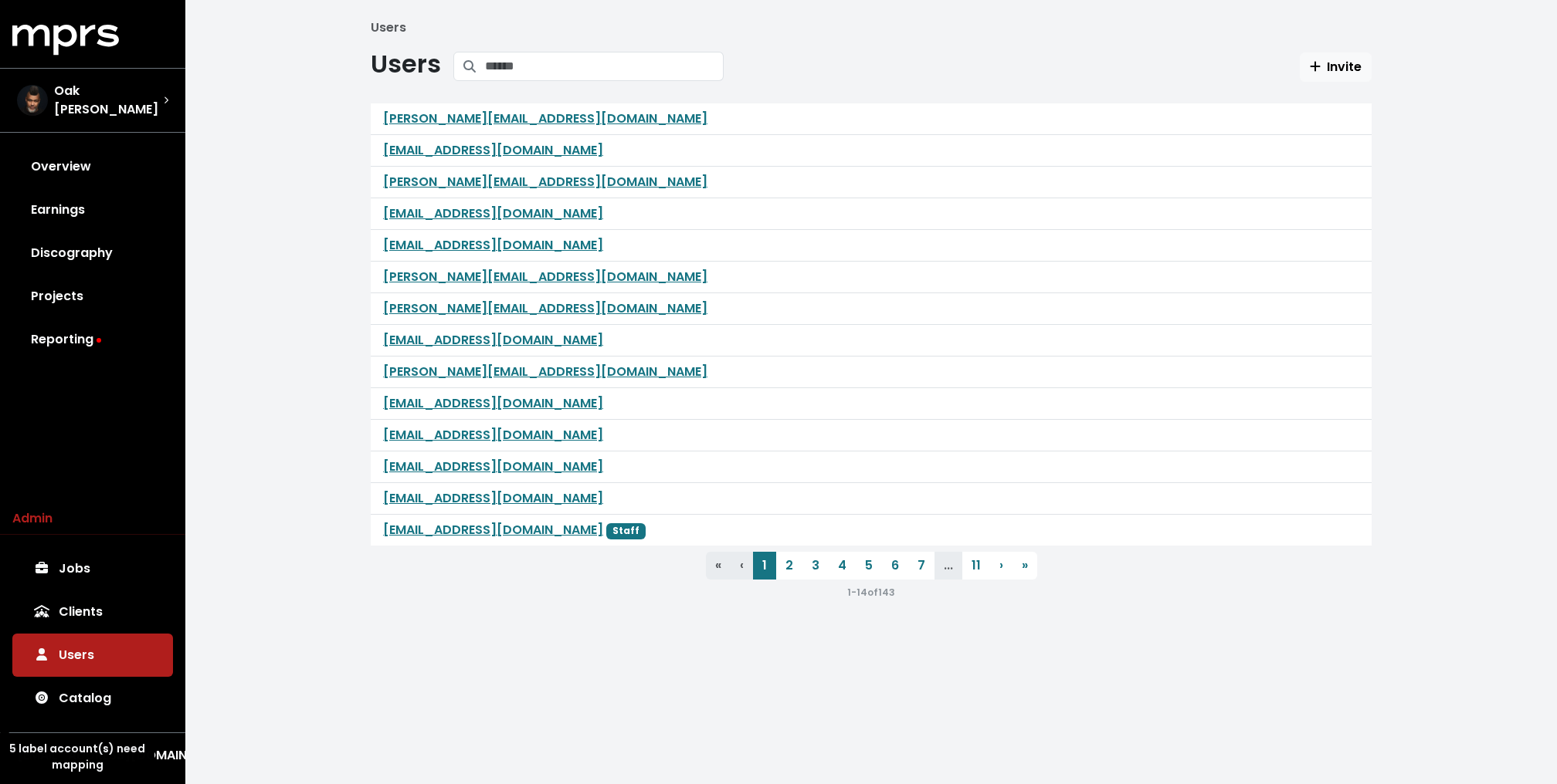
click at [78, 757] on div "5 label account(s) need mapping" at bounding box center [77, 758] width 154 height 39
click at [160, 758] on div "[EMAIL_ADDRESS][DOMAIN_NAME]" at bounding box center [93, 755] width 151 height 18
click at [256, 614] on div "Users Users Invite damon@bigfamily.music teddy@whatssarp.com peter@milkhoneyla.…" at bounding box center [871, 316] width 1372 height 632
click at [59, 749] on div "5 label account(s) need mapping" at bounding box center [77, 758] width 154 height 39
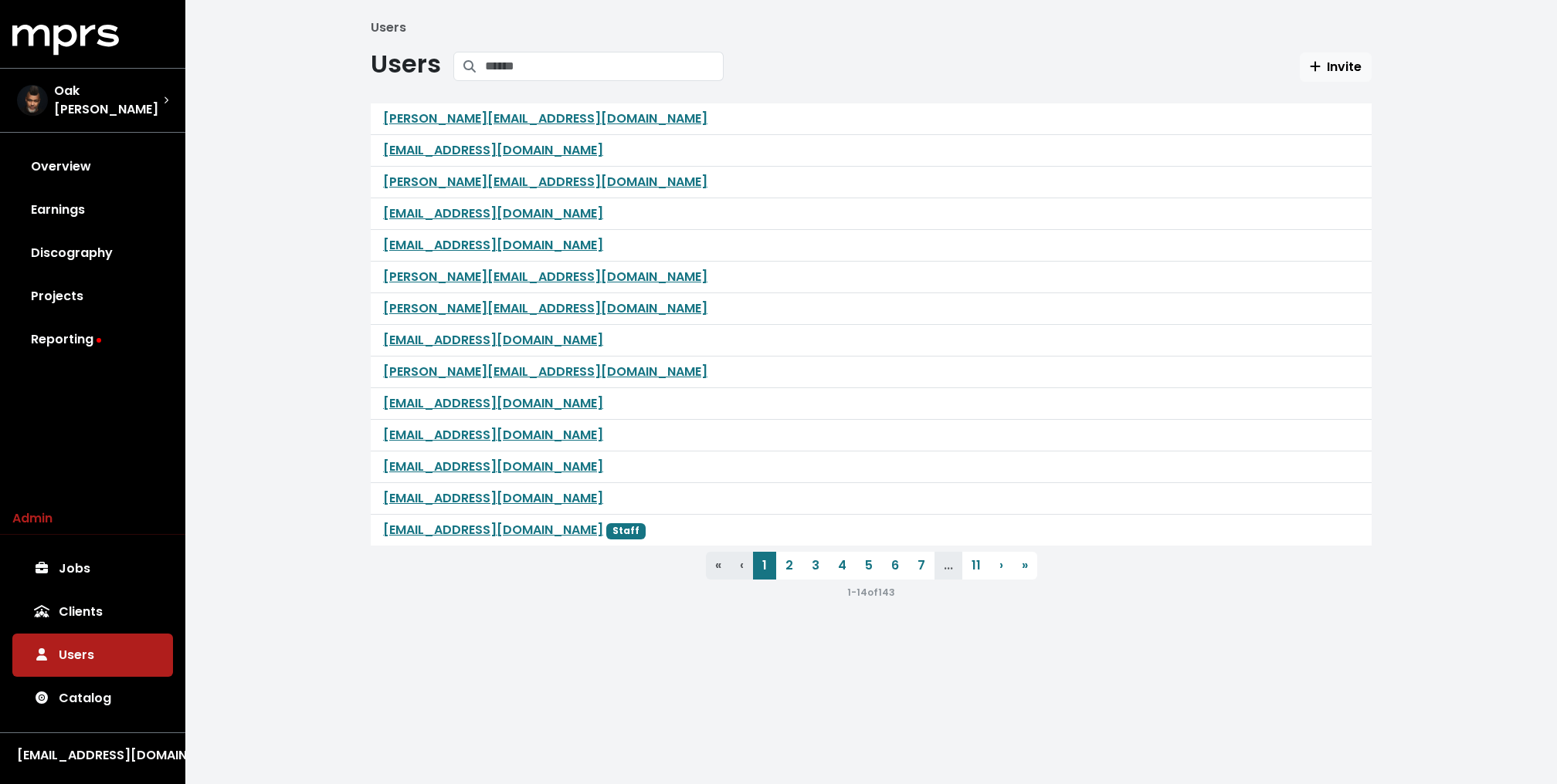
click at [268, 357] on div "Users Users Invite [PERSON_NAME][EMAIL_ADDRESS][DOMAIN_NAME] [EMAIL_ADDRESS][DO…" at bounding box center [871, 316] width 1372 height 632
click at [63, 145] on link "Overview" at bounding box center [93, 167] width 161 height 44
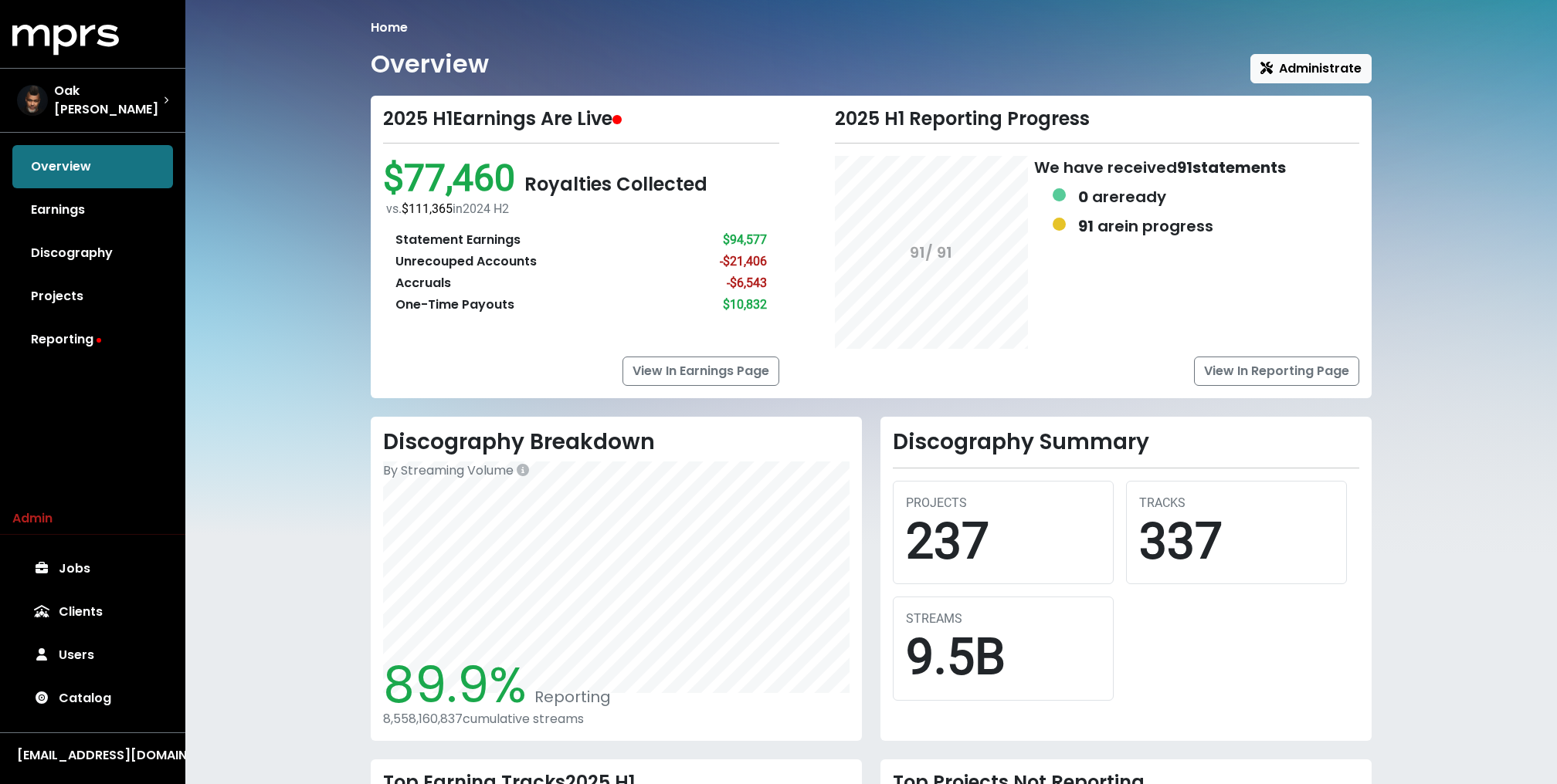
scroll to position [298, 0]
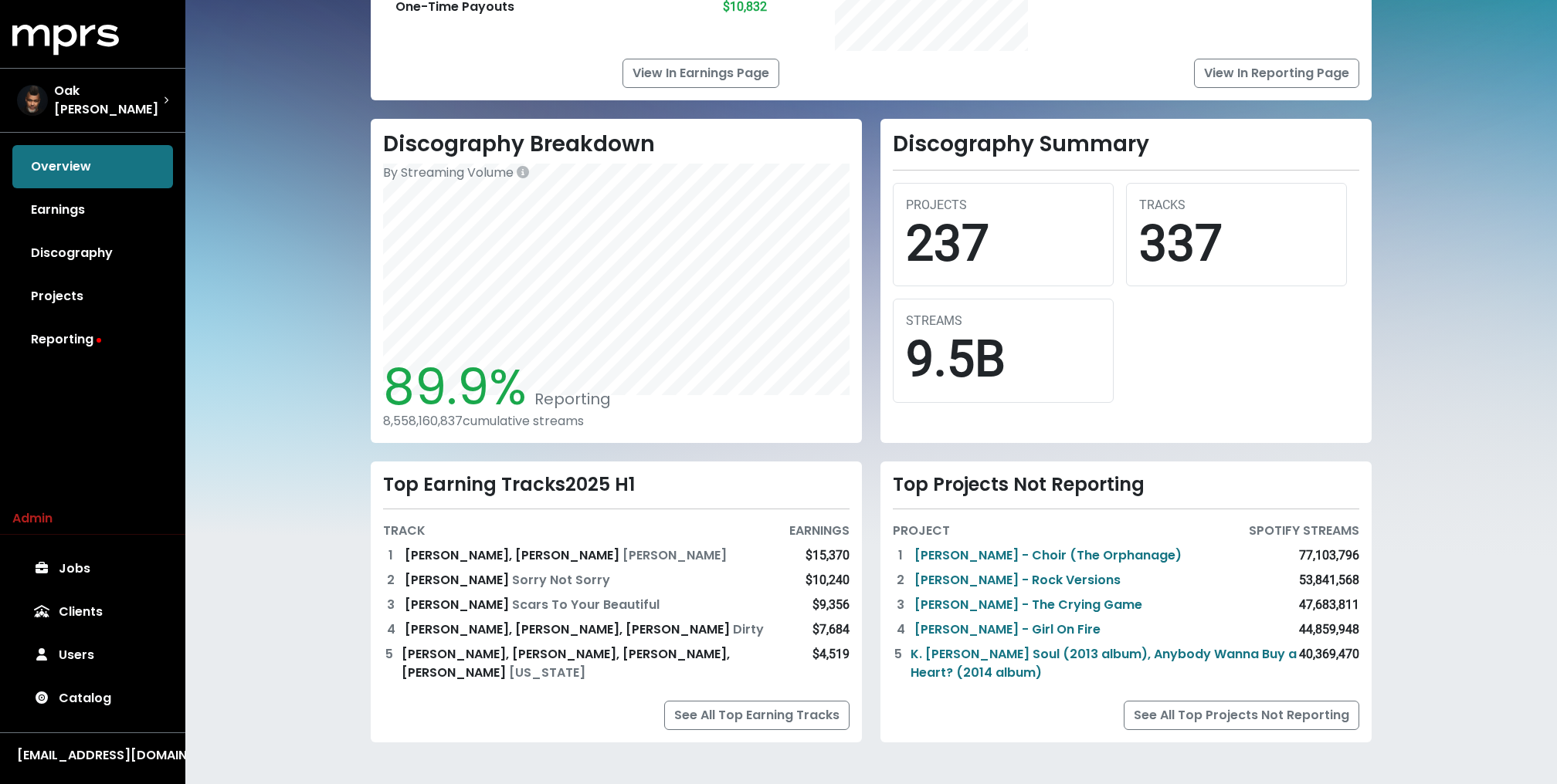
click at [371, 101] on div "2025 H1 Earnings Are Live $77,460 Royalties Collected vs. $111,365 in [DATE] H2…" at bounding box center [871, 279] width 1001 height 963
click at [338, 158] on div "Home Overview Administrate 2025 H1 Earnings Are Live $77,460 Royalties Collecte…" at bounding box center [871, 244] width 1372 height 1083
click at [371, 103] on div "2025 H1 Earnings Are Live $77,460 Royalties Collected vs. $111,365 in [DATE] H2…" at bounding box center [871, 279] width 1001 height 963
click at [274, 221] on div "Home Overview Administrate 2025 H1 Earnings Are Live $77,460 Royalties Collecte…" at bounding box center [871, 244] width 1372 height 1083
click at [294, 414] on div "Home Overview Administrate 2025 H1 Earnings Are Live $77,460 Royalties Collecte…" at bounding box center [871, 244] width 1372 height 1083
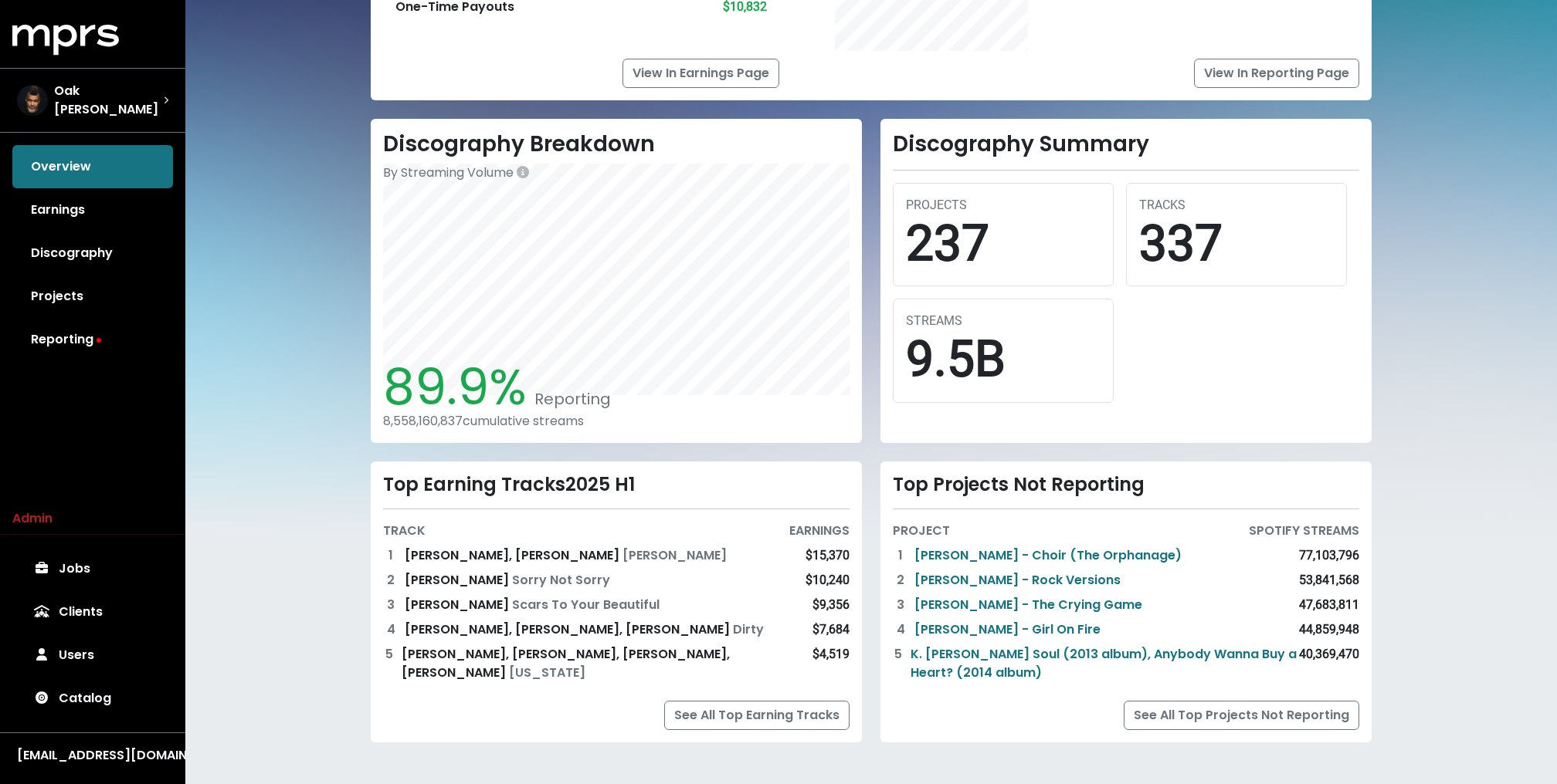
click at [371, 444] on div "Discography Breakdown By Streaming Volume 89.9% Reporting 8,558,160,837 cumulat…" at bounding box center [871, 440] width 1019 height 643
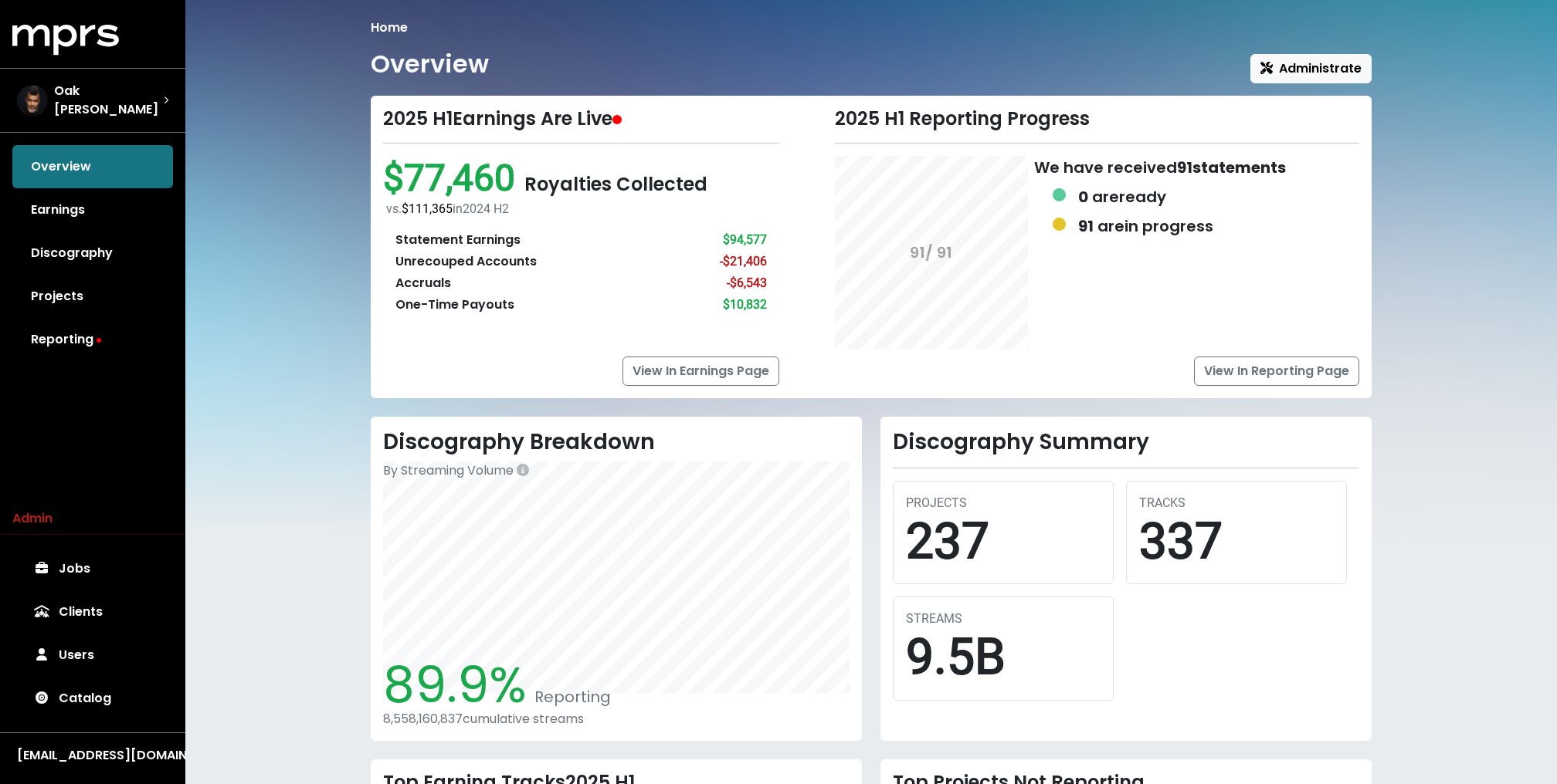
click at [274, 262] on div "Home Overview Administrate 2025 H1 Earnings Are Live $77,460 Royalties Collecte…" at bounding box center [871, 542] width 1372 height 1083
click at [81, 102] on span "Oak Felder" at bounding box center [109, 100] width 110 height 37
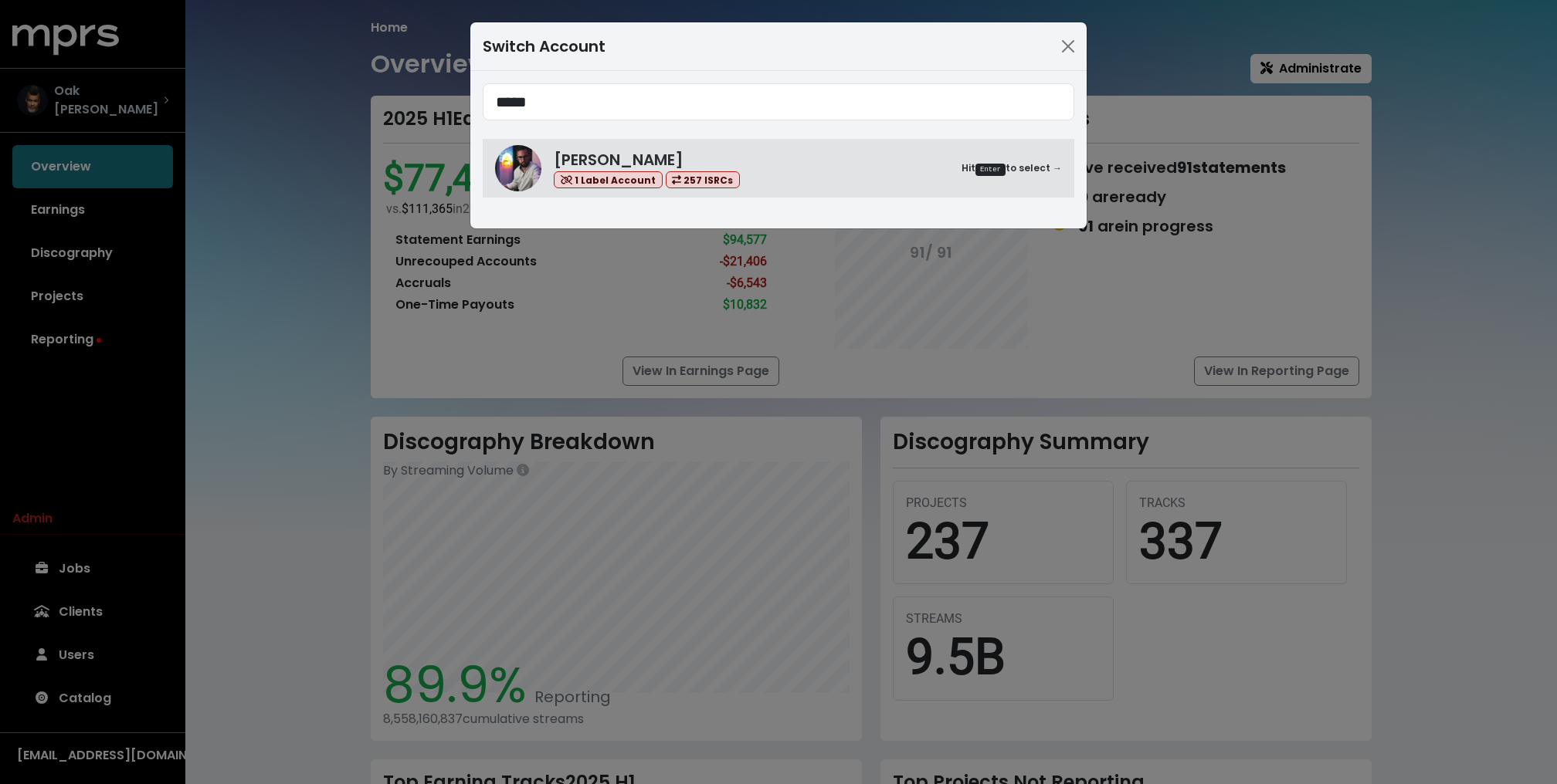
type input "*****"
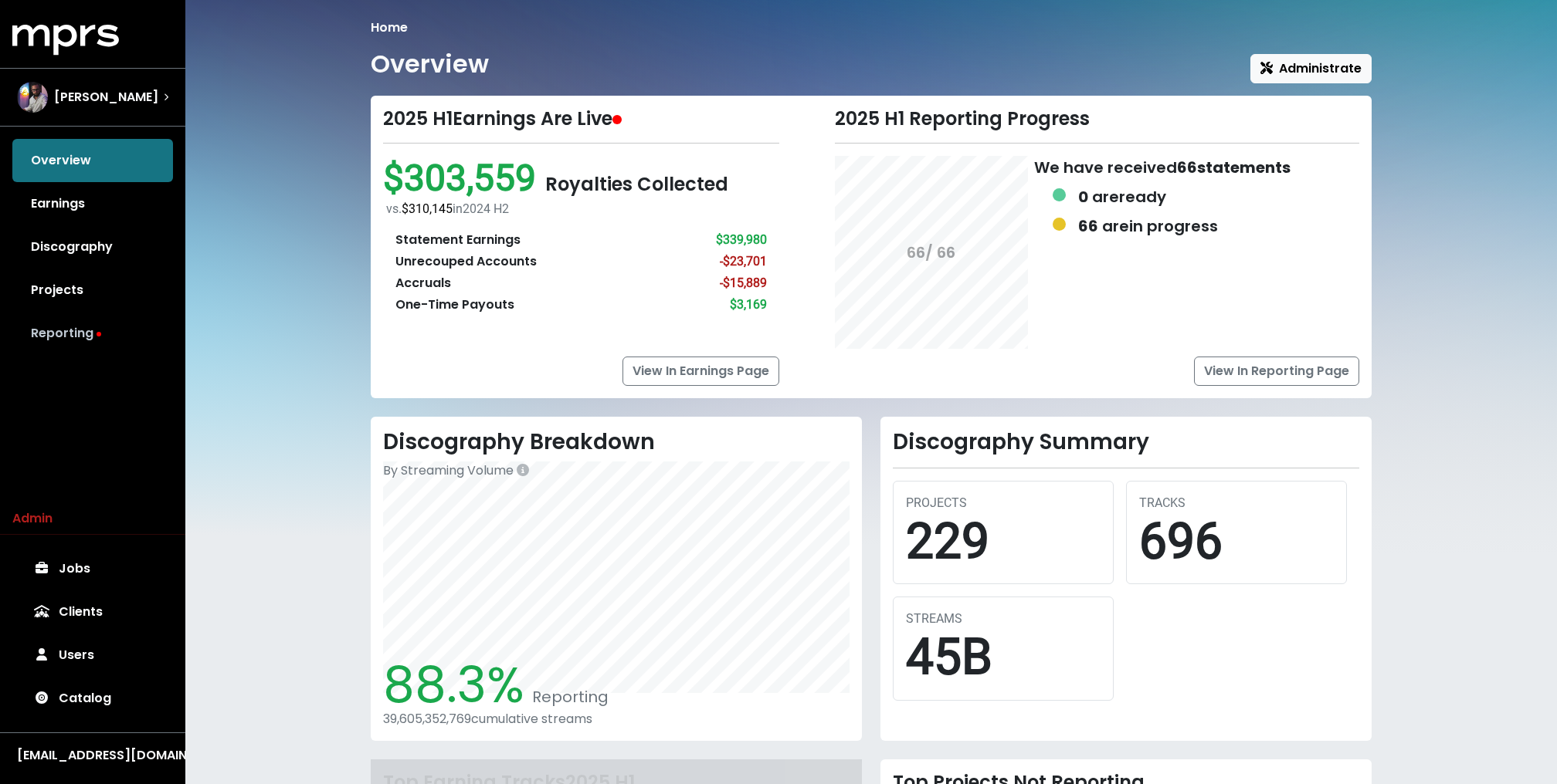
click at [68, 338] on link "Reporting" at bounding box center [93, 333] width 161 height 44
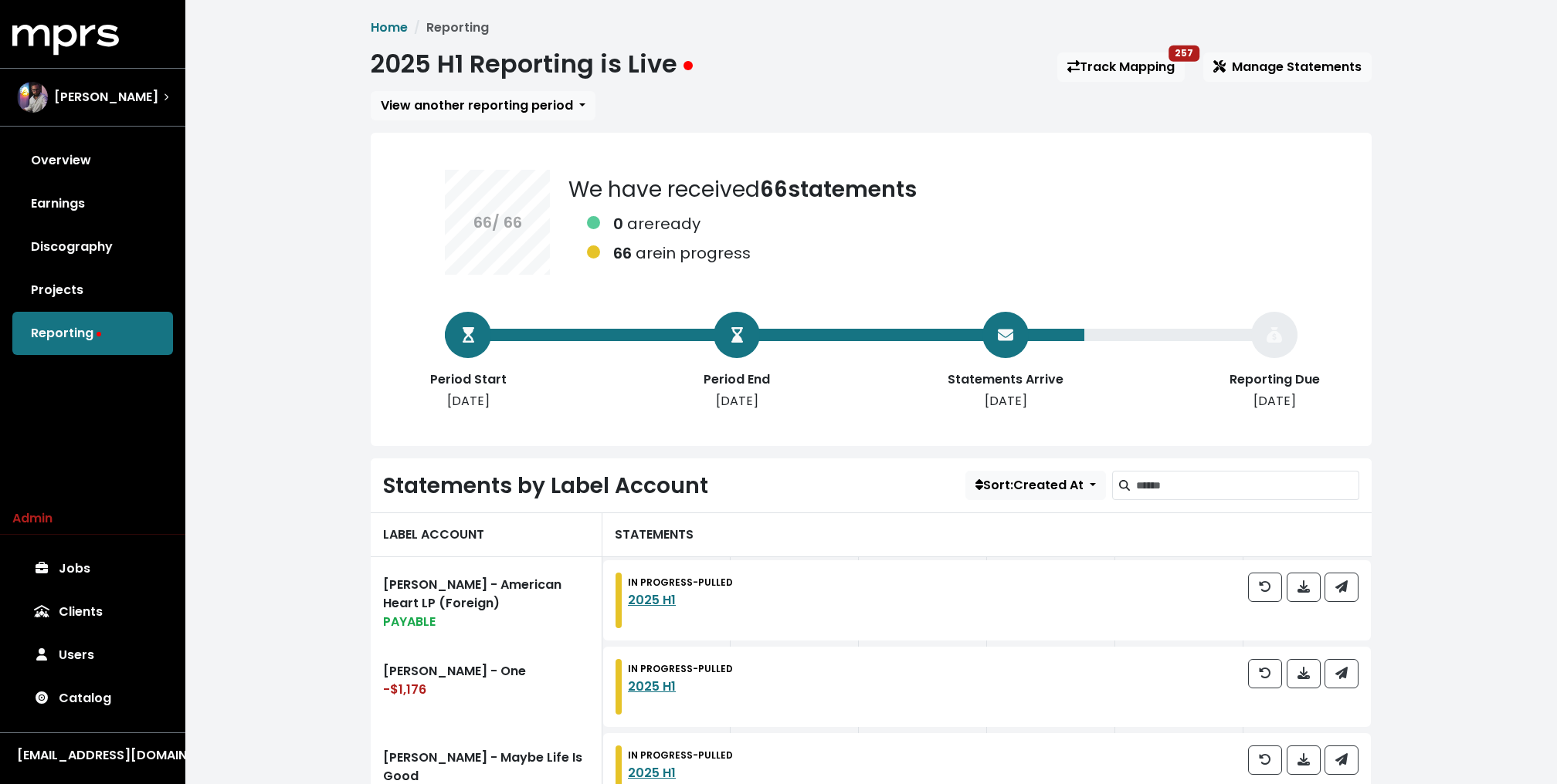
click at [1113, 55] on link "Track Mapping 257" at bounding box center [1121, 67] width 127 height 29
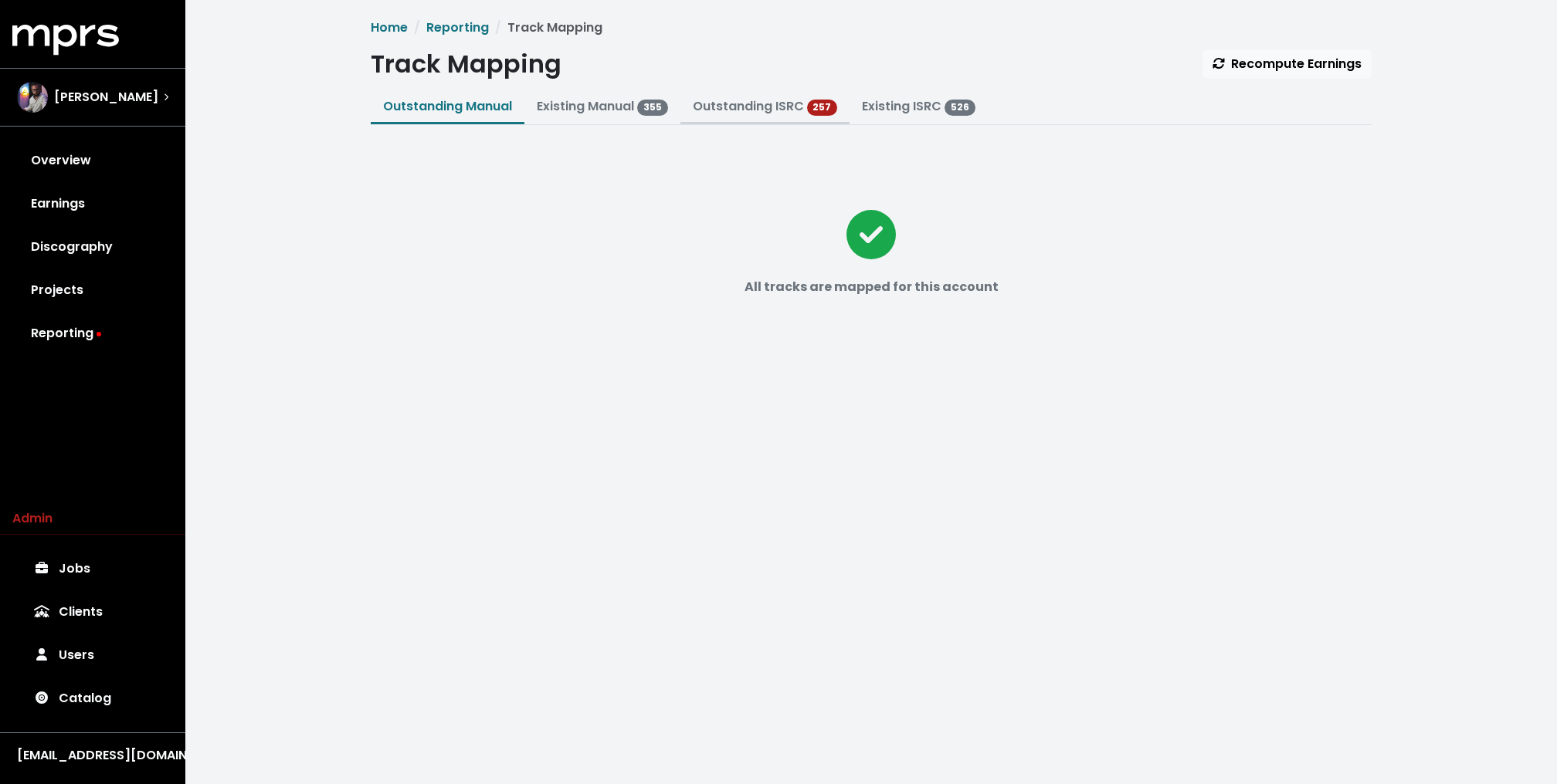
click at [722, 105] on link "Outstanding ISRC" at bounding box center [748, 106] width 111 height 17
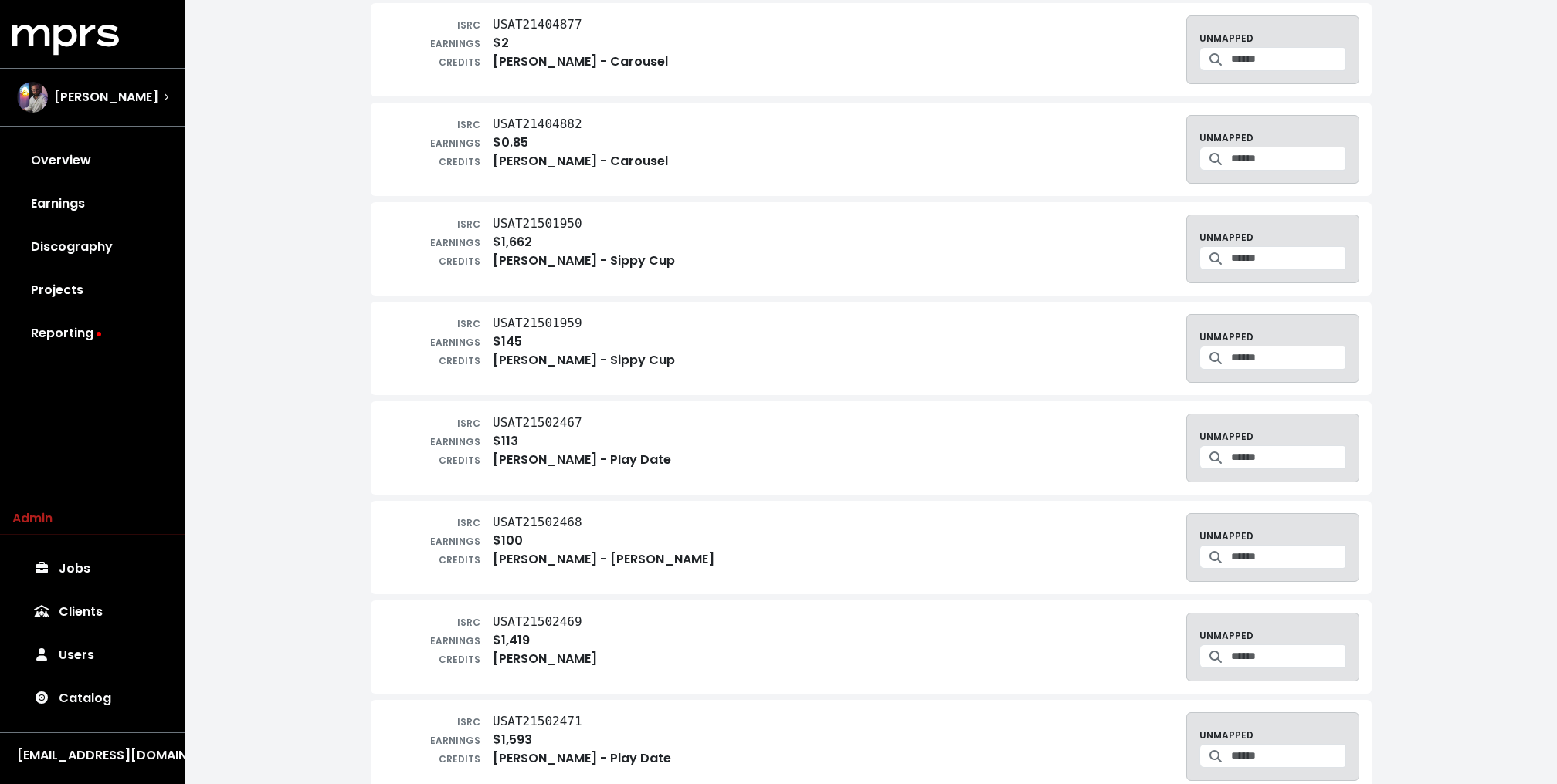
scroll to position [2123, 0]
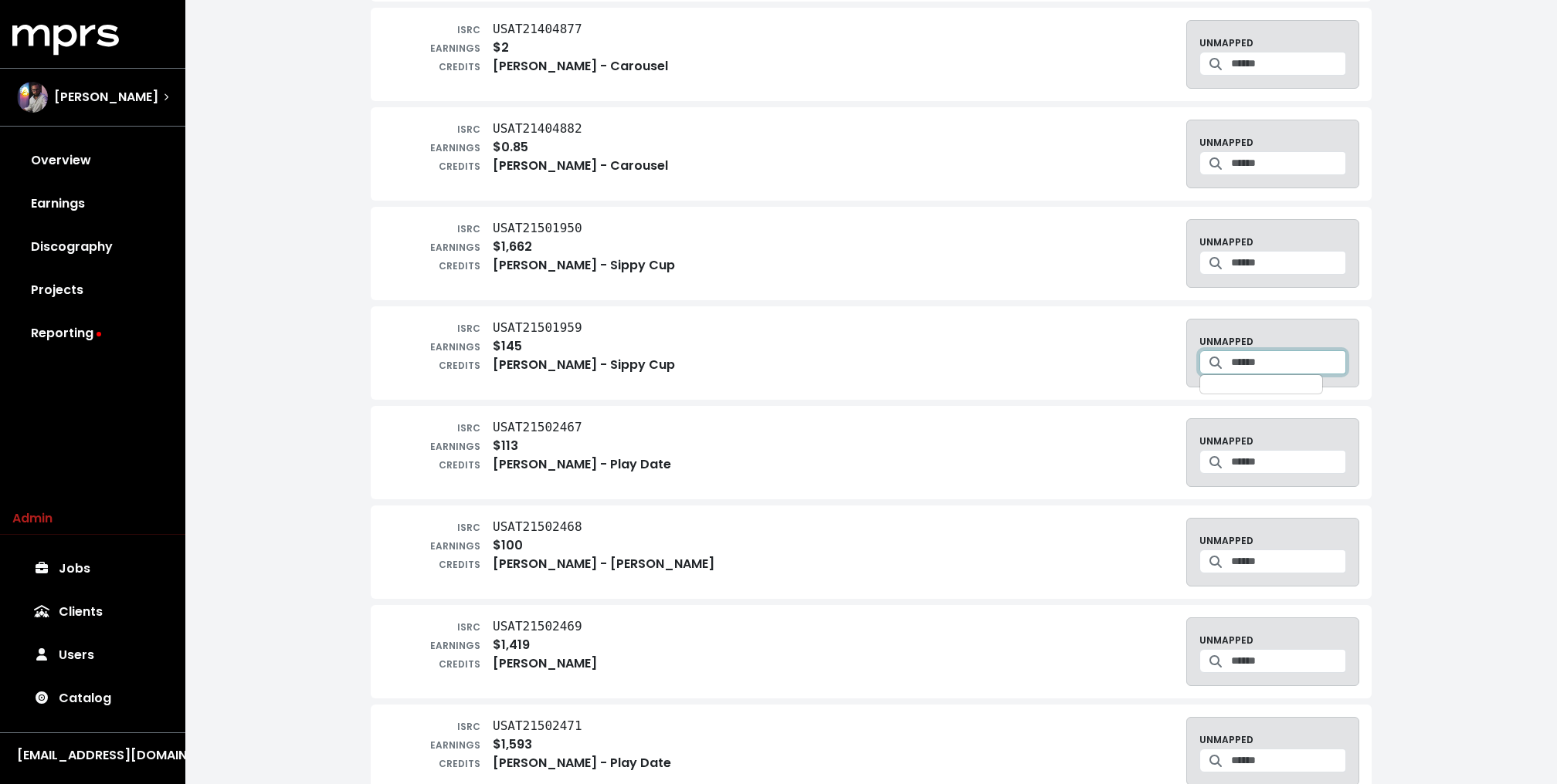
click at [1232, 351] on input "Search for a track to map to" at bounding box center [1288, 362] width 115 height 24
type input "*********"
click at [1323, 404] on button "Create track mapping" at bounding box center [1340, 403] width 34 height 37
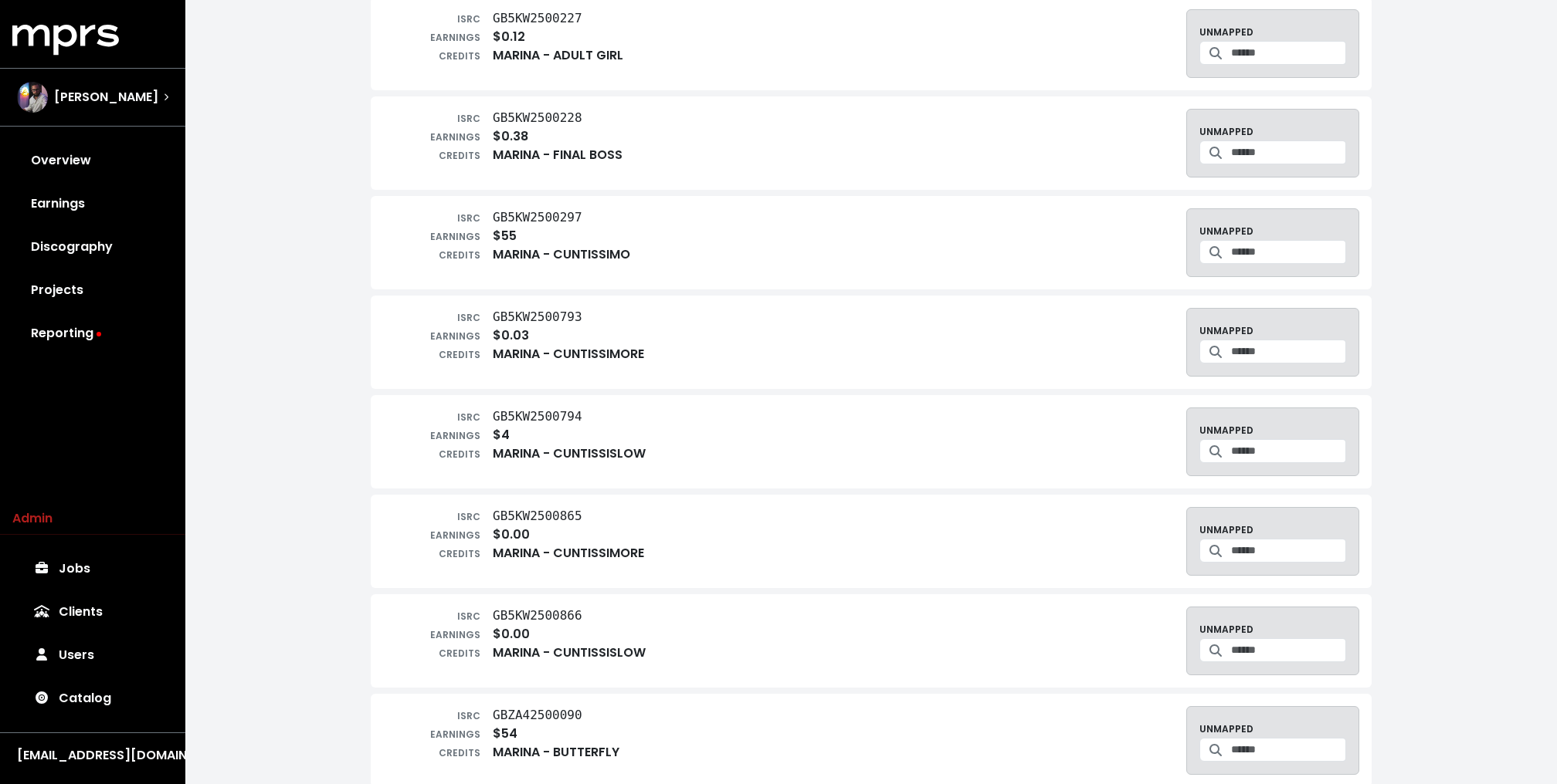
scroll to position [0, 0]
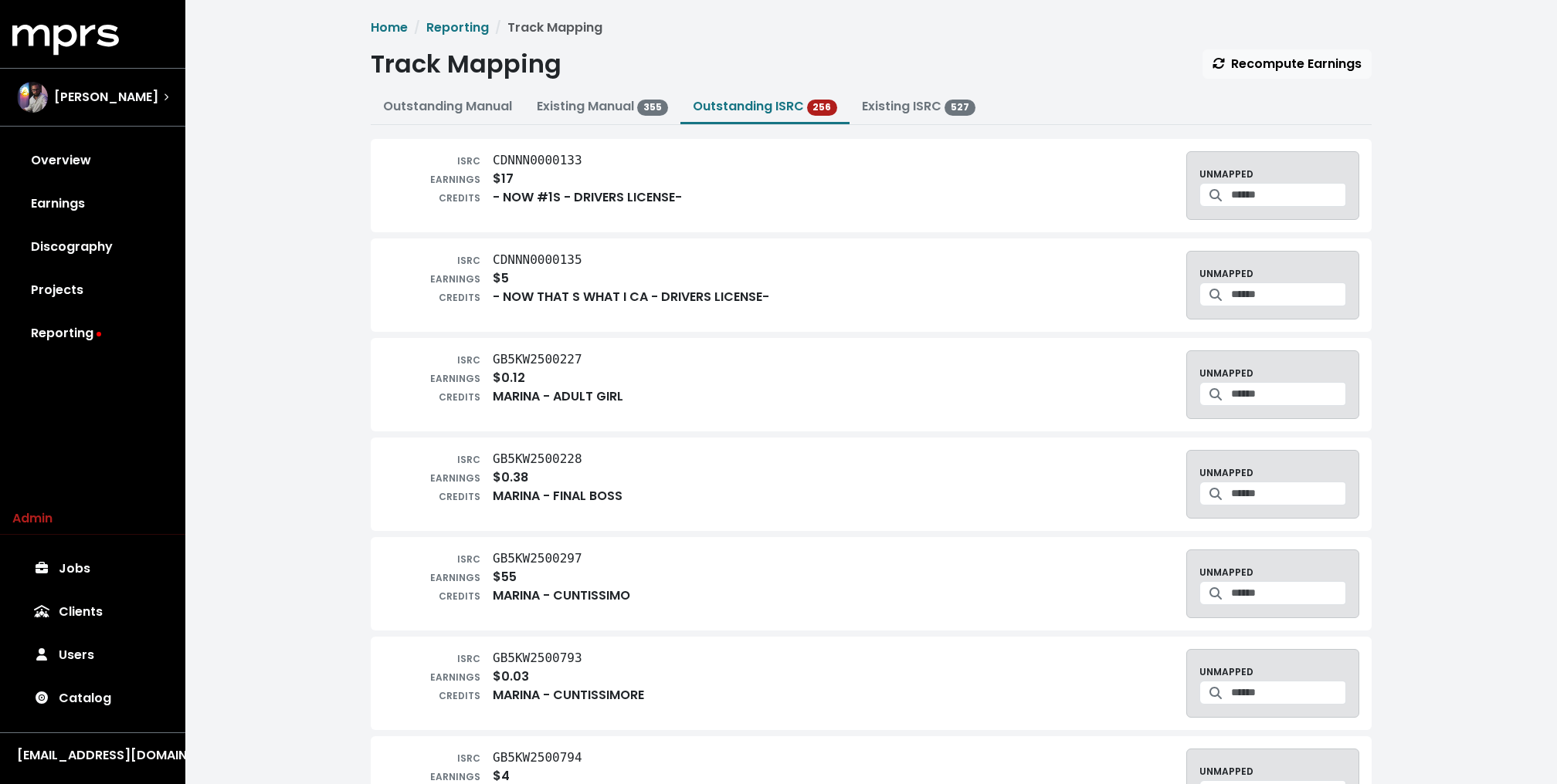
click at [808, 51] on div "Track Mapping Recompute Earnings" at bounding box center [871, 64] width 1001 height 29
click at [62, 119] on div "[PERSON_NAME]" at bounding box center [93, 97] width 176 height 55
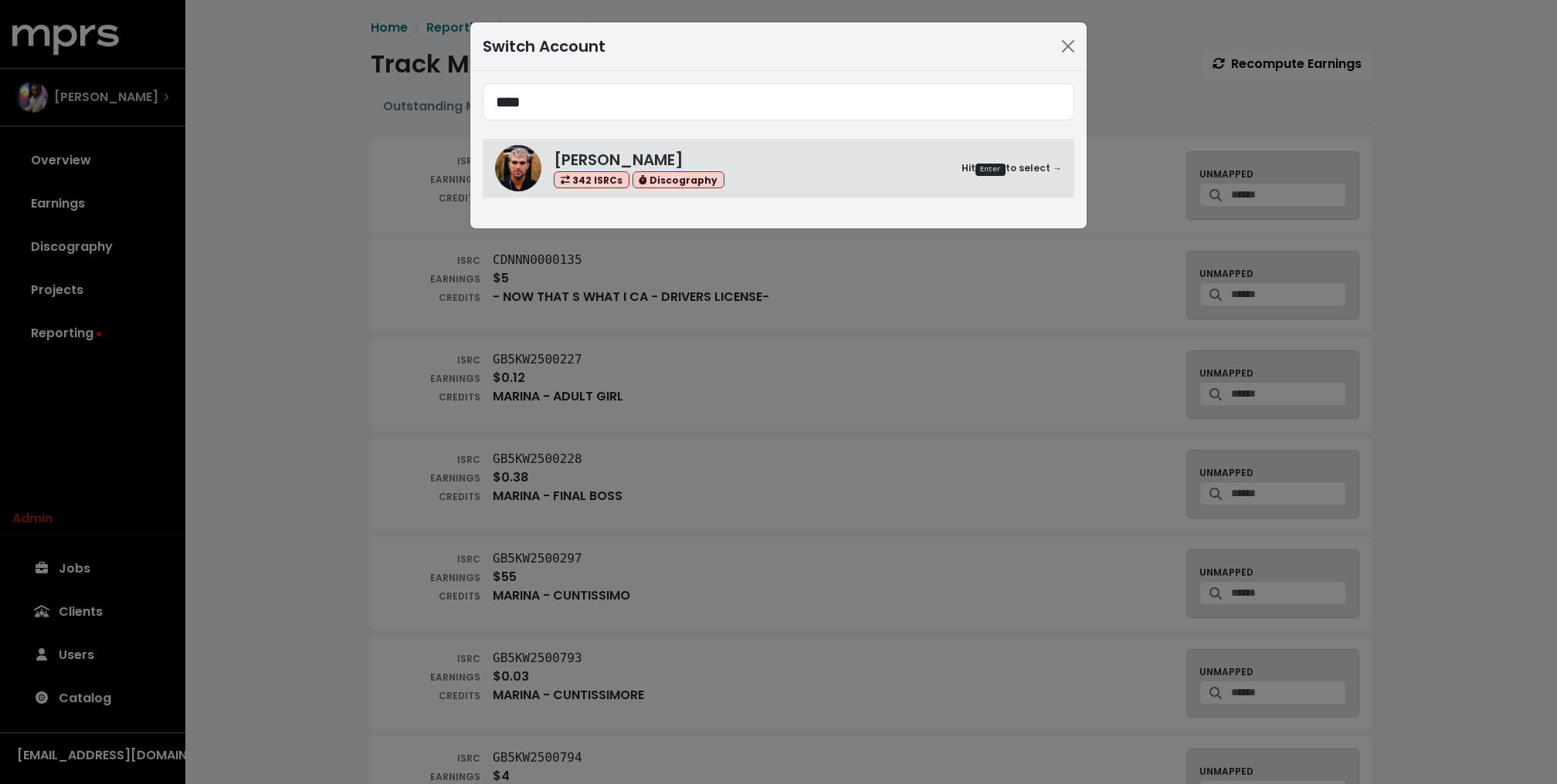
type input "****"
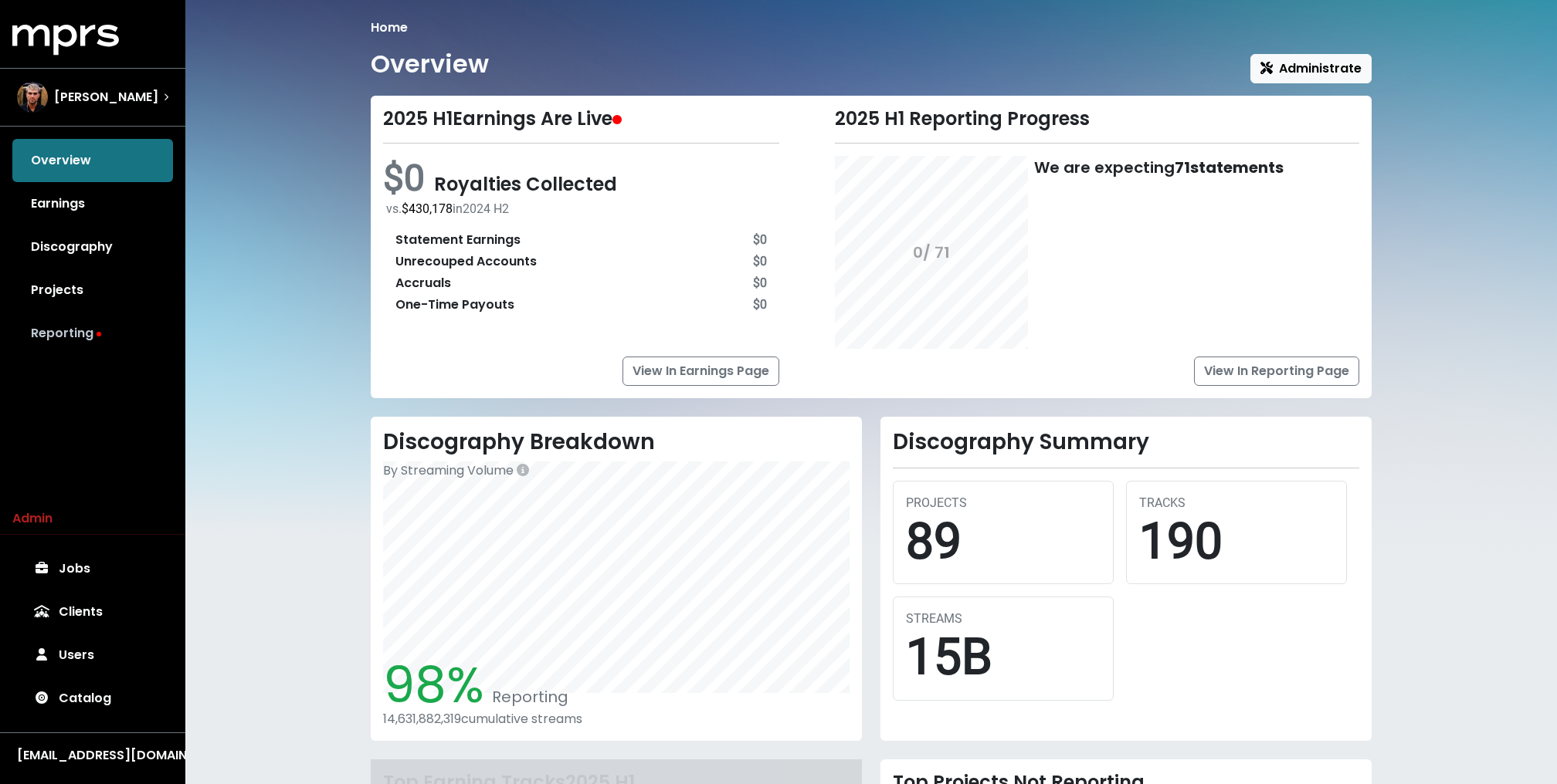
click at [67, 329] on link "Reporting" at bounding box center [93, 333] width 161 height 44
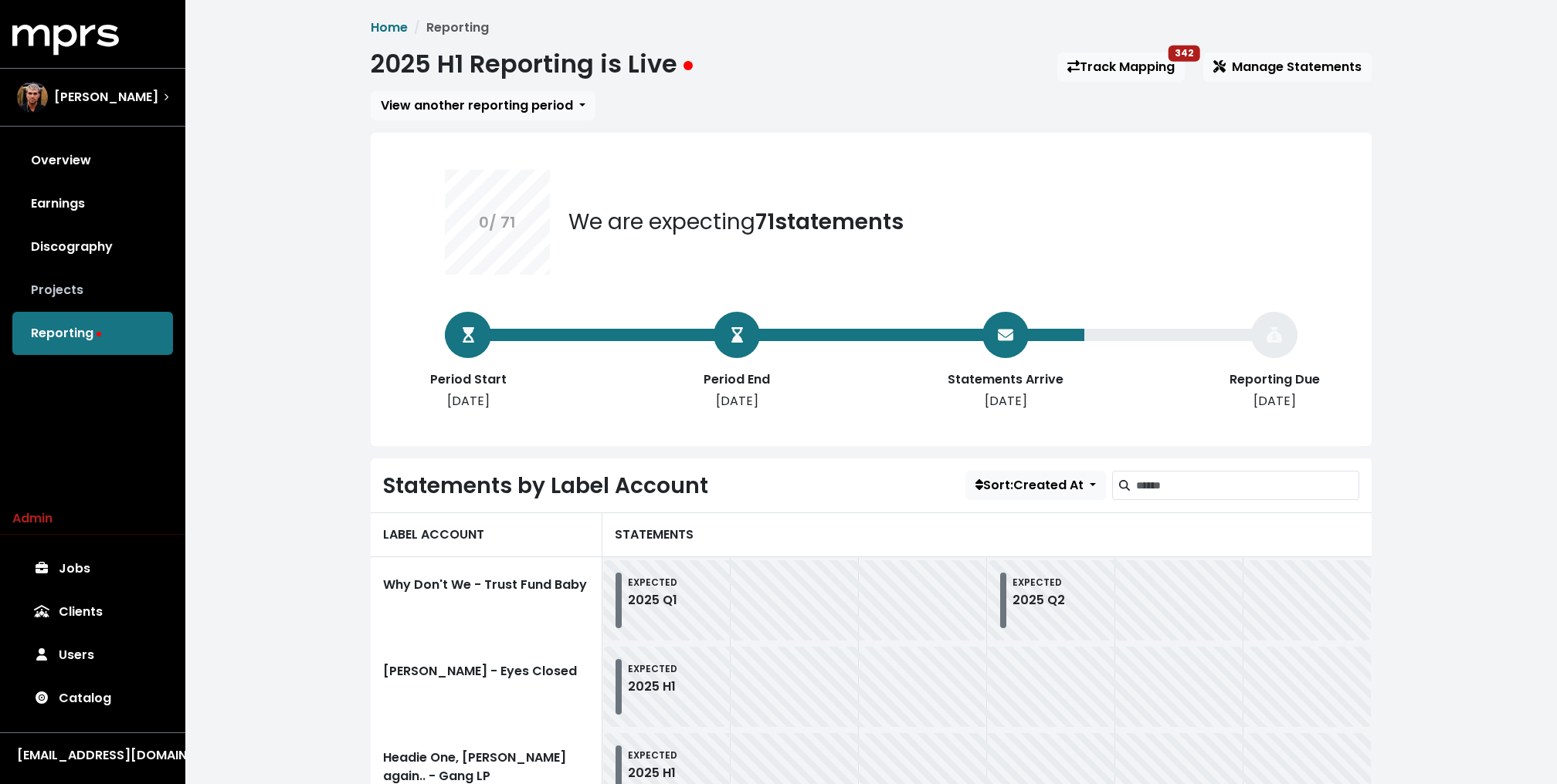
click at [47, 283] on link "Projects" at bounding box center [93, 290] width 161 height 44
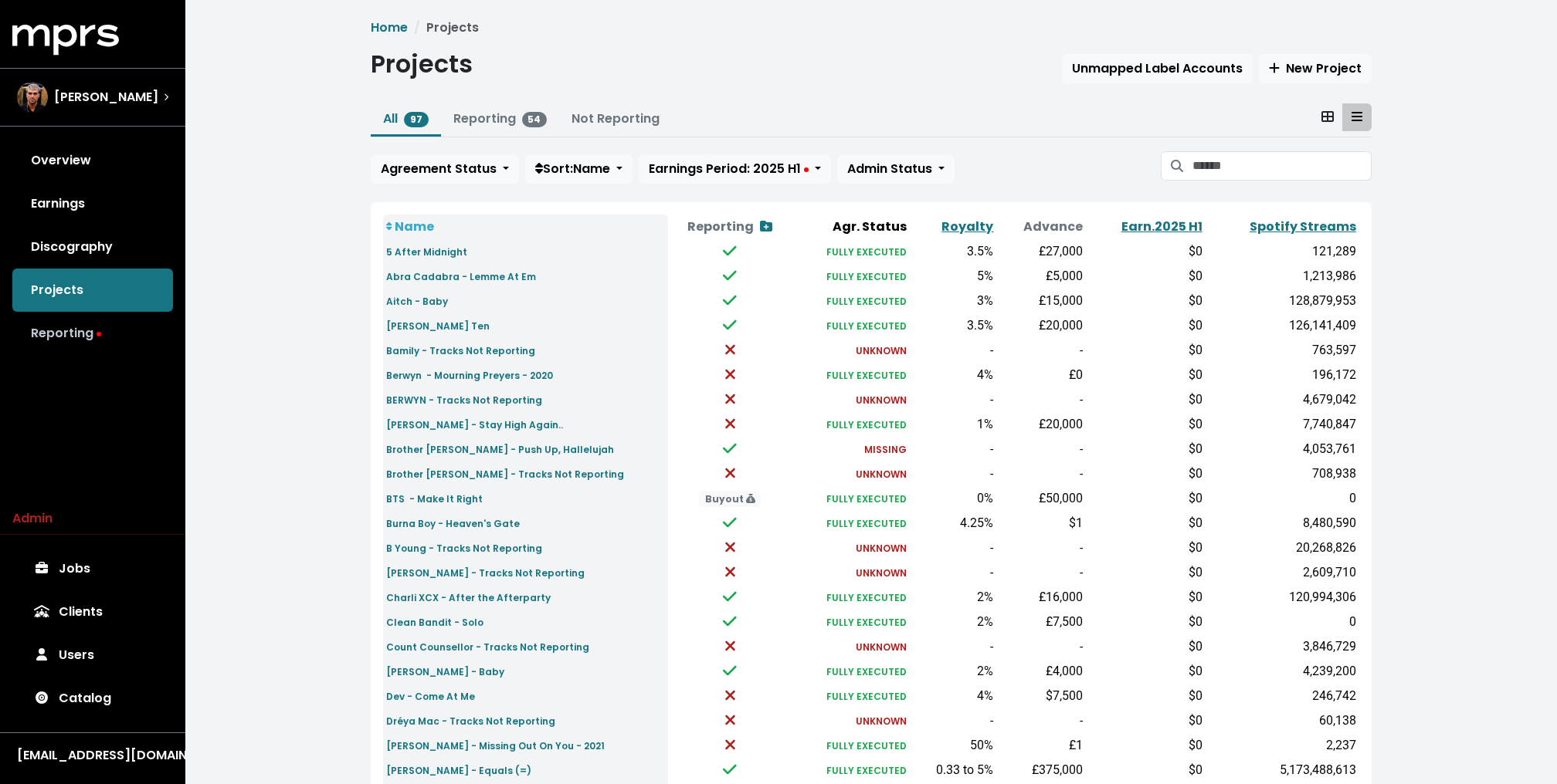
click at [64, 339] on link "Reporting" at bounding box center [93, 333] width 161 height 44
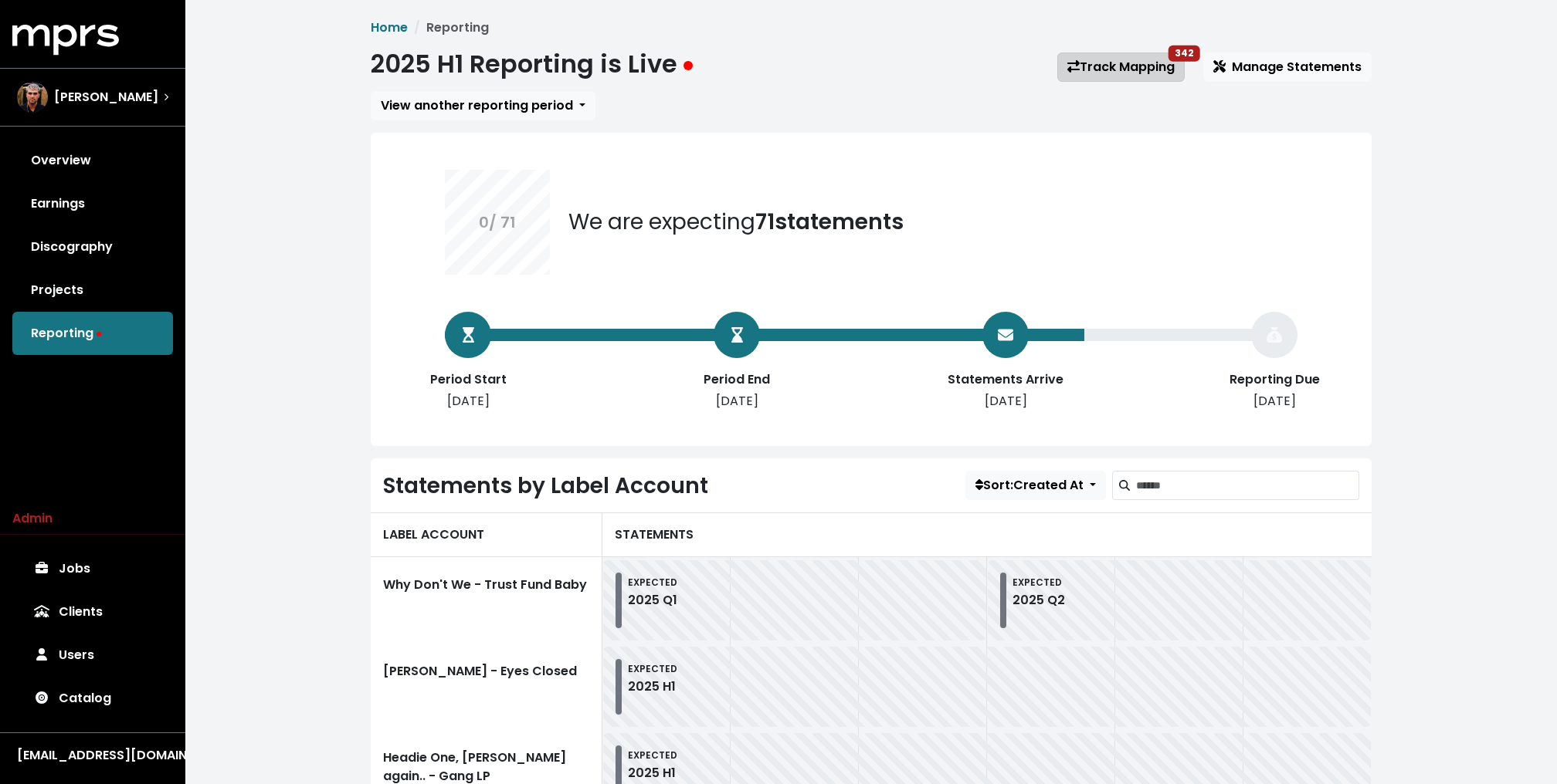
click at [1140, 78] on link "Track Mapping 342" at bounding box center [1121, 67] width 127 height 29
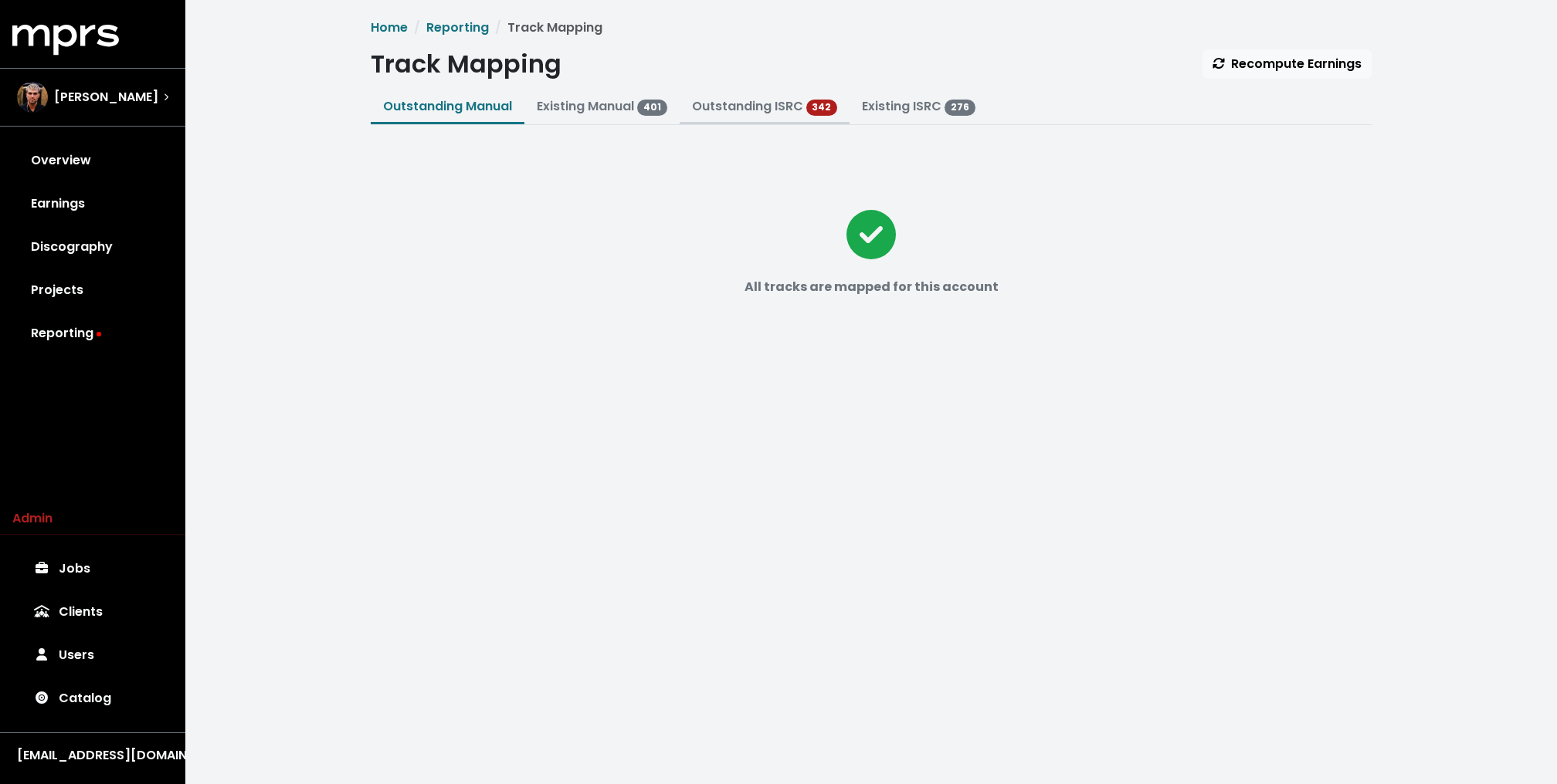
click at [746, 111] on link "Outstanding ISRC" at bounding box center [747, 106] width 111 height 17
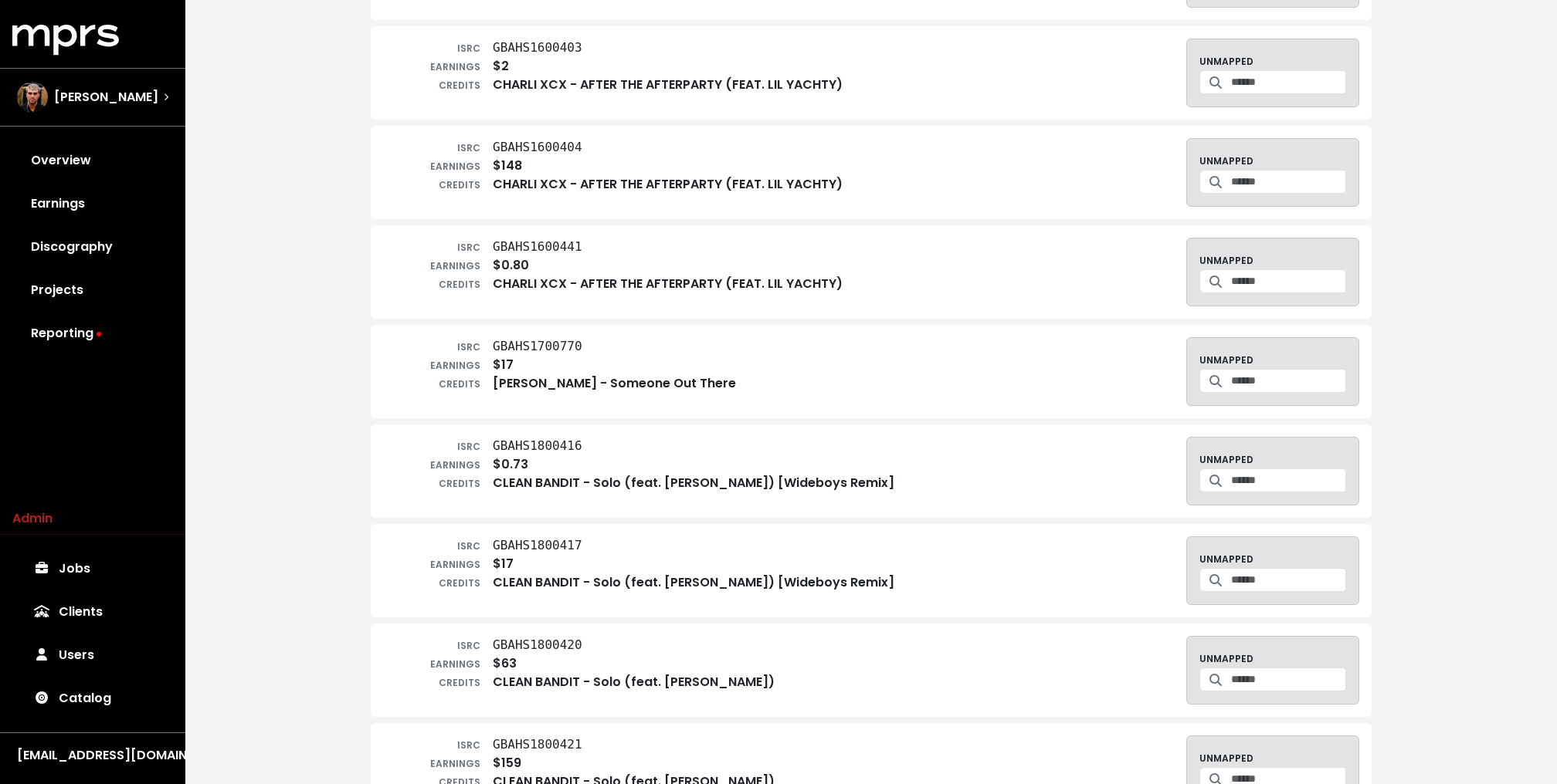
scroll to position [3398, 0]
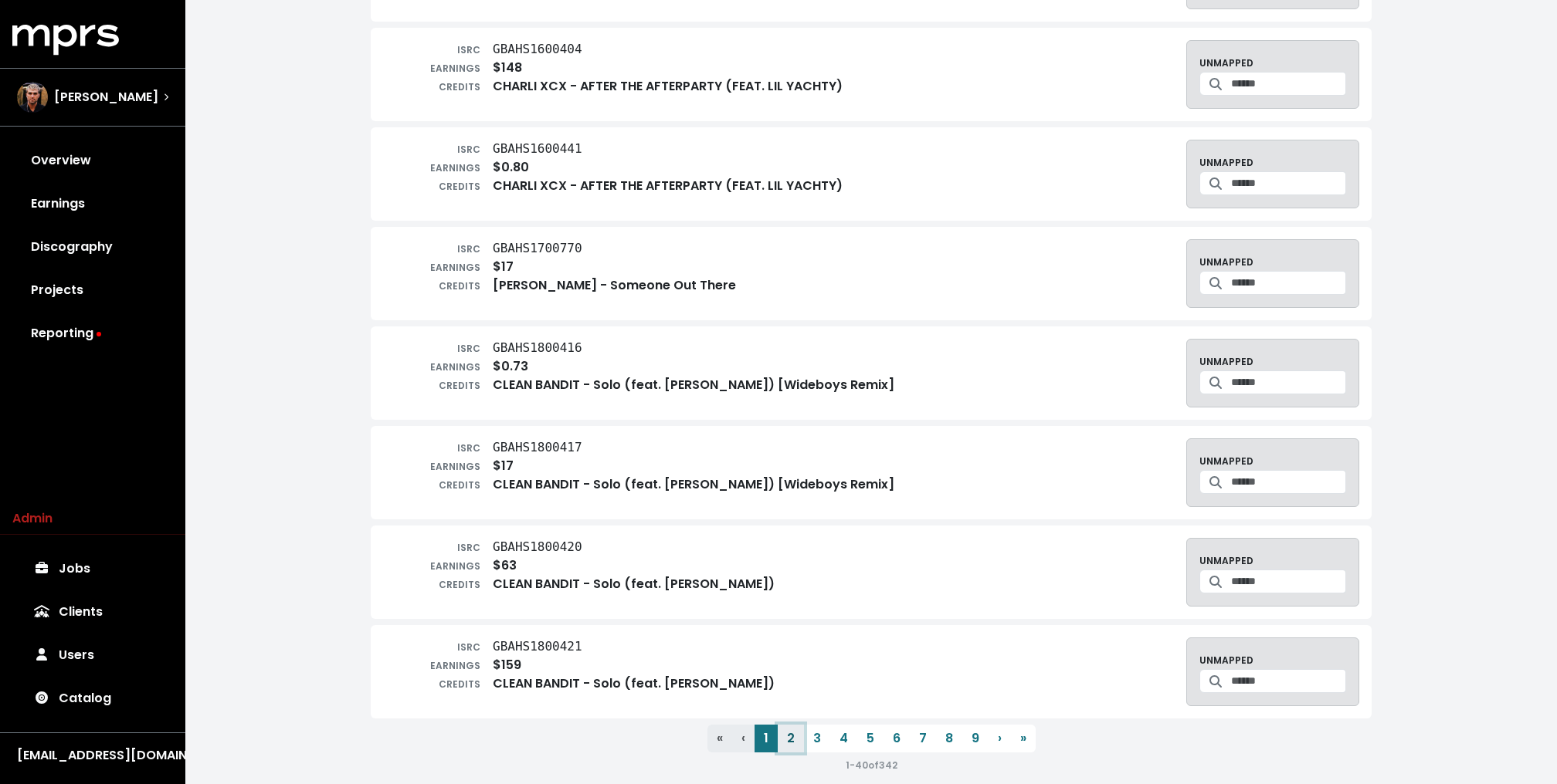
click at [787, 725] on button "2" at bounding box center [790, 738] width 26 height 28
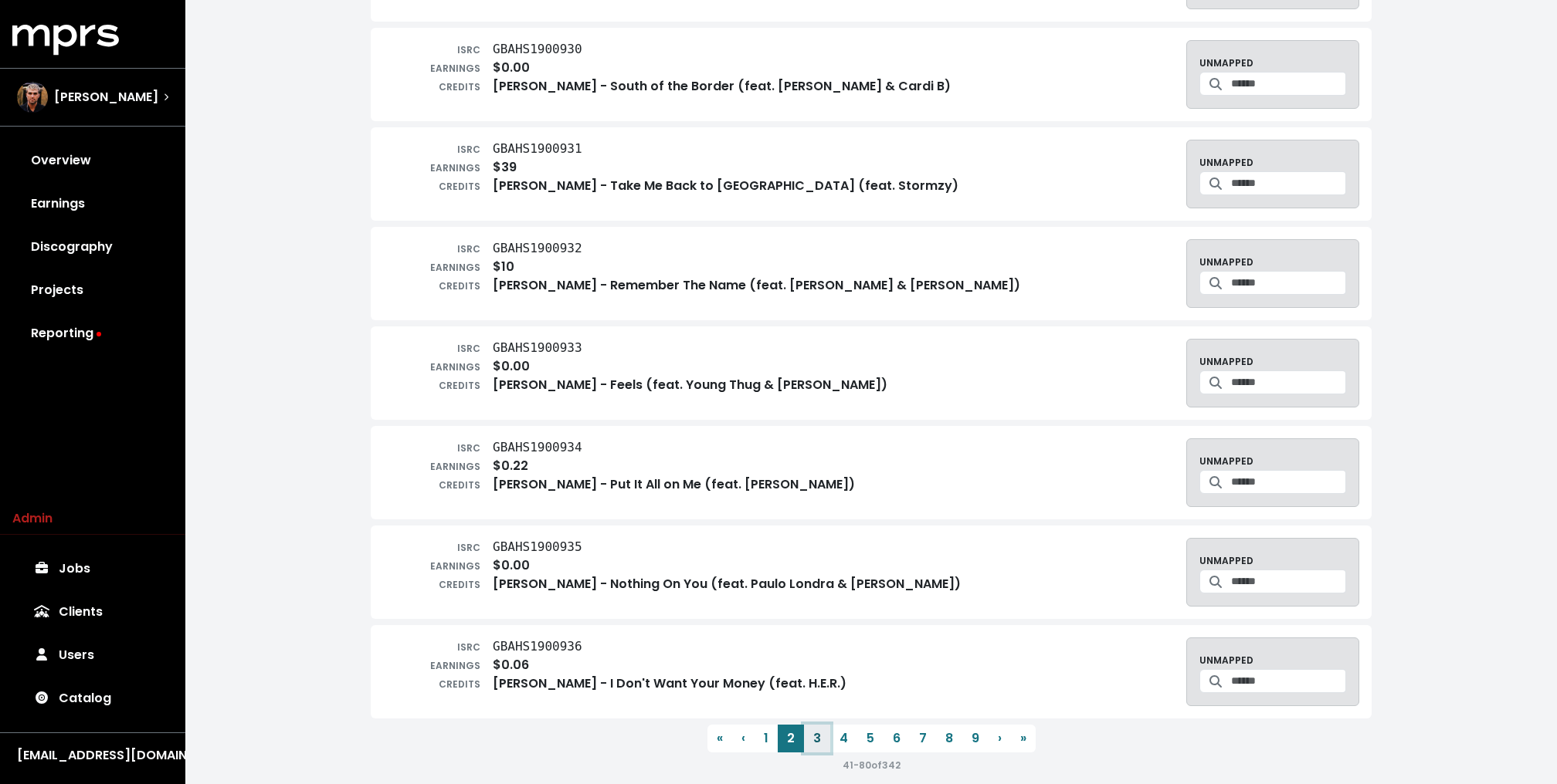
click at [814, 726] on button "3" at bounding box center [816, 738] width 26 height 28
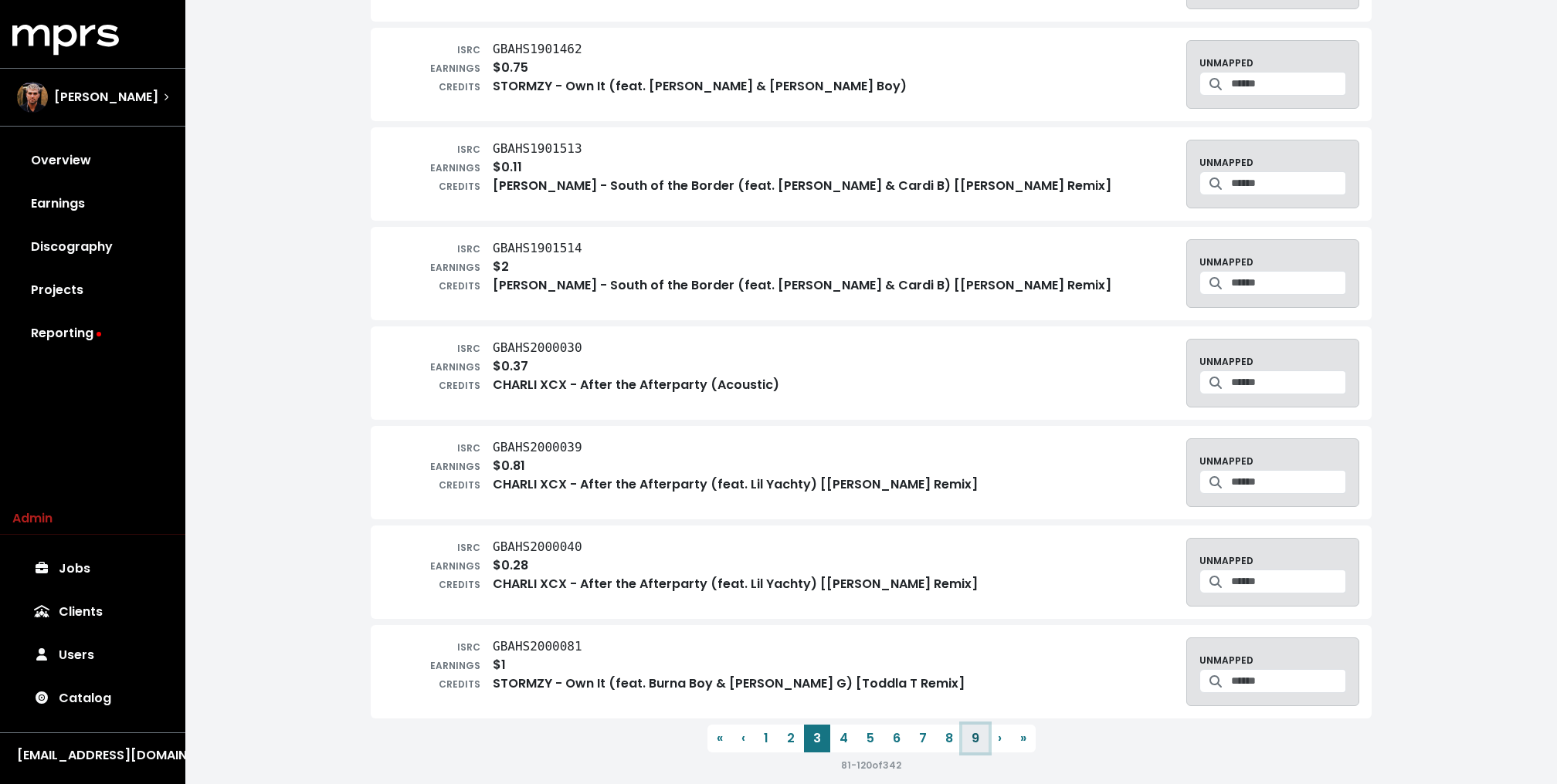
click at [974, 725] on button "9" at bounding box center [975, 738] width 26 height 28
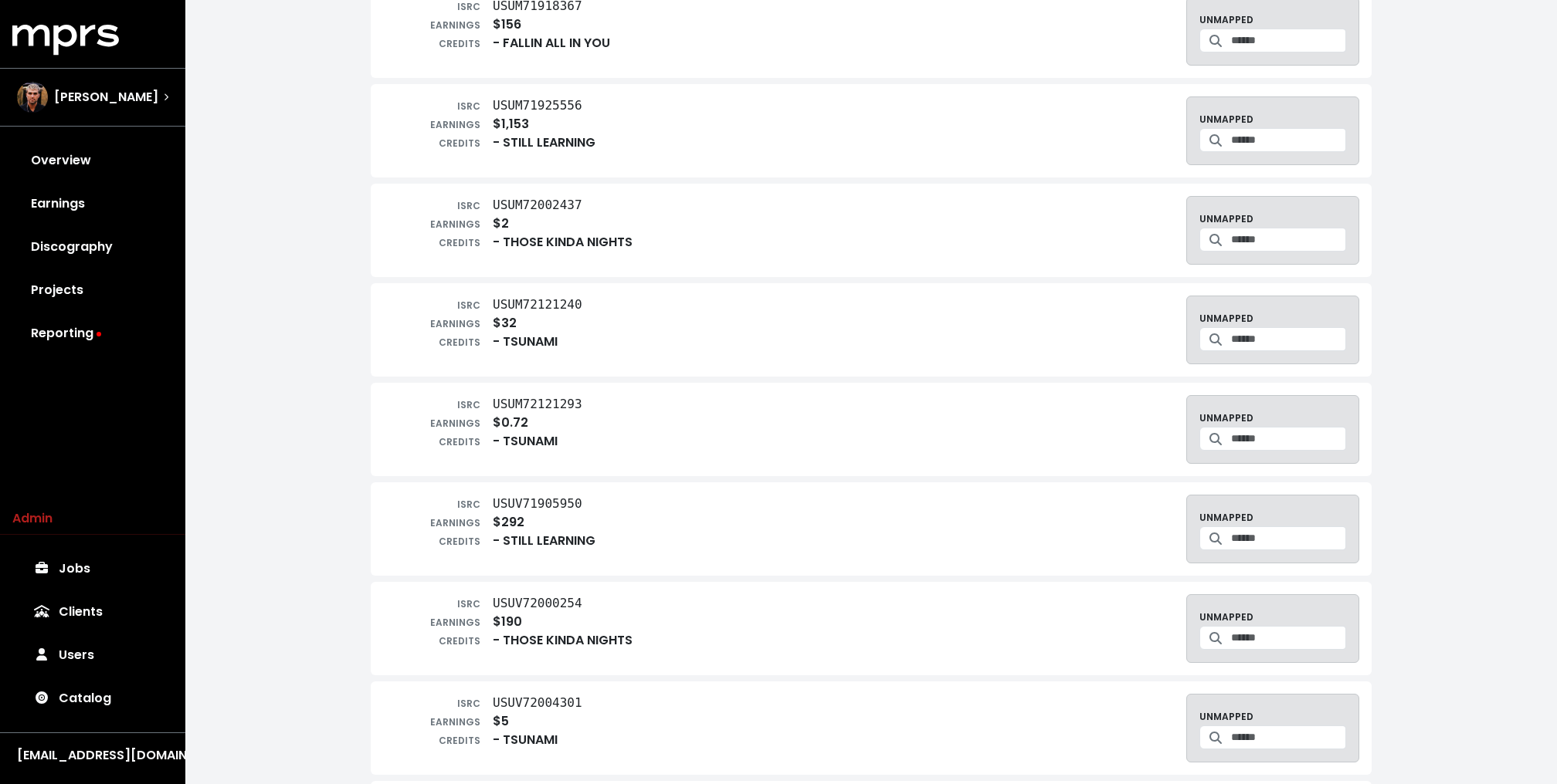
scroll to position [1615, 0]
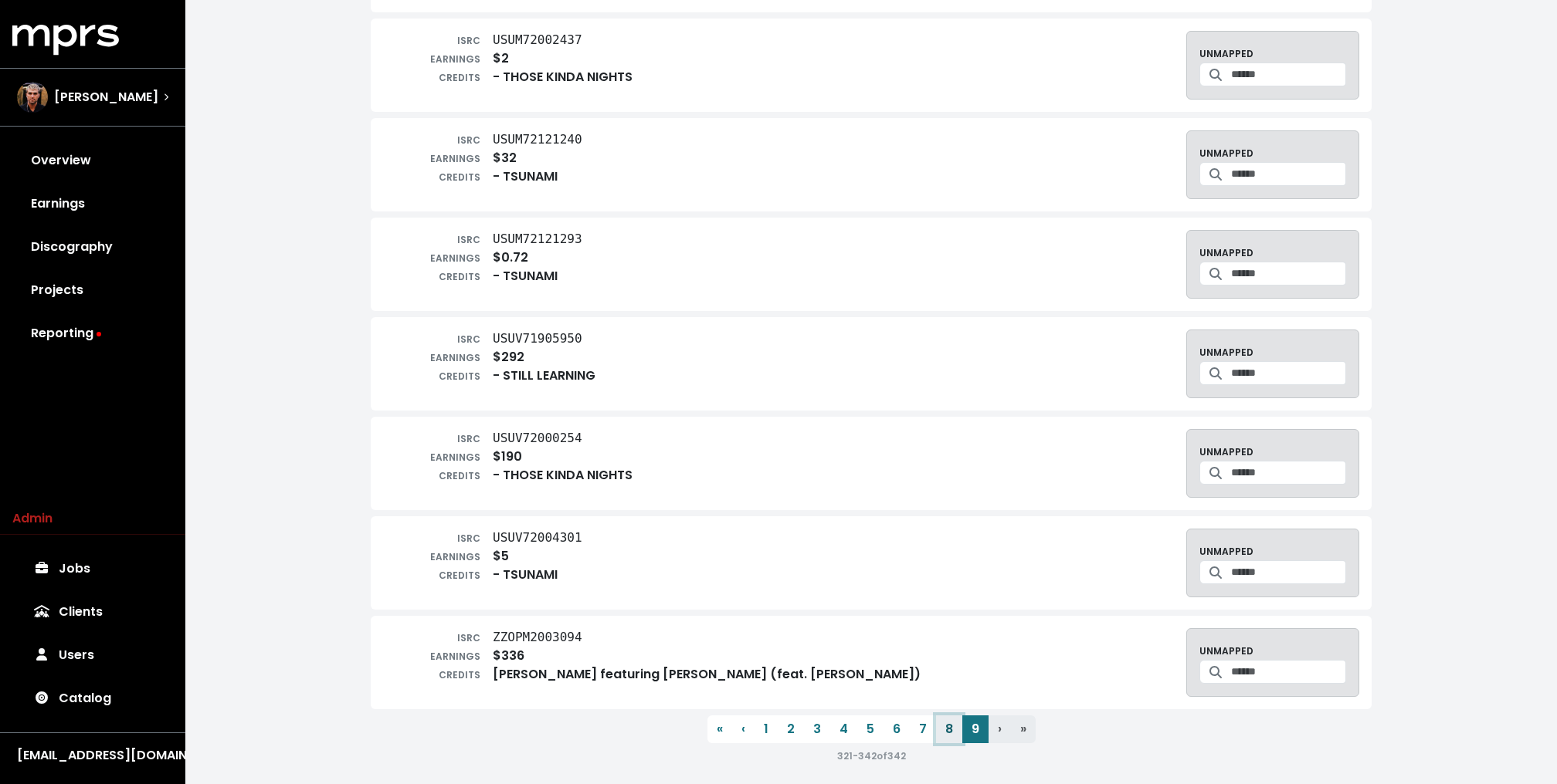
click at [945, 719] on button "8" at bounding box center [948, 729] width 26 height 28
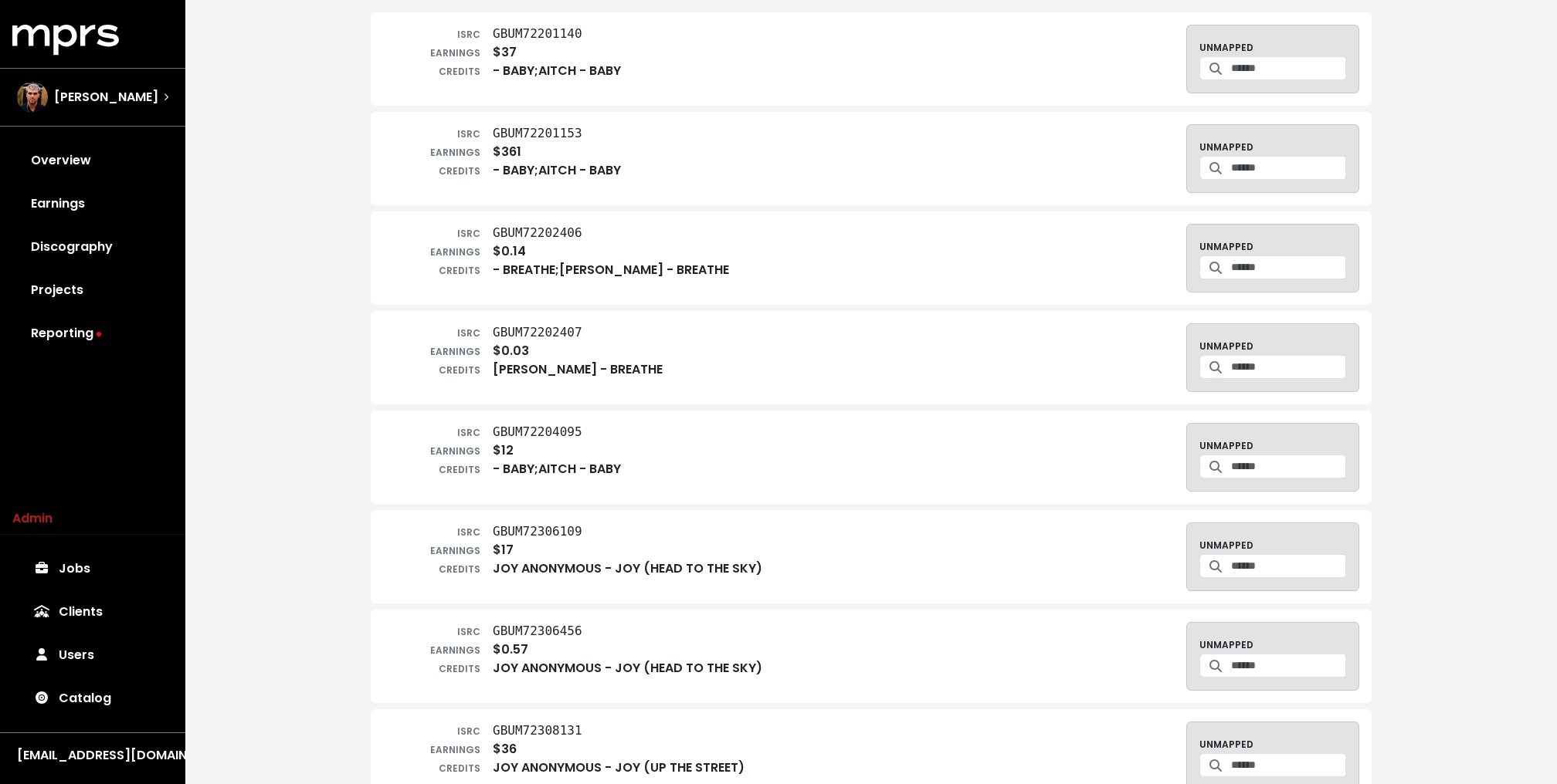
scroll to position [0, 0]
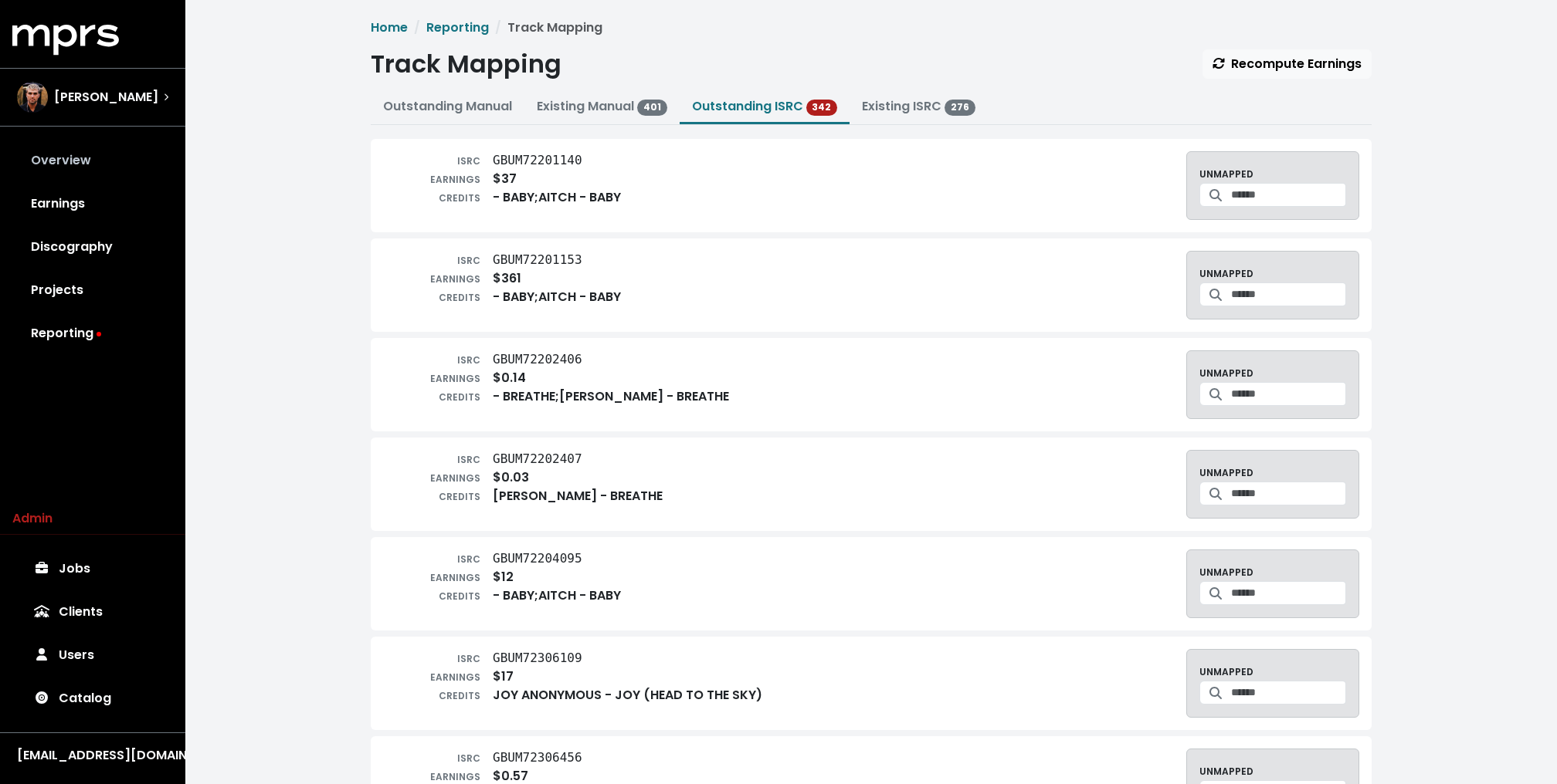
click at [87, 170] on link "Overview" at bounding box center [93, 160] width 161 height 44
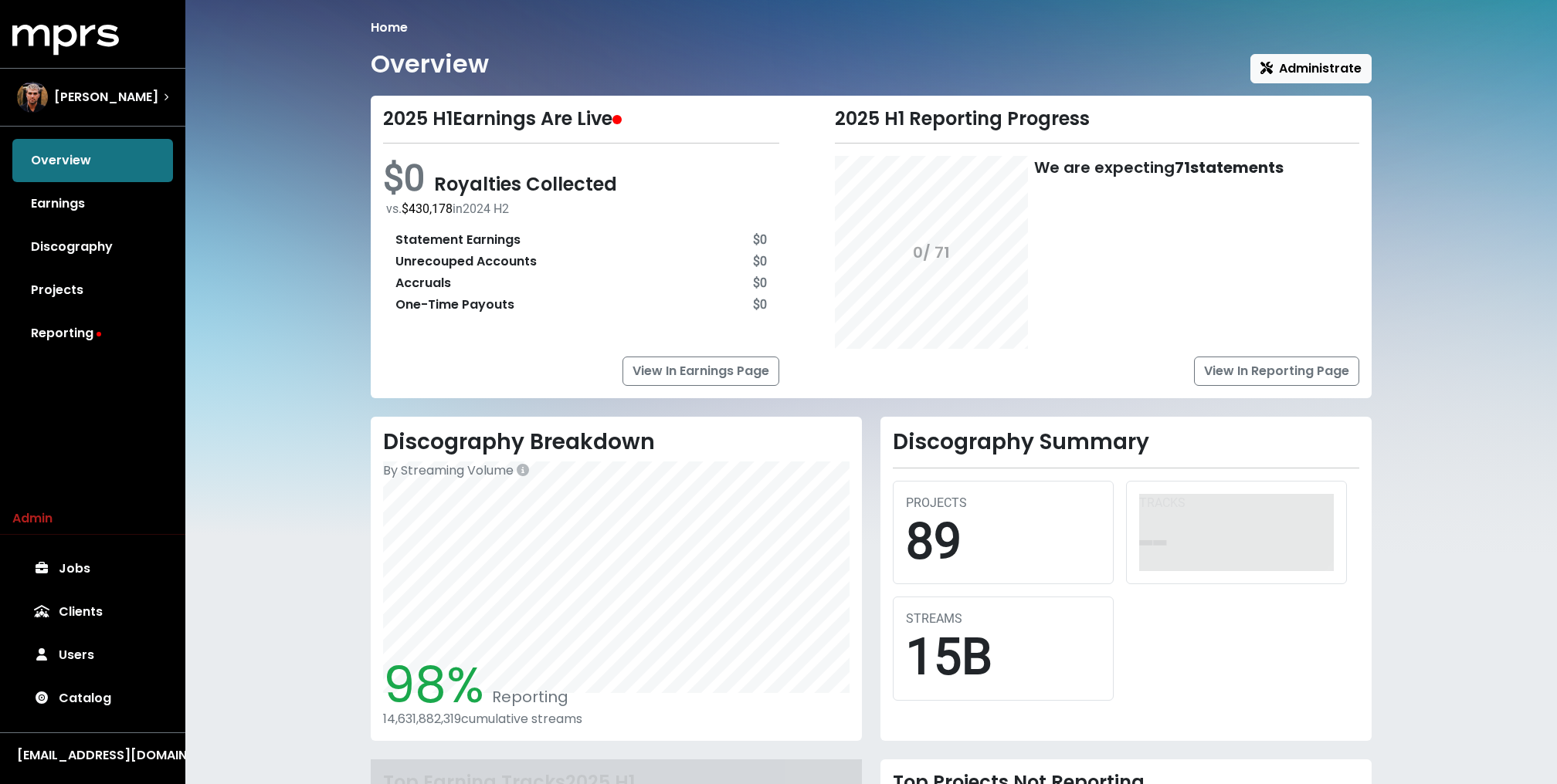
click at [315, 237] on div "Home Overview Administrate 2025 H1 Earnings Are Live $0 Royalties Collected vs.…" at bounding box center [871, 532] width 1372 height 1065
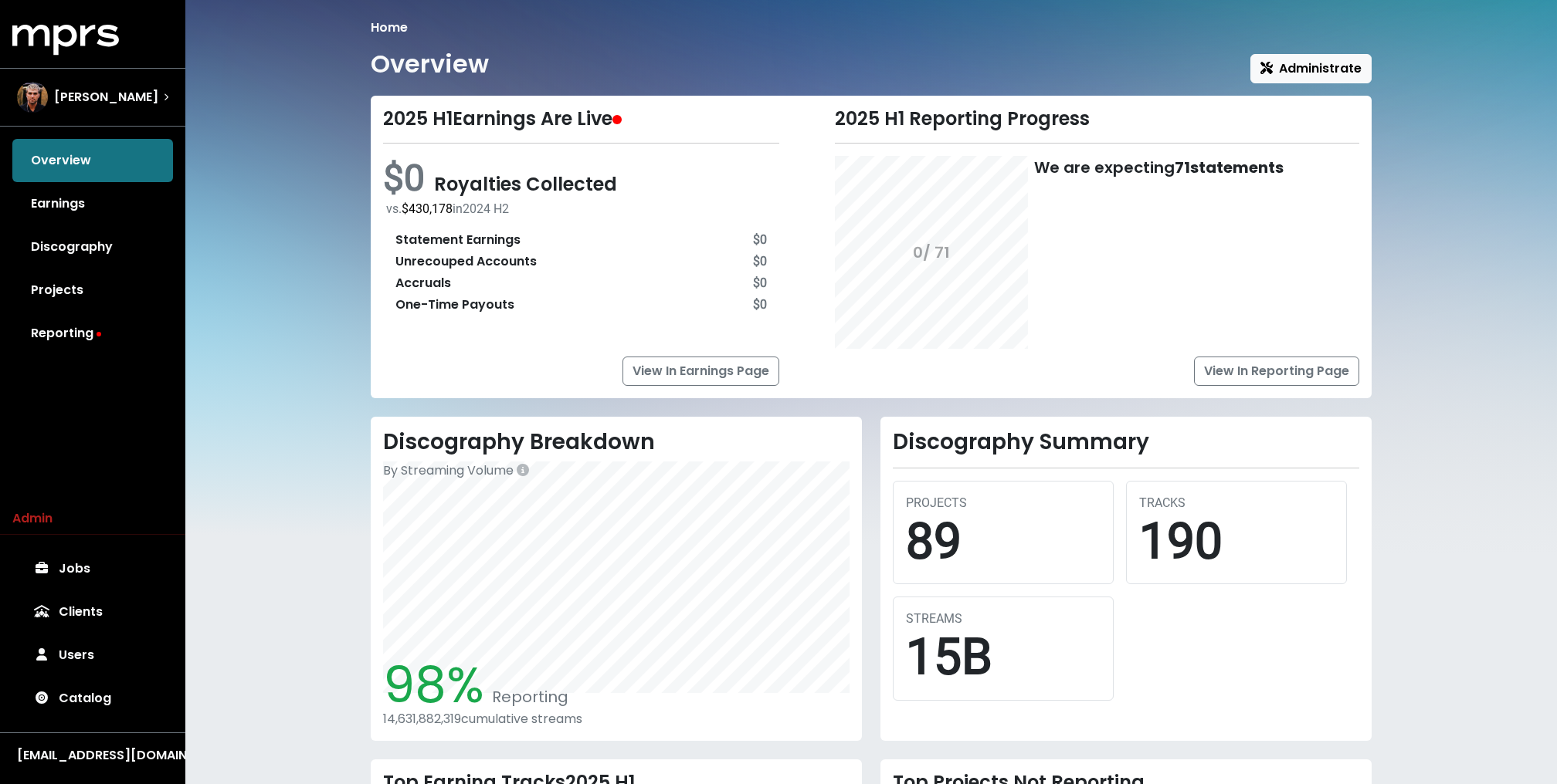
click at [250, 150] on div "Home Overview Administrate 2025 H1 Earnings Are Live $0 Royalties Collected vs.…" at bounding box center [871, 570] width 1372 height 1140
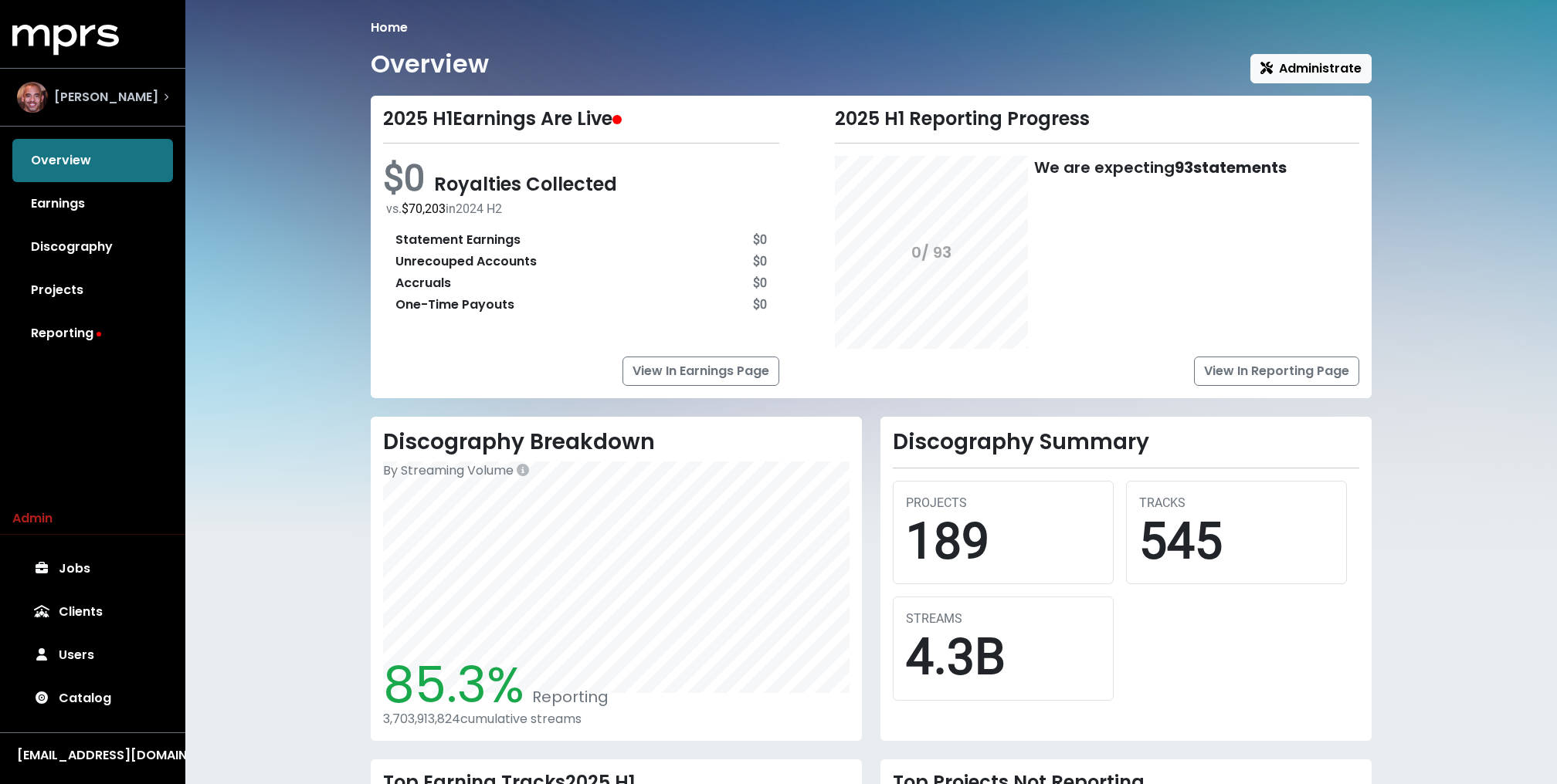
click at [111, 81] on div "[PERSON_NAME]" at bounding box center [88, 97] width 142 height 31
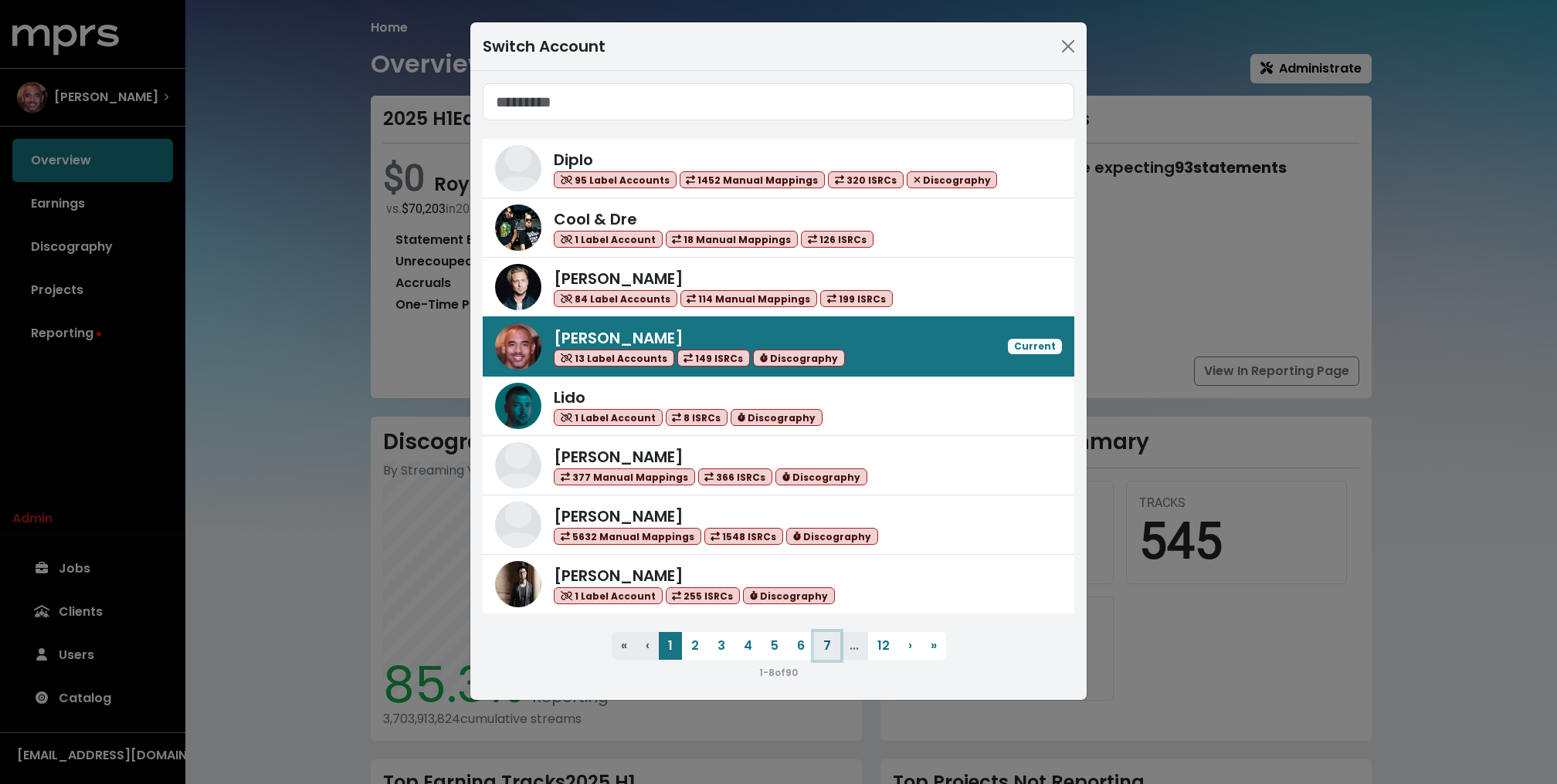
click at [818, 653] on button "7" at bounding box center [827, 645] width 26 height 28
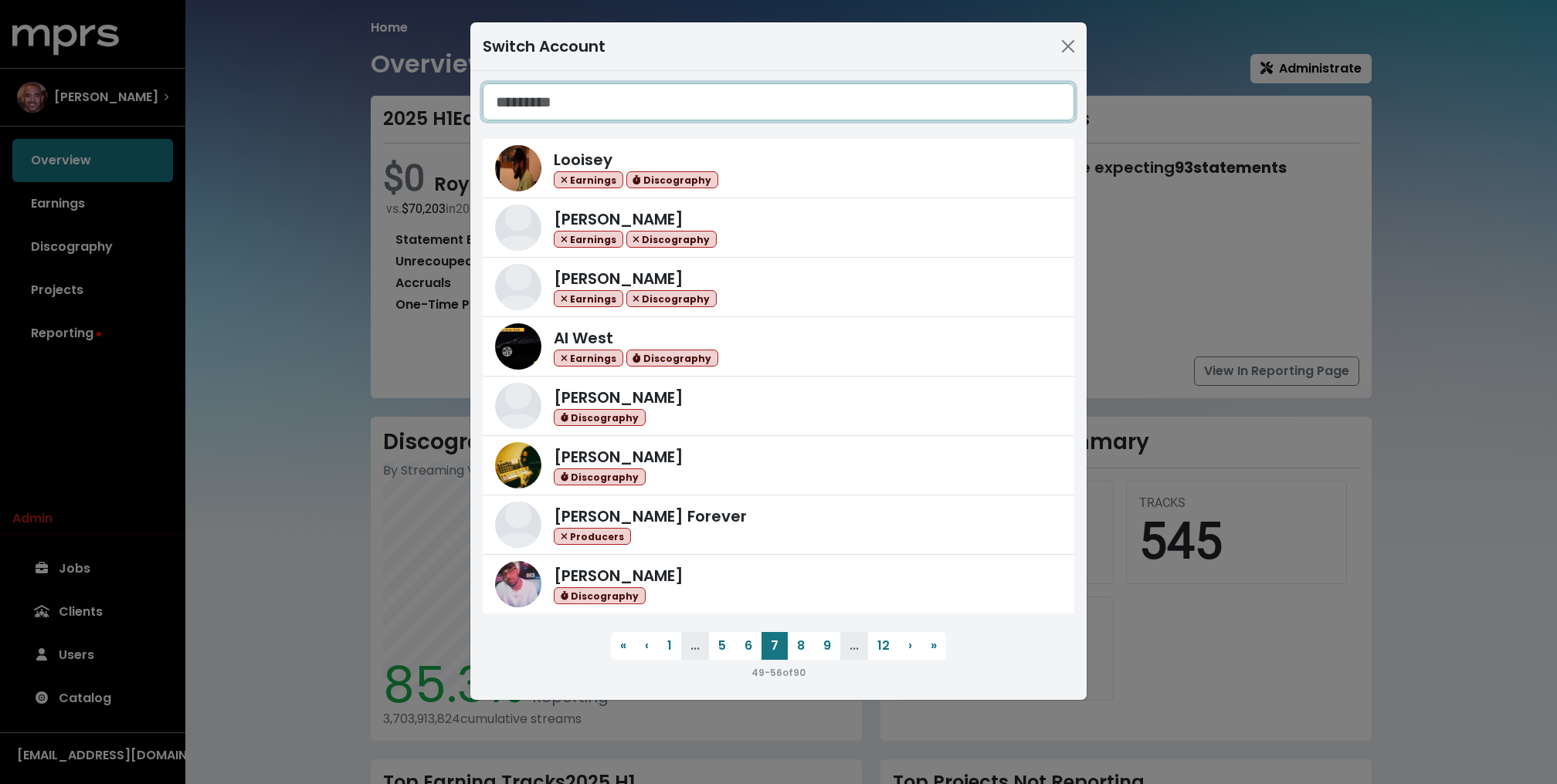
click at [657, 102] on input "Search accounts" at bounding box center [778, 102] width 591 height 37
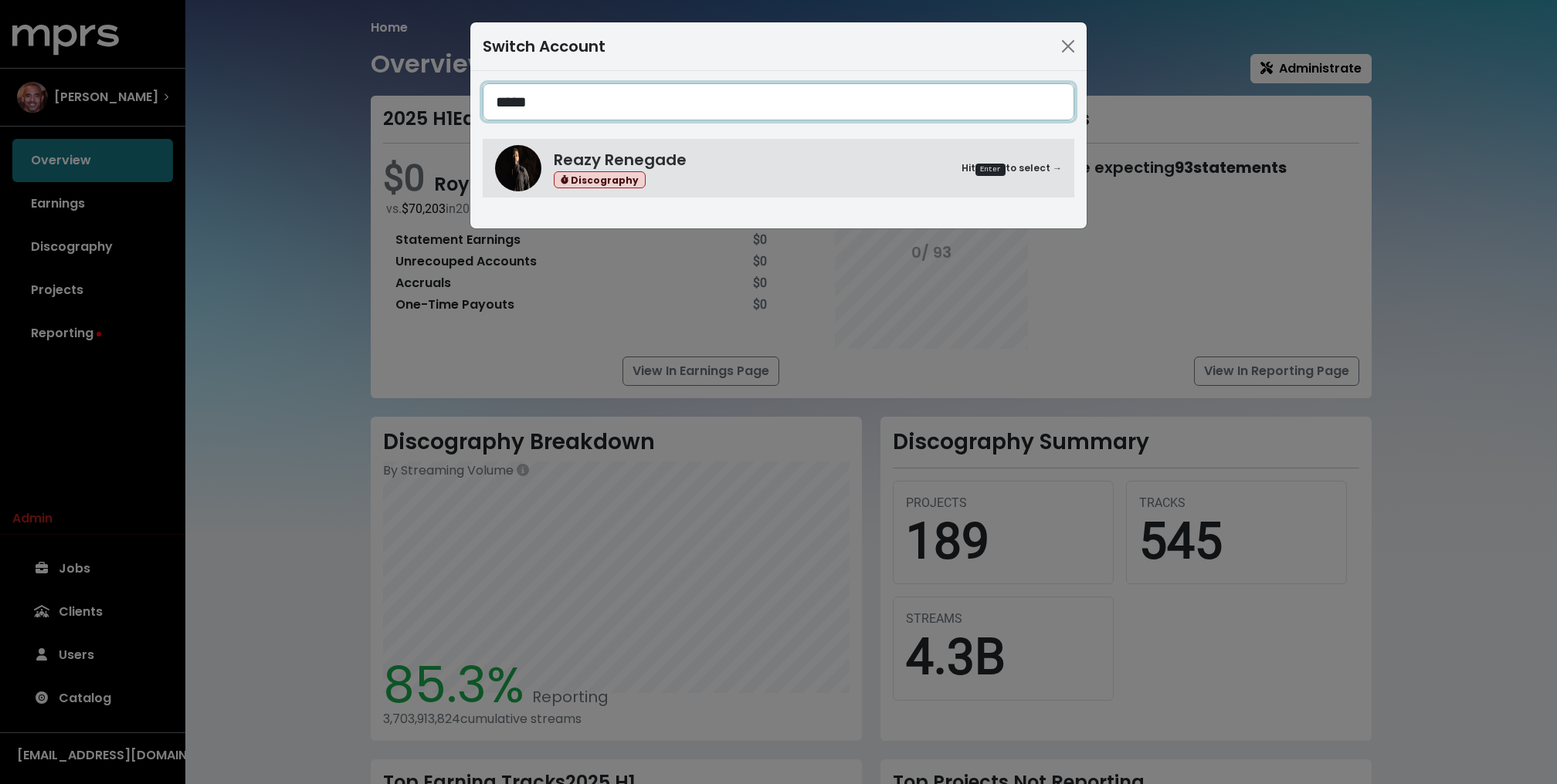
click at [662, 109] on input "*****" at bounding box center [778, 102] width 591 height 37
type input "******"
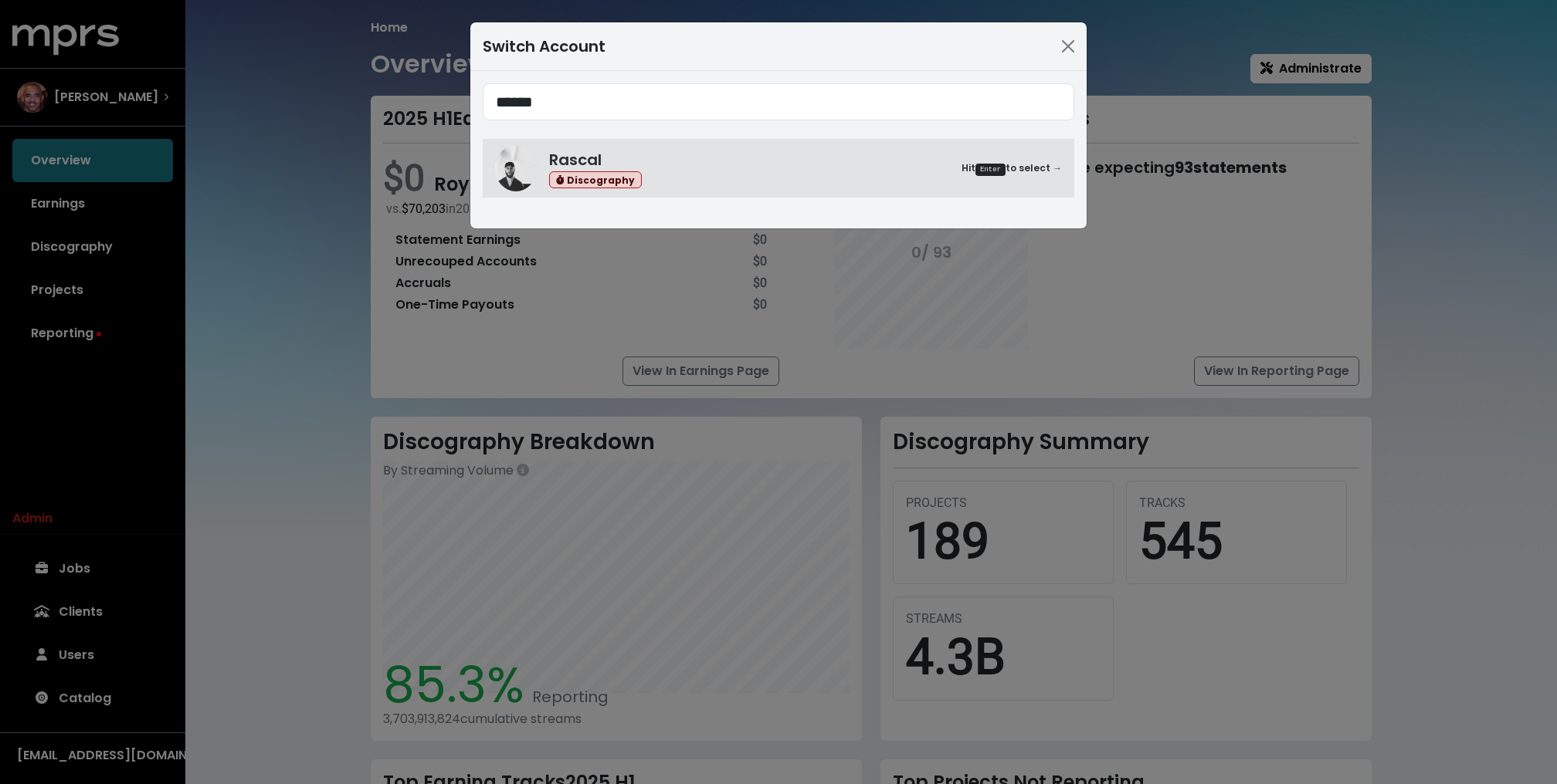
click at [214, 256] on div "Switch Account ****** Rascal Discography Hit Enter to select →" at bounding box center [778, 392] width 1557 height 784
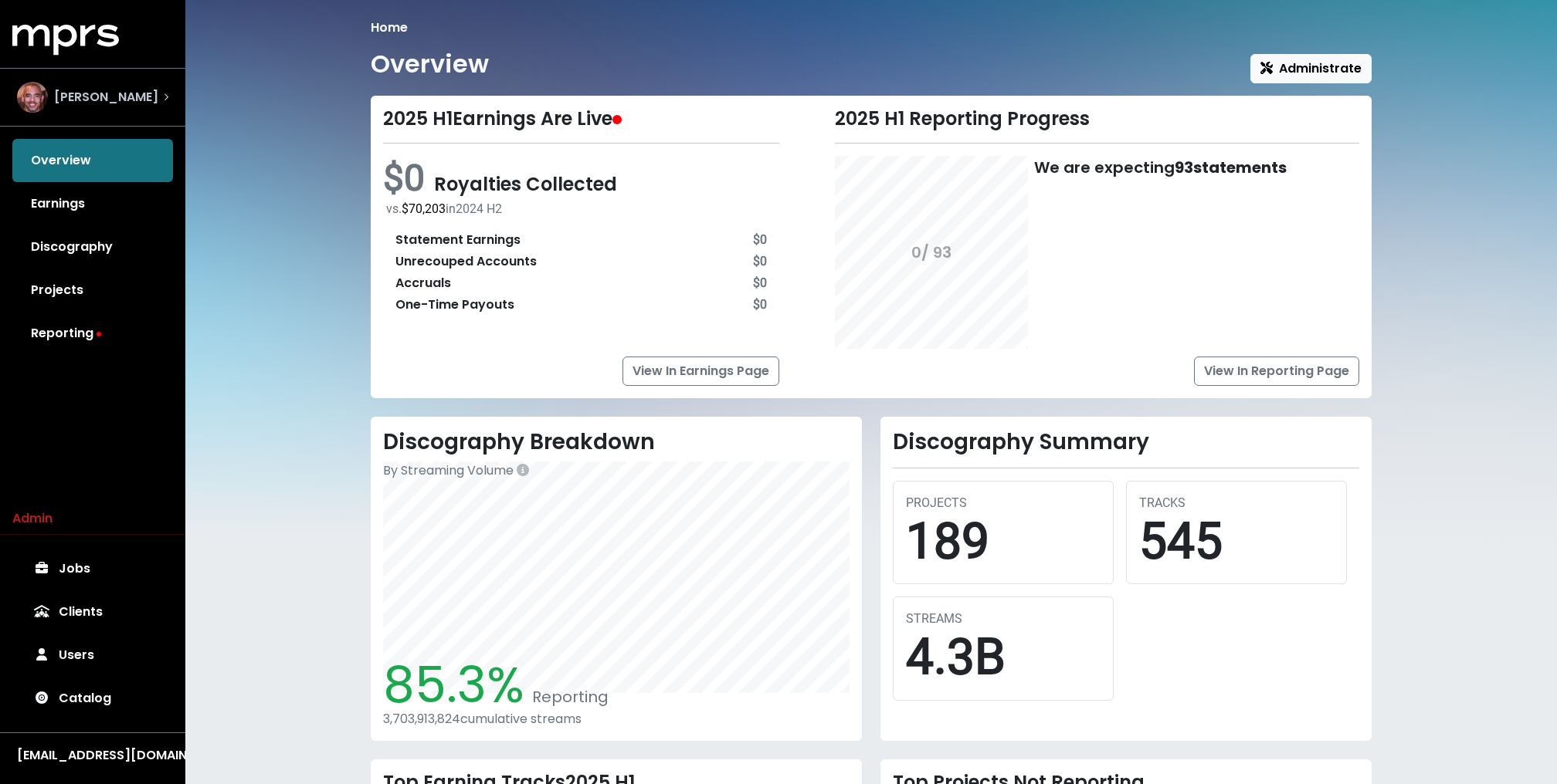
click at [112, 96] on span "Harvey Mason Jr" at bounding box center [107, 97] width 105 height 18
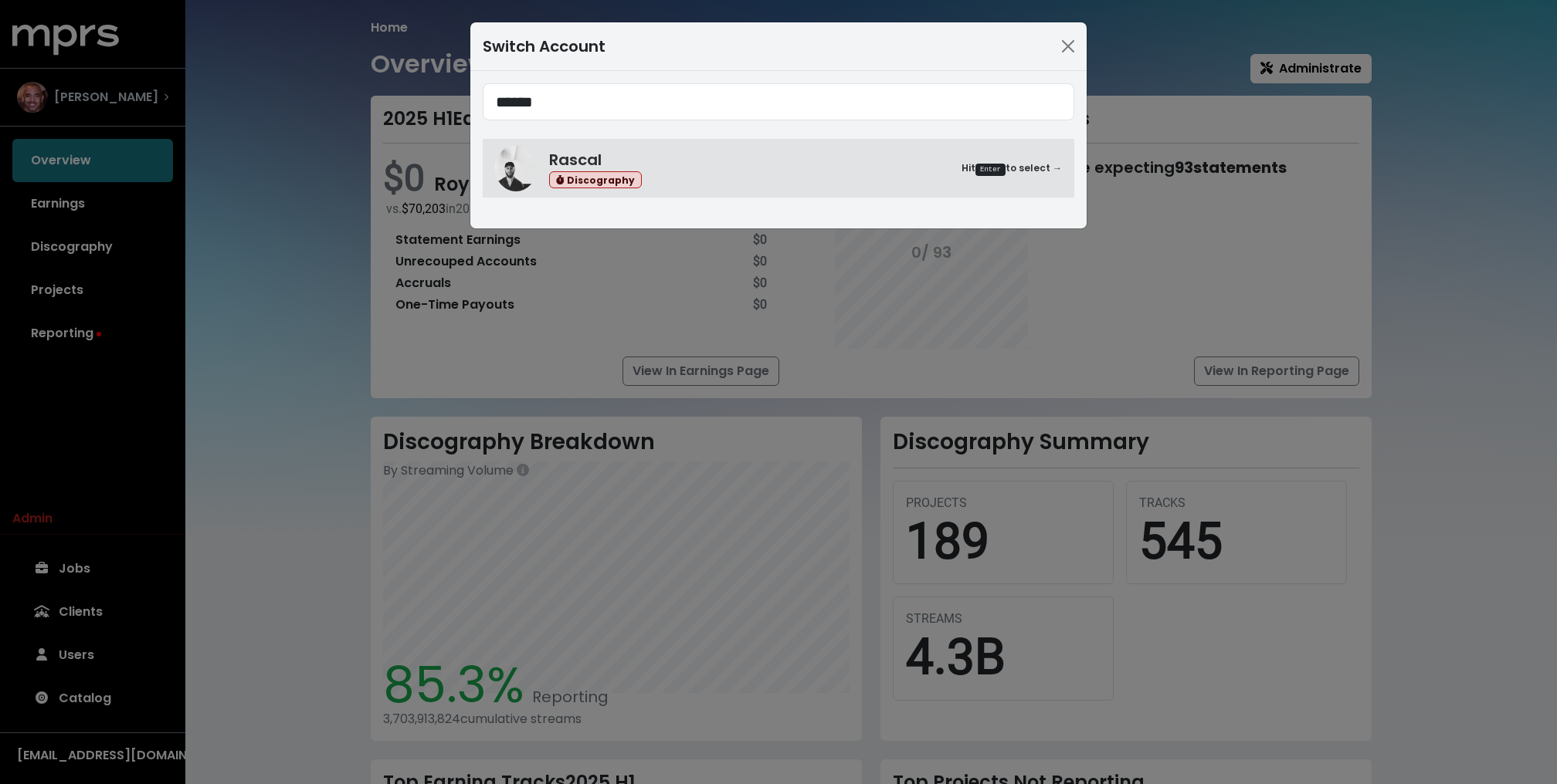
type input "******"
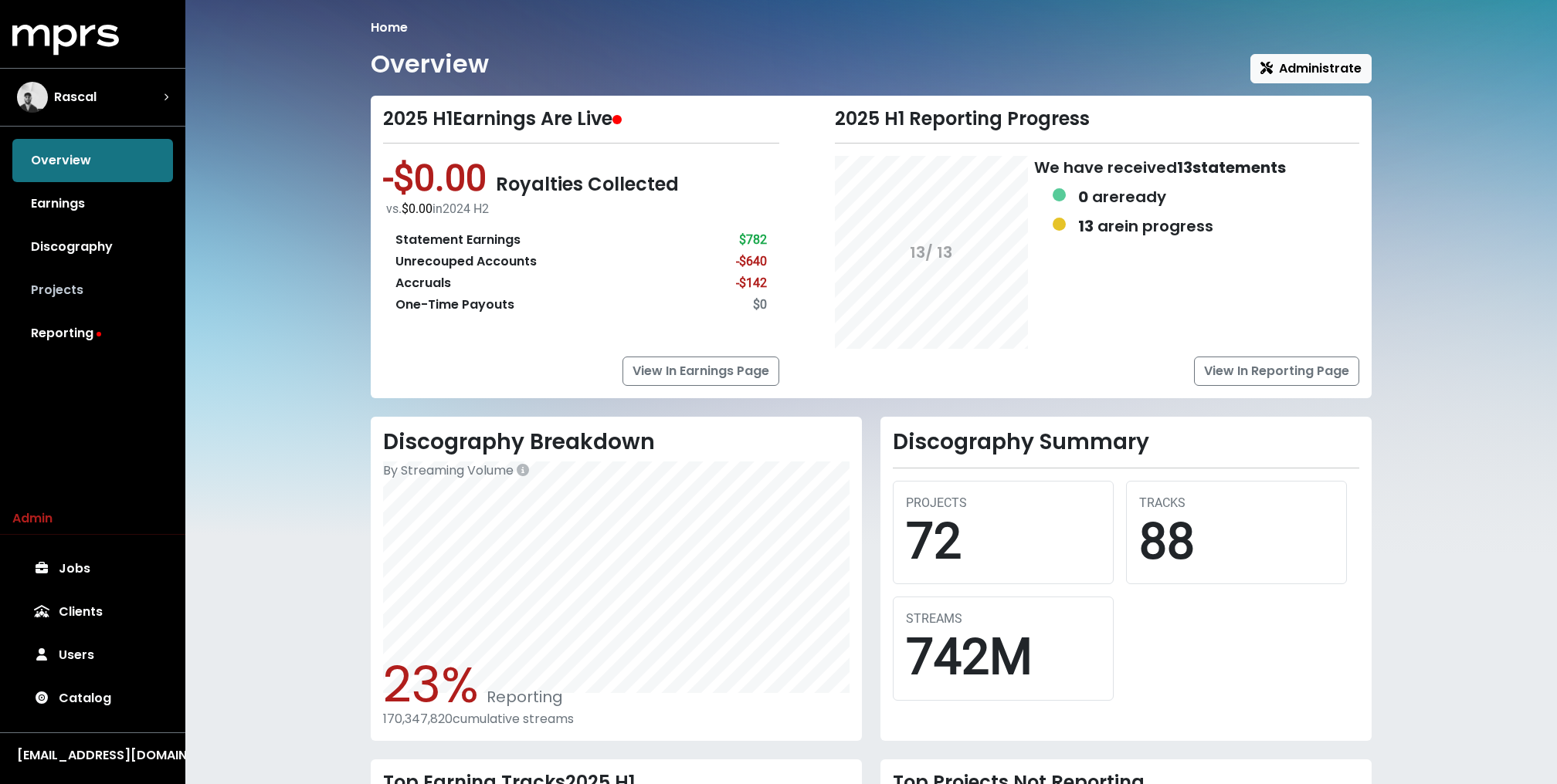
click at [90, 289] on link "Projects" at bounding box center [93, 290] width 161 height 44
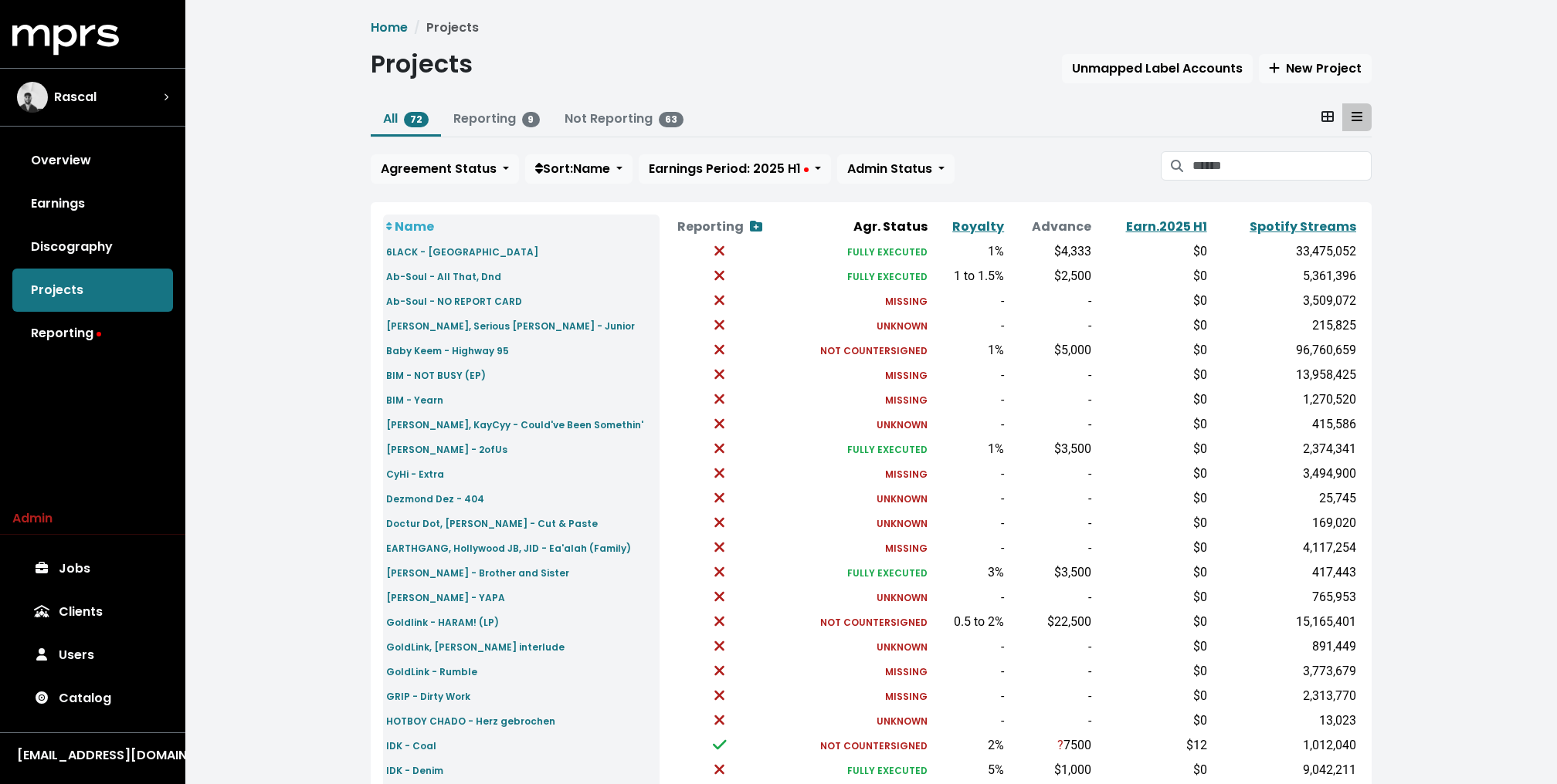
click at [297, 368] on div "Home Projects Projects Unmapped Label Accounts New Project All 72 Reporting 9 N…" at bounding box center [871, 577] width 1372 height 1153
click at [110, 156] on link "Overview" at bounding box center [93, 160] width 161 height 44
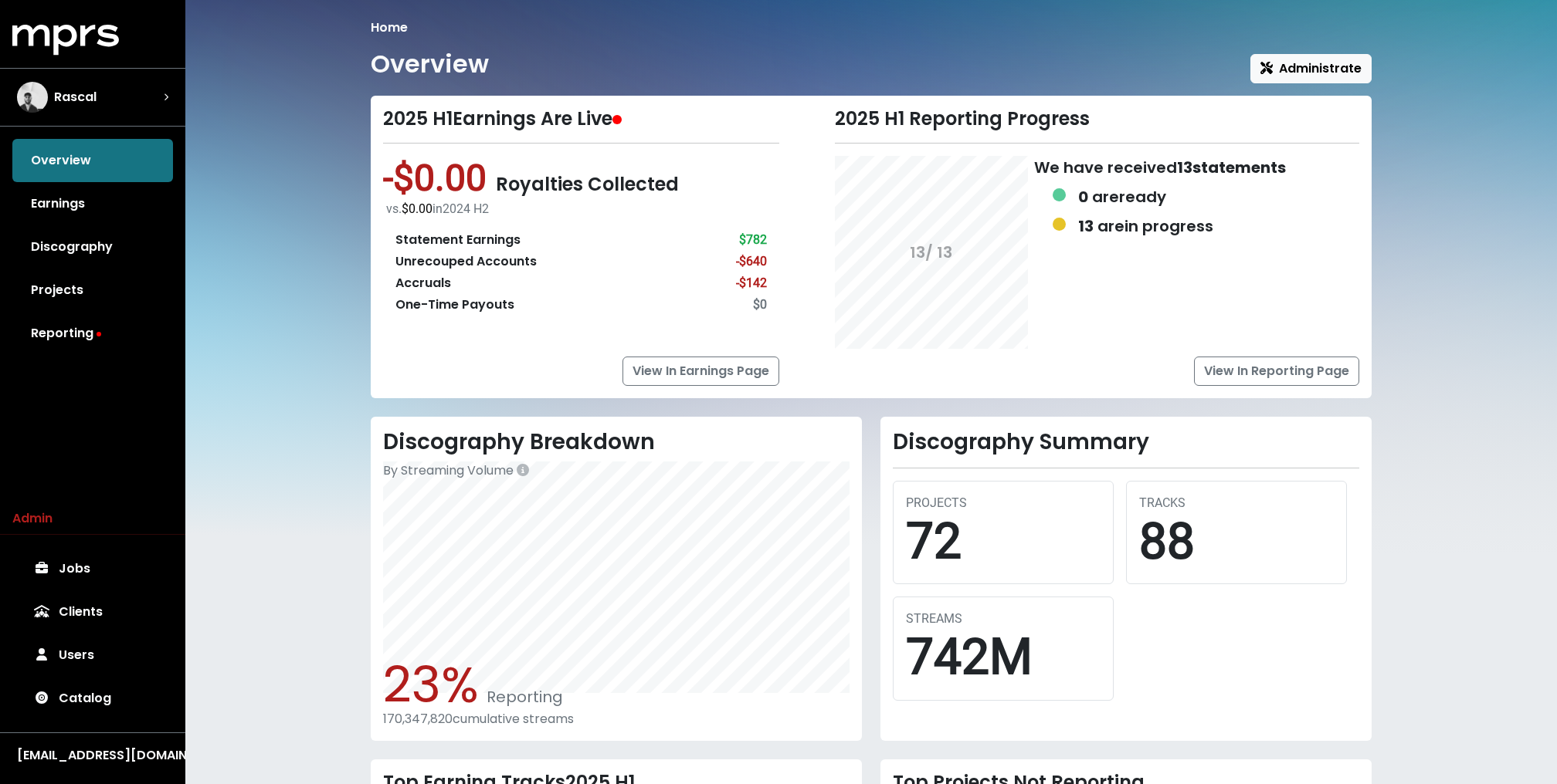
click at [873, 72] on div "Overview Administrate" at bounding box center [871, 66] width 1001 height 34
click at [101, 252] on link "Discography" at bounding box center [93, 247] width 161 height 44
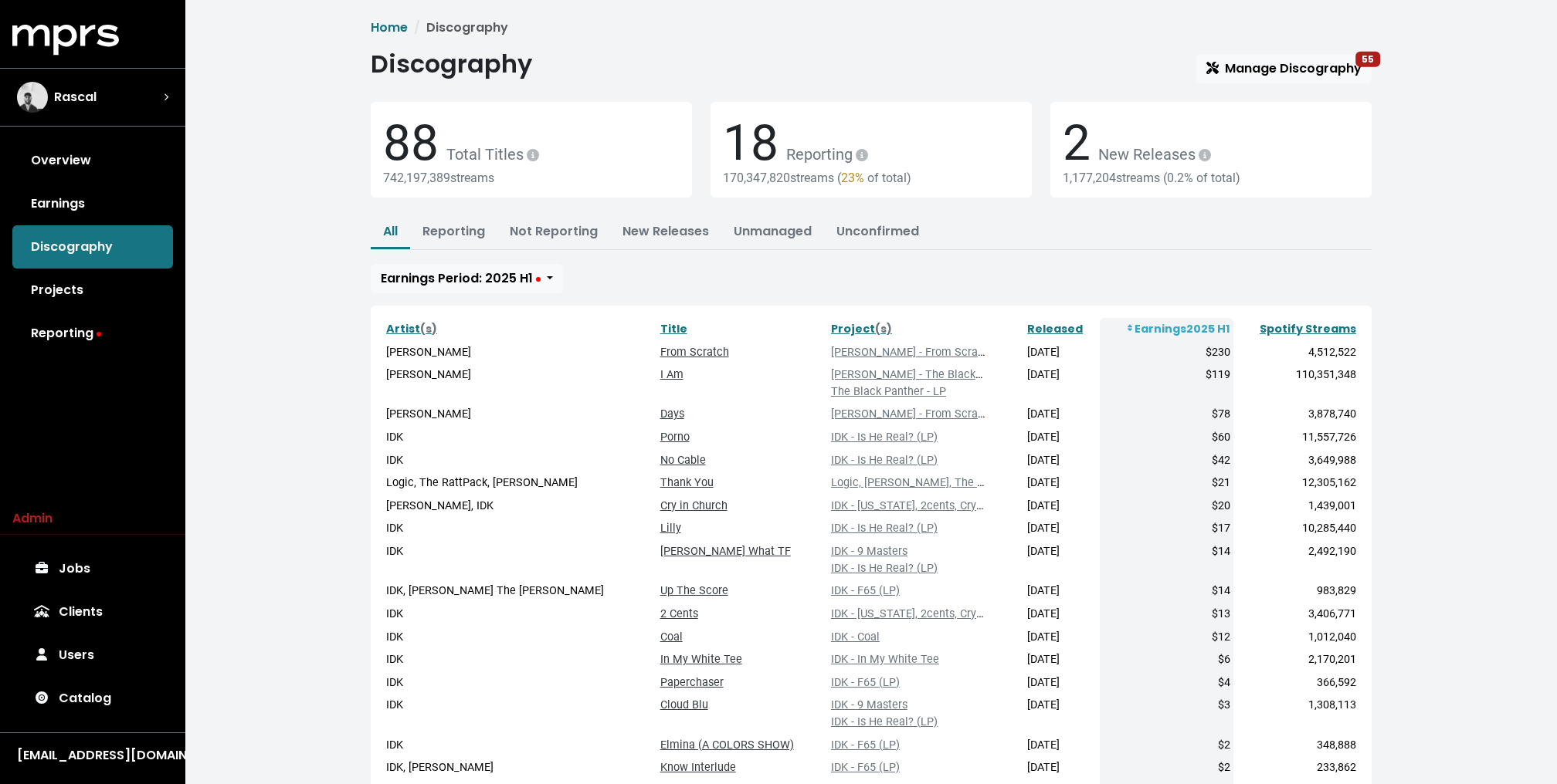
click at [1034, 150] on div "18 Reporting 170,347,820 streams ( 23% of total)" at bounding box center [871, 149] width 339 height 96
click at [103, 106] on div "Rascal" at bounding box center [93, 97] width 151 height 31
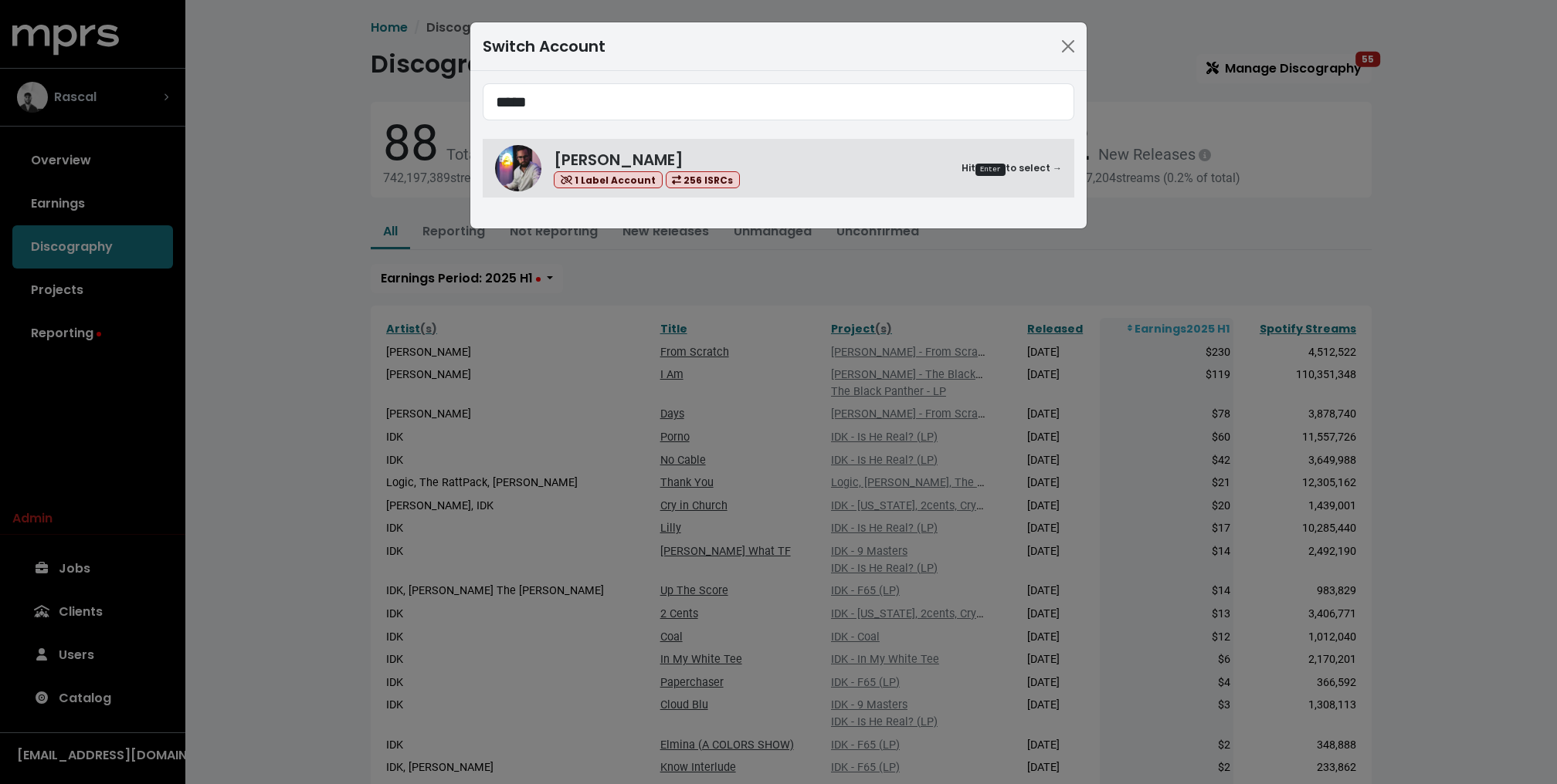
type input "*****"
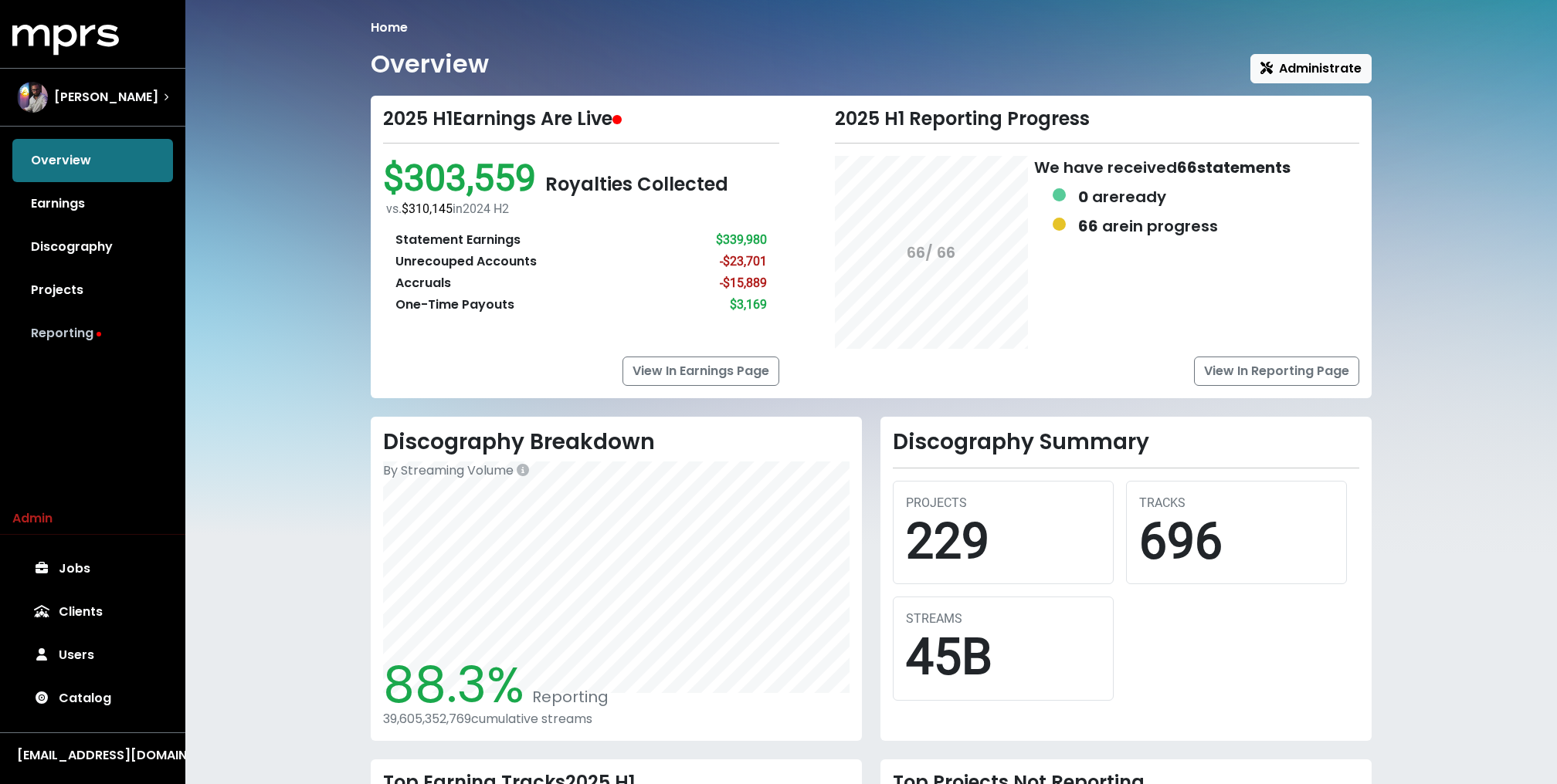
click at [107, 327] on link "Reporting" at bounding box center [93, 333] width 161 height 44
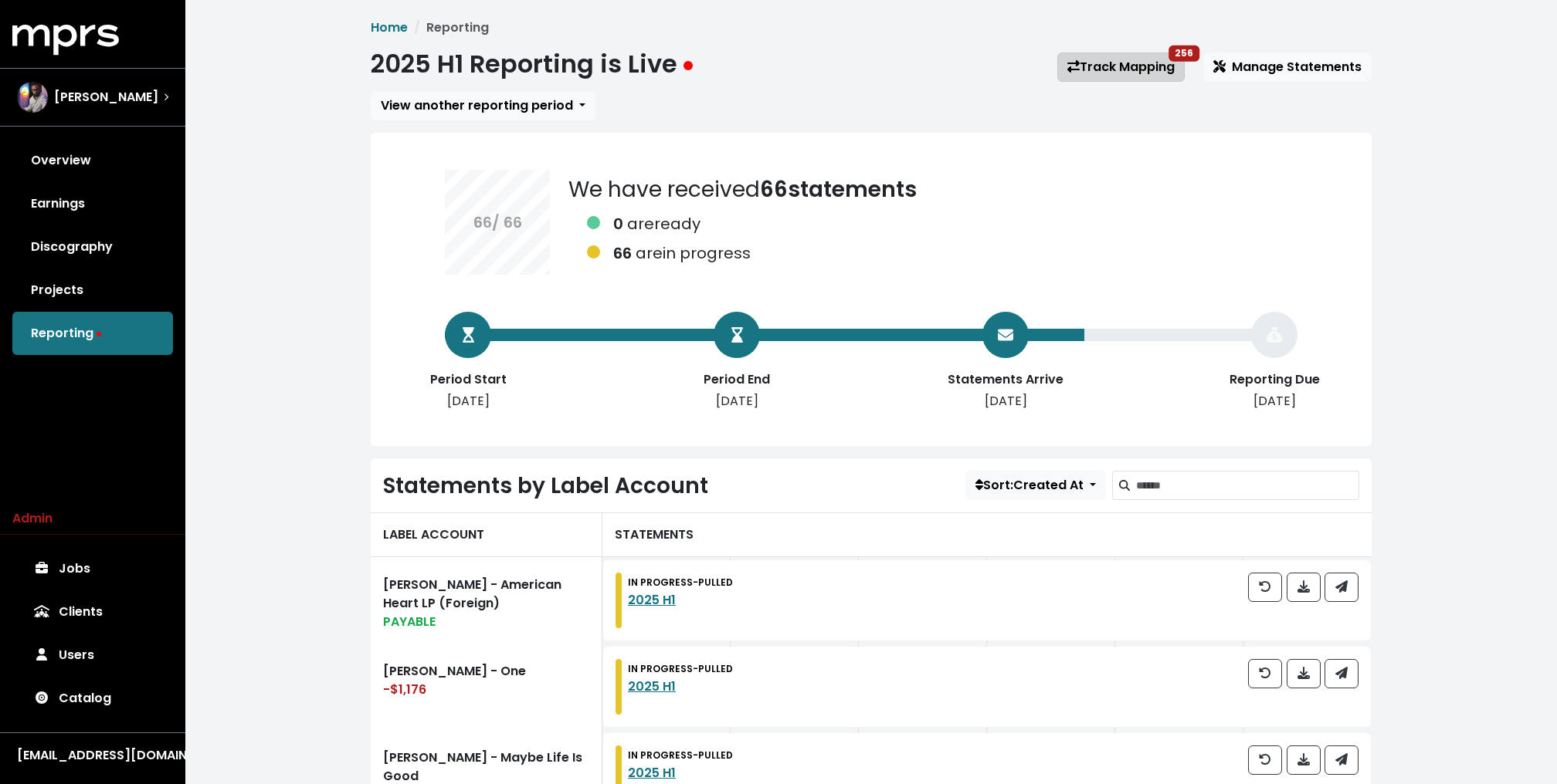
click at [1126, 75] on link "Track Mapping 256" at bounding box center [1121, 67] width 127 height 29
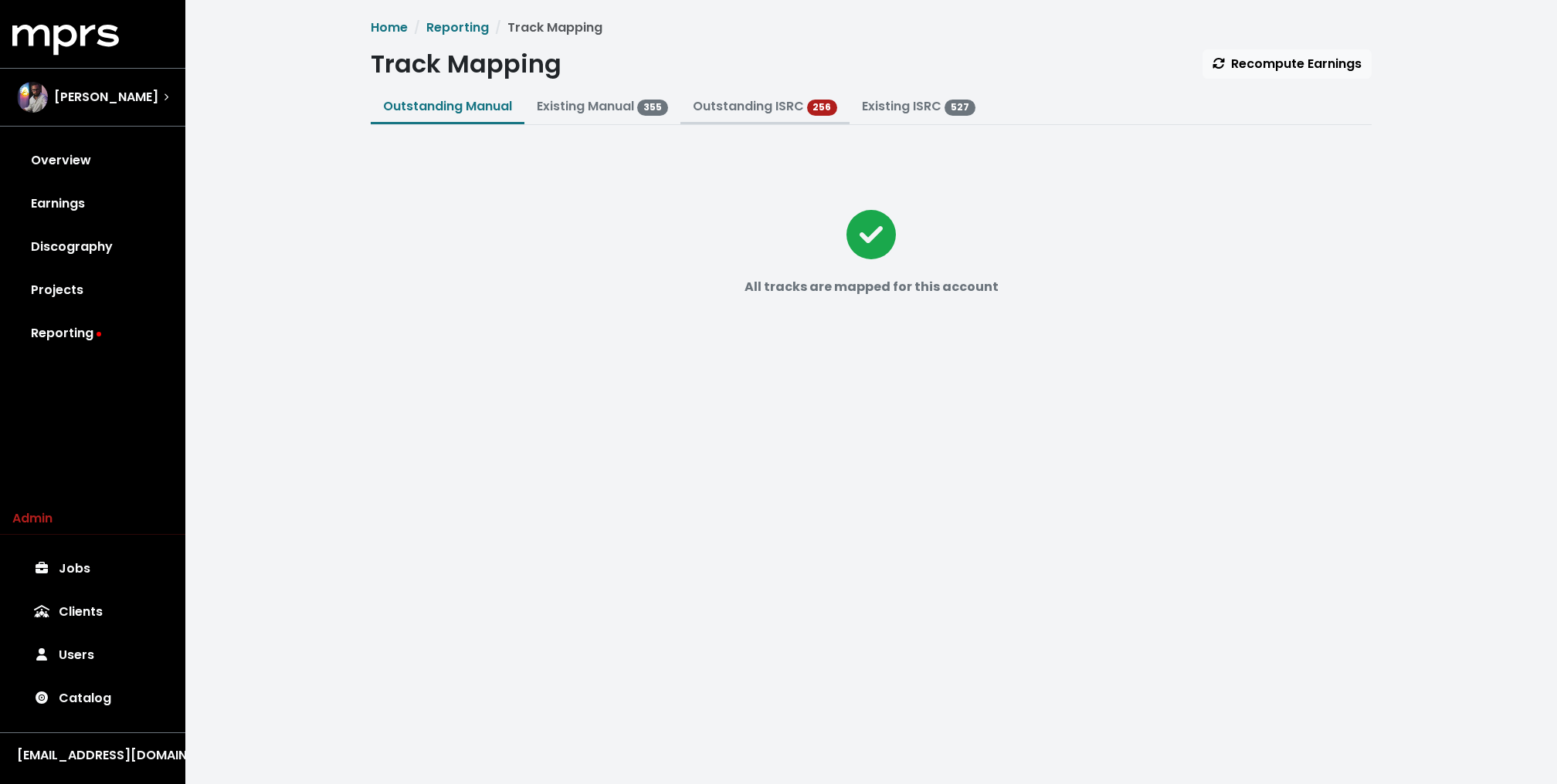
click at [790, 106] on link "Outstanding ISRC" at bounding box center [748, 106] width 111 height 17
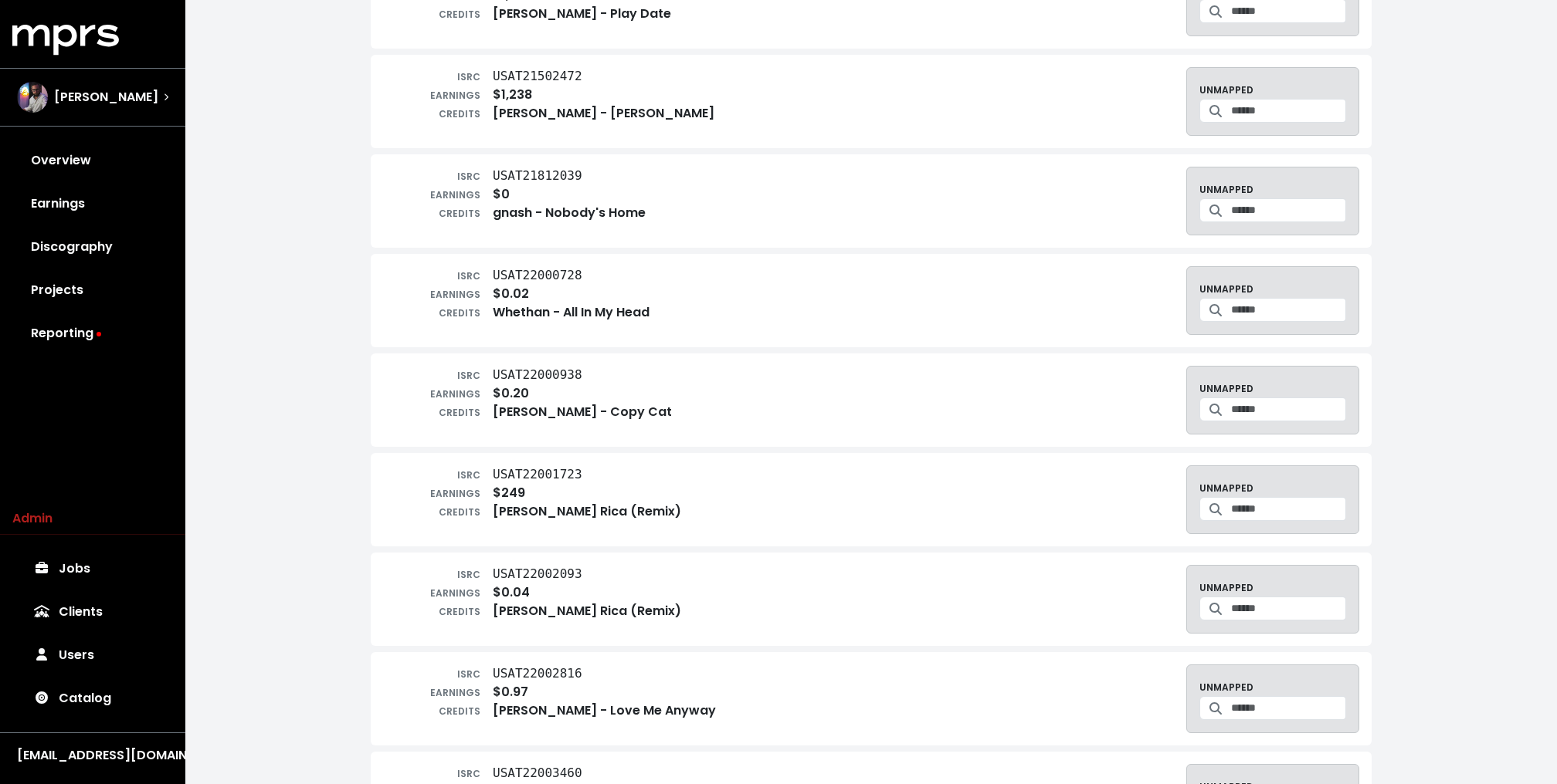
scroll to position [3398, 0]
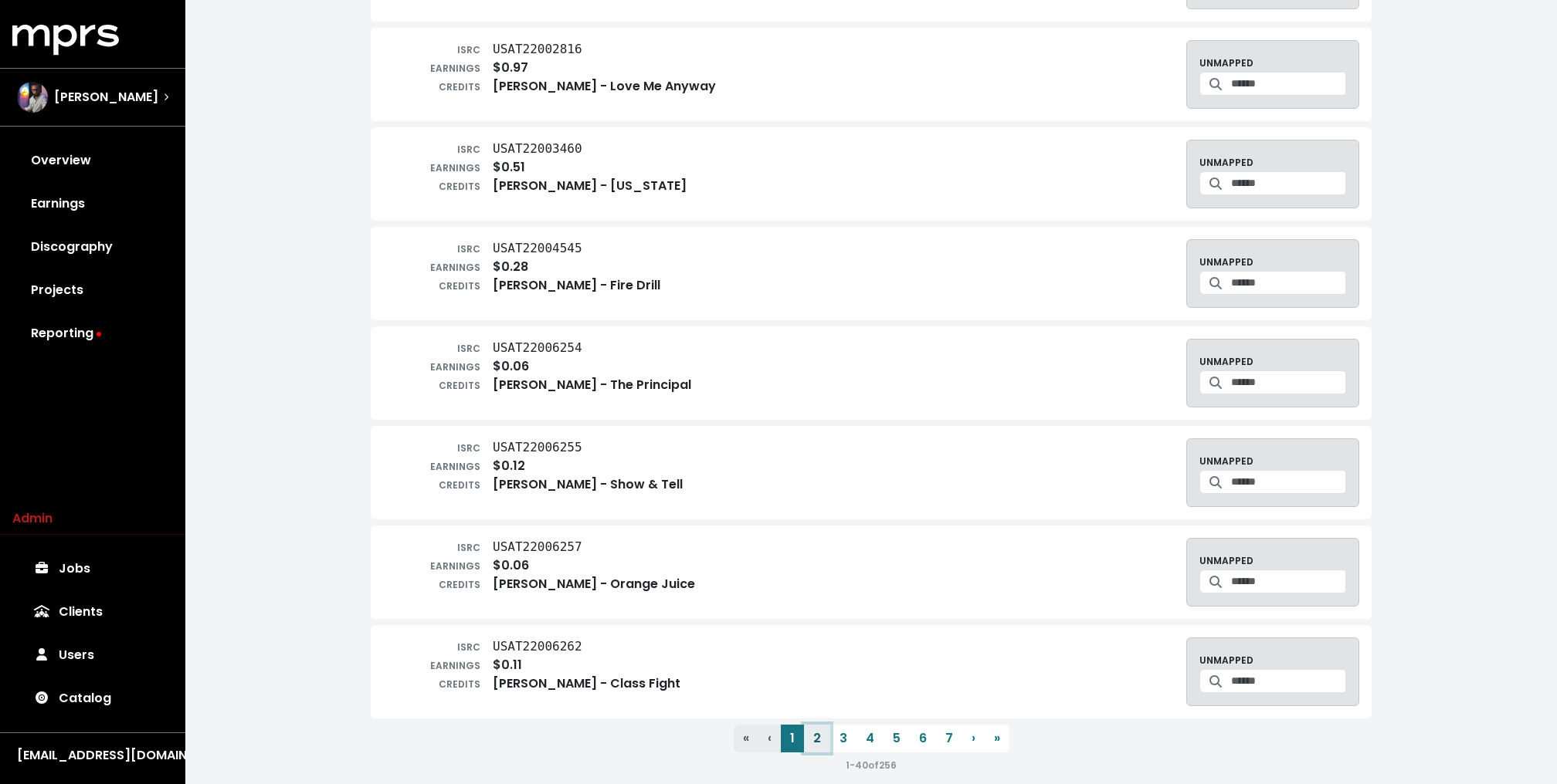
click at [813, 725] on button "2" at bounding box center [816, 738] width 26 height 28
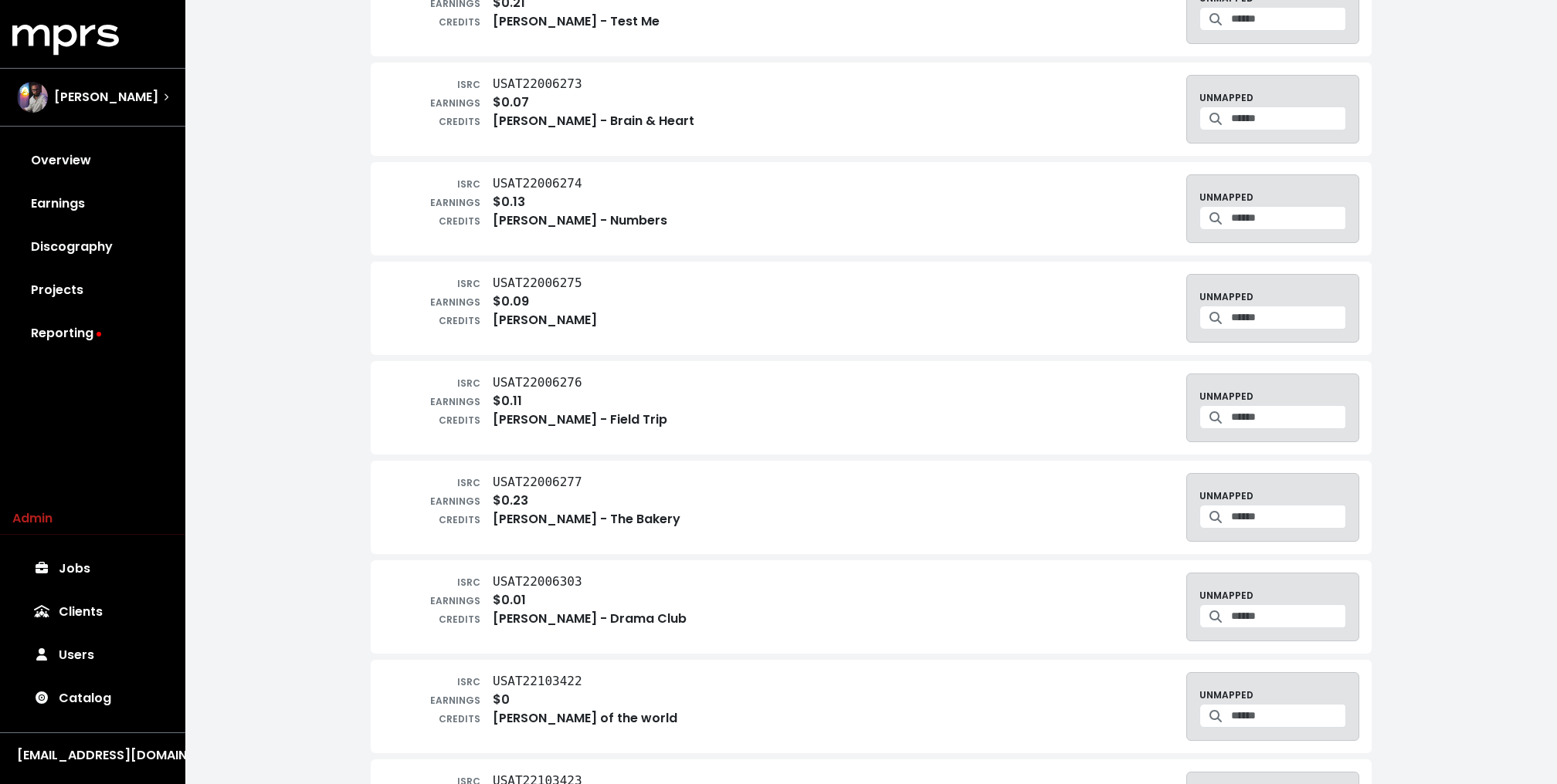
scroll to position [0, 0]
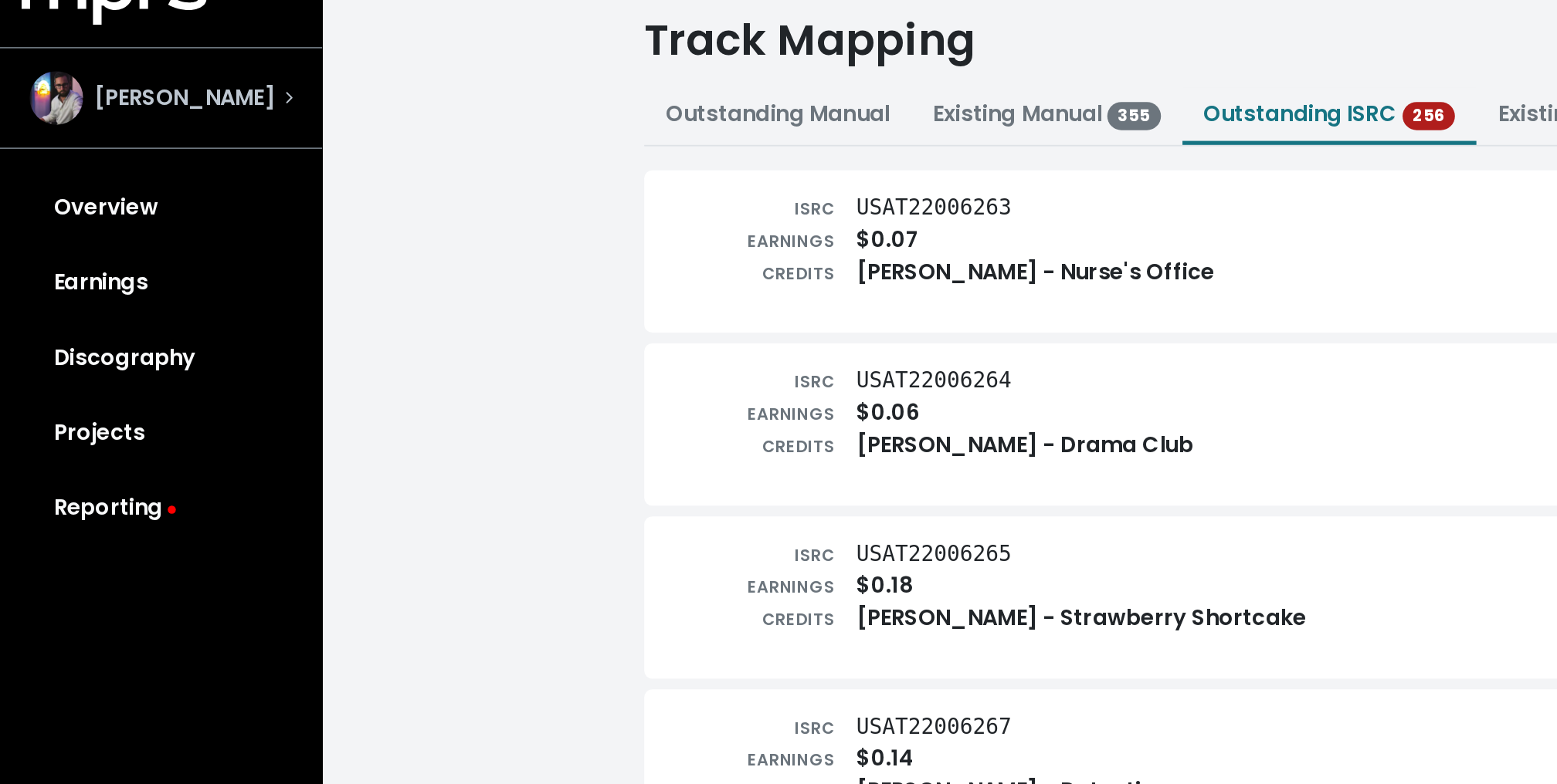
click at [48, 97] on img "Select account" at bounding box center [33, 97] width 31 height 31
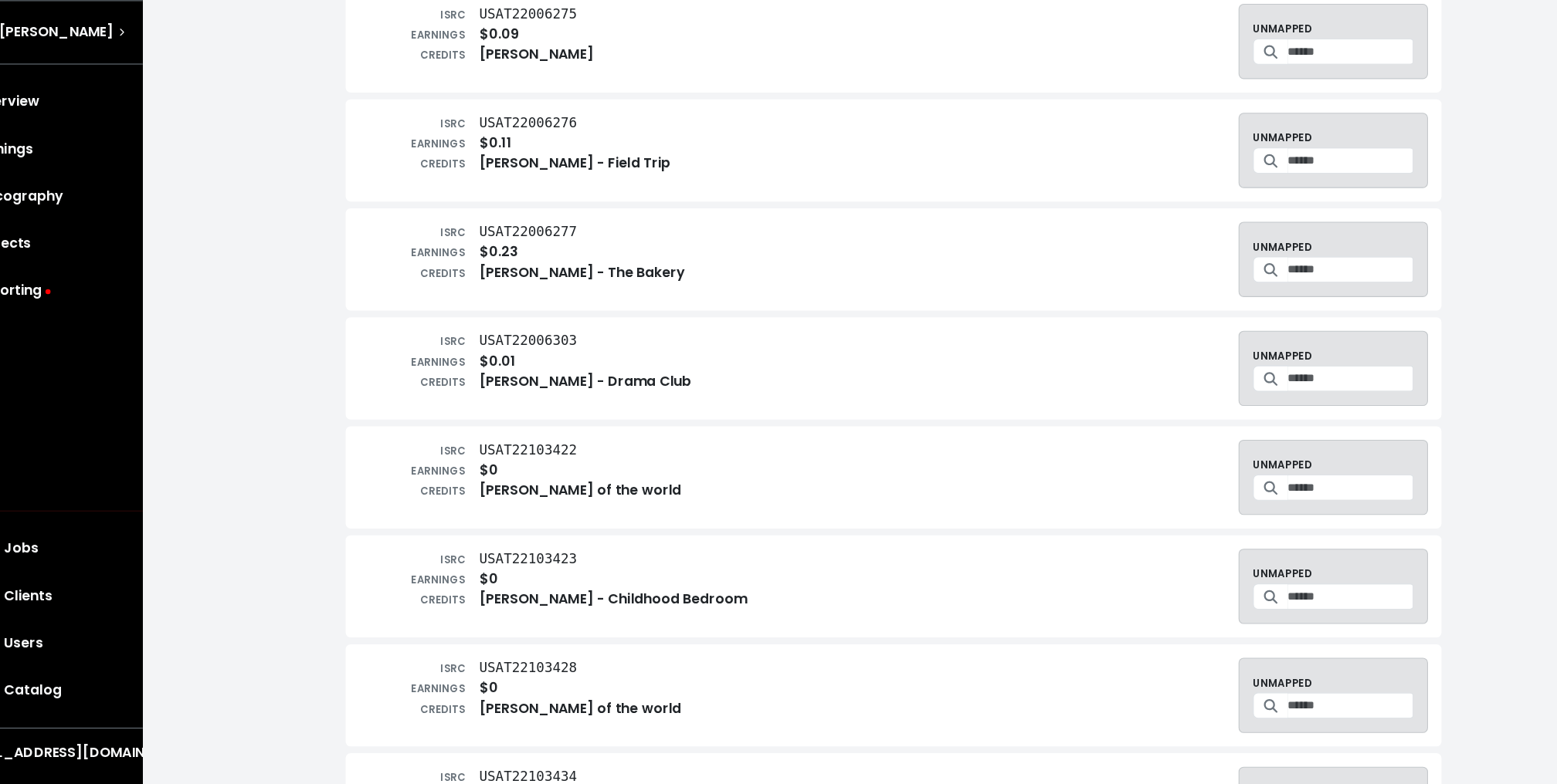
scroll to position [1076, 0]
